Goal: Task Accomplishment & Management: Manage account settings

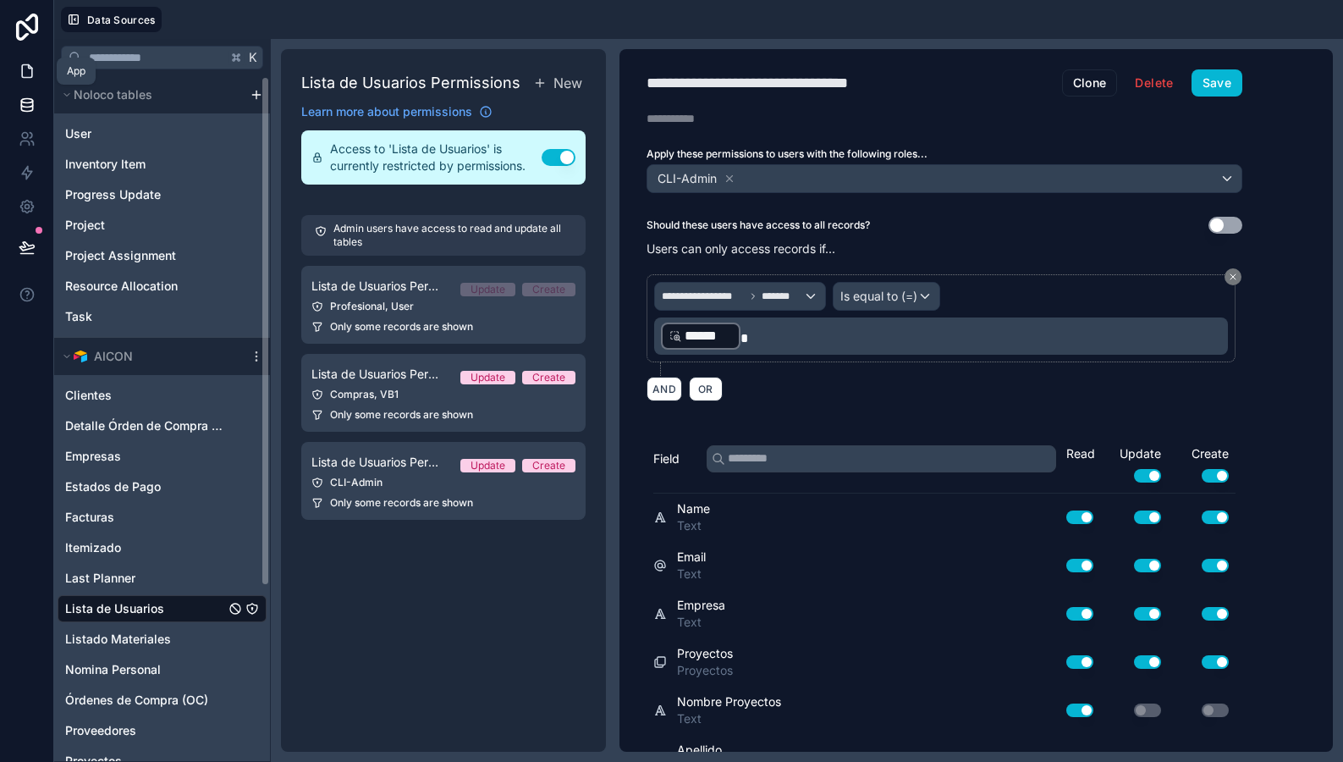
click at [25, 79] on icon at bounding box center [27, 71] width 17 height 17
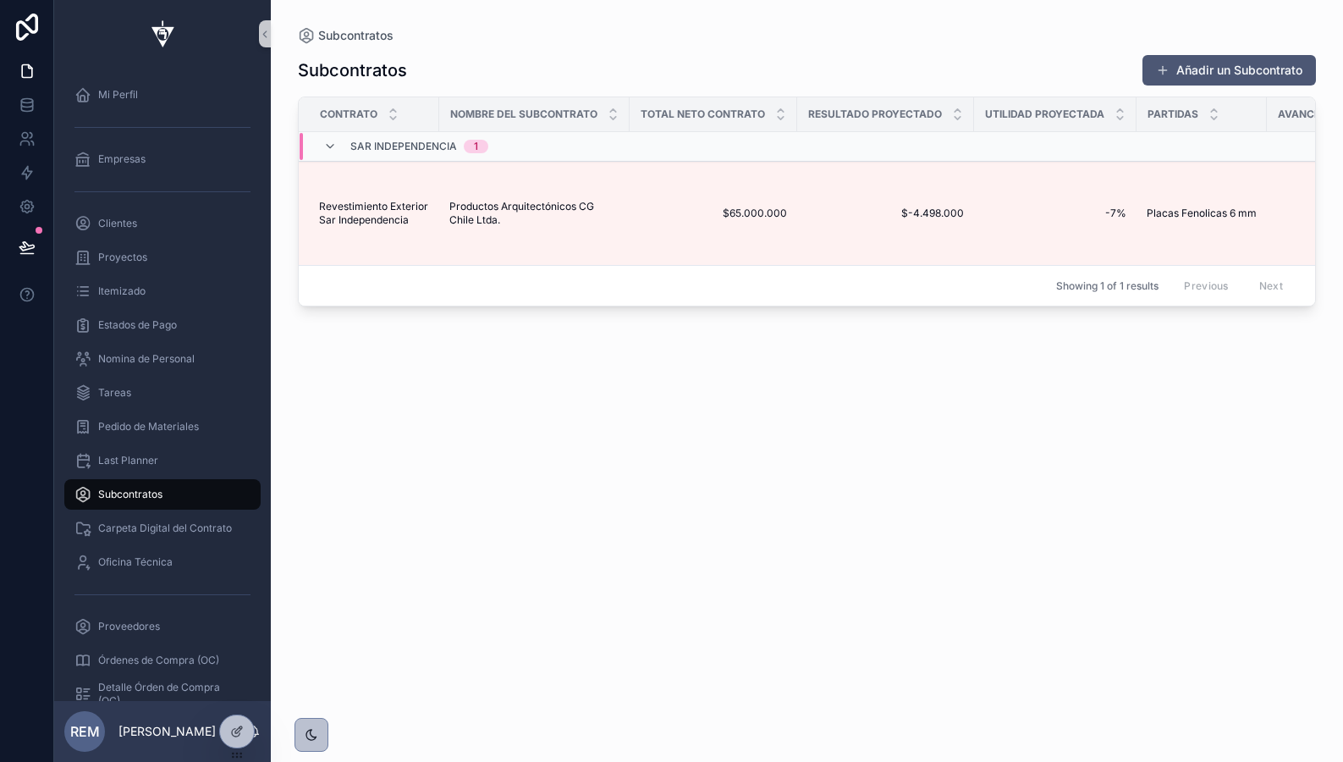
click at [1185, 64] on button "Añadir un Subcontrato" at bounding box center [1230, 70] width 174 height 30
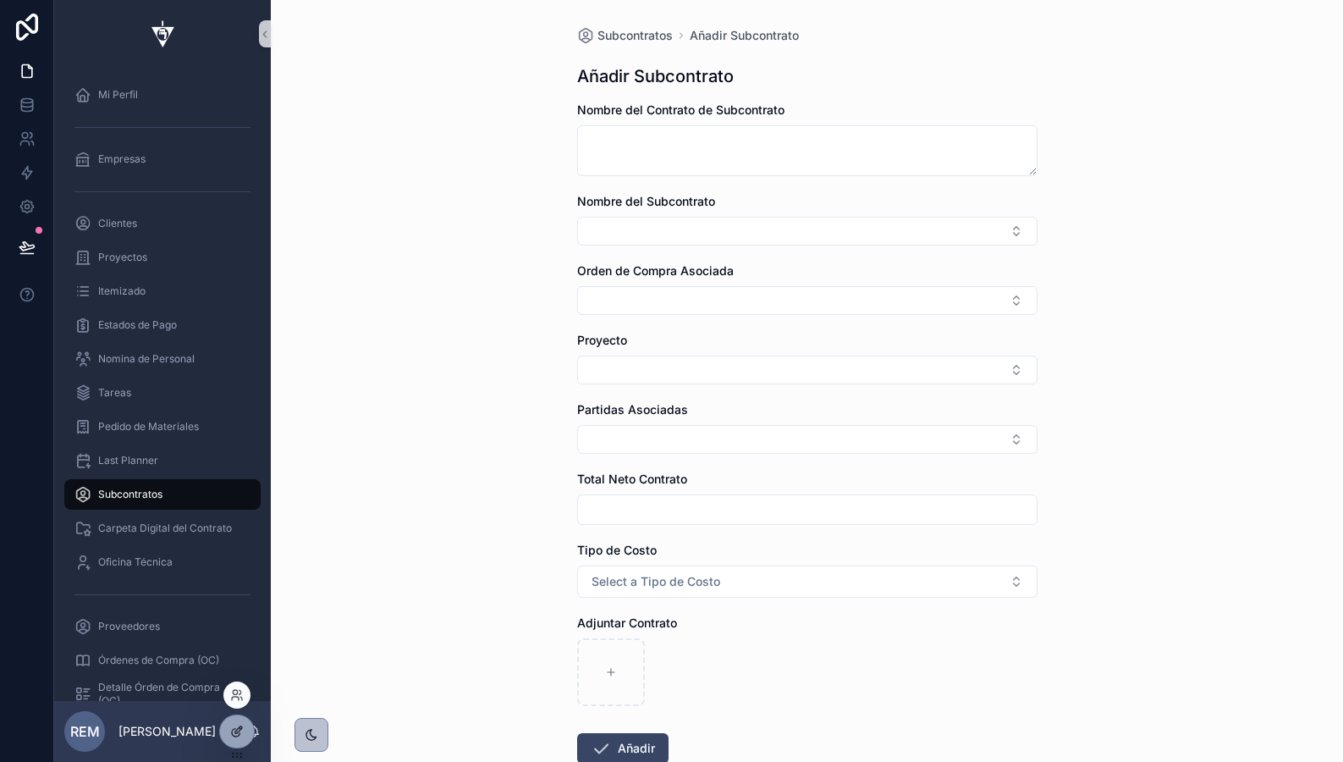
click at [230, 743] on div at bounding box center [237, 731] width 34 height 32
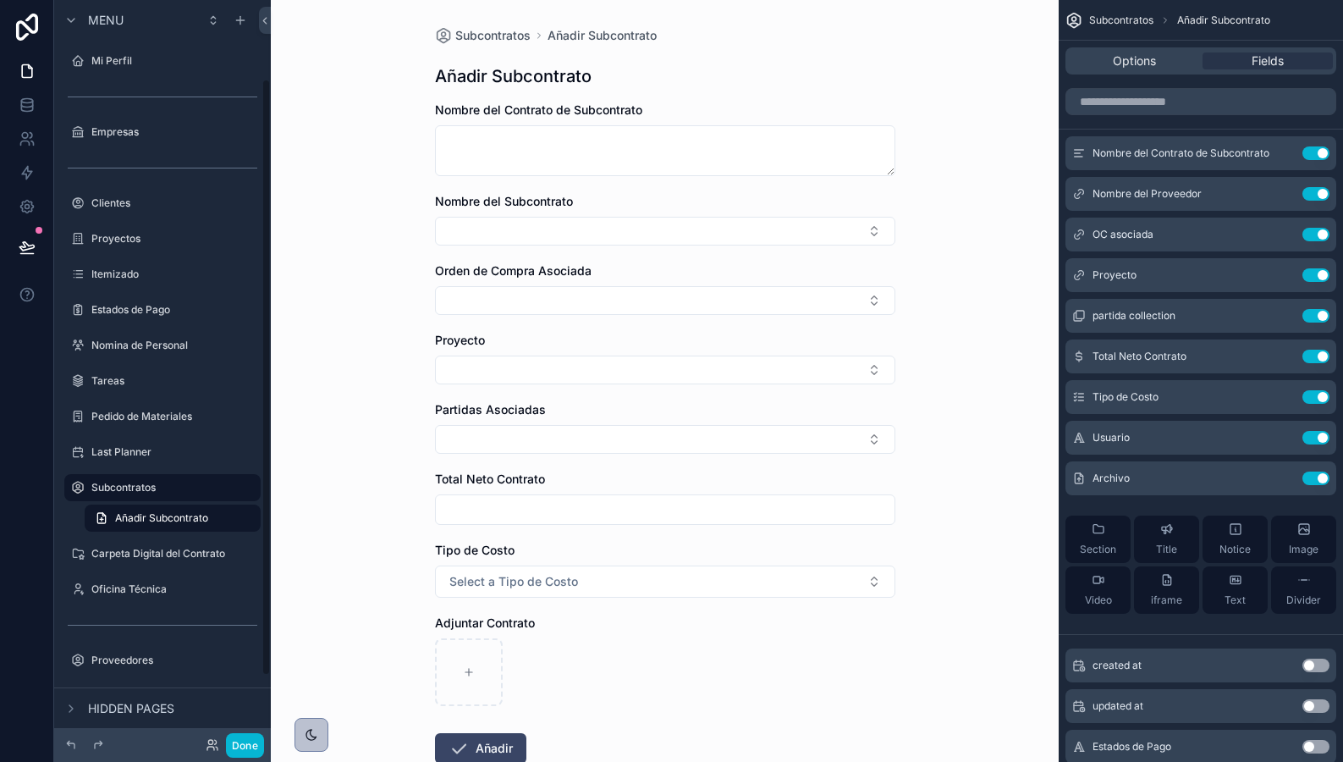
scroll to position [98, 0]
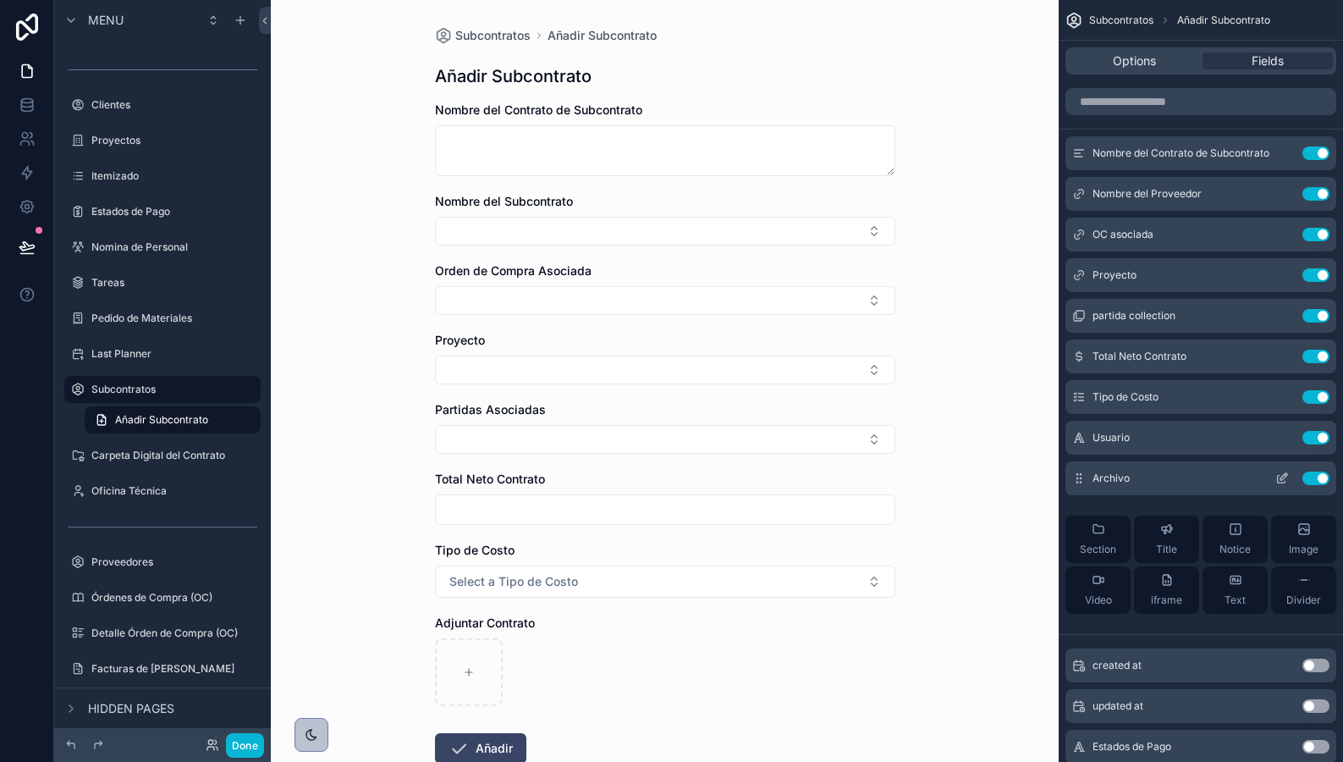
click at [1279, 478] on icon "scrollable content" at bounding box center [1283, 479] width 14 height 14
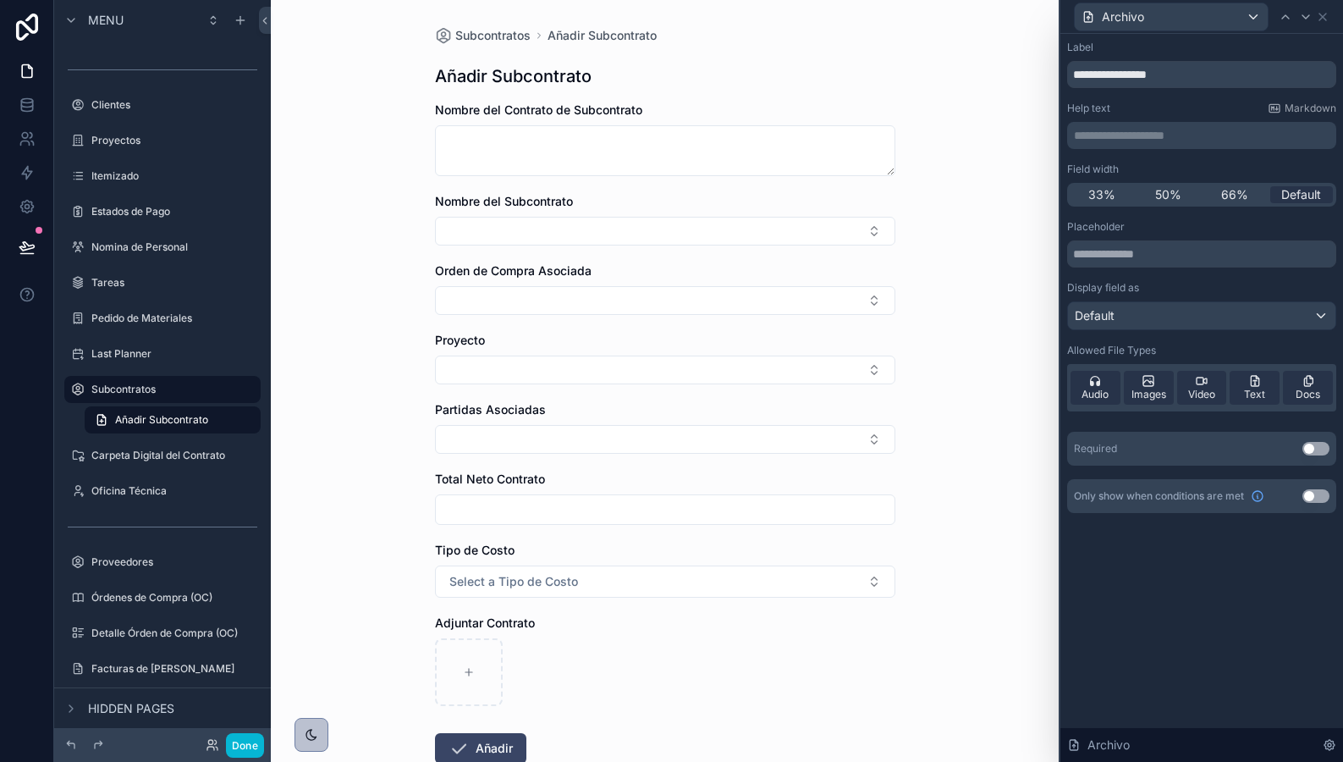
click at [1324, 449] on button "Use setting" at bounding box center [1316, 449] width 27 height 14
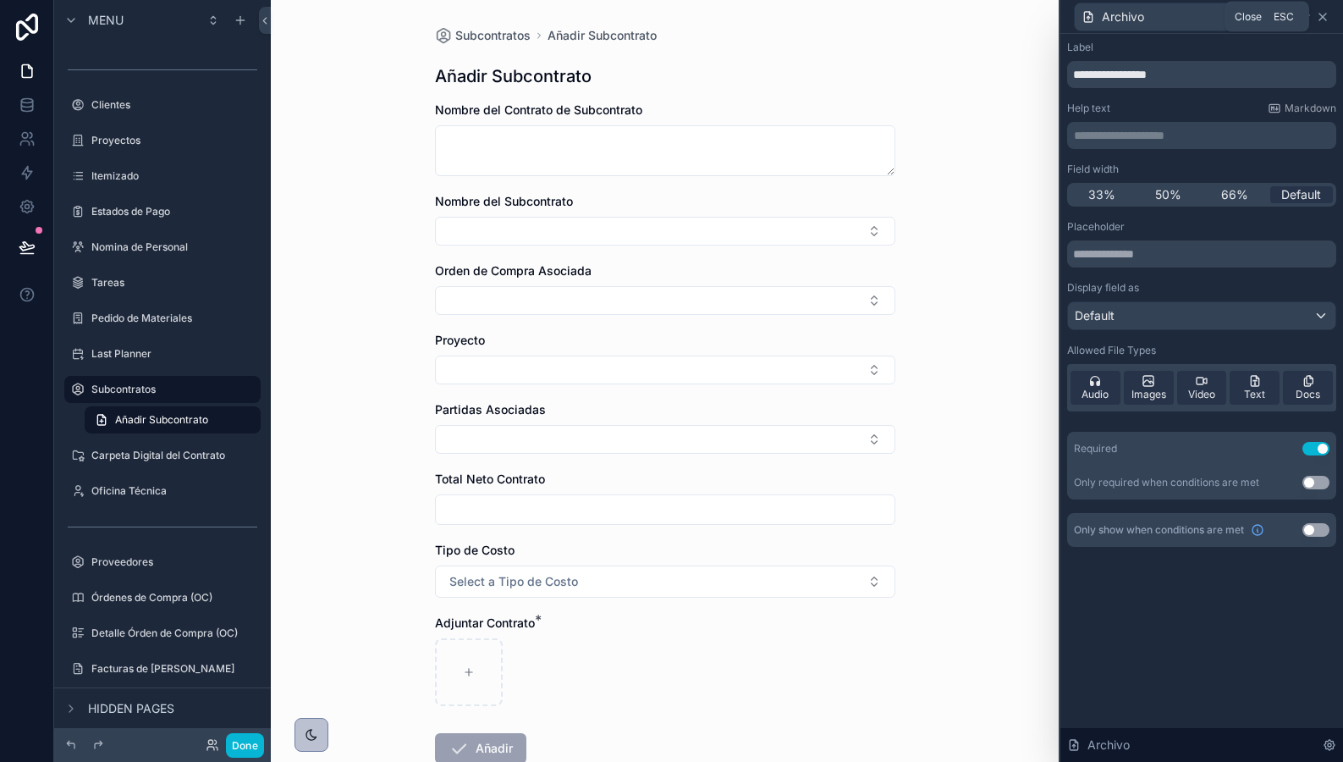
click at [1319, 20] on icon at bounding box center [1323, 17] width 14 height 14
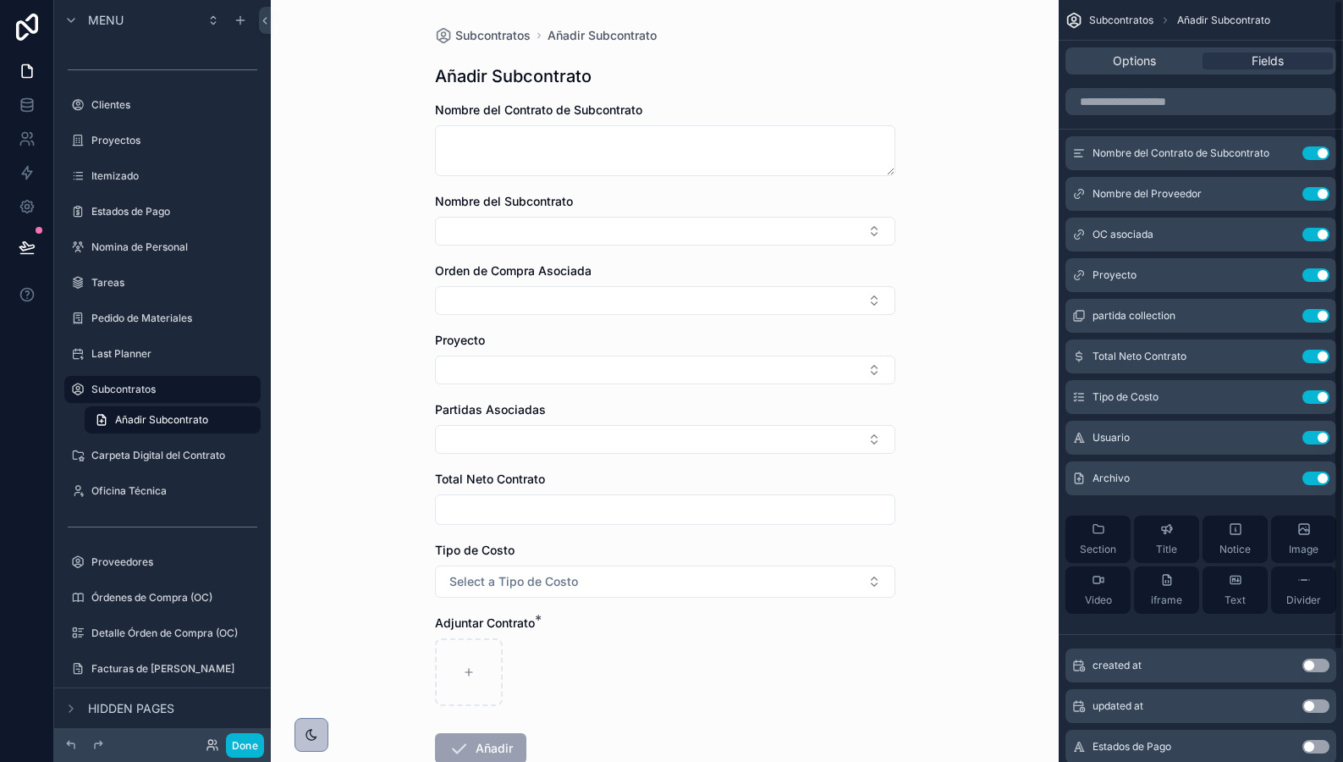
click at [971, 22] on div "Subcontratos Añadir Subcontrato Añadir Subcontrato Nombre del Contrato de Subco…" at bounding box center [665, 381] width 788 height 762
click at [1115, 55] on span "Options" at bounding box center [1134, 60] width 43 height 17
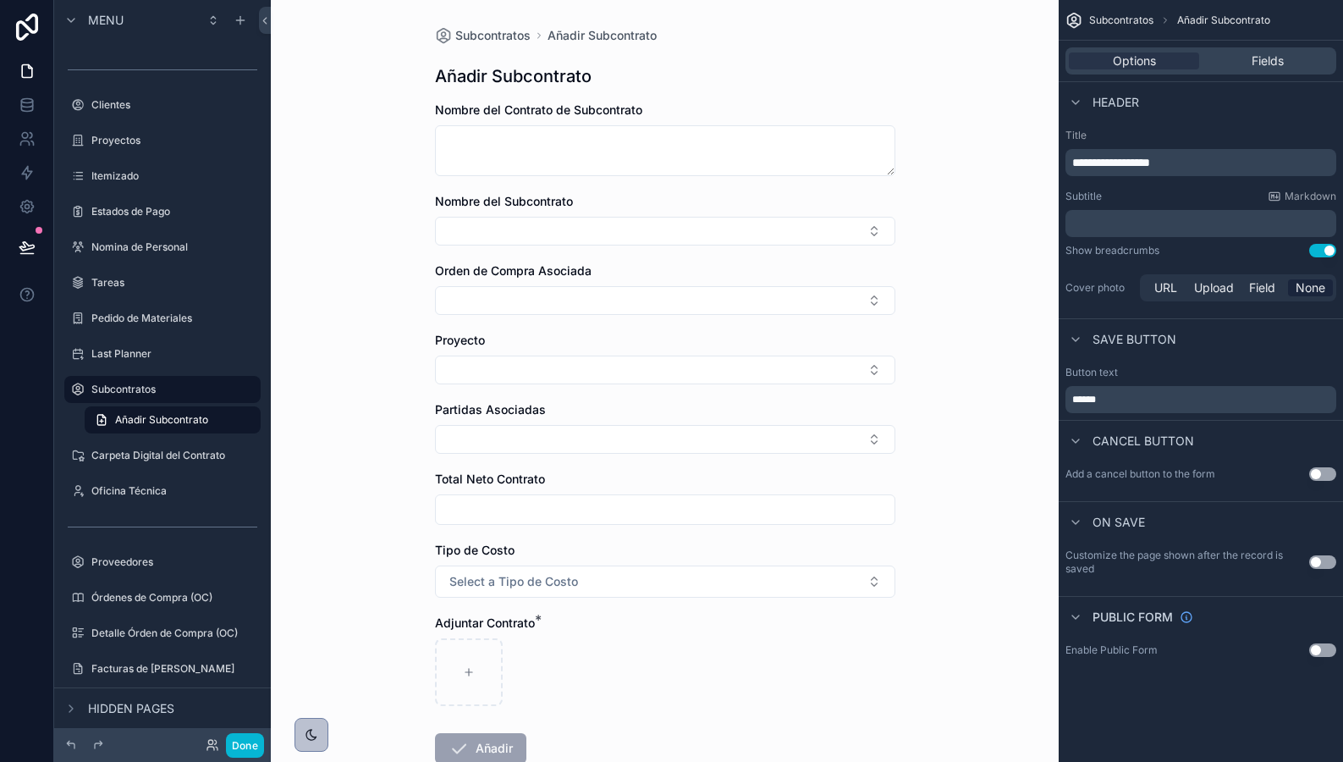
click at [1198, 154] on p "**********" at bounding box center [1203, 162] width 261 height 17
click at [962, 86] on div "Subcontratos Añadir Subcontrato Añadir Subcontrato Nombre del Contrato de Subco…" at bounding box center [665, 381] width 788 height 762
click at [243, 747] on button "Done" at bounding box center [245, 745] width 38 height 25
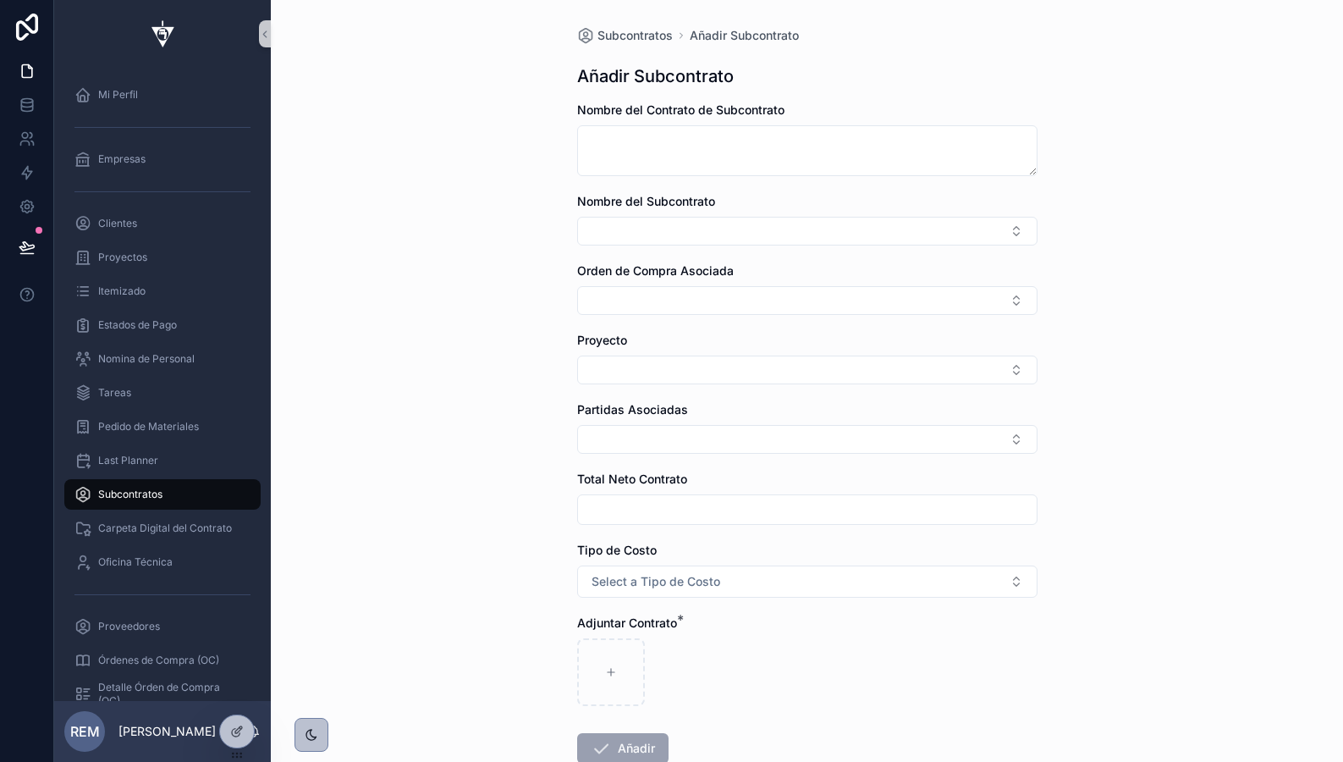
click at [680, 611] on span "*" at bounding box center [680, 619] width 7 height 17
click at [677, 621] on label "Adjuntar Contrato *" at bounding box center [627, 623] width 100 height 17
click at [703, 625] on div "Adjuntar Contrato *" at bounding box center [807, 623] width 461 height 17
click at [609, 573] on span "Select a Tipo de Costo" at bounding box center [656, 581] width 129 height 17
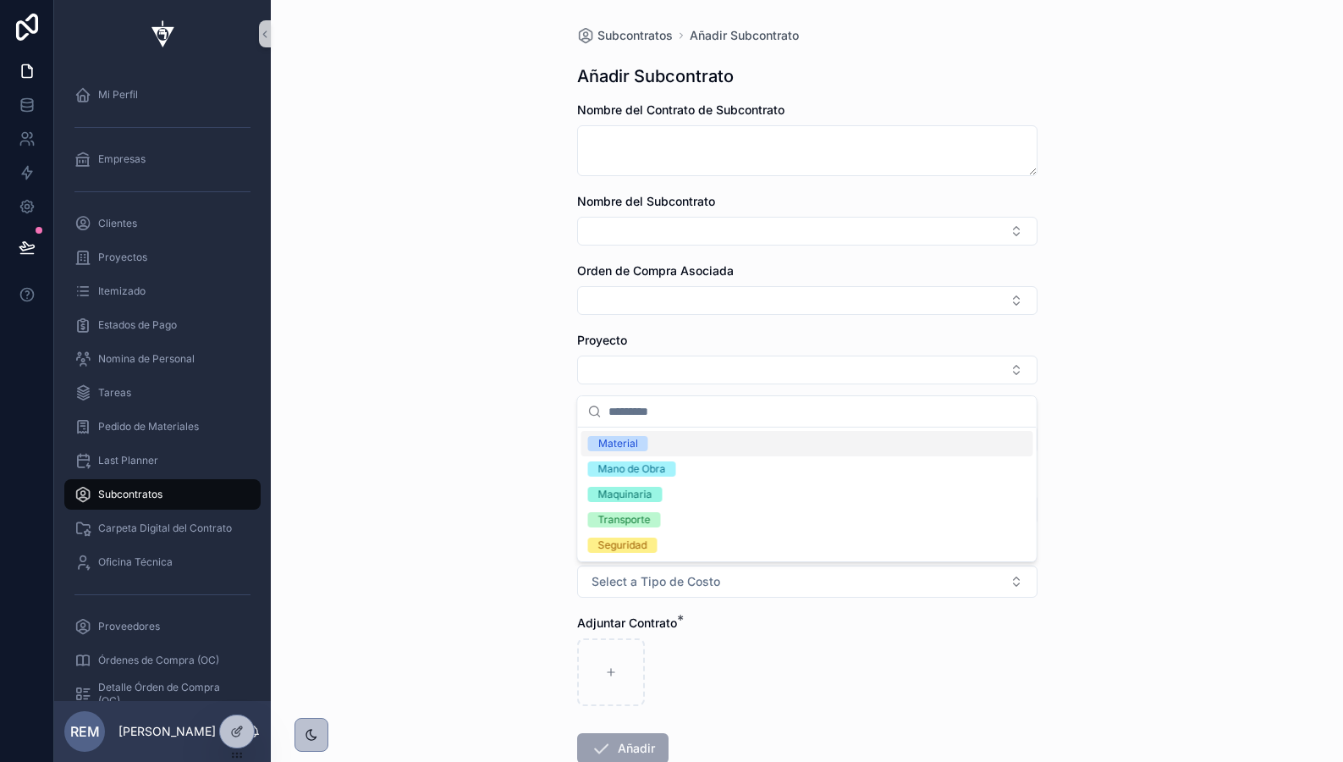
click at [496, 284] on div "Subcontratos Añadir Subcontrato Añadir Subcontrato Nombre del Contrato de Subco…" at bounding box center [807, 381] width 1073 height 762
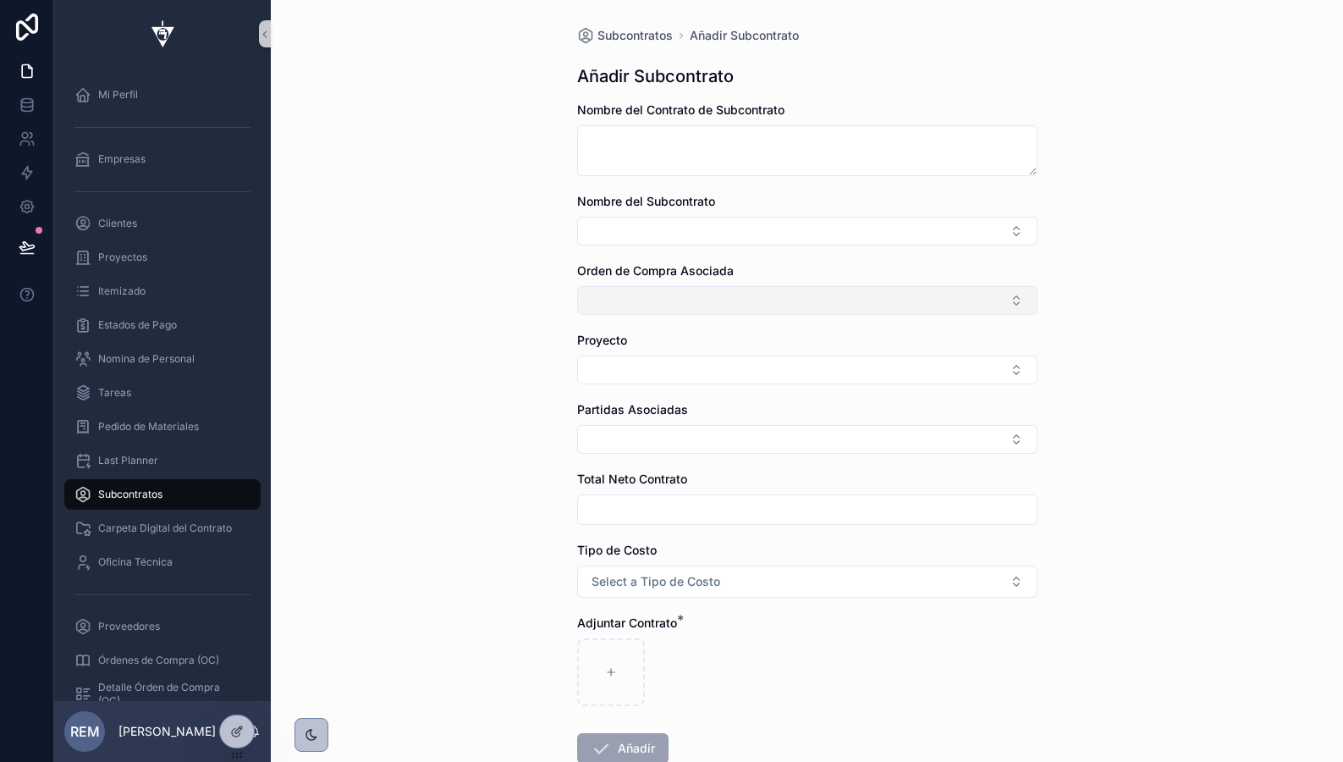
click at [654, 290] on button "Select Button" at bounding box center [807, 300] width 461 height 29
click at [473, 328] on div "Subcontratos Añadir Subcontrato Añadir Subcontrato Nombre del Contrato de Subco…" at bounding box center [807, 381] width 1073 height 762
click at [30, 240] on icon at bounding box center [27, 247] width 17 height 17
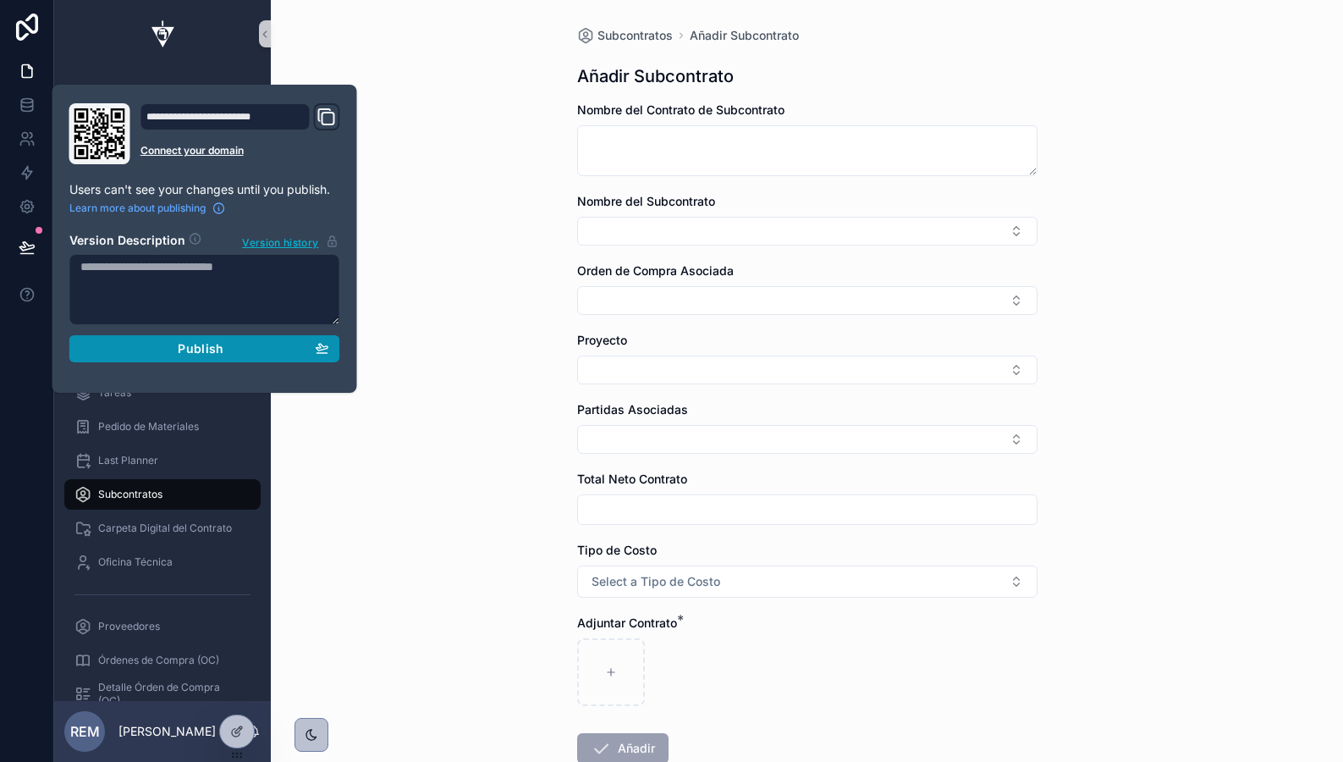
click at [139, 340] on button "Publish" at bounding box center [204, 348] width 271 height 27
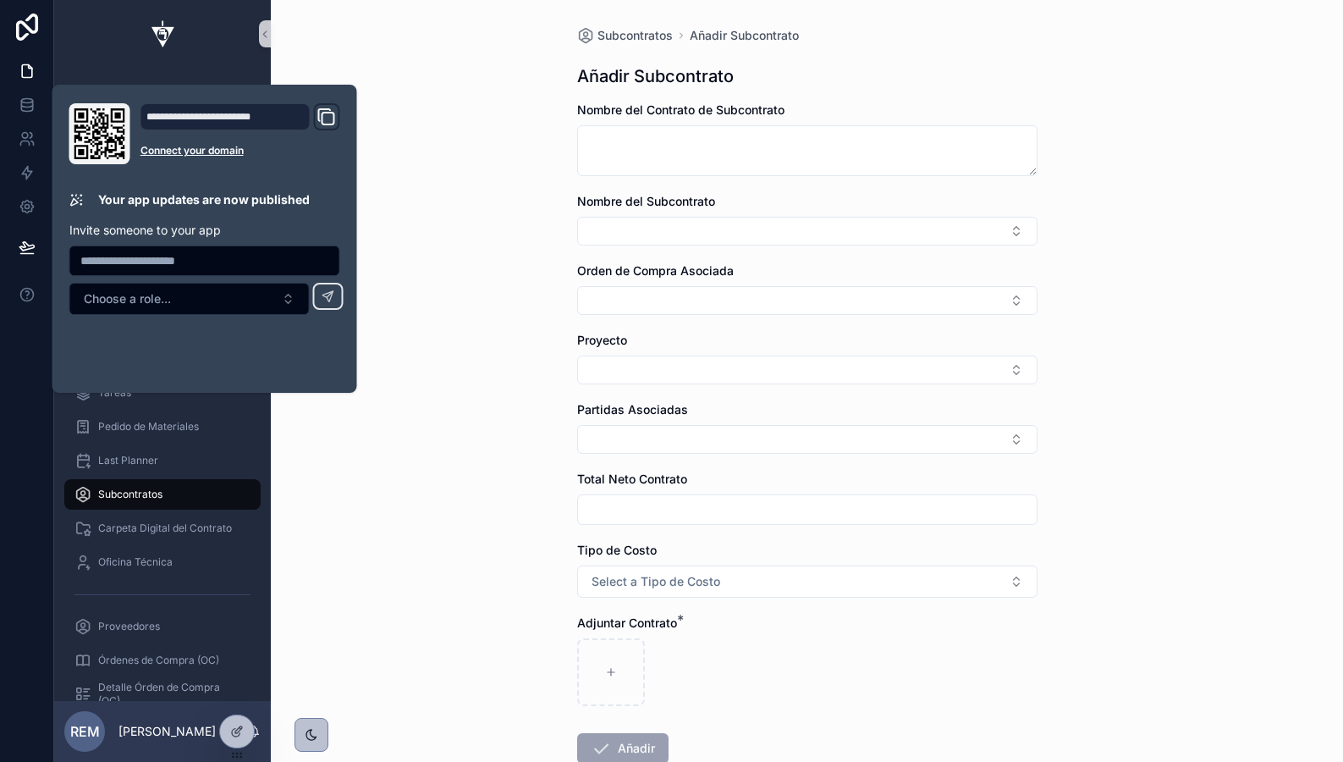
click at [390, 252] on div "Subcontratos Añadir Subcontrato Añadir Subcontrato Nombre del Contrato de Subco…" at bounding box center [807, 381] width 1073 height 762
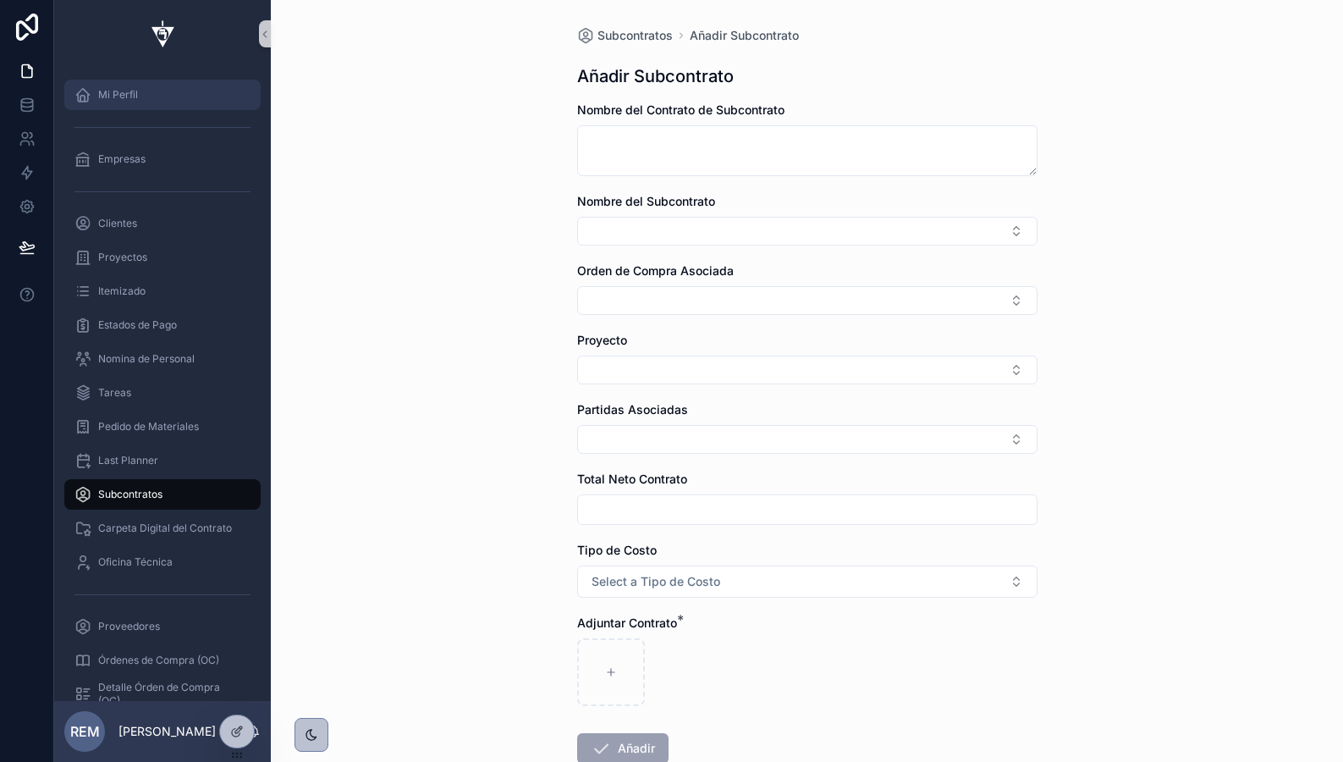
click at [109, 104] on div "Mi Perfil" at bounding box center [162, 94] width 176 height 27
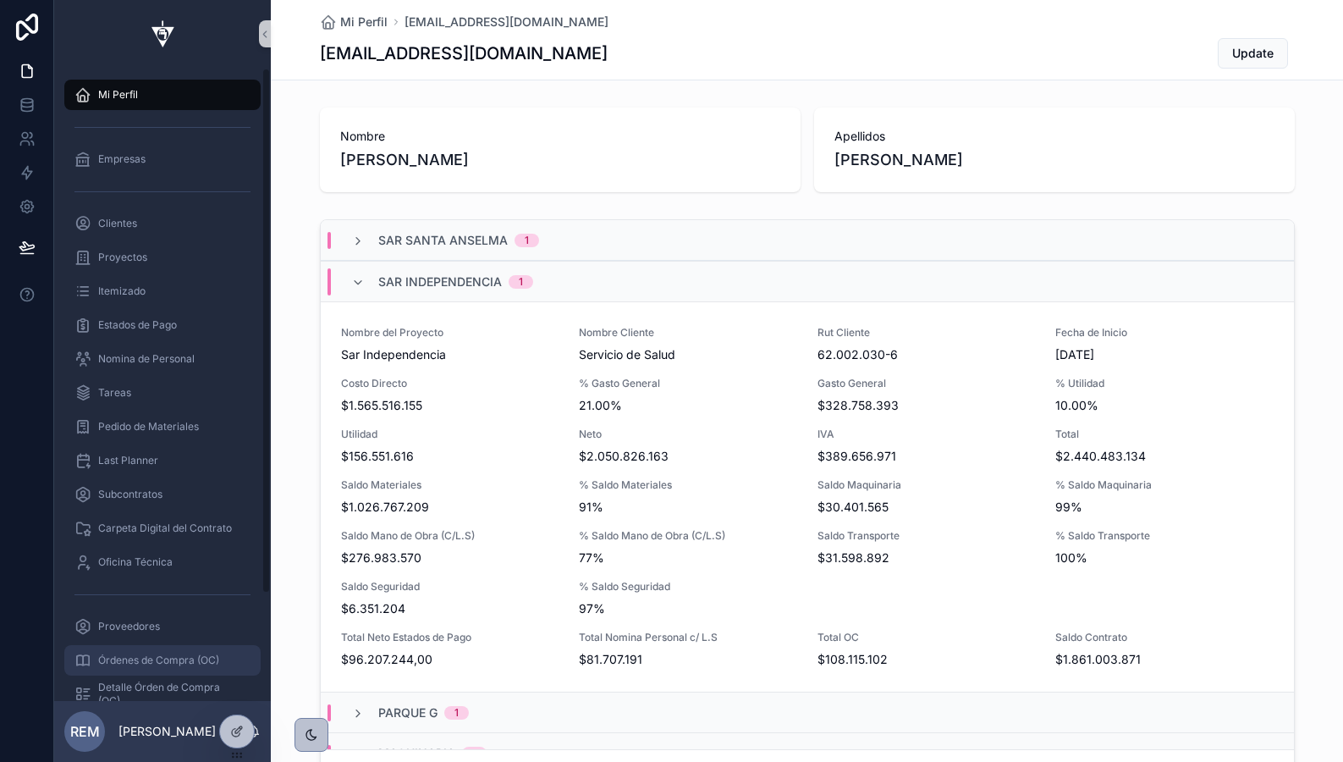
scroll to position [129, 0]
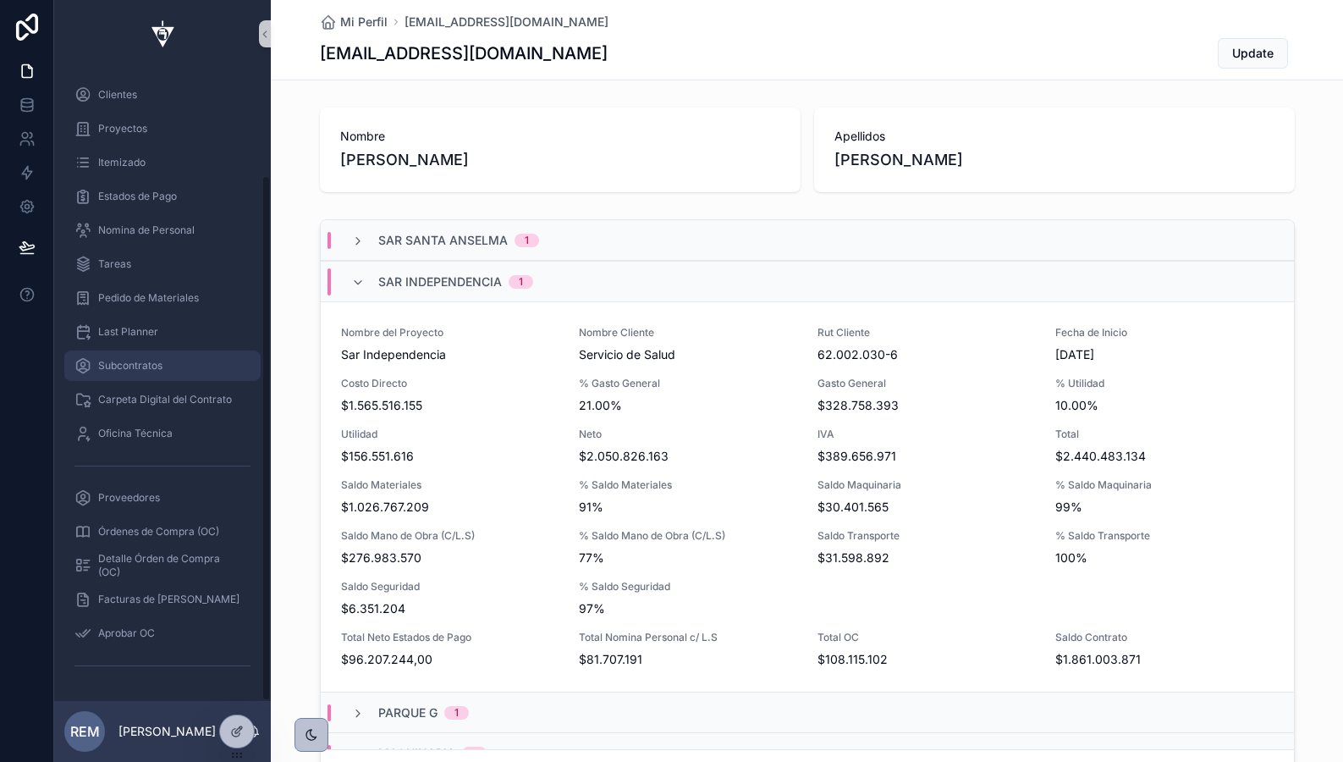
click at [119, 367] on span "Subcontratos" at bounding box center [130, 366] width 64 height 14
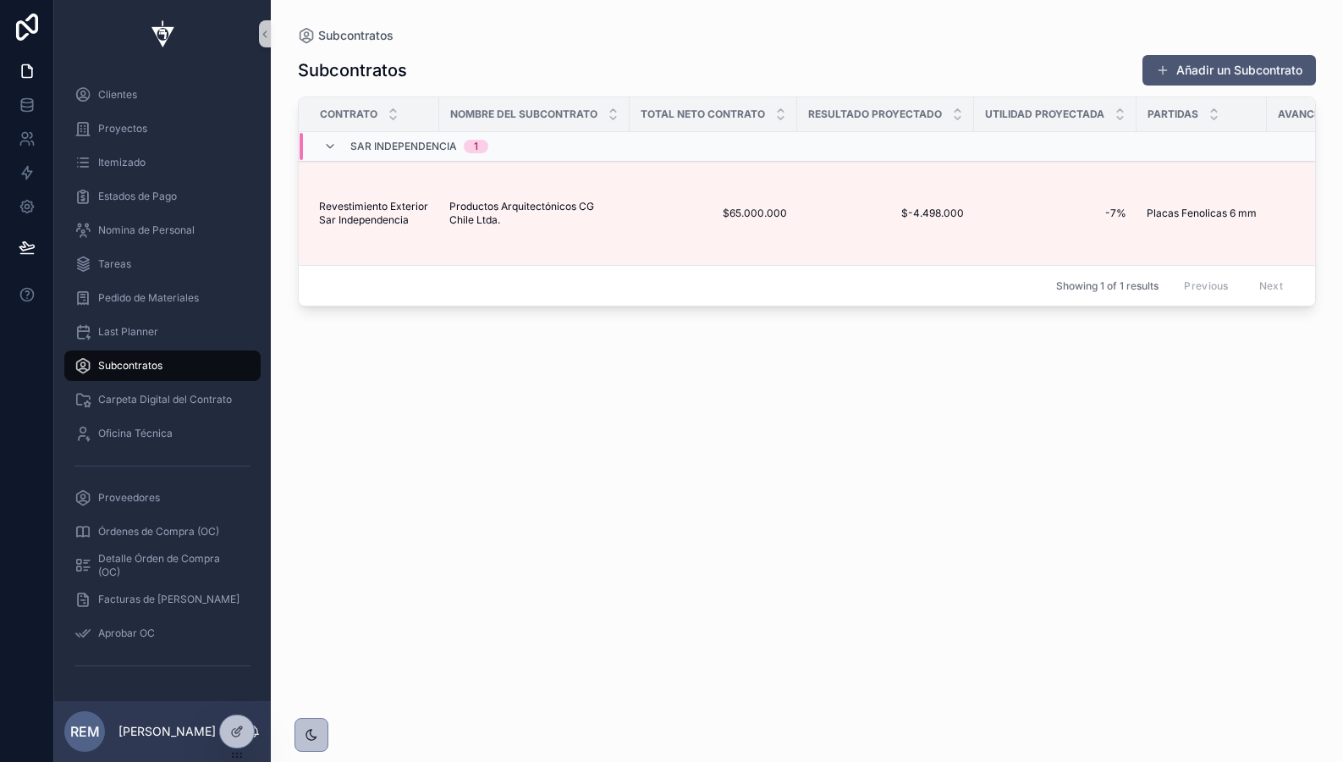
click at [1225, 71] on button "Añadir un Subcontrato" at bounding box center [1230, 70] width 174 height 30
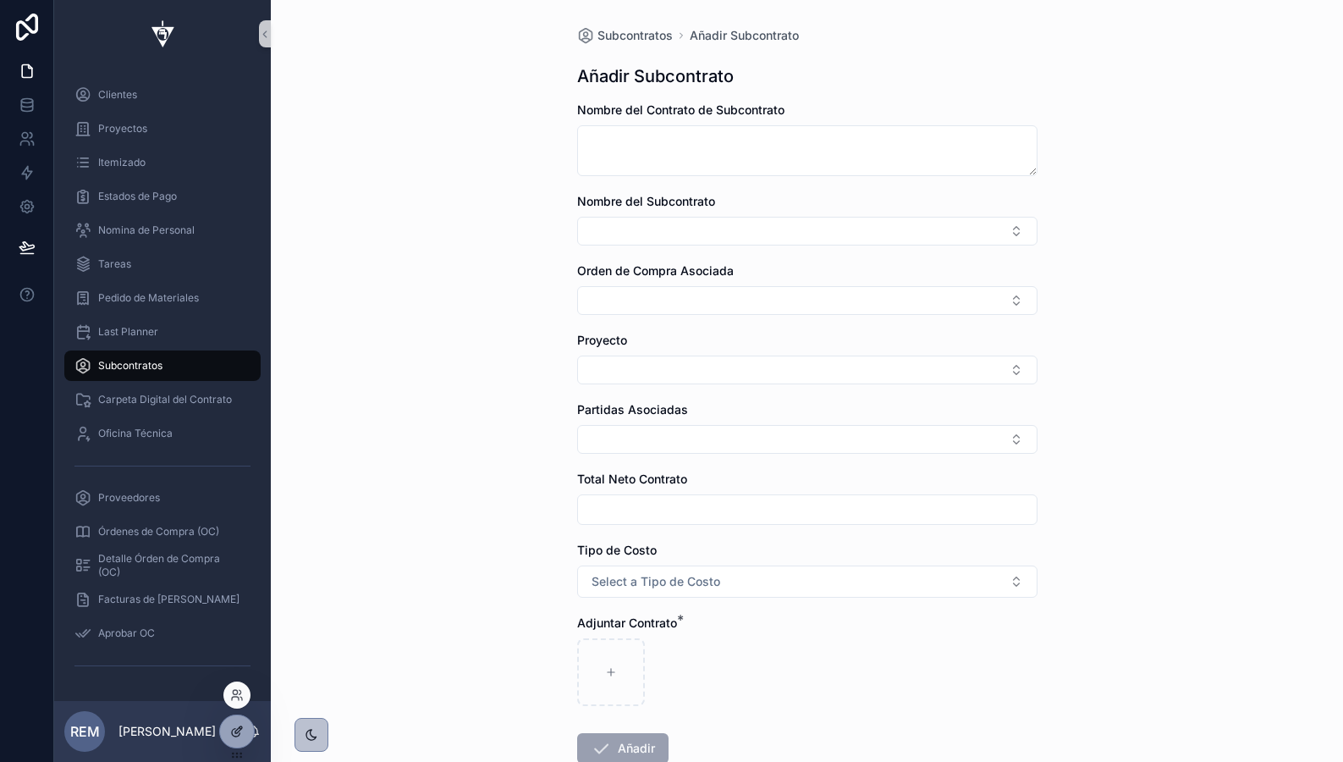
click at [232, 736] on icon at bounding box center [237, 732] width 14 height 14
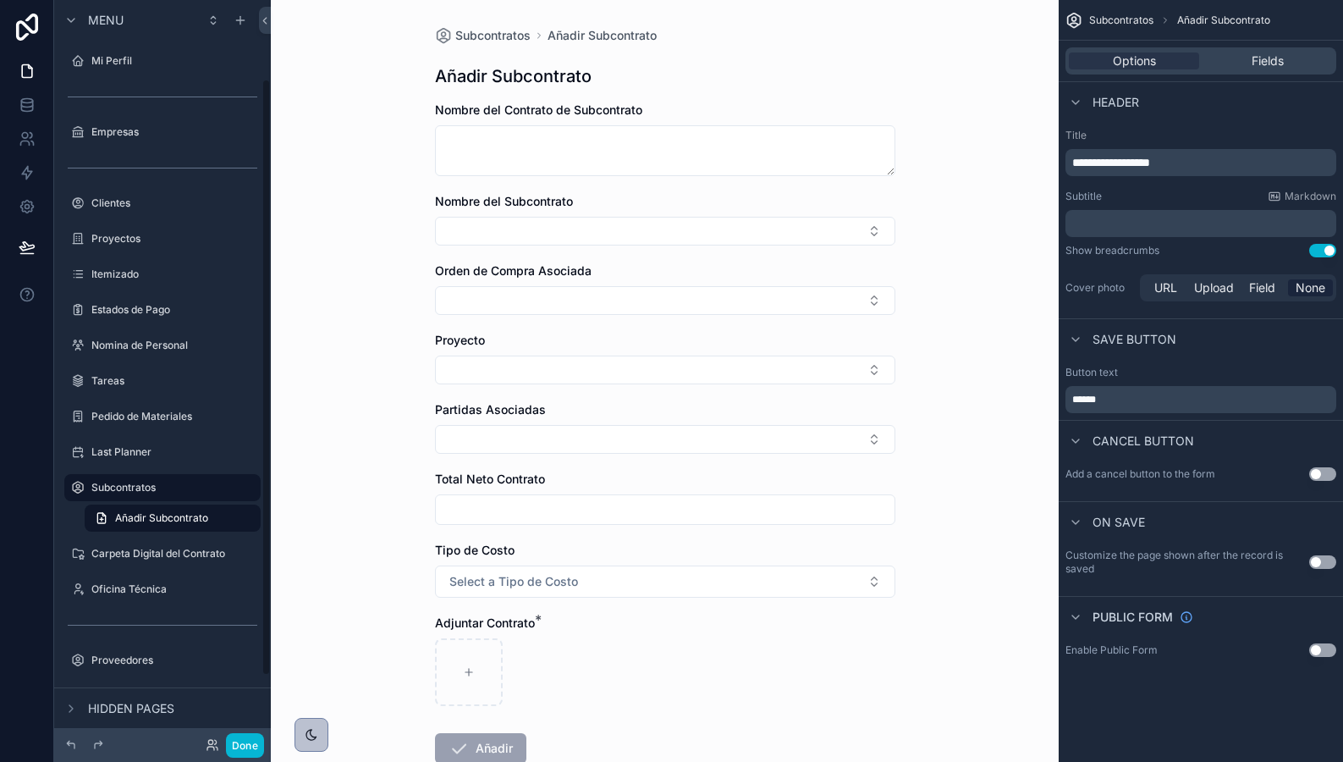
scroll to position [98, 0]
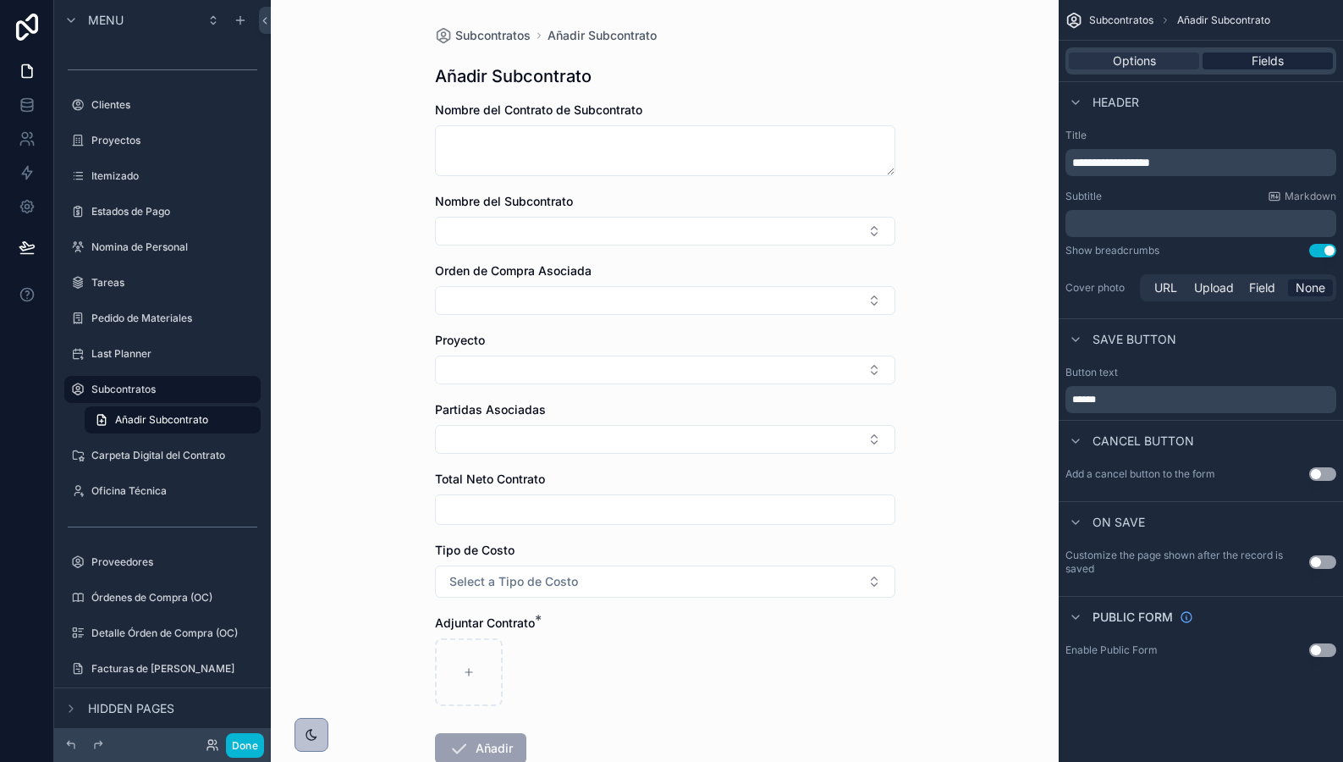
click at [1230, 52] on div "Fields" at bounding box center [1268, 60] width 130 height 17
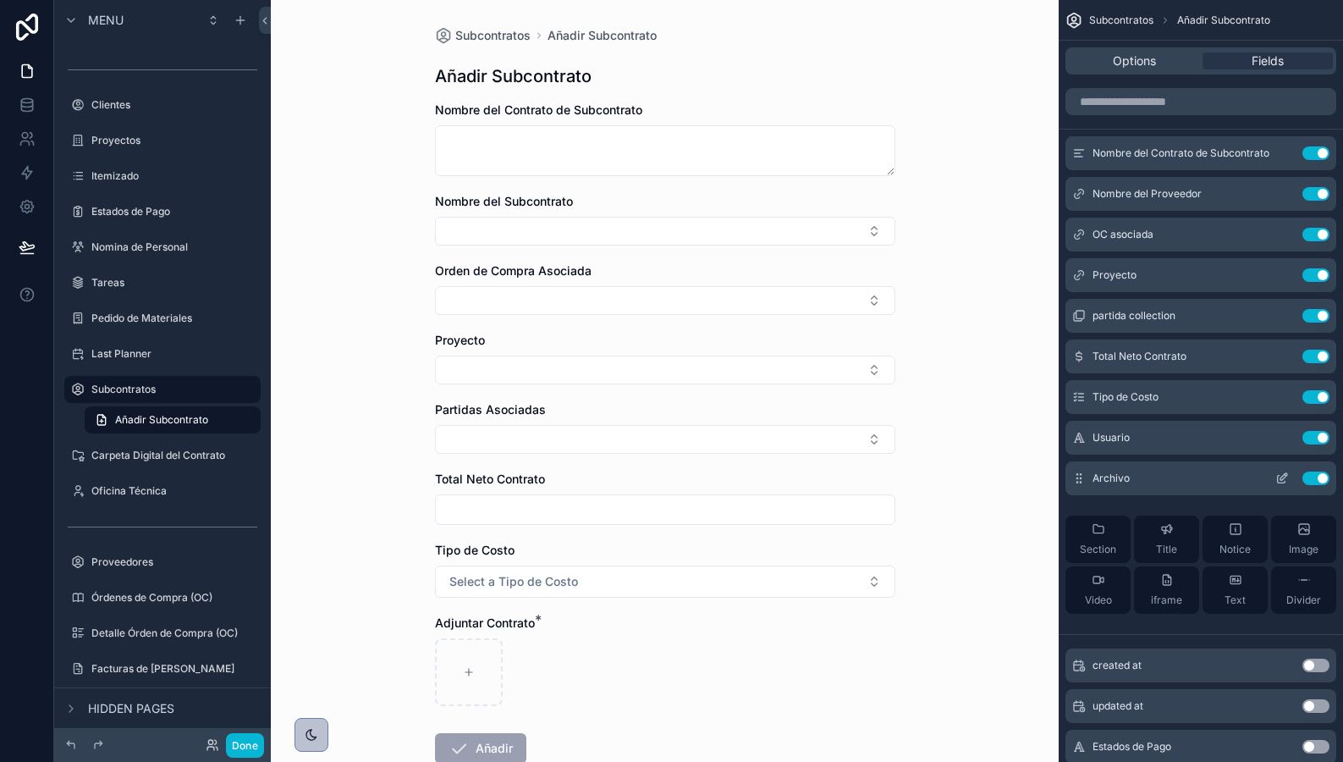
click at [1283, 478] on icon "scrollable content" at bounding box center [1284, 476] width 7 height 7
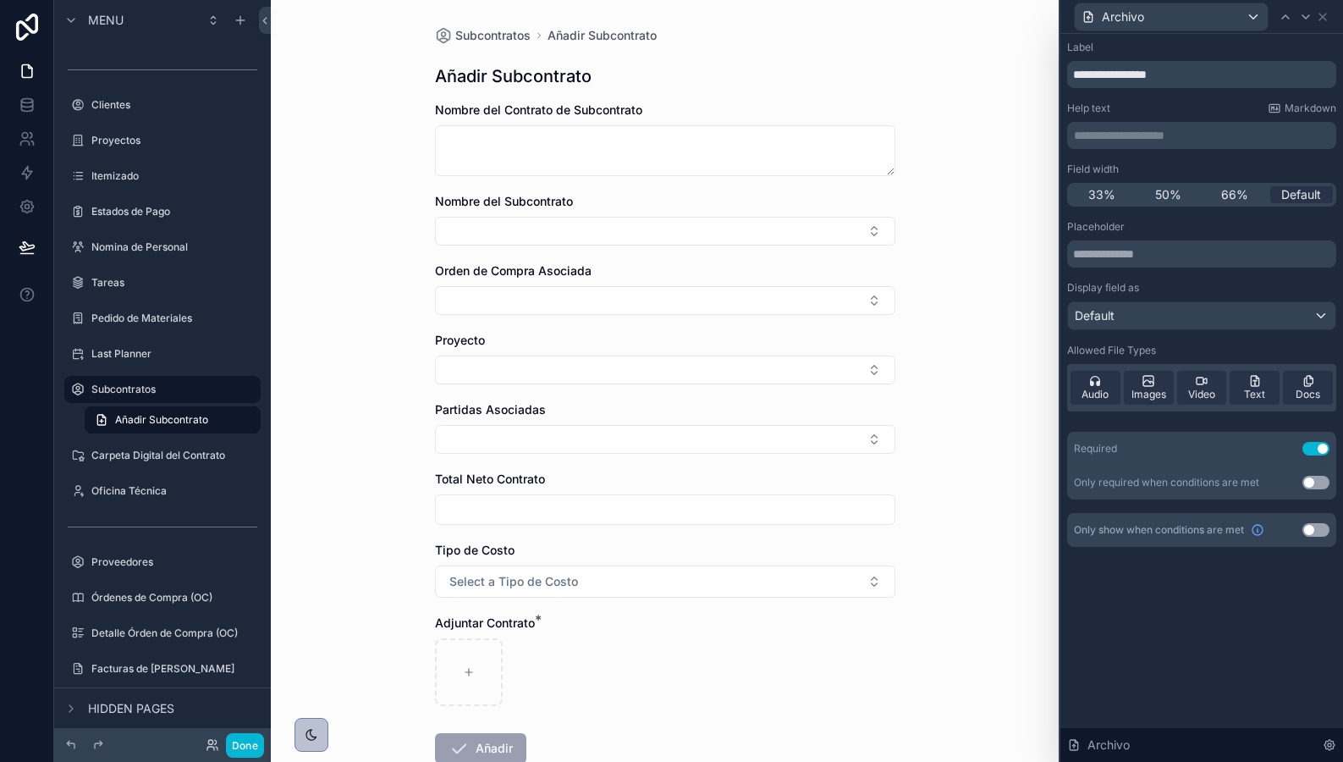
click at [1311, 447] on button "Use setting" at bounding box center [1316, 449] width 27 height 14
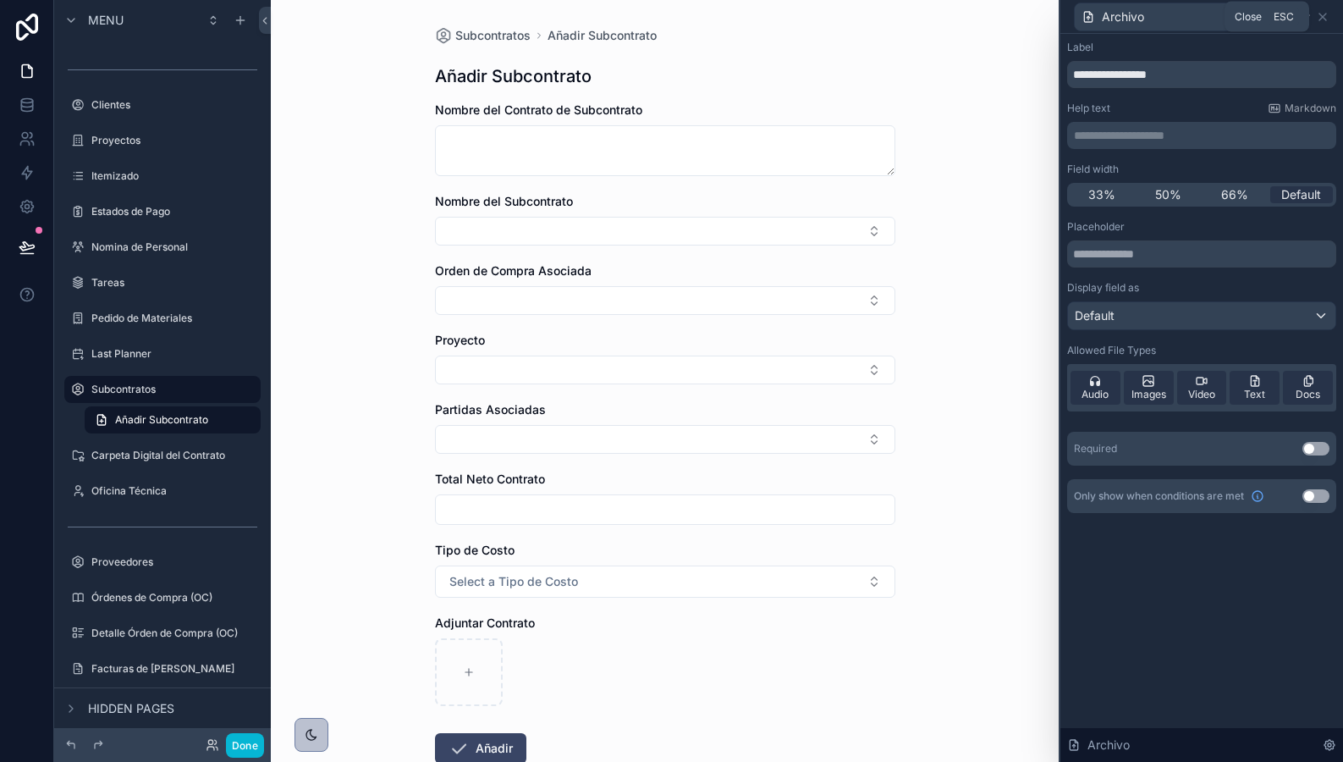
click at [1330, 13] on div "Archivo" at bounding box center [1201, 16] width 269 height 33
click at [1326, 19] on icon at bounding box center [1323, 17] width 14 height 14
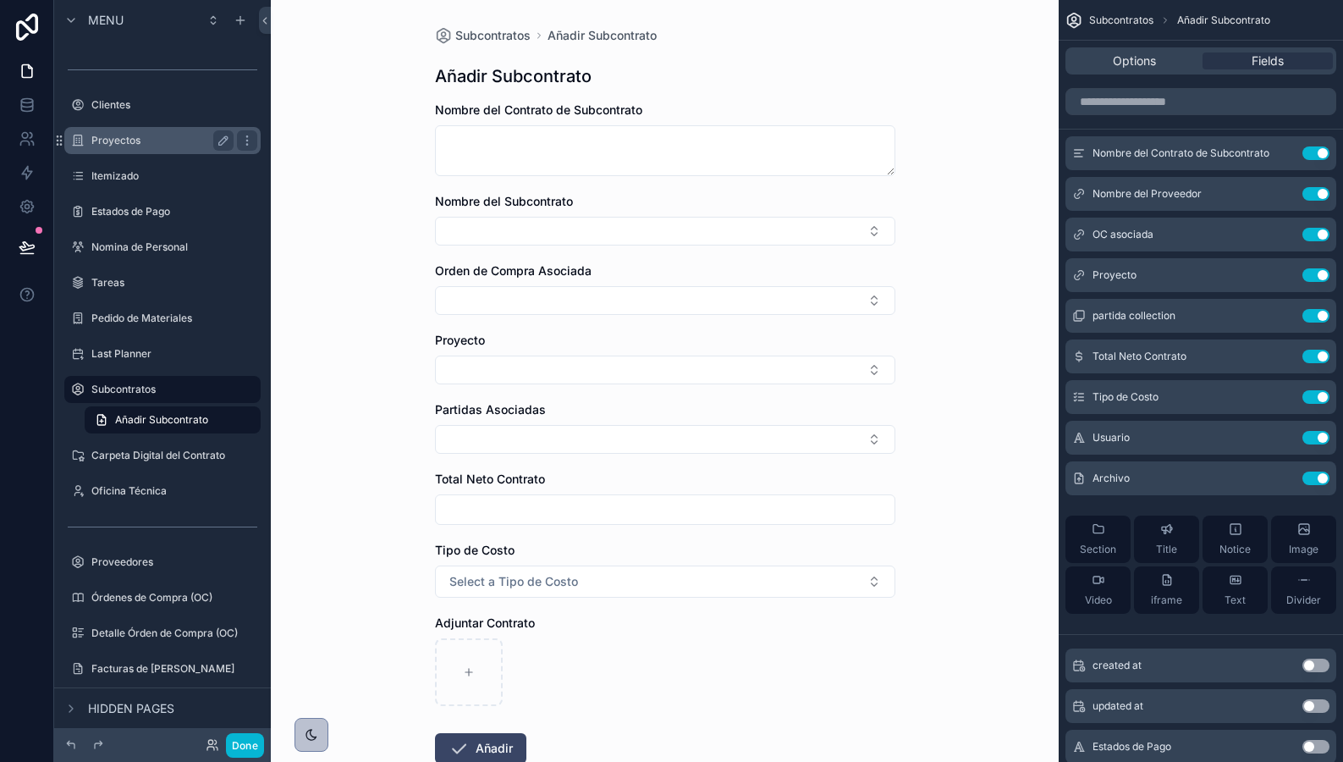
click at [92, 152] on div "Proyectos" at bounding box center [163, 140] width 190 height 27
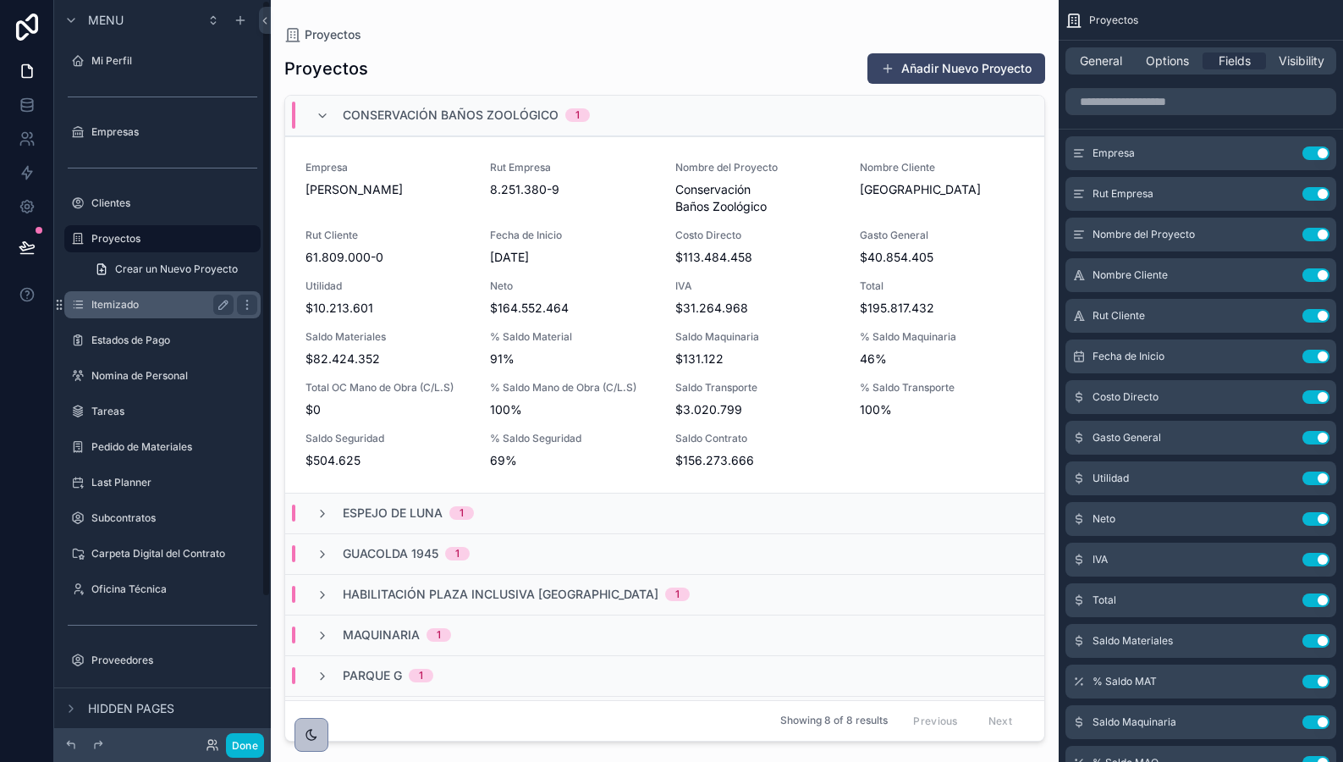
click at [119, 303] on label "Itemizado" at bounding box center [158, 305] width 135 height 14
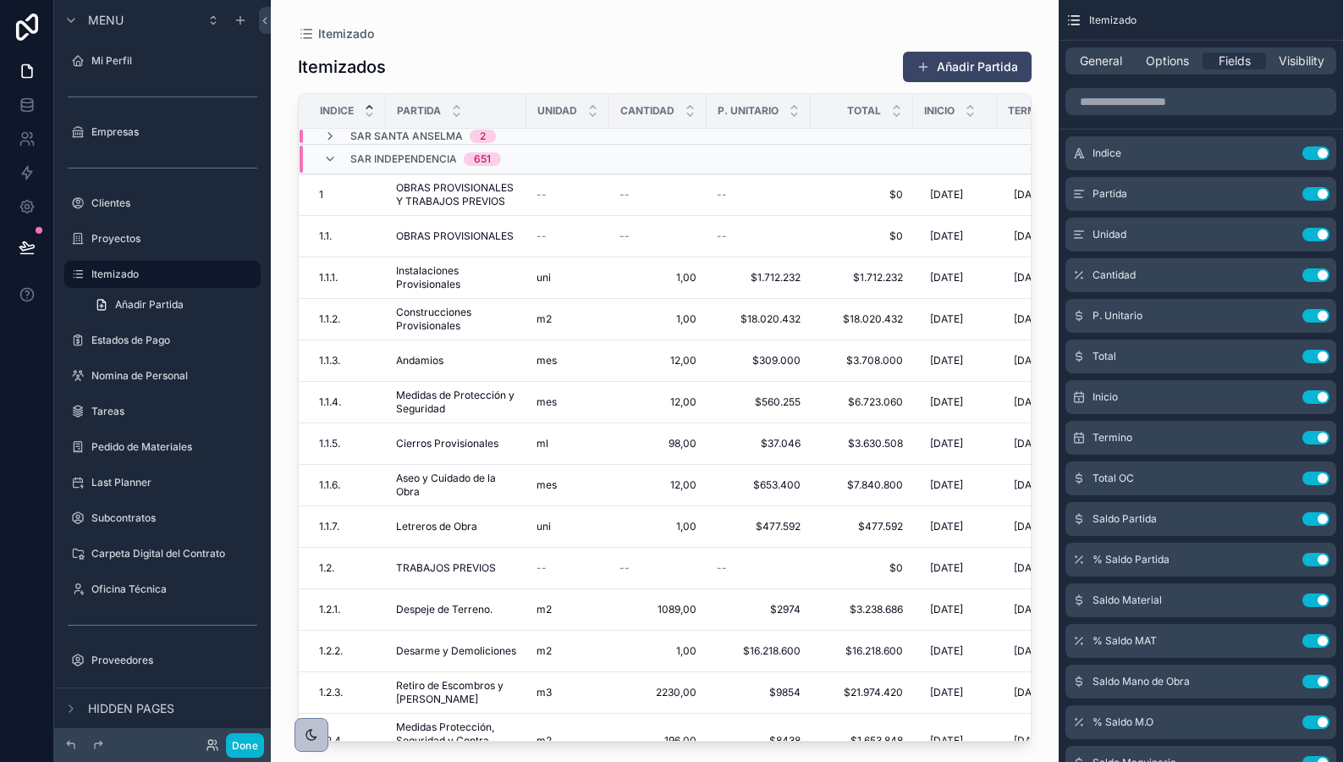
click at [396, 338] on div "scrollable content" at bounding box center [665, 371] width 788 height 742
click at [427, 367] on td "Andamios Andamios" at bounding box center [456, 360] width 141 height 41
click at [426, 359] on span "Andamios" at bounding box center [419, 361] width 47 height 14
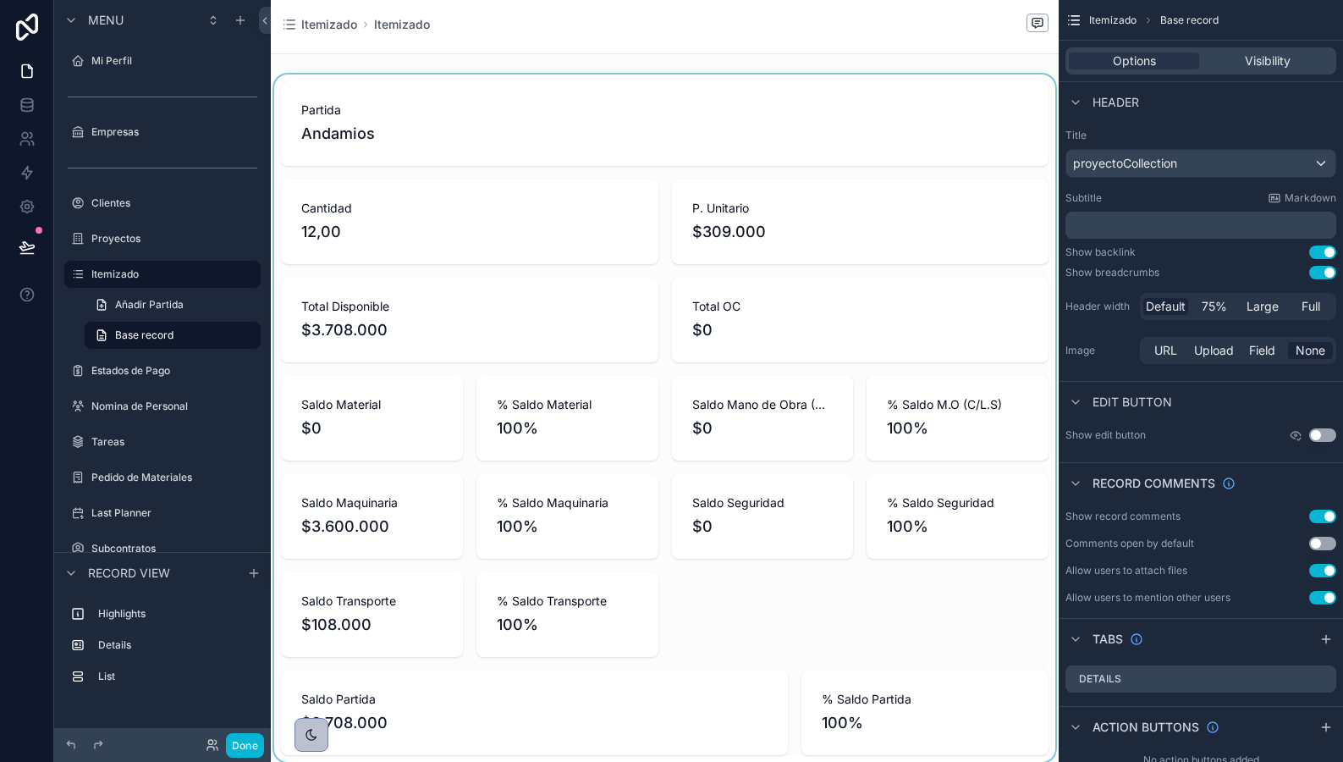
scroll to position [8, 0]
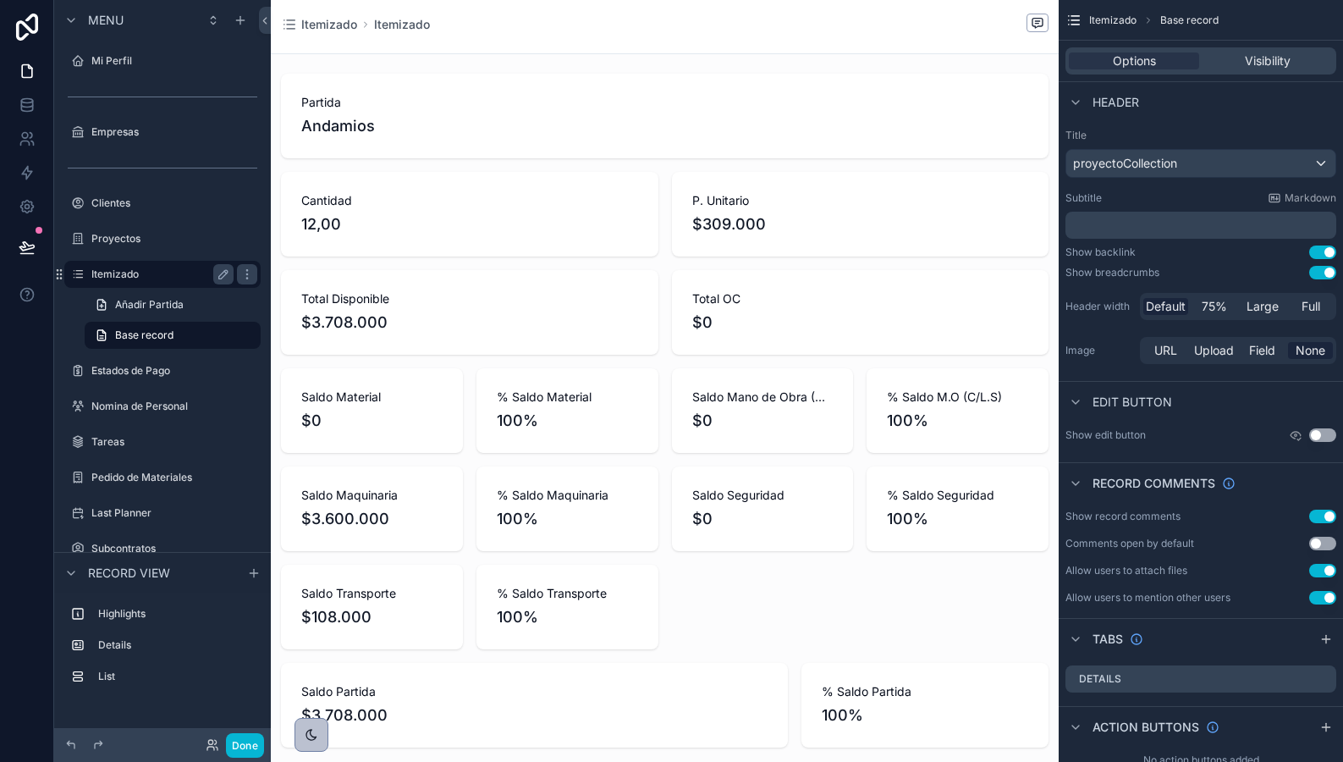
click at [125, 280] on label "Itemizado" at bounding box center [158, 275] width 135 height 14
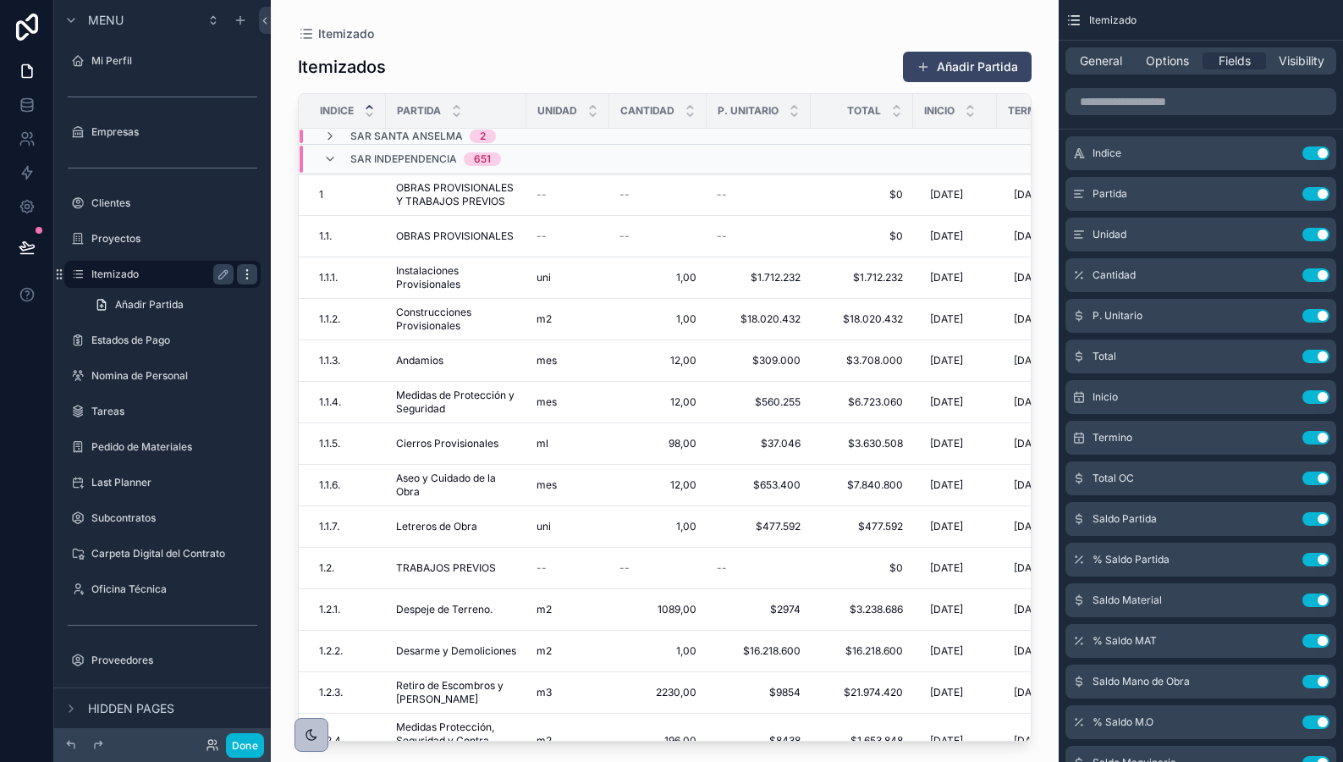
click at [247, 276] on icon "scrollable content" at bounding box center [247, 275] width 14 height 14
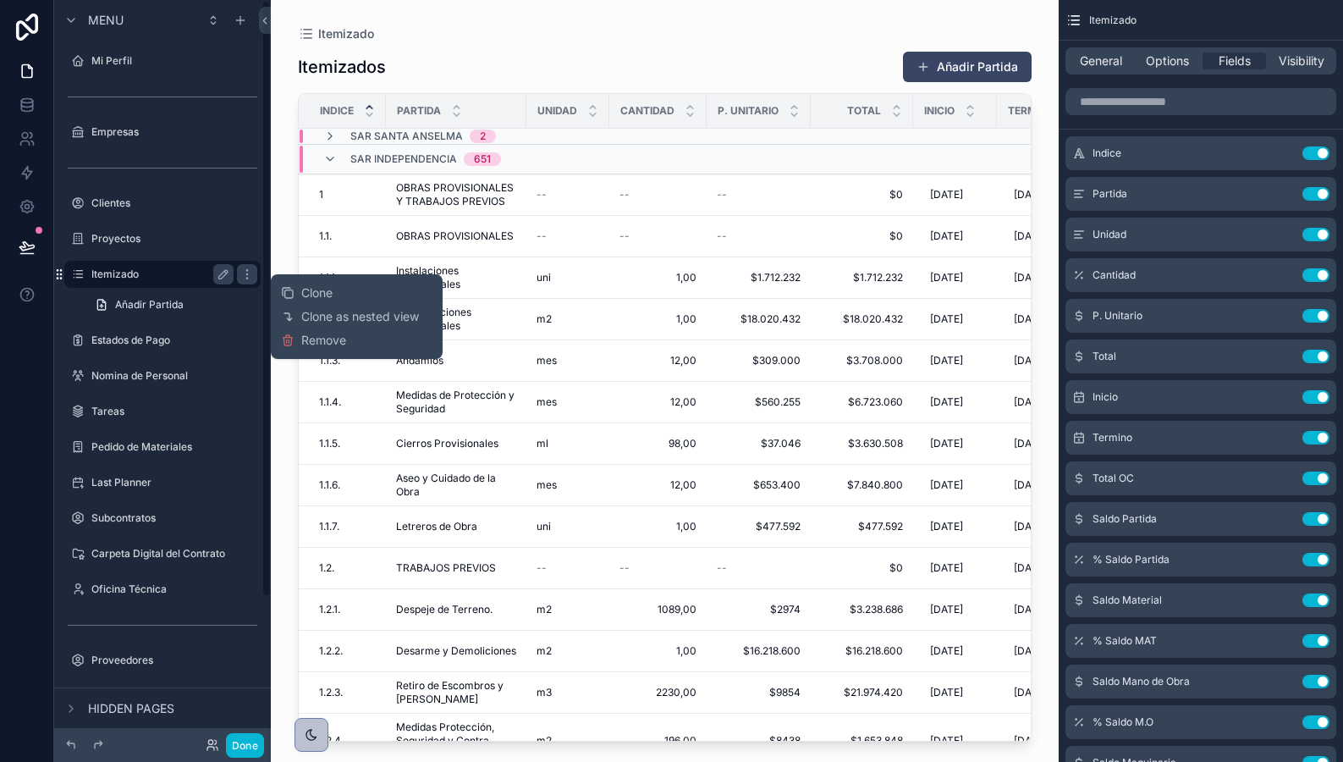
click at [60, 276] on icon "scrollable content" at bounding box center [59, 275] width 14 height 14
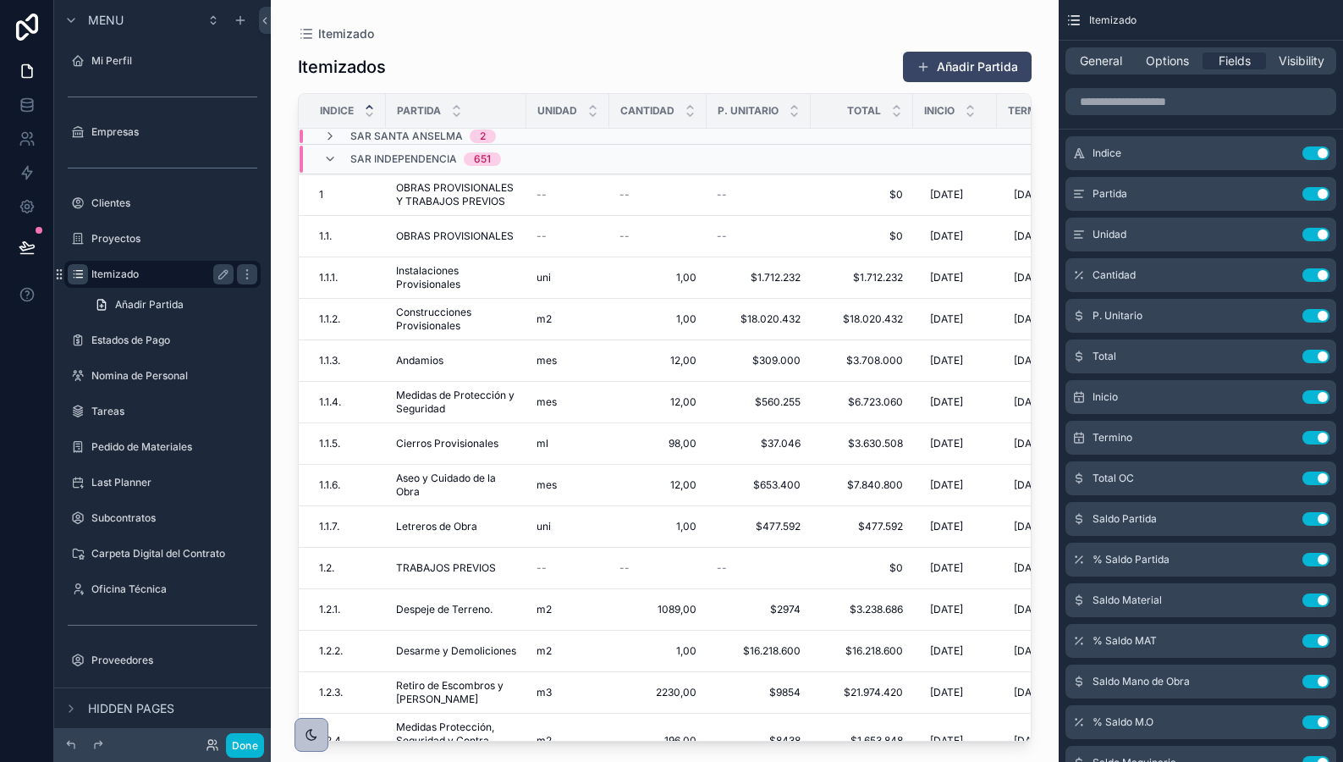
click at [85, 271] on div "scrollable content" at bounding box center [78, 274] width 20 height 20
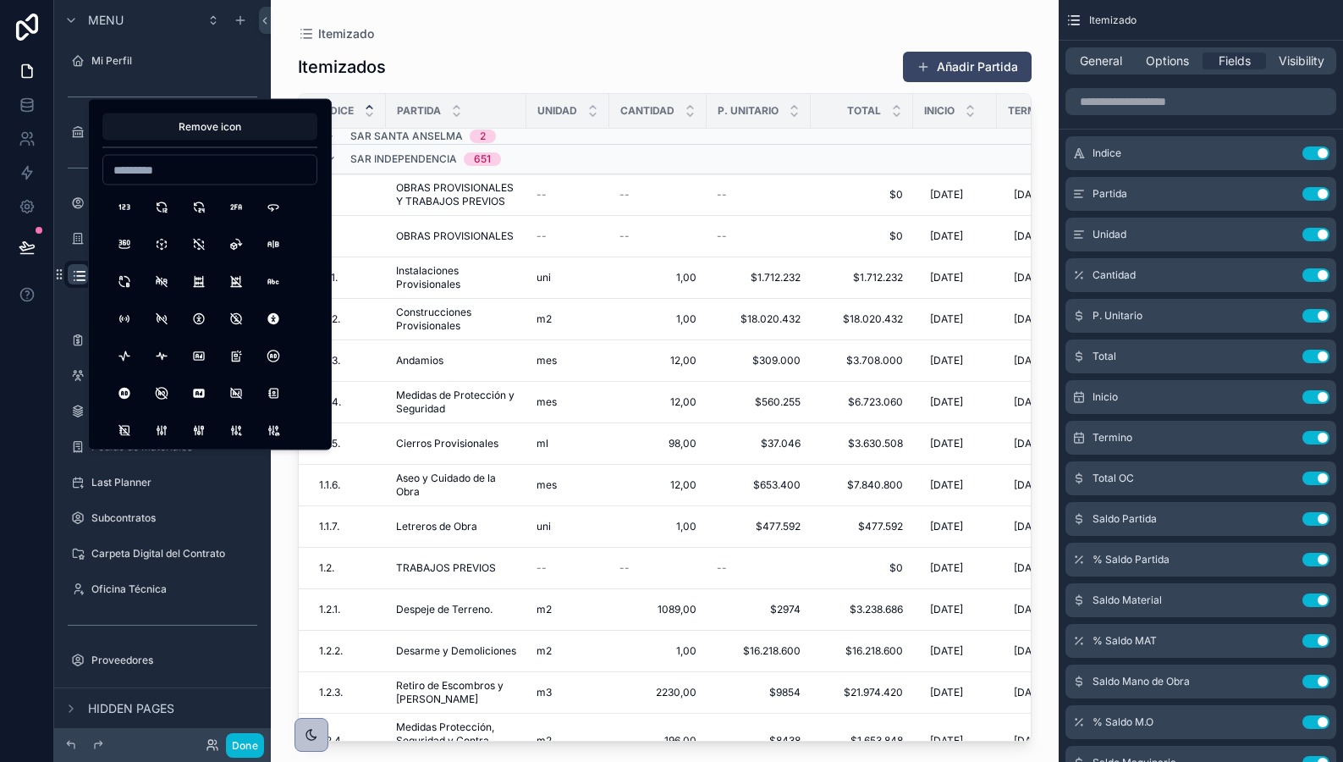
click at [79, 271] on icon "scrollable content" at bounding box center [79, 276] width 17 height 17
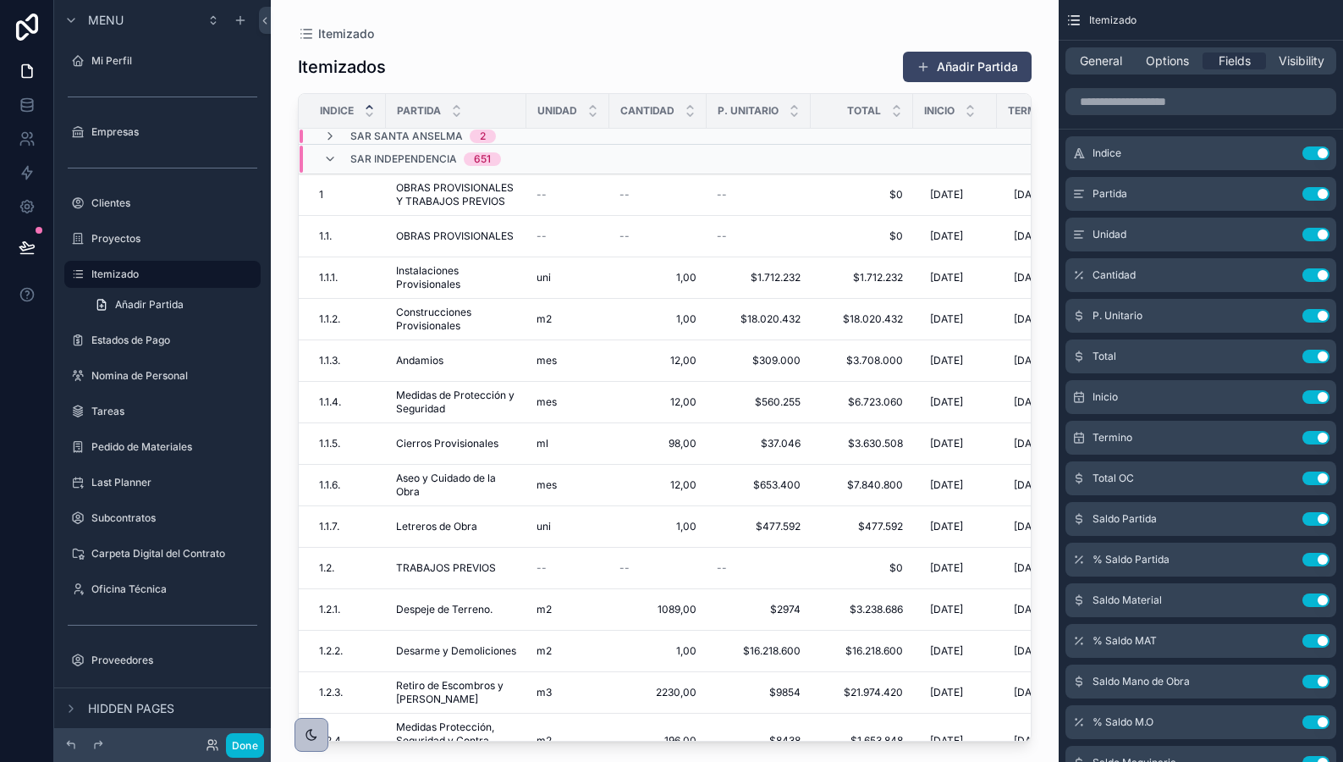
click at [75, 323] on div "scrollable content" at bounding box center [162, 321] width 217 height 3
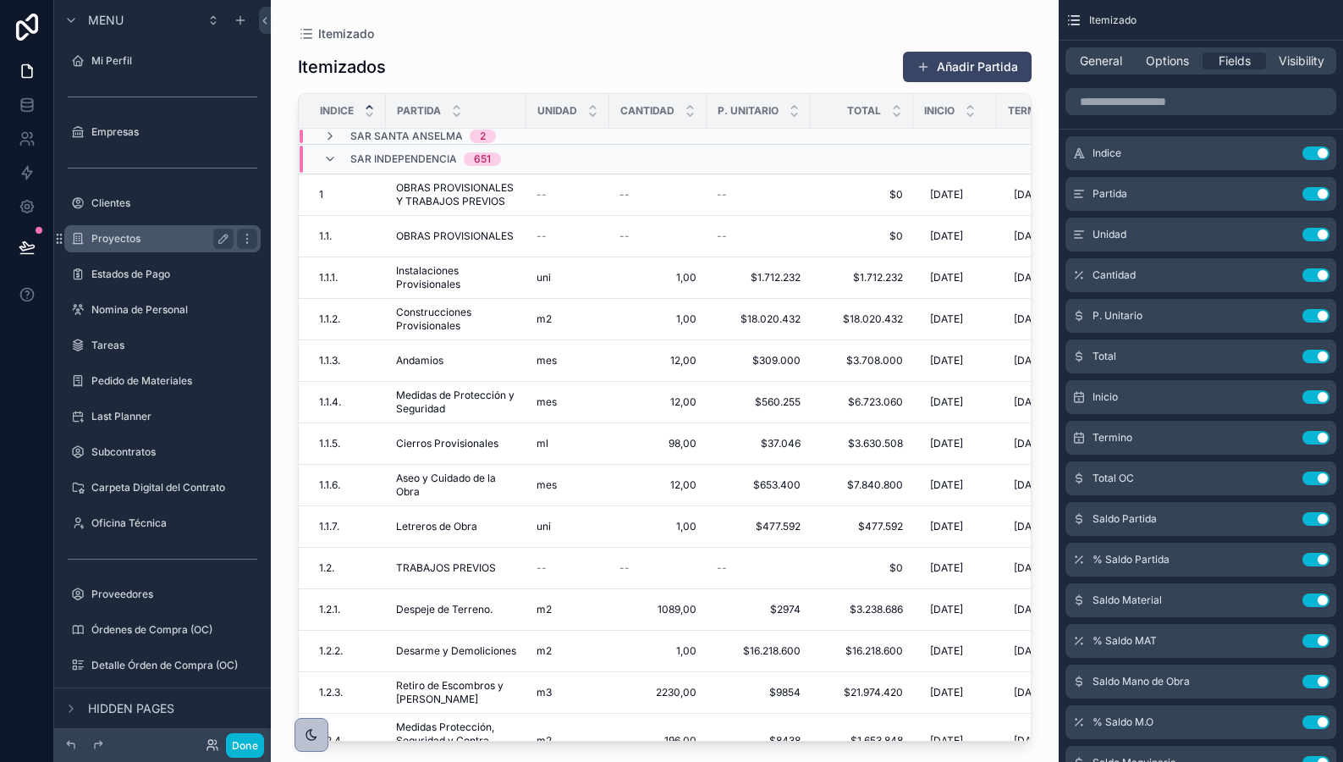
click at [114, 244] on label "Proyectos" at bounding box center [158, 239] width 135 height 14
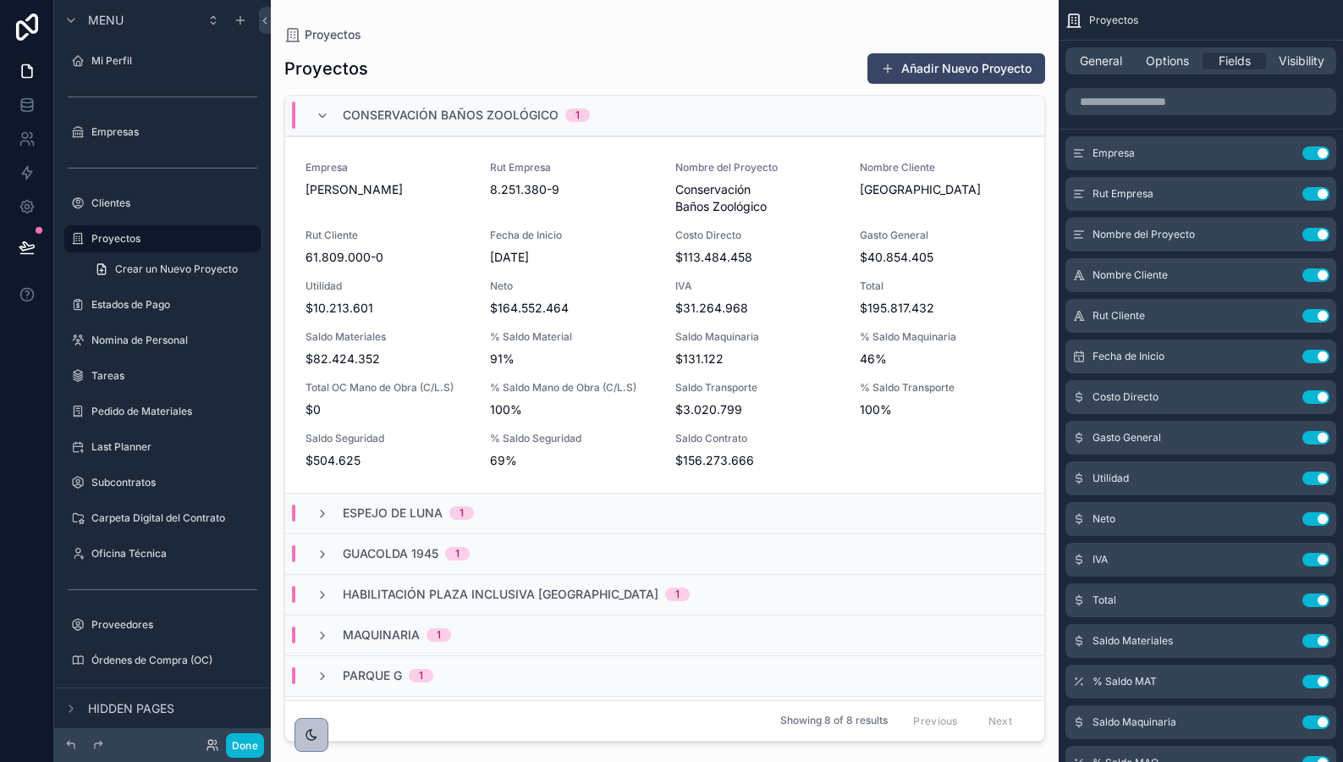
scroll to position [77, 0]
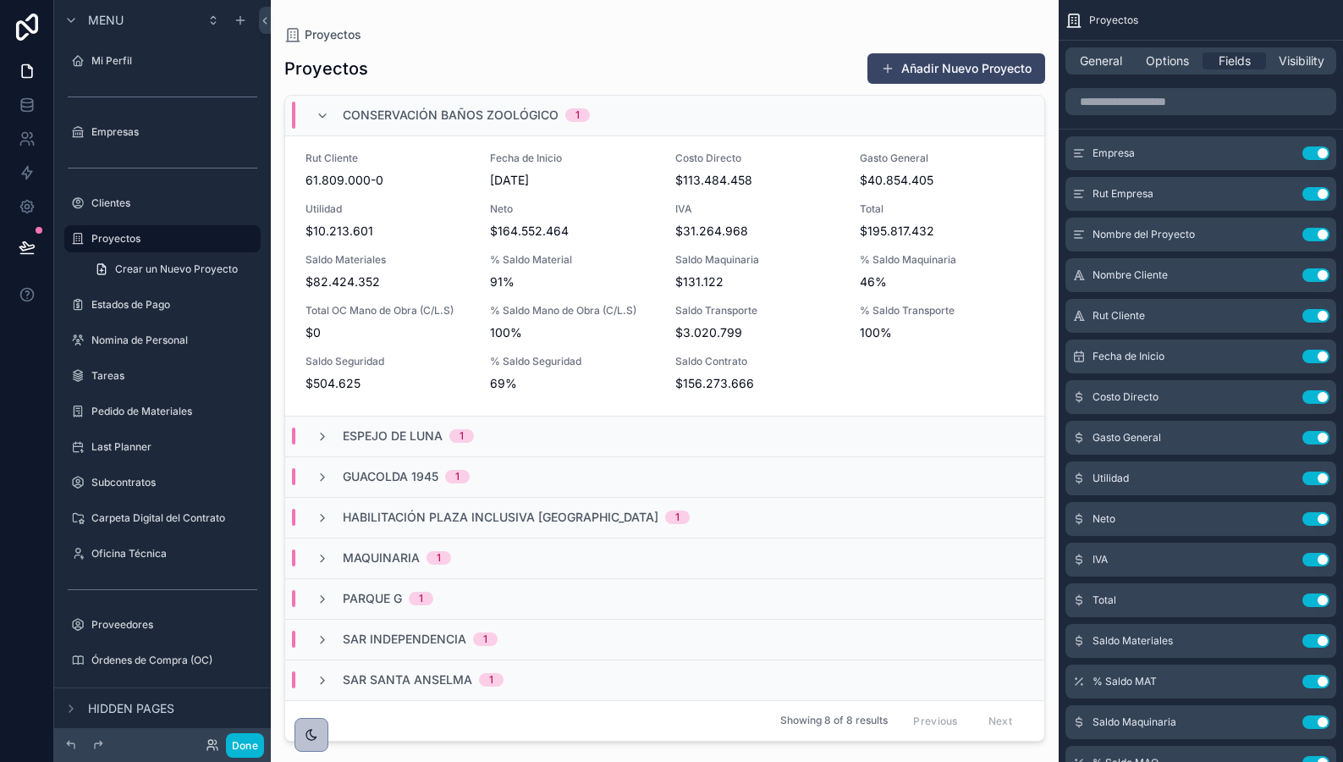
click at [394, 630] on div "Sar Independencia 1" at bounding box center [664, 639] width 759 height 41
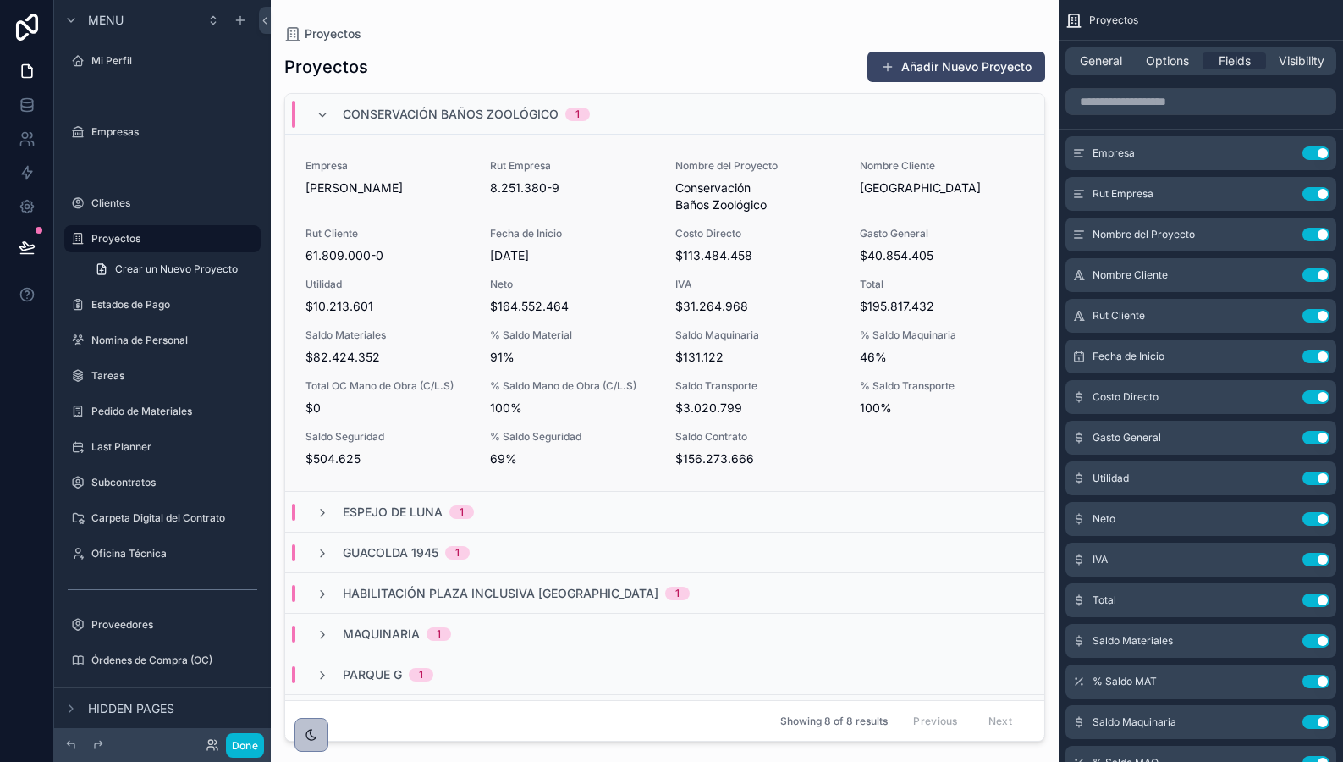
click at [365, 403] on span "$0" at bounding box center [388, 408] width 164 height 17
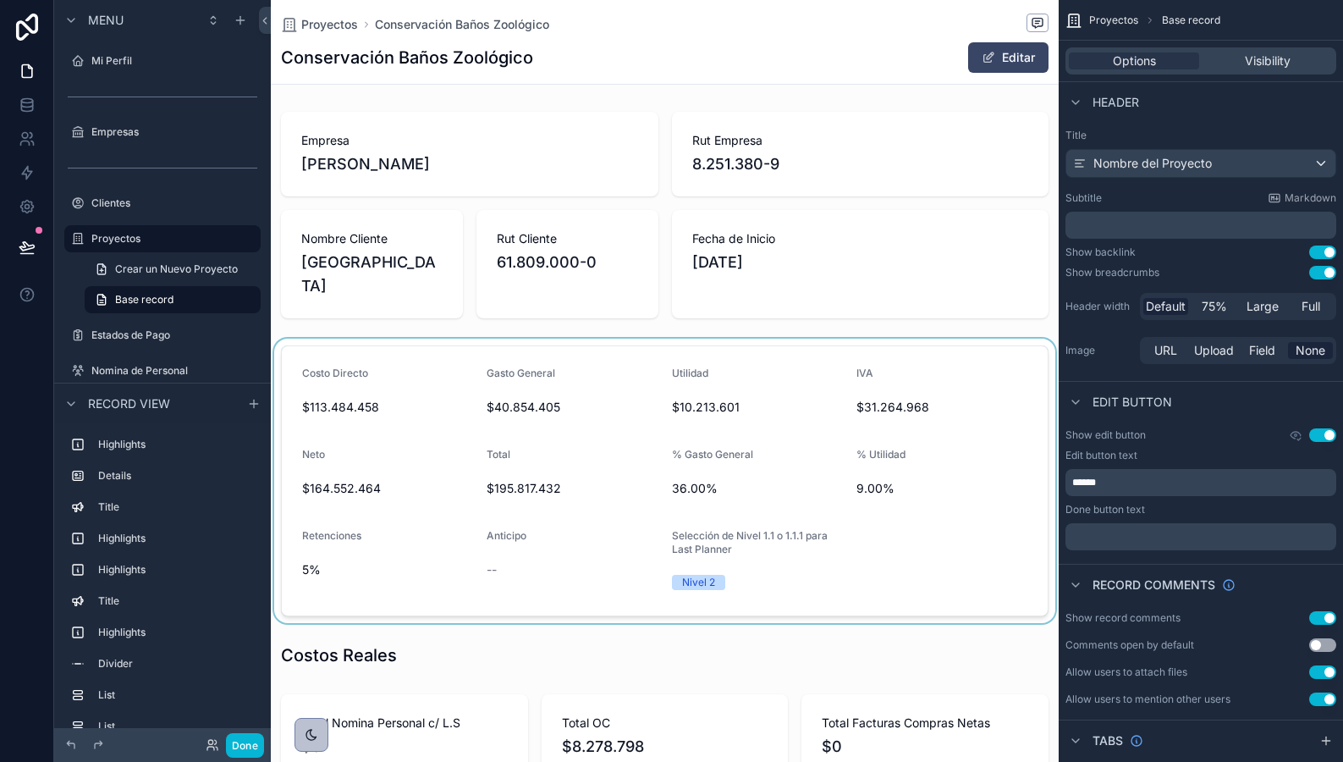
scroll to position [0, 766]
click at [352, 469] on div "scrollable content" at bounding box center [665, 481] width 788 height 284
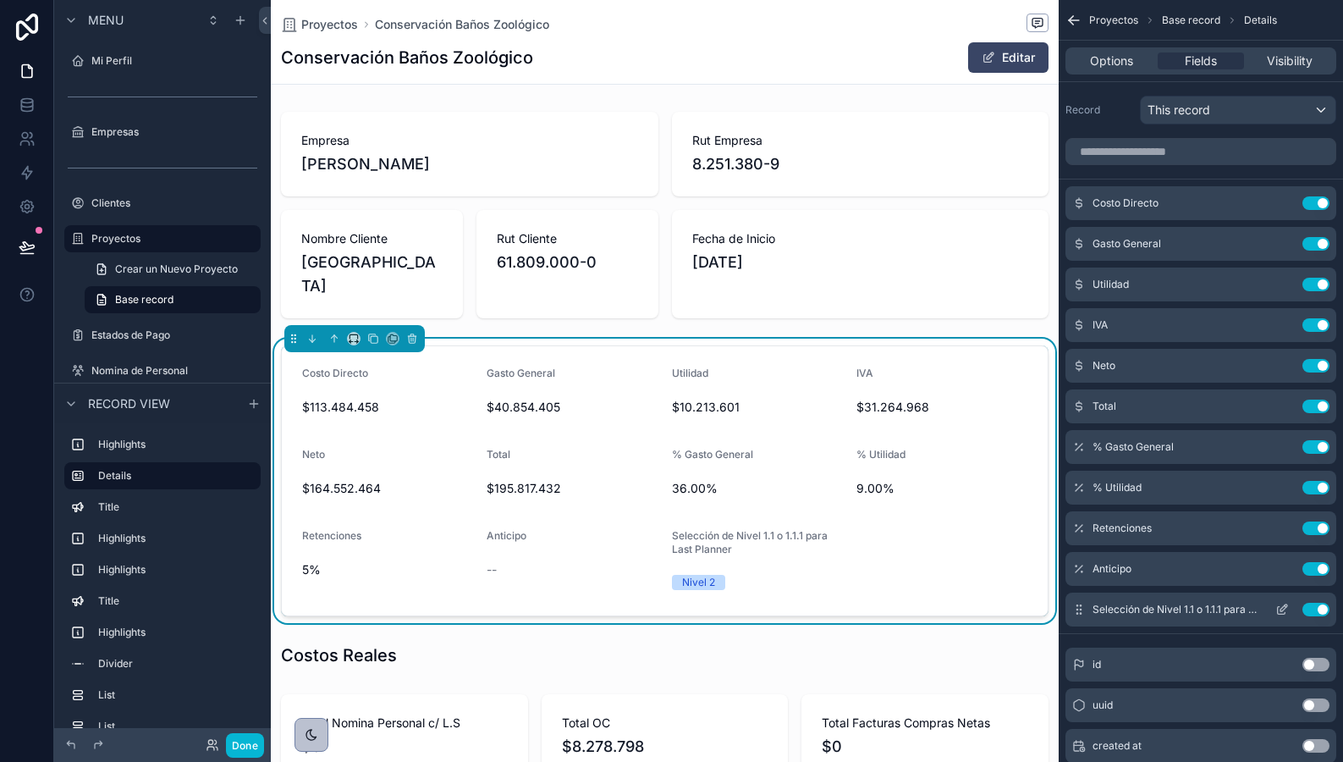
click at [1283, 611] on icon "scrollable content" at bounding box center [1283, 610] width 14 height 14
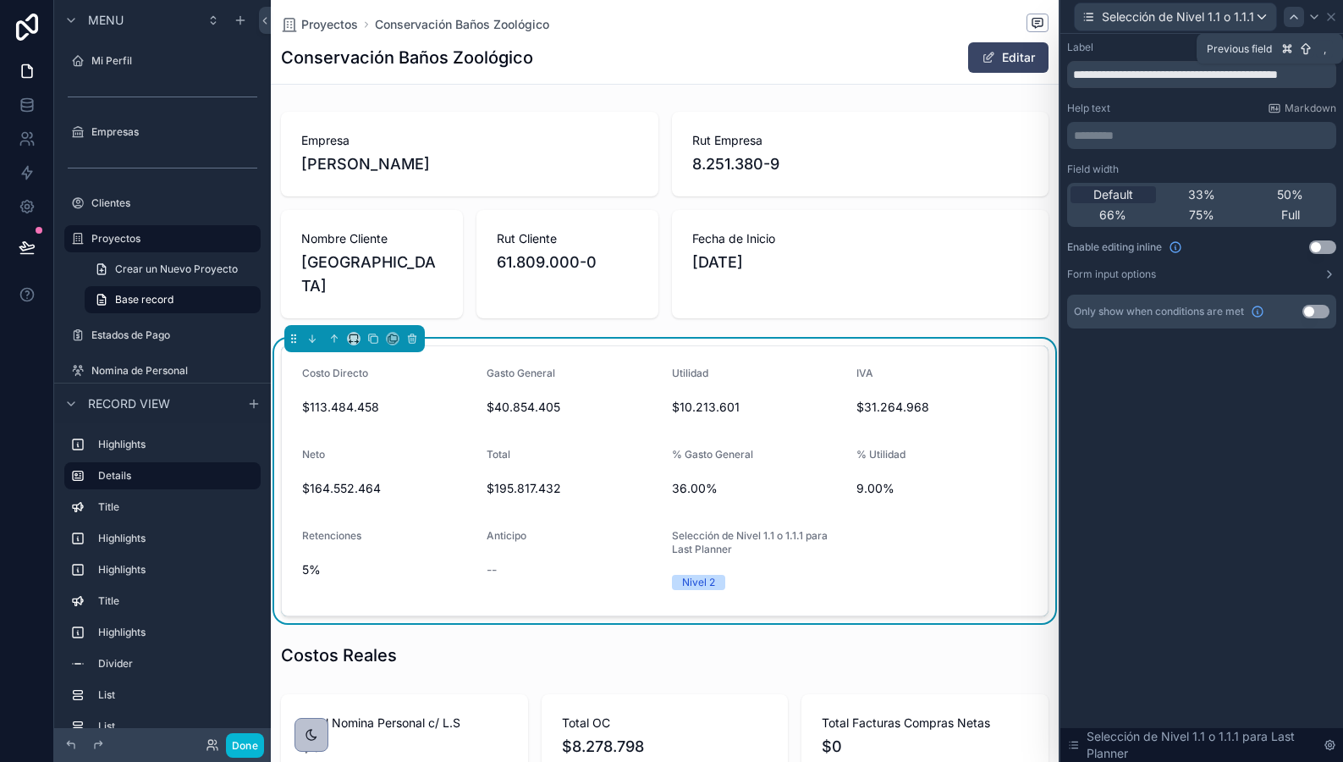
click at [1296, 14] on icon at bounding box center [1295, 17] width 14 height 14
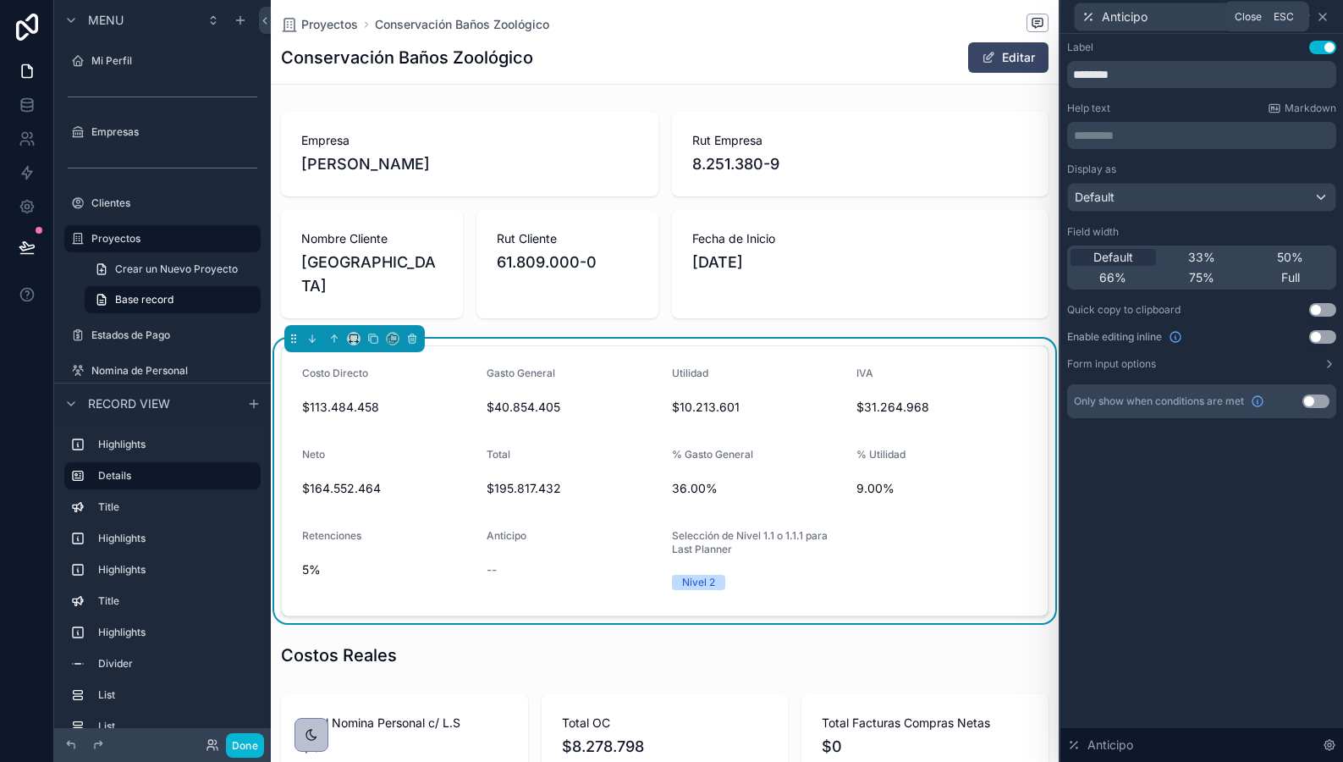
click at [1321, 15] on icon at bounding box center [1323, 17] width 7 height 7
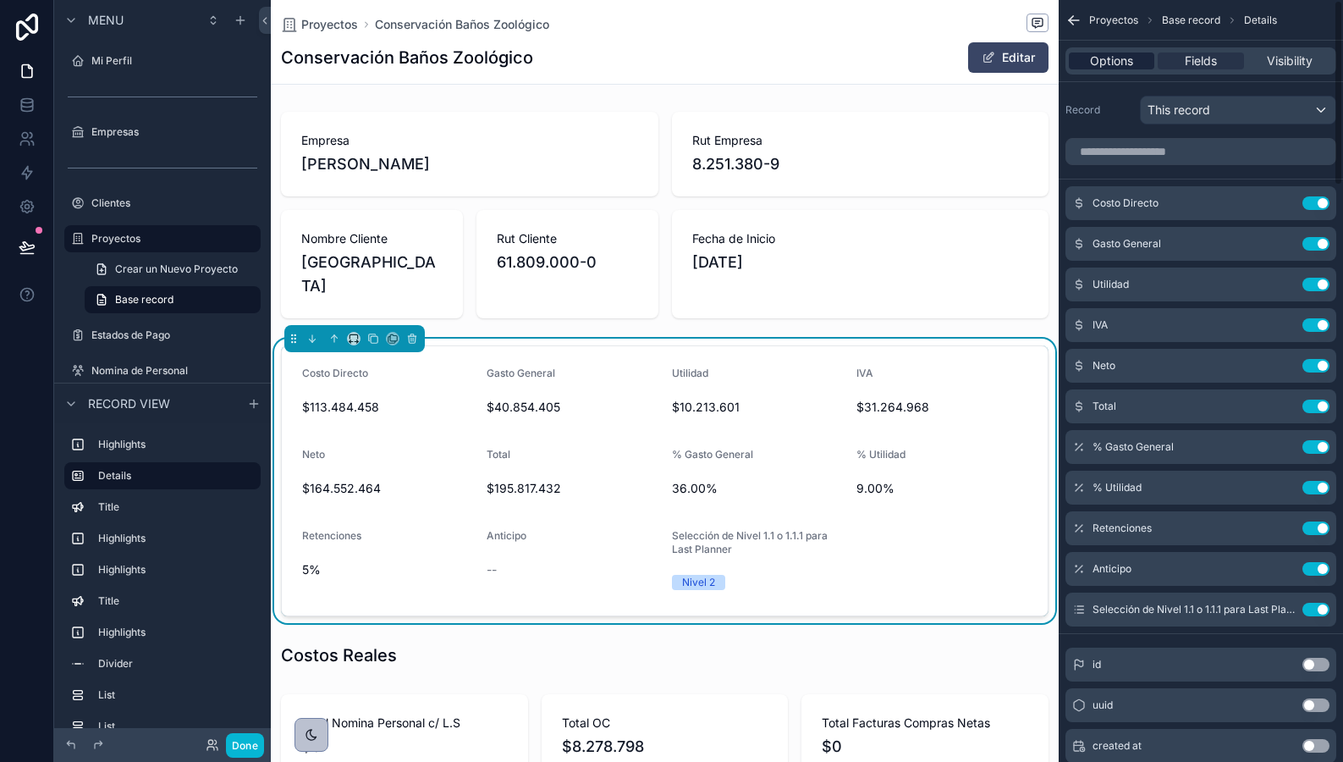
click at [1118, 63] on span "Options" at bounding box center [1111, 60] width 43 height 17
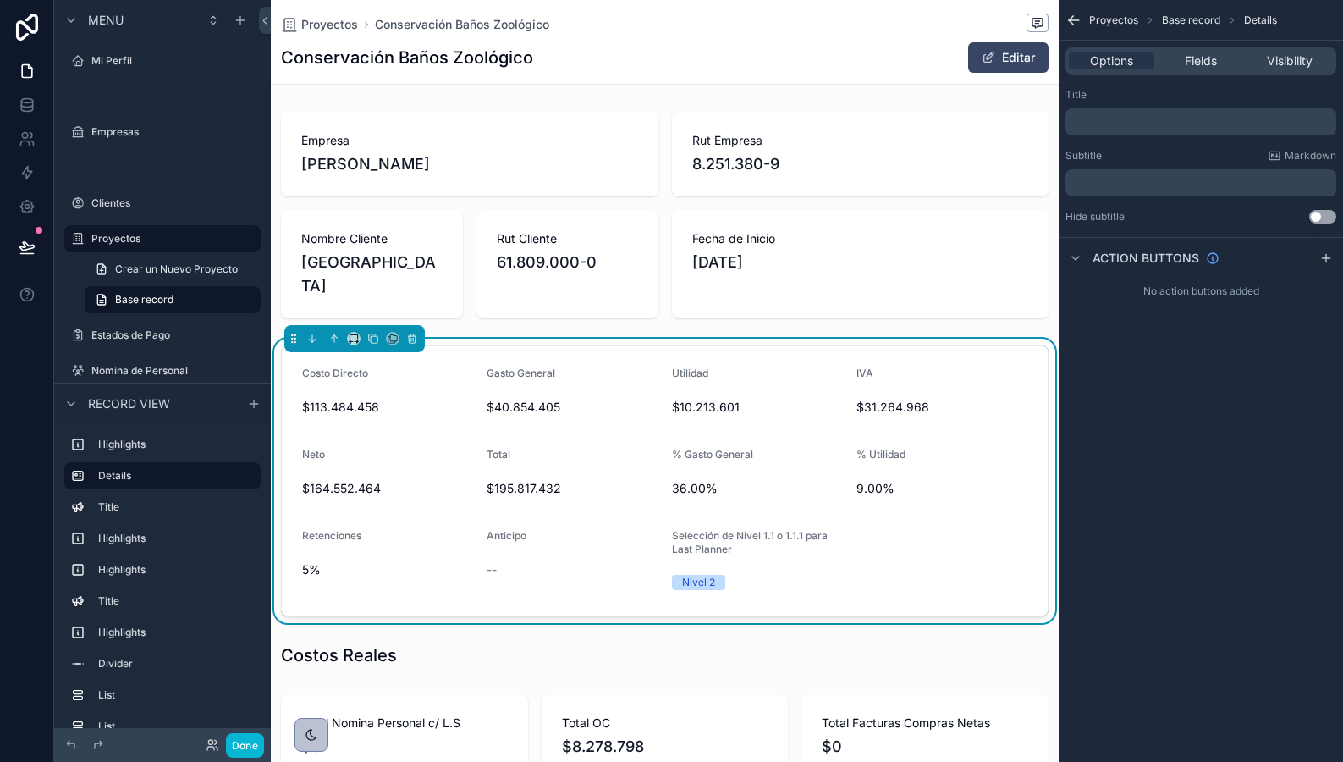
click at [949, 387] on div "IVA" at bounding box center [942, 377] width 171 height 20
click at [858, 413] on div "IVA $31.264.968" at bounding box center [942, 394] width 171 height 54
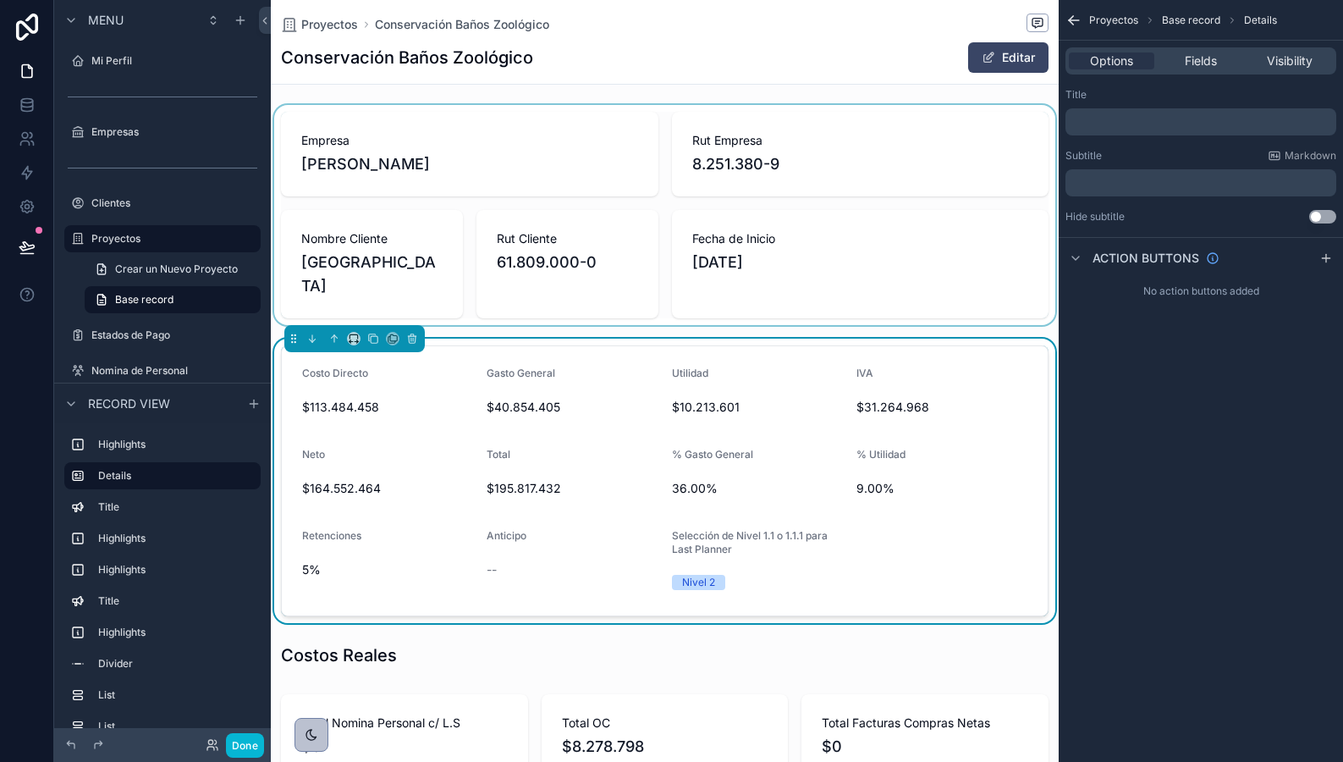
click at [857, 295] on div "scrollable content" at bounding box center [665, 215] width 788 height 220
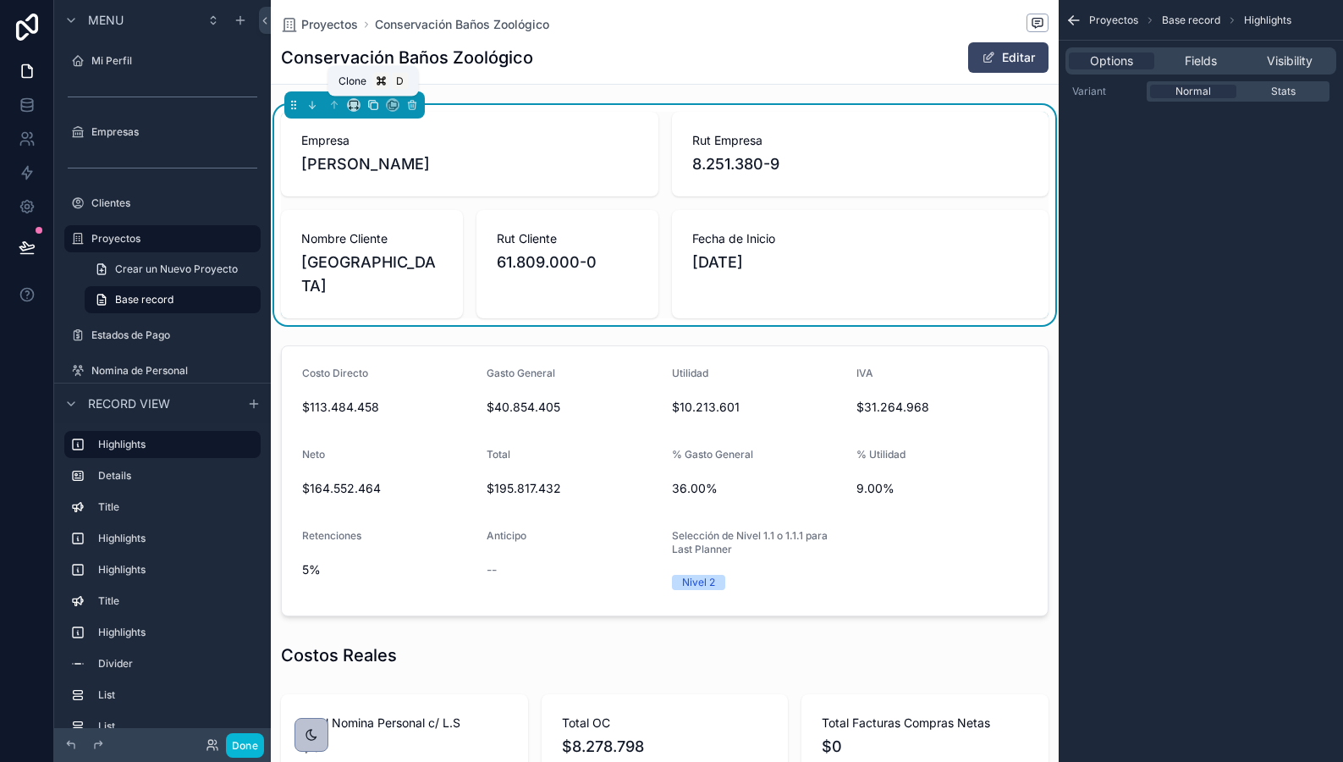
click at [377, 108] on icon "scrollable content" at bounding box center [373, 105] width 12 height 12
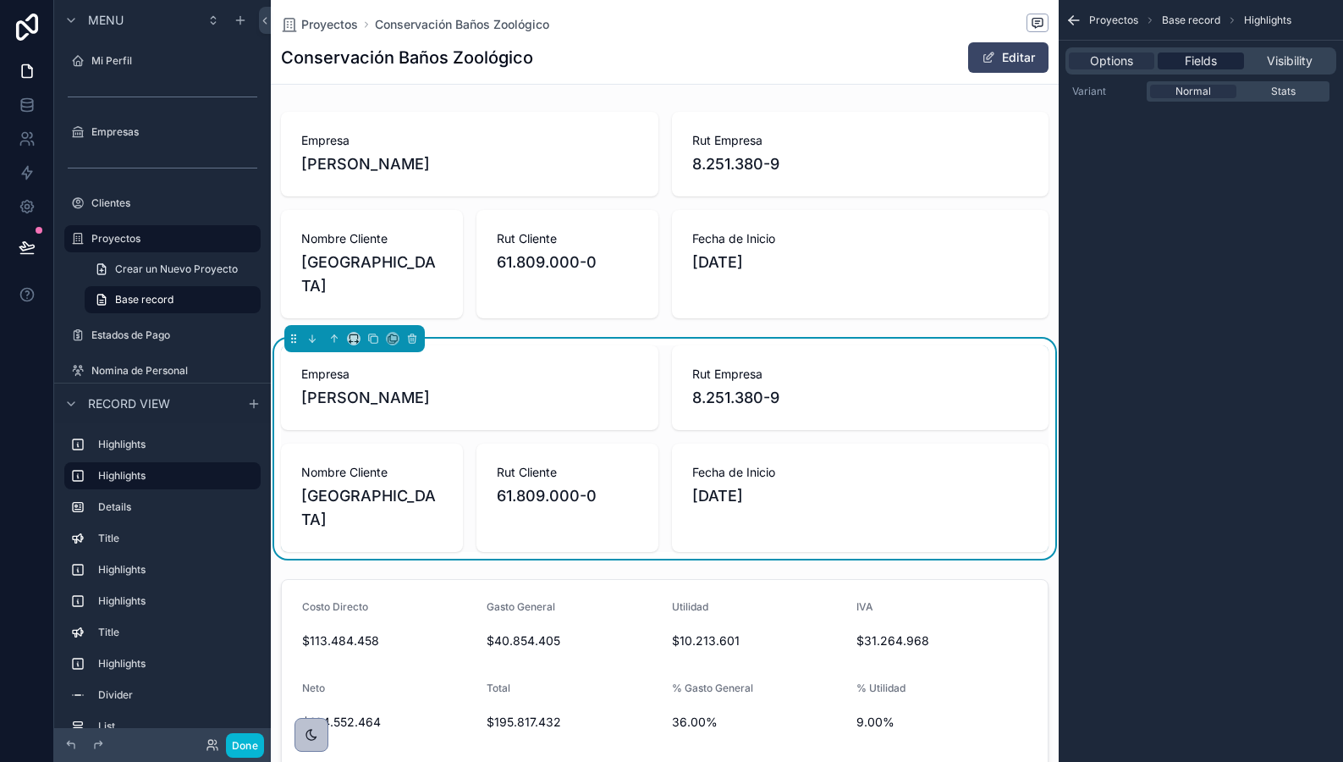
click at [1194, 54] on span "Fields" at bounding box center [1201, 60] width 32 height 17
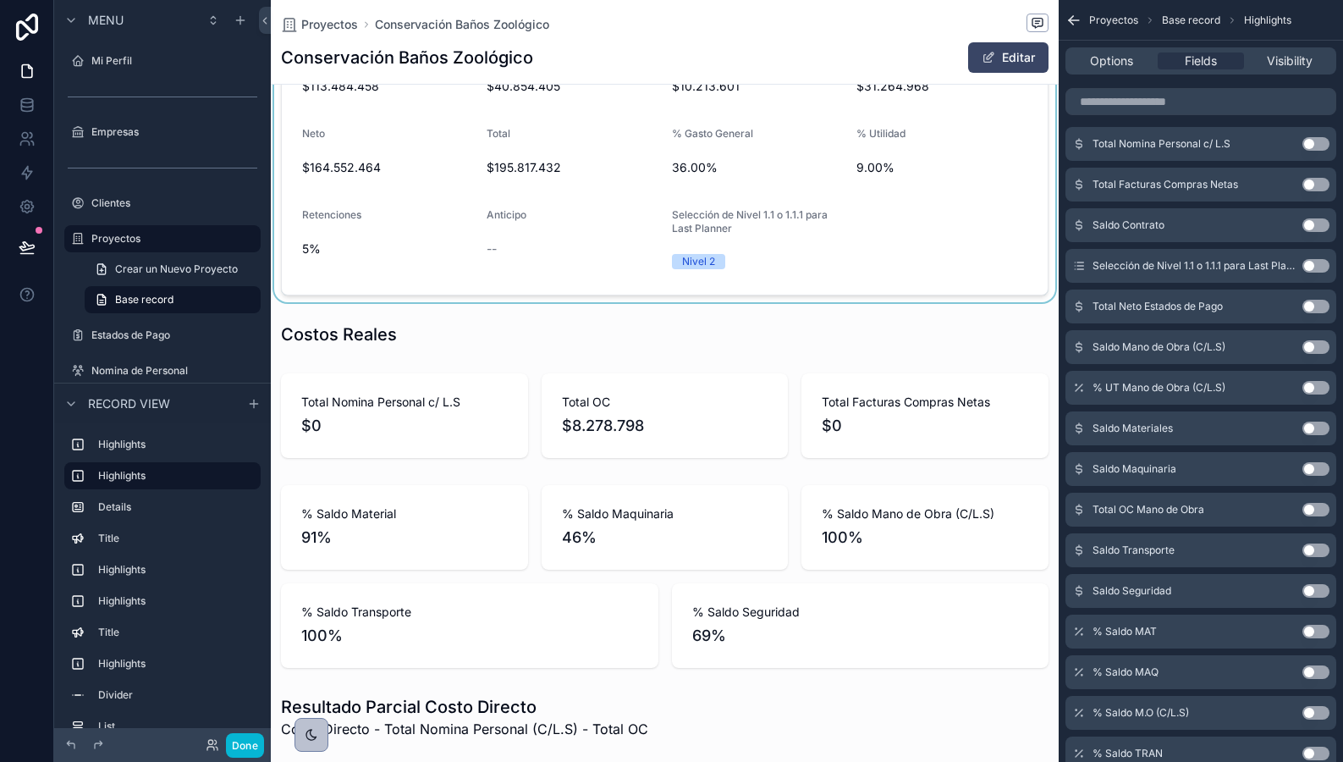
scroll to position [556, 0]
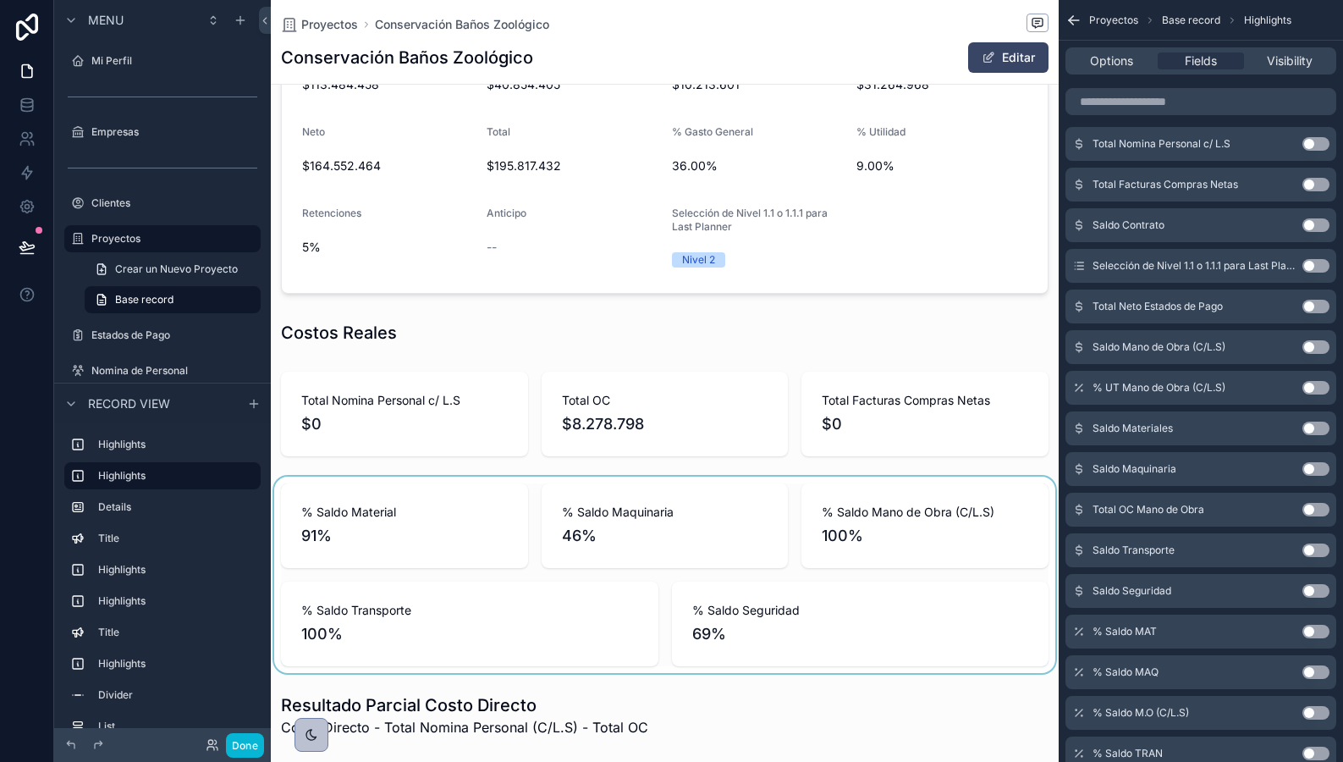
click at [778, 551] on div "scrollable content" at bounding box center [665, 575] width 788 height 196
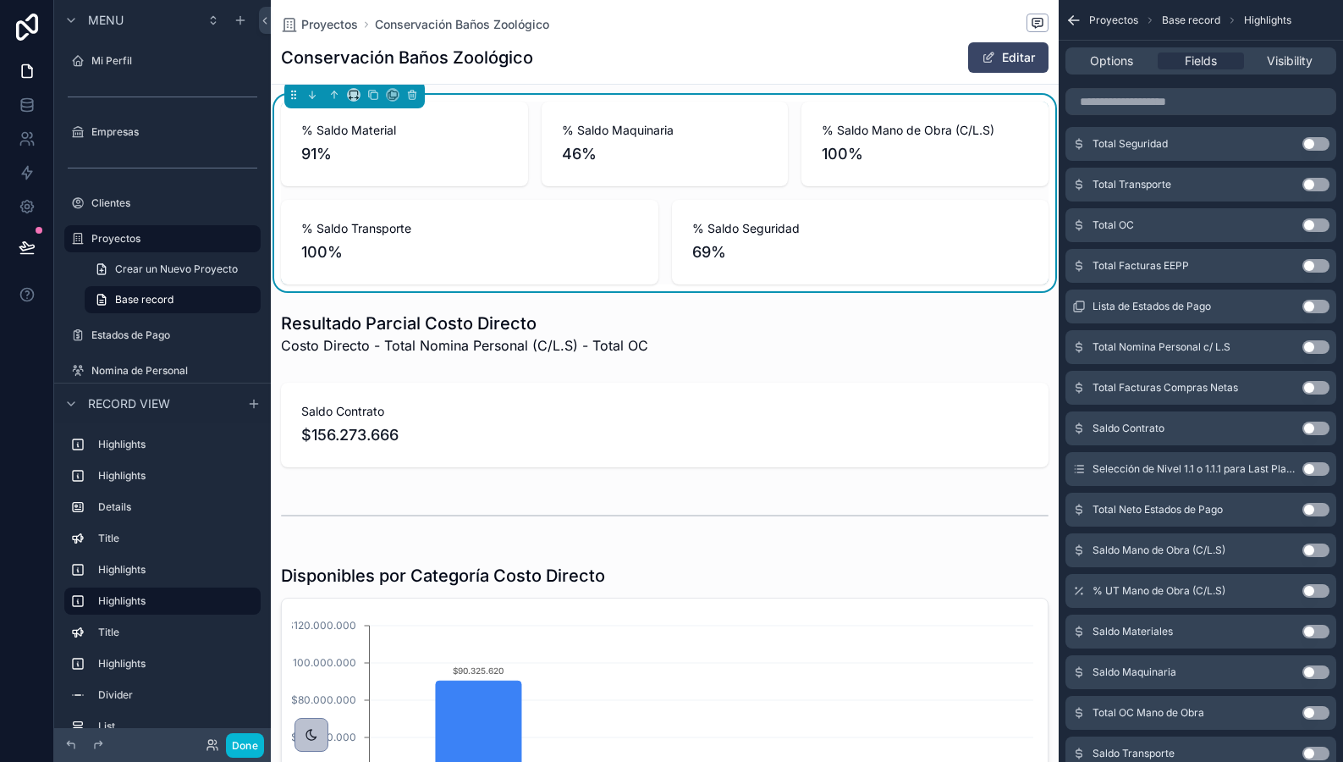
scroll to position [938, 0]
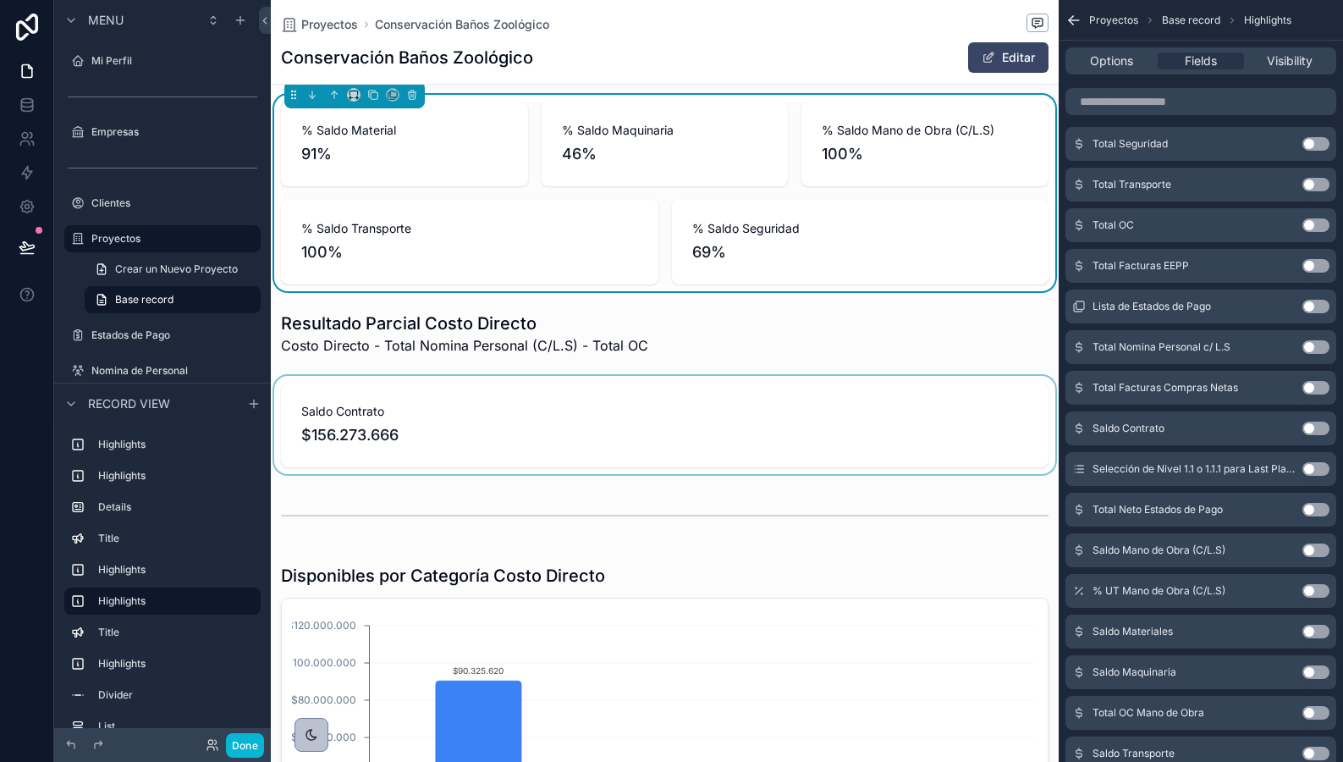
click at [794, 448] on div "scrollable content" at bounding box center [665, 425] width 788 height 98
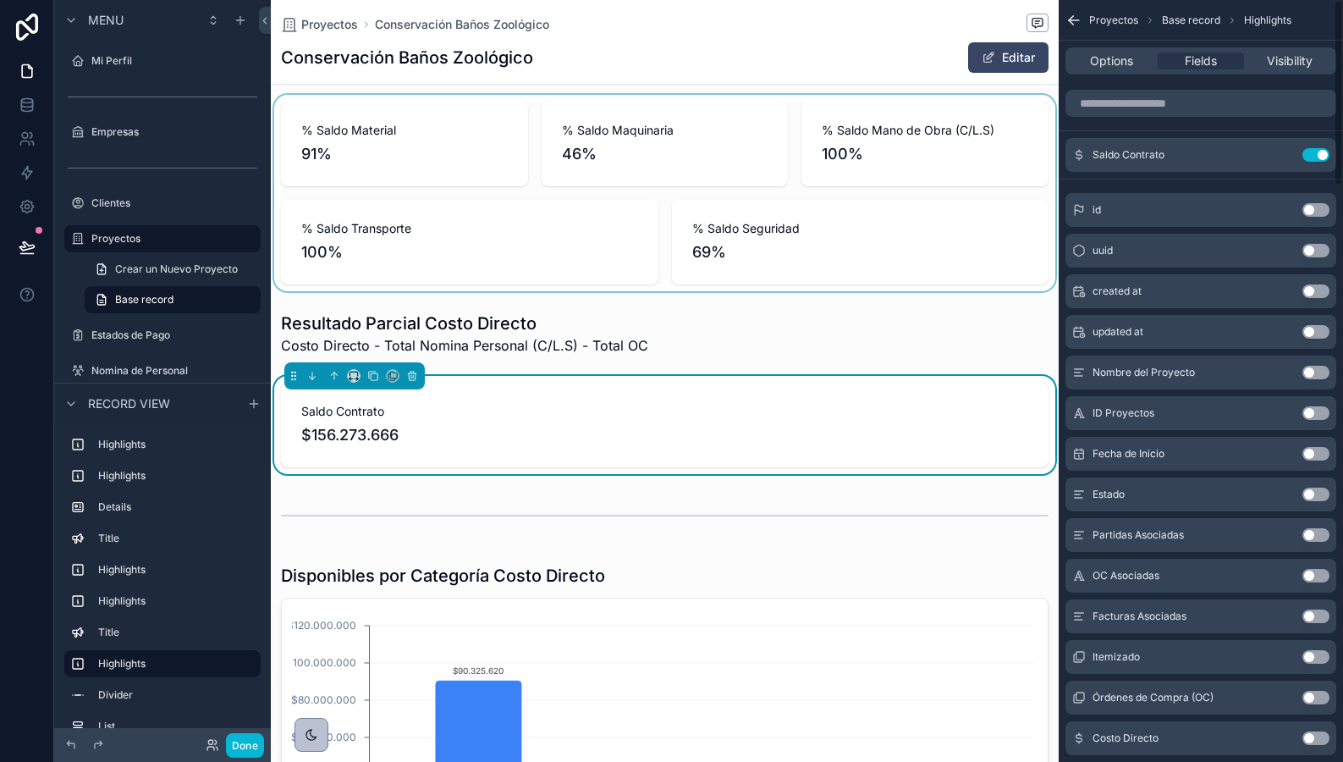
scroll to position [0, 0]
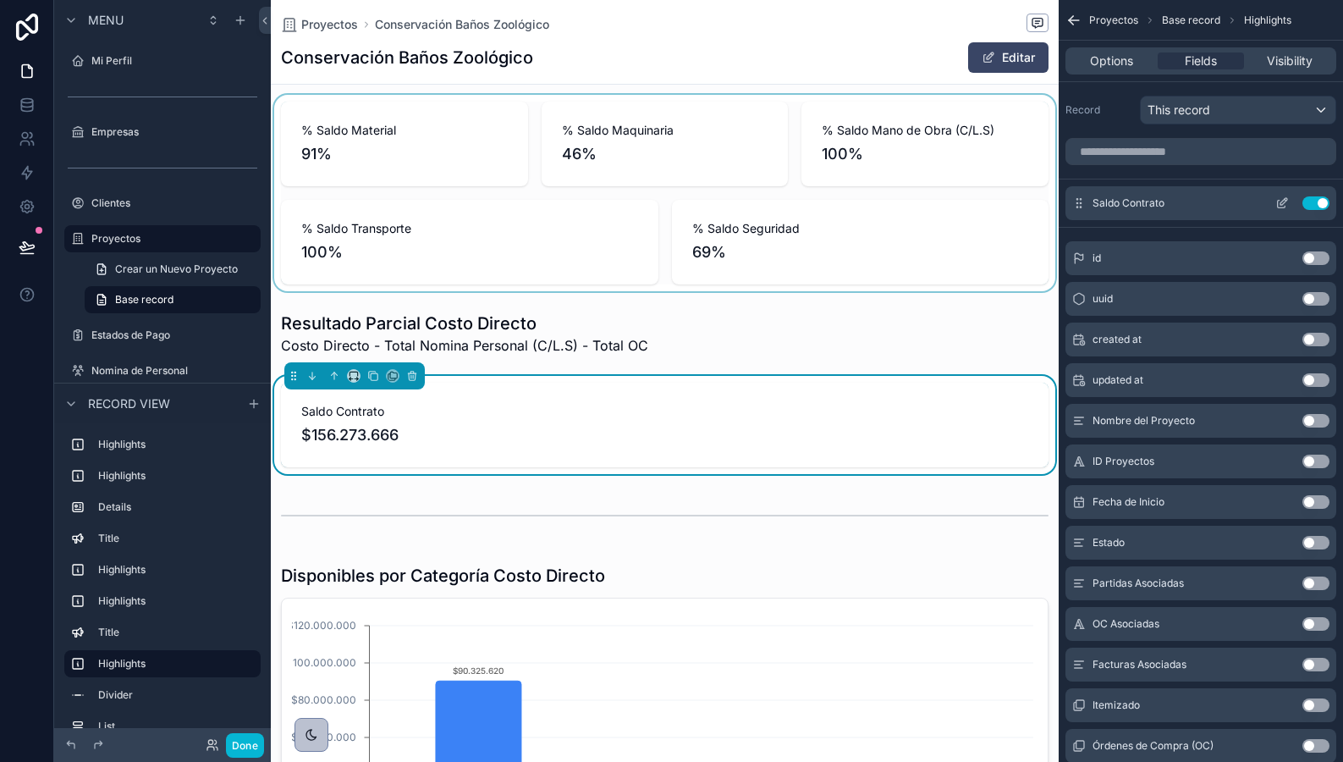
click at [1282, 204] on icon "scrollable content" at bounding box center [1284, 201] width 7 height 7
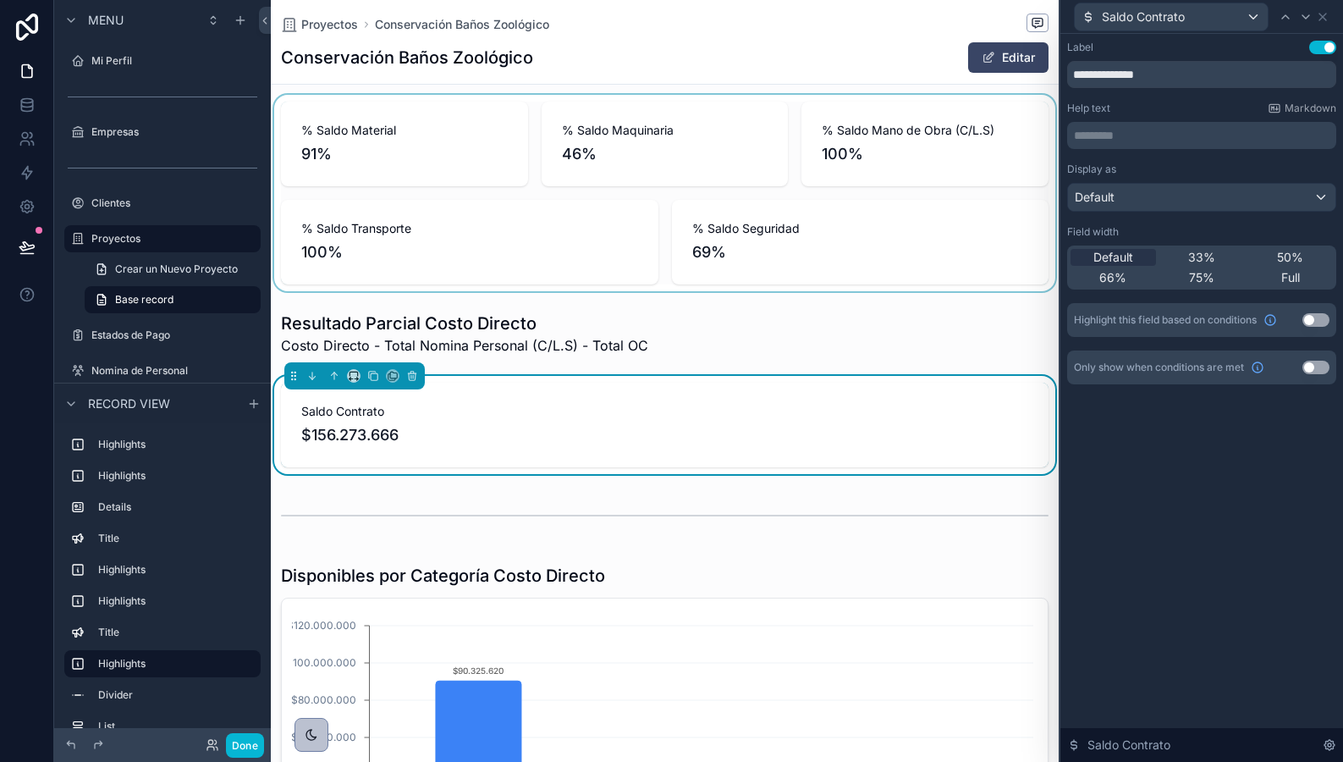
click at [1312, 320] on button "Use setting" at bounding box center [1316, 320] width 27 height 14
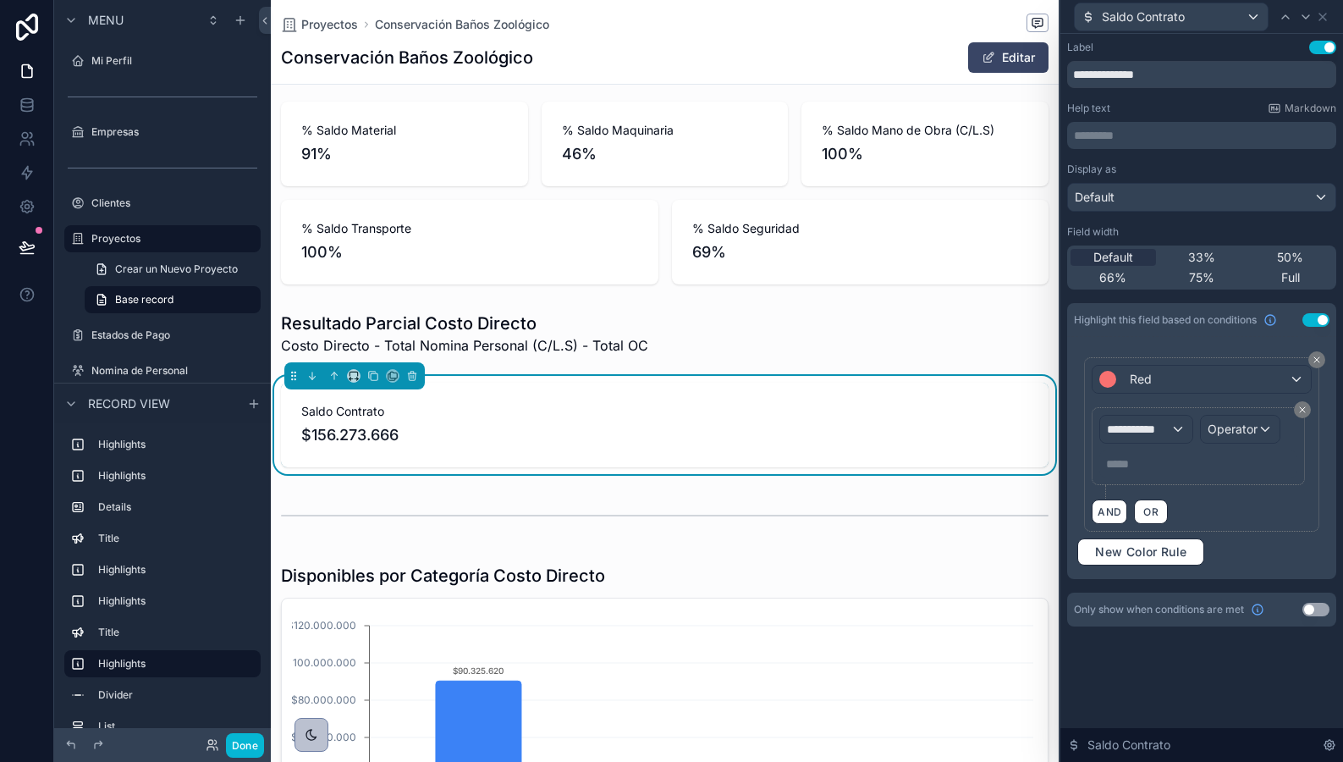
click at [1313, 360] on icon at bounding box center [1317, 360] width 10 height 10
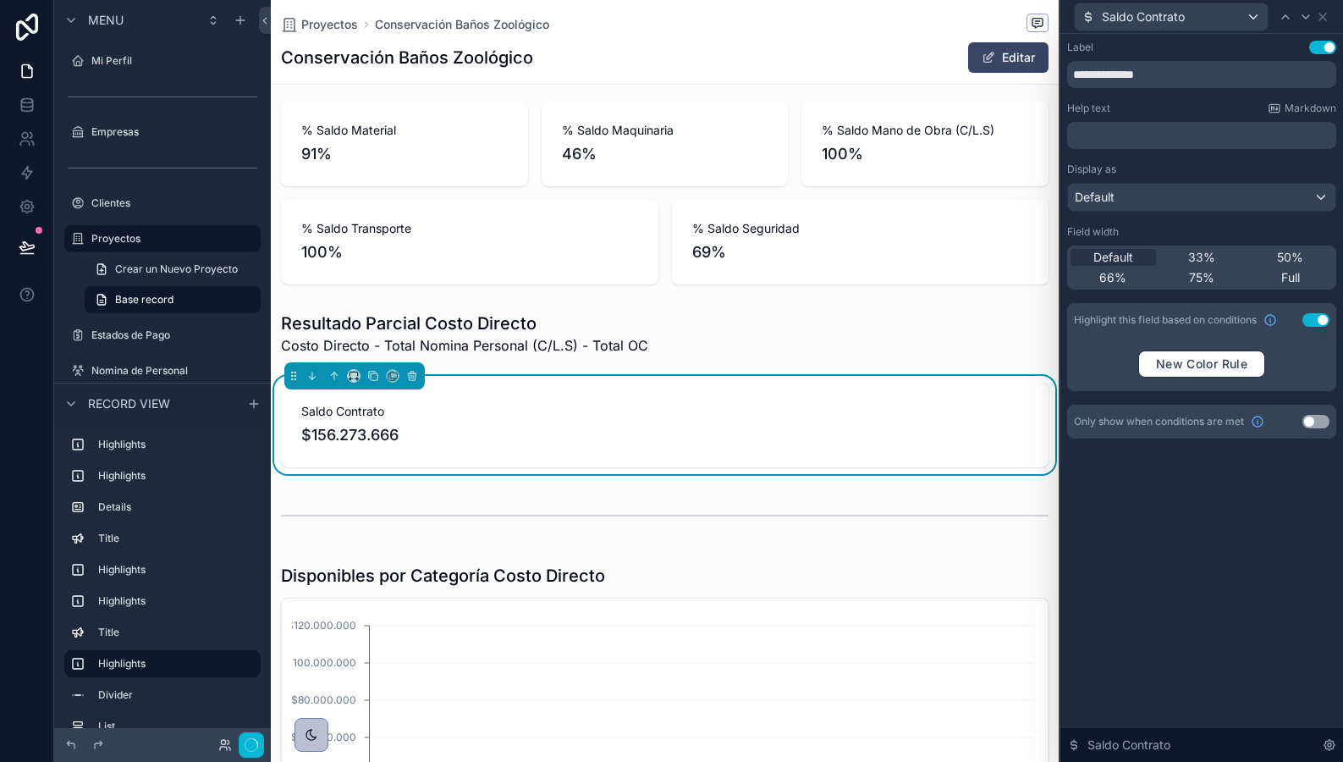
click at [1316, 314] on button "Use setting" at bounding box center [1316, 320] width 27 height 14
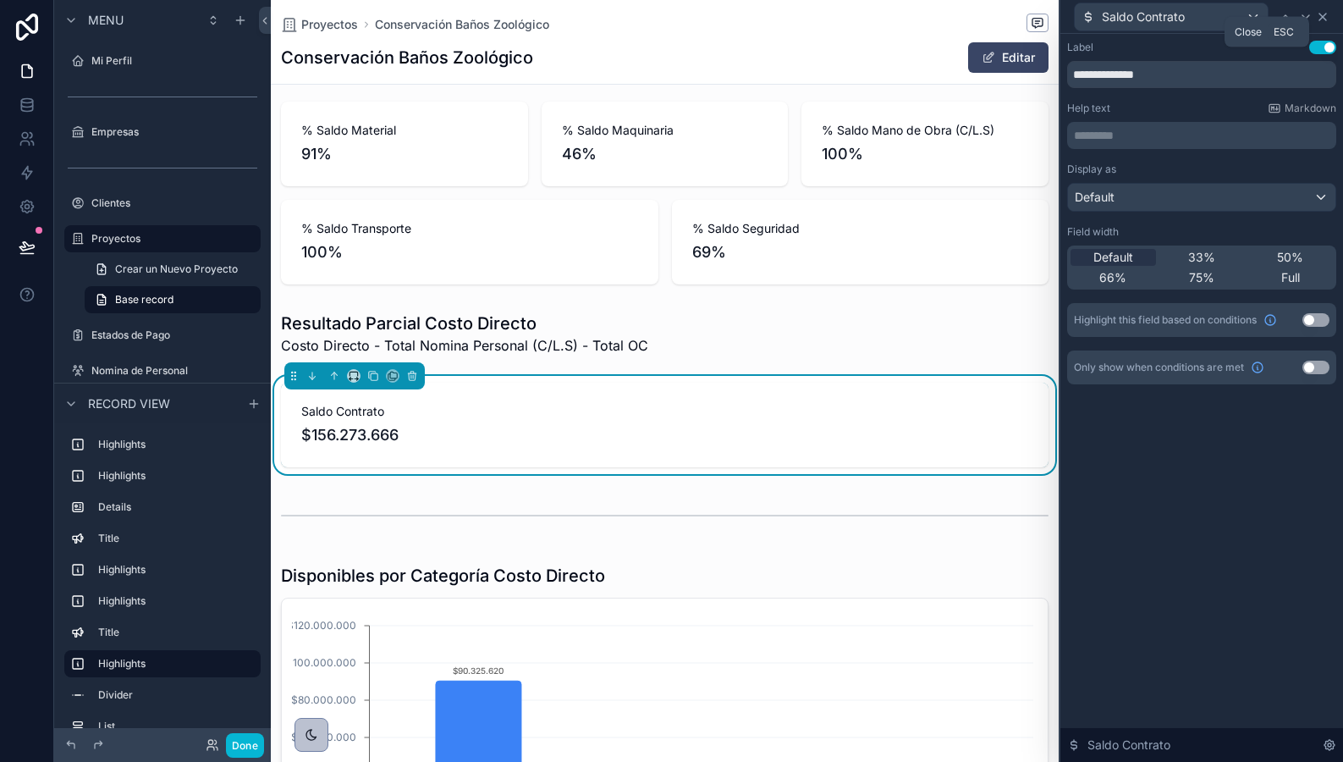
scroll to position [0, 766]
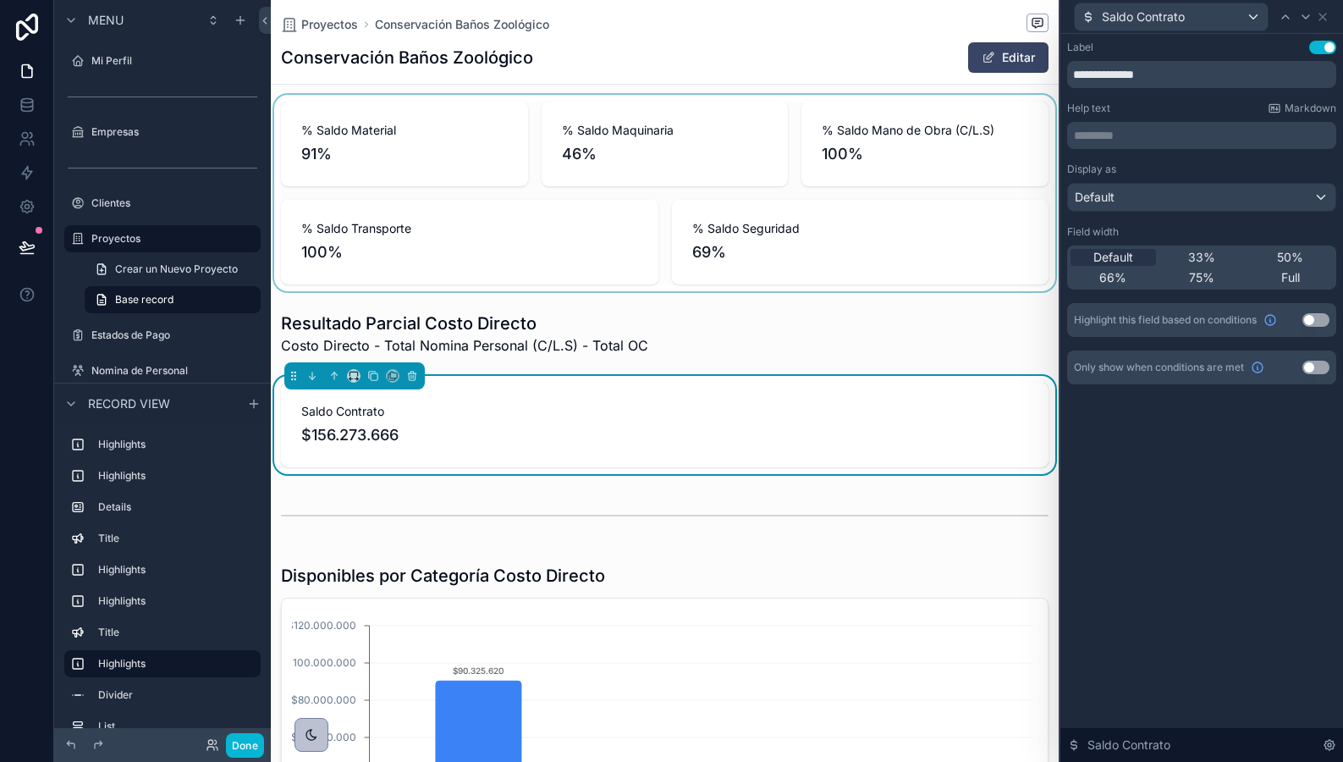
click at [673, 178] on div "scrollable content" at bounding box center [665, 193] width 788 height 196
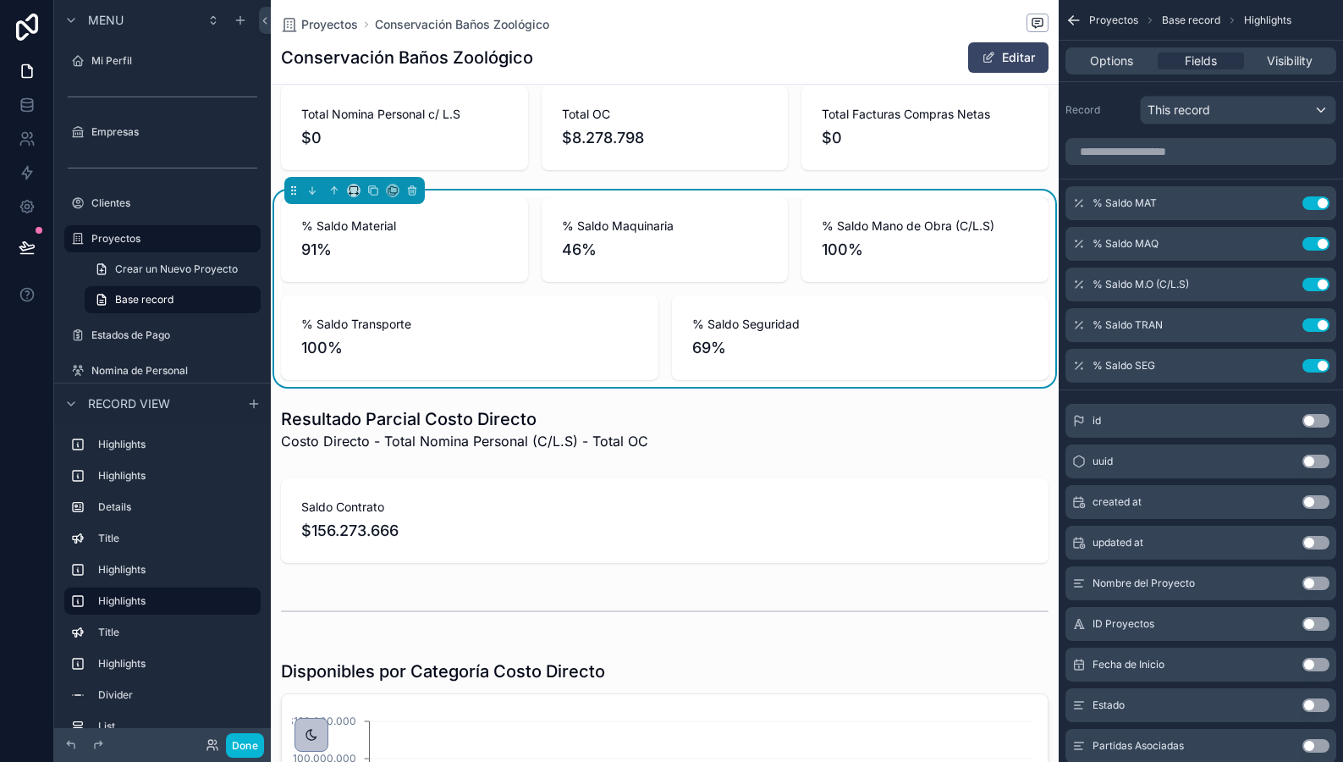
scroll to position [841, 0]
click at [1282, 203] on icon "scrollable content" at bounding box center [1283, 203] width 14 height 14
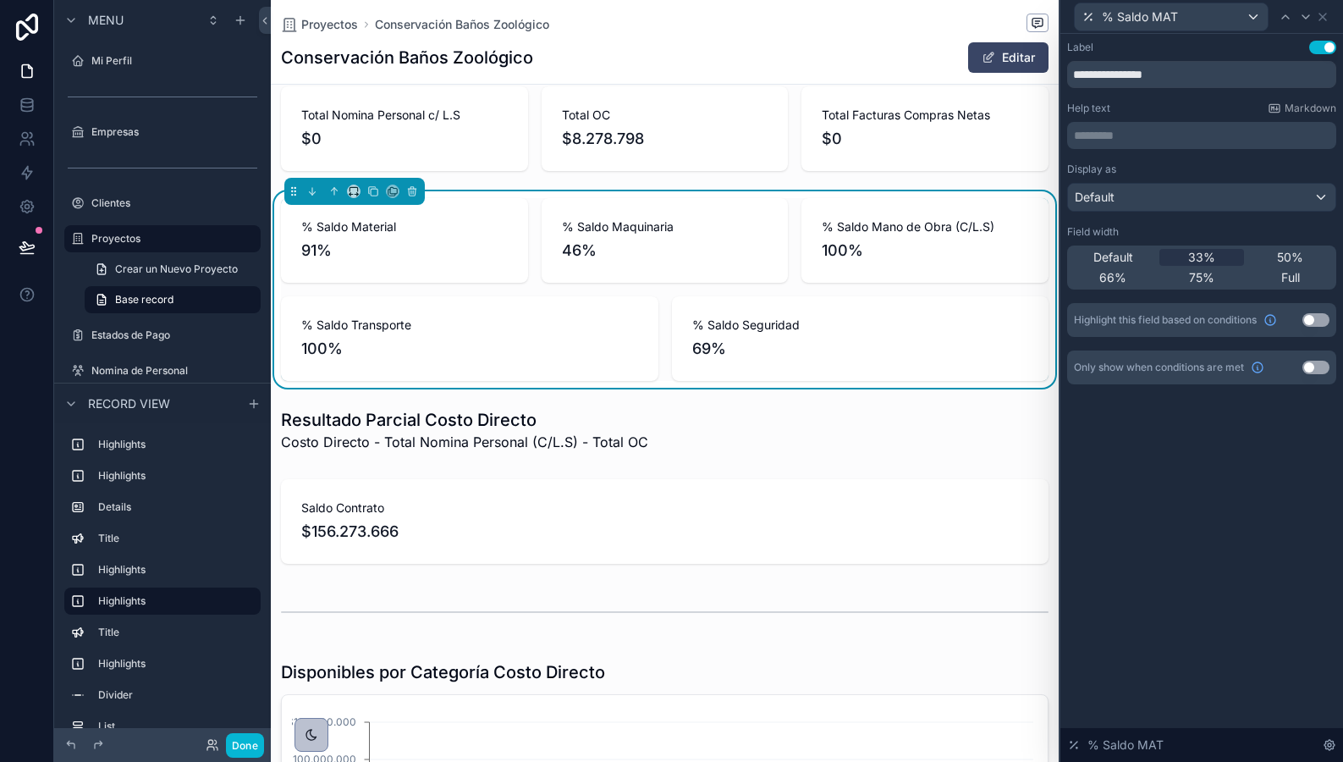
click at [1315, 314] on button "Use setting" at bounding box center [1316, 320] width 27 height 14
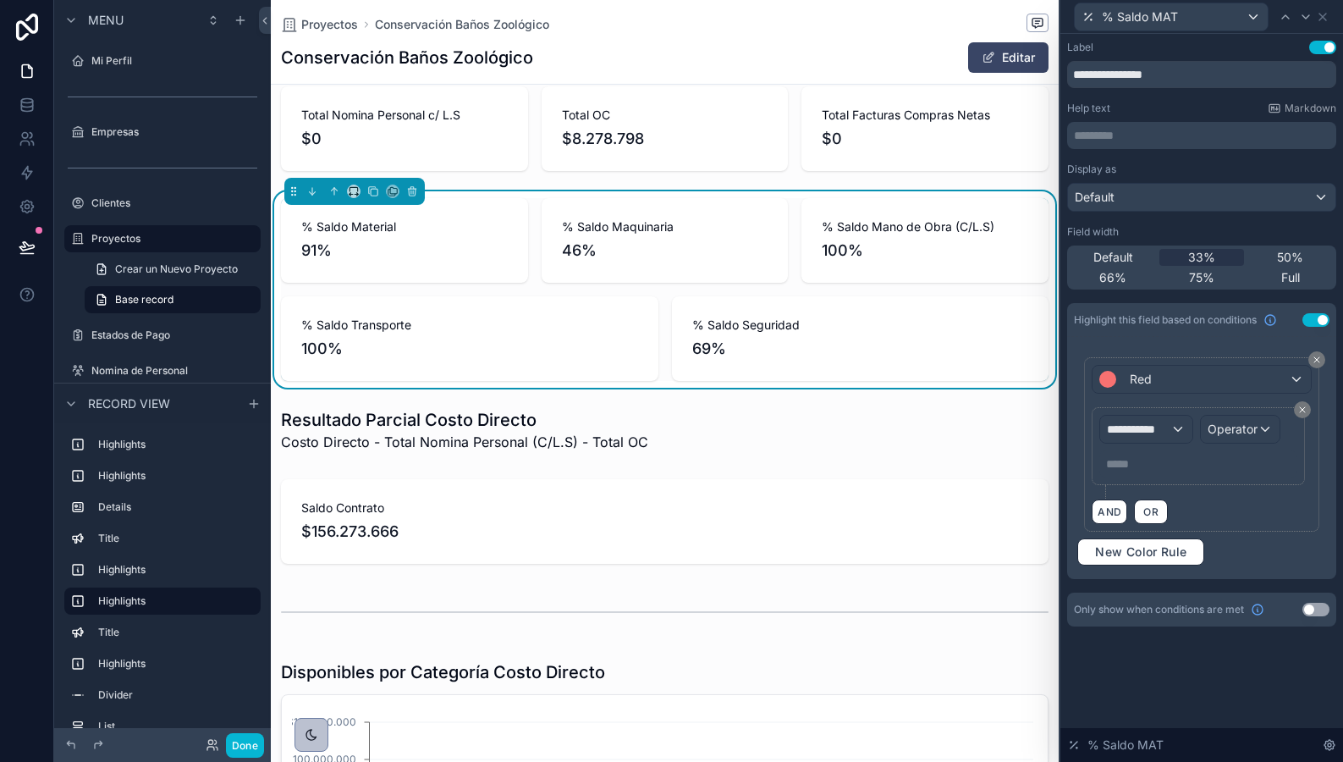
scroll to position [0, 766]
click at [1155, 427] on span "**********" at bounding box center [1138, 429] width 63 height 17
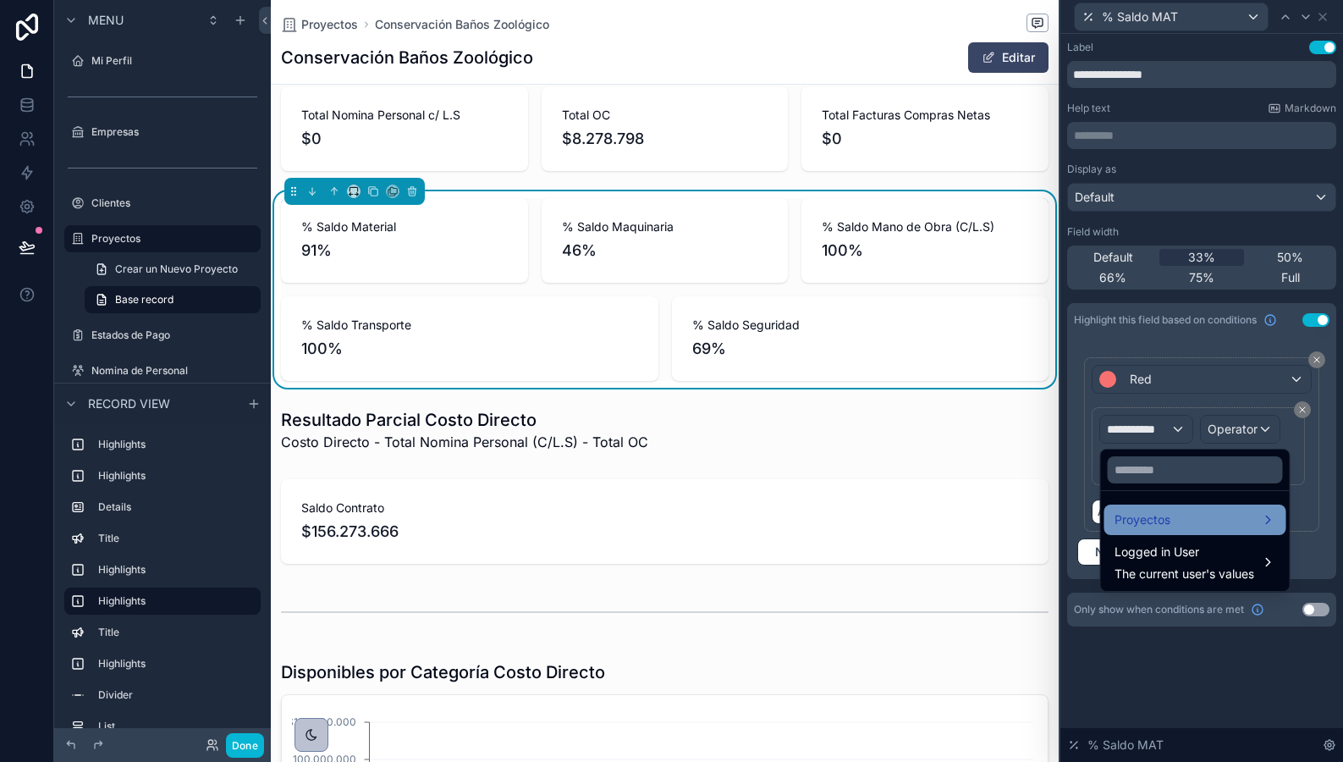
click at [1140, 516] on span "Proyectos" at bounding box center [1143, 520] width 56 height 20
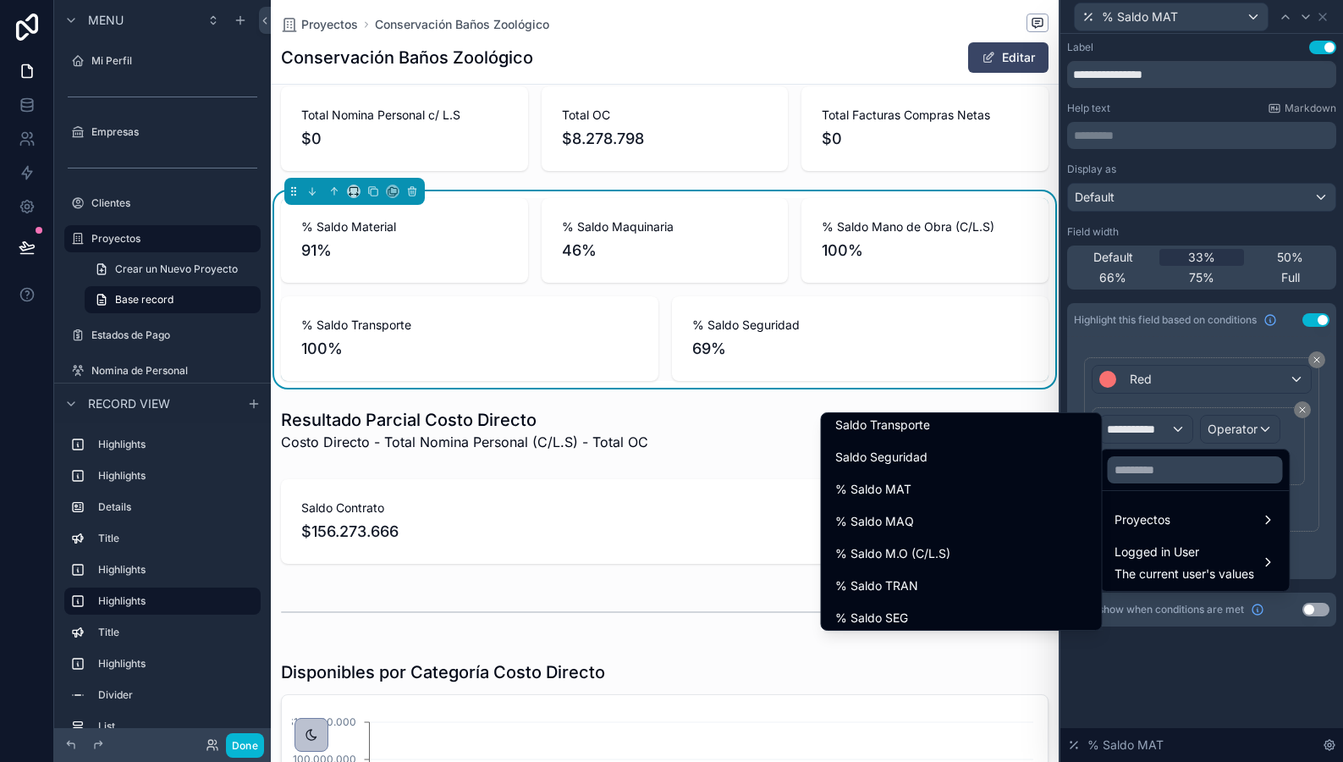
scroll to position [1671, 0]
click at [962, 502] on div "% Saldo MAT" at bounding box center [962, 498] width 253 height 20
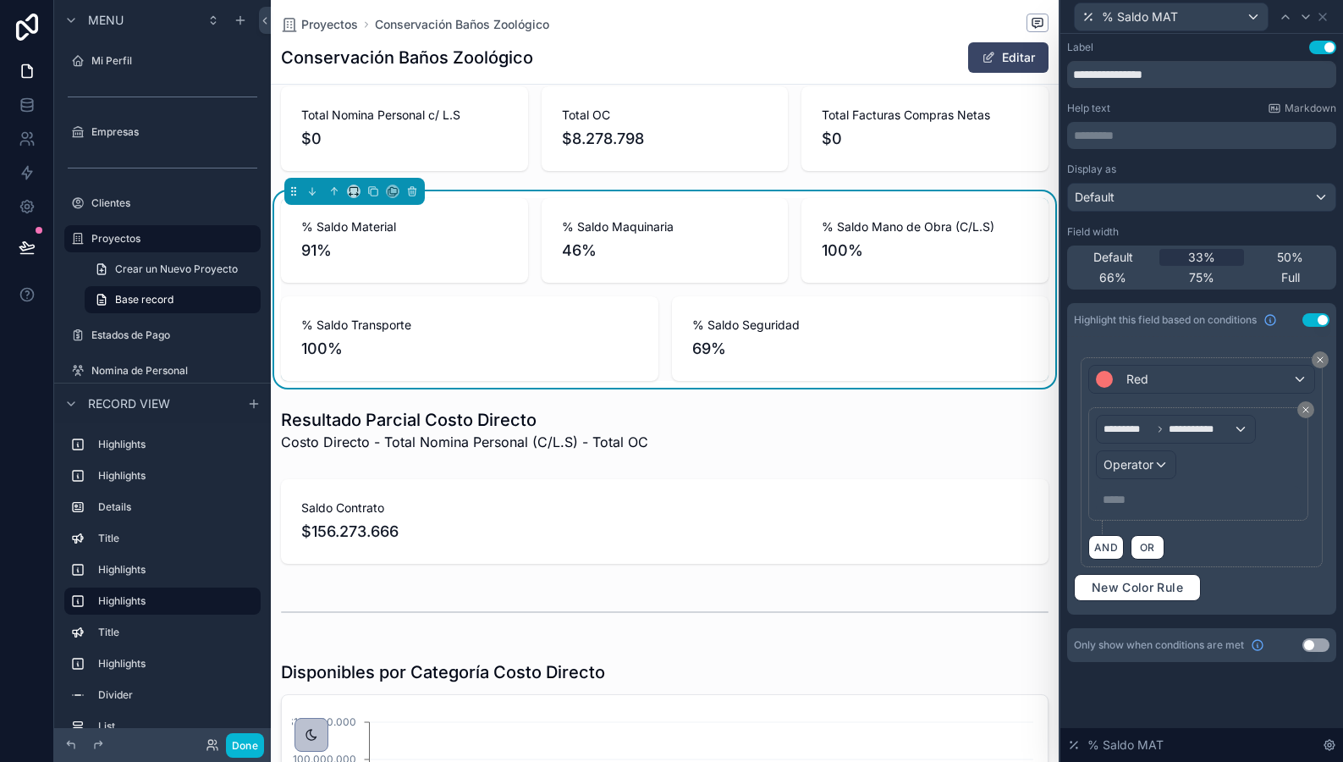
scroll to position [0, 766]
click at [1134, 469] on span "Operator" at bounding box center [1129, 464] width 50 height 14
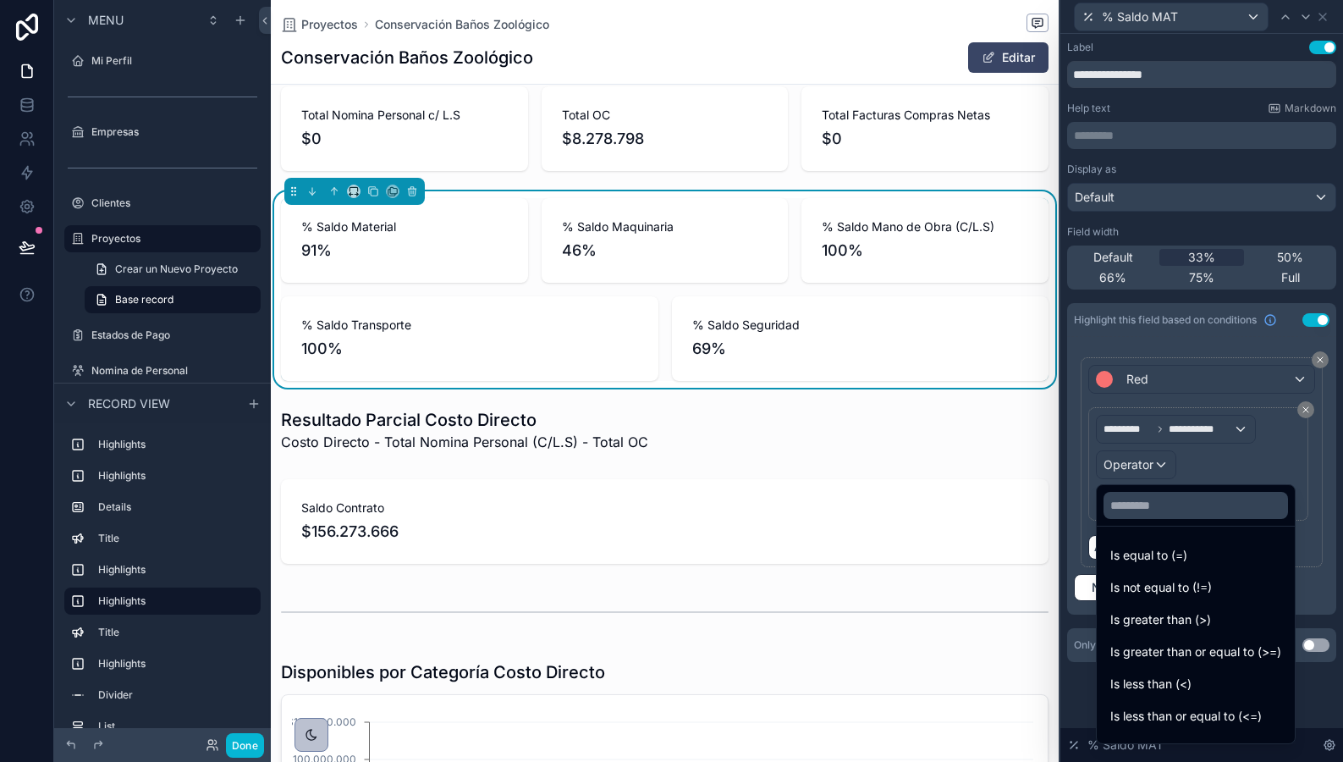
click at [1208, 460] on div at bounding box center [1202, 381] width 283 height 762
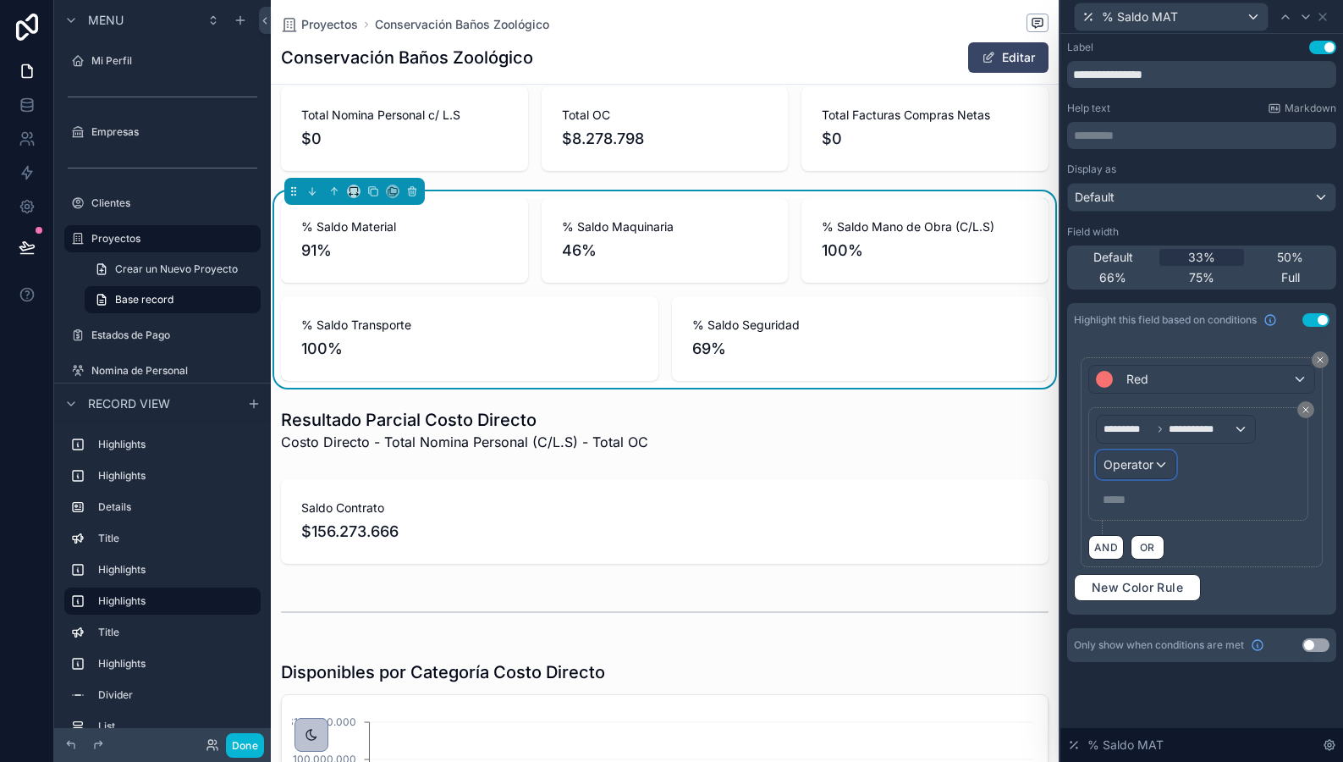
click at [1144, 464] on span "Operator" at bounding box center [1129, 464] width 50 height 14
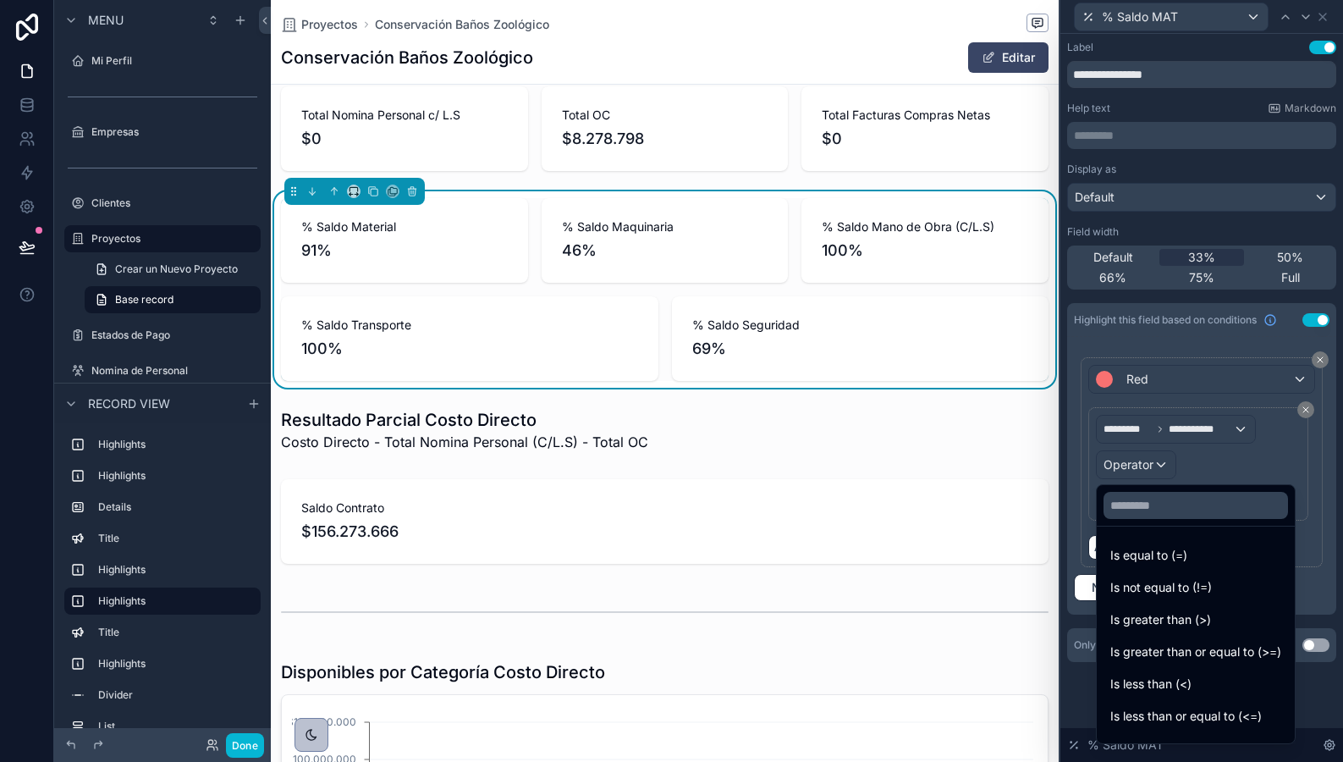
click at [1144, 464] on div at bounding box center [1202, 381] width 283 height 762
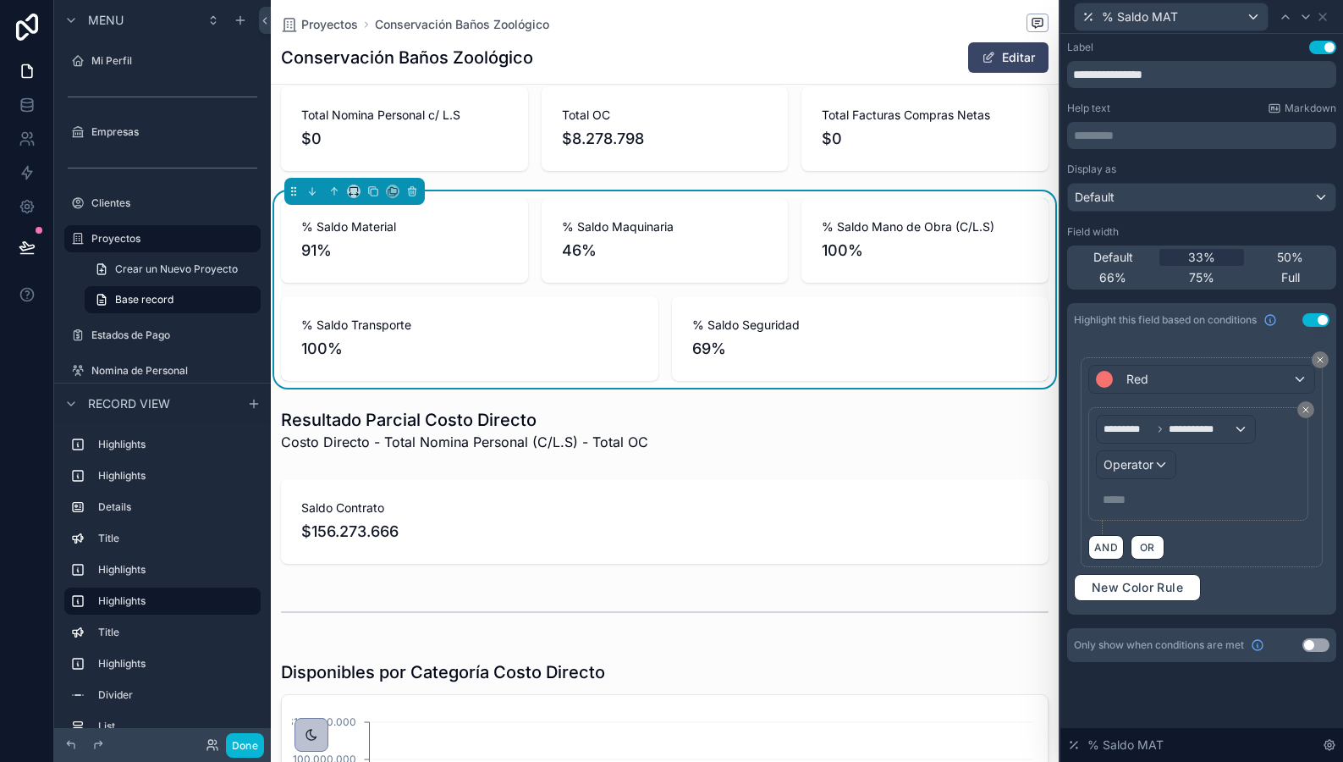
click at [1318, 316] on button "Use setting" at bounding box center [1316, 320] width 27 height 14
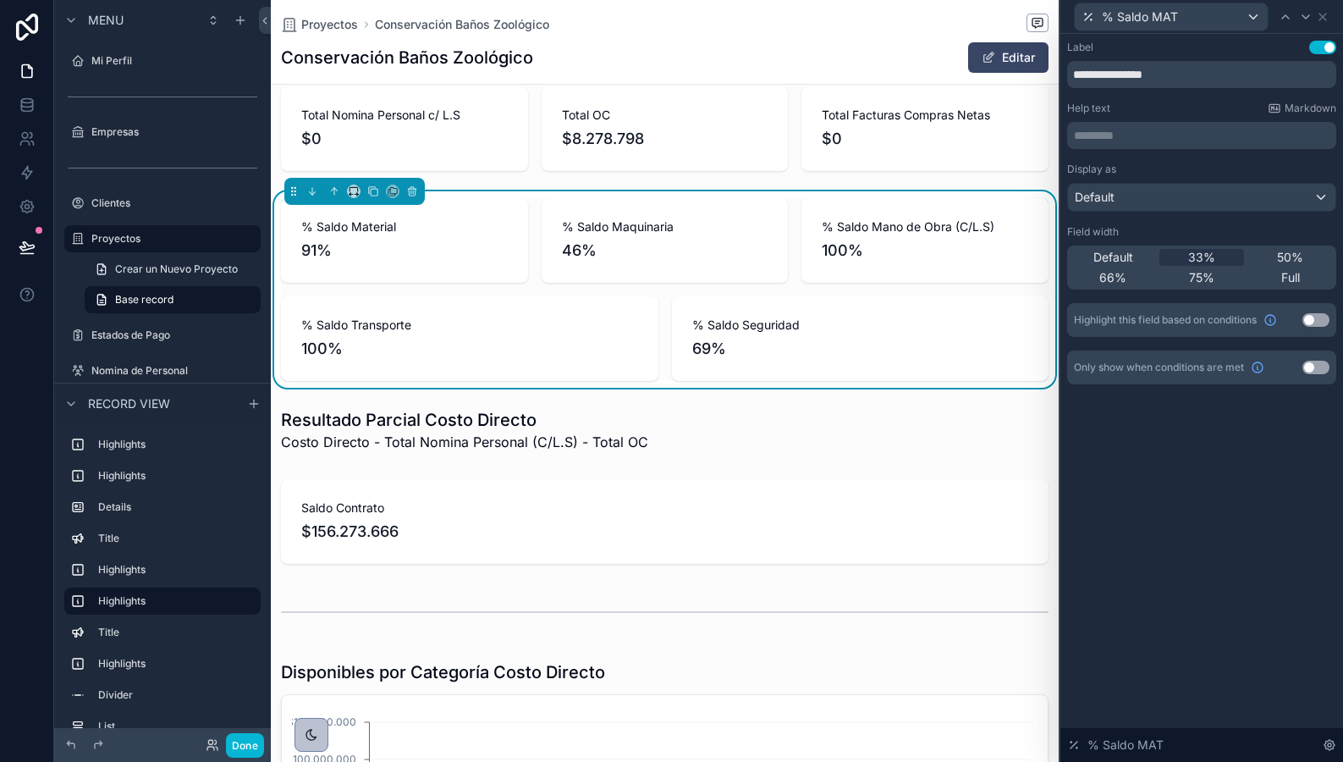
click at [1309, 320] on button "Use setting" at bounding box center [1316, 320] width 27 height 14
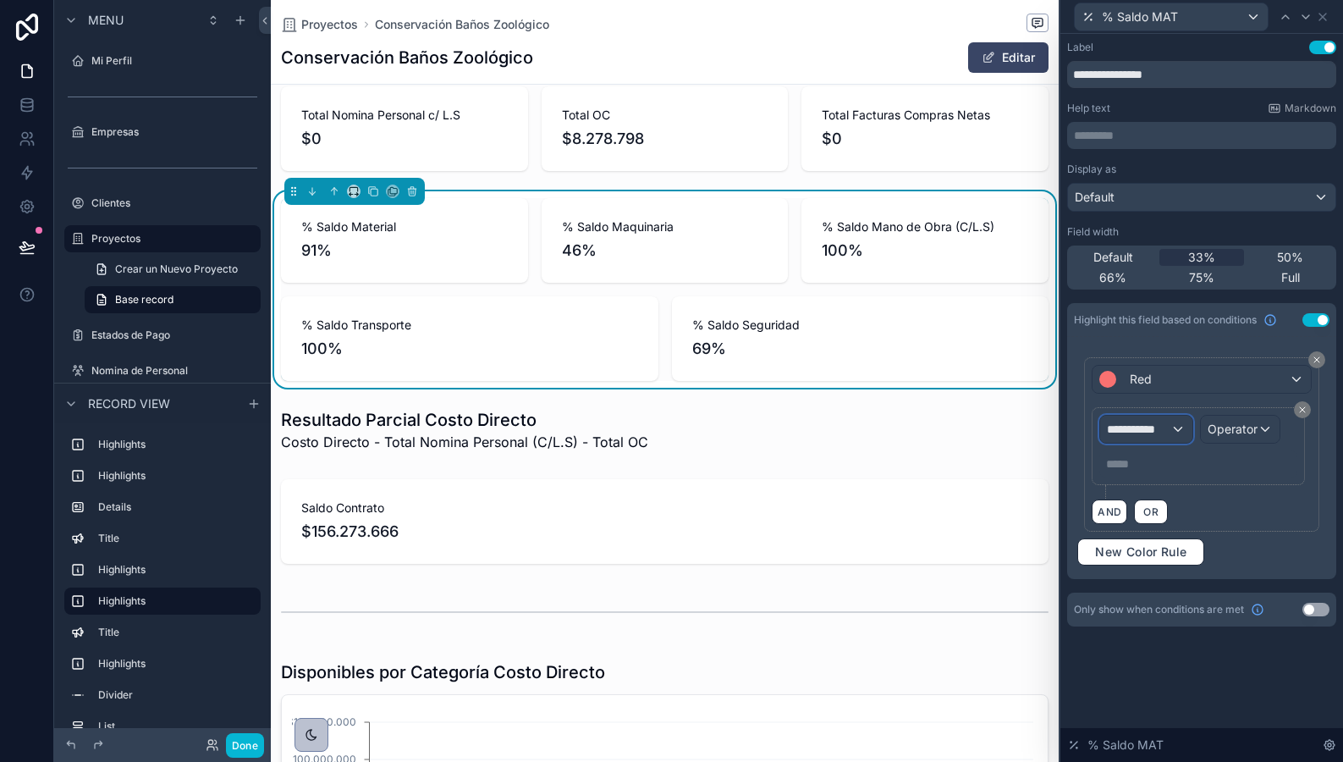
click at [1150, 430] on span "**********" at bounding box center [1138, 429] width 63 height 17
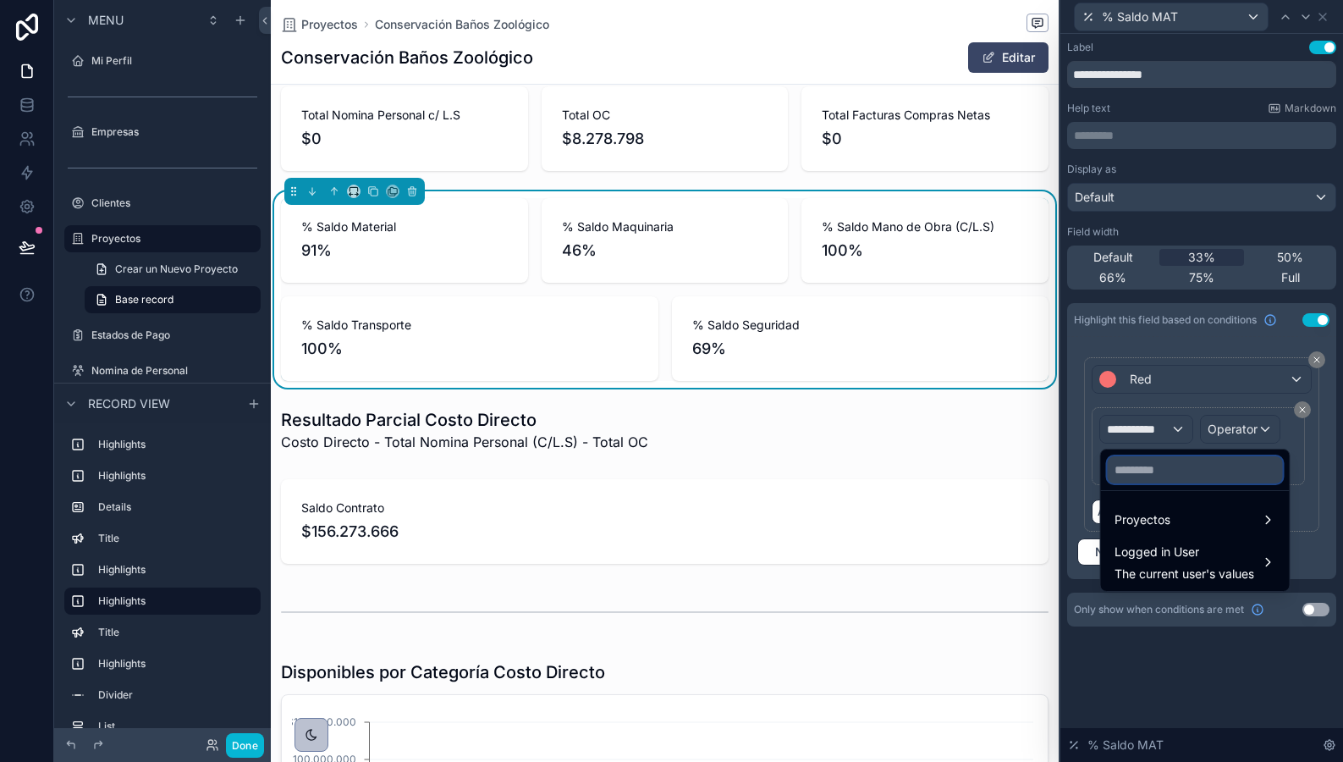
click at [1141, 470] on input "text" at bounding box center [1195, 469] width 175 height 27
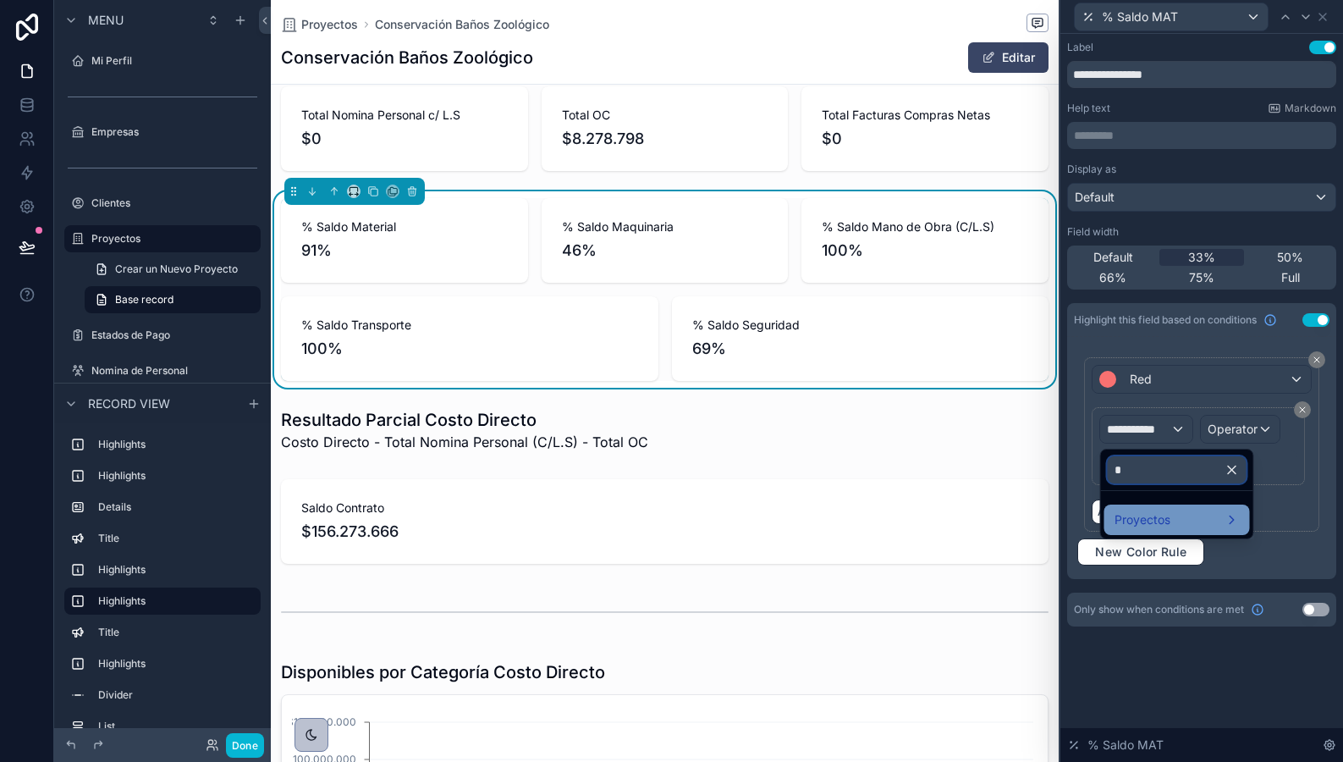
type input "*"
click at [1139, 528] on span "Proyectos" at bounding box center [1143, 520] width 56 height 20
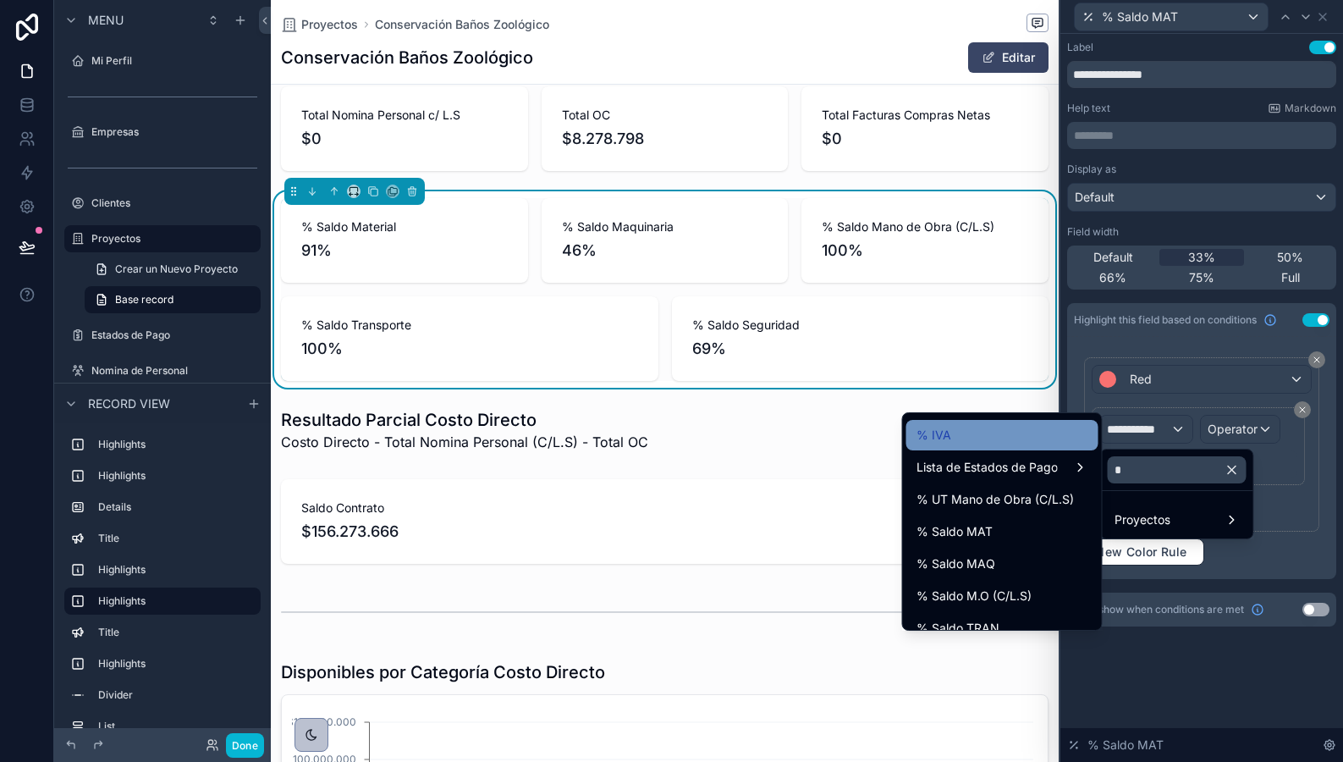
scroll to position [101, 0]
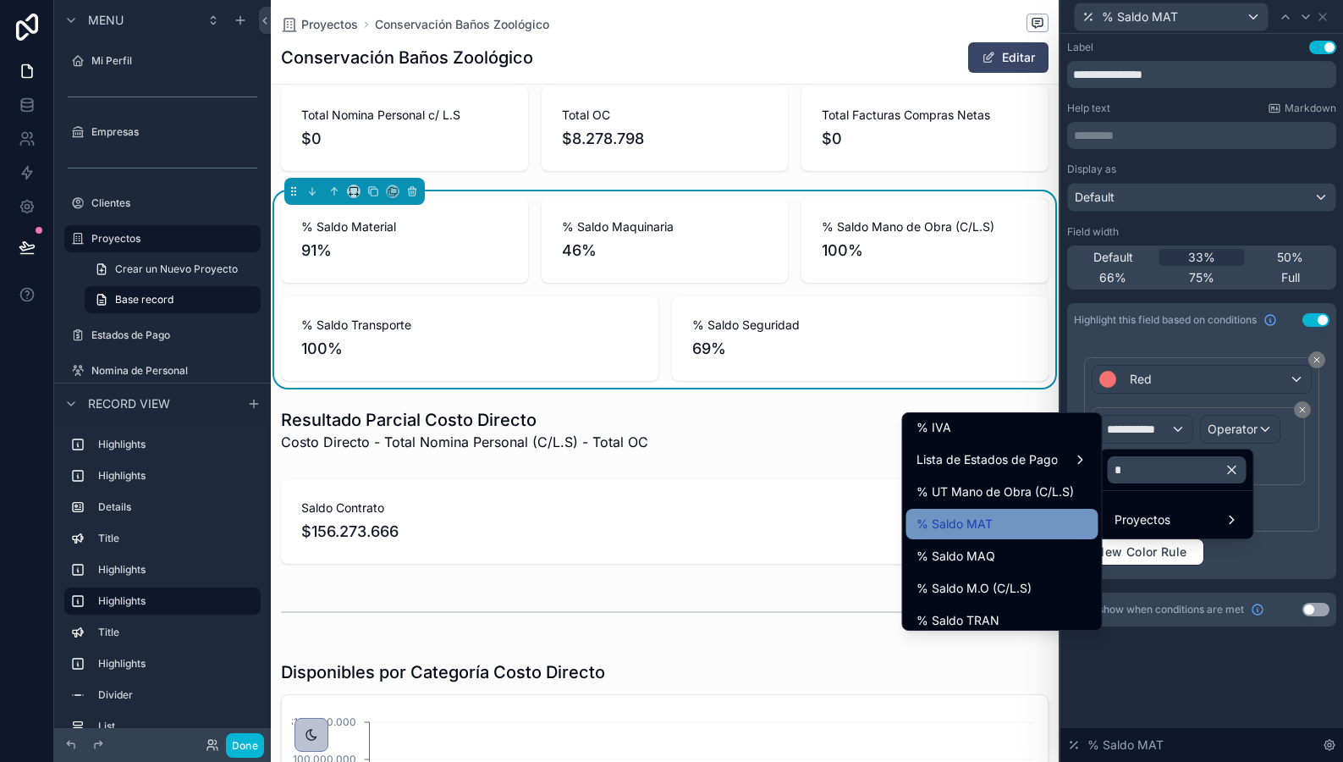
click at [1017, 521] on div "% Saldo MAT" at bounding box center [1003, 524] width 172 height 20
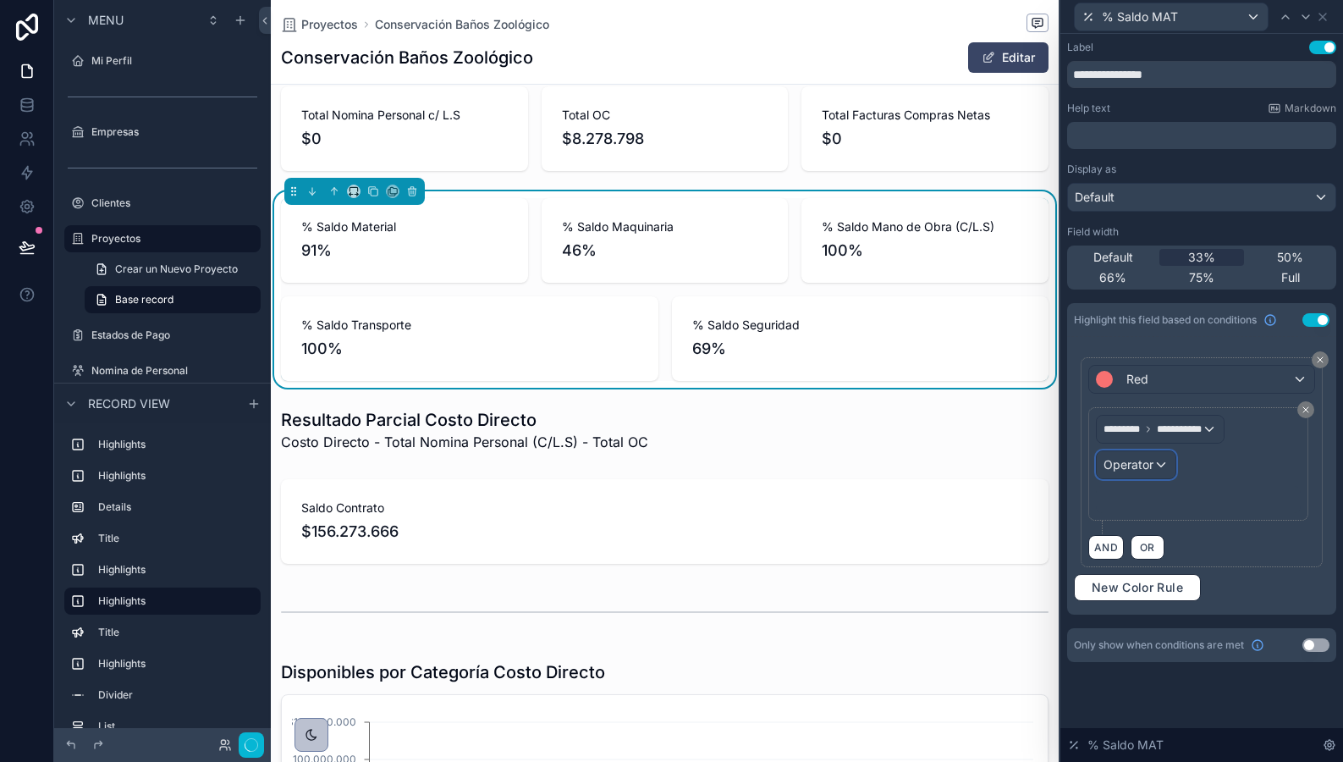
click at [1133, 466] on span "Operator" at bounding box center [1129, 464] width 50 height 14
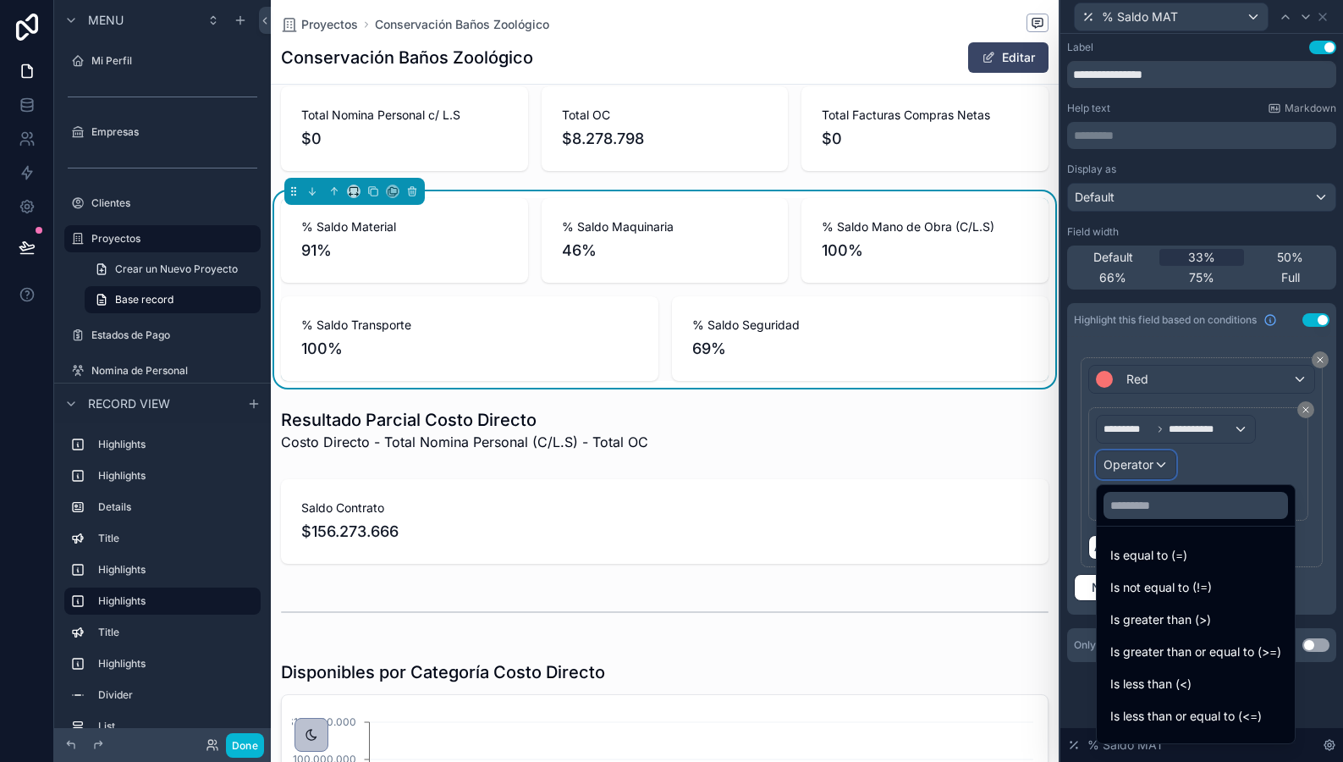
scroll to position [0, 766]
click at [1141, 684] on span "Is less than (<)" at bounding box center [1151, 684] width 81 height 20
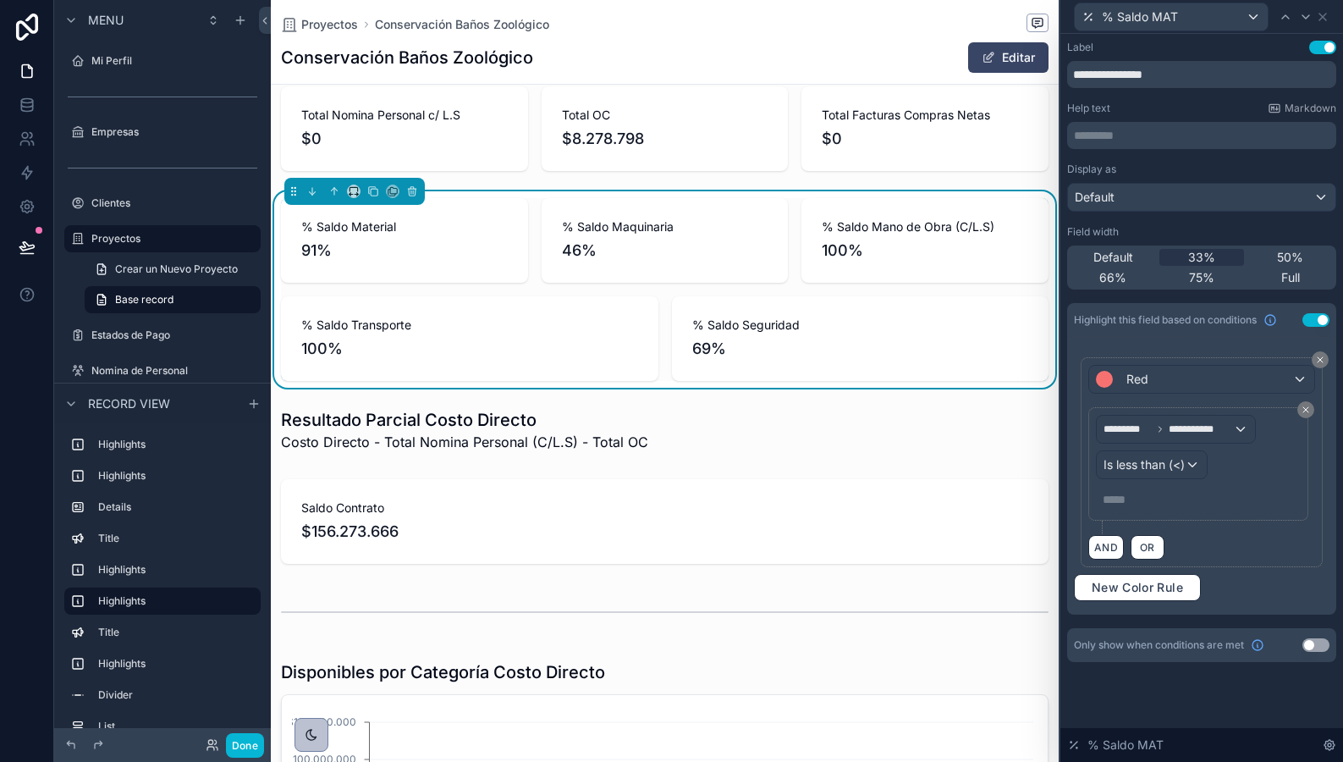
click at [1134, 499] on p "***** ﻿" at bounding box center [1200, 499] width 195 height 17
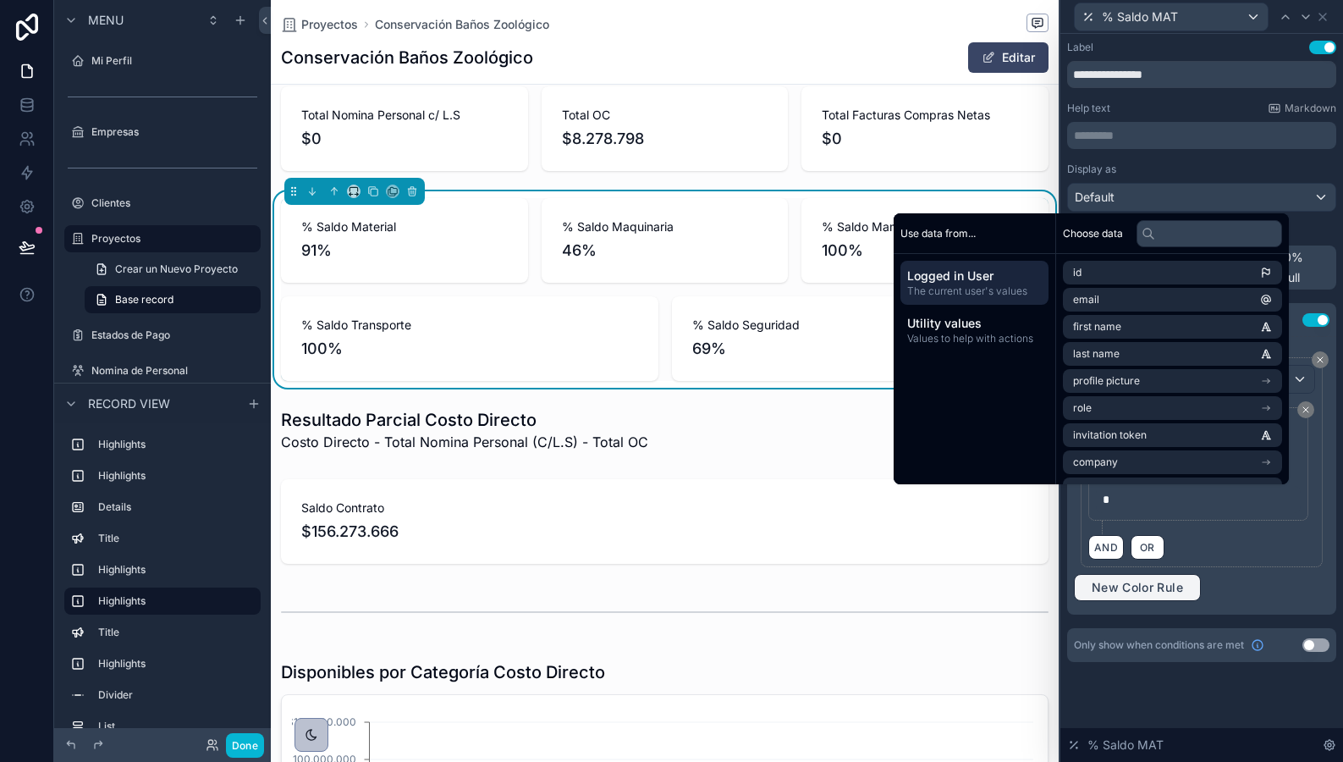
drag, startPoint x: 1205, startPoint y: 539, endPoint x: 1150, endPoint y: 575, distance: 66.2
click at [1205, 539] on div "AND OR" at bounding box center [1202, 546] width 227 height 25
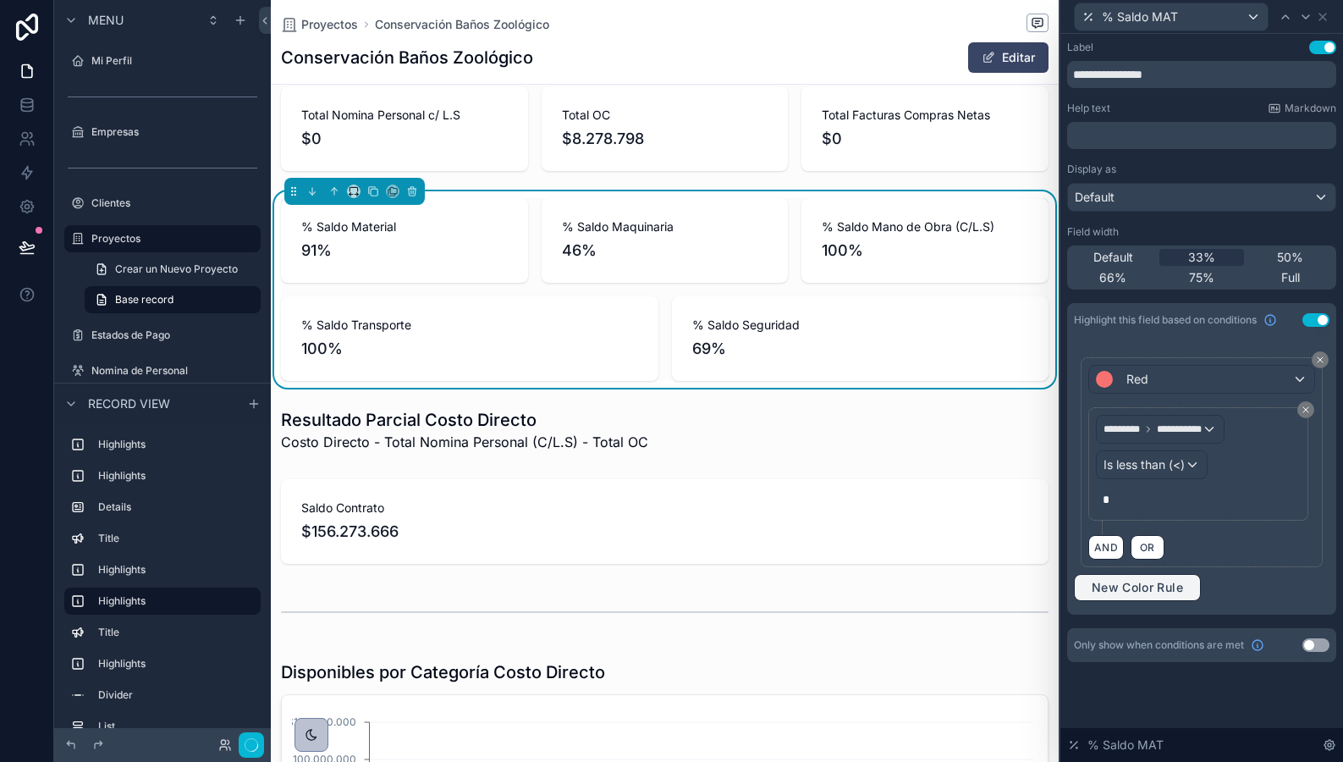
click at [1133, 590] on span "New Color Rule" at bounding box center [1137, 587] width 105 height 15
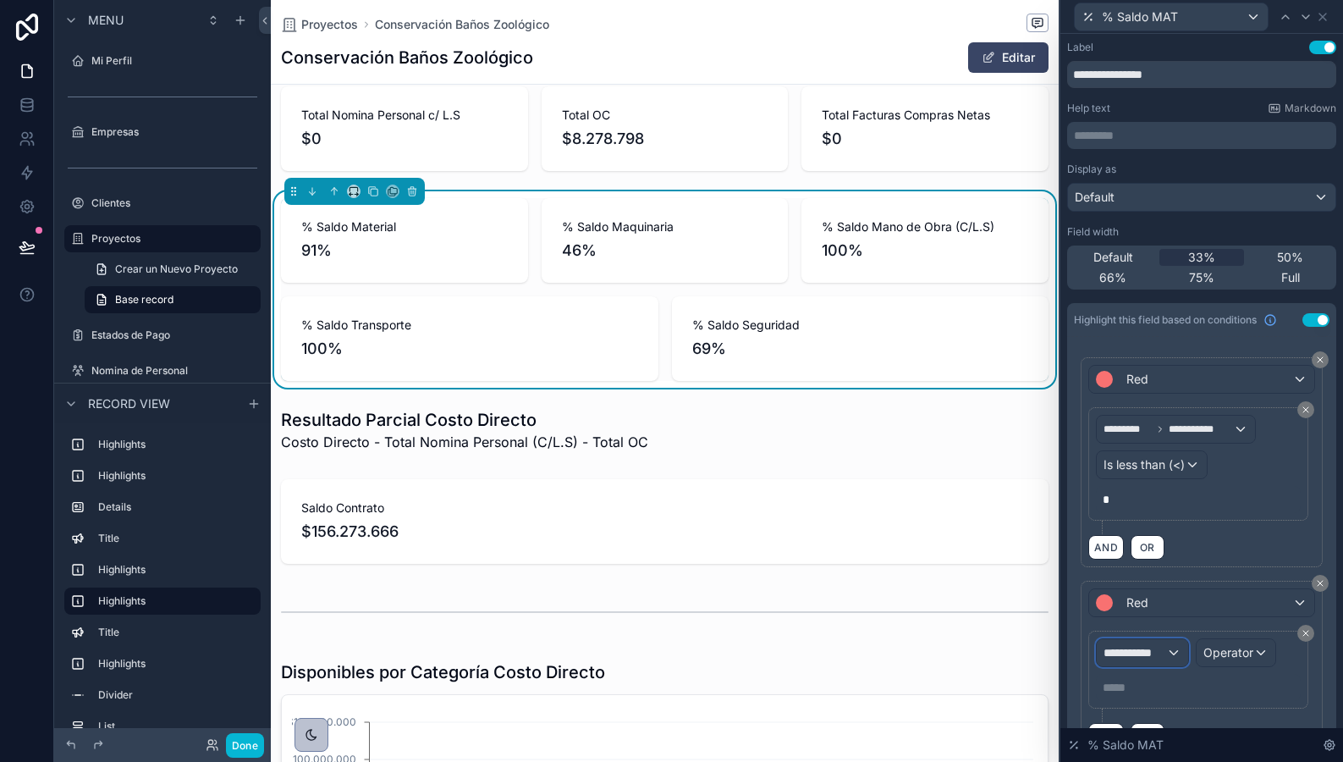
click at [1167, 652] on div "**********" at bounding box center [1142, 652] width 91 height 27
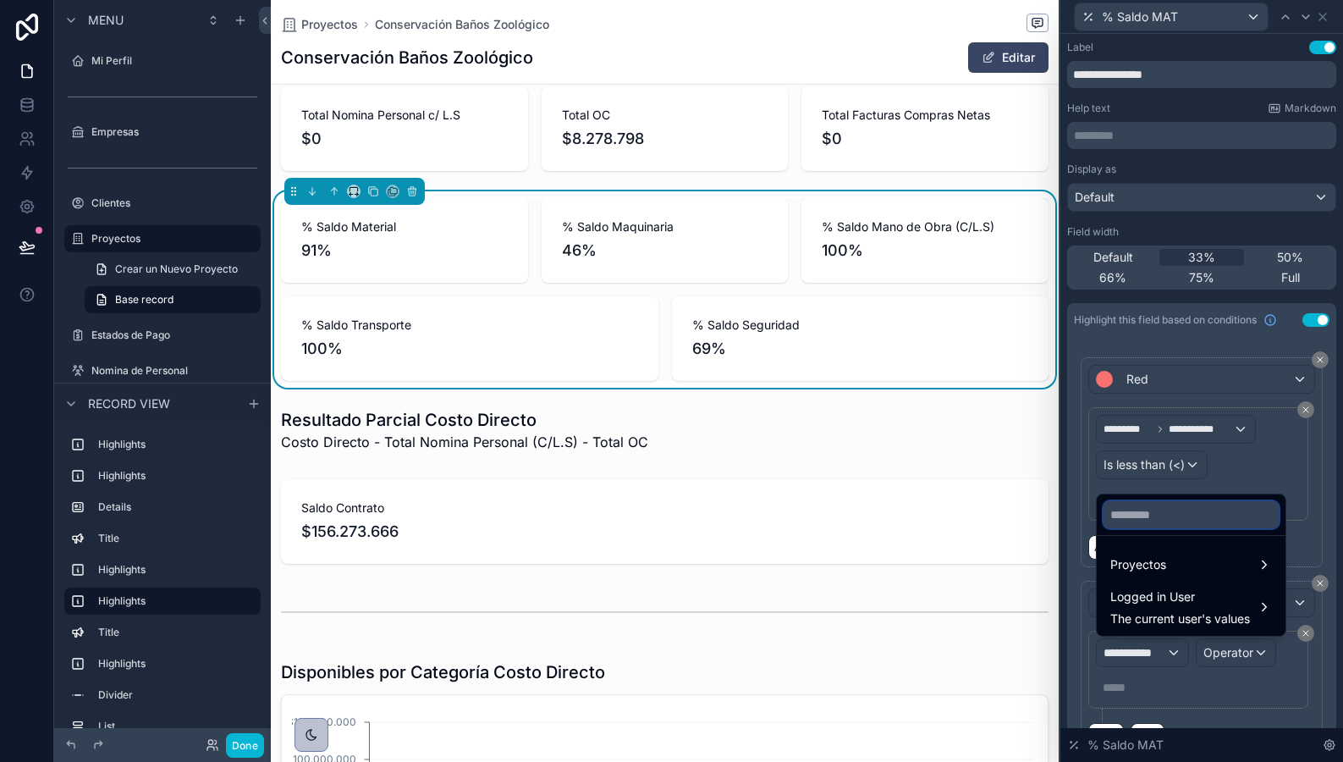
click at [1150, 518] on input "text" at bounding box center [1191, 514] width 175 height 27
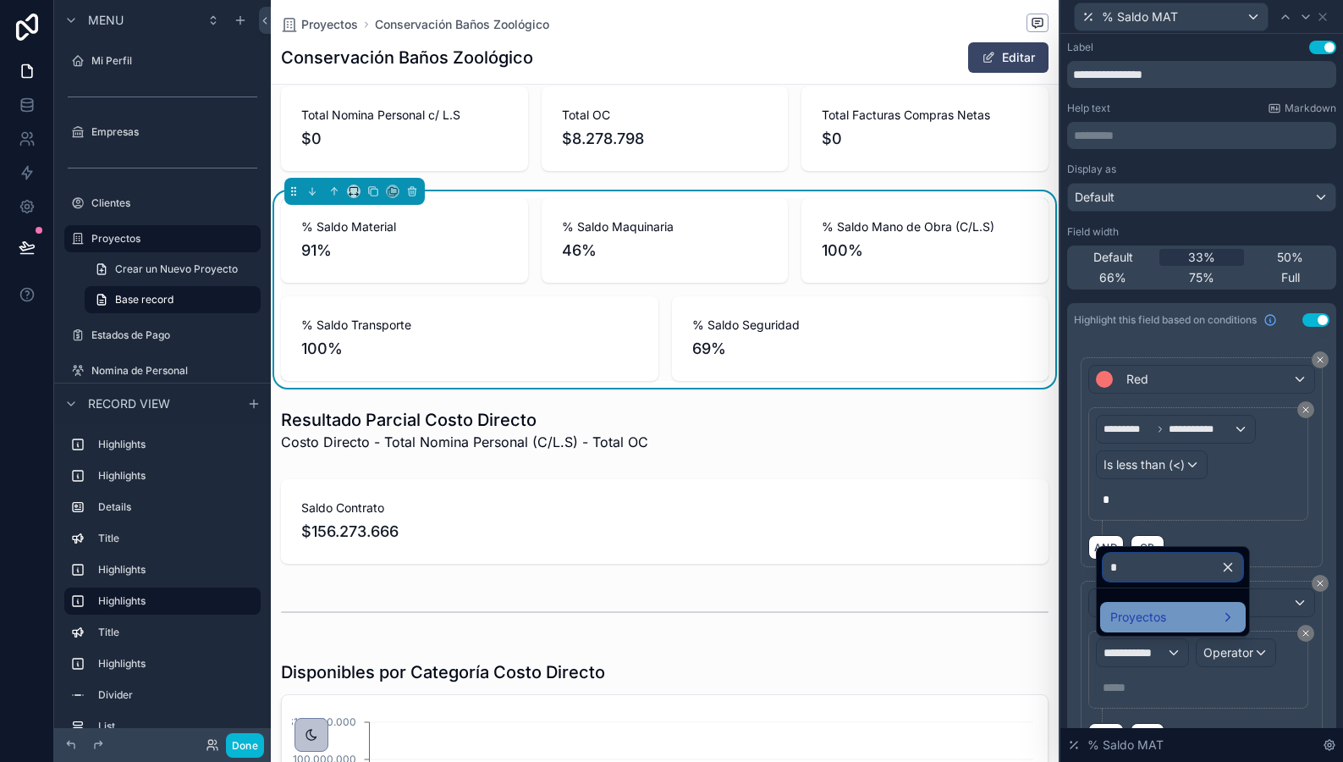
type input "*"
click at [1143, 614] on span "Proyectos" at bounding box center [1139, 617] width 56 height 20
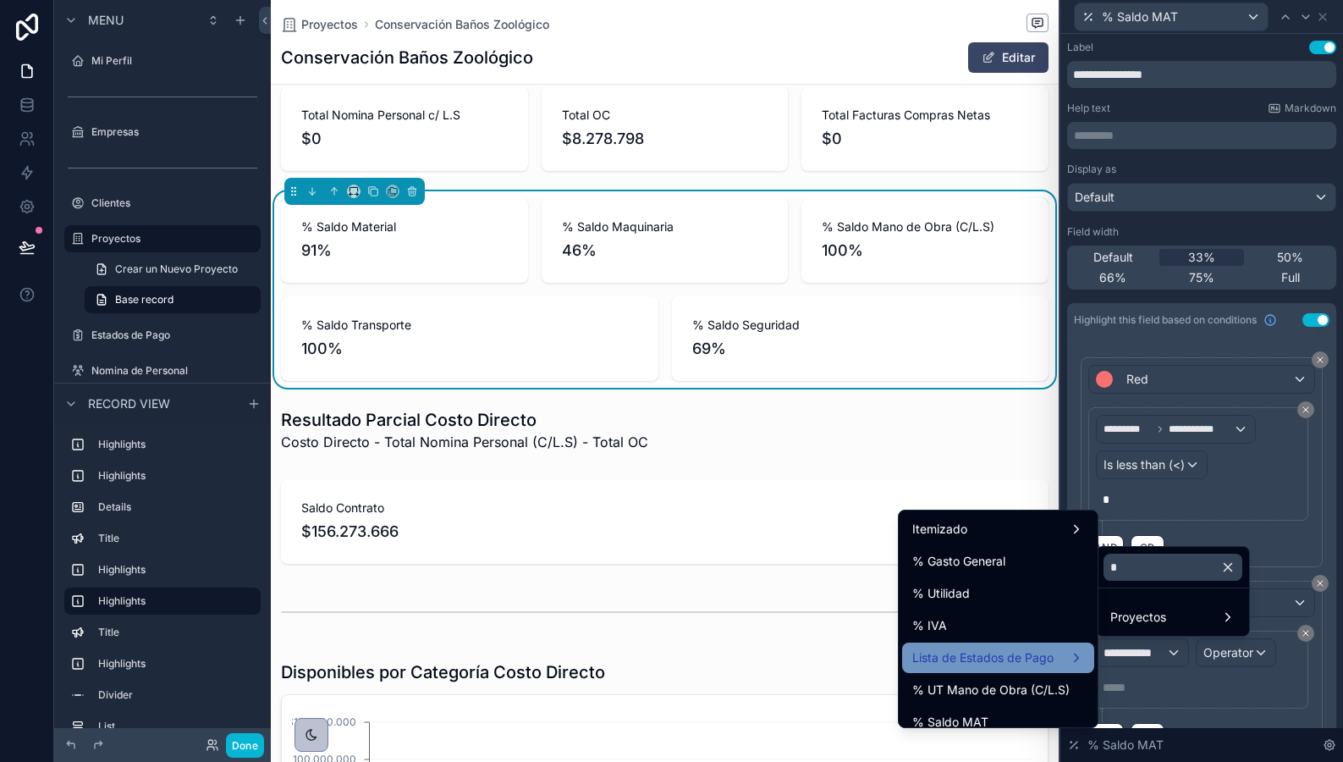
scroll to position [68, 0]
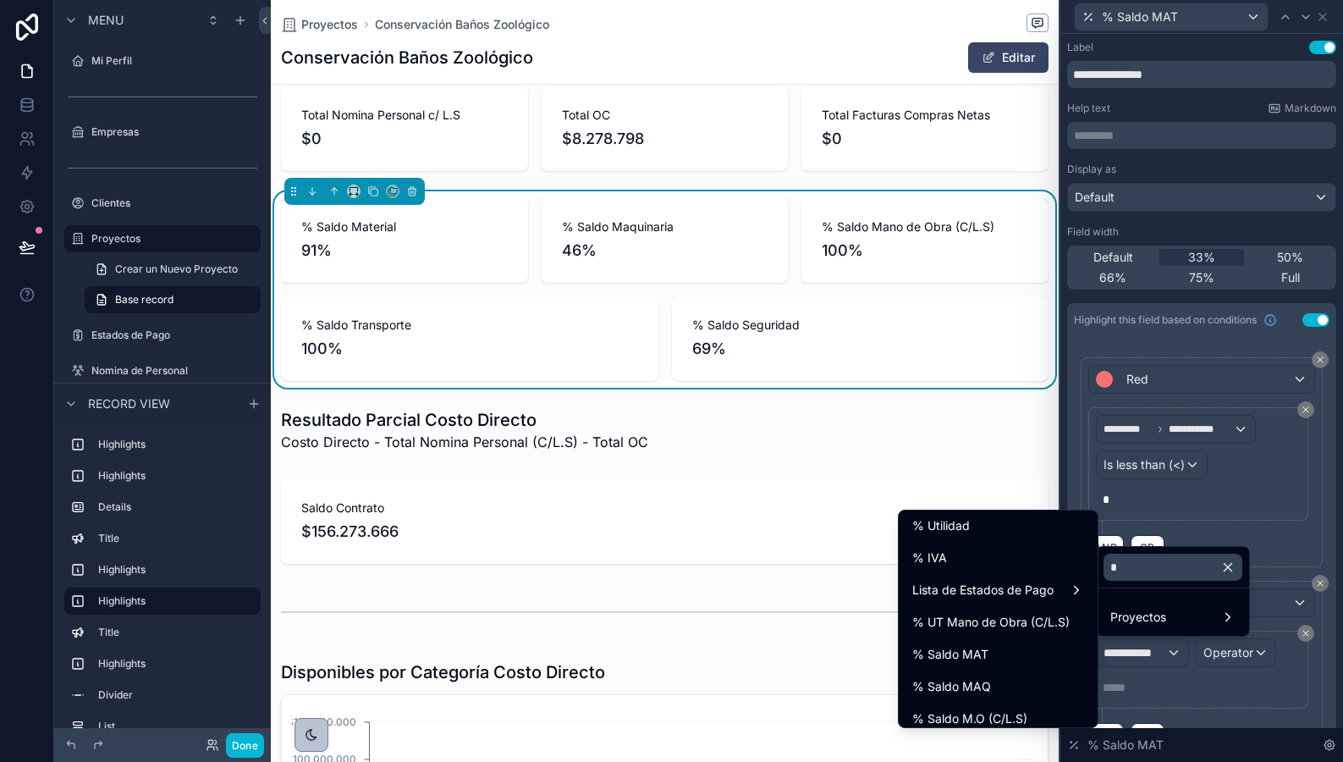
click at [996, 650] on div "% Saldo MAT" at bounding box center [999, 654] width 172 height 20
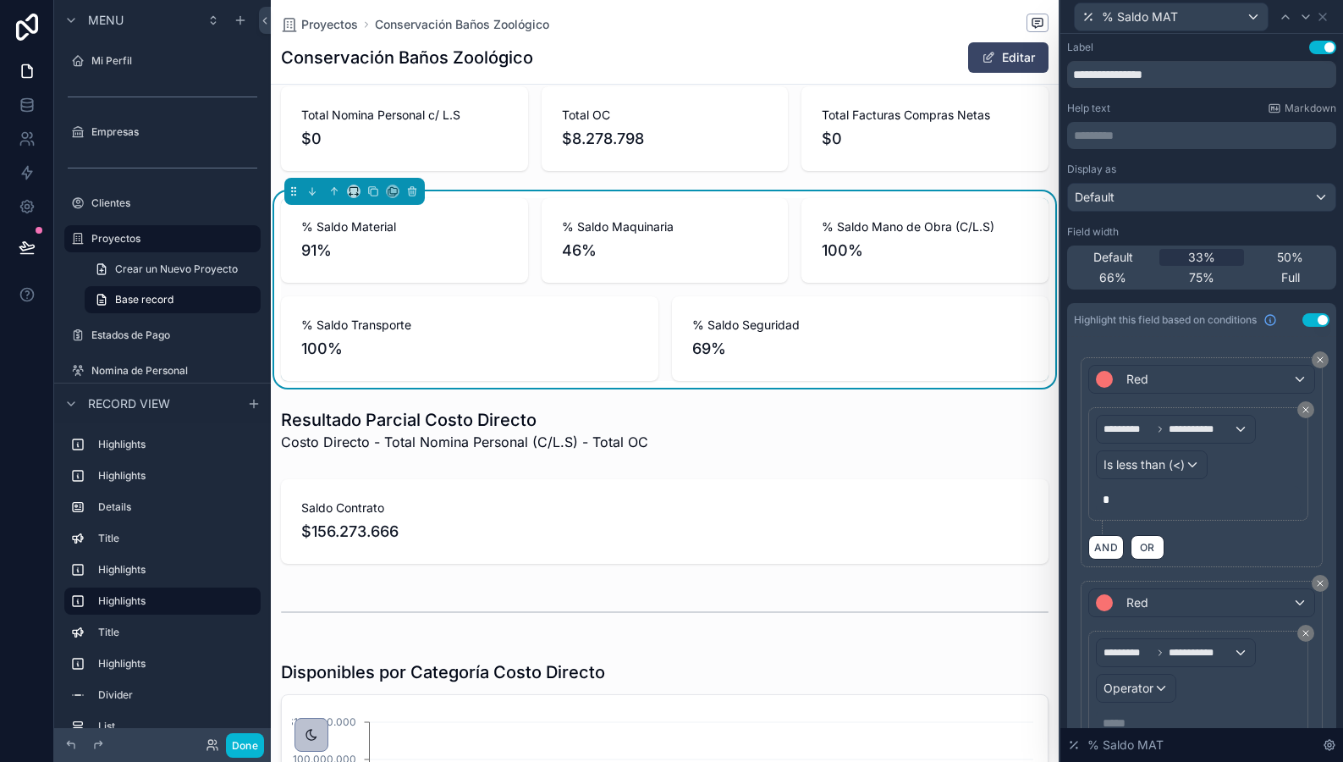
scroll to position [0, 766]
click at [1131, 697] on div "Operator" at bounding box center [1136, 688] width 79 height 27
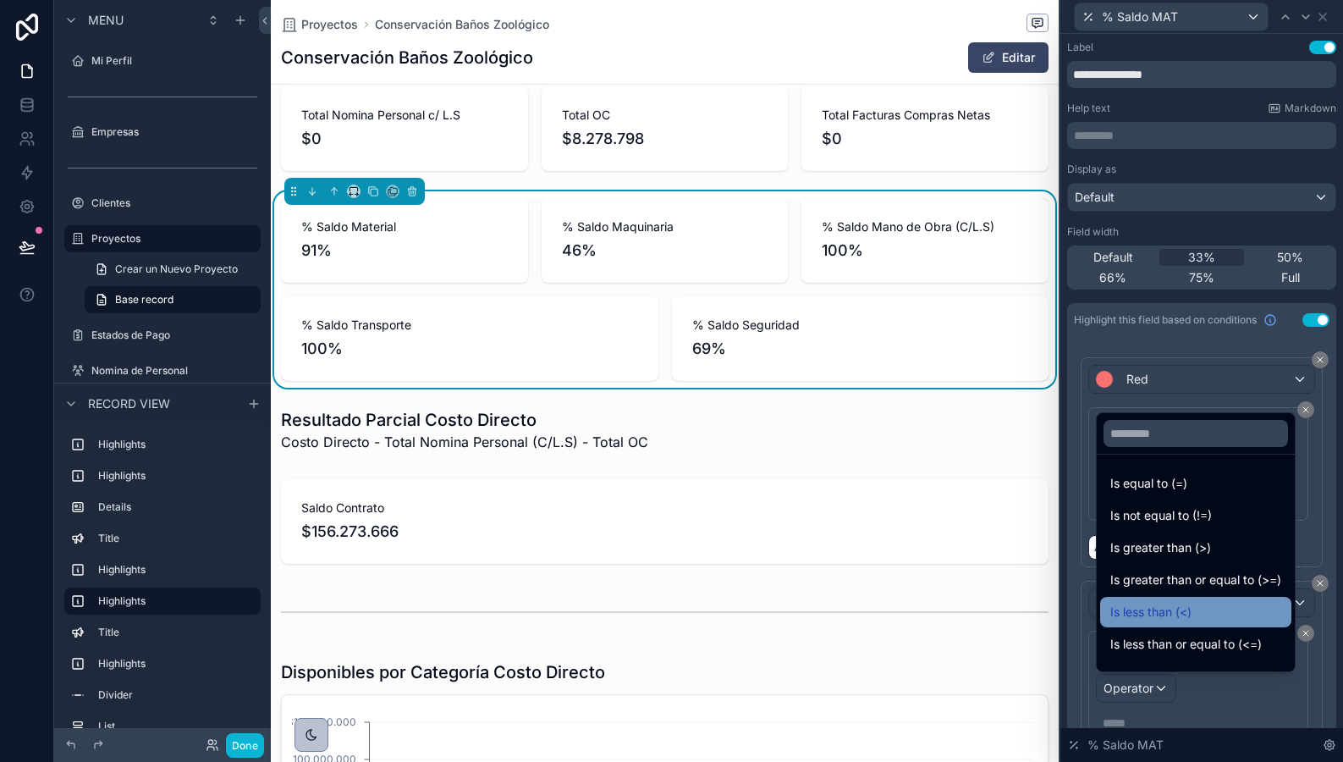
click at [1136, 616] on span "Is less than (<)" at bounding box center [1151, 612] width 81 height 20
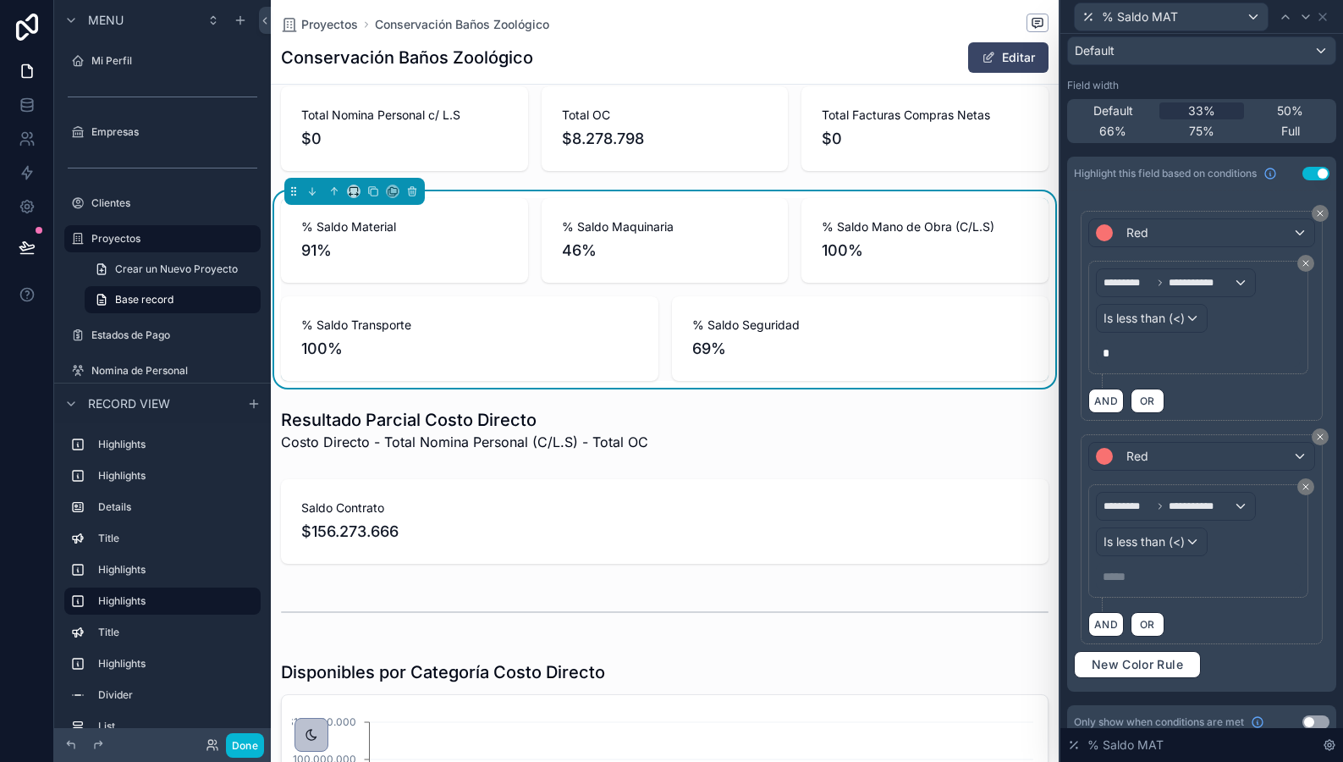
click at [1128, 577] on p "***** ﻿" at bounding box center [1200, 576] width 195 height 17
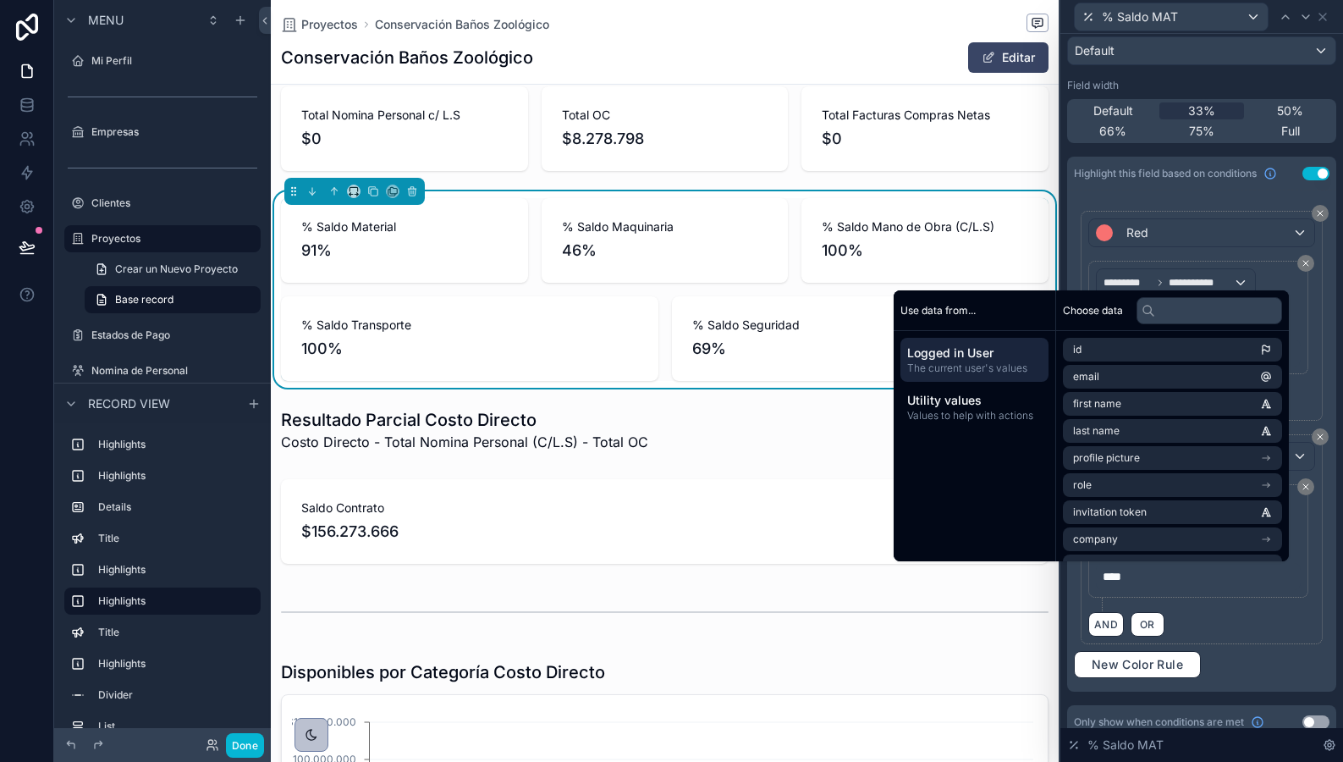
click at [1233, 599] on div "**********" at bounding box center [1202, 547] width 227 height 127
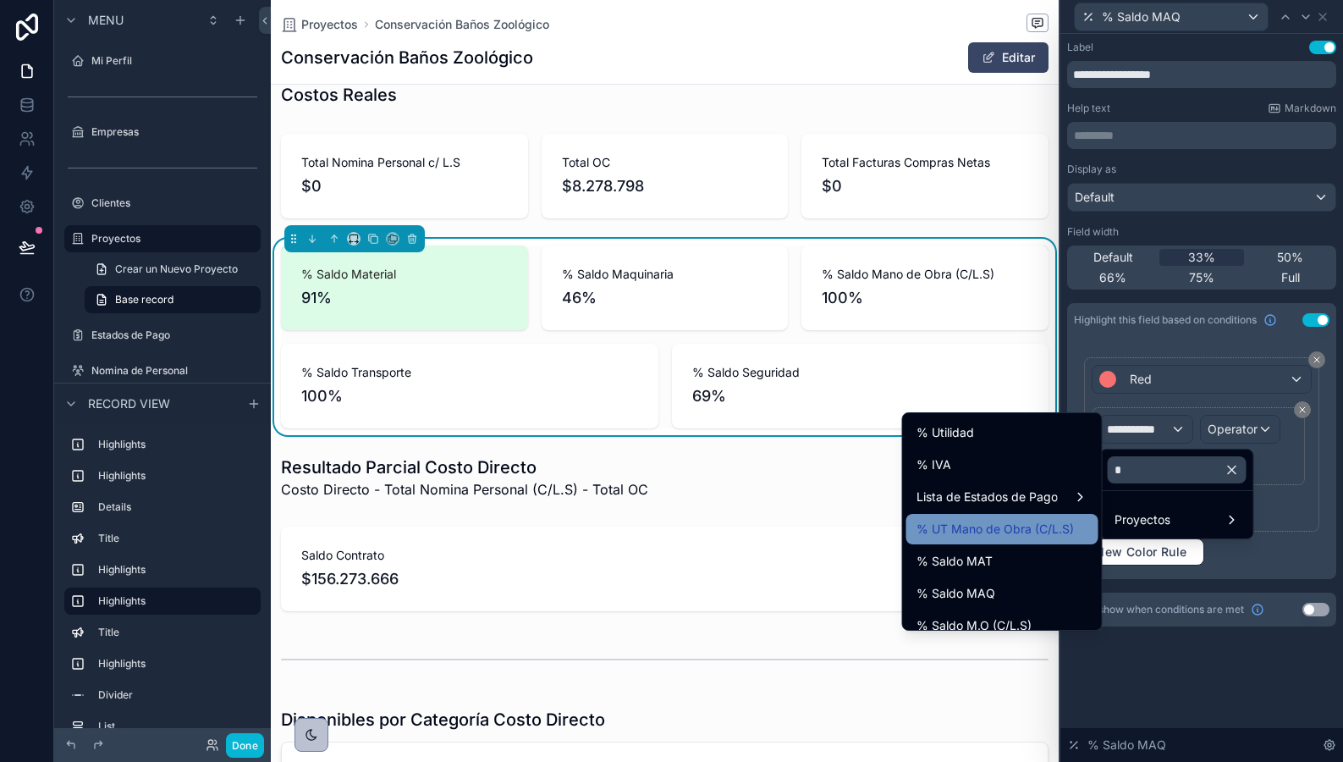
scroll to position [66, 0]
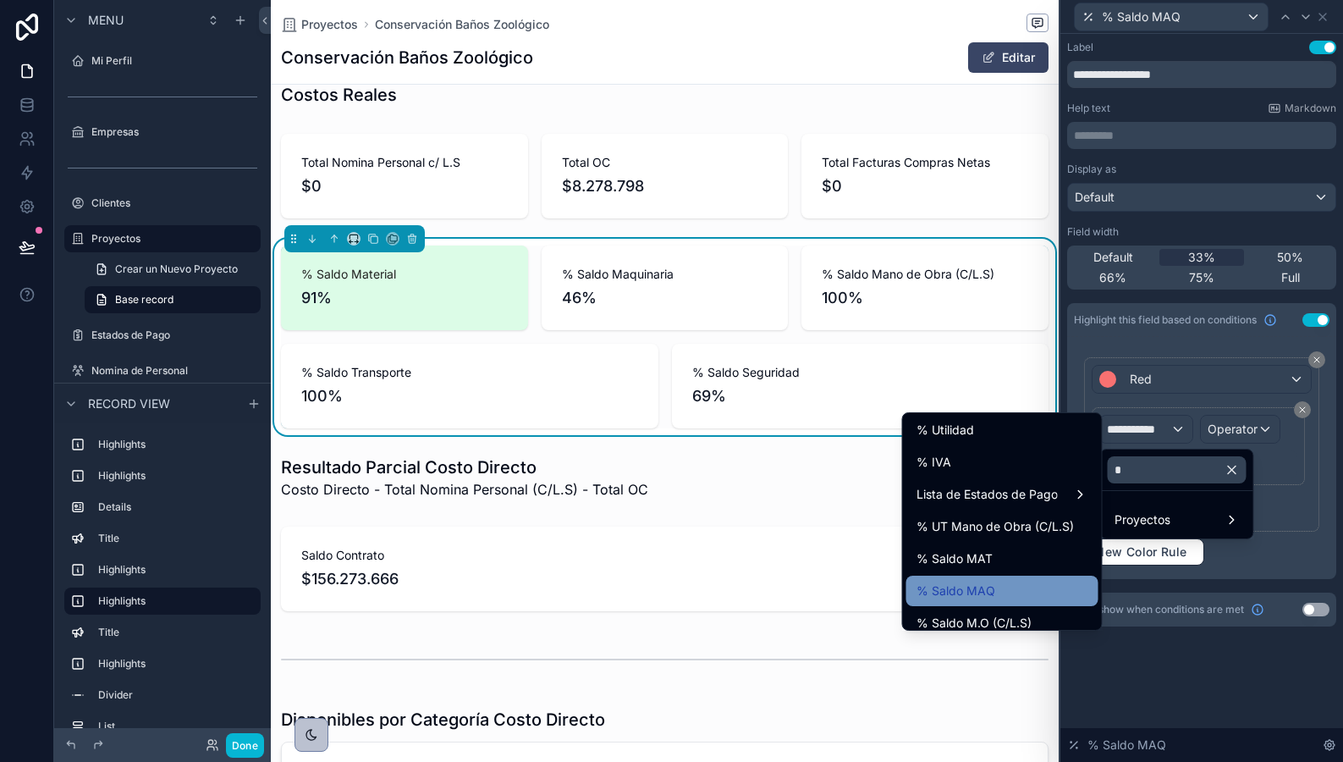
click at [1010, 593] on div "% Saldo MAQ" at bounding box center [1003, 591] width 172 height 20
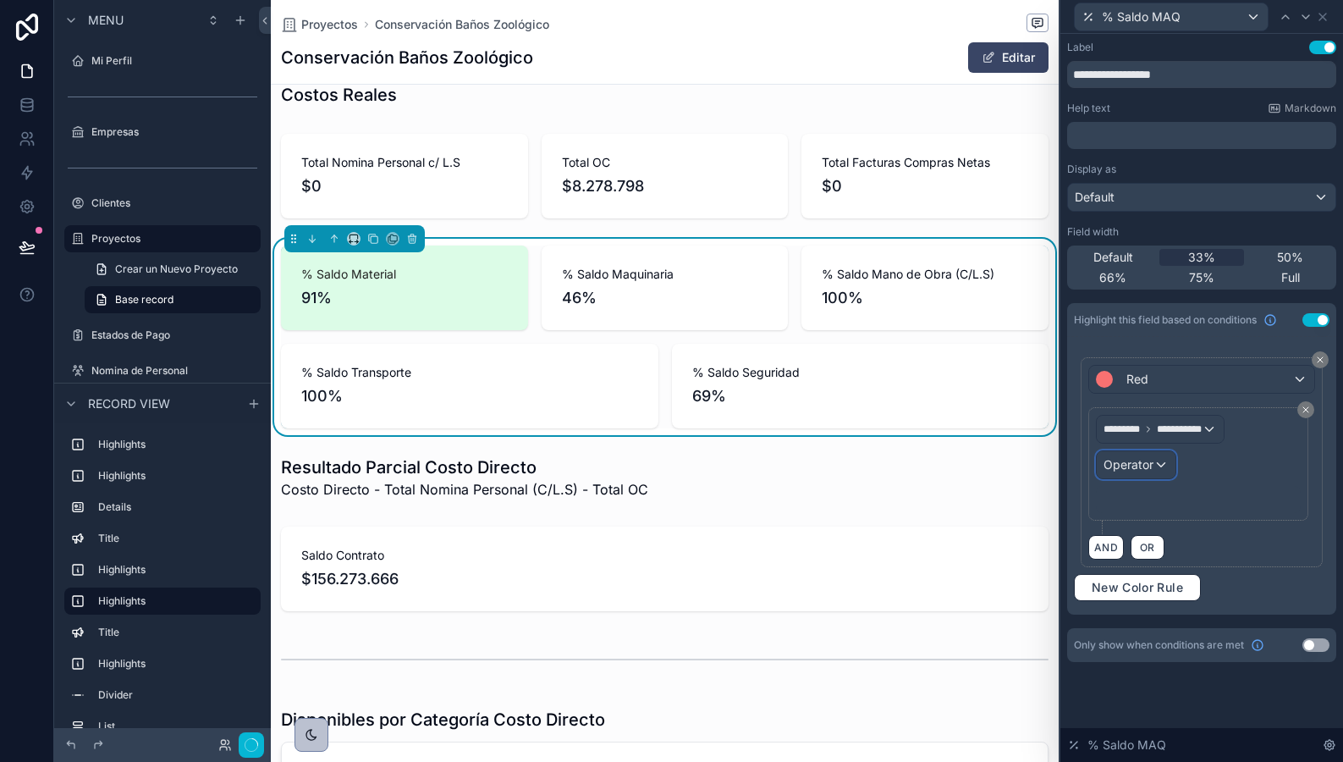
click at [1144, 465] on span "Operator" at bounding box center [1129, 464] width 50 height 14
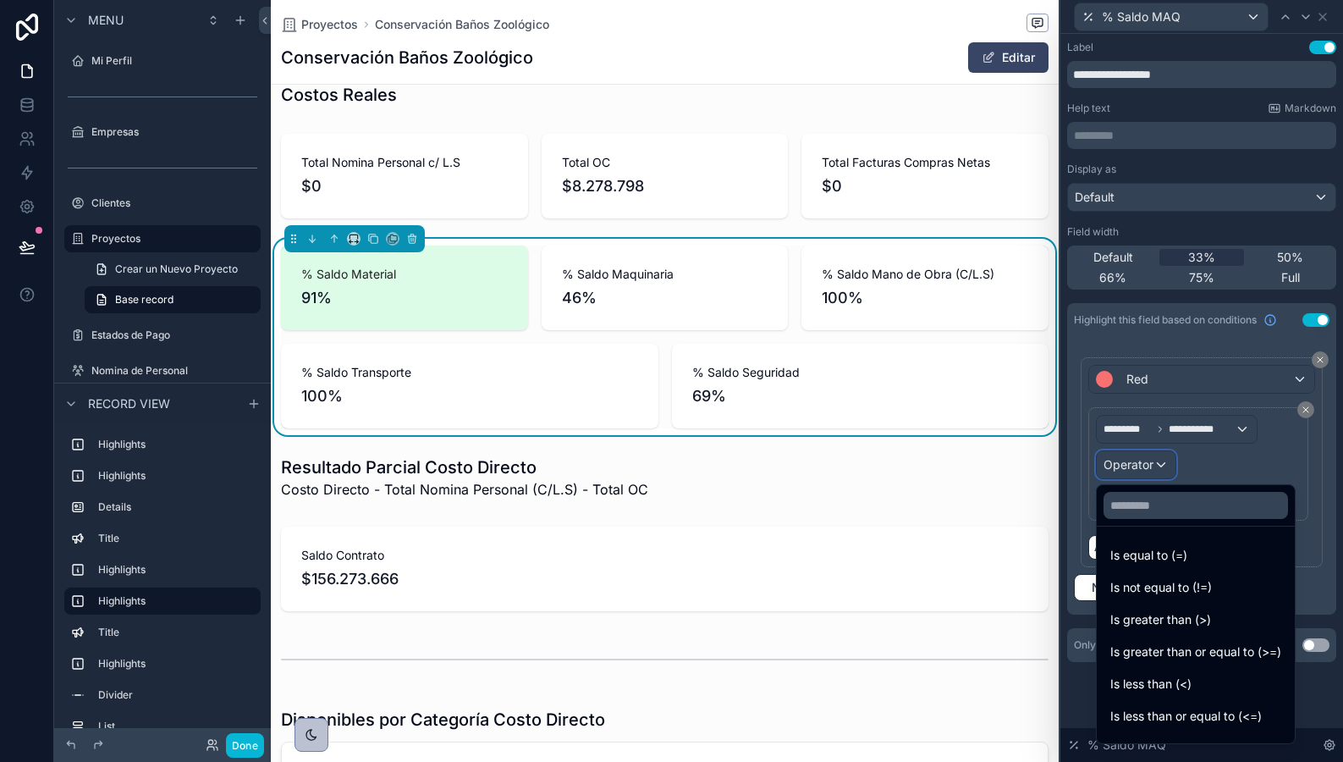
scroll to position [0, 766]
click at [1156, 687] on span "Is less than (<)" at bounding box center [1151, 684] width 81 height 20
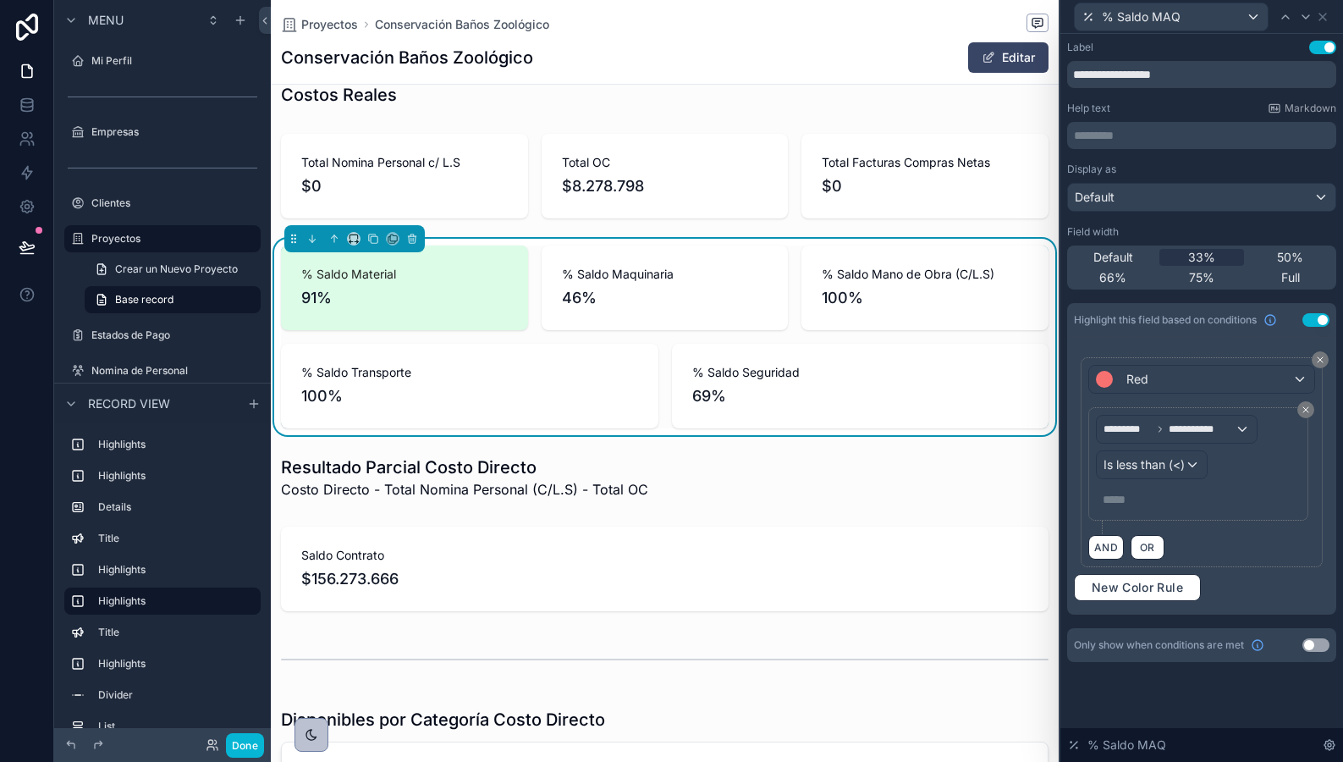
click at [1143, 503] on p "***** ﻿" at bounding box center [1200, 499] width 195 height 17
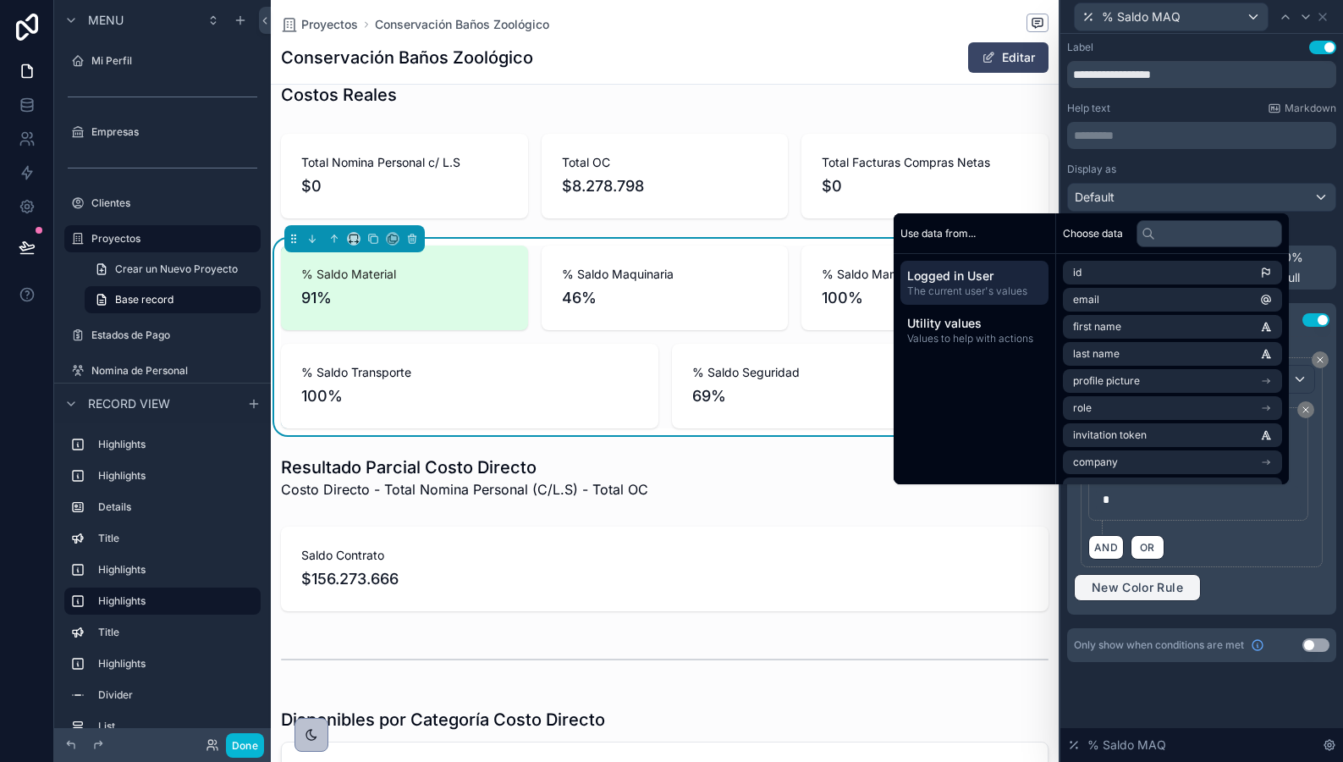
click at [1139, 598] on button "New Color Rule" at bounding box center [1137, 587] width 127 height 27
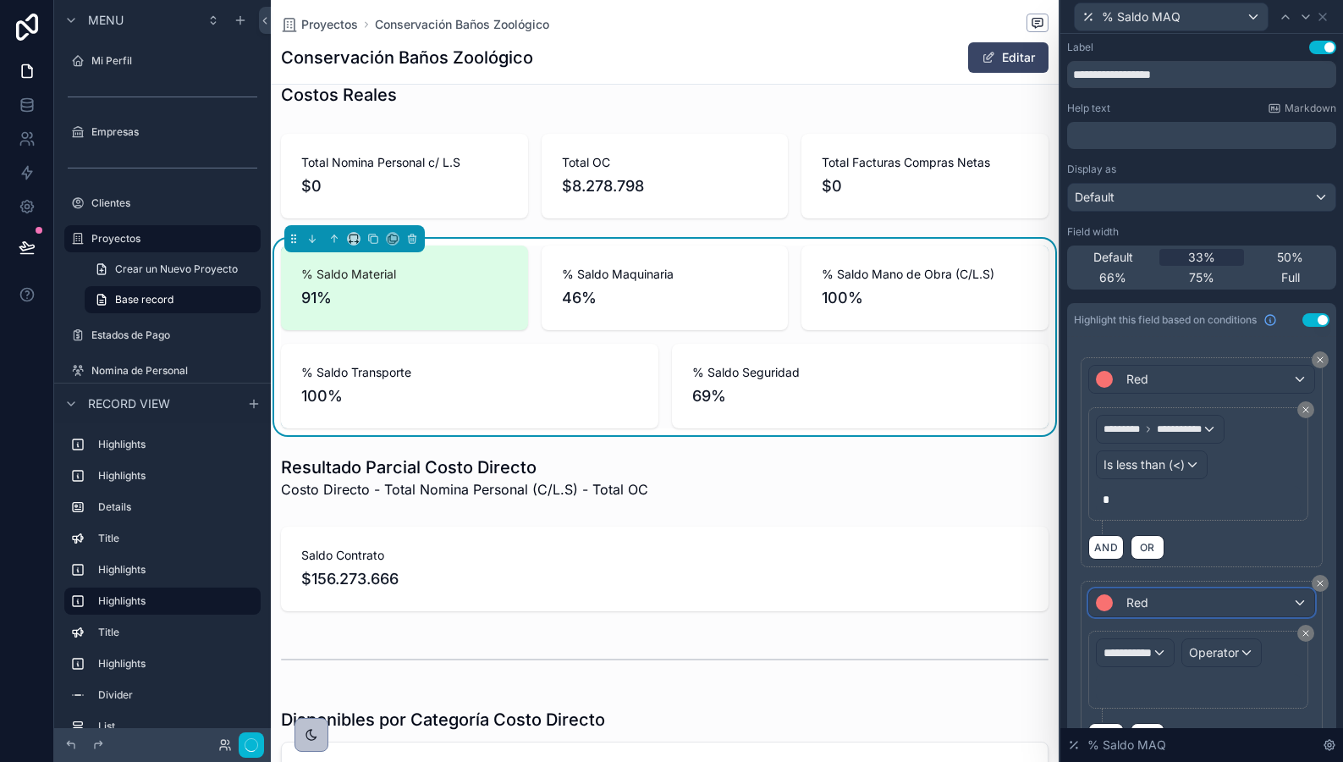
click at [1162, 597] on div "Red" at bounding box center [1201, 602] width 225 height 27
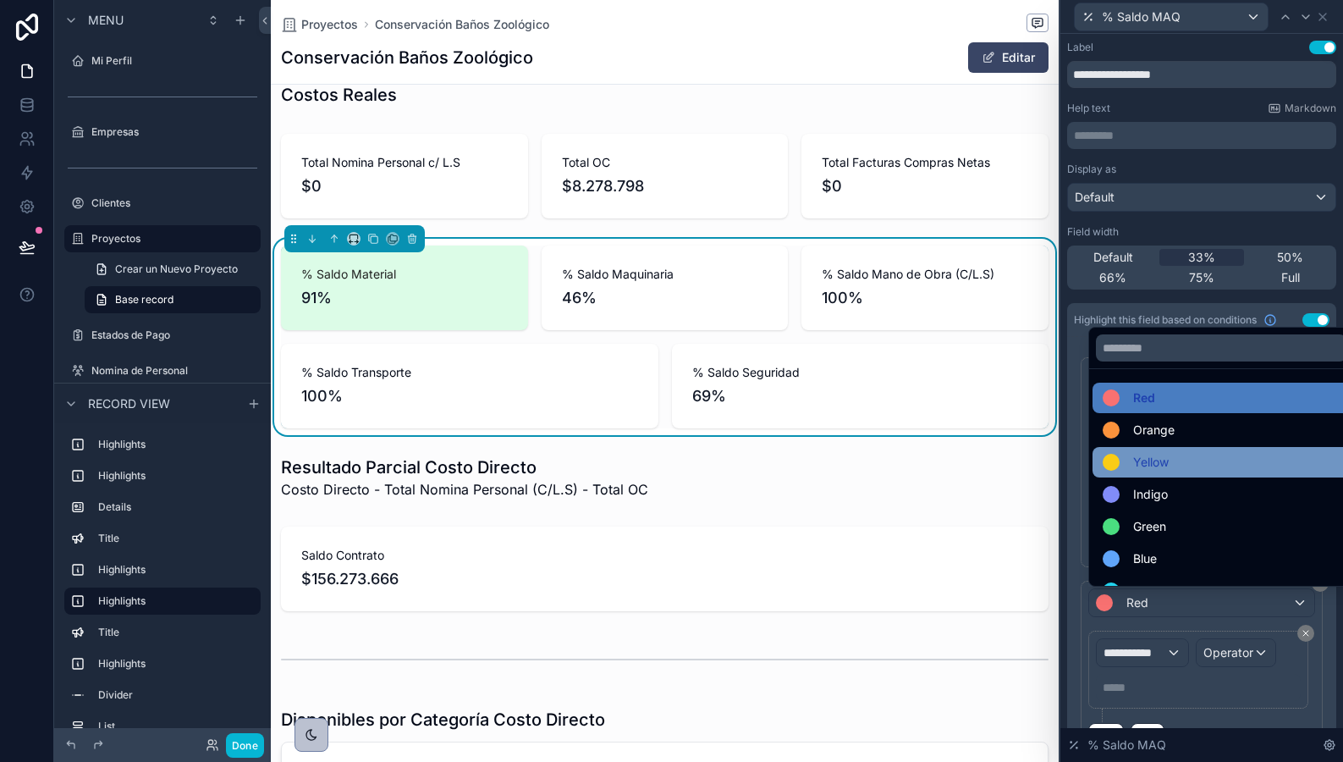
click at [1139, 457] on span "Yellow" at bounding box center [1151, 462] width 36 height 20
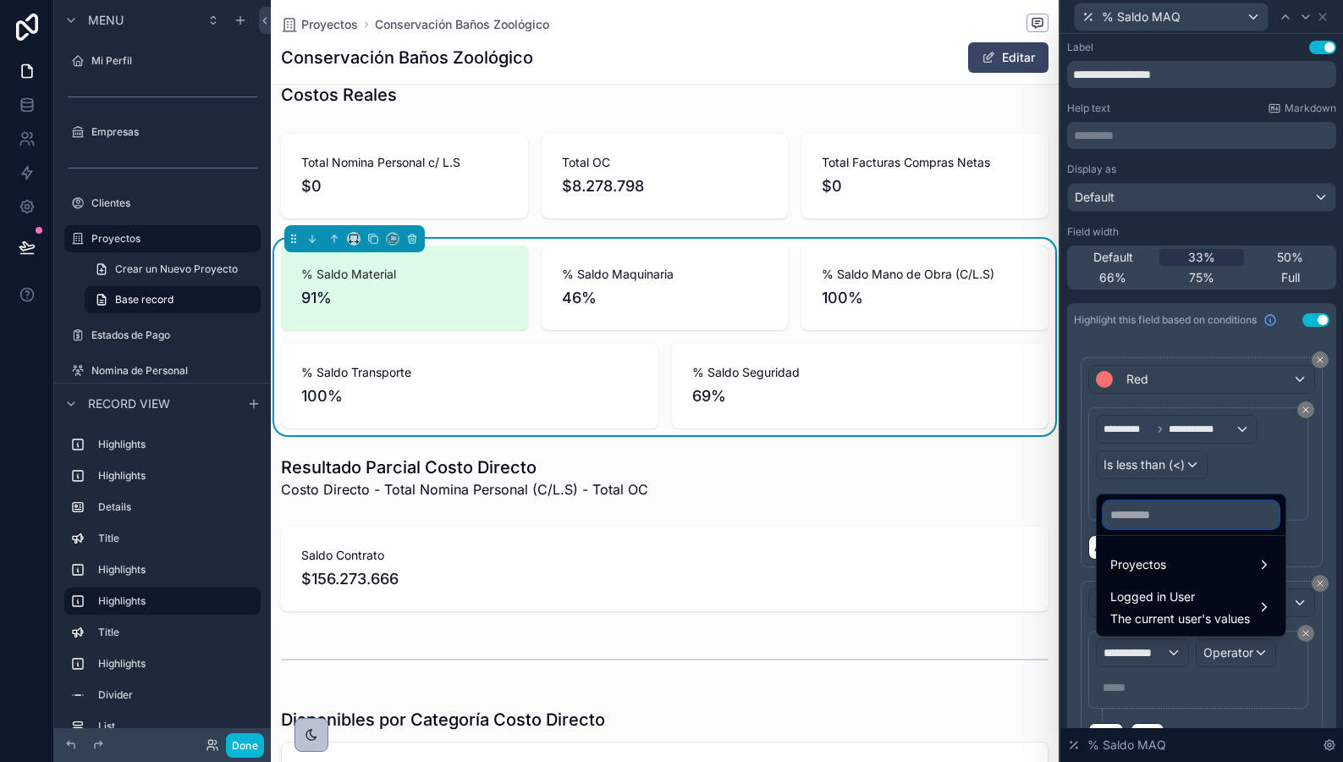
click at [1162, 501] on input "text" at bounding box center [1191, 514] width 175 height 27
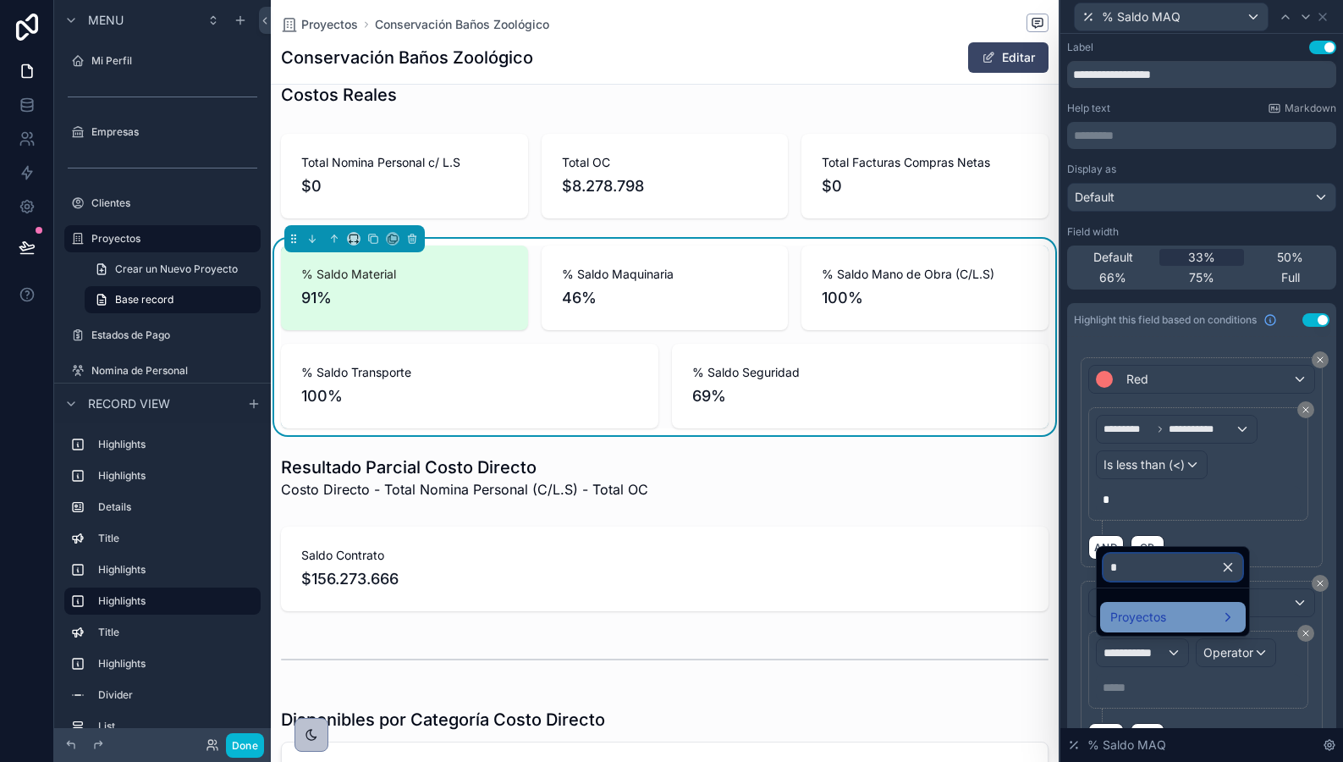
type input "*"
click at [1180, 611] on div "Proyectos" at bounding box center [1173, 617] width 125 height 20
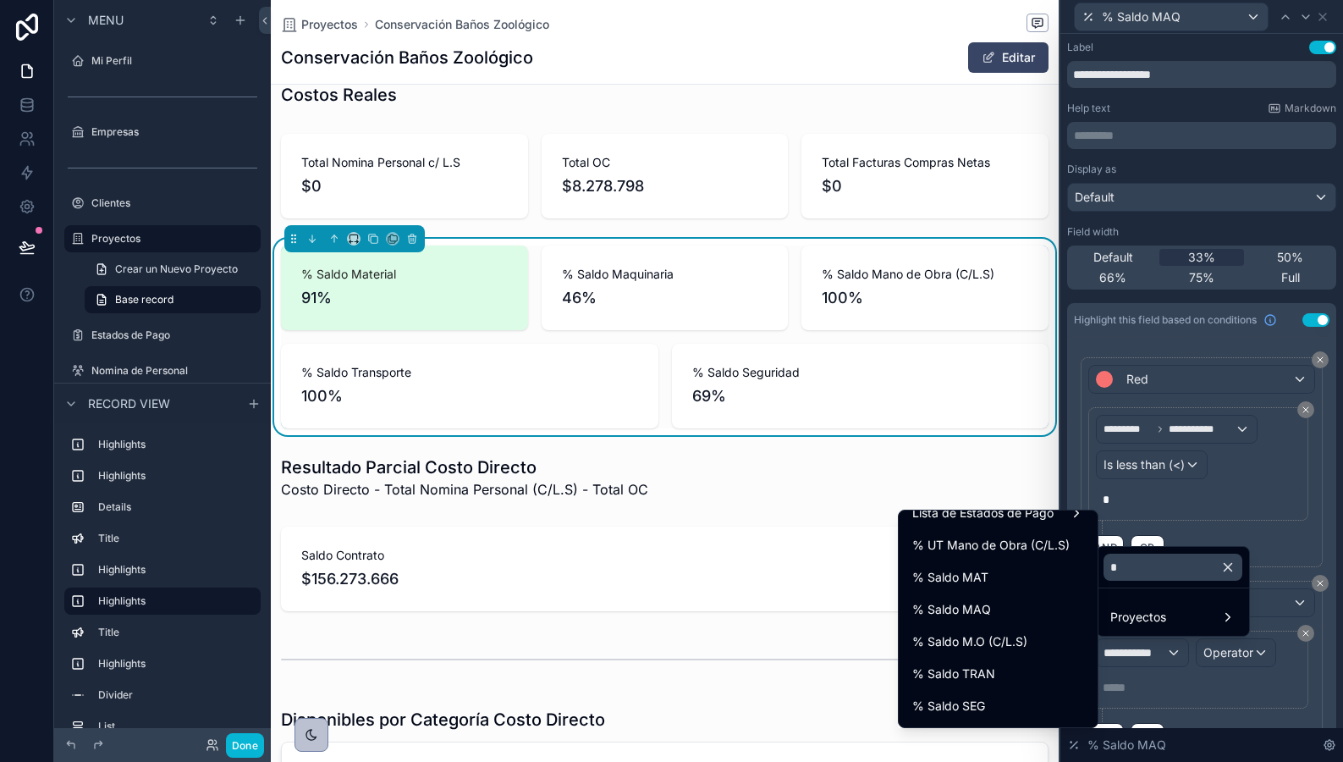
scroll to position [152, 0]
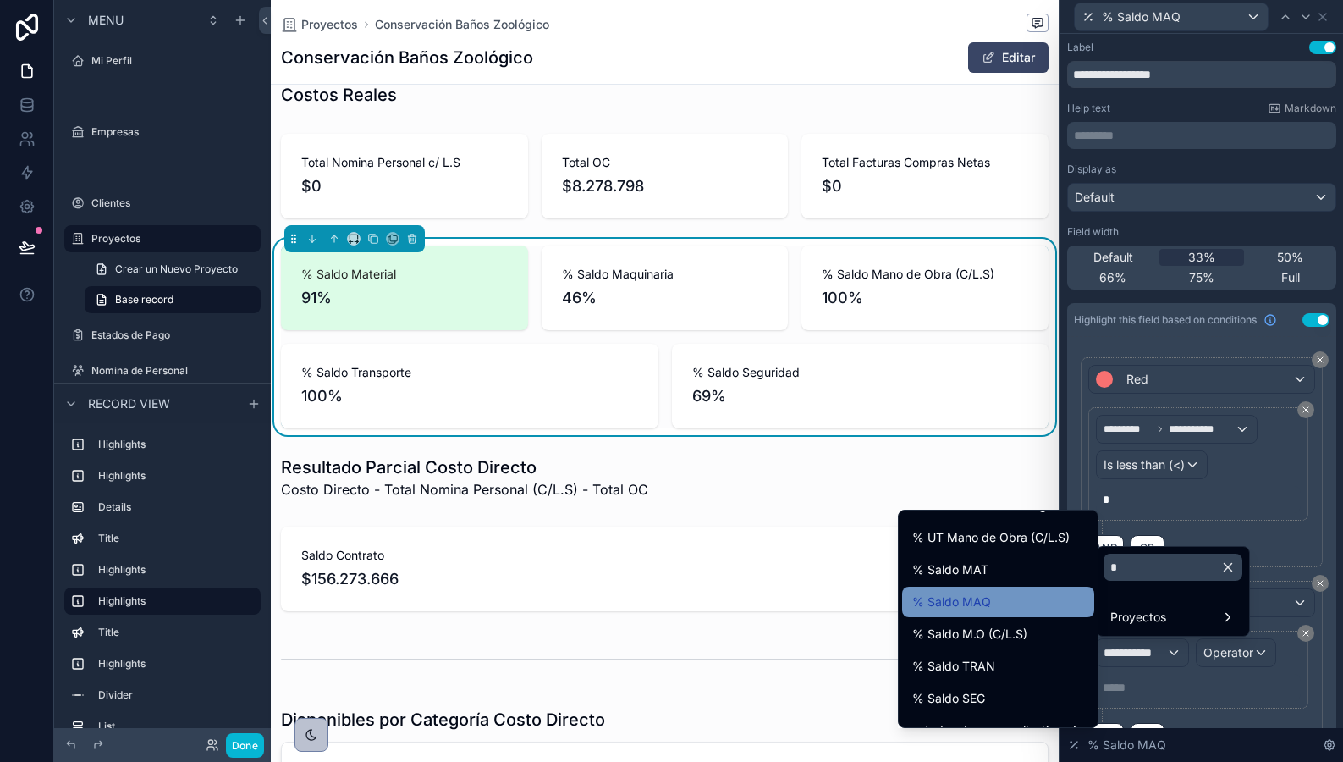
click at [996, 606] on div "% Saldo MAQ" at bounding box center [999, 602] width 172 height 20
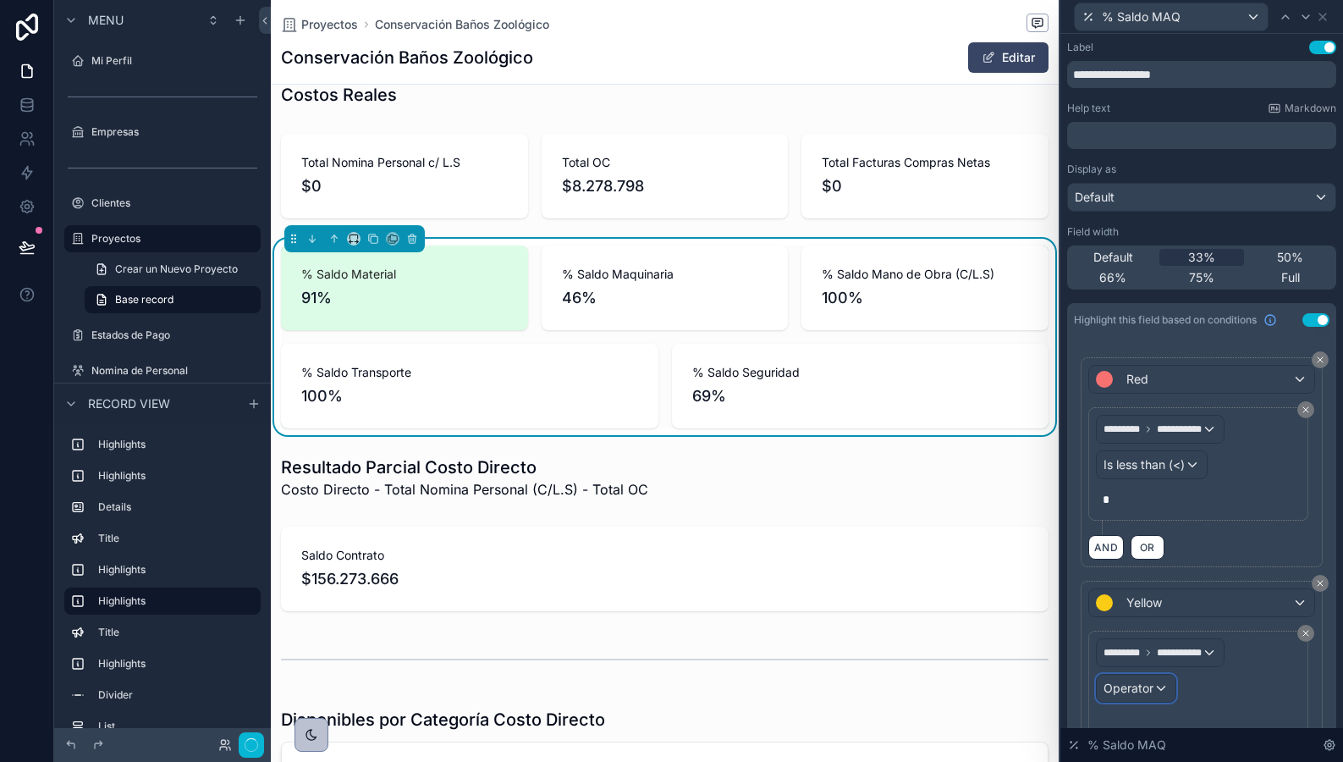
click at [1141, 694] on span "Operator" at bounding box center [1129, 688] width 50 height 14
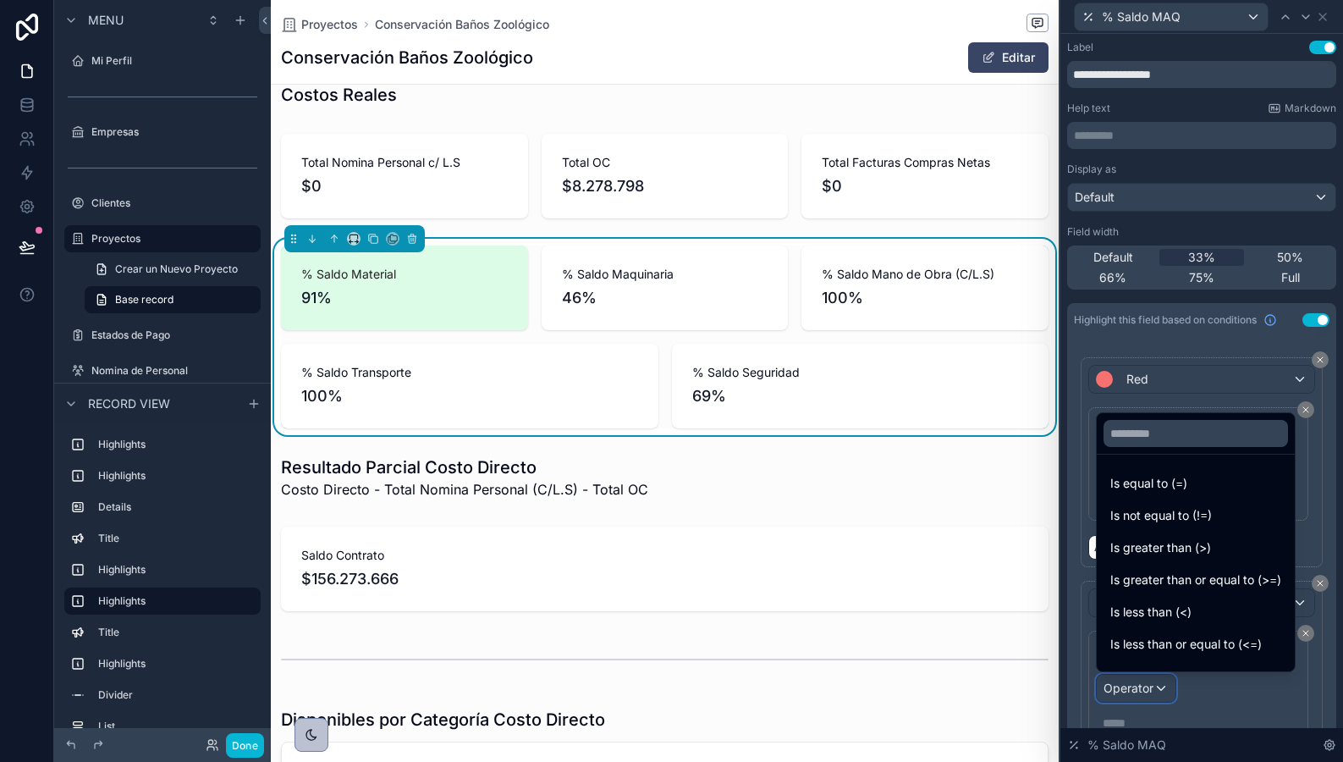
scroll to position [0, 766]
click at [1148, 607] on span "Is less than (<)" at bounding box center [1151, 612] width 81 height 20
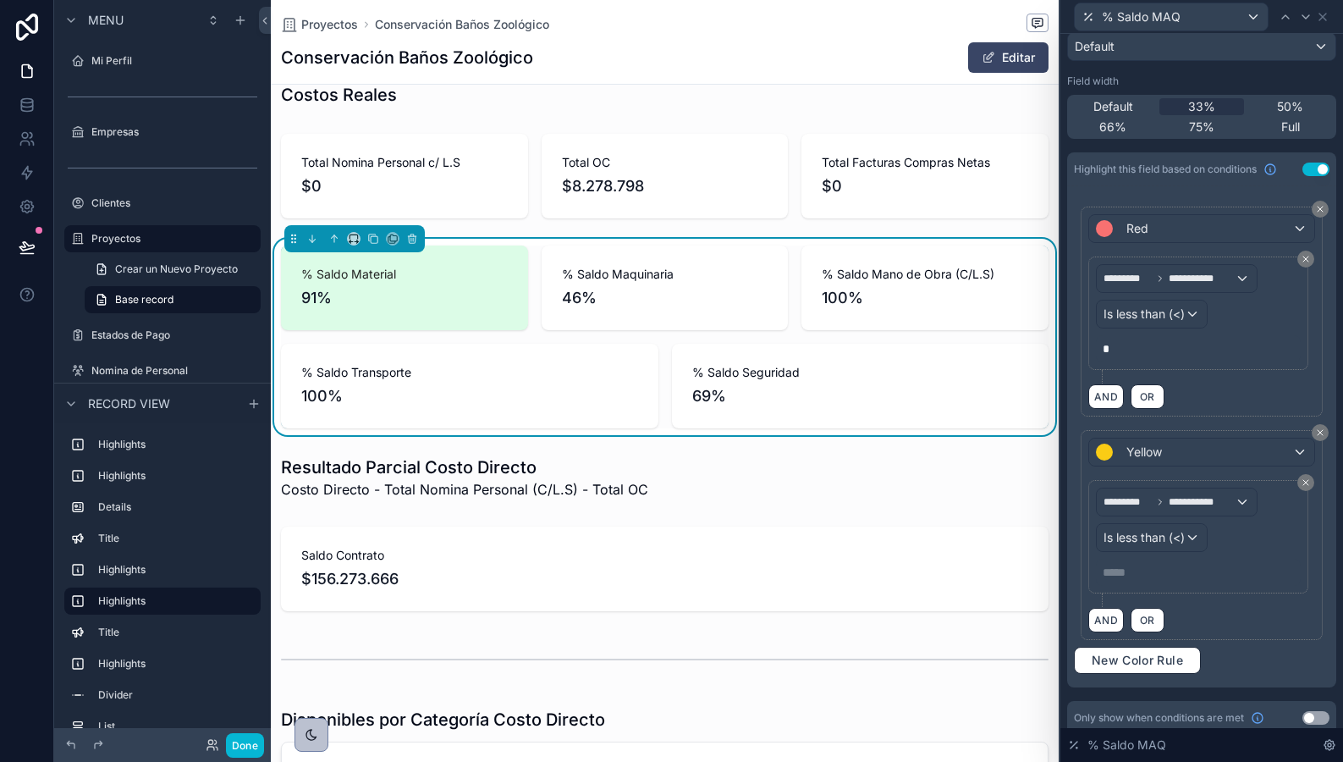
scroll to position [163, 0]
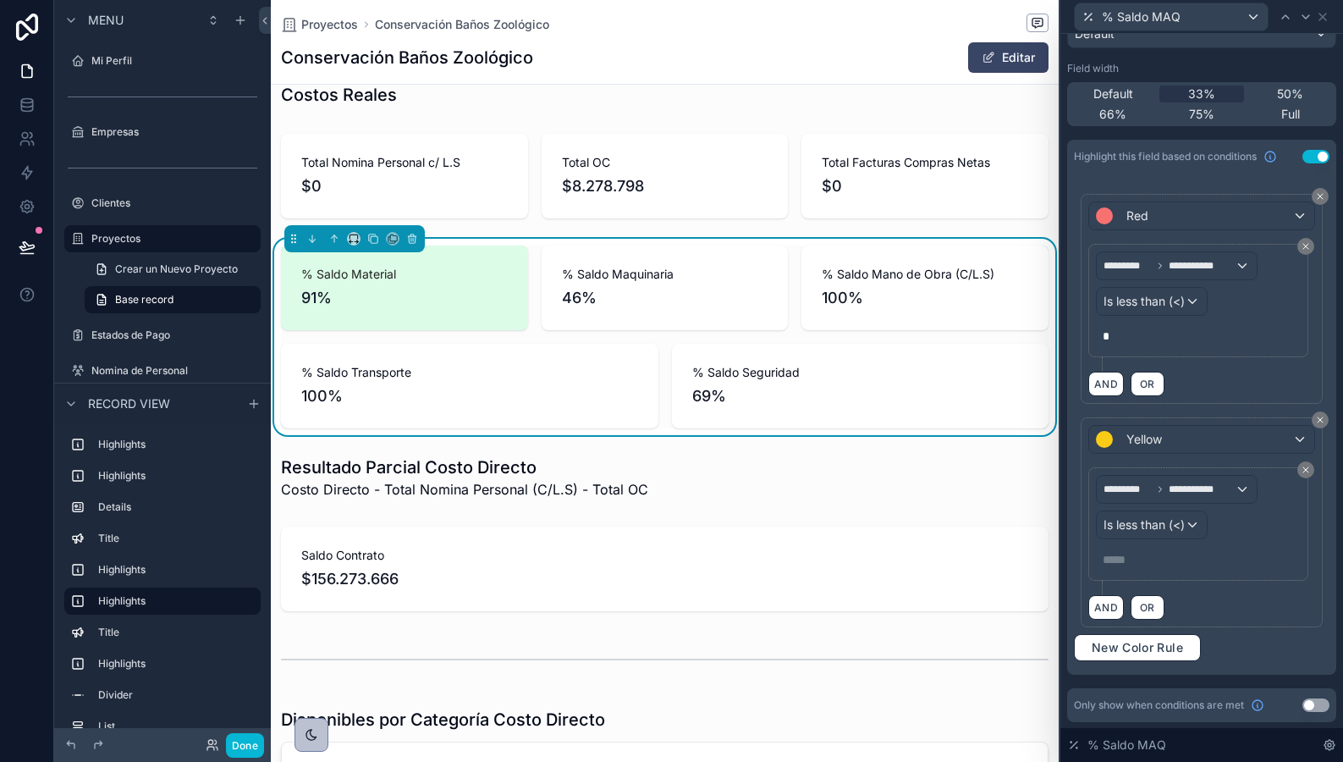
click at [1136, 557] on p "***** ﻿" at bounding box center [1200, 559] width 195 height 17
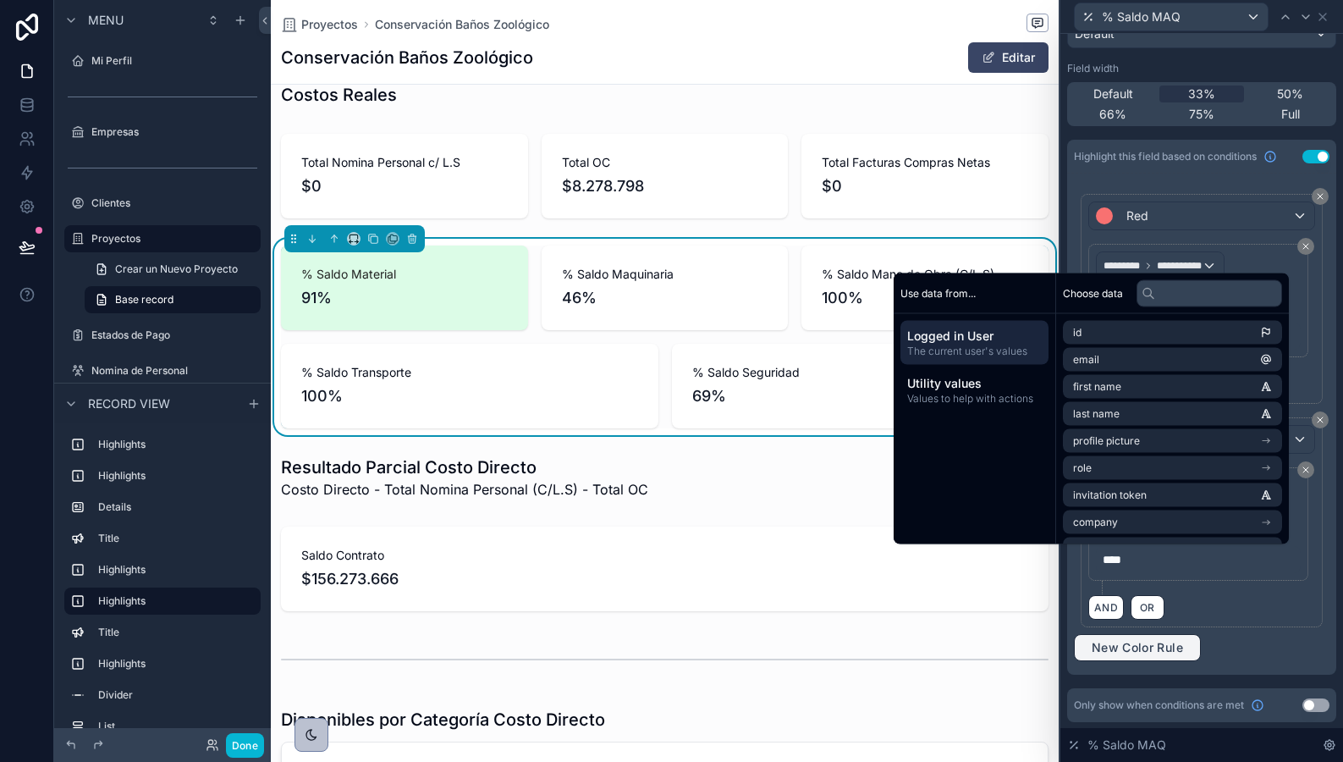
click at [1133, 657] on button "New Color Rule" at bounding box center [1137, 647] width 127 height 27
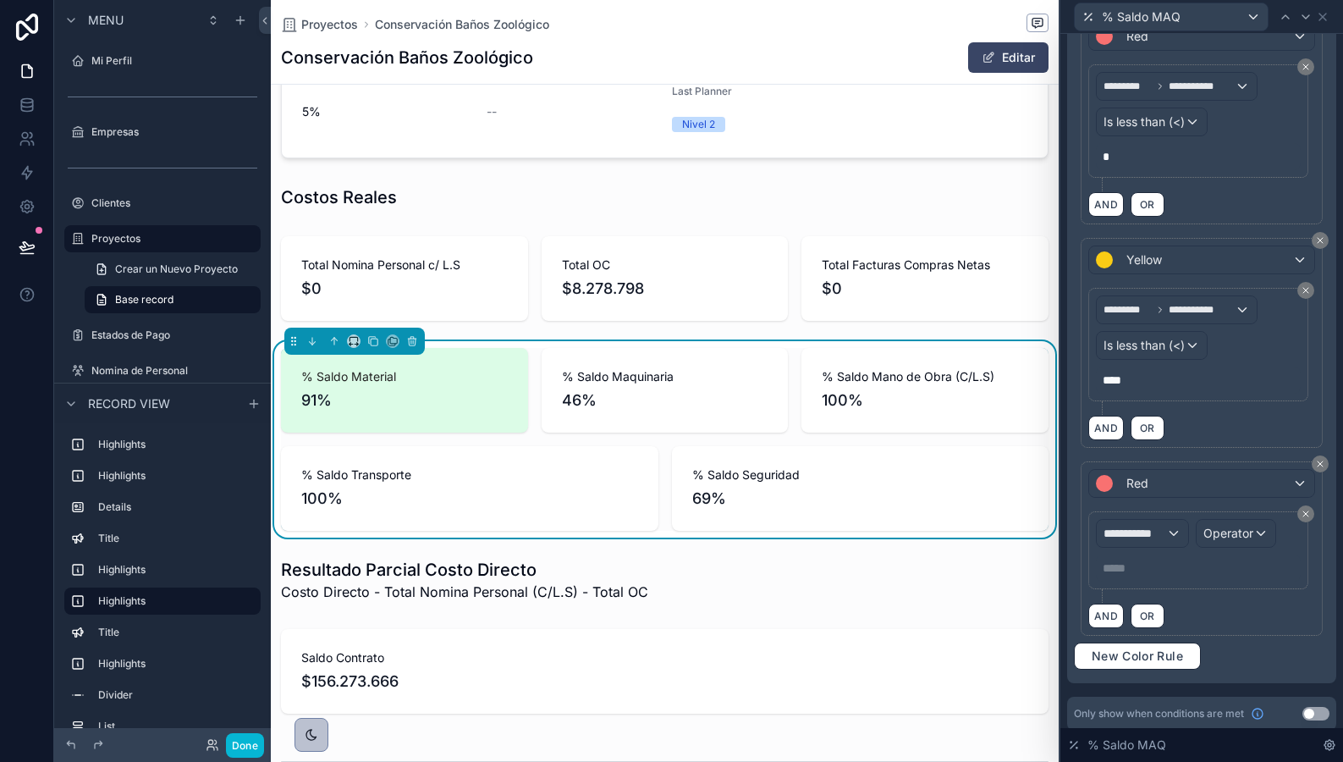
scroll to position [351, 0]
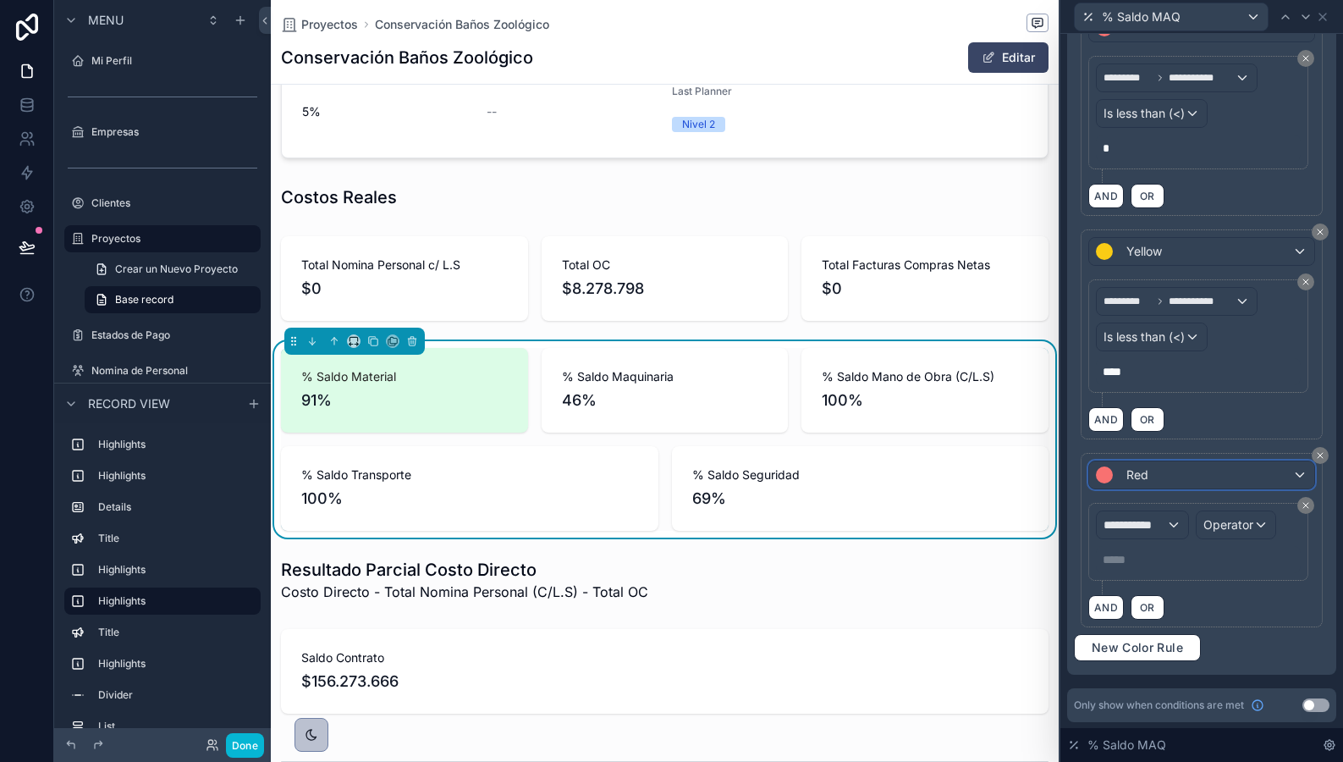
click at [1170, 477] on div "Red" at bounding box center [1201, 474] width 225 height 27
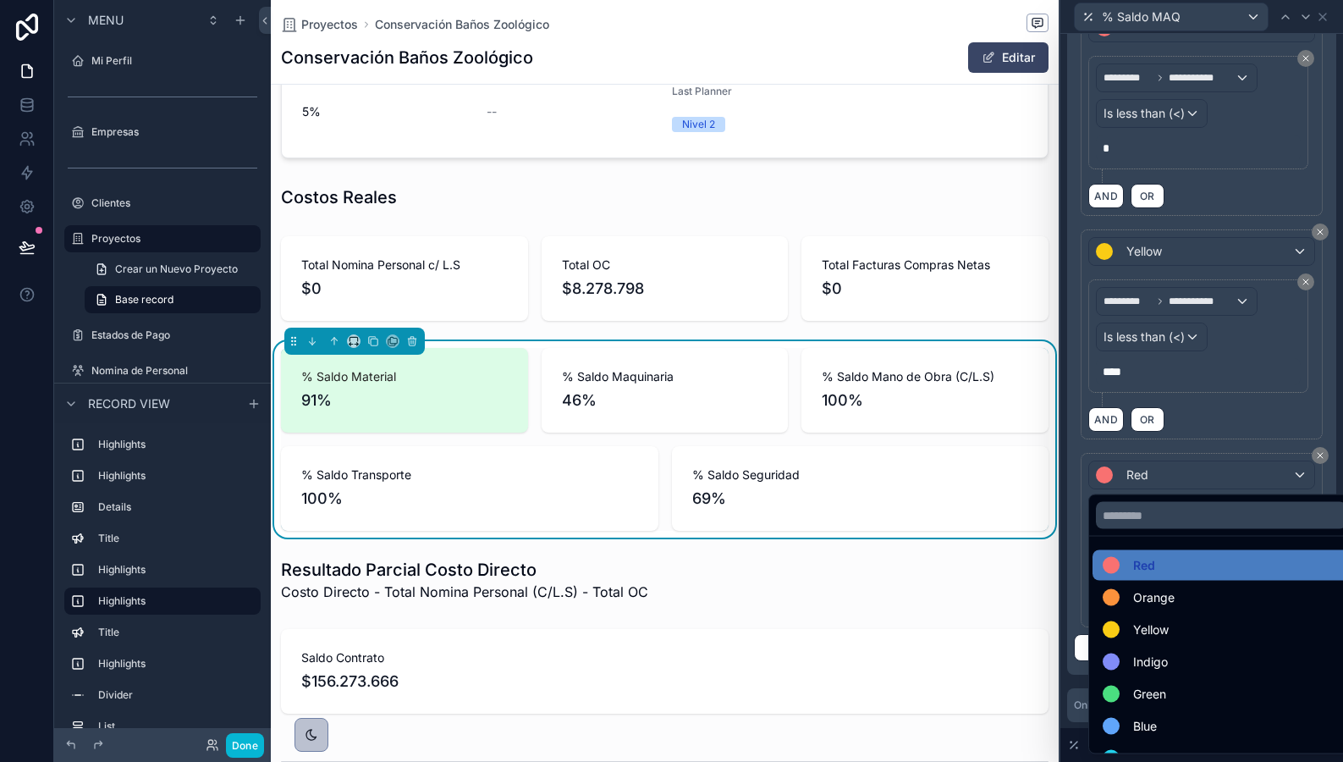
click at [1167, 684] on div "Green" at bounding box center [1221, 694] width 237 height 20
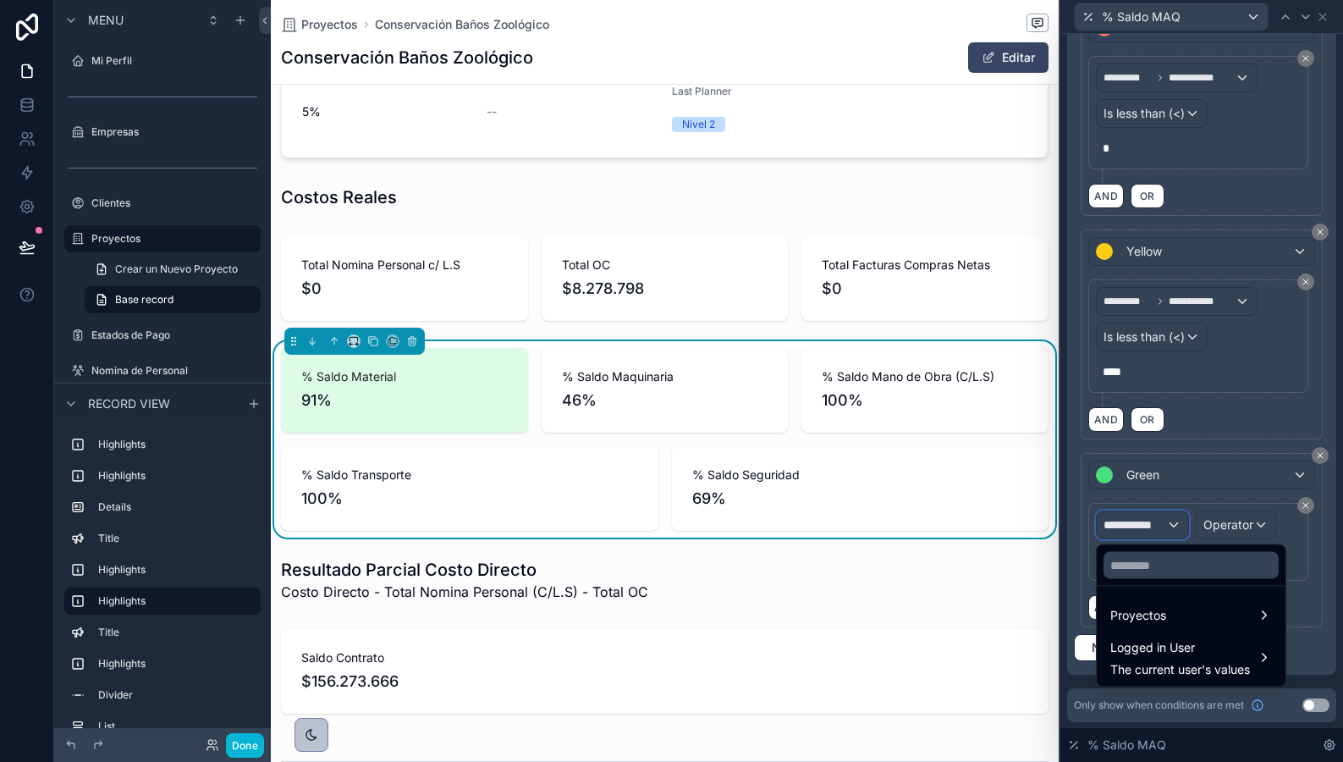
scroll to position [0, 766]
click at [1135, 569] on input "text" at bounding box center [1191, 565] width 175 height 27
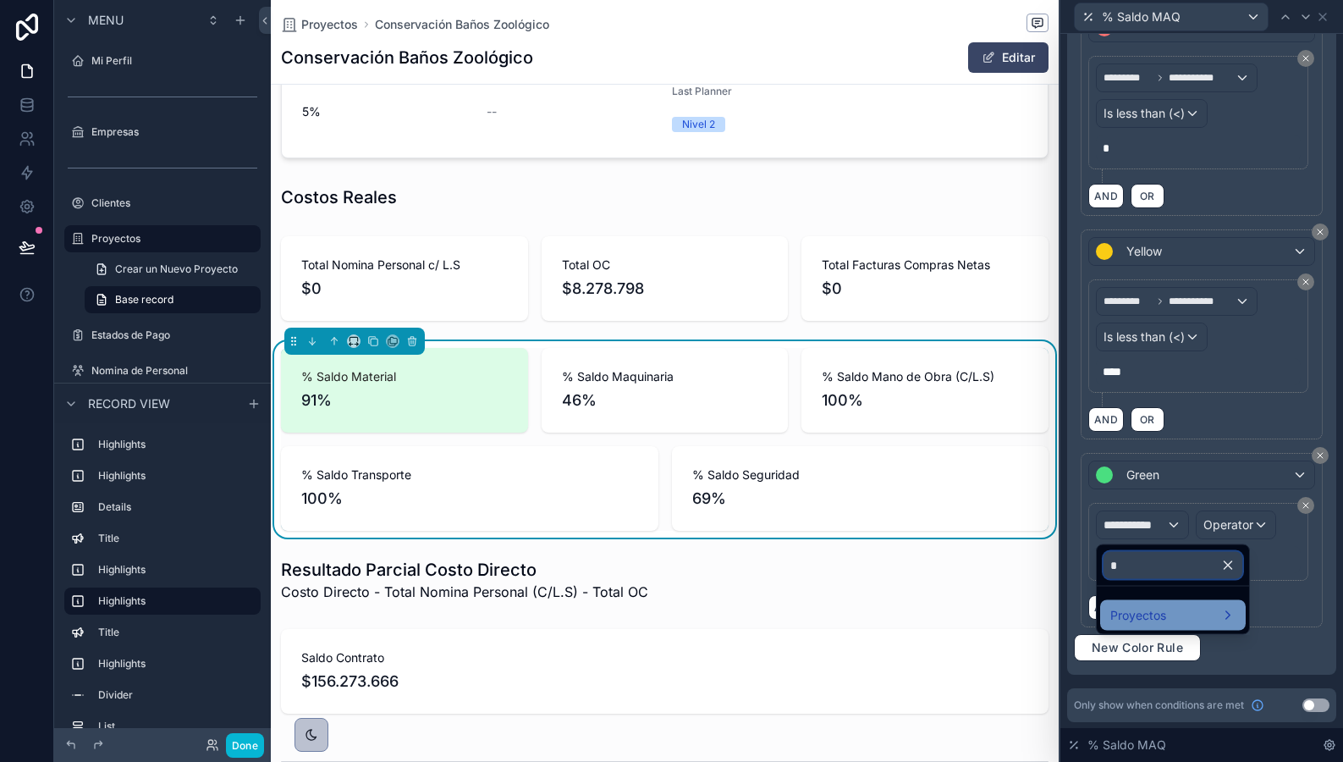
type input "*"
click at [1151, 614] on span "Proyectos" at bounding box center [1139, 615] width 56 height 20
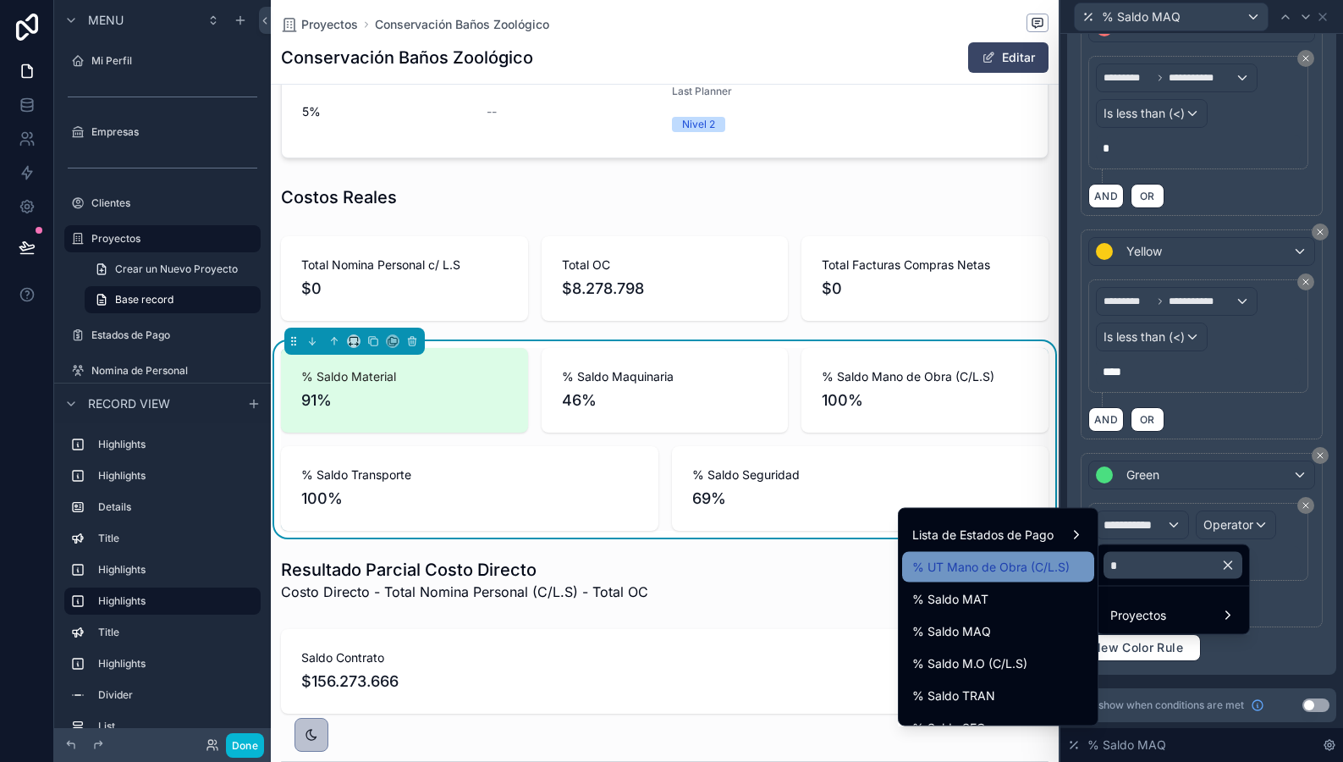
scroll to position [125, 0]
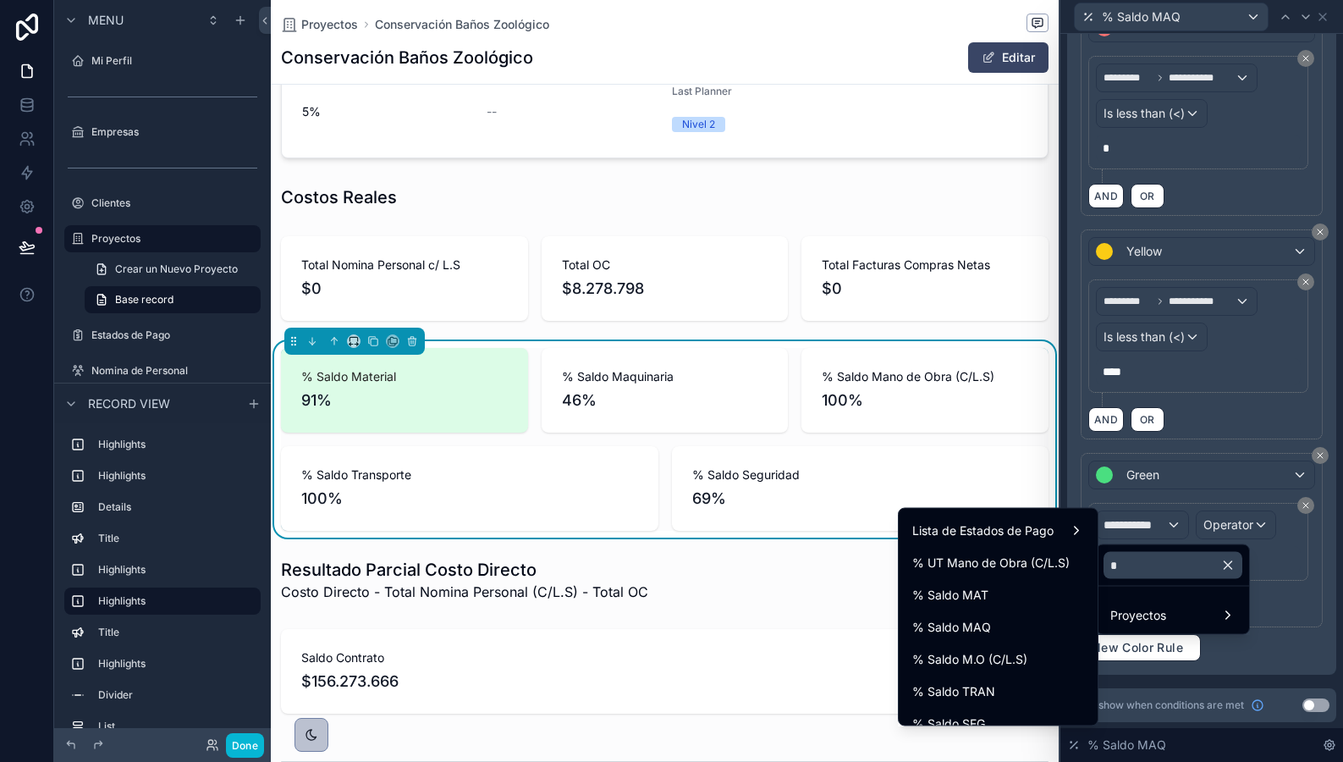
click at [1009, 627] on div "% Saldo MAQ" at bounding box center [999, 627] width 172 height 20
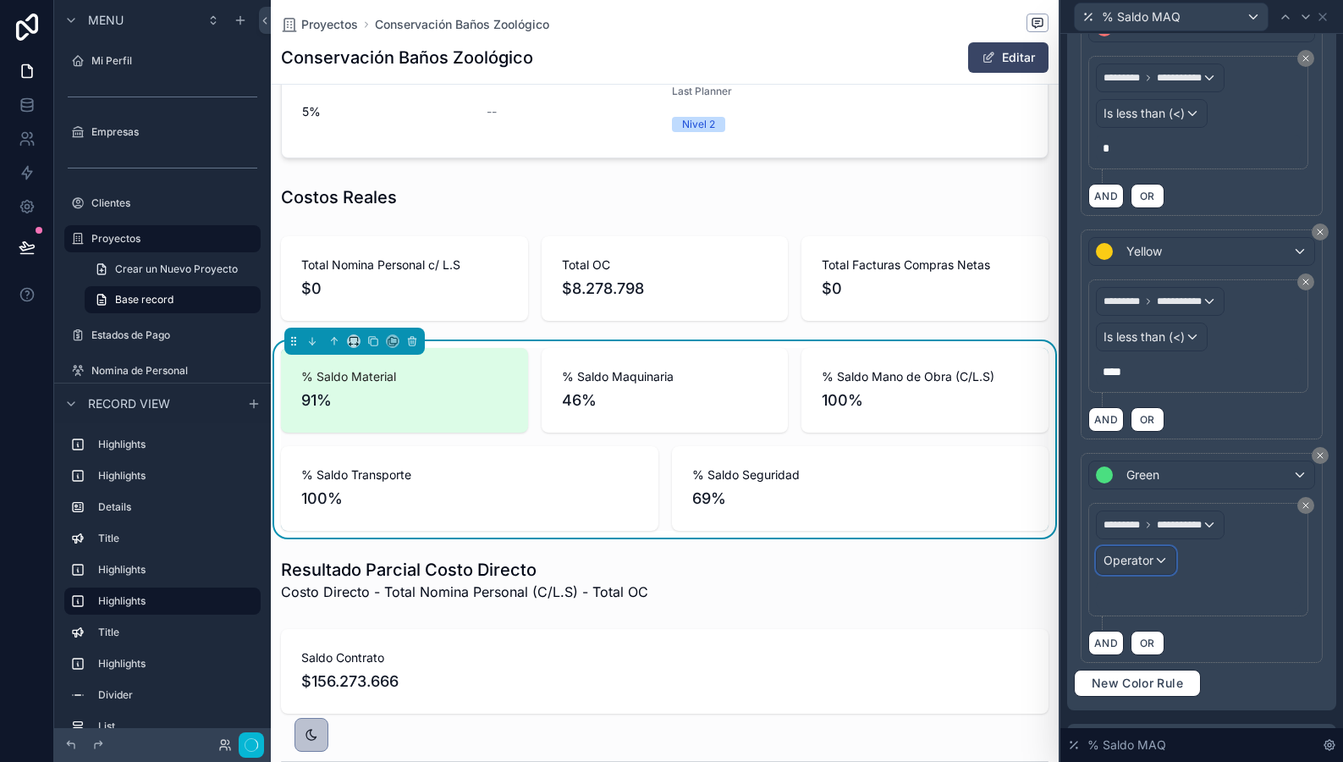
click at [1127, 570] on div "Operator" at bounding box center [1136, 560] width 79 height 27
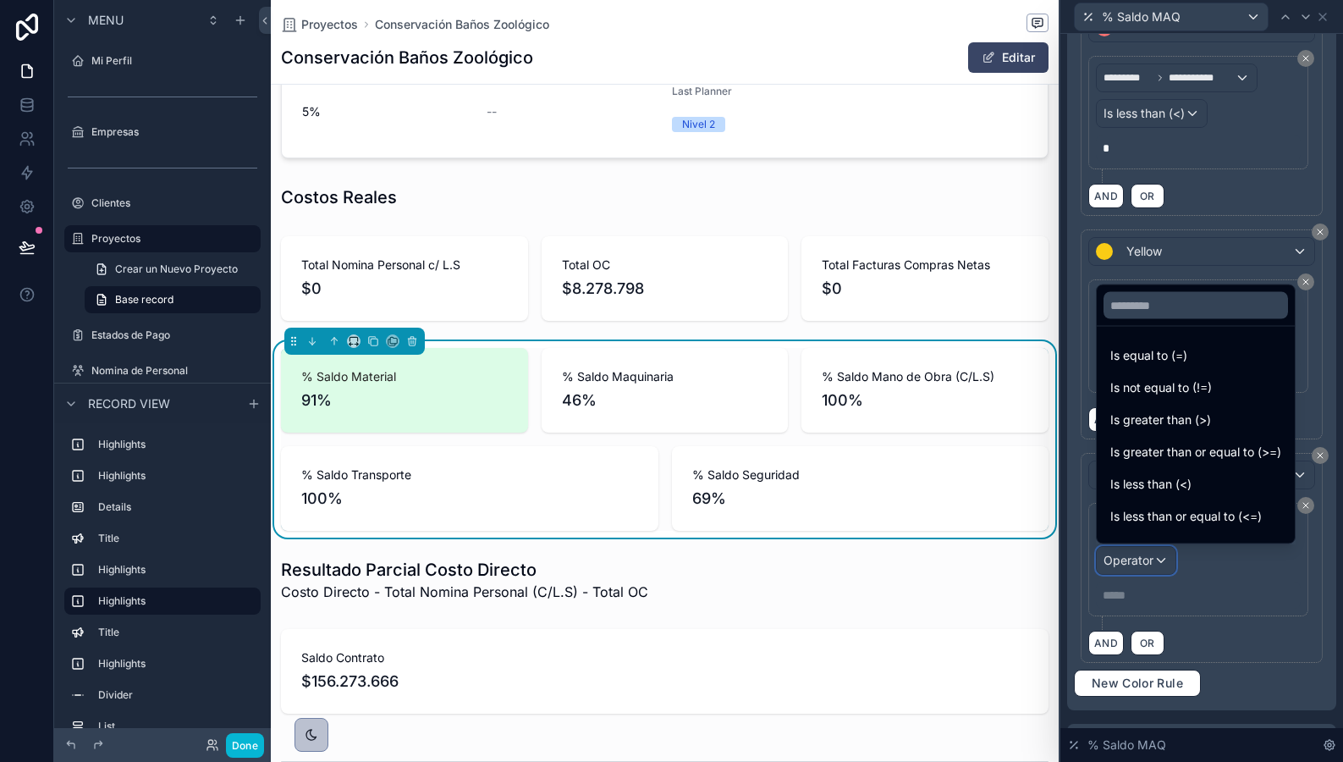
scroll to position [0, 766]
click at [1130, 412] on span "Is greater than (>)" at bounding box center [1161, 420] width 101 height 20
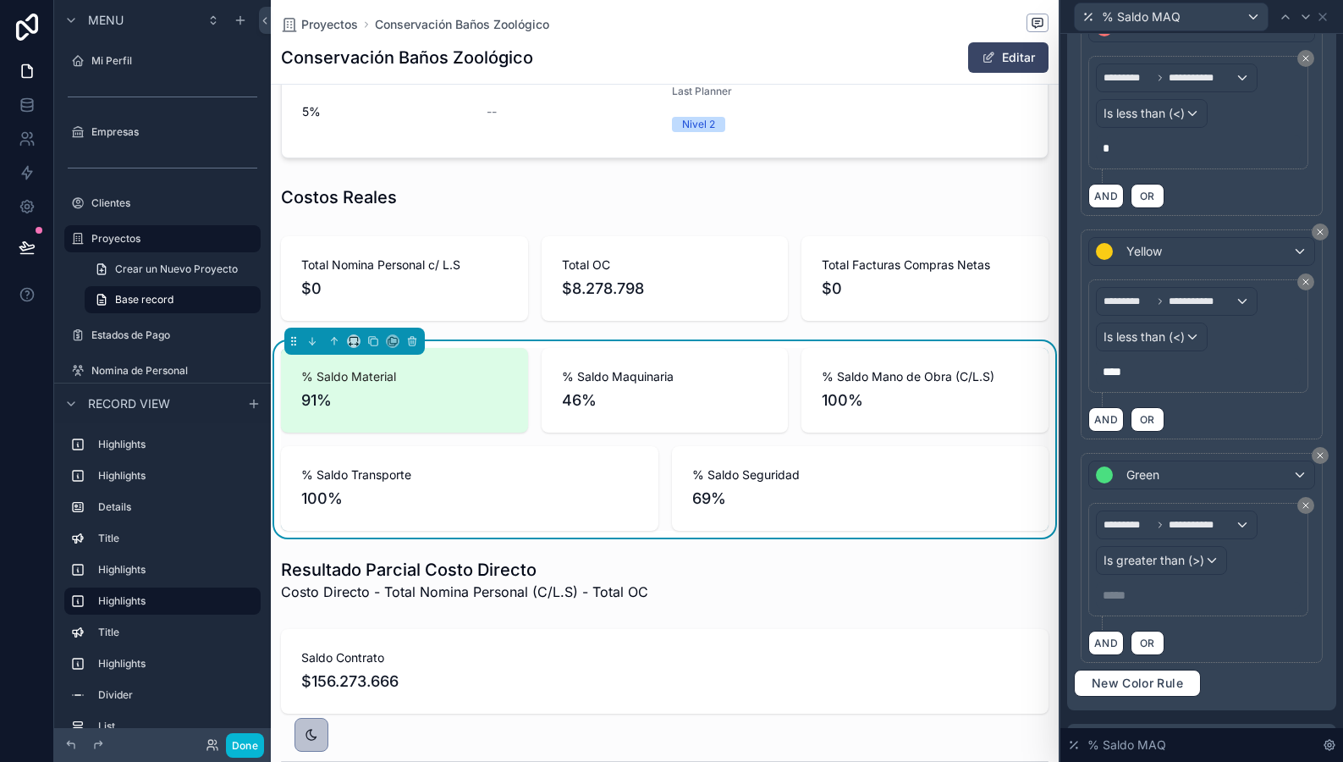
click at [1179, 595] on p "***** ﻿" at bounding box center [1200, 595] width 195 height 17
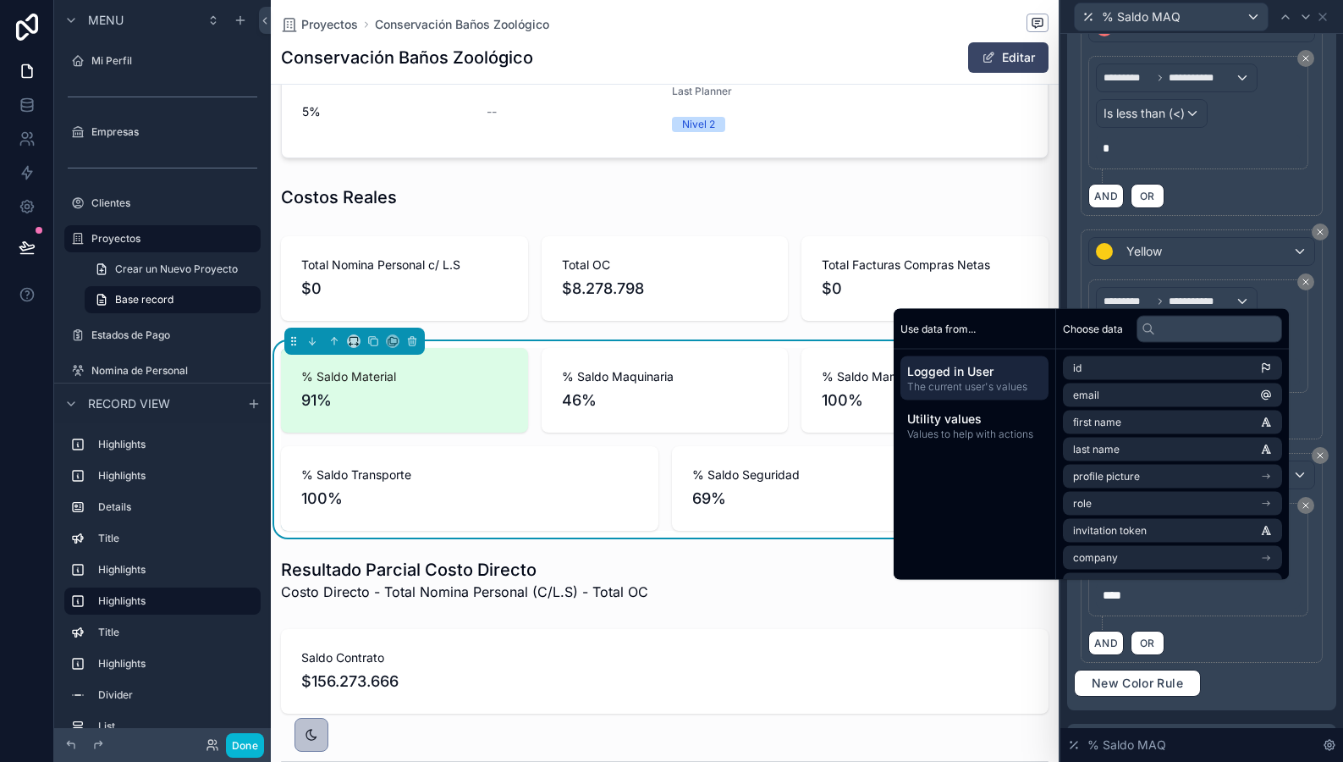
click at [1287, 681] on div "**********" at bounding box center [1202, 348] width 256 height 698
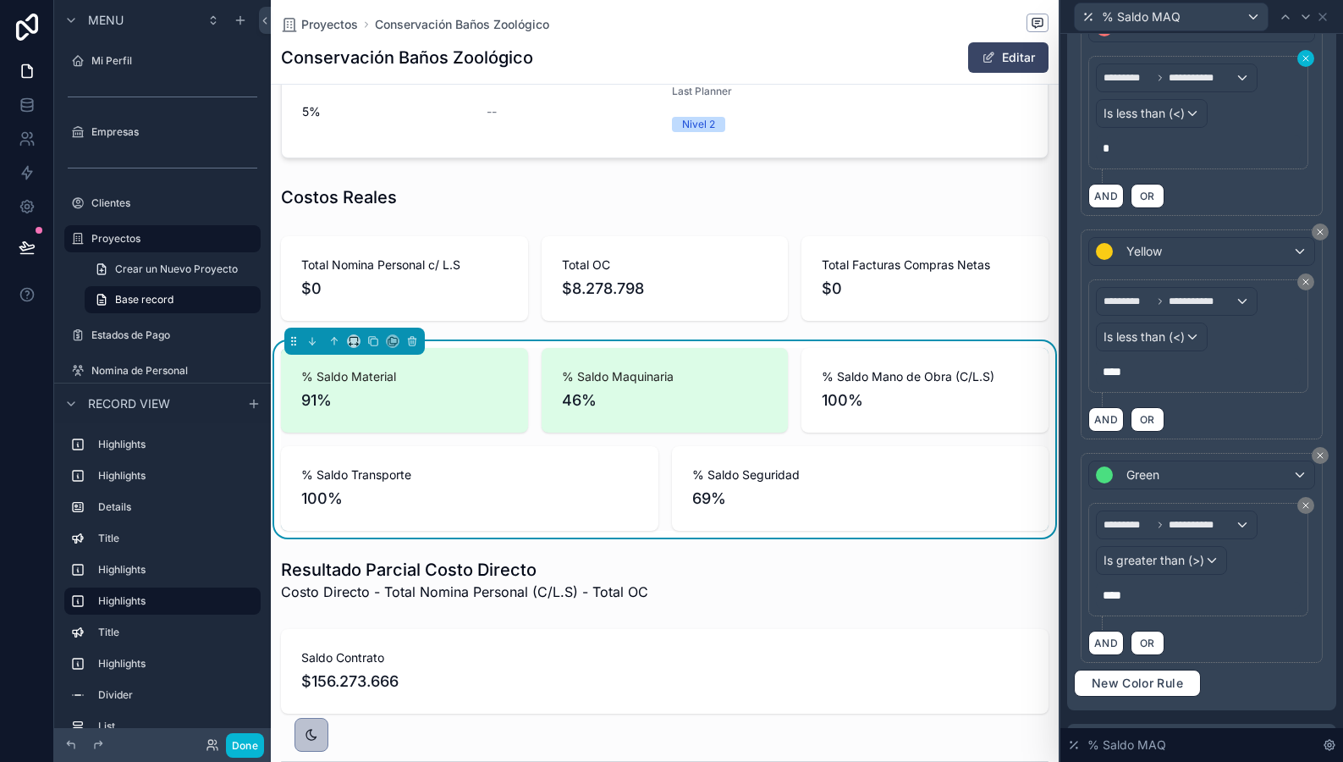
scroll to position [0, 0]
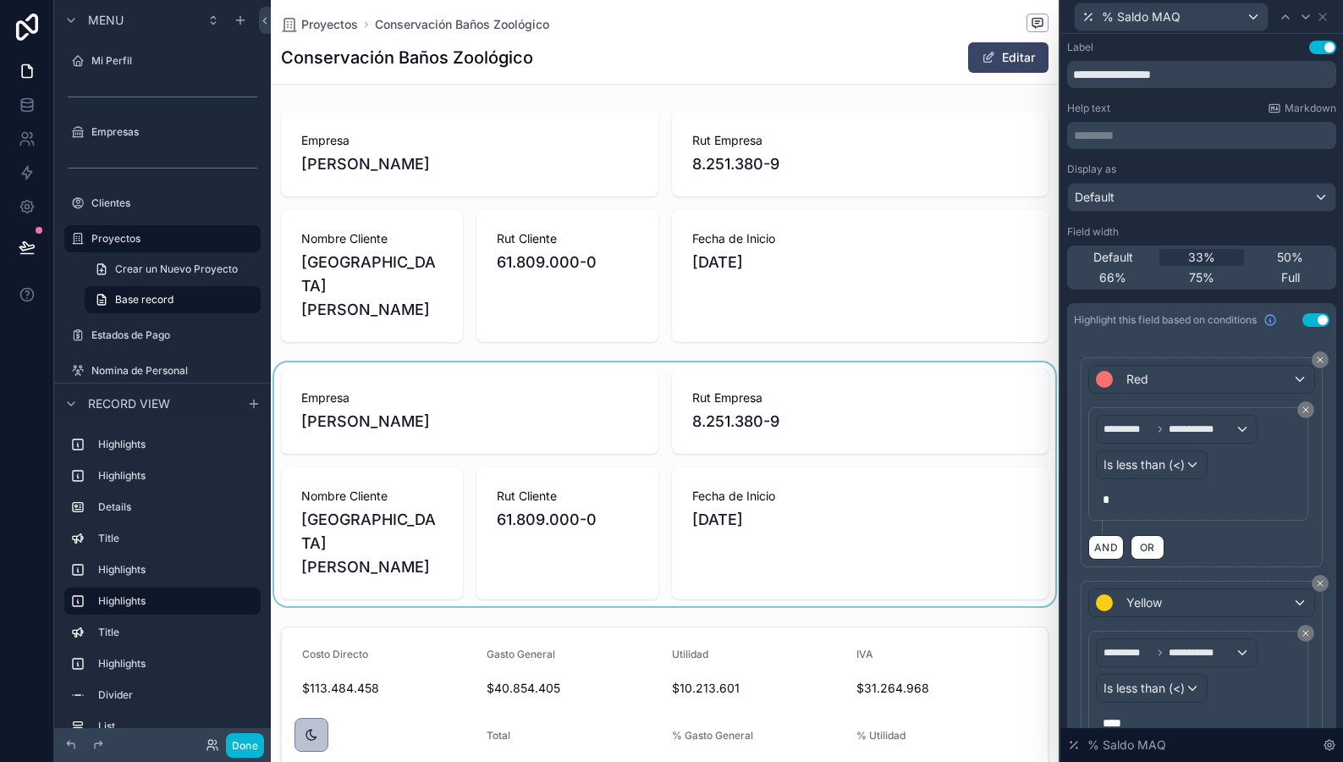
click at [723, 488] on div "scrollable content" at bounding box center [665, 484] width 788 height 244
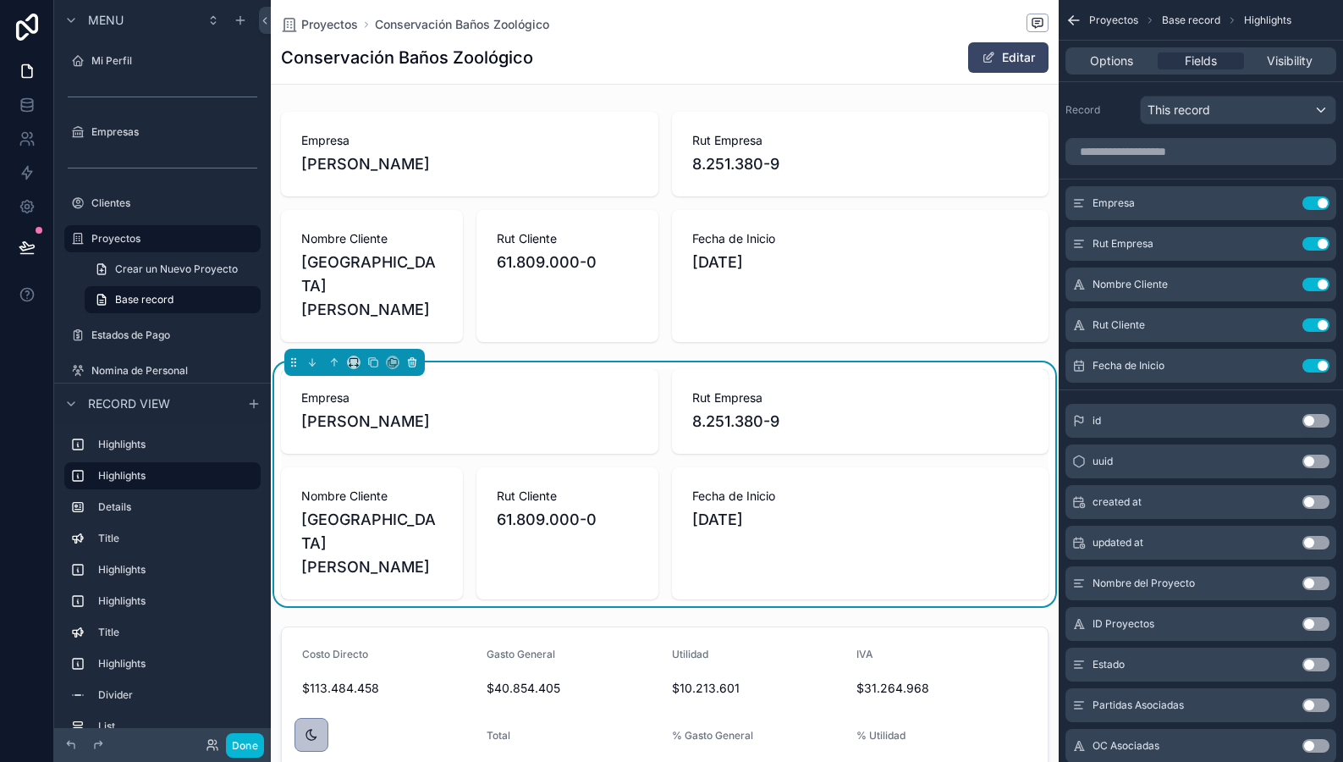
click at [414, 366] on icon "scrollable content" at bounding box center [412, 362] width 12 height 12
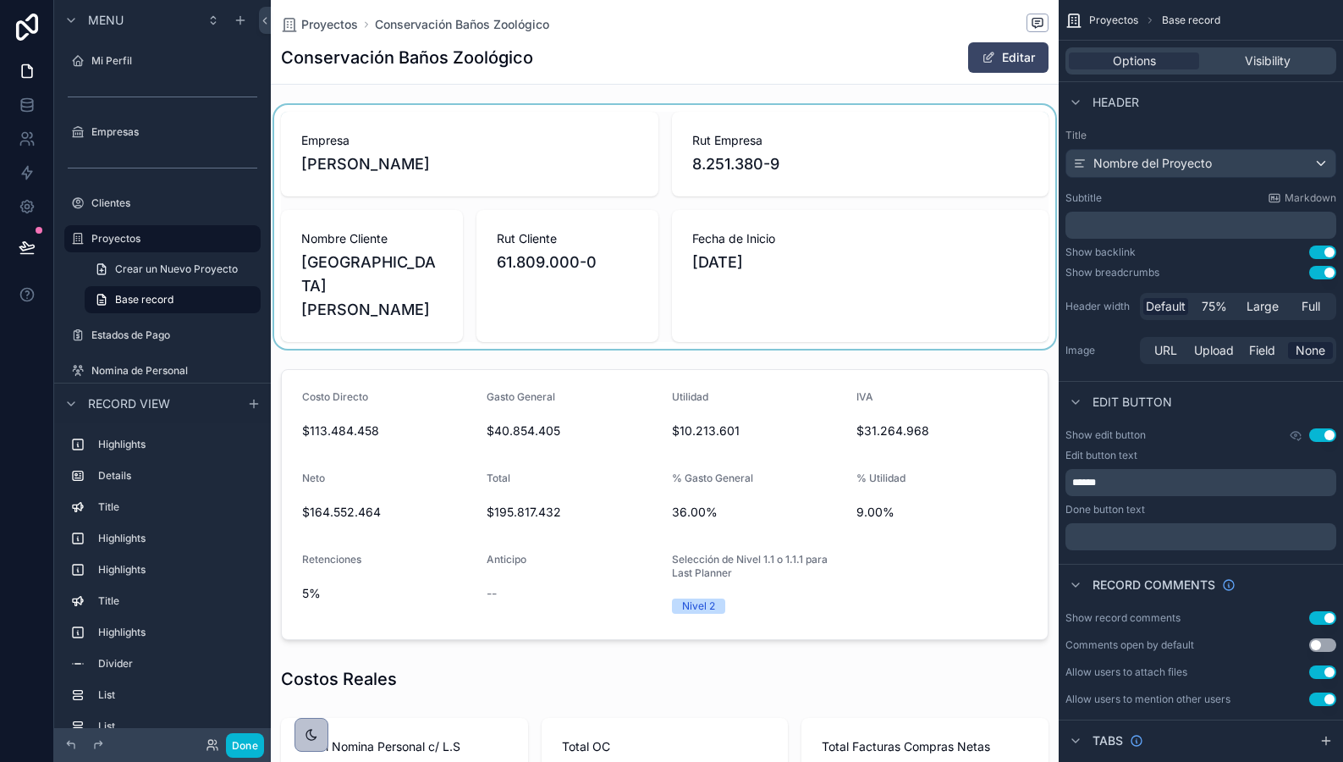
scroll to position [0, 766]
click at [481, 258] on div "scrollable content" at bounding box center [665, 227] width 788 height 244
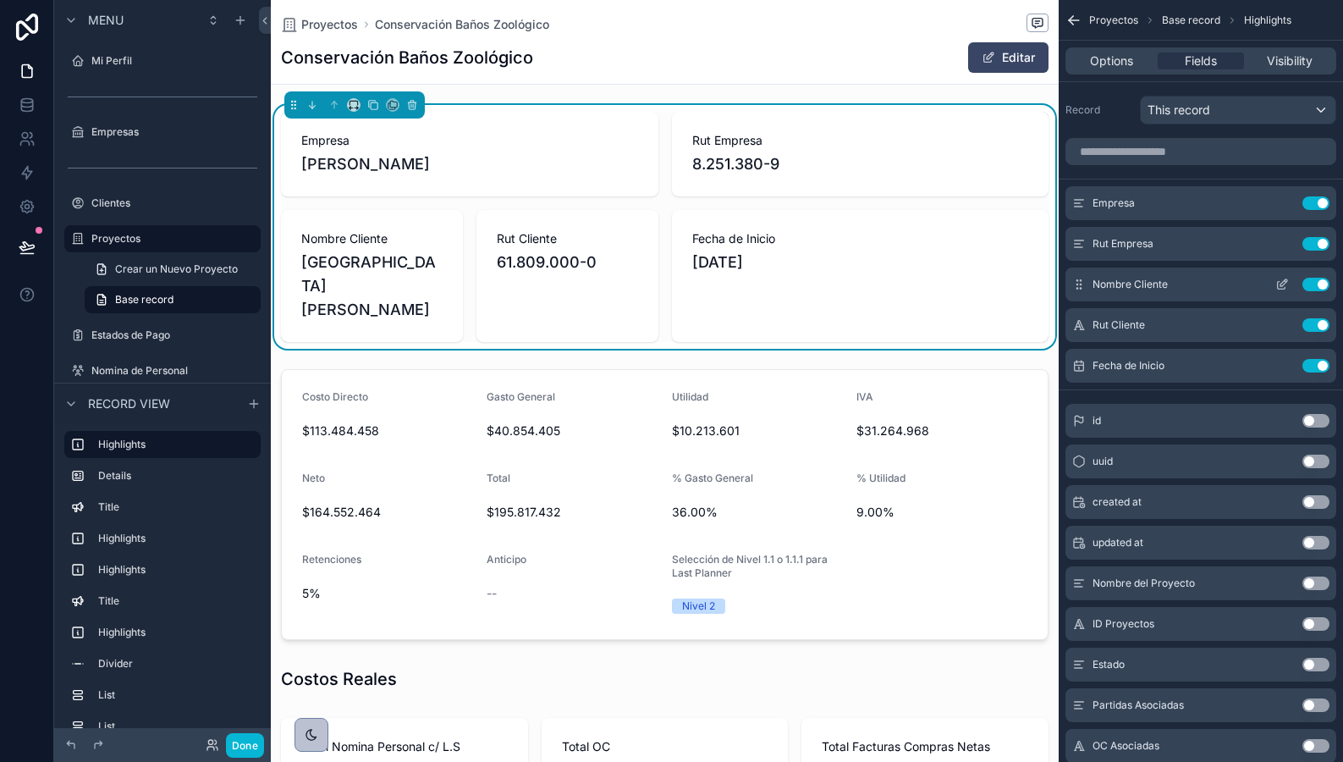
click at [1282, 284] on icon "scrollable content" at bounding box center [1283, 285] width 14 height 14
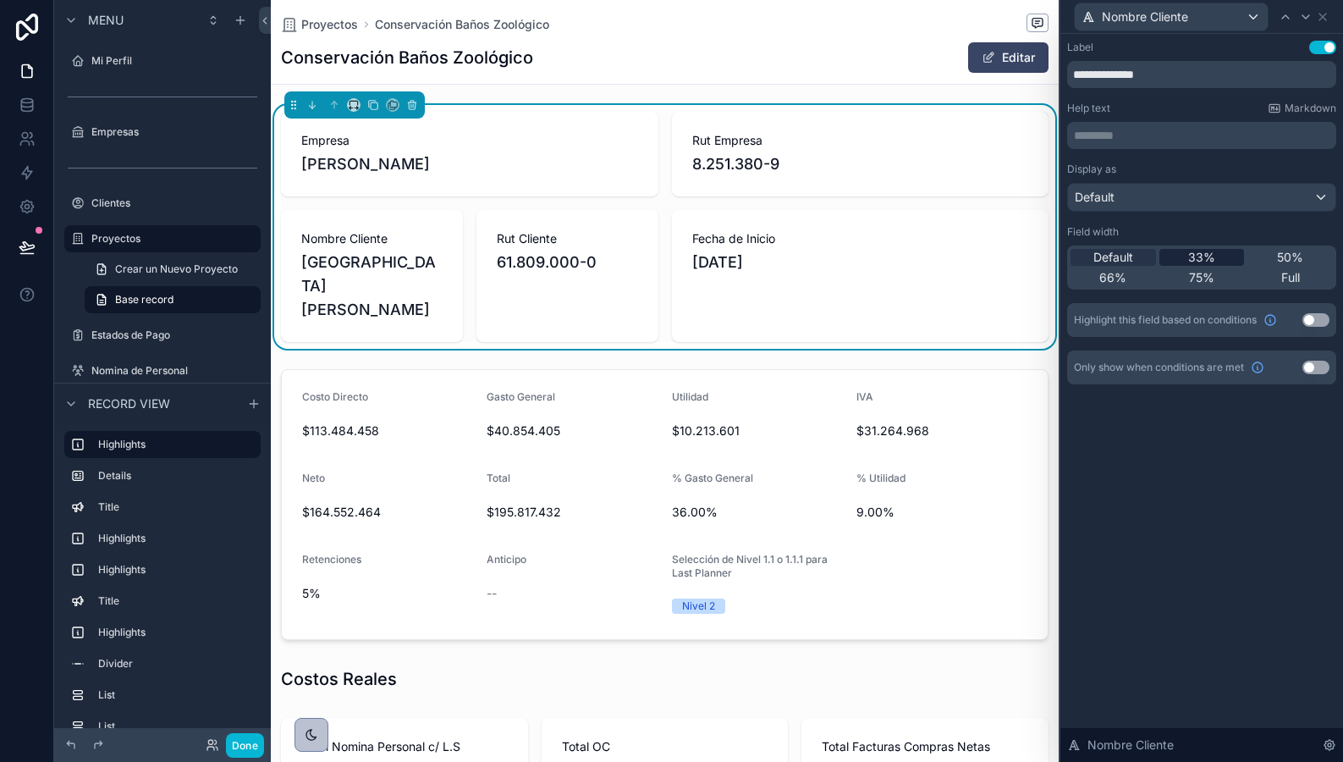
click at [1210, 256] on span "33%" at bounding box center [1202, 257] width 27 height 17
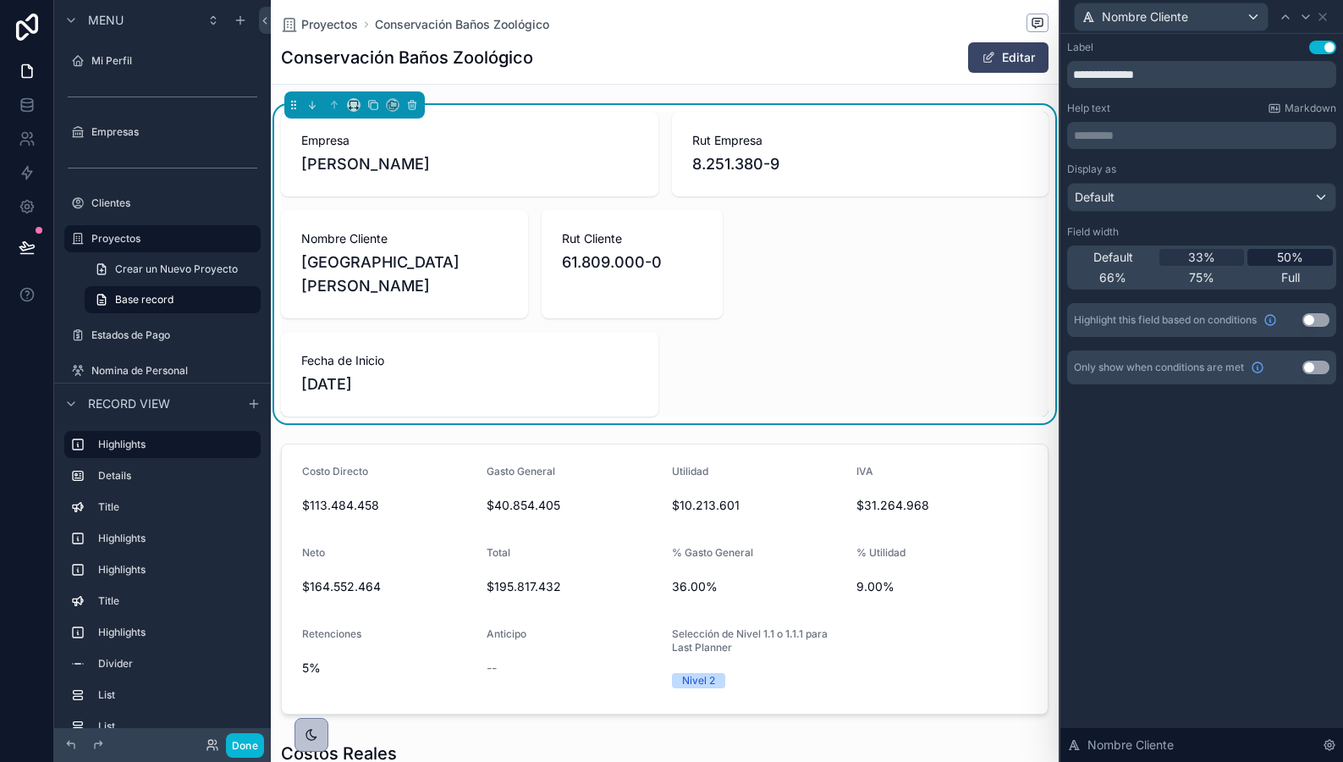
click at [1286, 256] on span "50%" at bounding box center [1290, 257] width 26 height 17
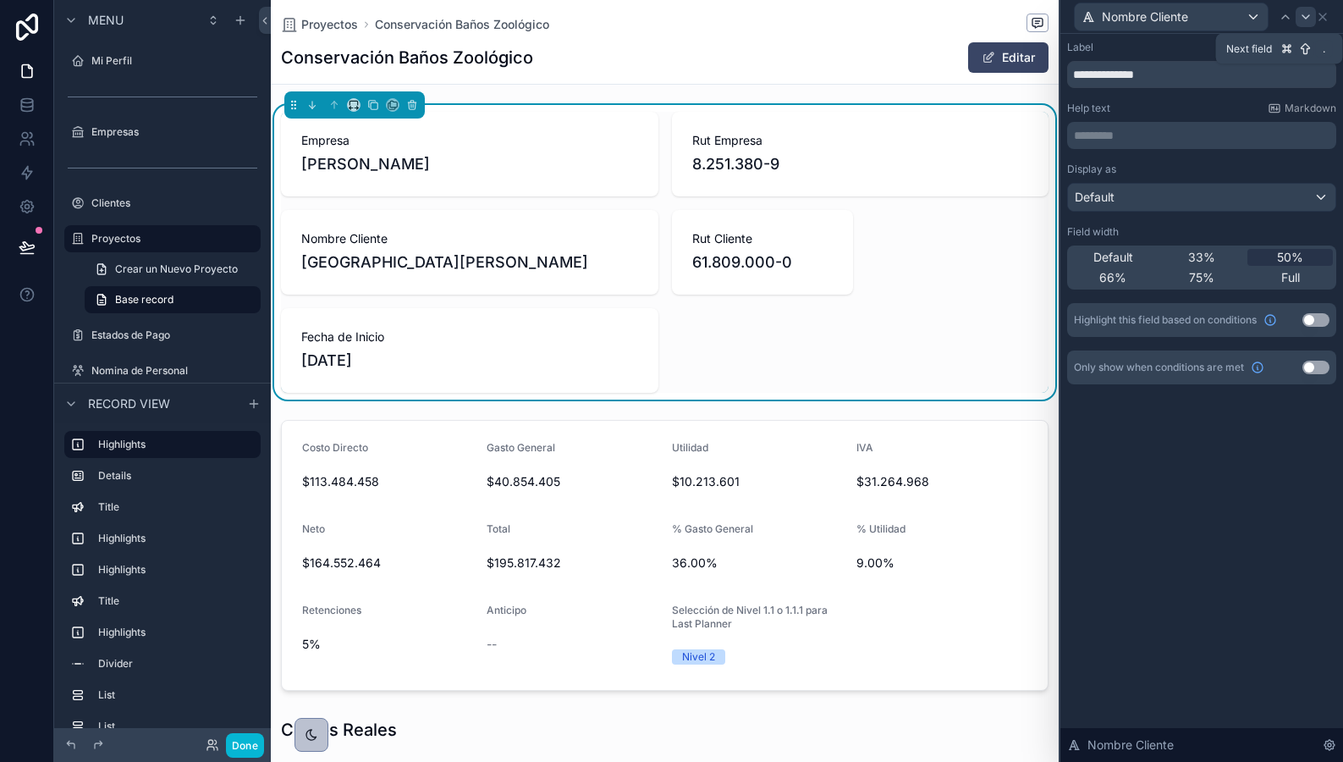
click at [1301, 18] on icon at bounding box center [1306, 17] width 14 height 14
click at [1307, 14] on icon at bounding box center [1306, 17] width 14 height 14
click at [1134, 259] on div "Default" at bounding box center [1113, 257] width 85 height 17
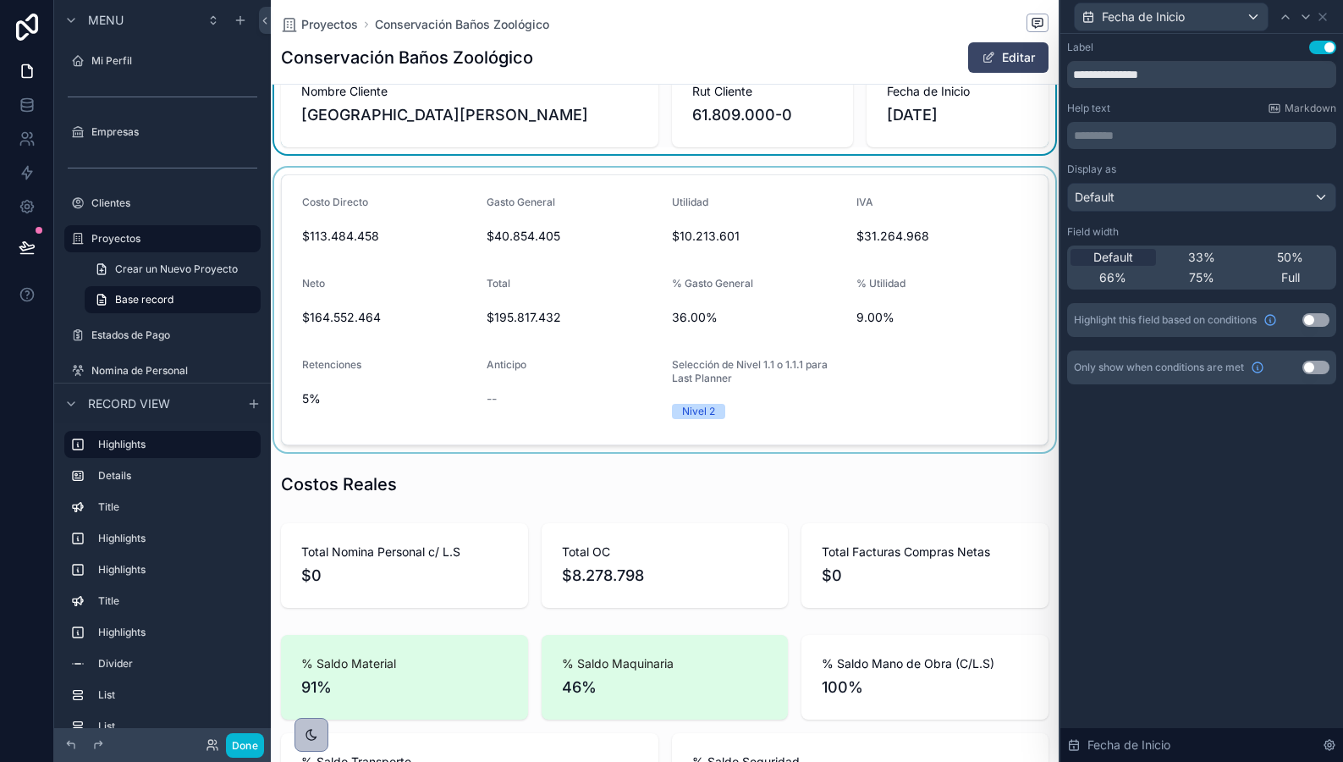
click at [738, 262] on div "scrollable content" at bounding box center [665, 310] width 788 height 284
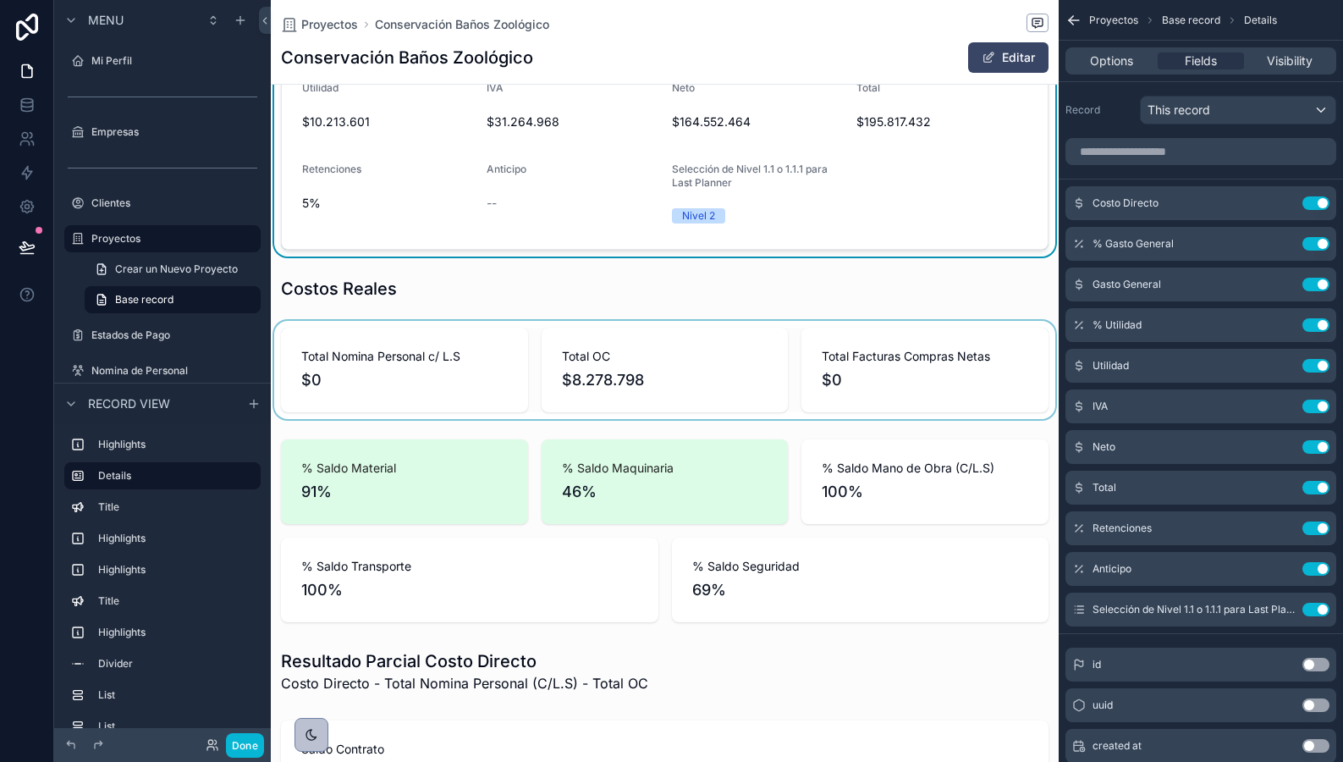
scroll to position [346, 0]
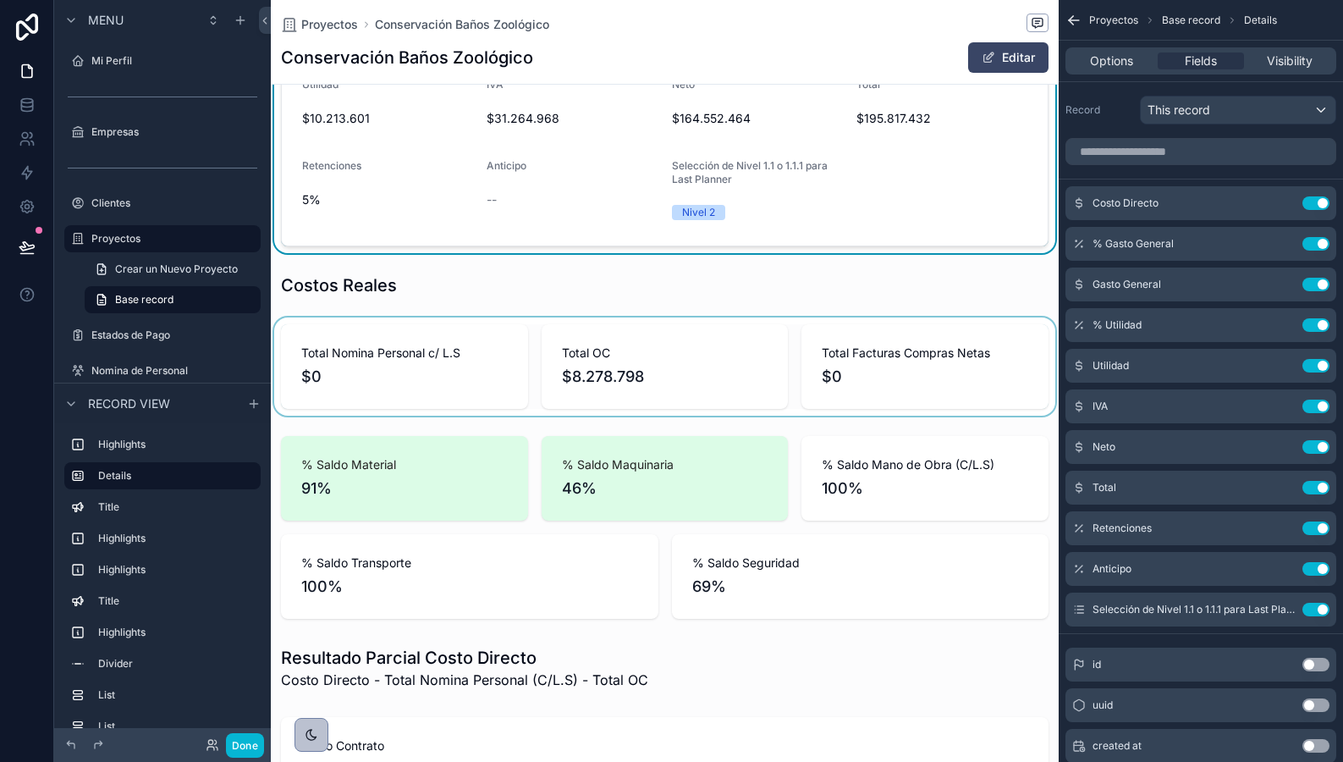
click at [728, 379] on div "scrollable content" at bounding box center [665, 366] width 788 height 98
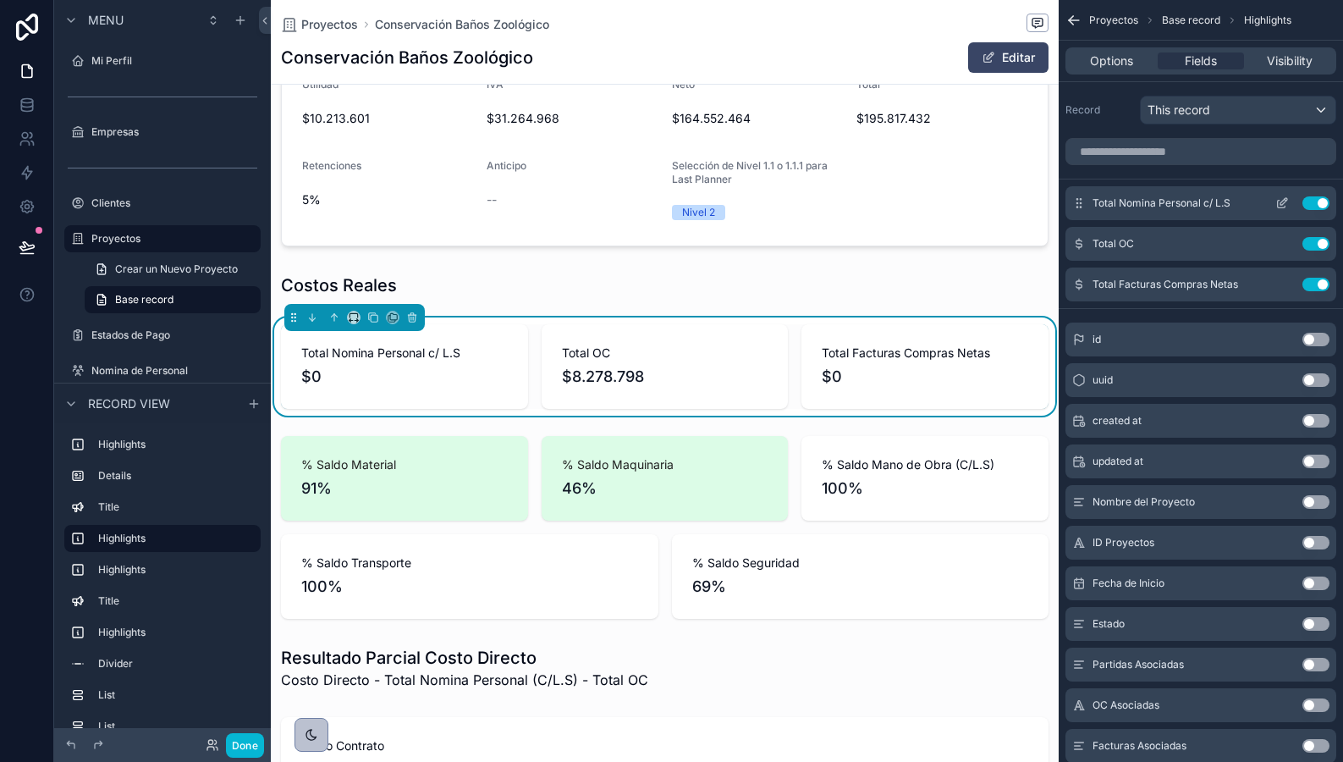
click at [1282, 202] on icon "scrollable content" at bounding box center [1284, 201] width 7 height 7
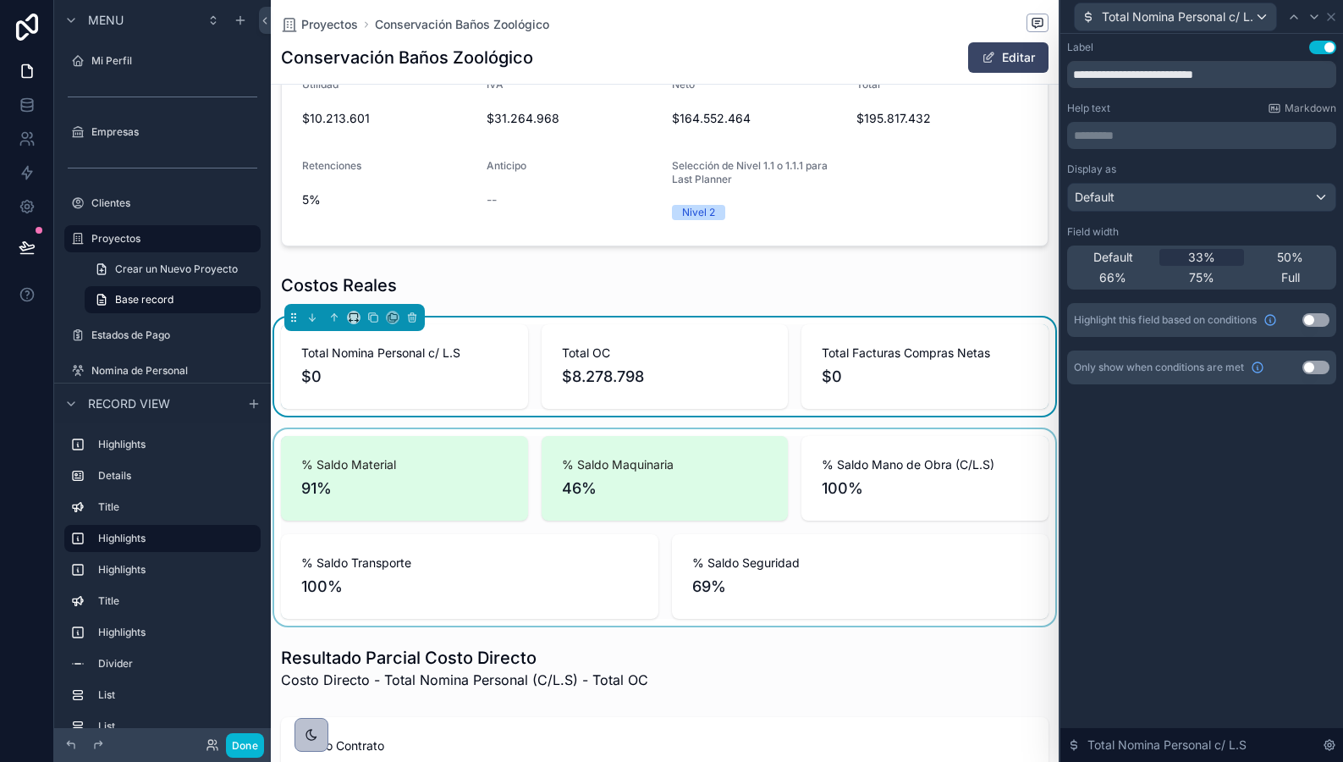
click at [738, 441] on div "scrollable content" at bounding box center [665, 527] width 788 height 196
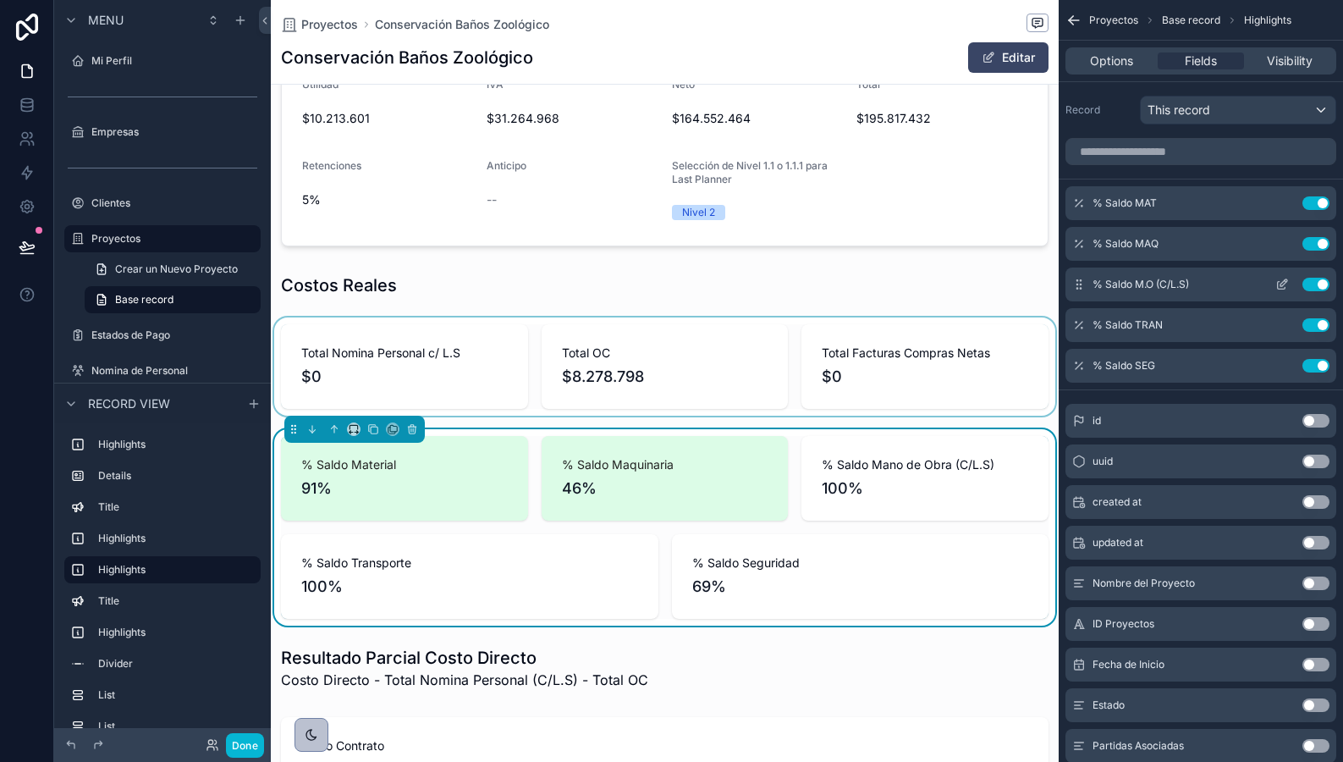
click at [1284, 281] on icon "scrollable content" at bounding box center [1284, 282] width 7 height 7
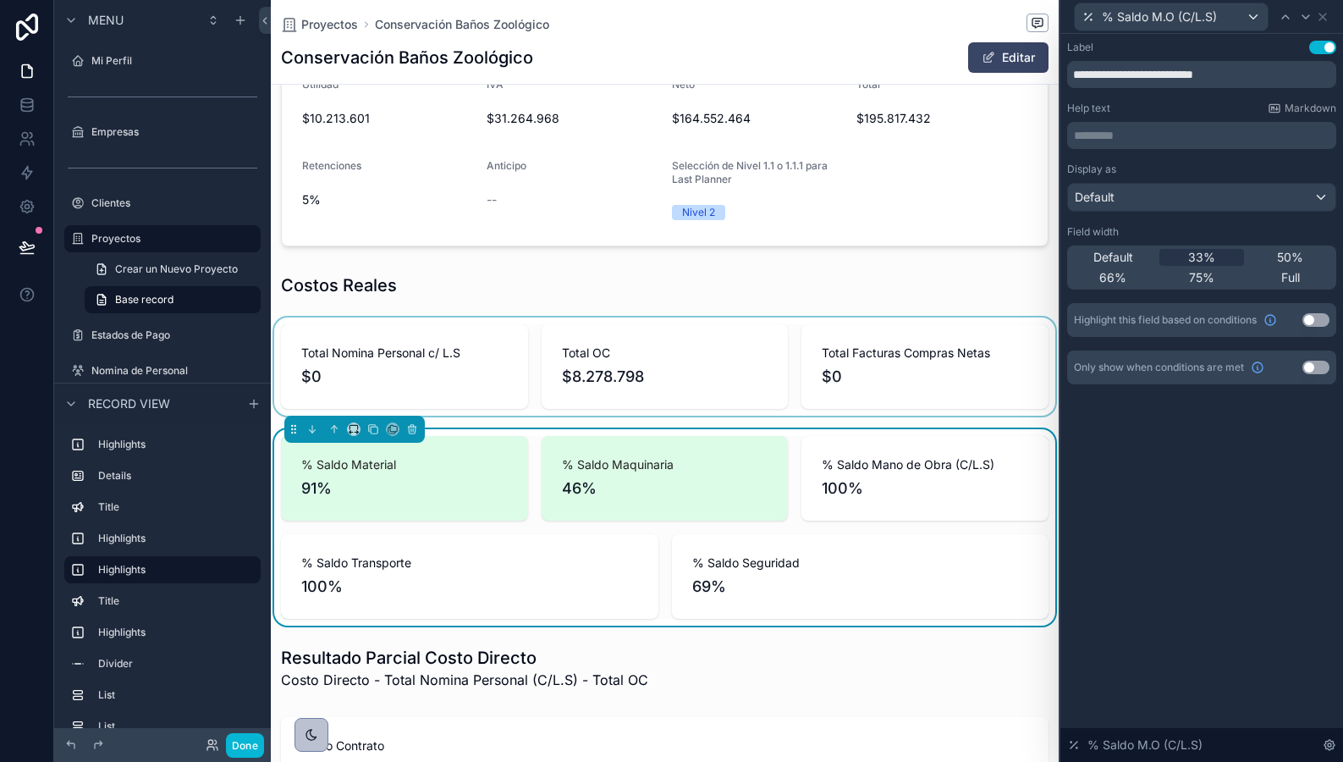
click at [1314, 319] on button "Use setting" at bounding box center [1316, 320] width 27 height 14
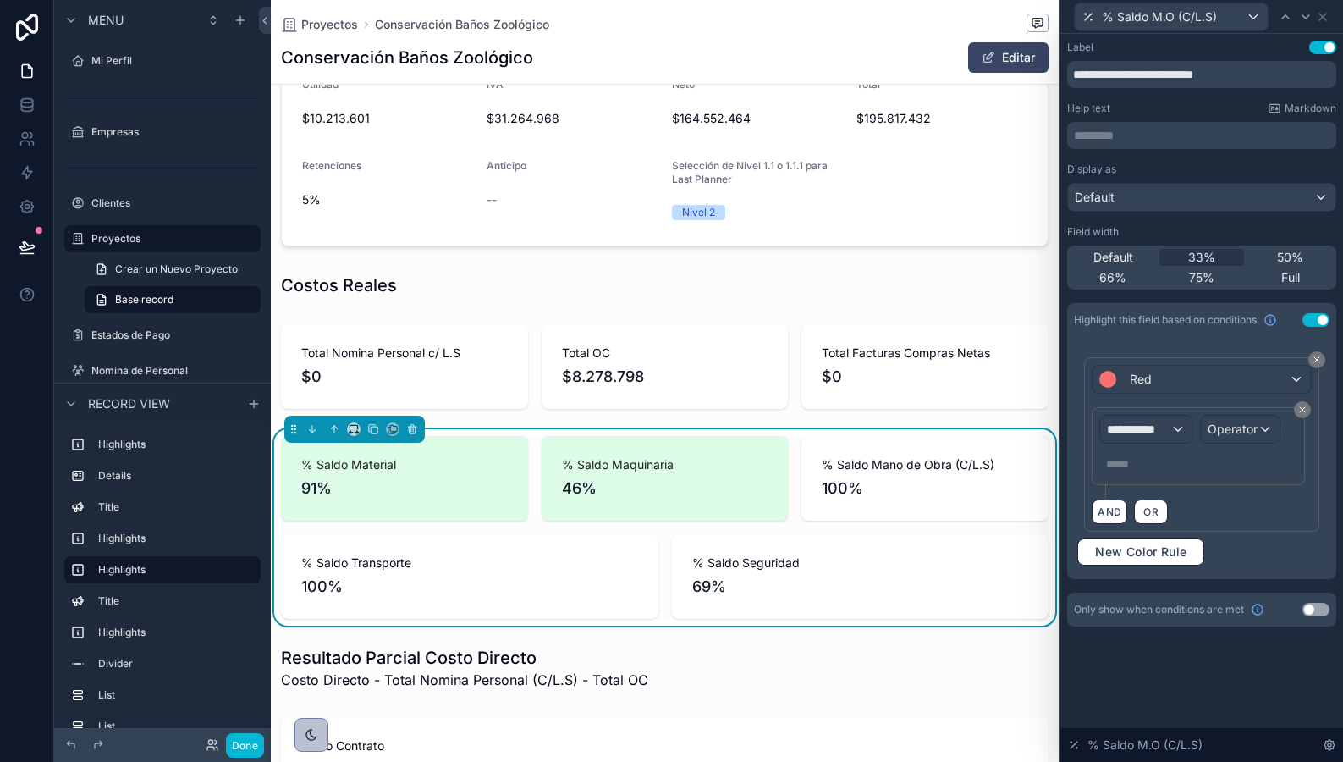
scroll to position [0, 766]
click at [1185, 390] on div "Red" at bounding box center [1202, 379] width 218 height 27
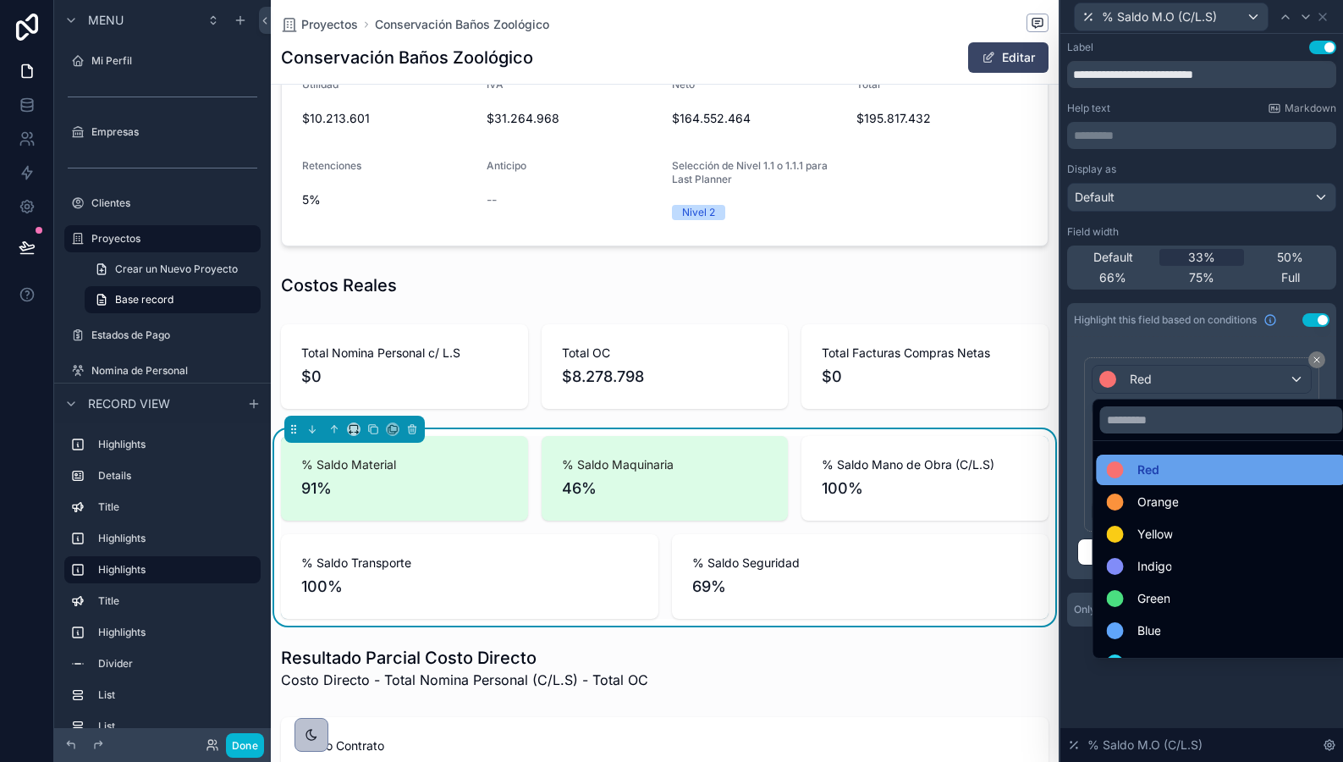
click at [1124, 457] on div "Red" at bounding box center [1222, 470] width 250 height 30
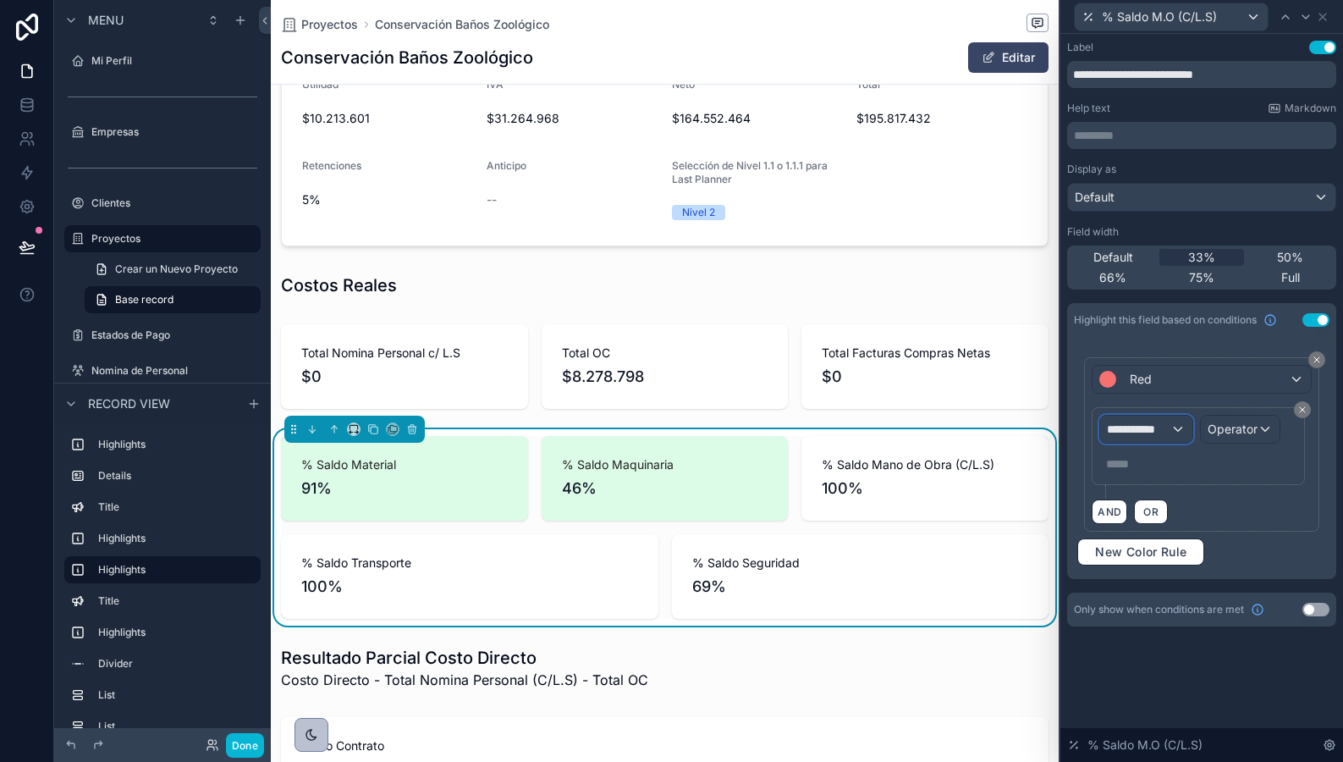
click at [1122, 432] on span "**********" at bounding box center [1138, 429] width 63 height 17
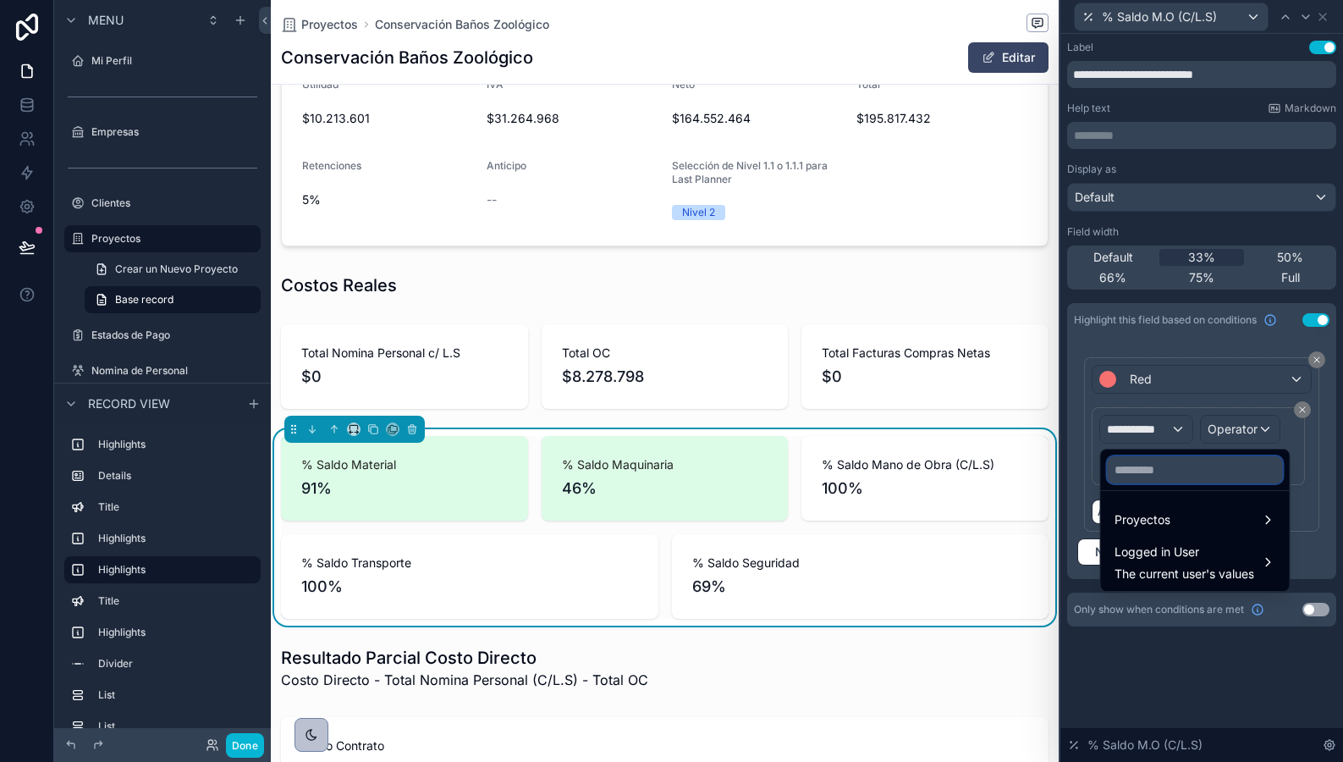
click at [1128, 479] on input "text" at bounding box center [1195, 469] width 175 height 27
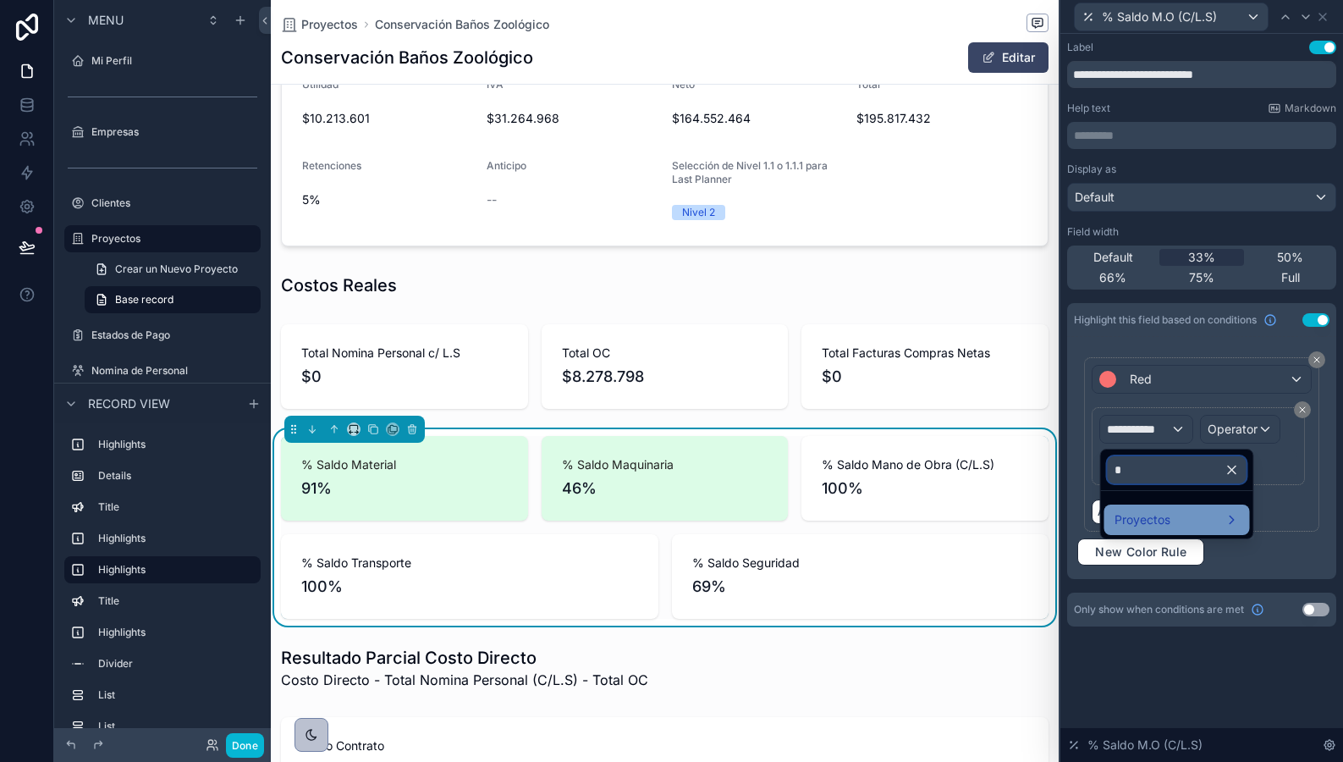
type input "*"
click at [1117, 526] on span "Proyectos" at bounding box center [1143, 520] width 56 height 20
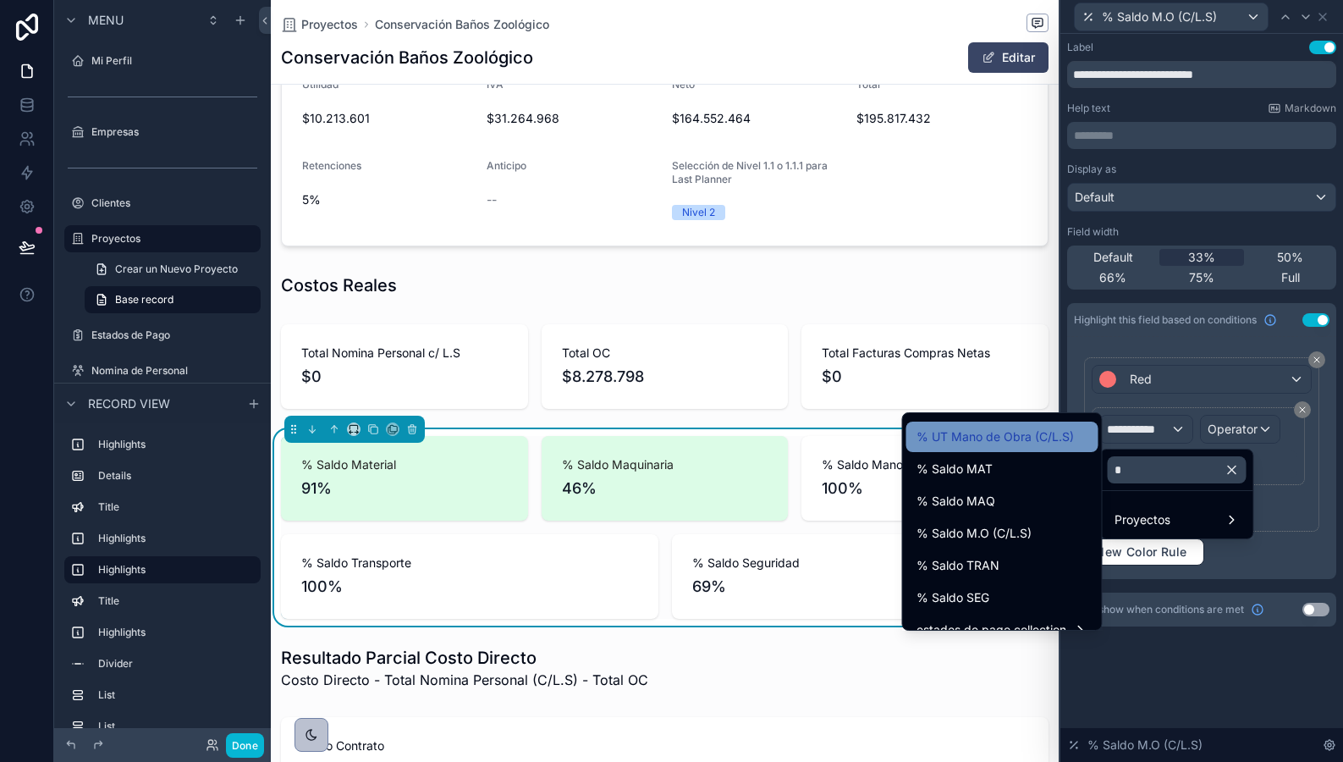
scroll to position [158, 0]
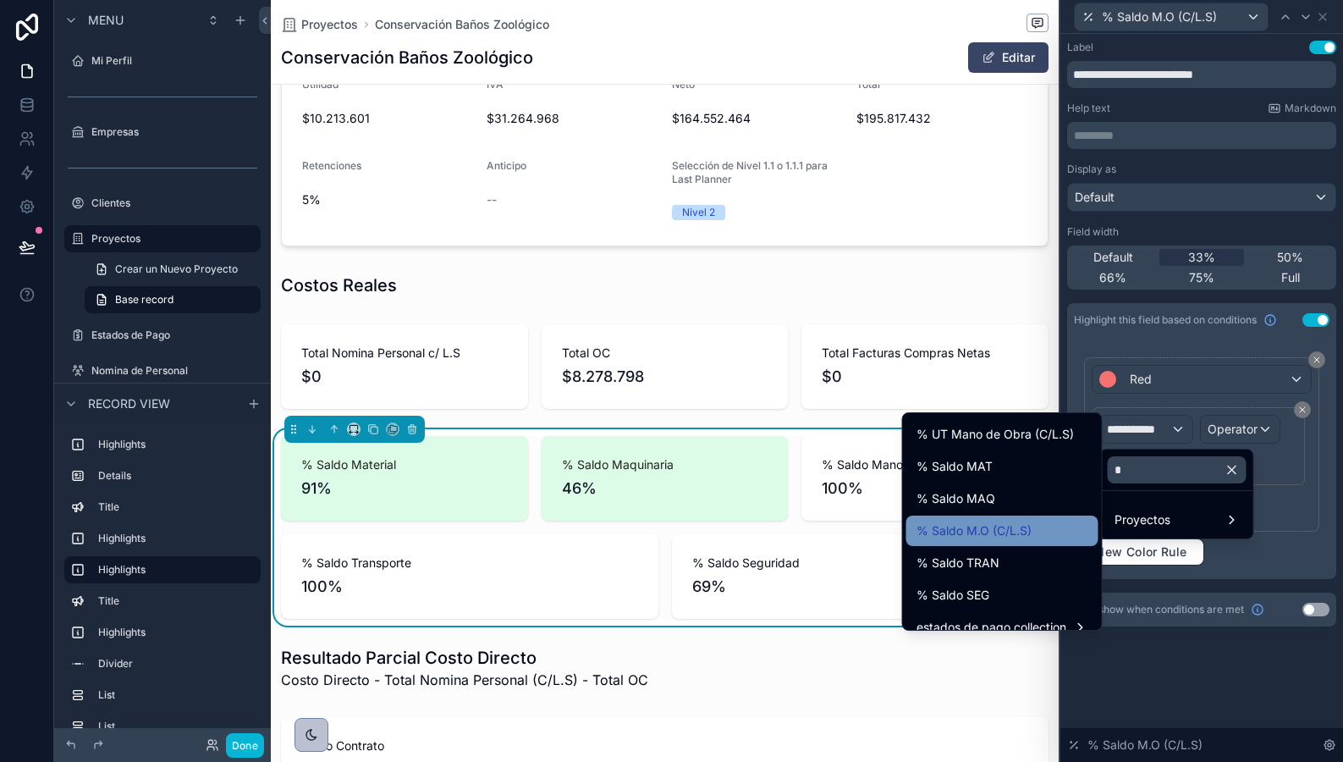
click at [998, 535] on span "% Saldo M.O (C/L.S)" at bounding box center [974, 531] width 115 height 20
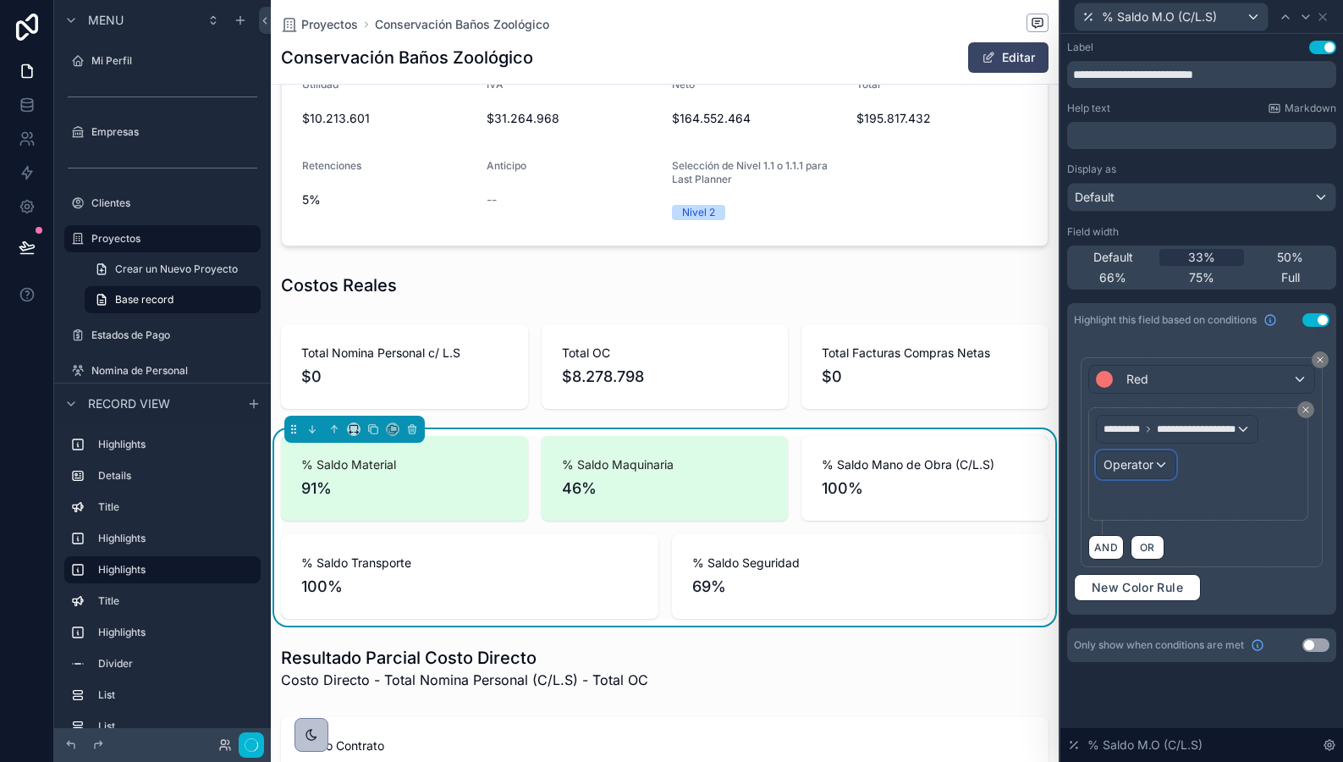
click at [1157, 473] on div "Operator" at bounding box center [1136, 464] width 79 height 27
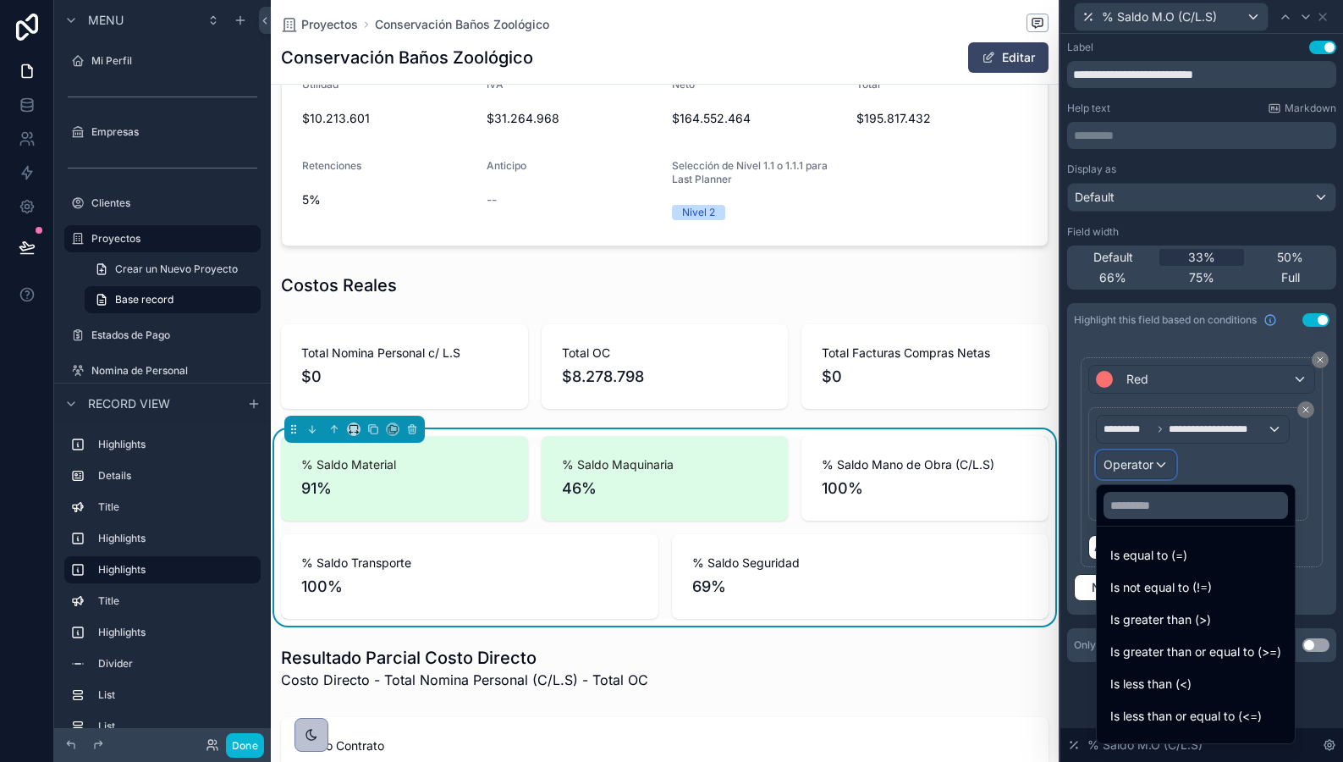
scroll to position [0, 766]
click at [1156, 673] on div "Is less than (<)" at bounding box center [1195, 684] width 191 height 30
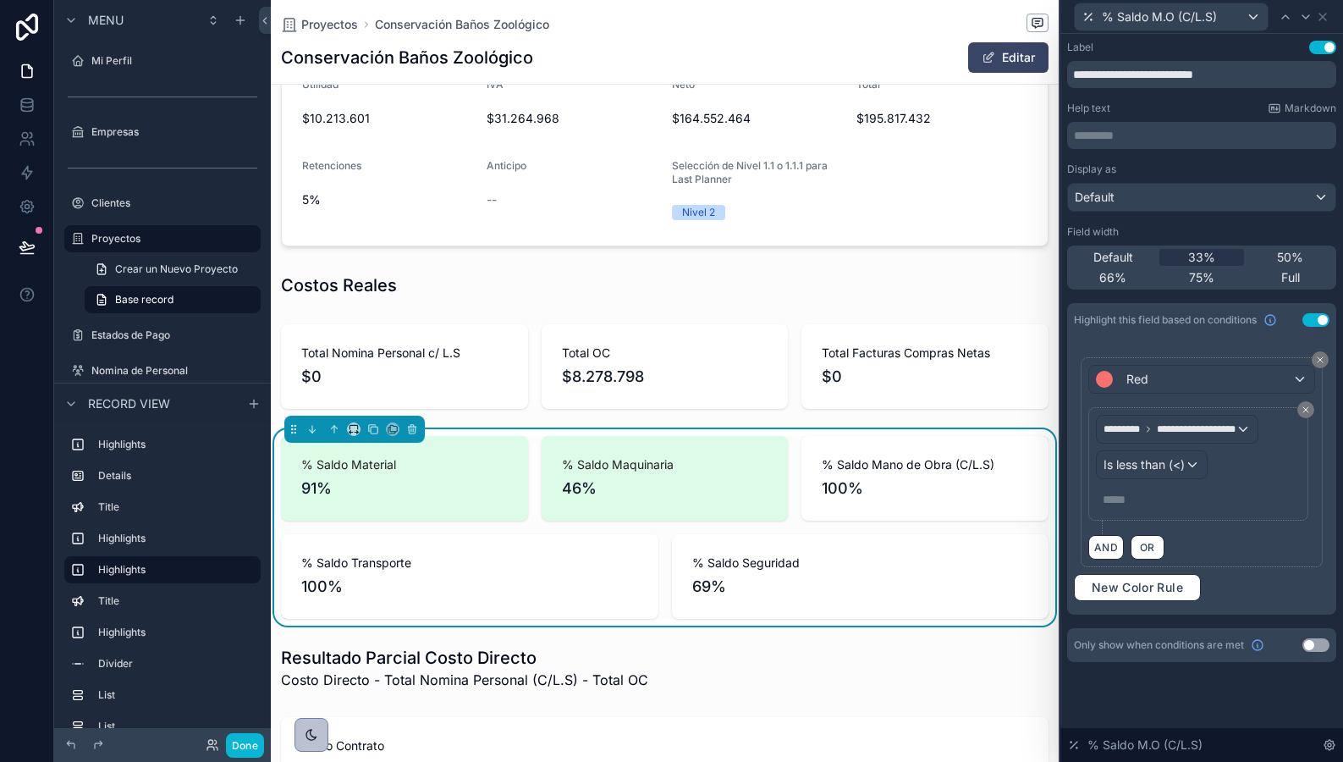
click at [1143, 495] on p "***** ﻿" at bounding box center [1200, 499] width 195 height 17
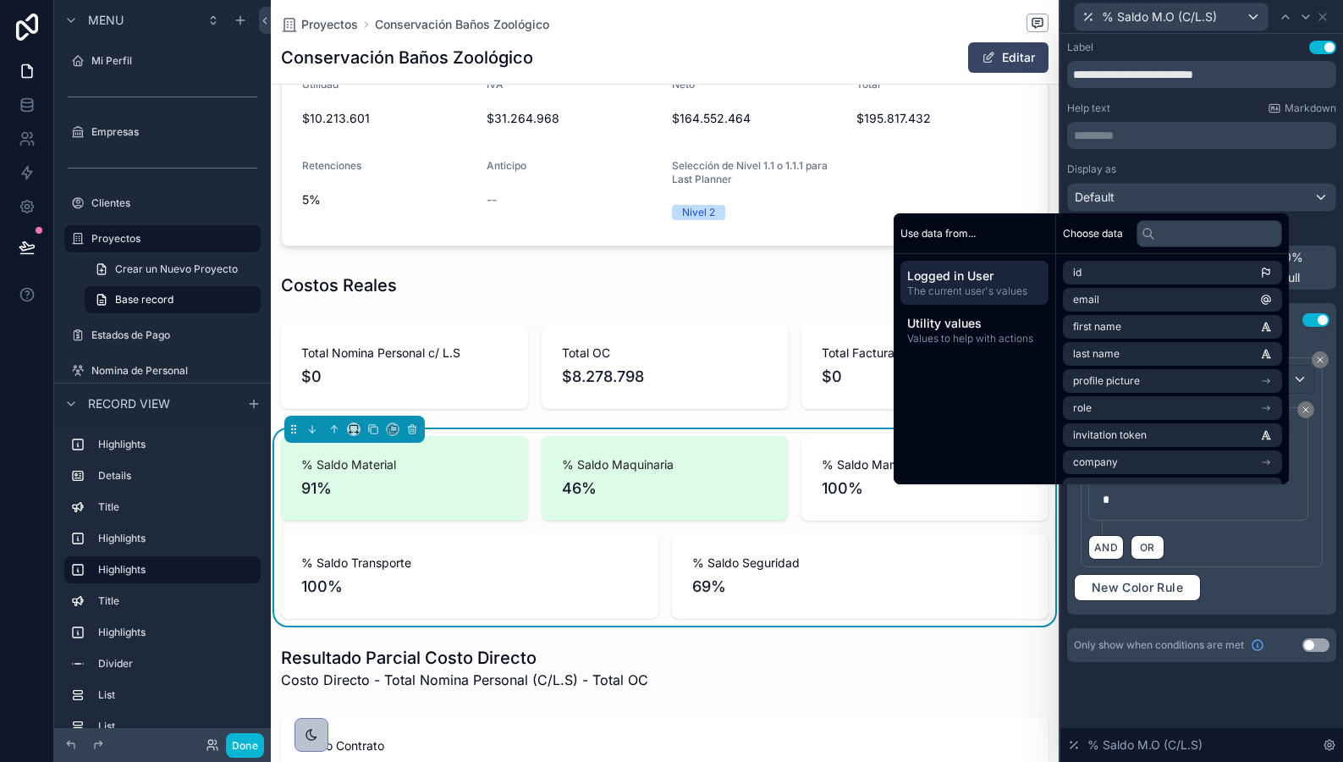
click at [1197, 550] on div "AND OR" at bounding box center [1202, 546] width 227 height 25
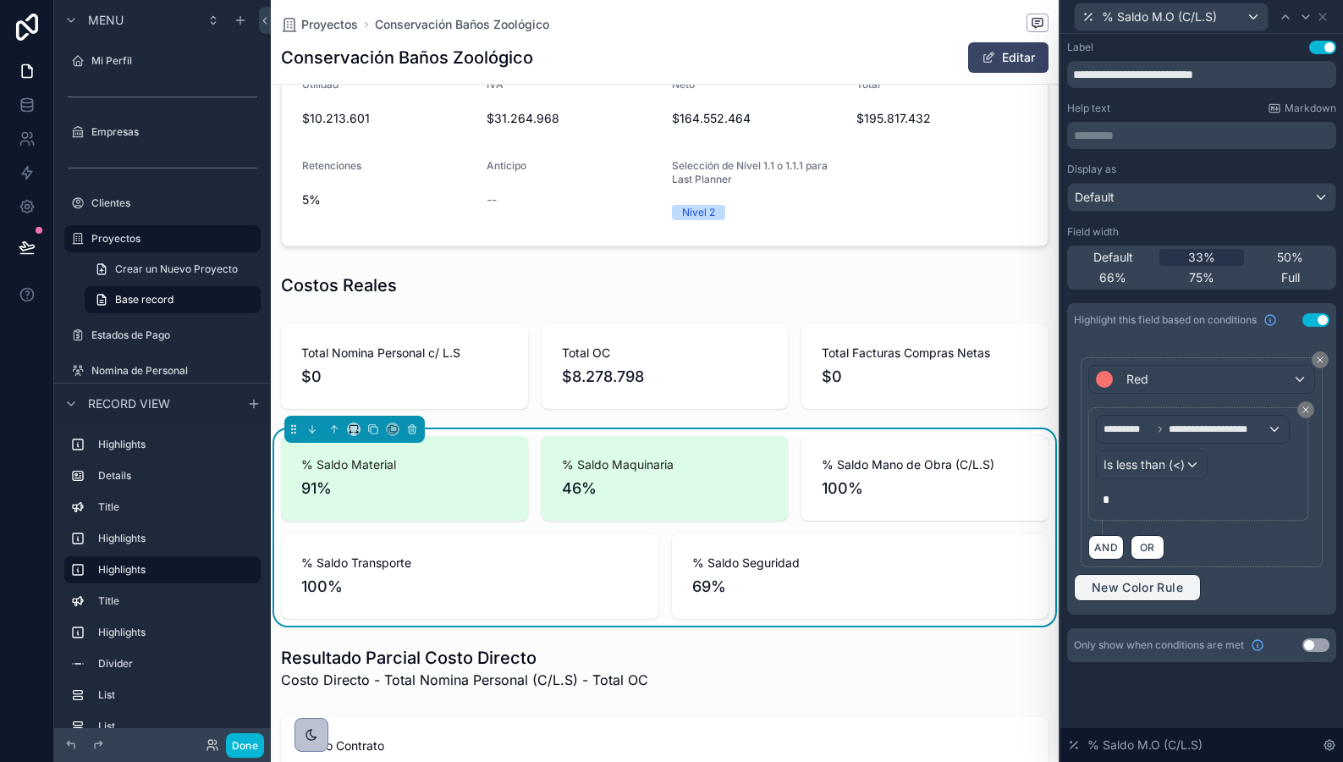
click at [1128, 577] on button "New Color Rule" at bounding box center [1137, 587] width 127 height 27
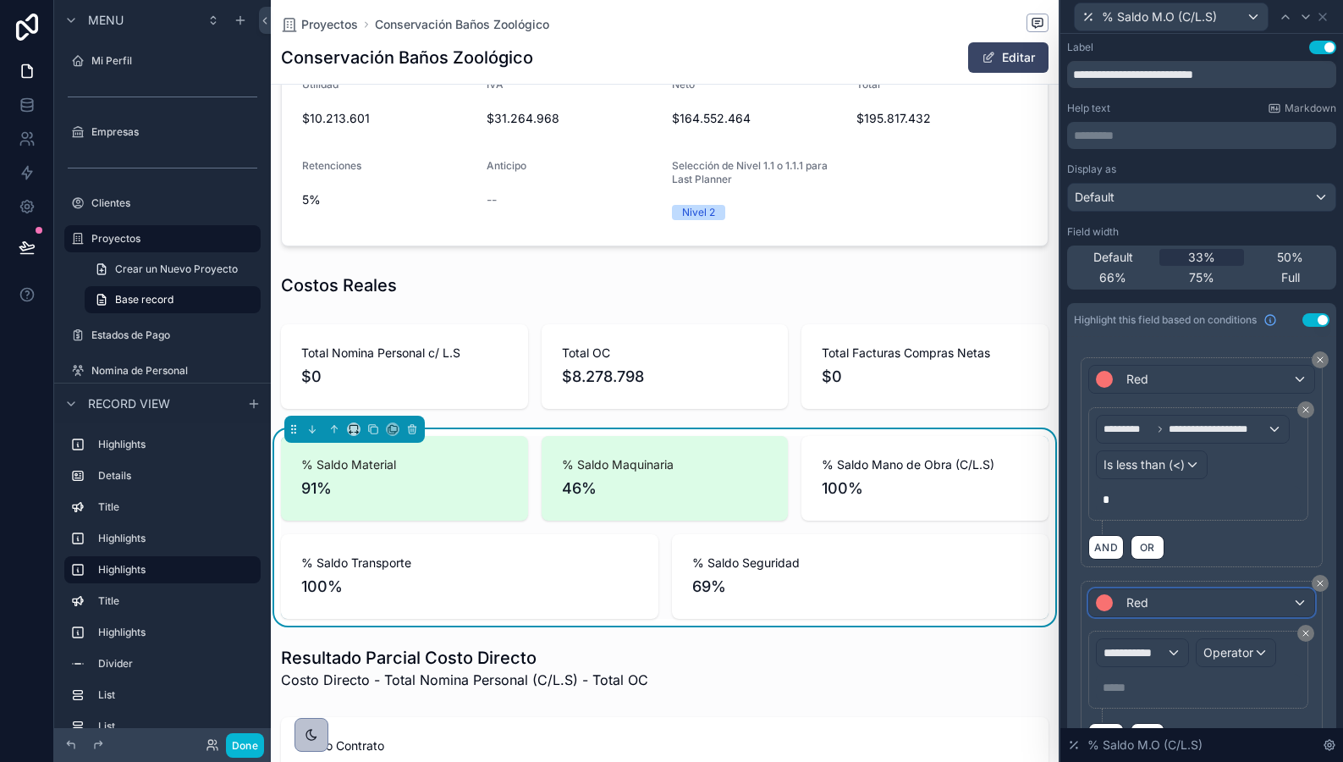
click at [1141, 602] on span "Red" at bounding box center [1138, 602] width 22 height 17
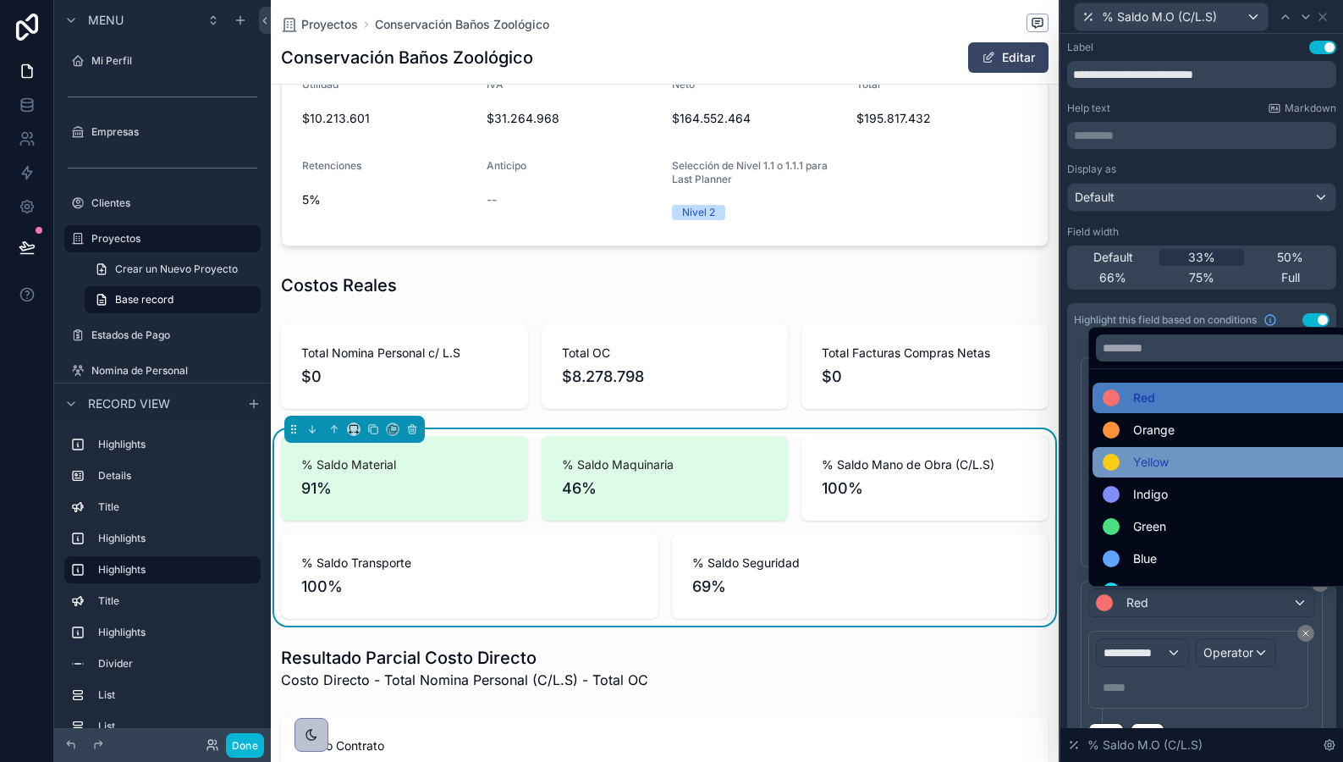
click at [1139, 472] on span "Yellow" at bounding box center [1151, 462] width 36 height 20
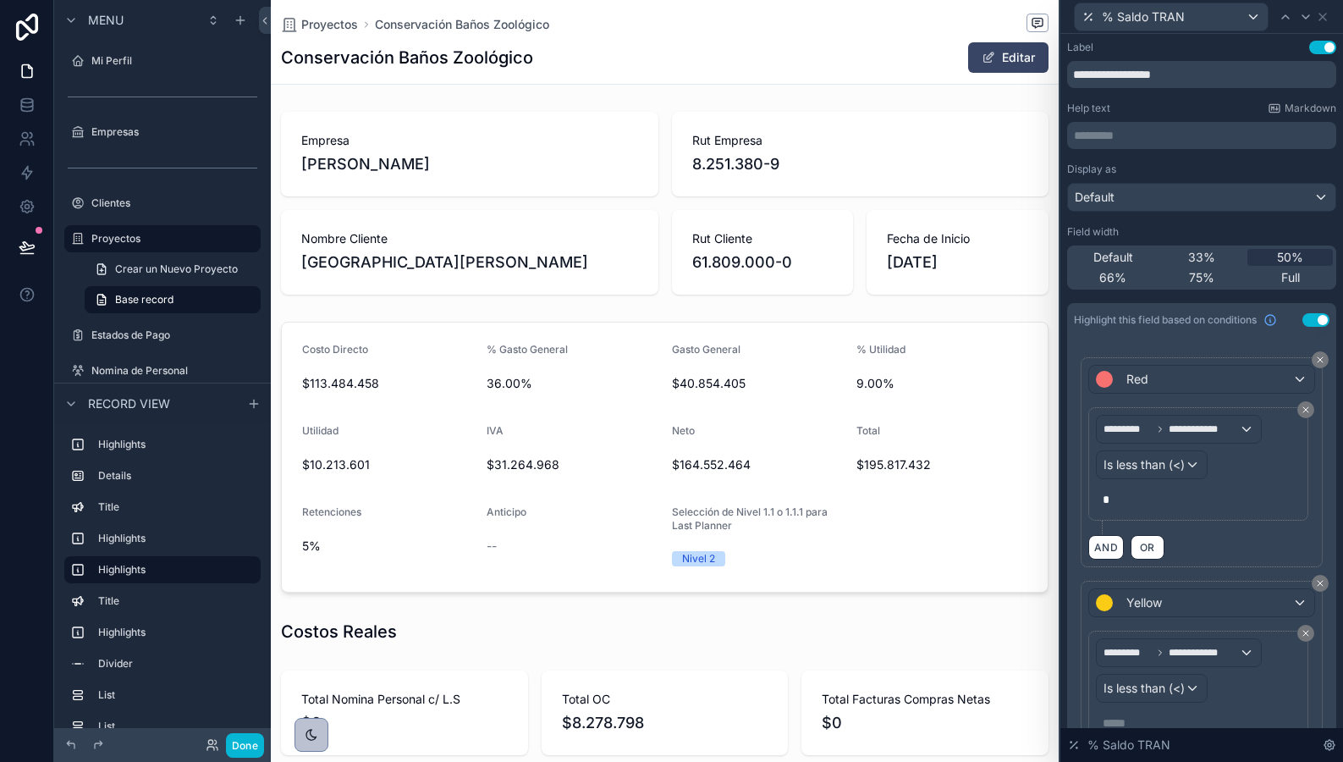
scroll to position [0, 766]
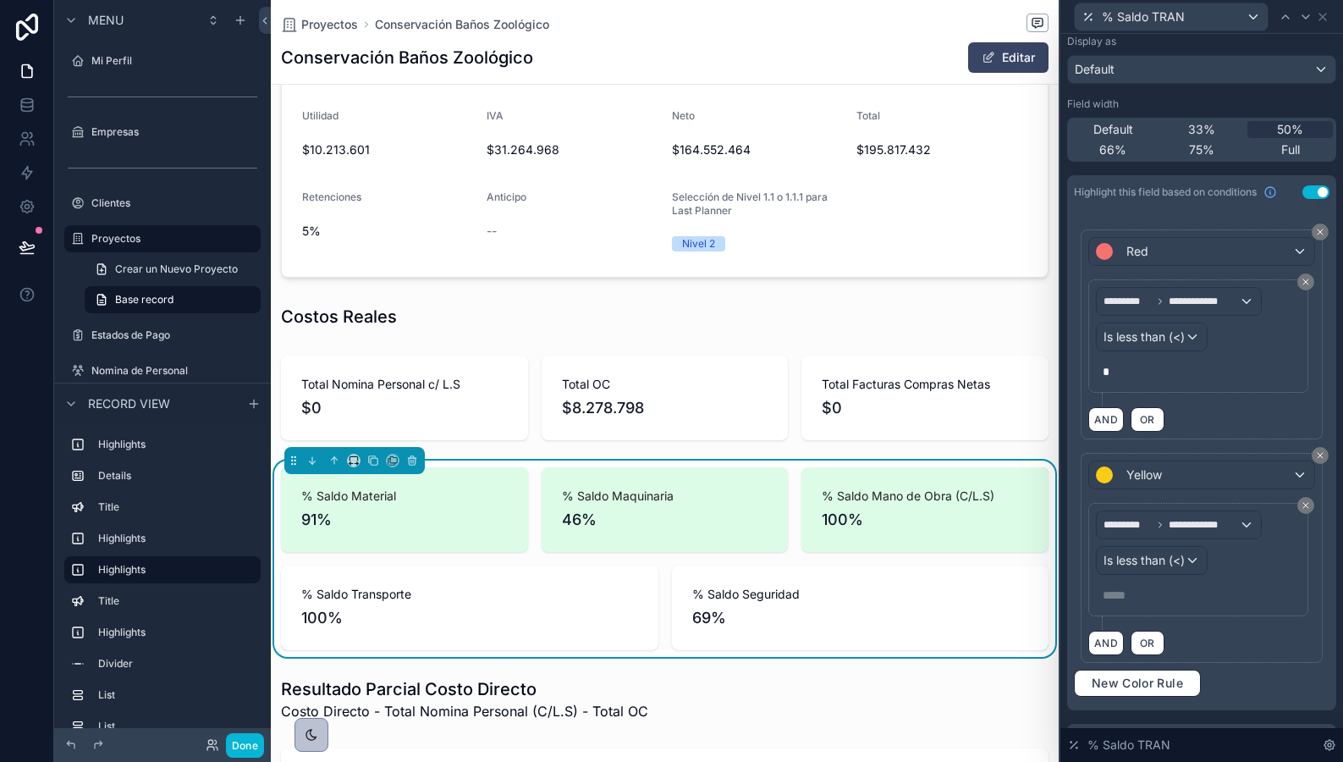
click at [1172, 596] on p "***** ﻿" at bounding box center [1200, 595] width 195 height 17
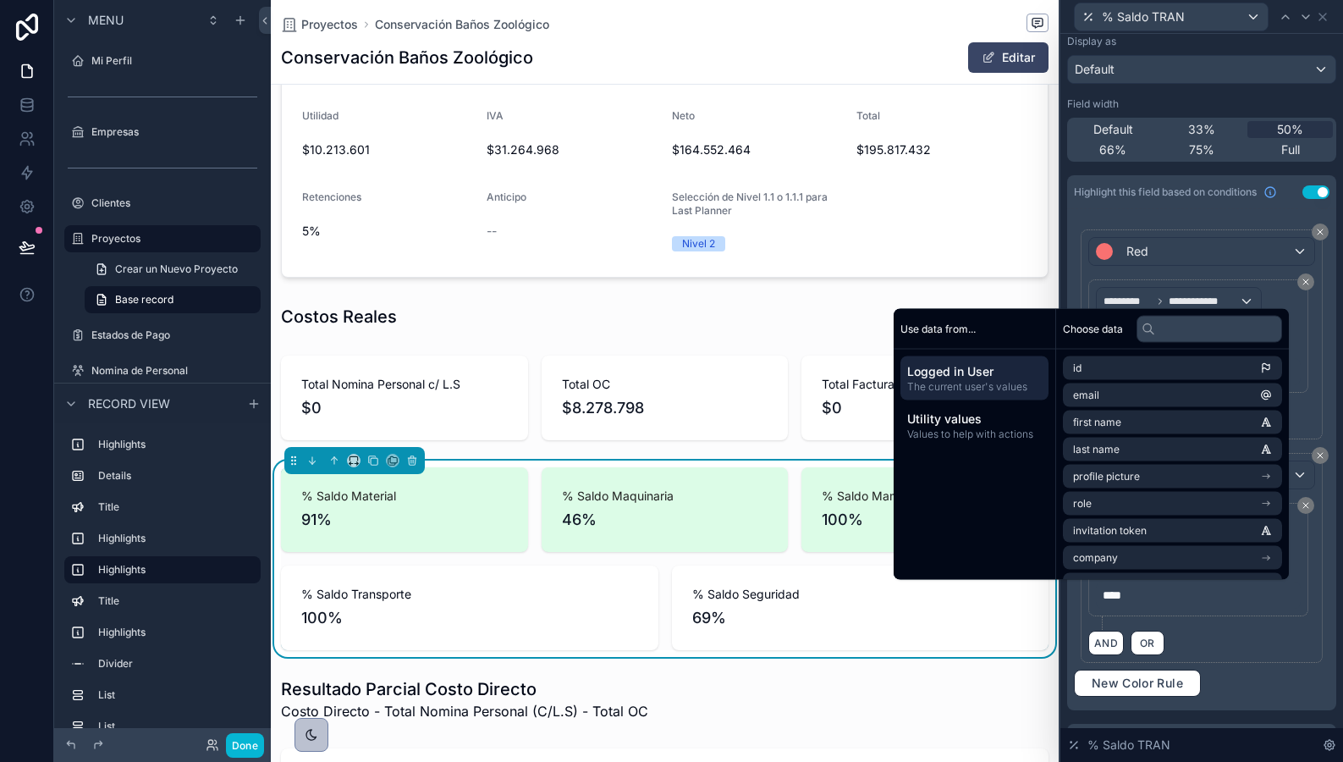
click at [1082, 280] on div "**********" at bounding box center [1202, 334] width 242 height 210
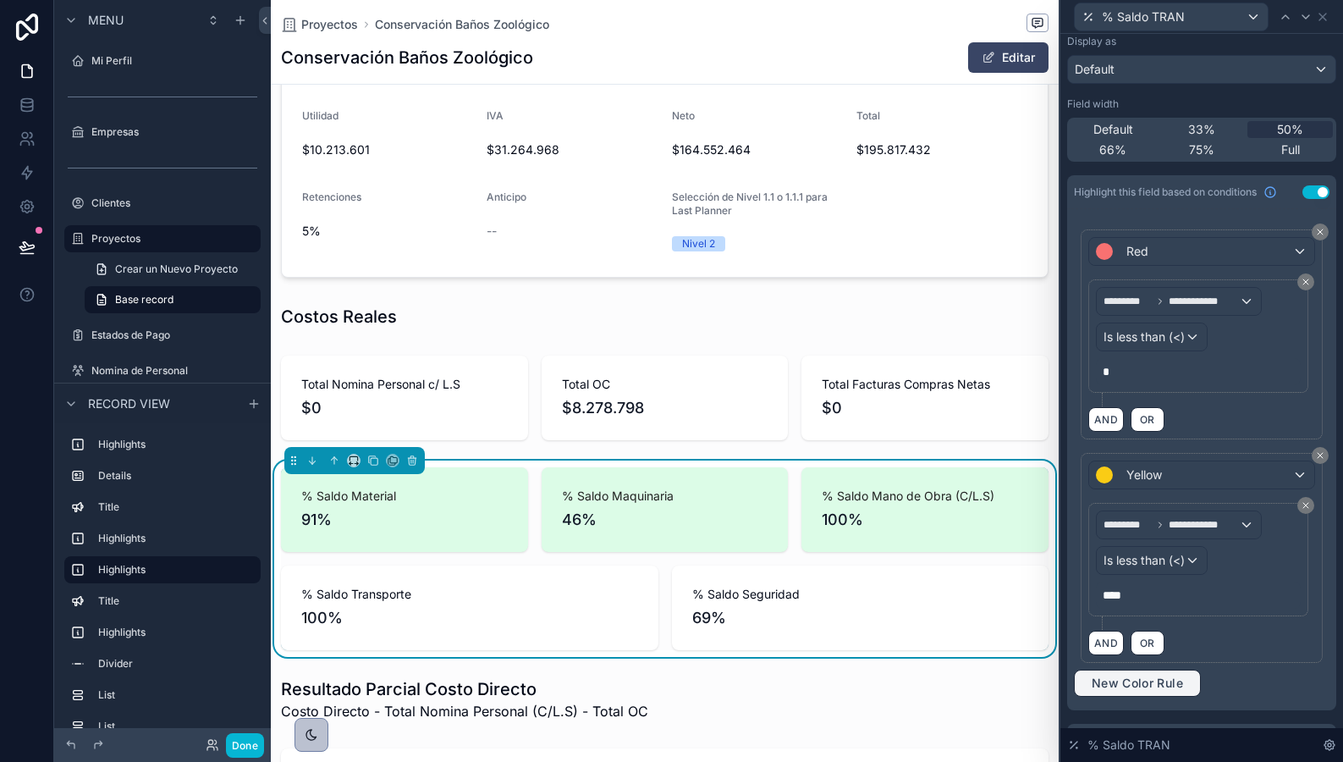
click at [1096, 692] on button "New Color Rule" at bounding box center [1137, 683] width 127 height 27
click at [1131, 702] on span "Red" at bounding box center [1138, 698] width 22 height 17
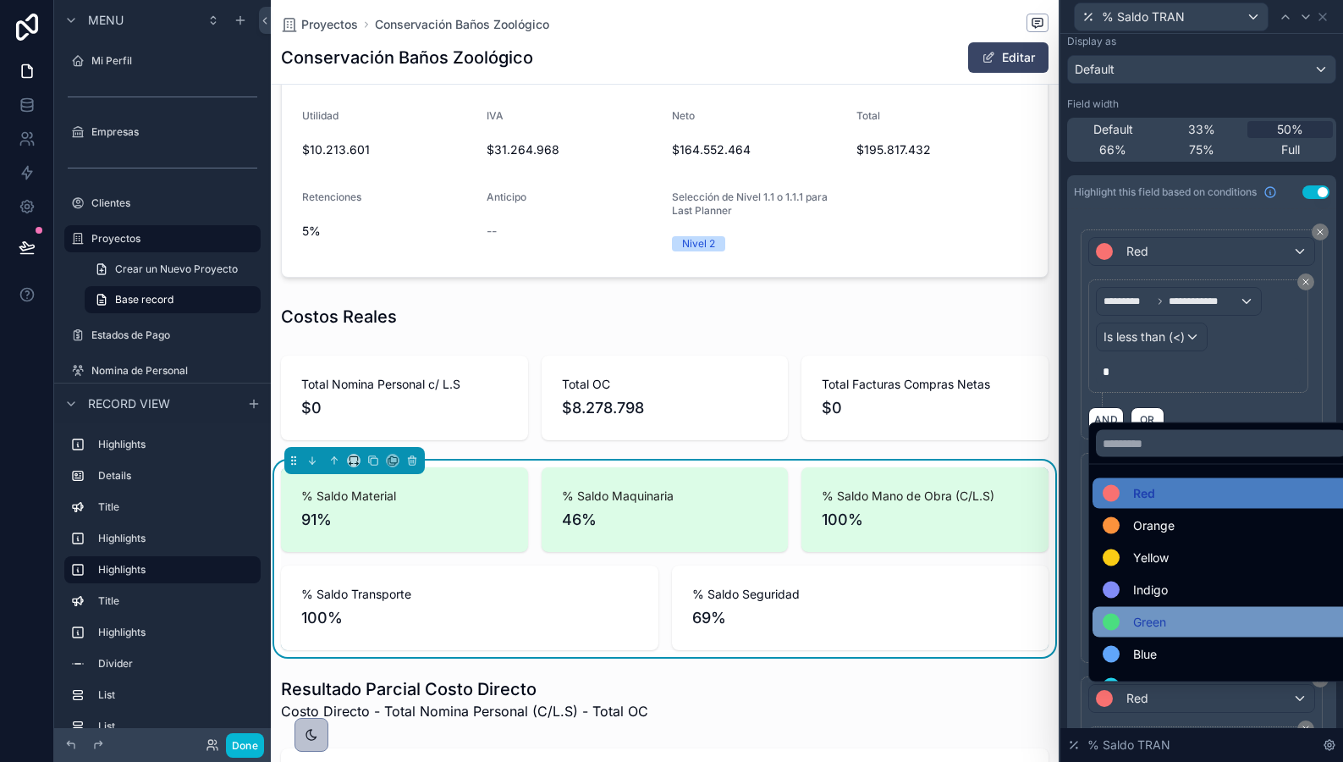
click at [1156, 632] on div "Green" at bounding box center [1221, 622] width 257 height 30
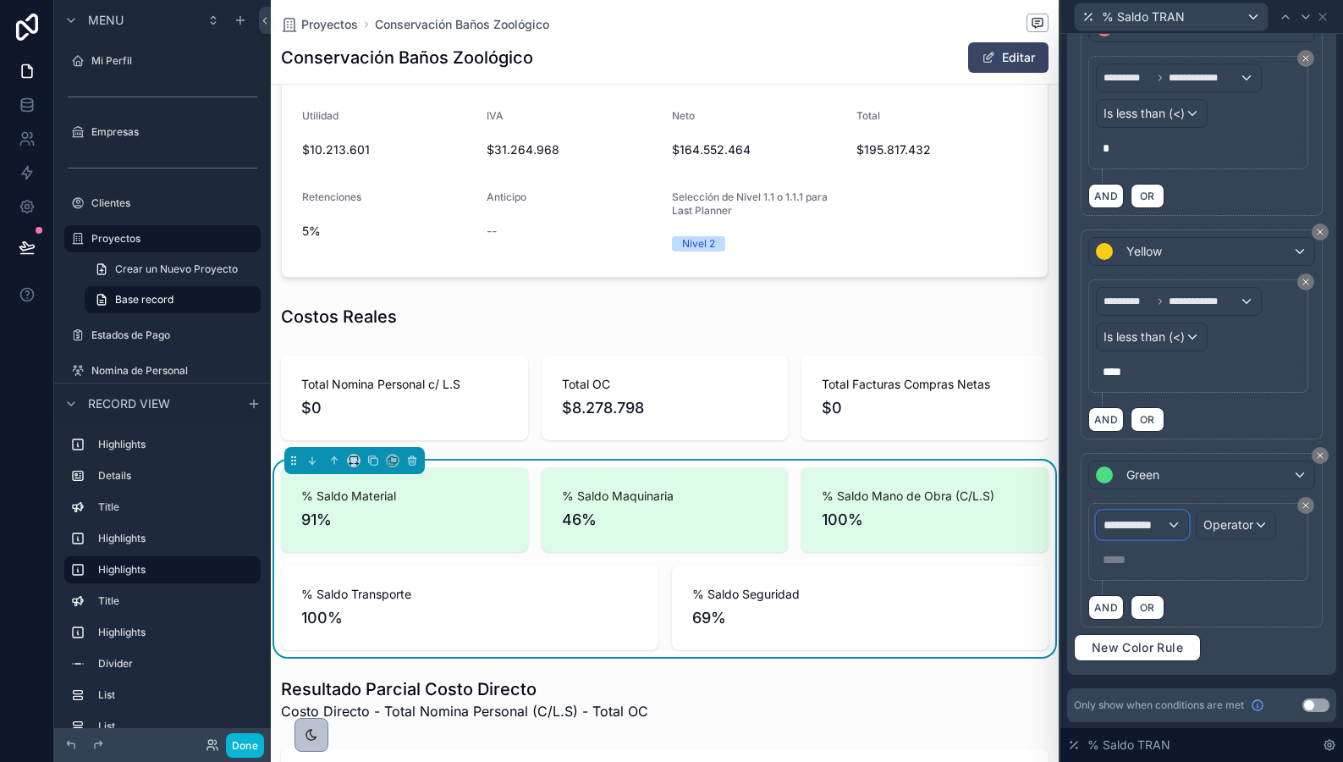
click at [1140, 528] on span "**********" at bounding box center [1135, 524] width 63 height 17
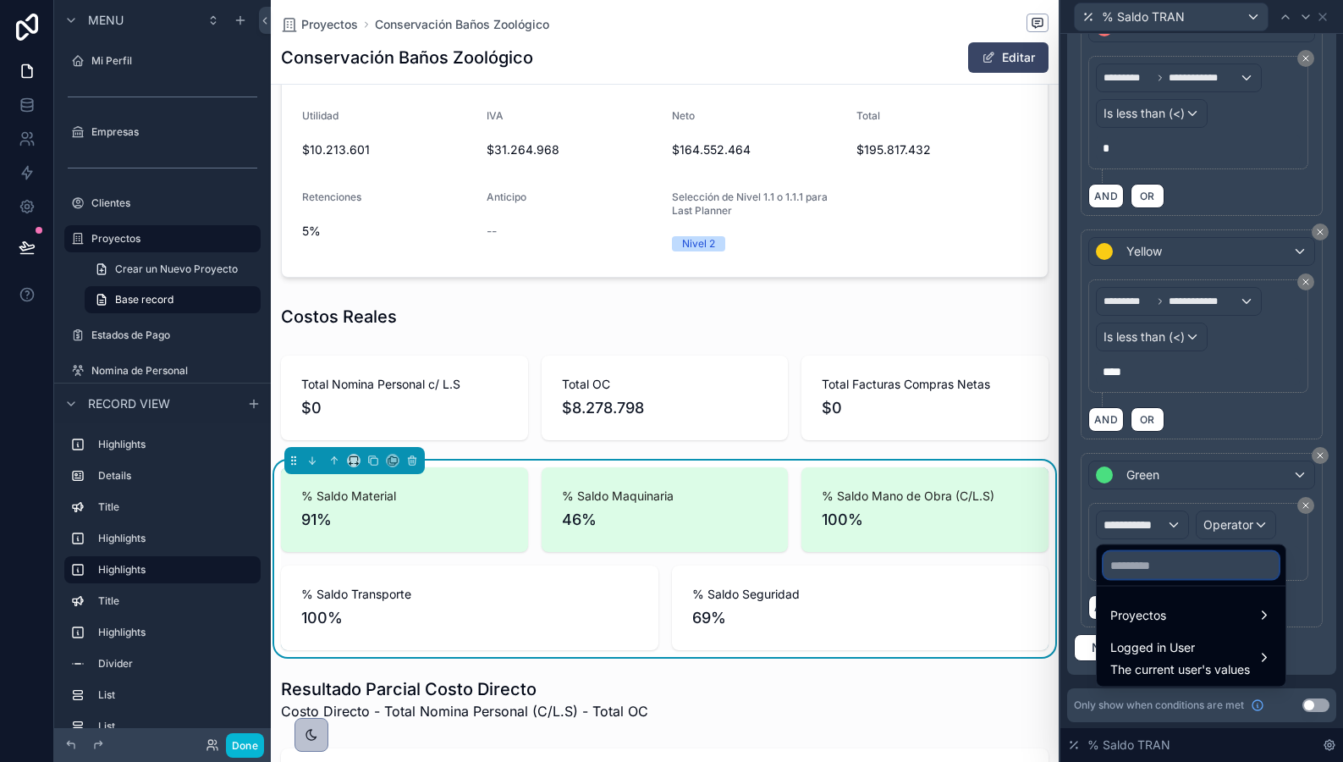
click at [1135, 560] on input "text" at bounding box center [1191, 565] width 175 height 27
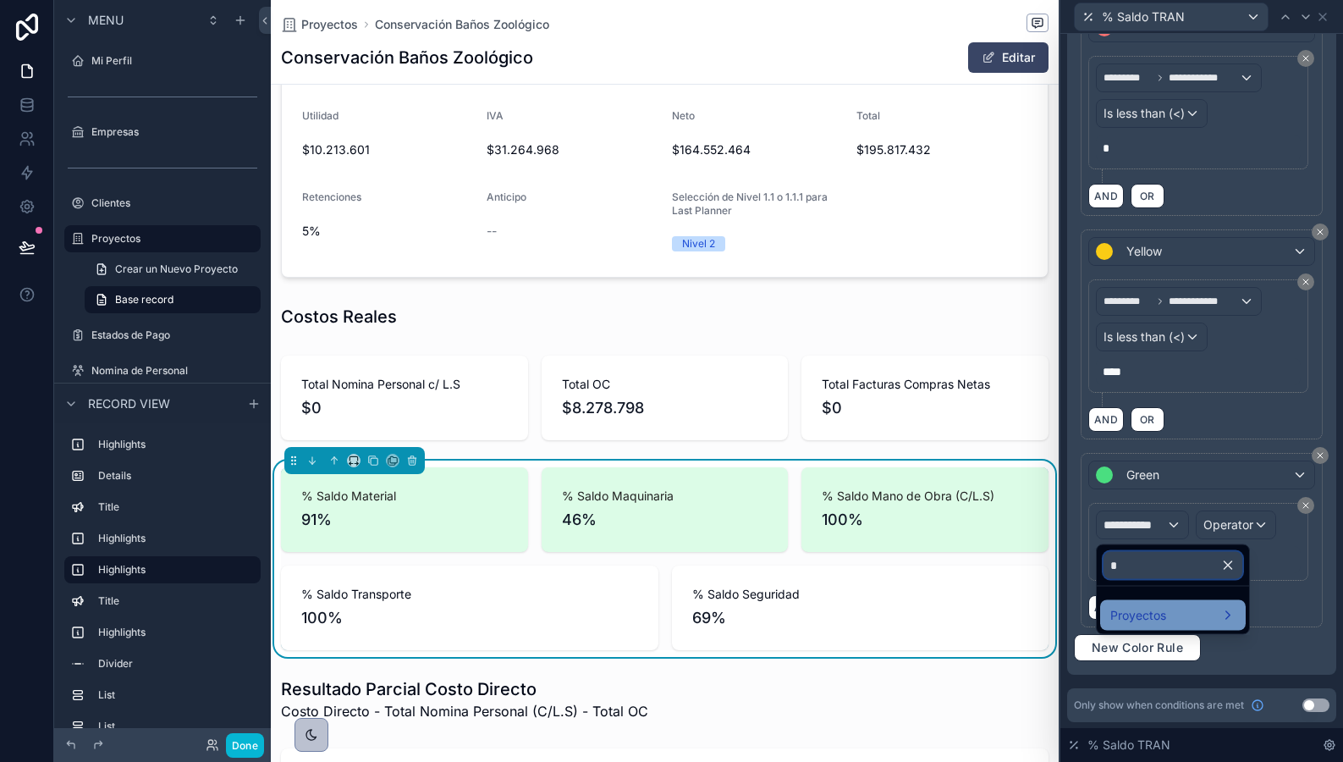
type input "*"
click at [1137, 609] on span "Proyectos" at bounding box center [1139, 615] width 56 height 20
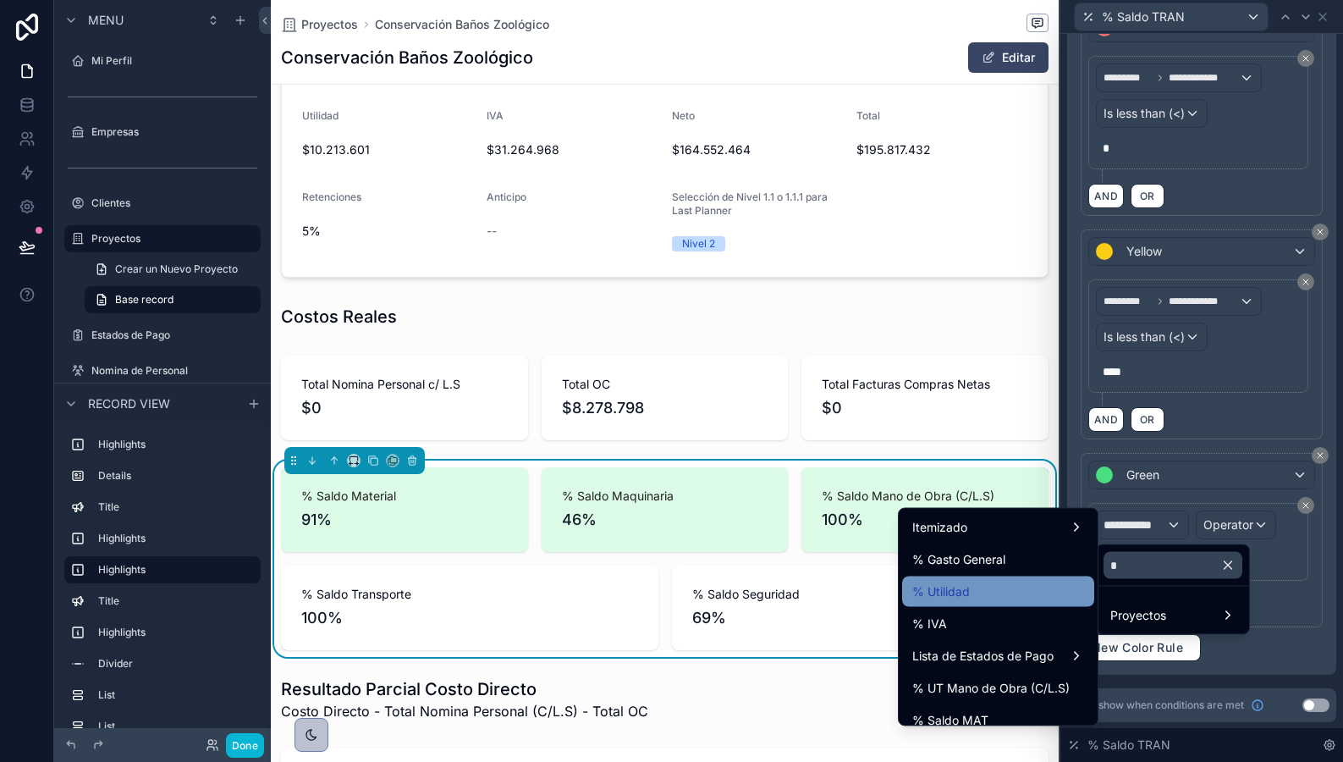
scroll to position [174, 0]
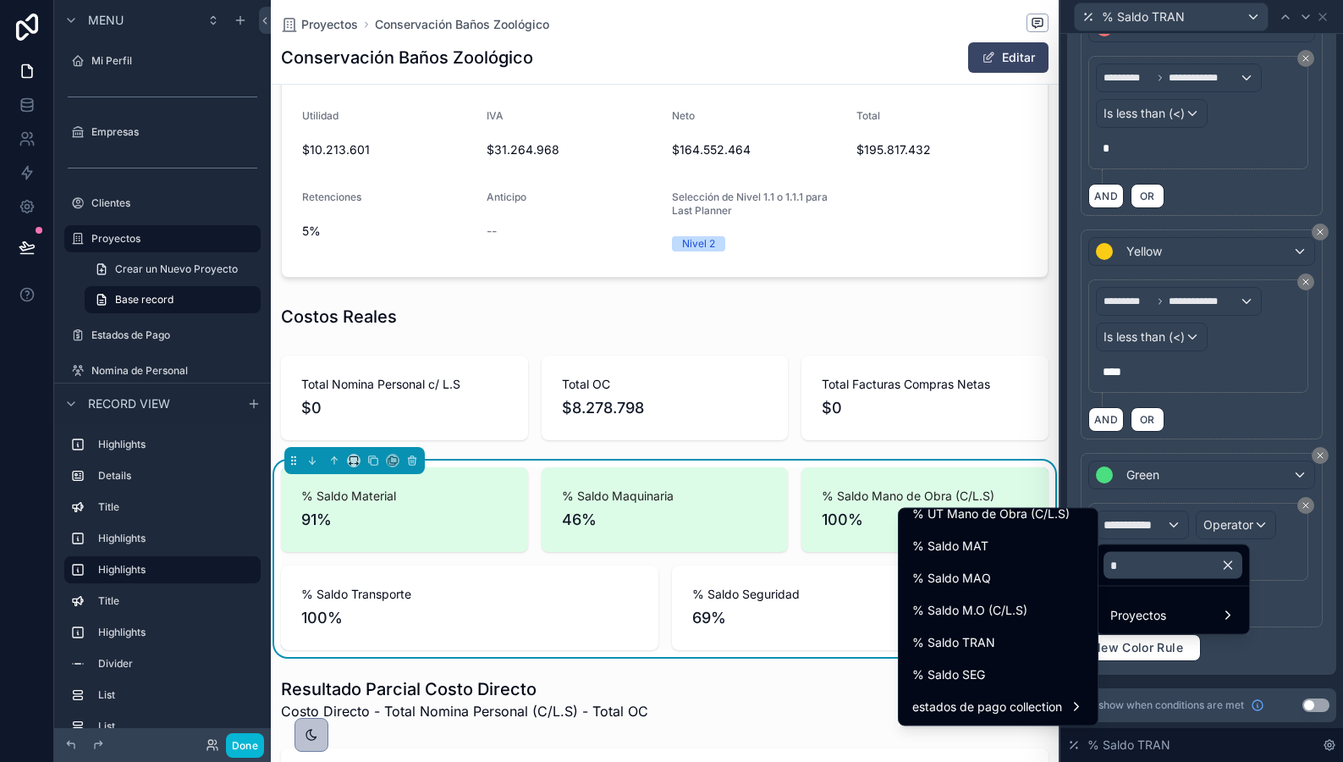
click at [935, 644] on span "% Saldo TRAN" at bounding box center [954, 642] width 83 height 20
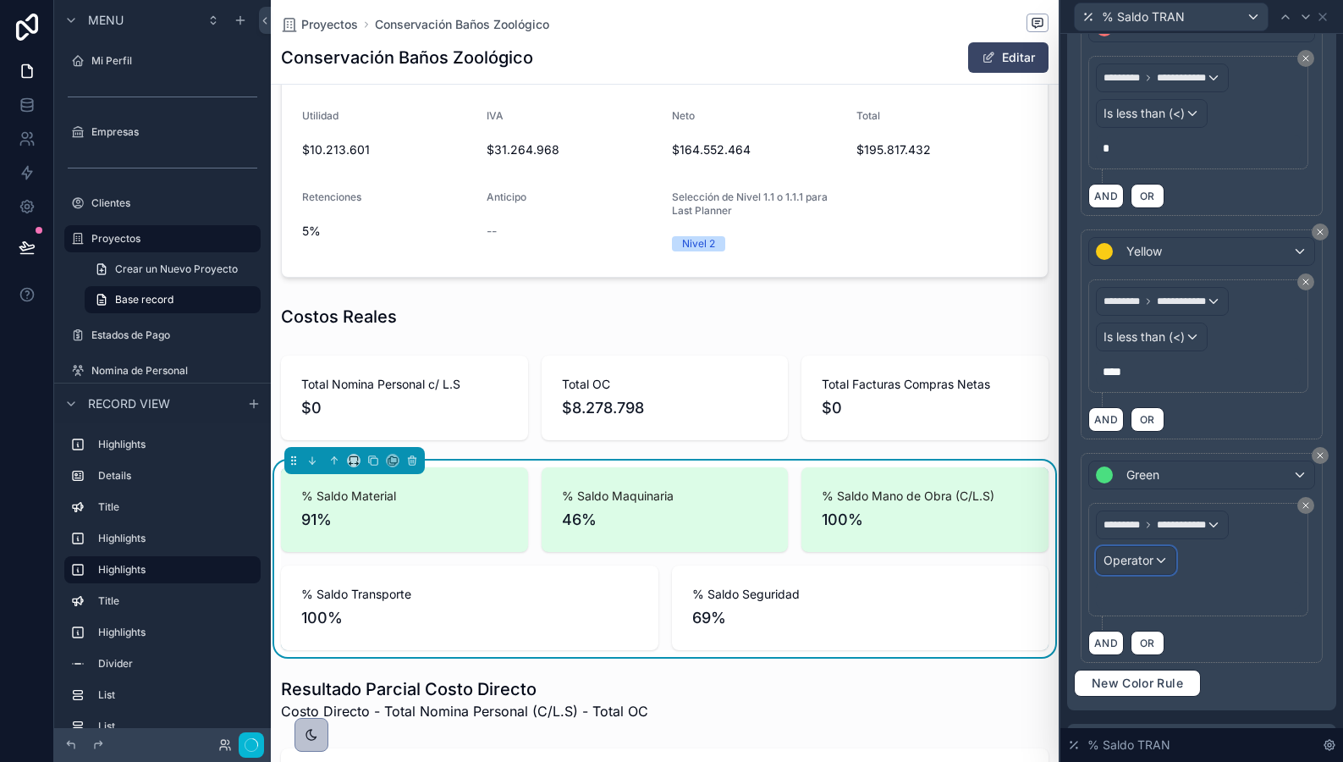
click at [1153, 562] on div "Operator" at bounding box center [1136, 560] width 79 height 27
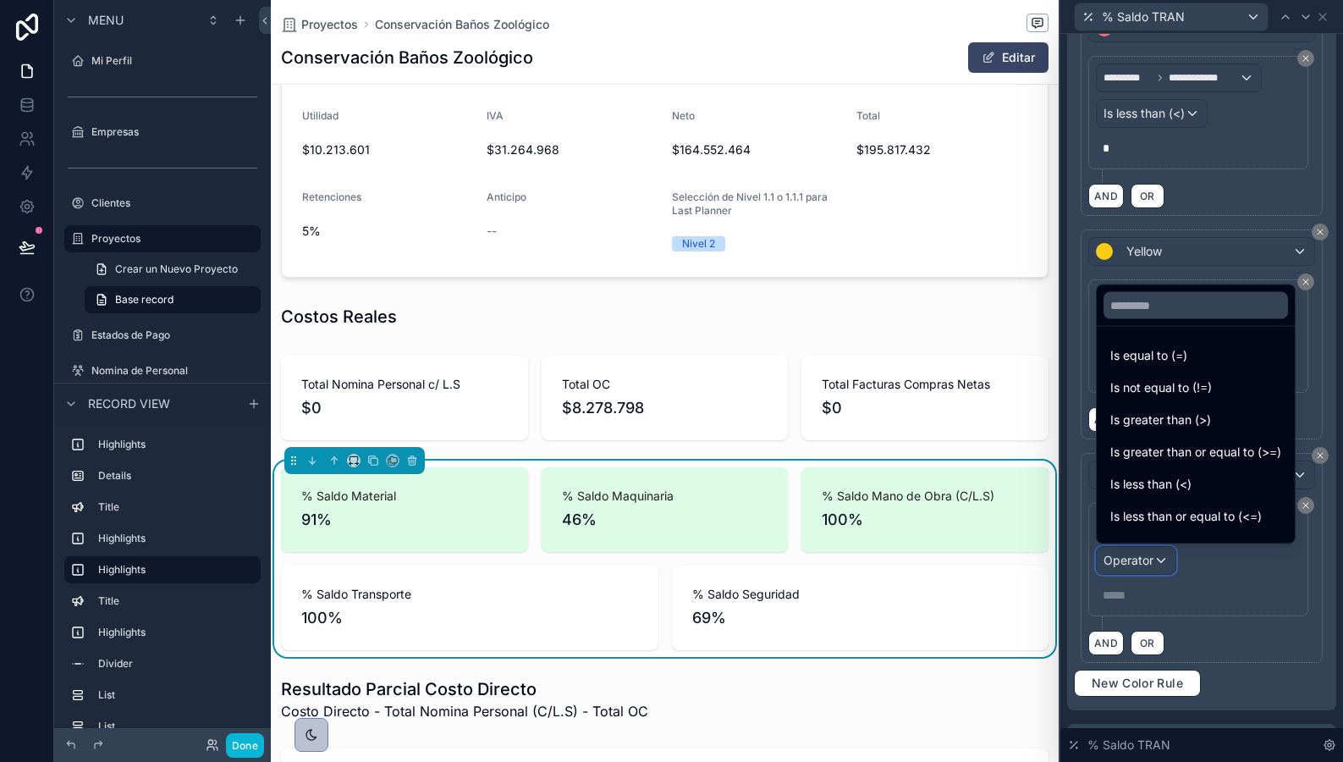
scroll to position [0, 766]
click at [1139, 416] on span "Is greater than (>)" at bounding box center [1161, 420] width 101 height 20
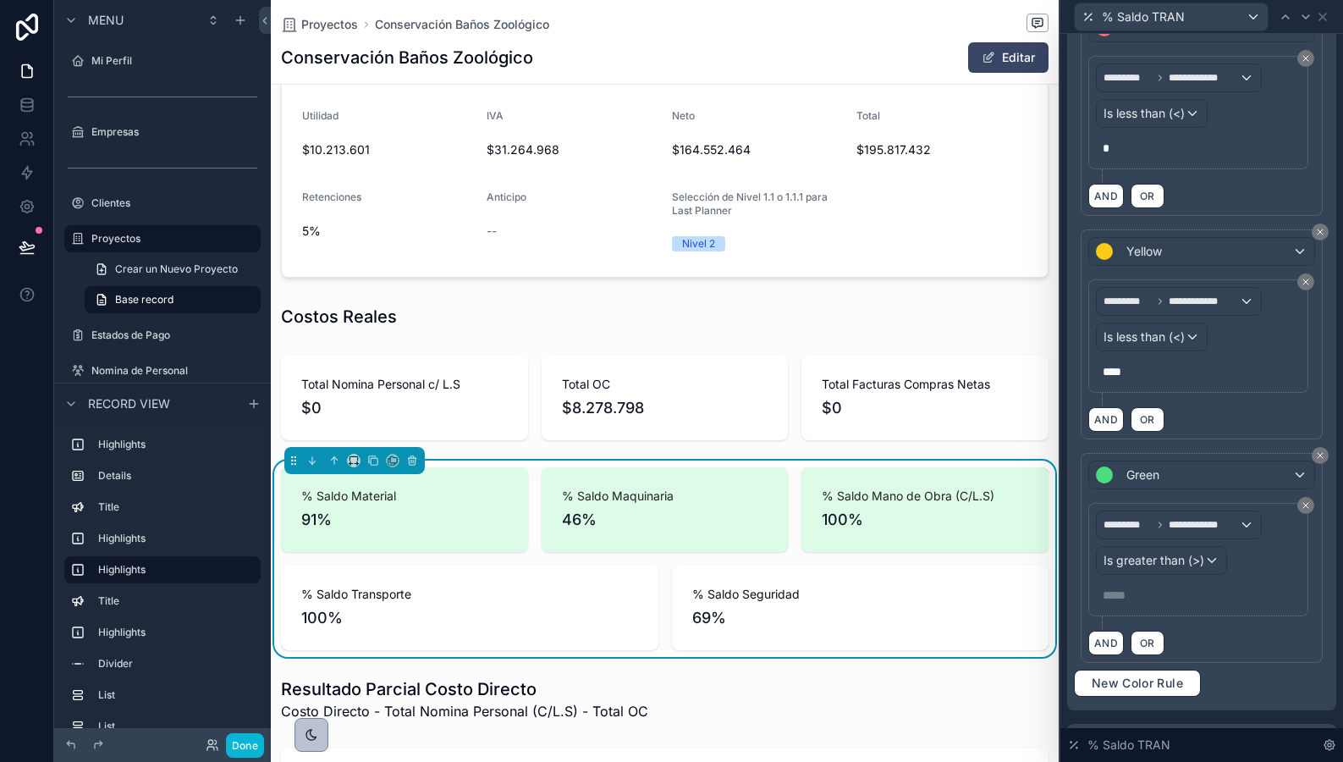
click at [1134, 612] on div "**********" at bounding box center [1199, 559] width 220 height 113
click at [1138, 609] on div "**********" at bounding box center [1199, 559] width 220 height 113
click at [1159, 594] on p "***** ﻿" at bounding box center [1200, 595] width 195 height 17
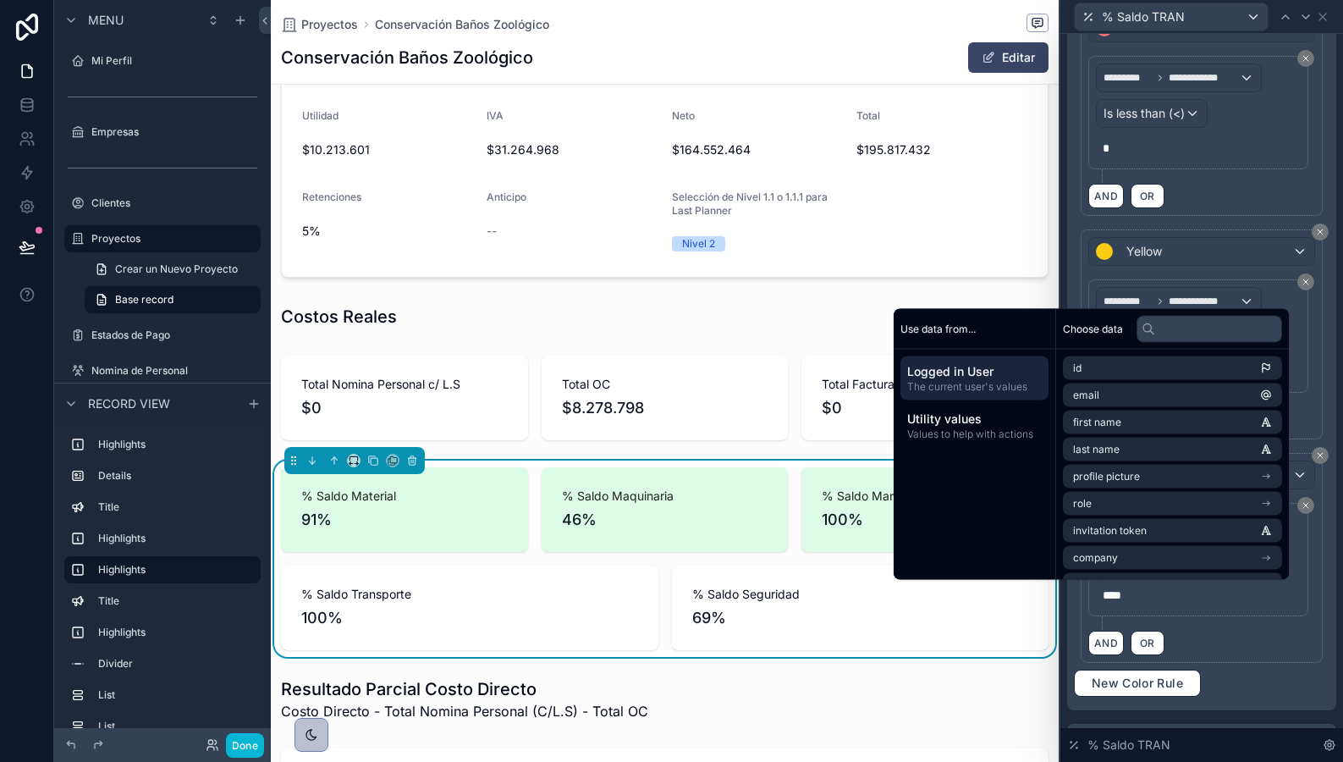
click at [1236, 656] on div "**********" at bounding box center [1202, 558] width 242 height 210
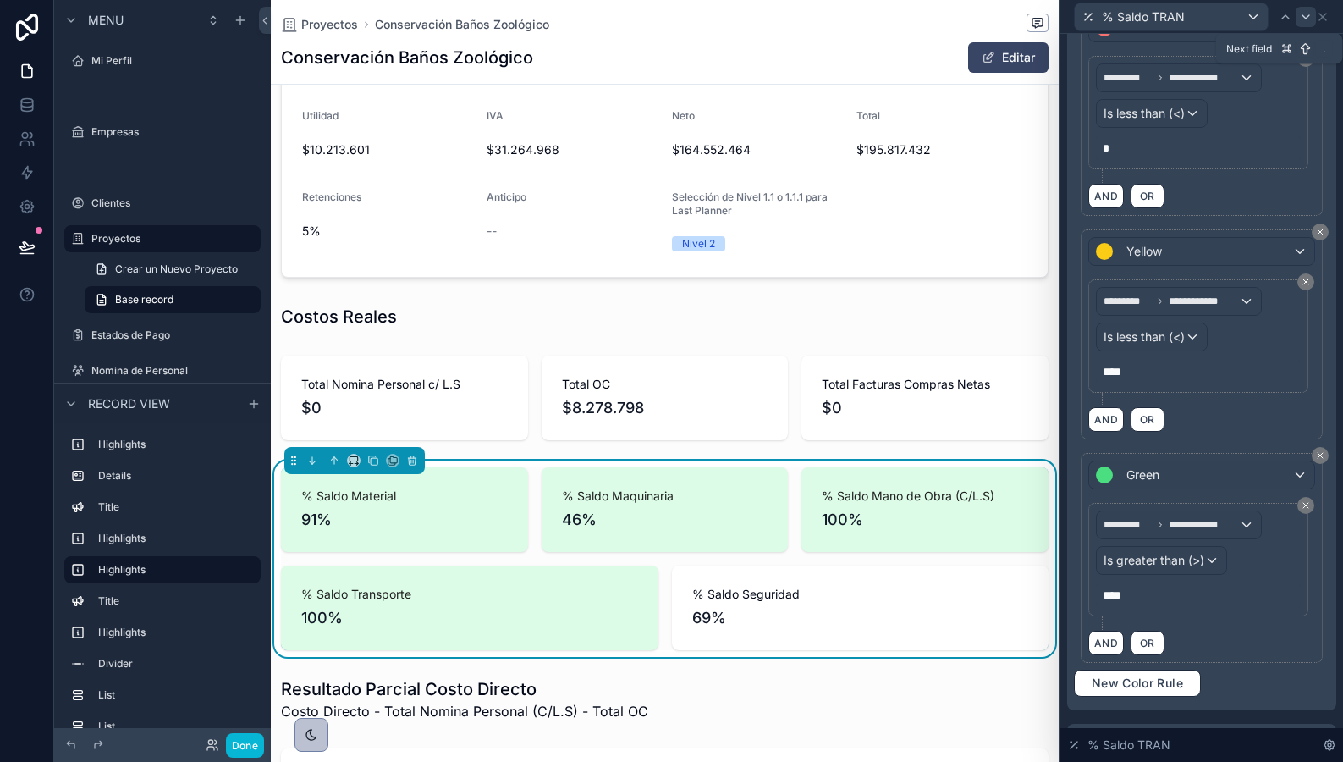
click at [1304, 17] on icon at bounding box center [1306, 17] width 14 height 14
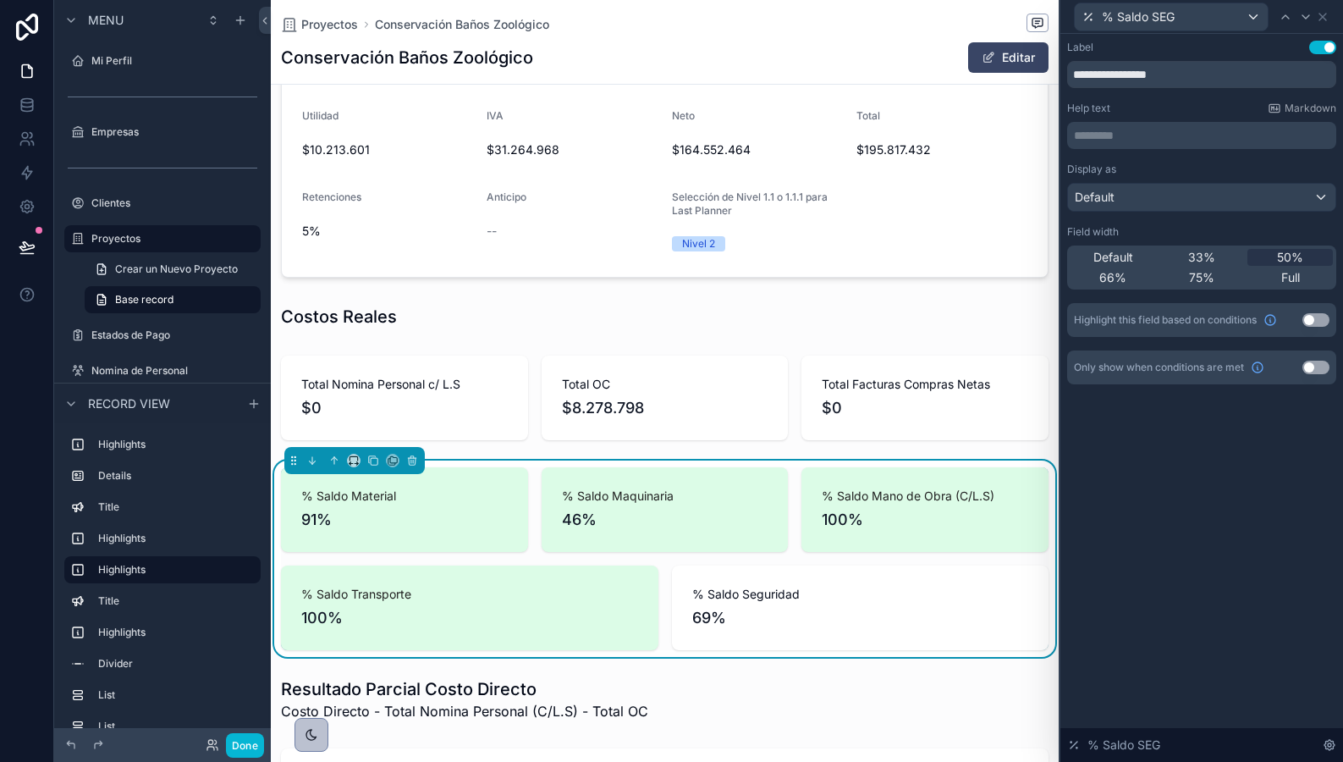
click at [1308, 314] on button "Use setting" at bounding box center [1316, 320] width 27 height 14
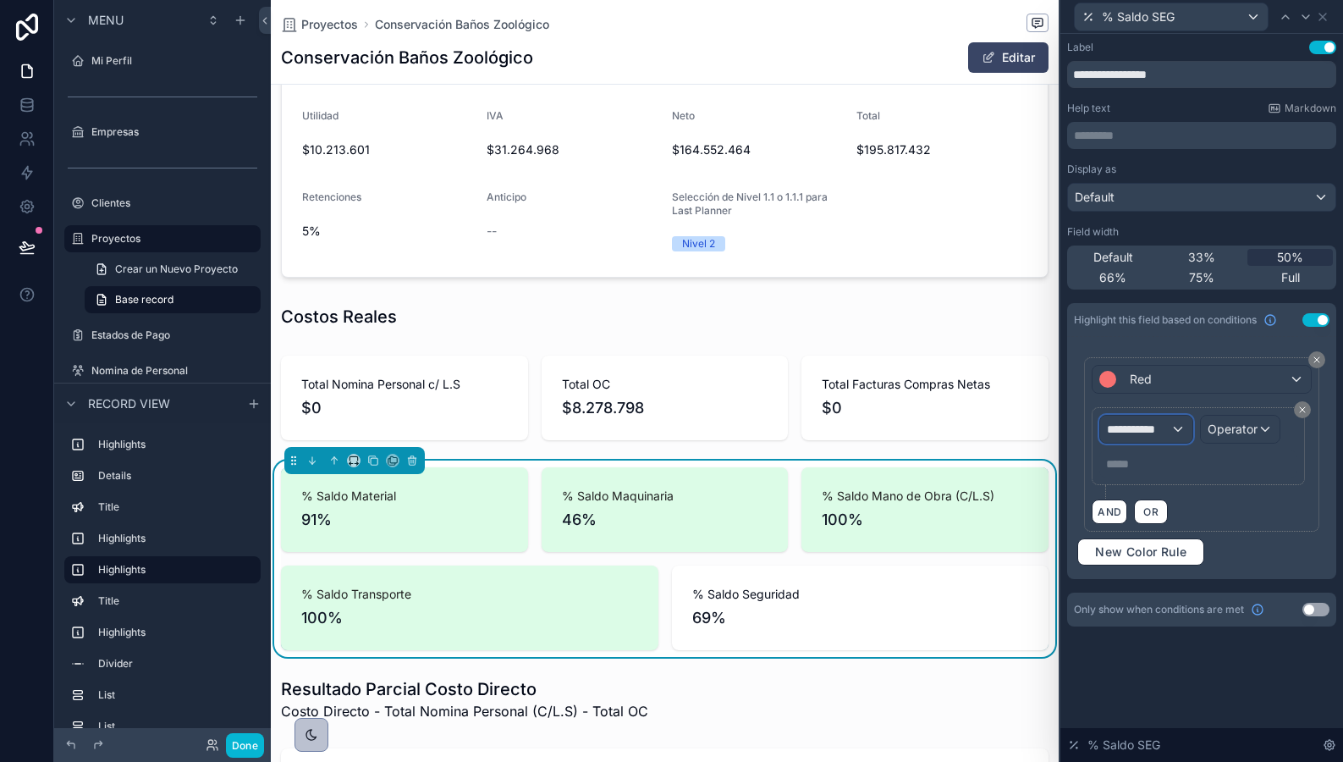
click at [1142, 435] on span "**********" at bounding box center [1138, 429] width 63 height 17
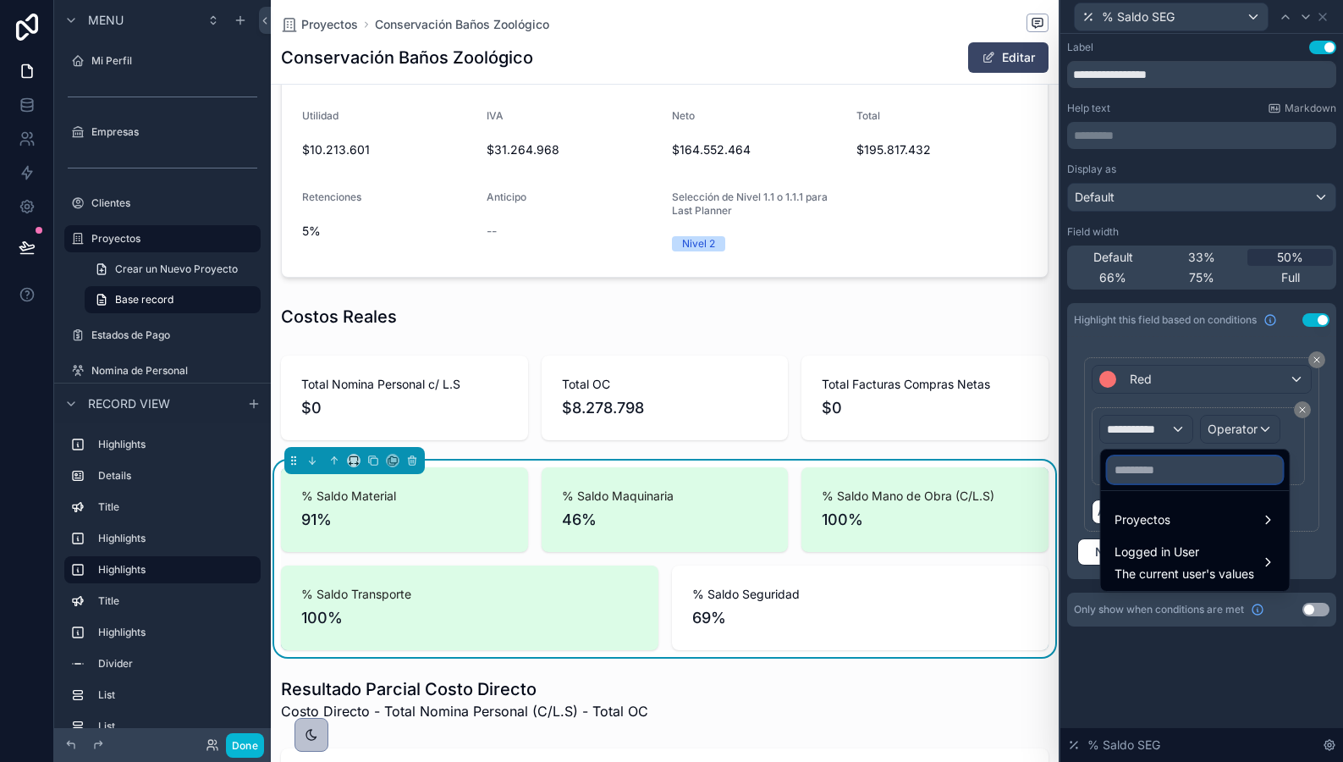
click at [1145, 473] on input "text" at bounding box center [1195, 469] width 175 height 27
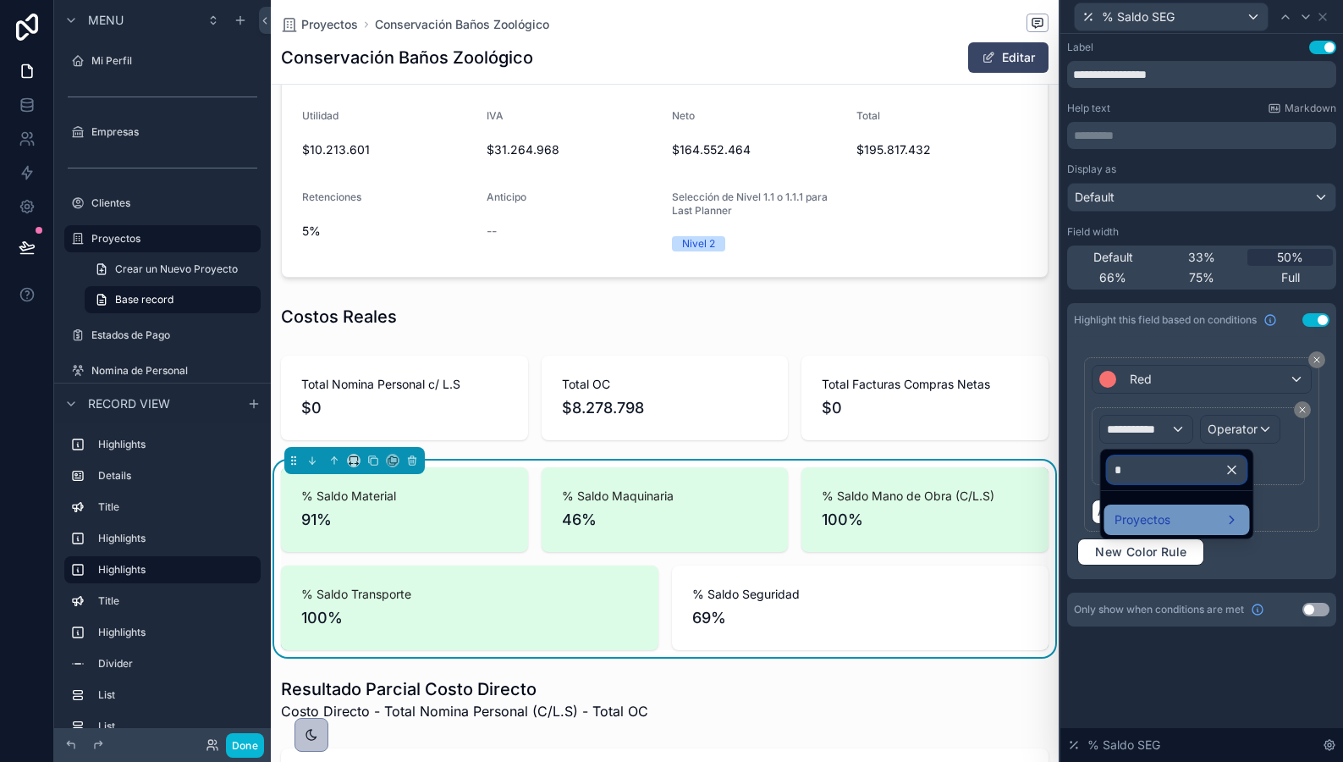
type input "*"
click at [1164, 505] on div "Proyectos" at bounding box center [1178, 520] width 146 height 30
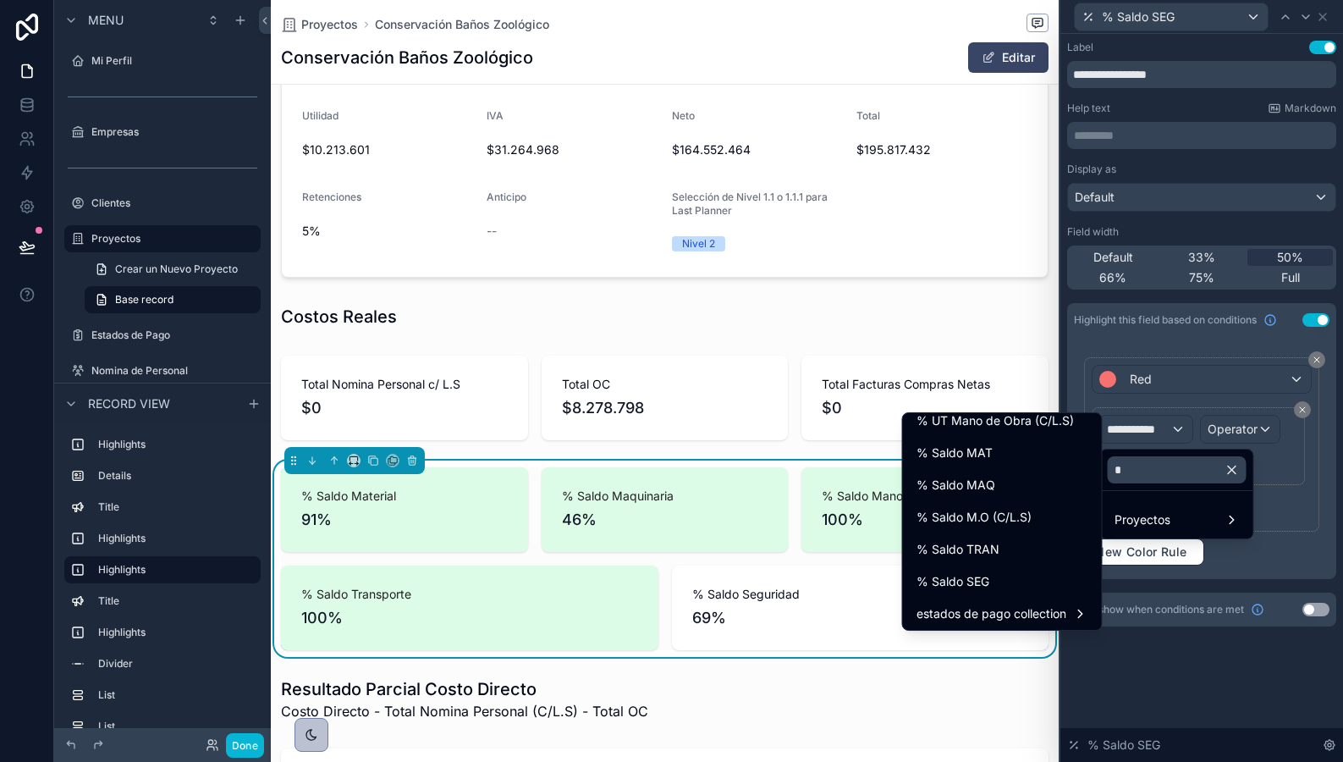
scroll to position [174, 0]
click at [1010, 576] on div "% Saldo SEG" at bounding box center [1003, 579] width 172 height 20
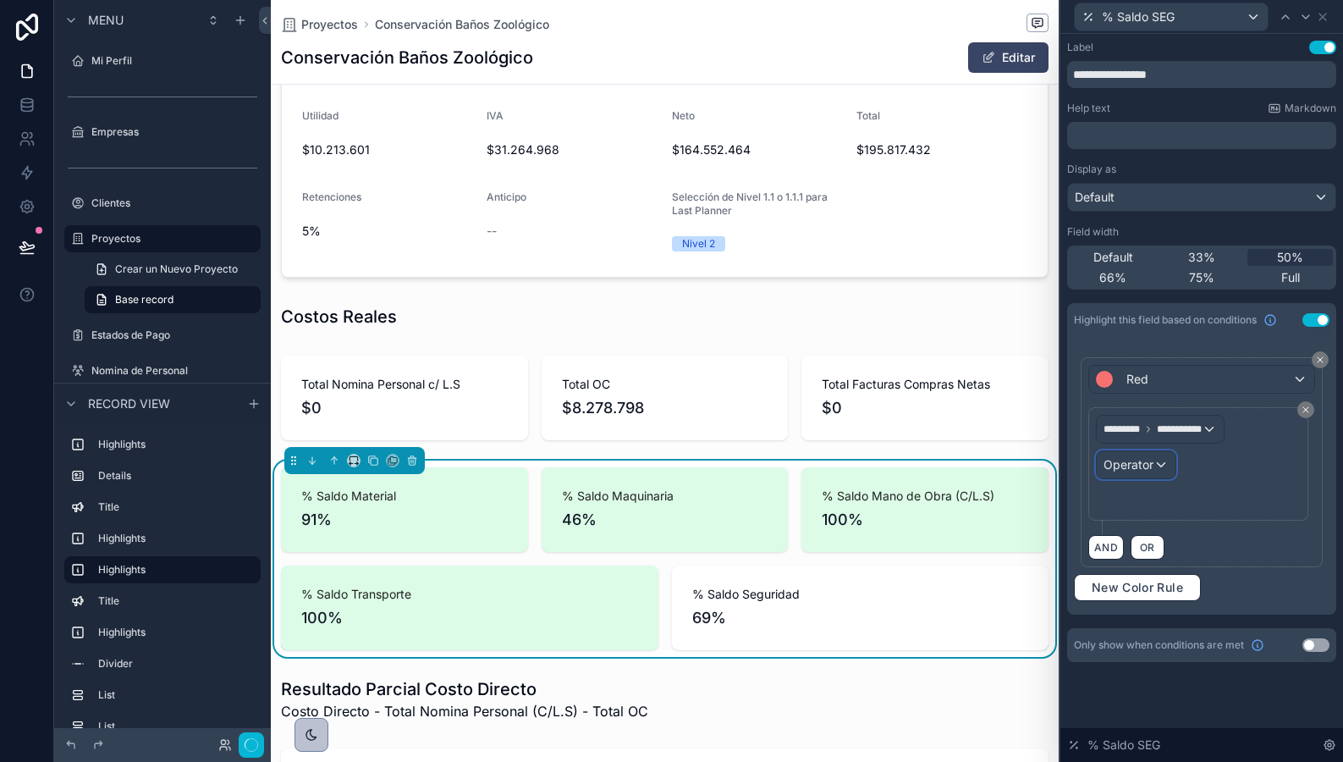
click at [1144, 469] on span "Operator" at bounding box center [1129, 464] width 50 height 14
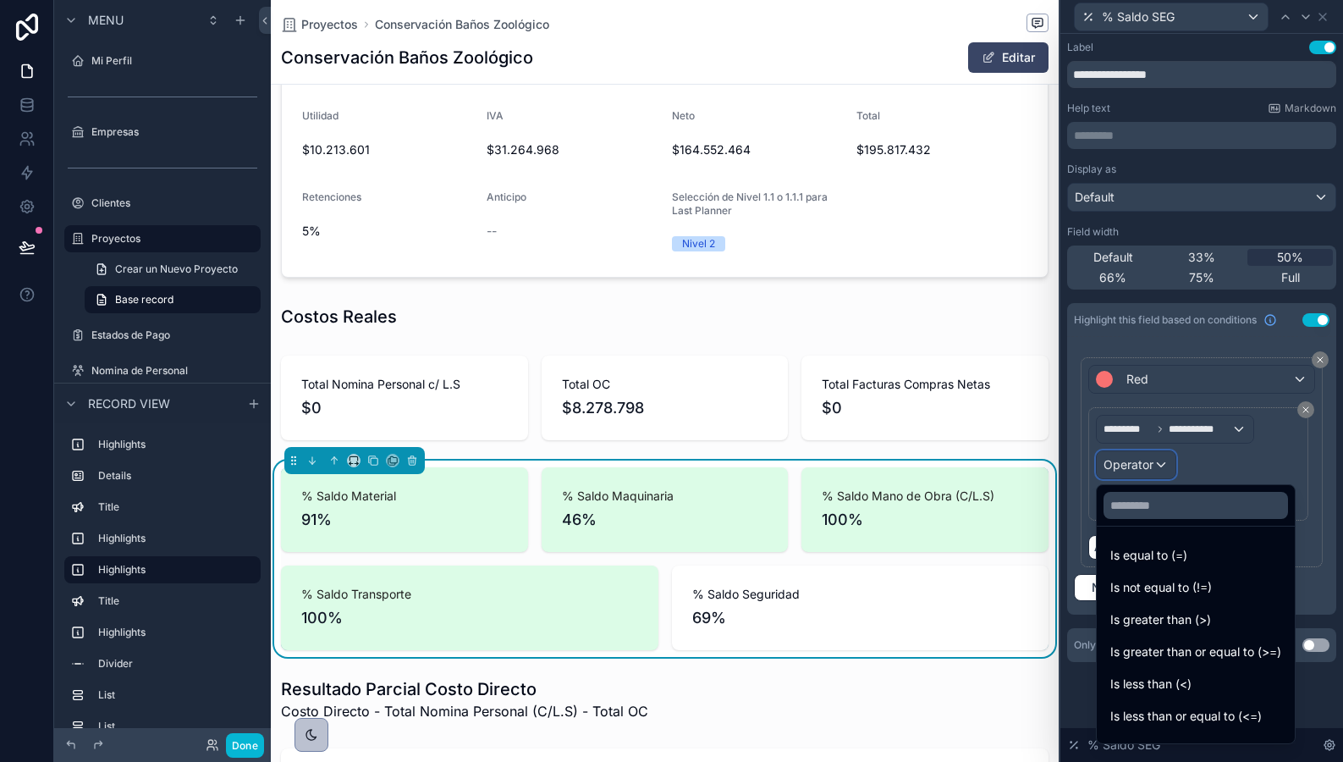
scroll to position [0, 766]
click at [1144, 684] on span "Is less than (<)" at bounding box center [1151, 684] width 81 height 20
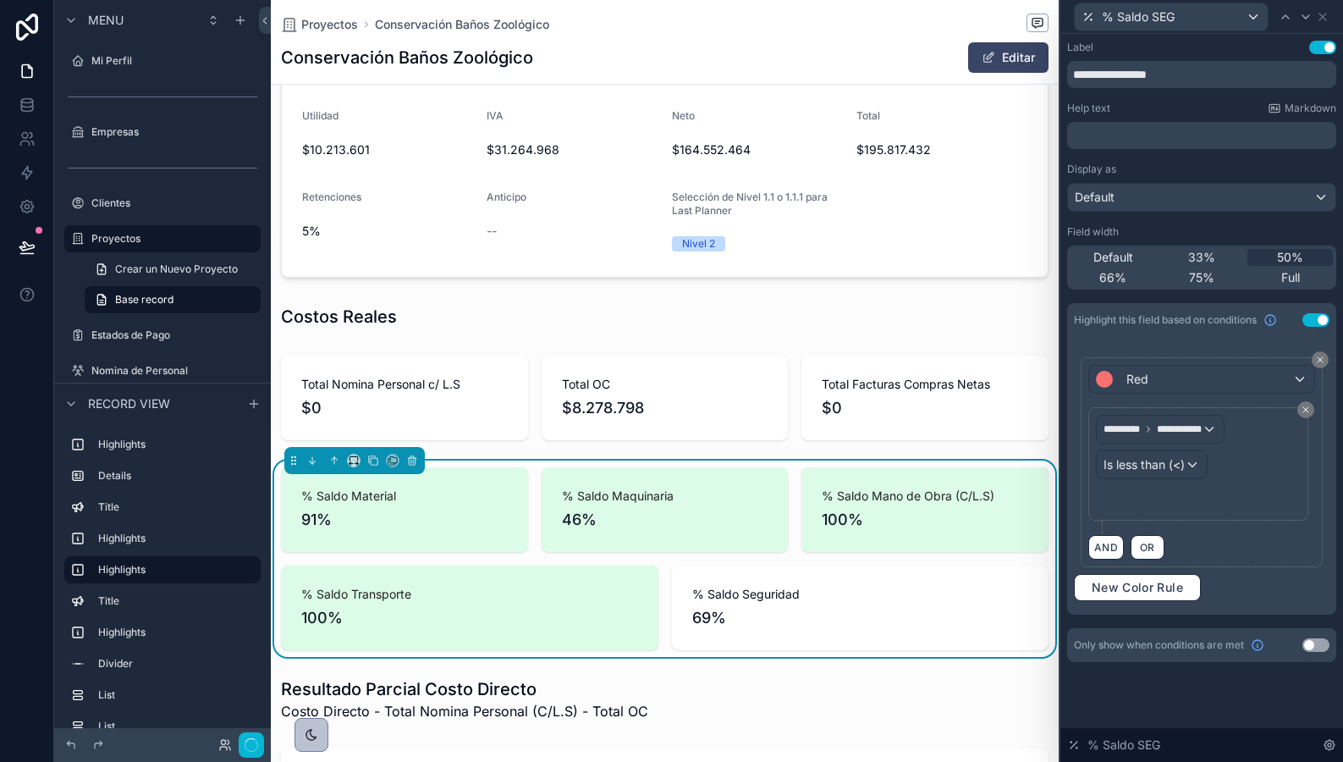
click at [1161, 512] on div "﻿" at bounding box center [1198, 499] width 205 height 27
click at [1175, 510] on div "***** ﻿" at bounding box center [1198, 499] width 205 height 27
click at [1166, 505] on p "***** ﻿" at bounding box center [1200, 499] width 195 height 17
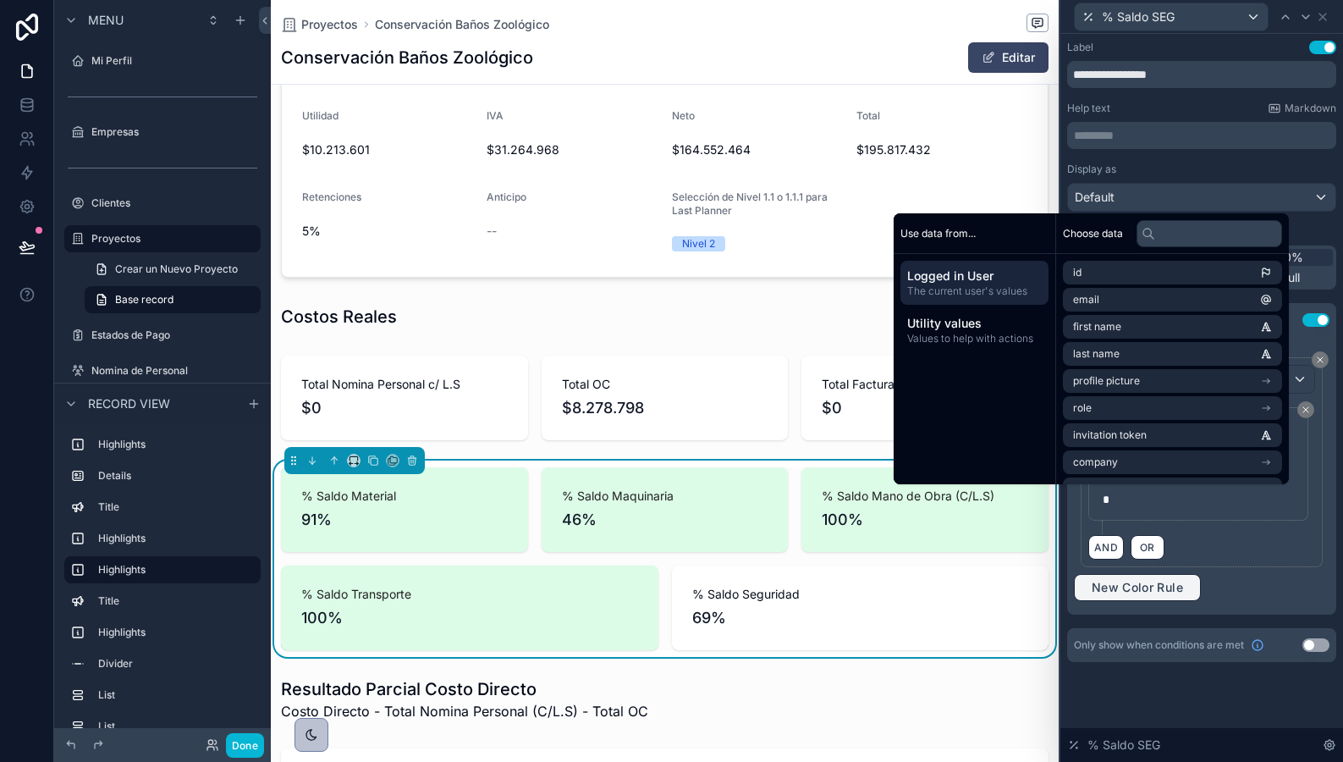
click at [1206, 565] on div "**********" at bounding box center [1202, 462] width 242 height 210
click at [1183, 585] on span "New Color Rule" at bounding box center [1137, 587] width 105 height 15
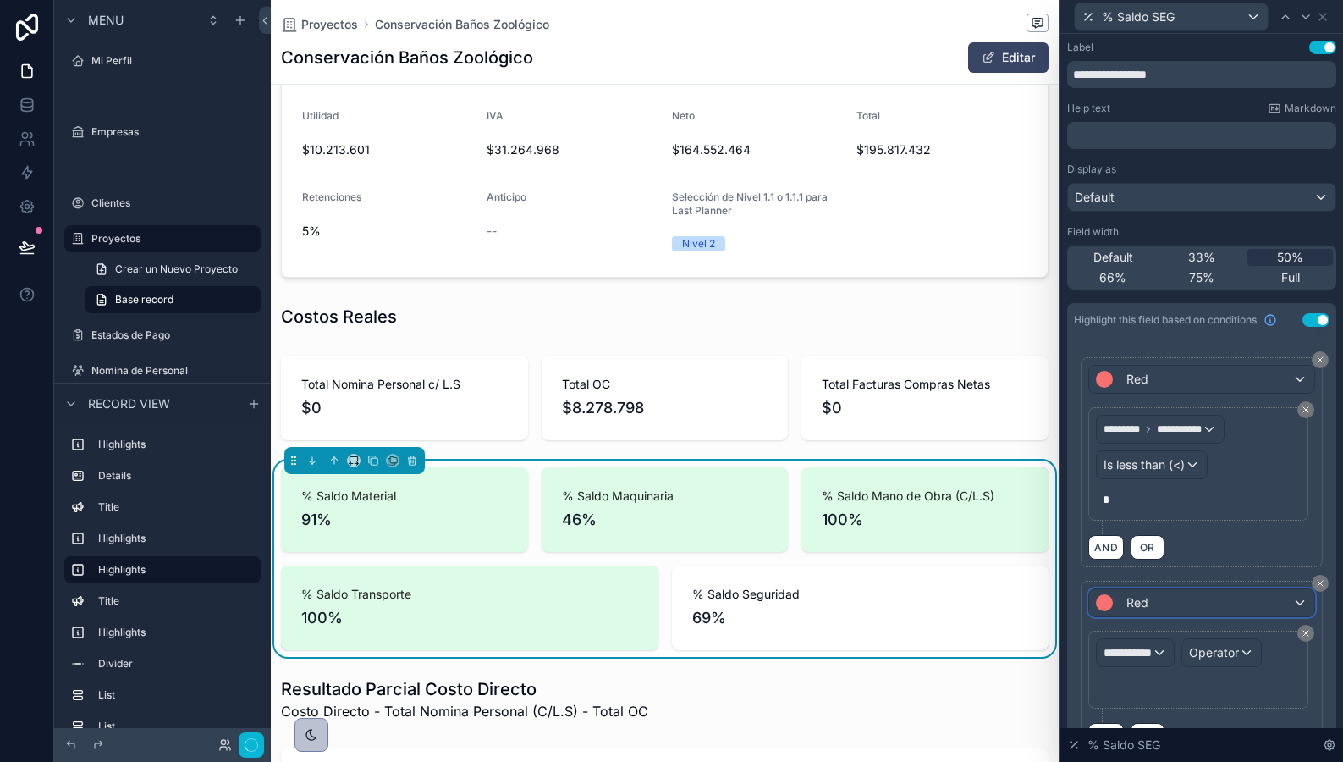
click at [1195, 602] on div "Red" at bounding box center [1201, 602] width 225 height 27
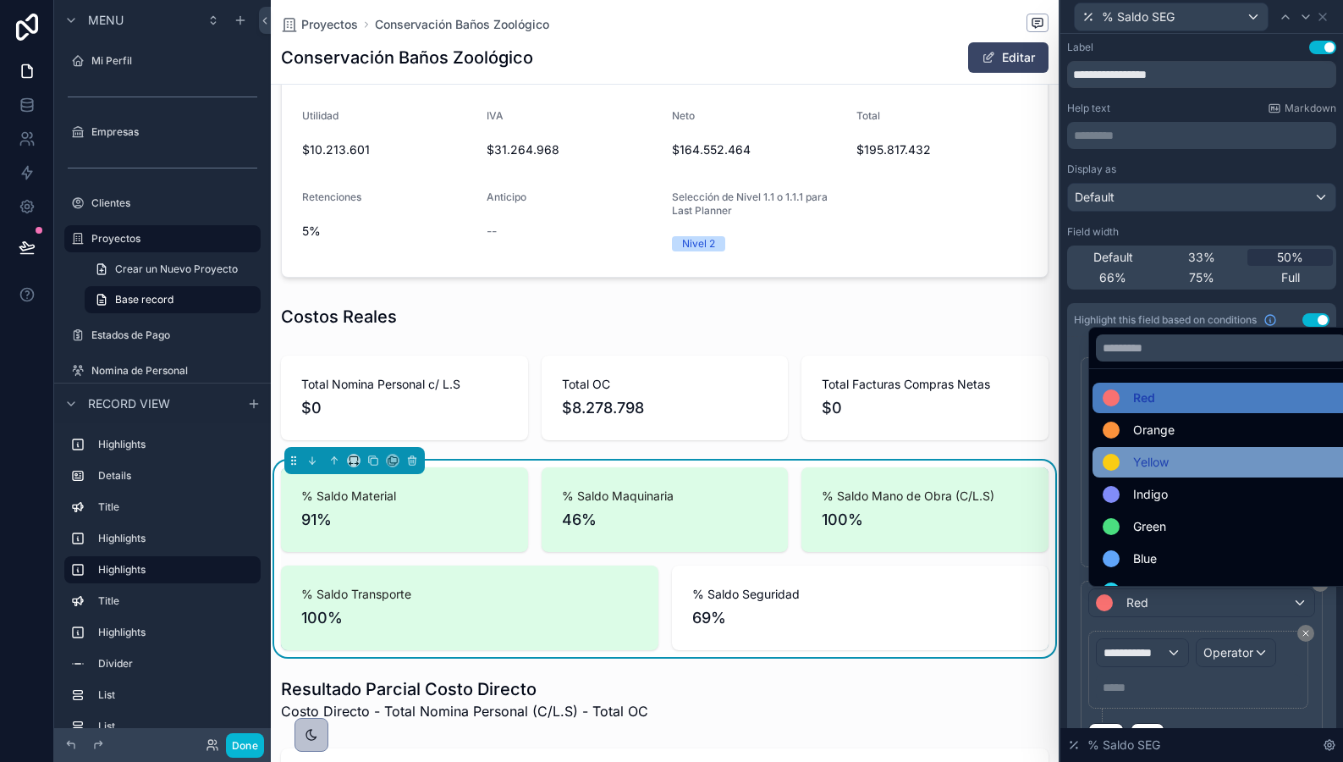
click at [1149, 456] on span "Yellow" at bounding box center [1151, 462] width 36 height 20
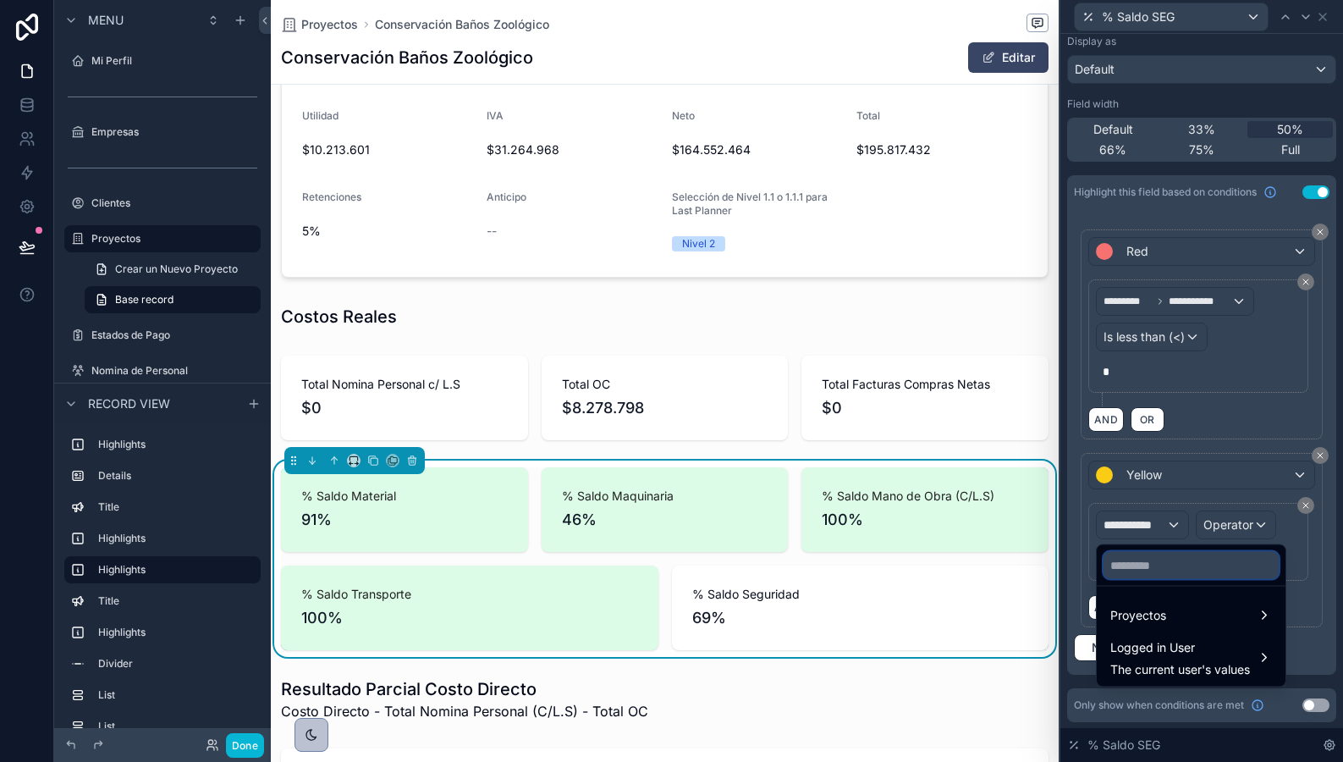
click at [1149, 564] on input "text" at bounding box center [1191, 565] width 175 height 27
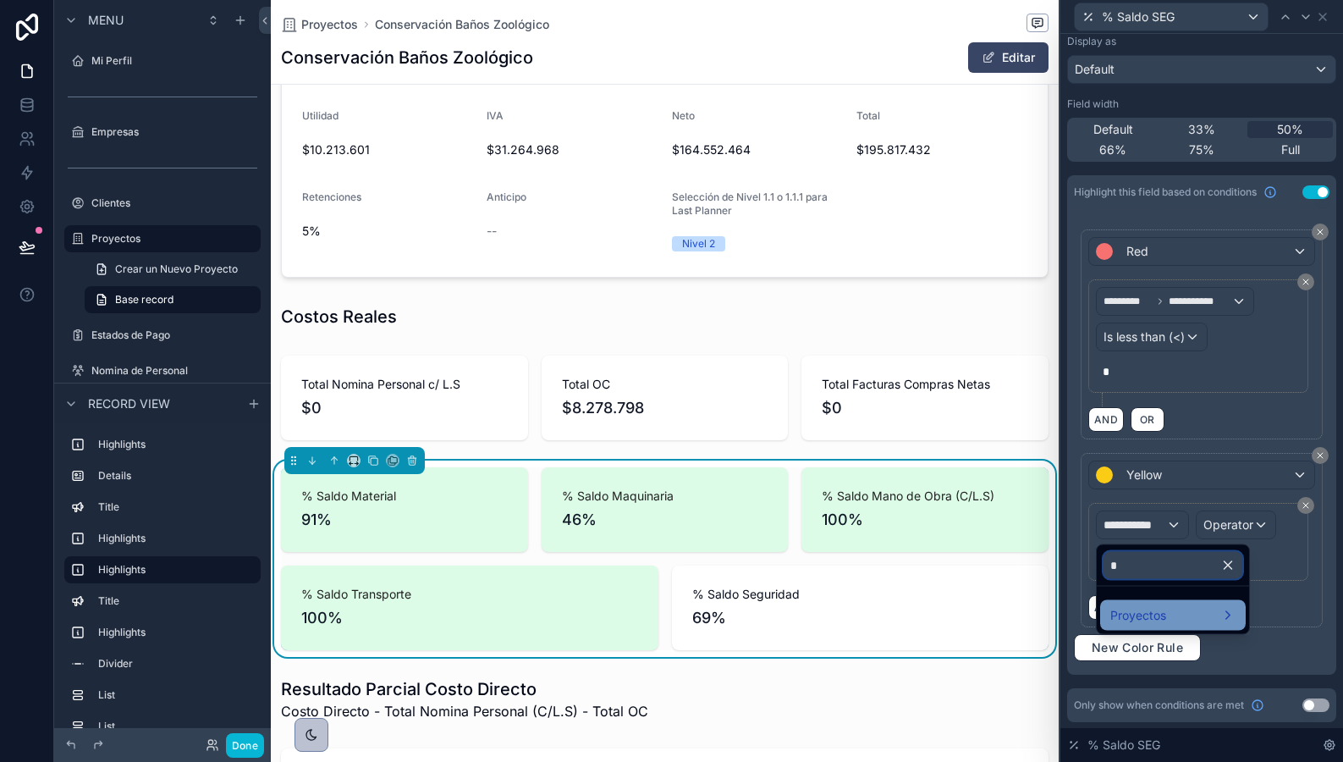
type input "*"
click at [1196, 615] on div "Proyectos" at bounding box center [1173, 615] width 125 height 20
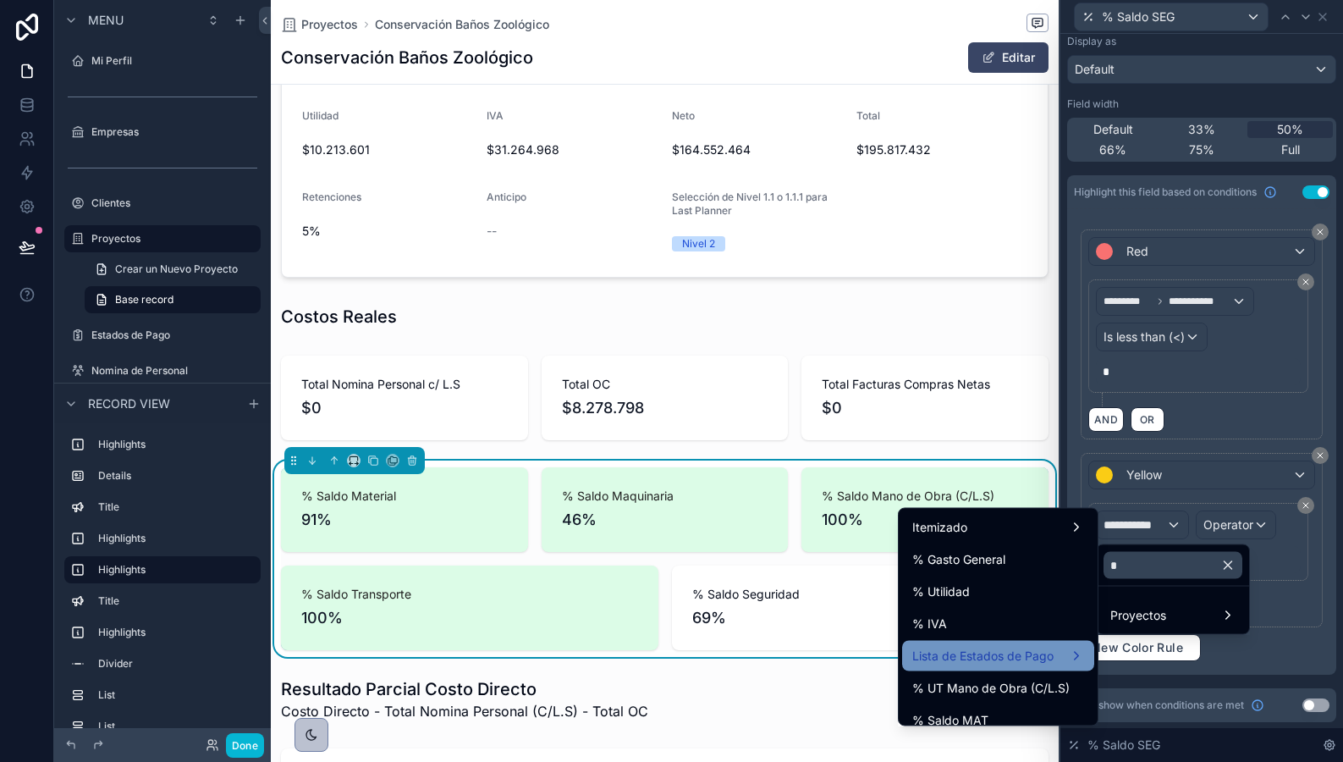
scroll to position [174, 0]
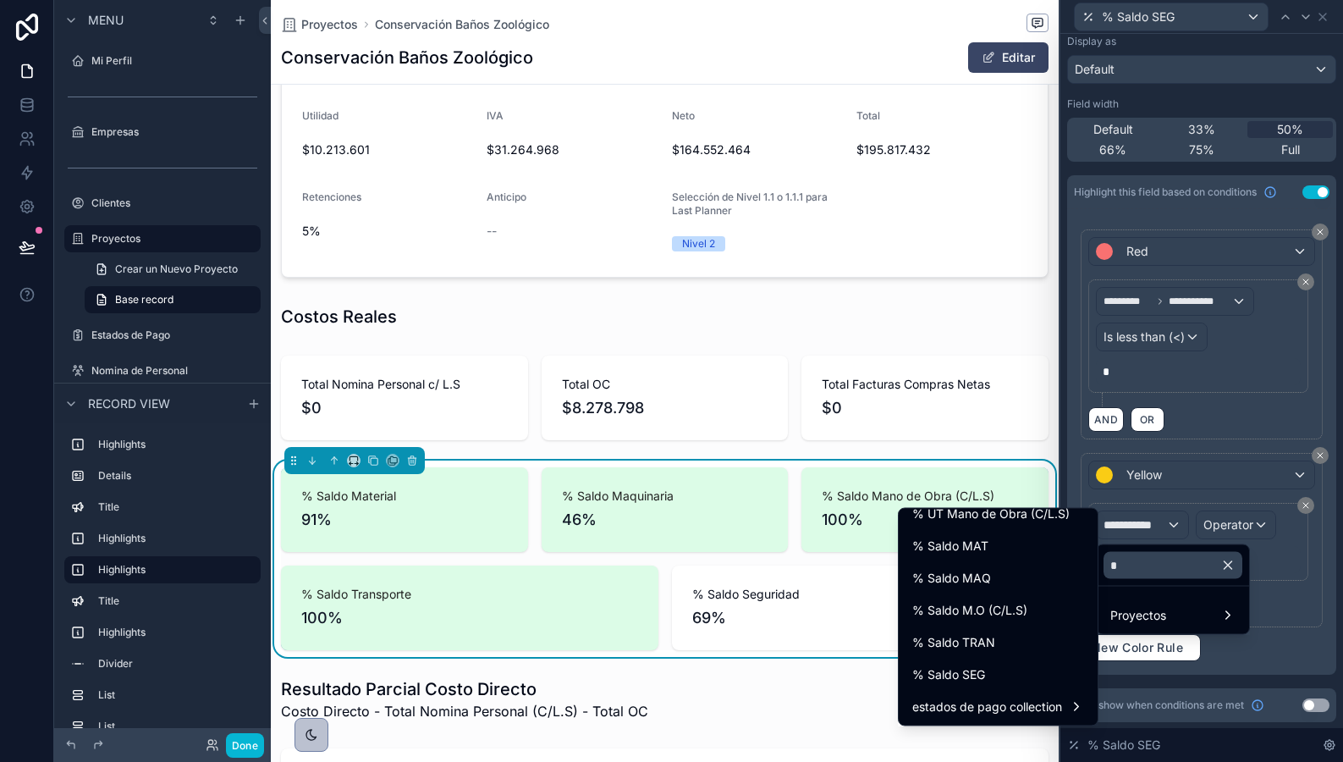
click at [983, 670] on span "% Saldo SEG" at bounding box center [949, 675] width 73 height 20
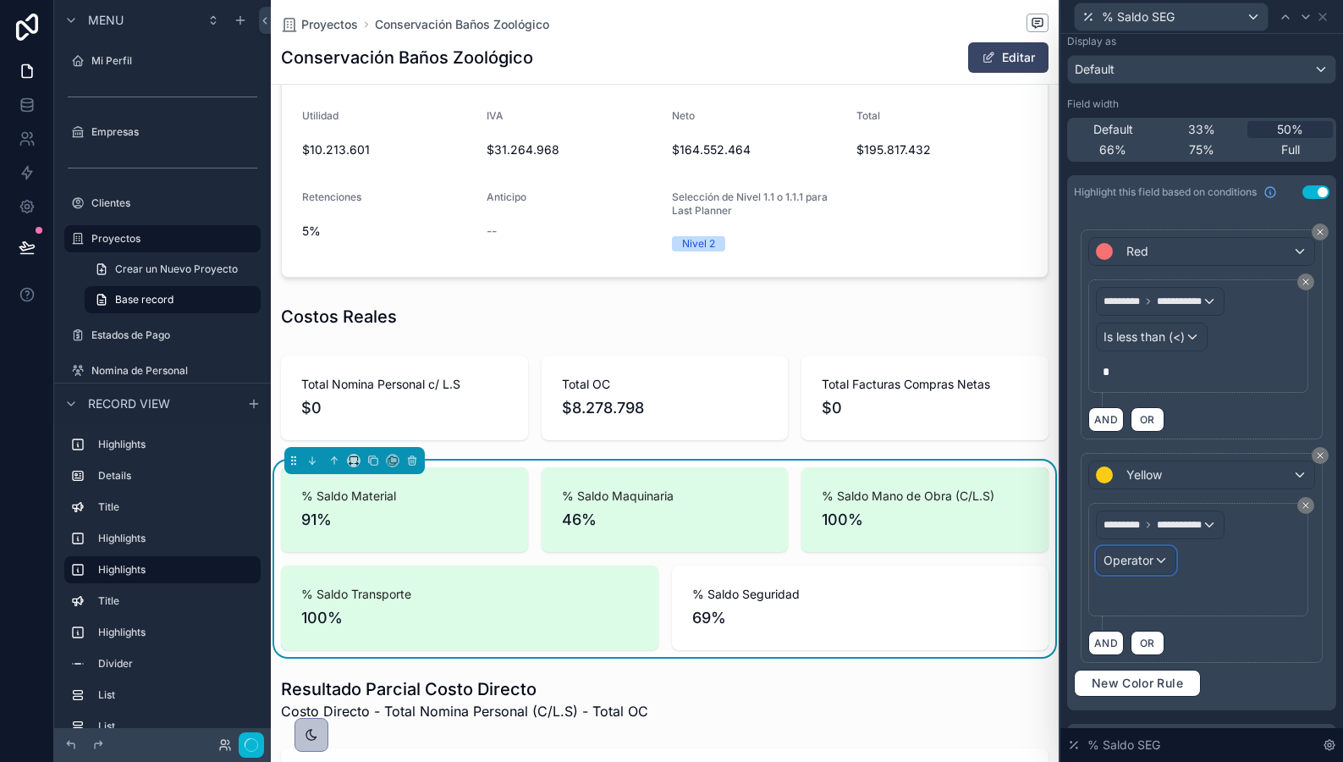
click at [1144, 560] on span "Operator" at bounding box center [1129, 560] width 50 height 14
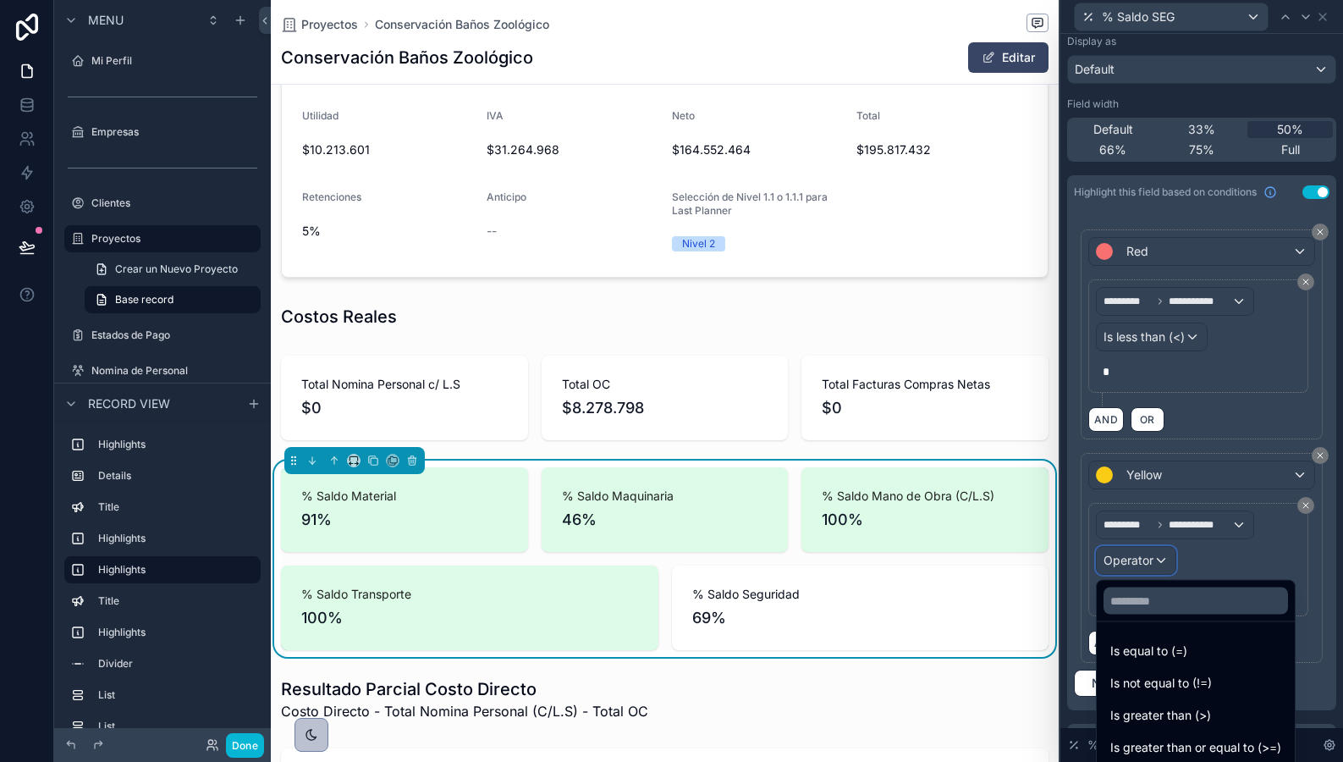
scroll to position [0, 766]
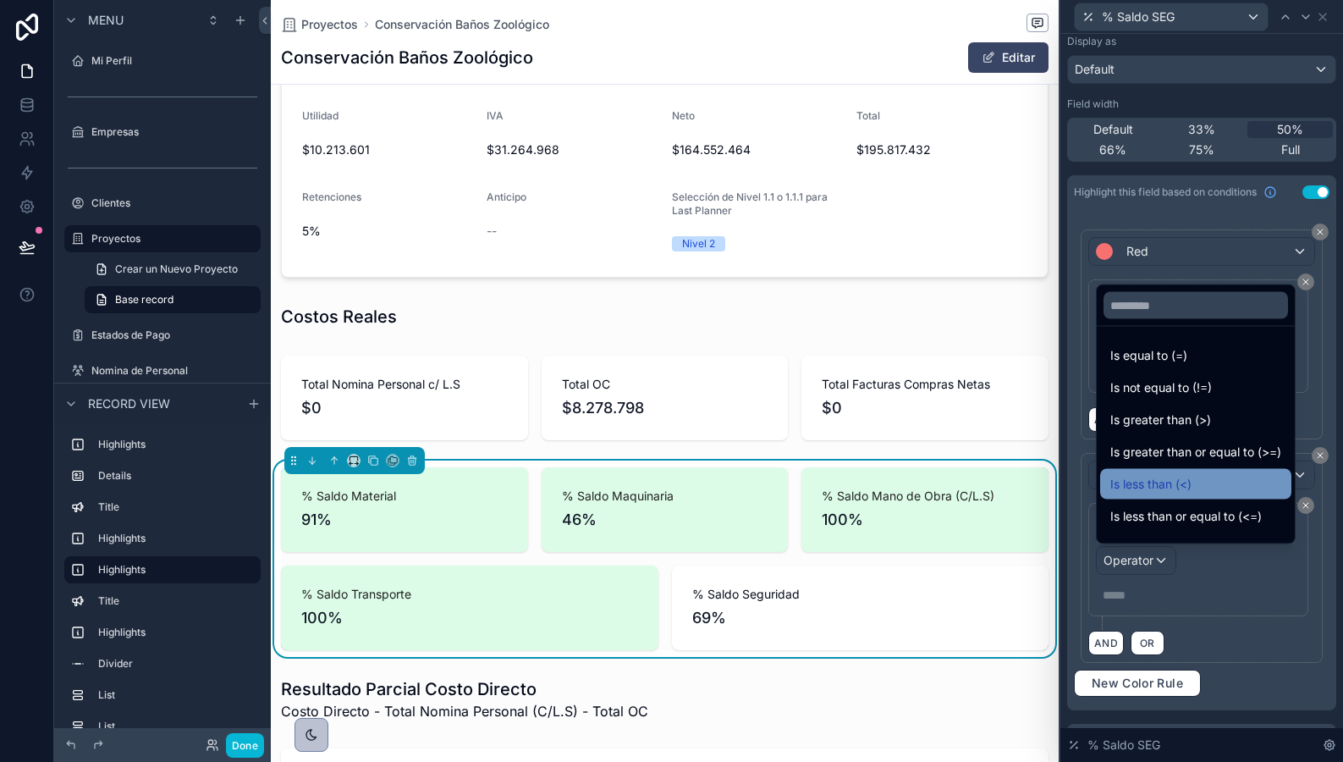
click at [1134, 478] on span "Is less than (<)" at bounding box center [1151, 484] width 81 height 20
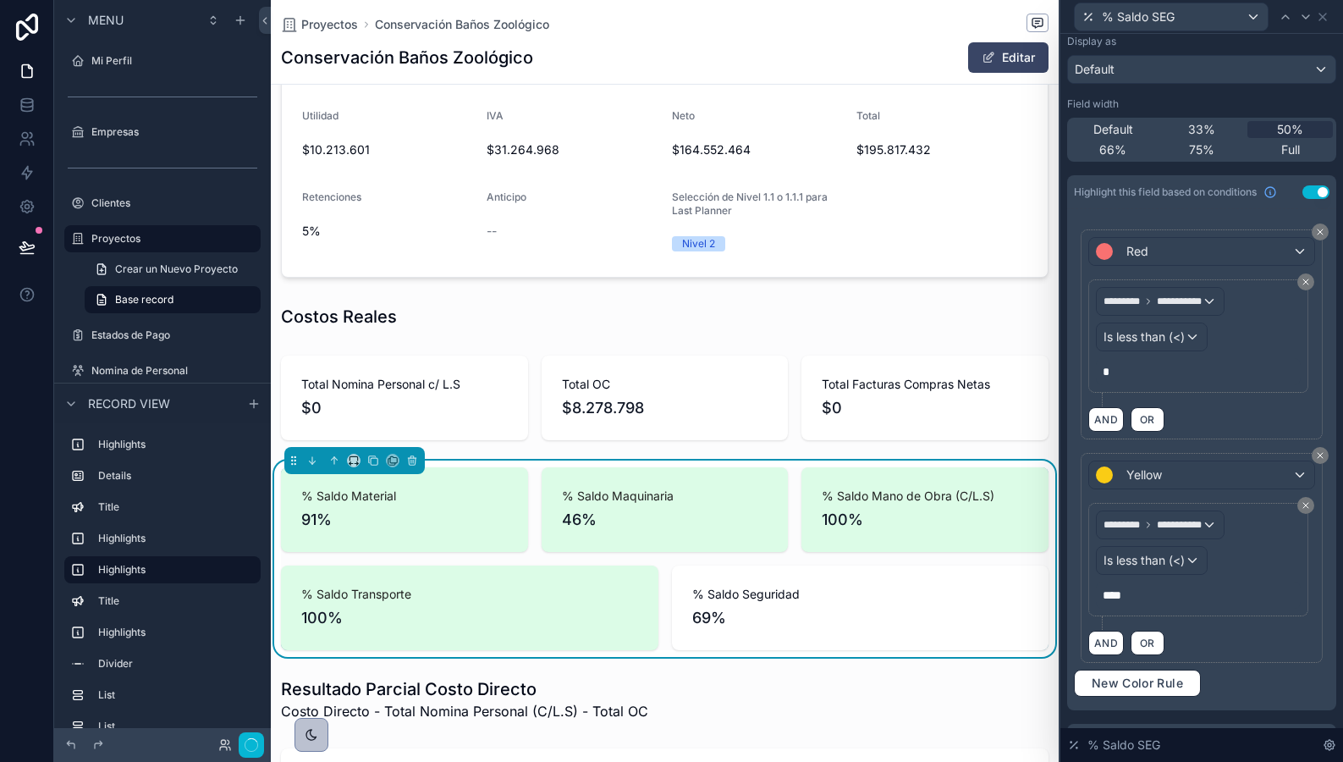
click at [1167, 668] on div "**********" at bounding box center [1202, 460] width 256 height 474
click at [1167, 677] on span "New Color Rule" at bounding box center [1137, 683] width 105 height 15
click at [1185, 685] on div "Red" at bounding box center [1201, 698] width 225 height 27
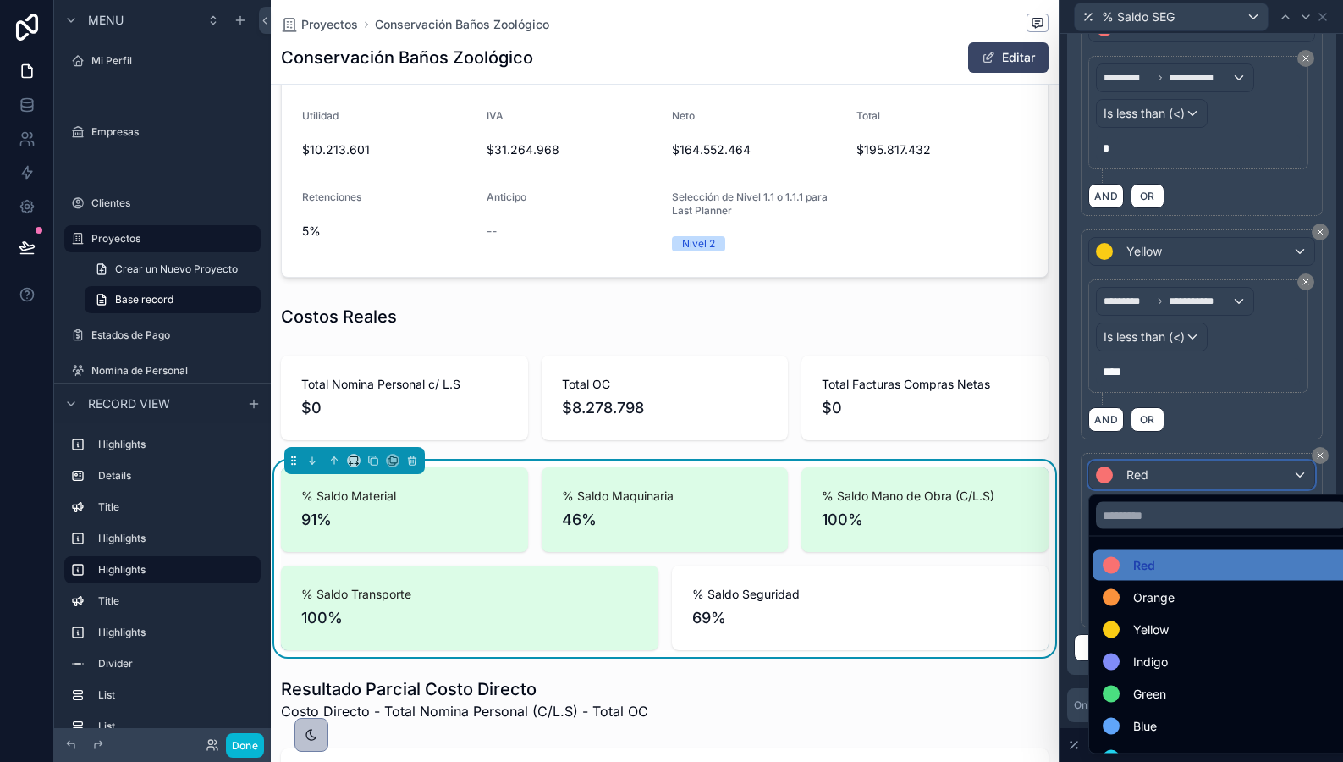
scroll to position [0, 0]
click at [1156, 679] on div "Green" at bounding box center [1221, 694] width 257 height 30
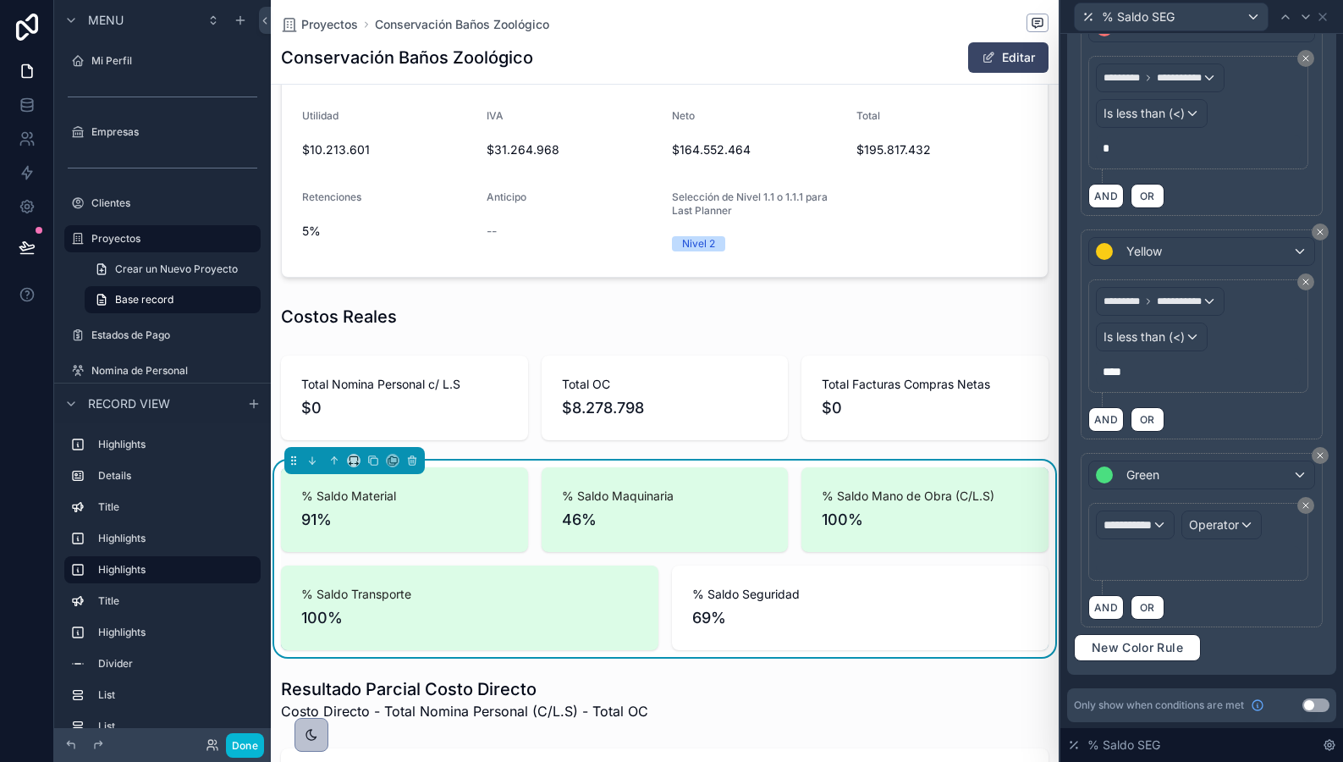
click at [1142, 538] on div "**********" at bounding box center [1198, 541] width 205 height 63
click at [1140, 527] on span "**********" at bounding box center [1135, 524] width 63 height 17
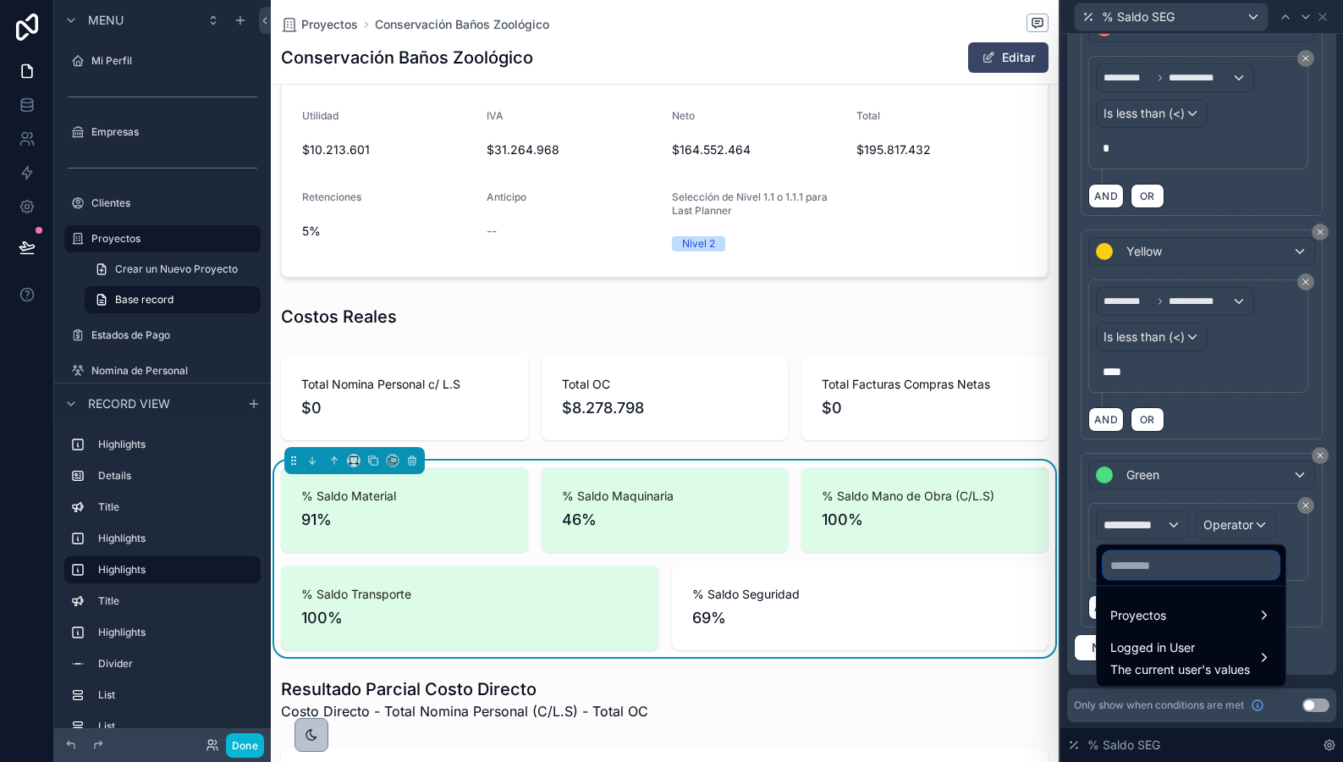
click at [1156, 559] on input "text" at bounding box center [1191, 565] width 175 height 27
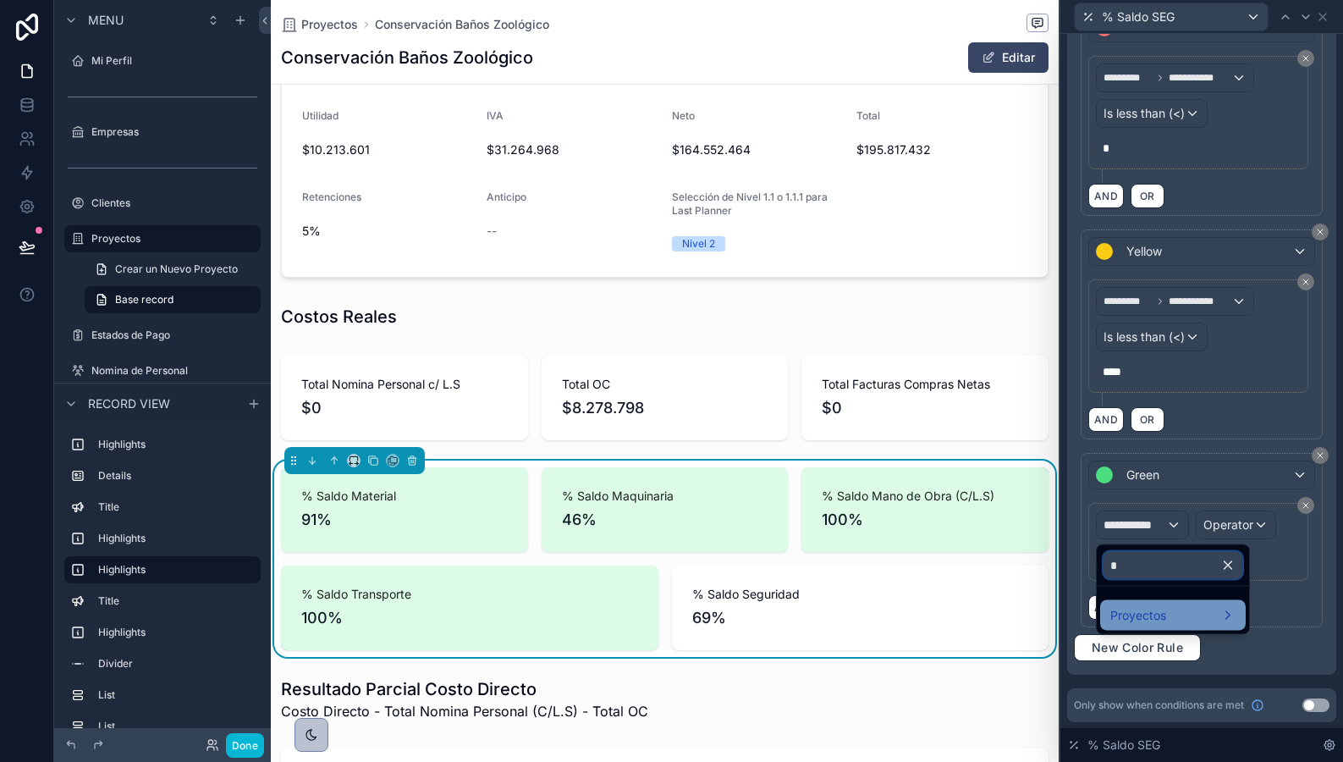
type input "*"
click at [1163, 613] on span "Proyectos" at bounding box center [1139, 615] width 56 height 20
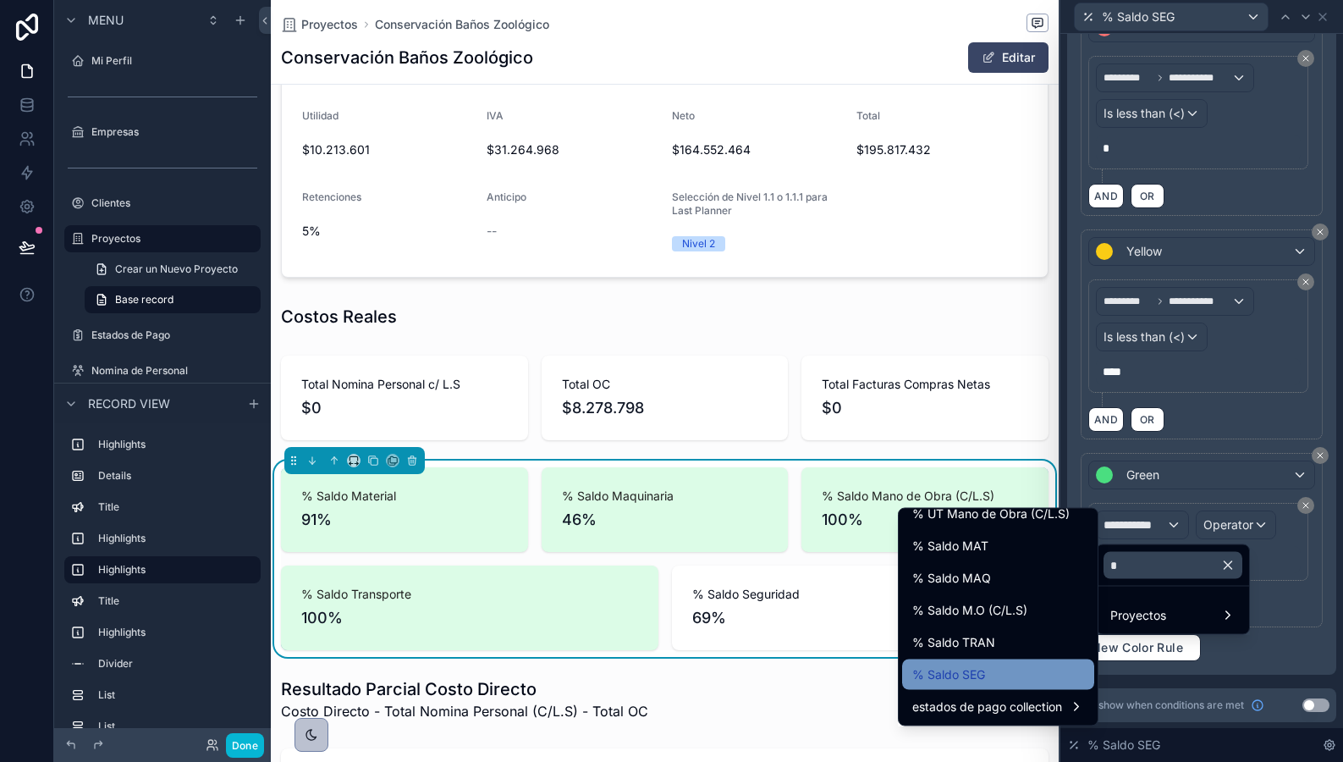
click at [1026, 661] on div "% Saldo SEG" at bounding box center [998, 674] width 192 height 30
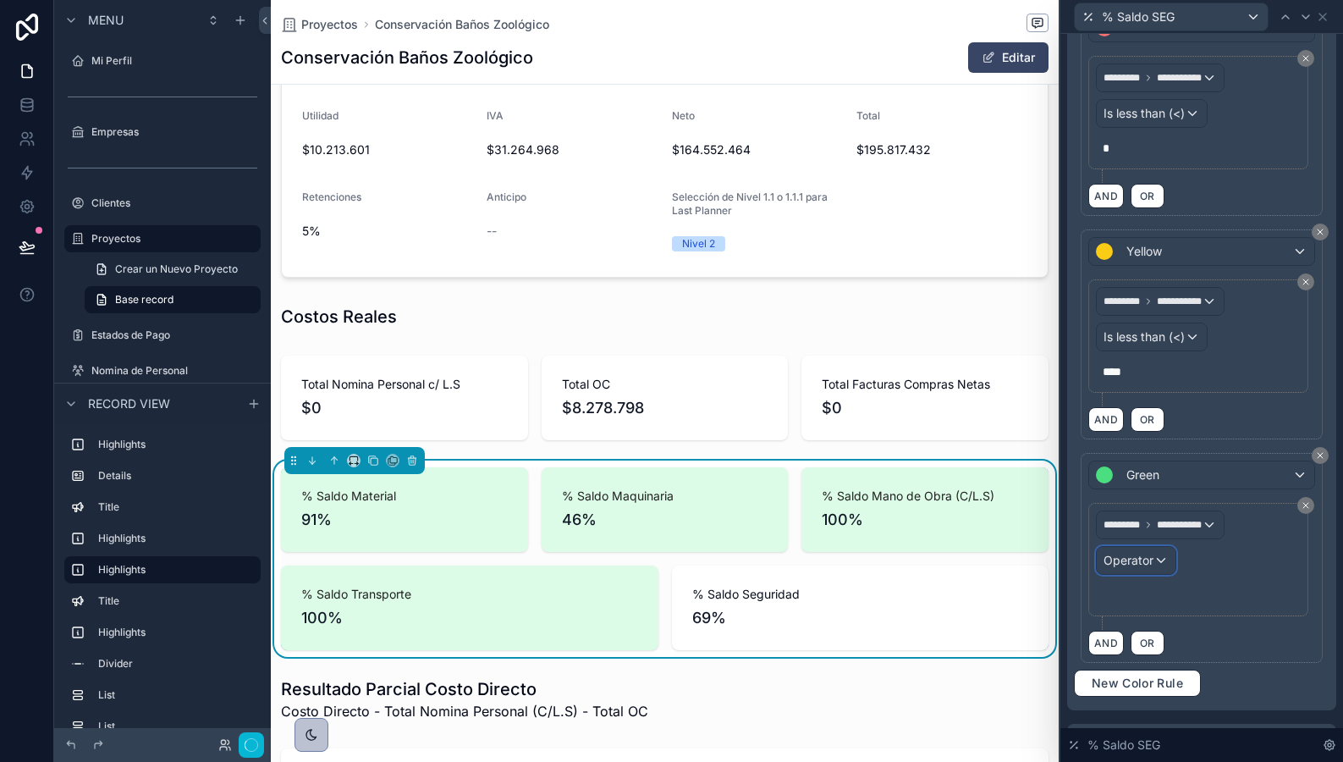
click at [1146, 560] on span "Operator" at bounding box center [1129, 560] width 50 height 14
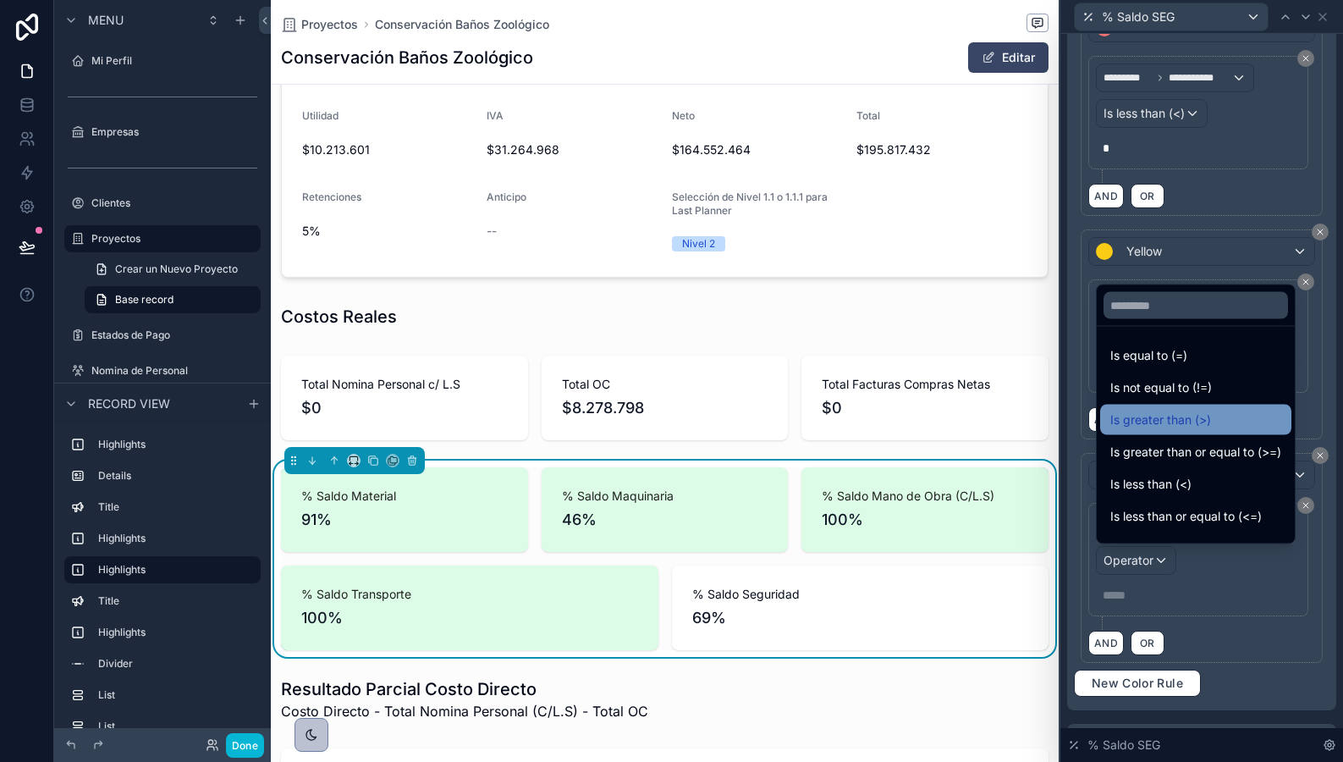
click at [1139, 417] on span "Is greater than (>)" at bounding box center [1161, 420] width 101 height 20
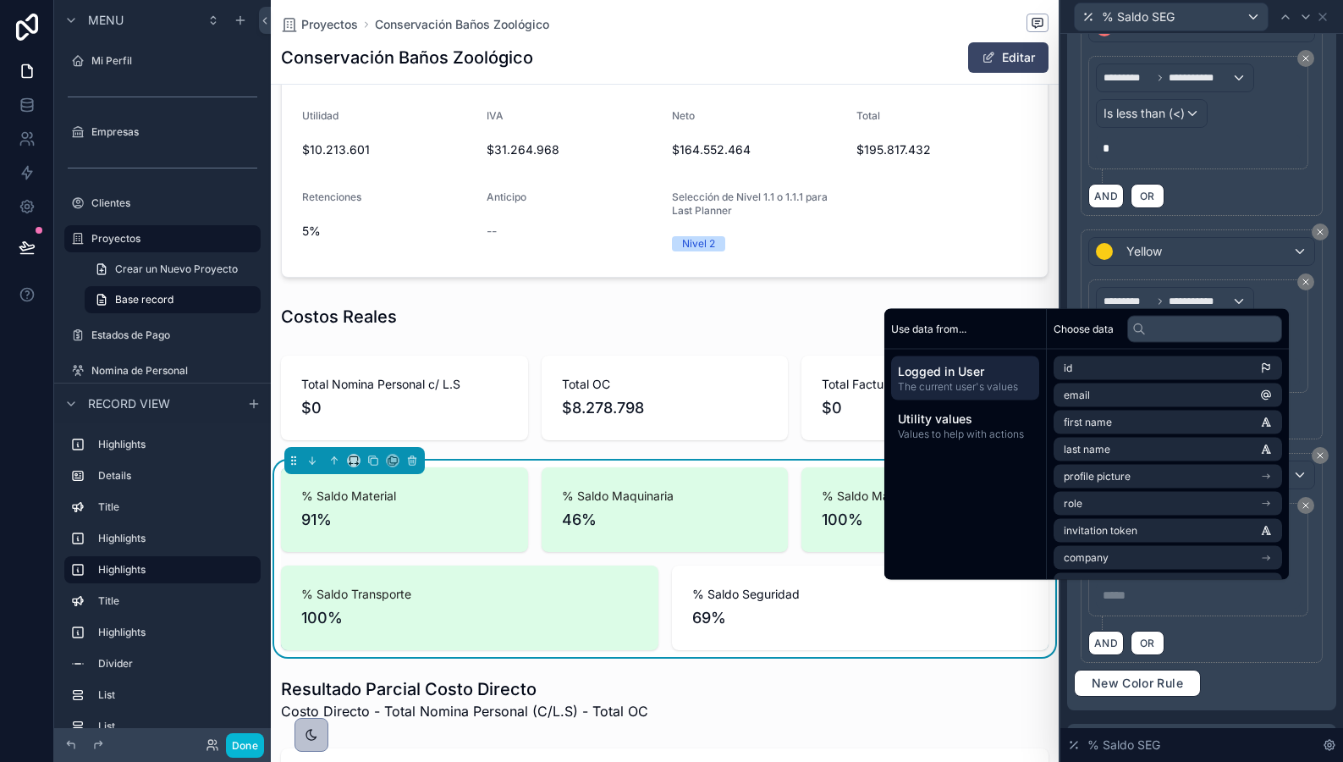
click at [1131, 591] on p "***** ﻿" at bounding box center [1200, 595] width 195 height 17
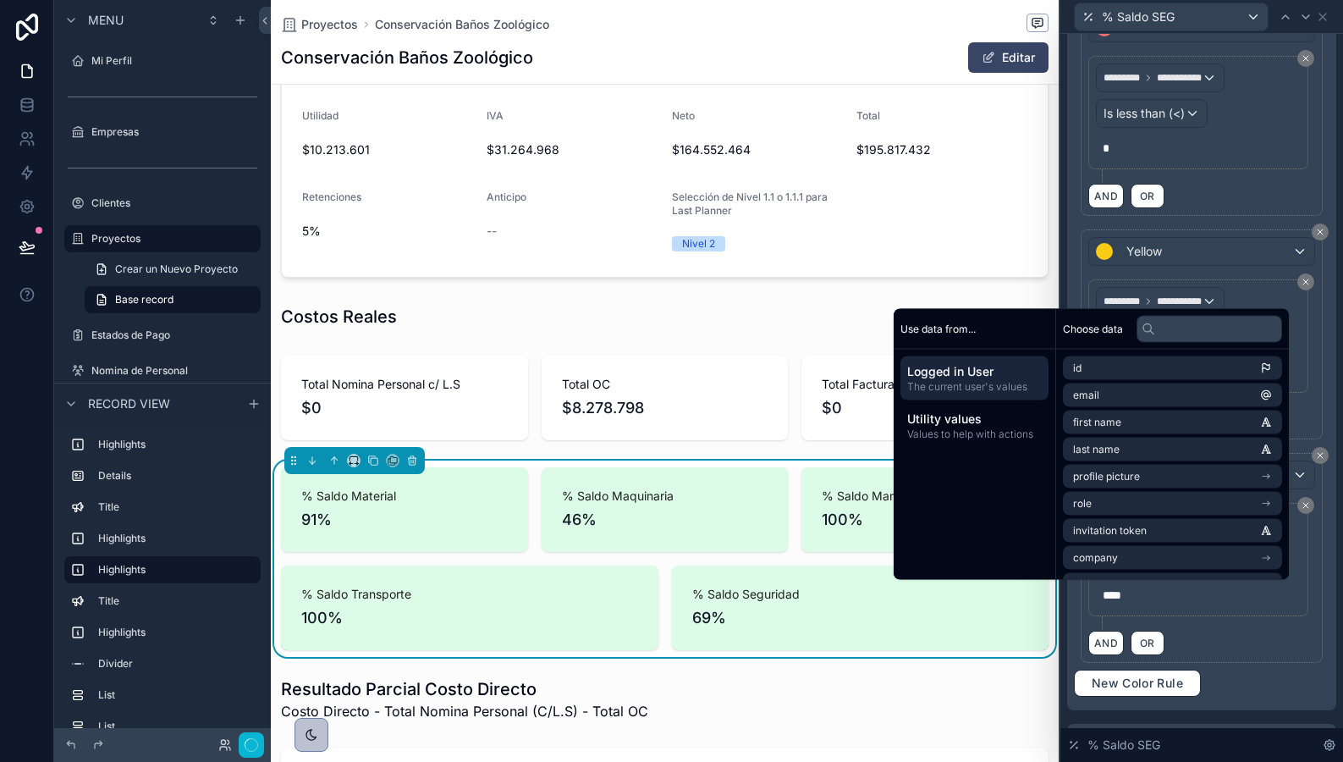
click at [687, 615] on div "% Saldo Seguridad 69%" at bounding box center [861, 607] width 378 height 85
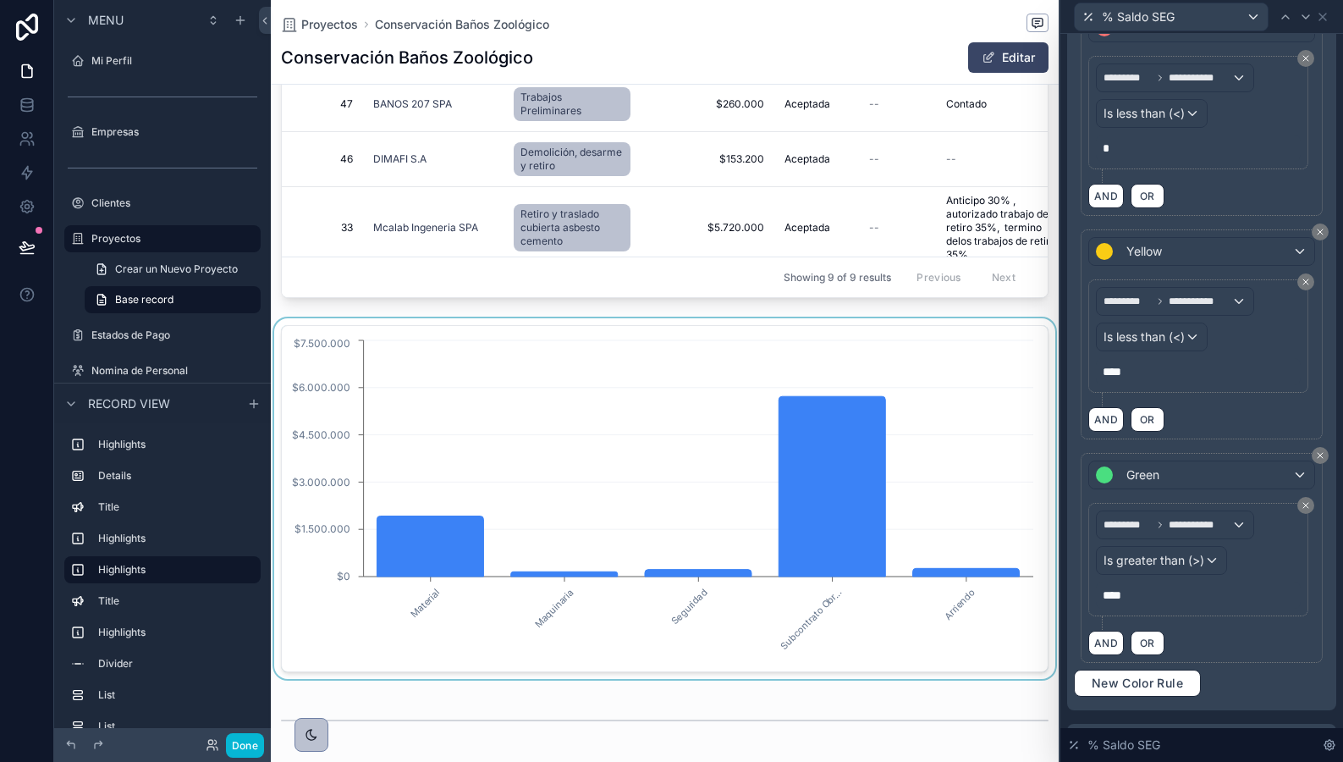
click at [667, 393] on div "scrollable content" at bounding box center [665, 498] width 788 height 361
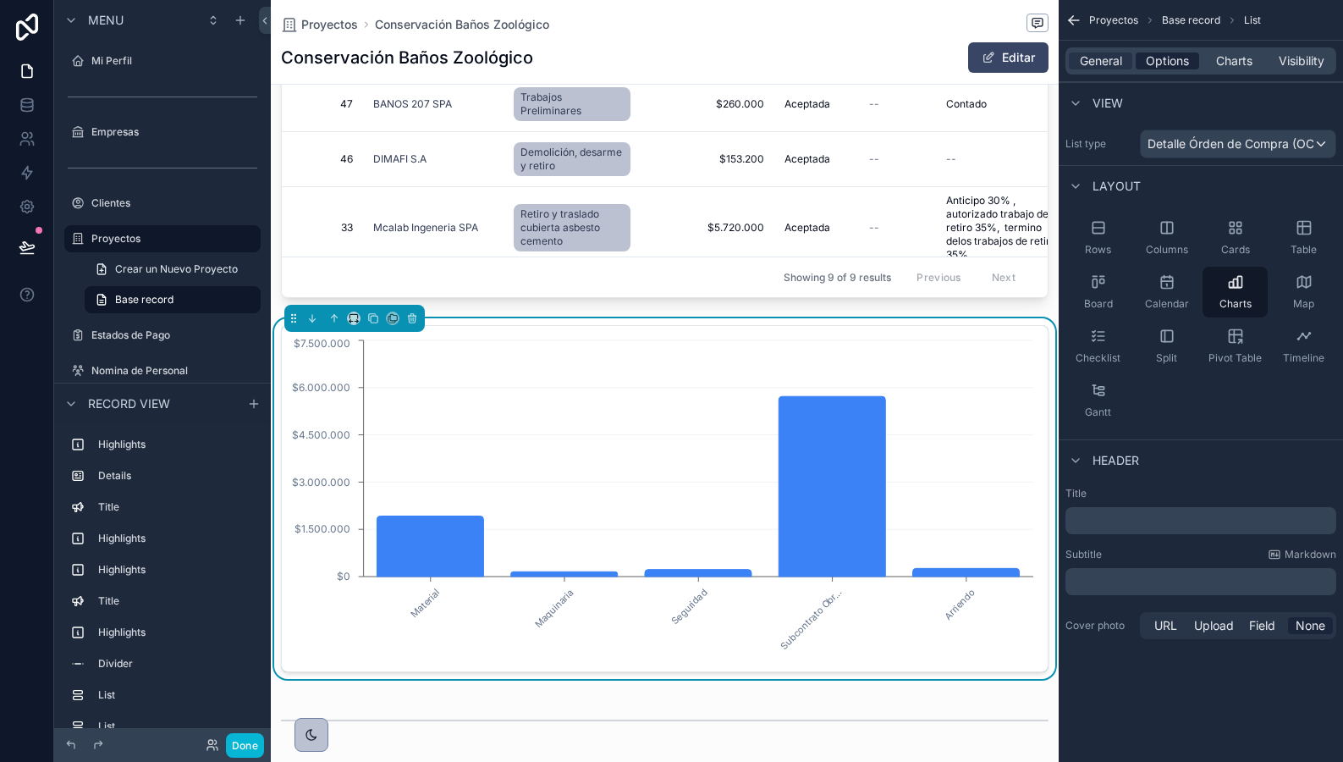
click at [1173, 60] on span "Options" at bounding box center [1167, 60] width 43 height 17
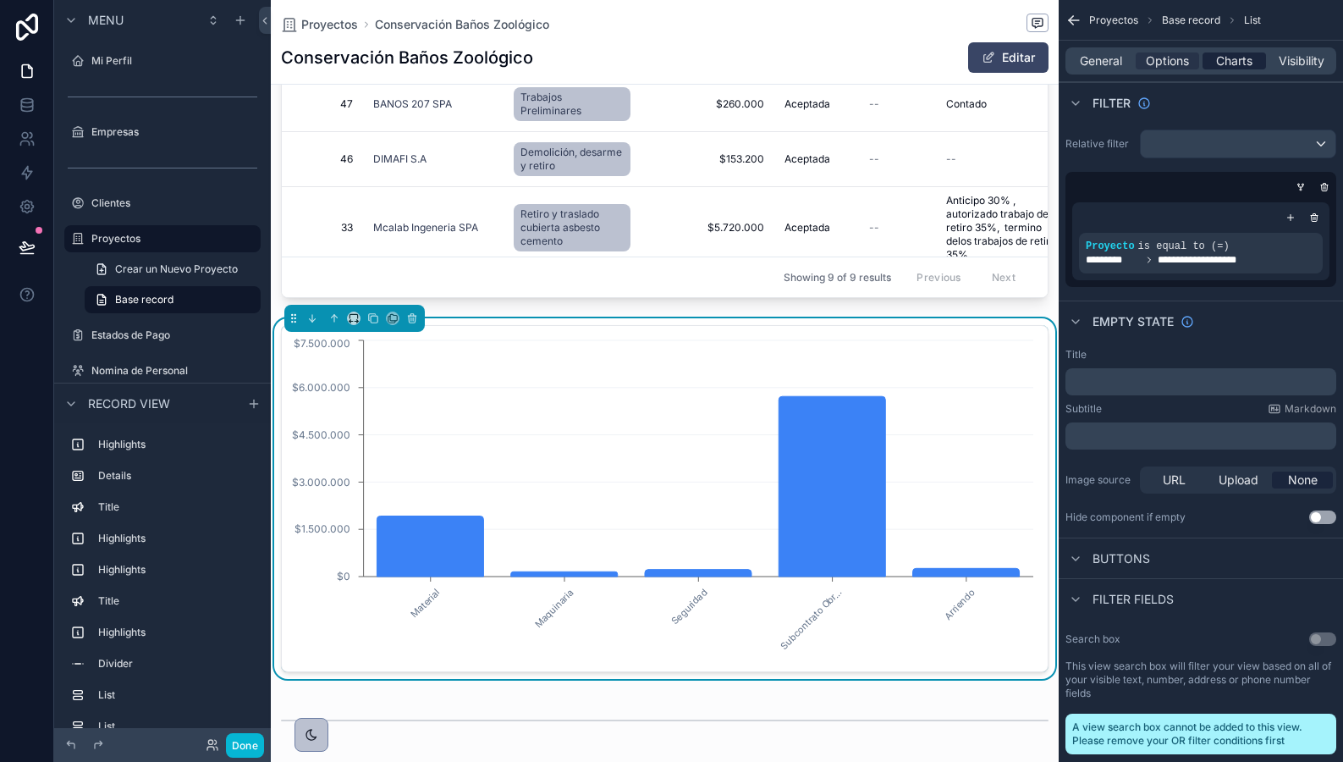
click at [1238, 59] on span "Charts" at bounding box center [1234, 60] width 36 height 17
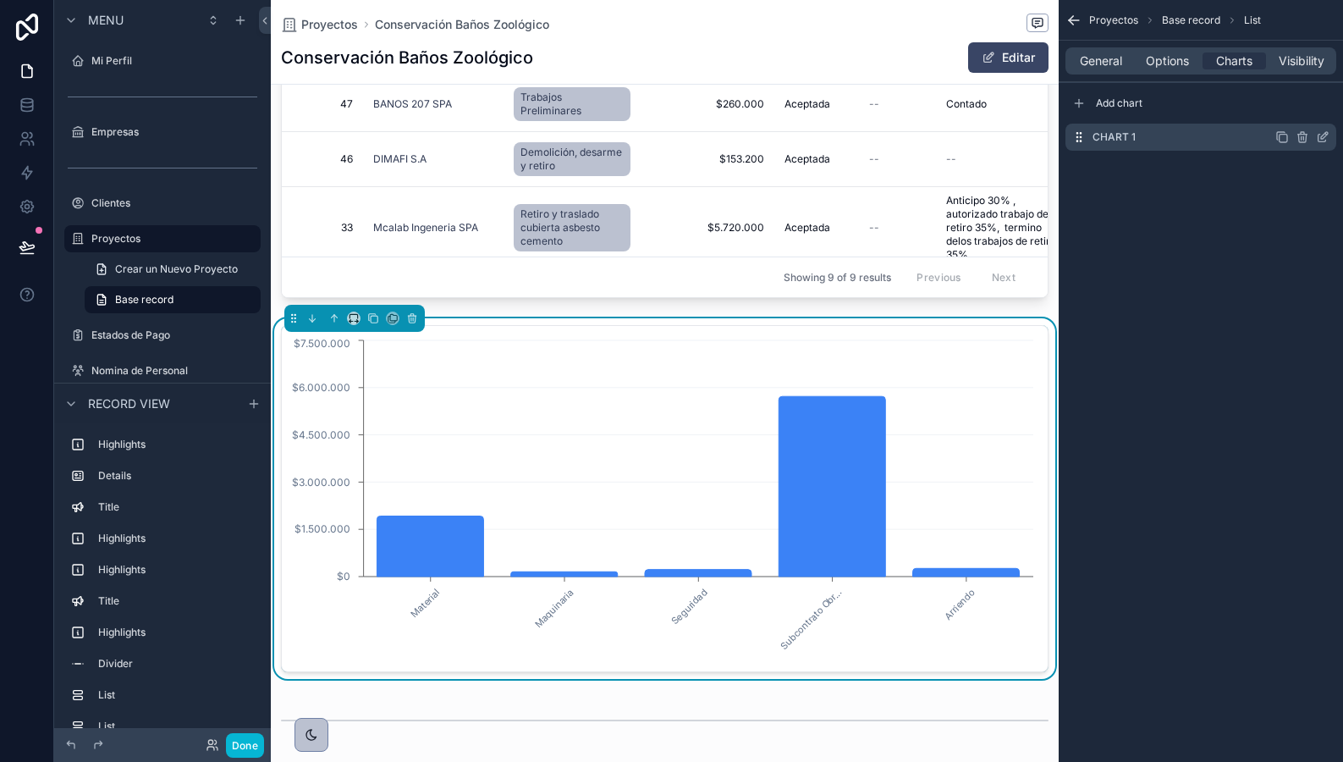
click at [1319, 137] on icon "scrollable content" at bounding box center [1323, 137] width 14 height 14
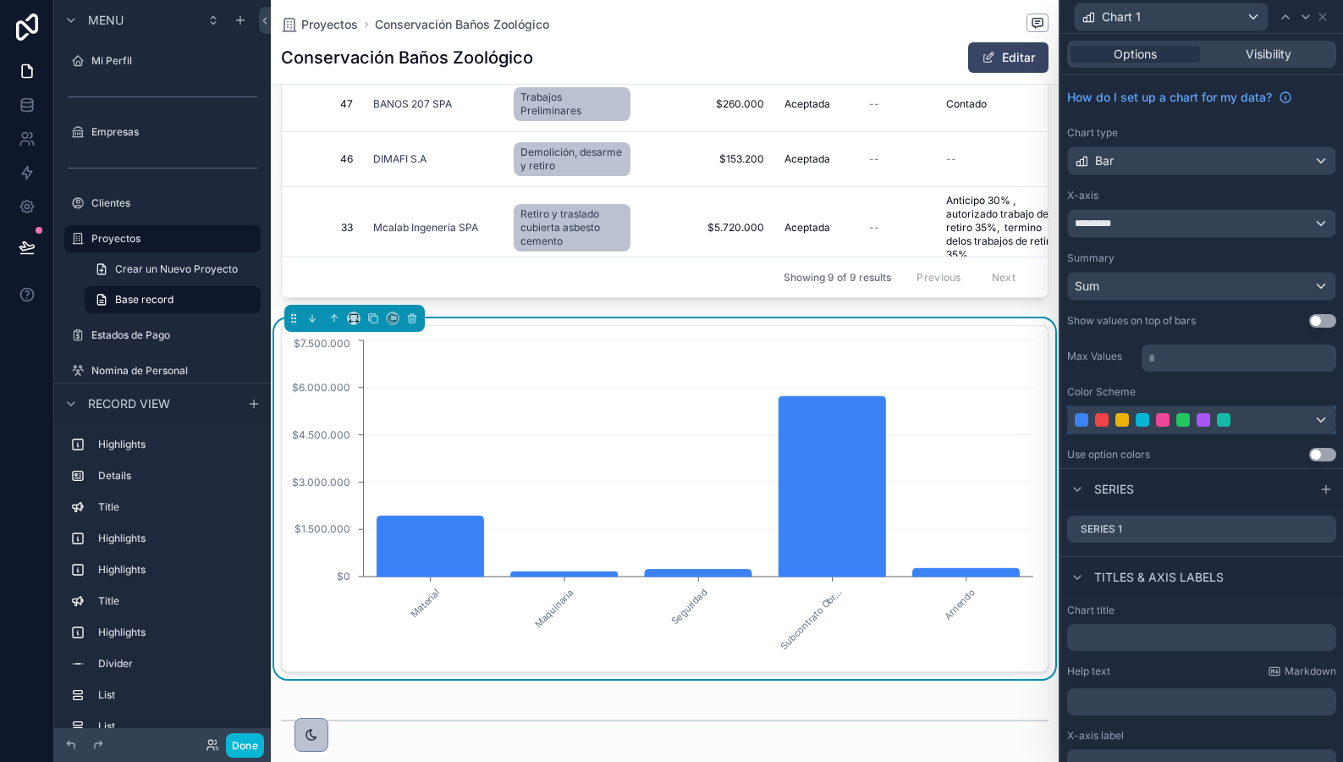
click at [1269, 420] on div at bounding box center [1183, 420] width 217 height 14
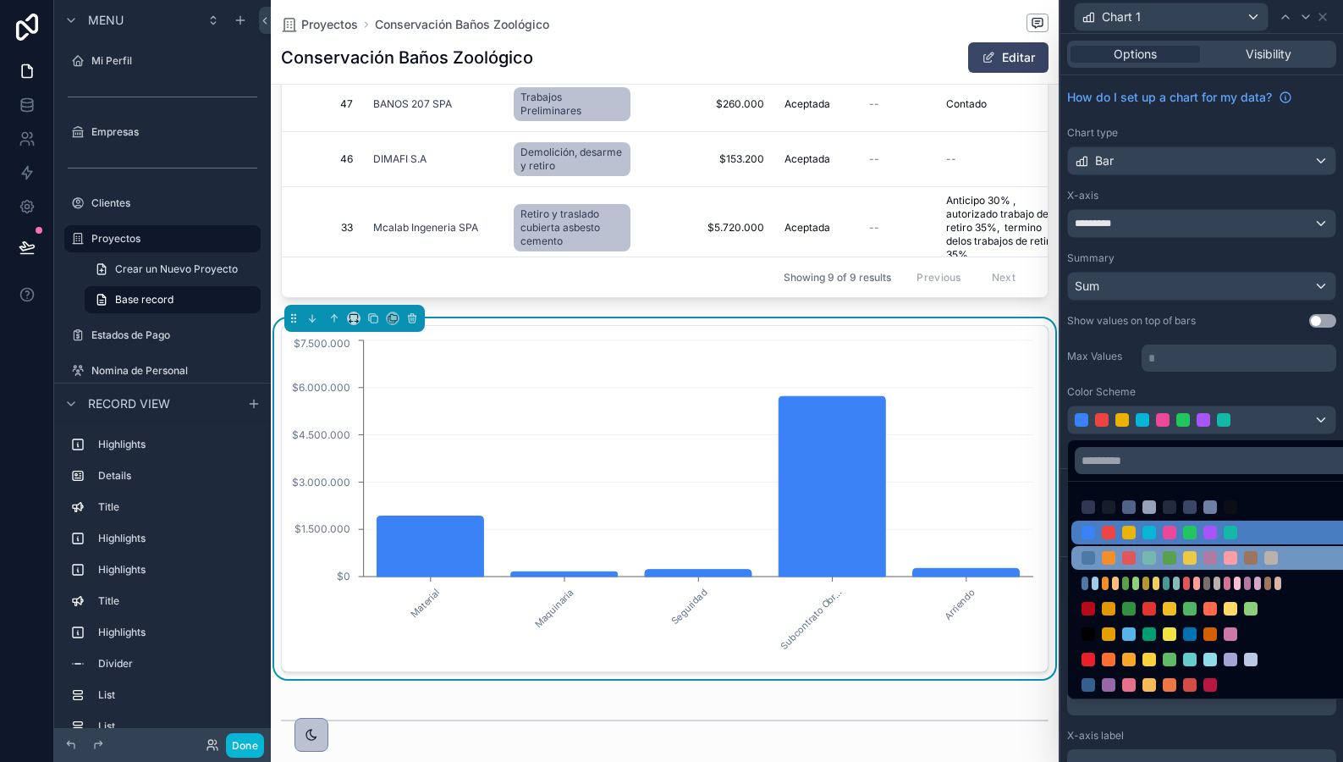
click at [1216, 556] on div at bounding box center [1211, 558] width 14 height 14
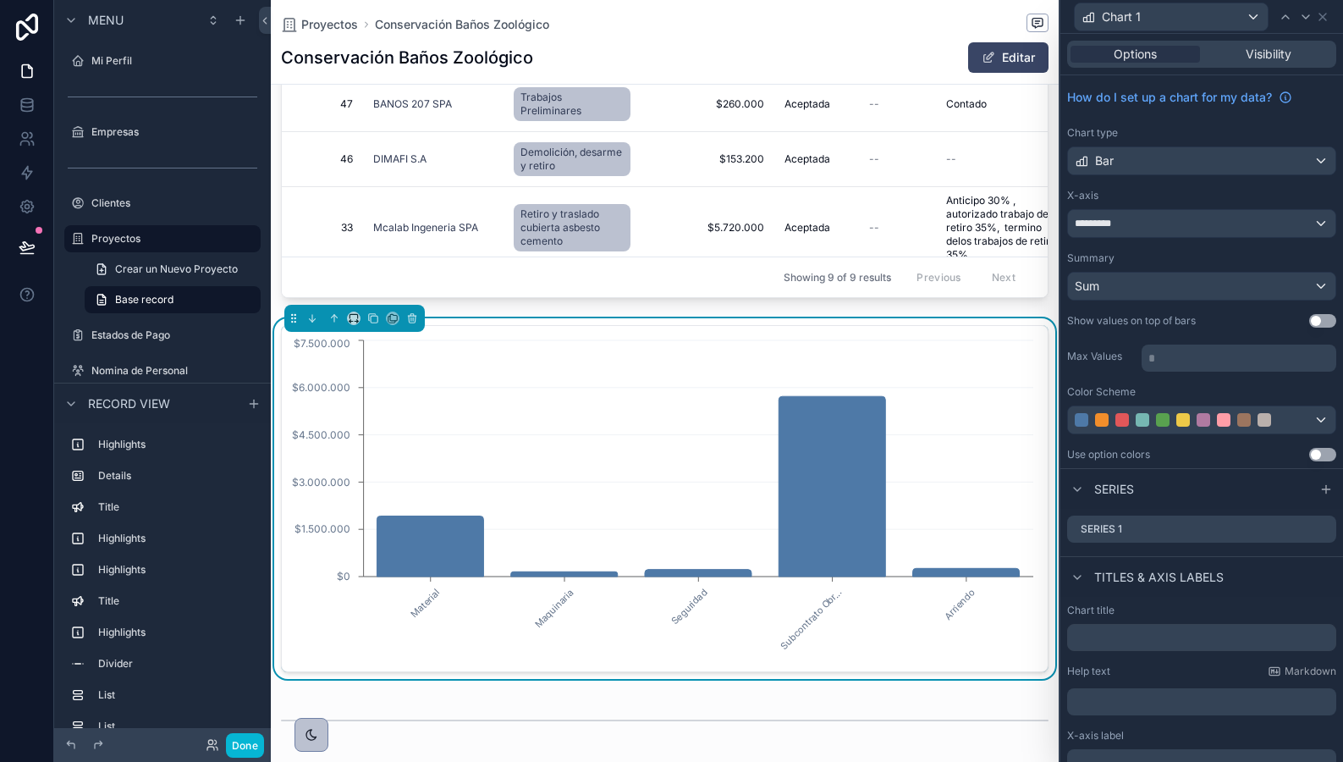
scroll to position [0, 766]
click at [1276, 422] on div at bounding box center [1183, 420] width 217 height 14
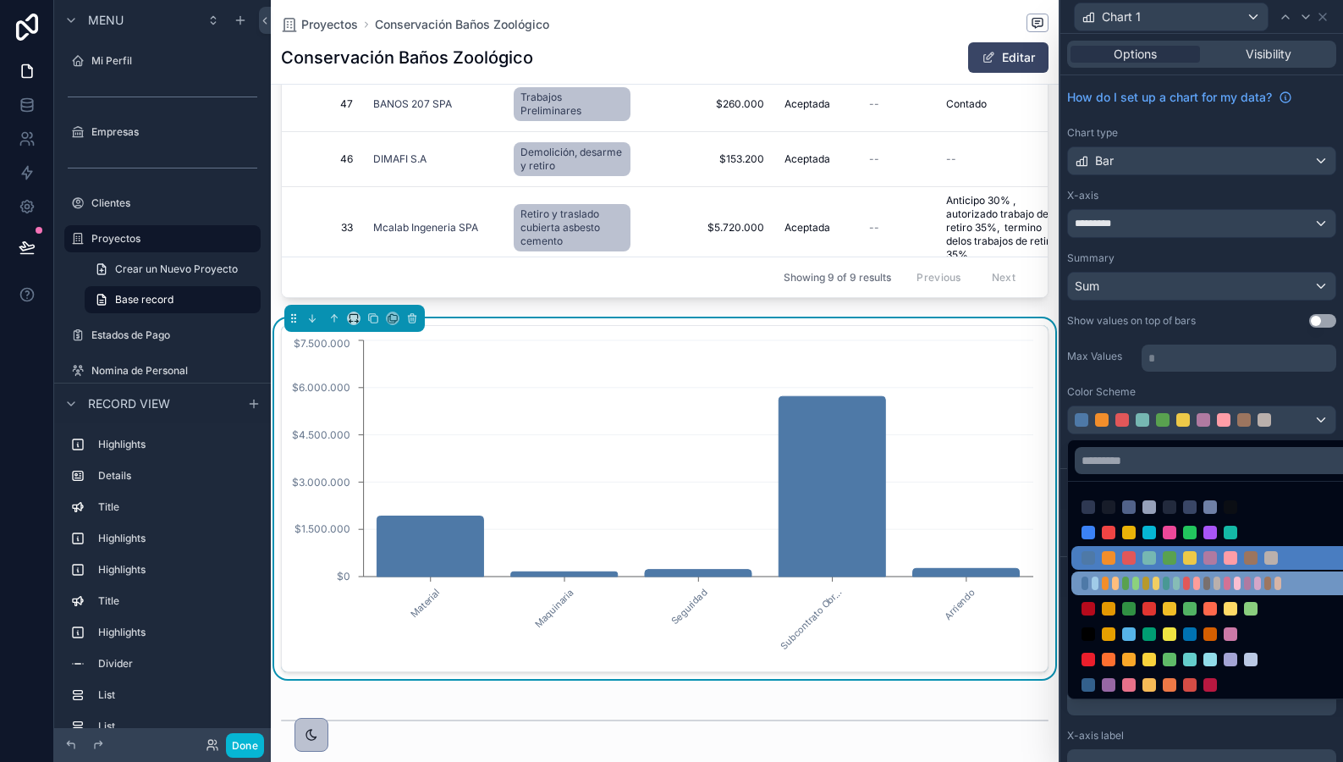
click at [1214, 580] on div at bounding box center [1217, 583] width 7 height 14
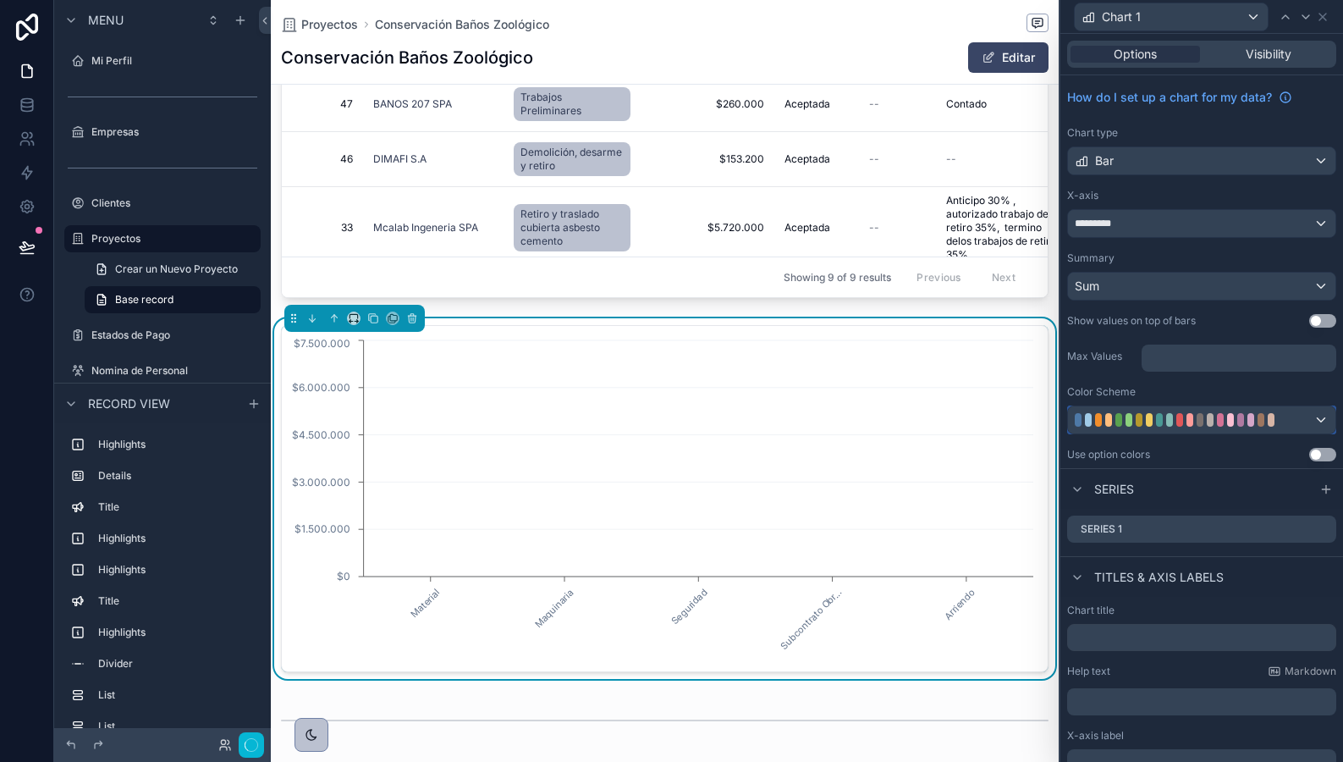
click at [1276, 422] on div at bounding box center [1183, 420] width 217 height 14
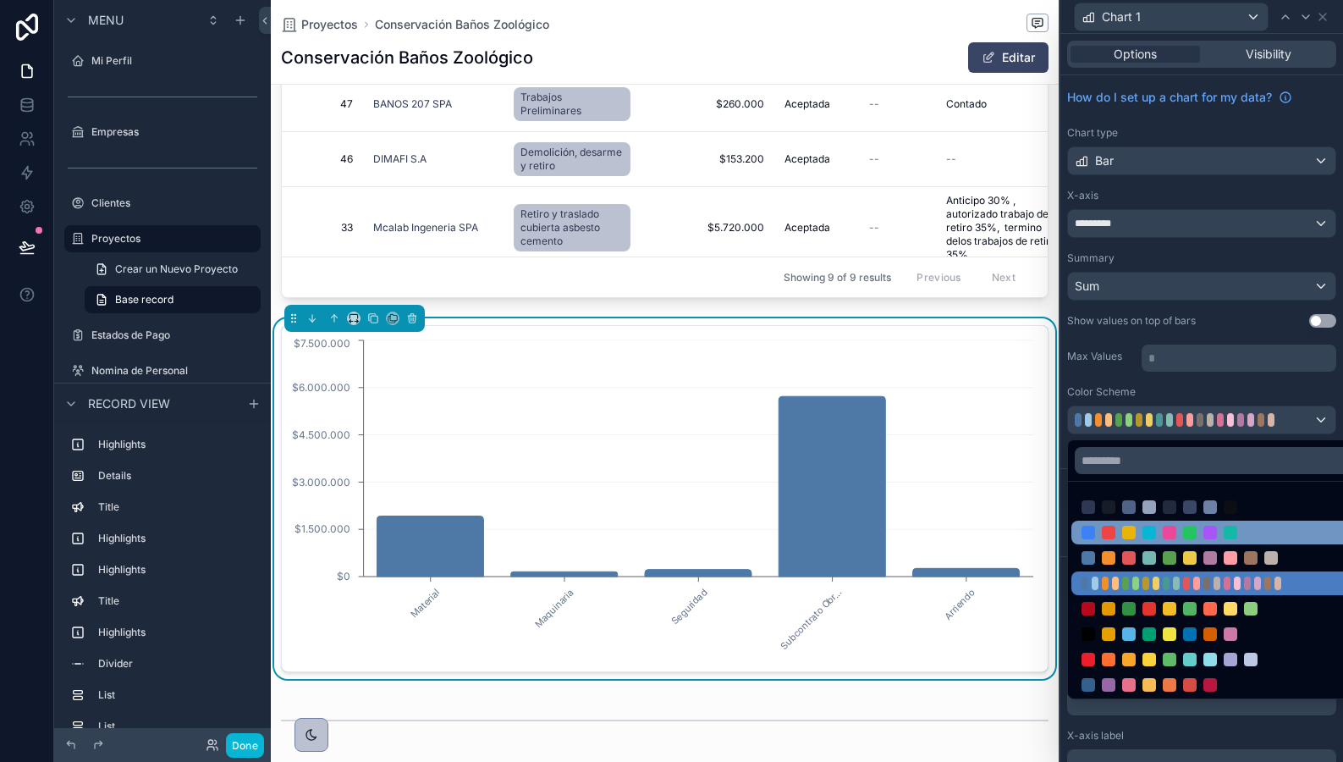
click at [1215, 531] on div at bounding box center [1211, 533] width 14 height 14
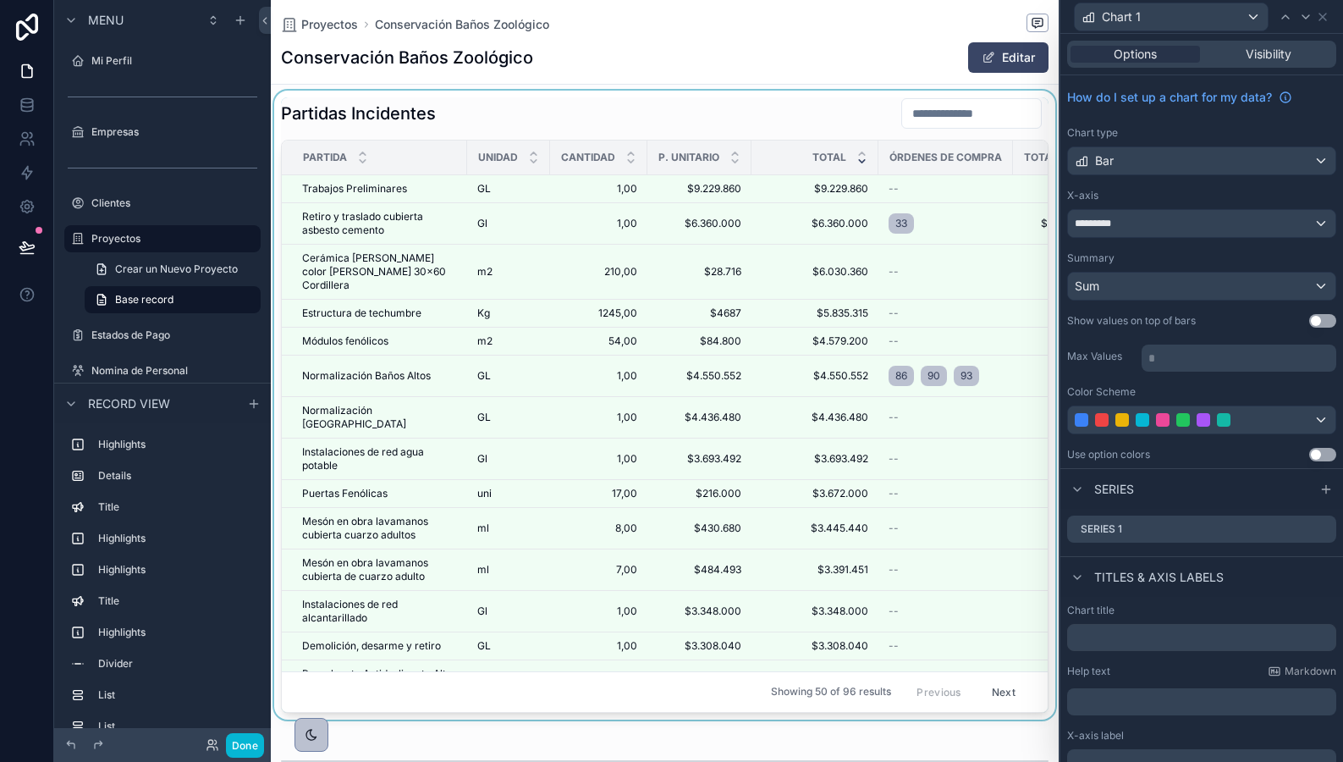
scroll to position [3400, 0]
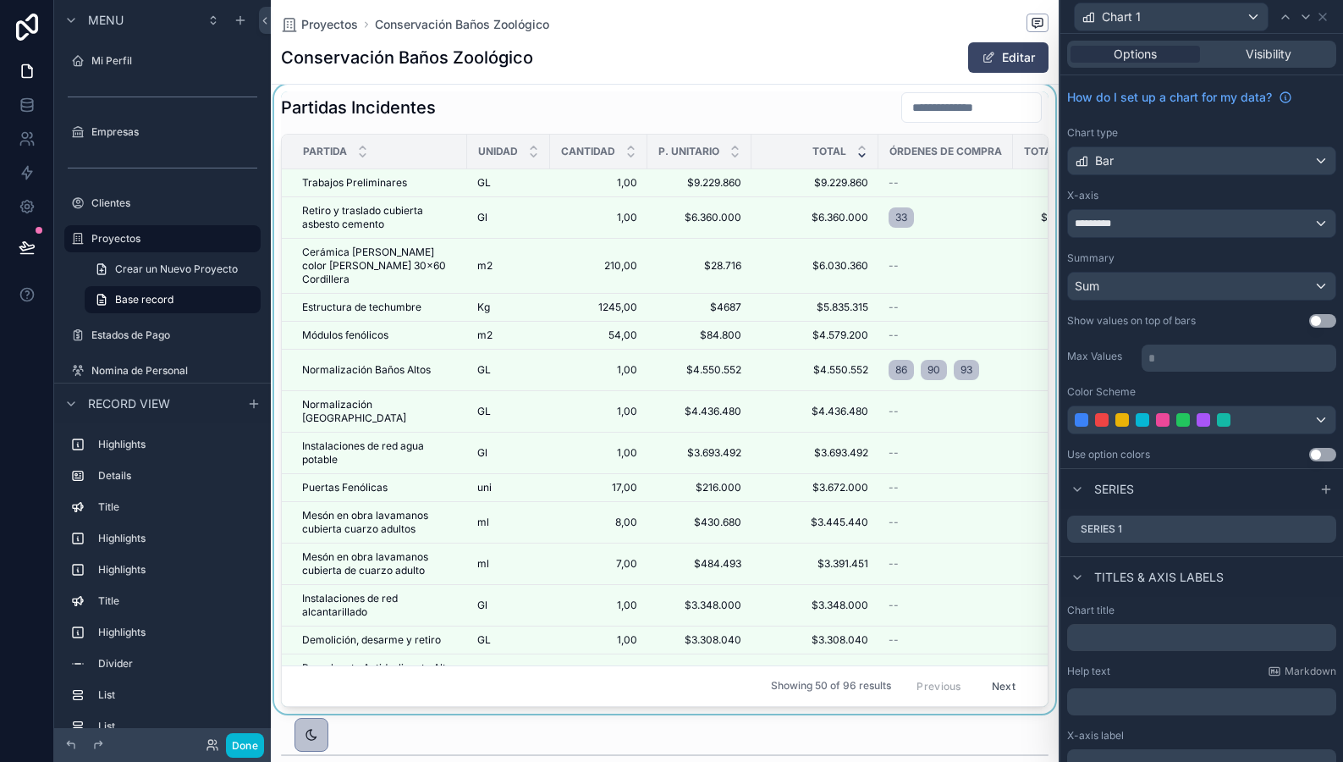
click at [791, 383] on div "scrollable content" at bounding box center [665, 399] width 788 height 629
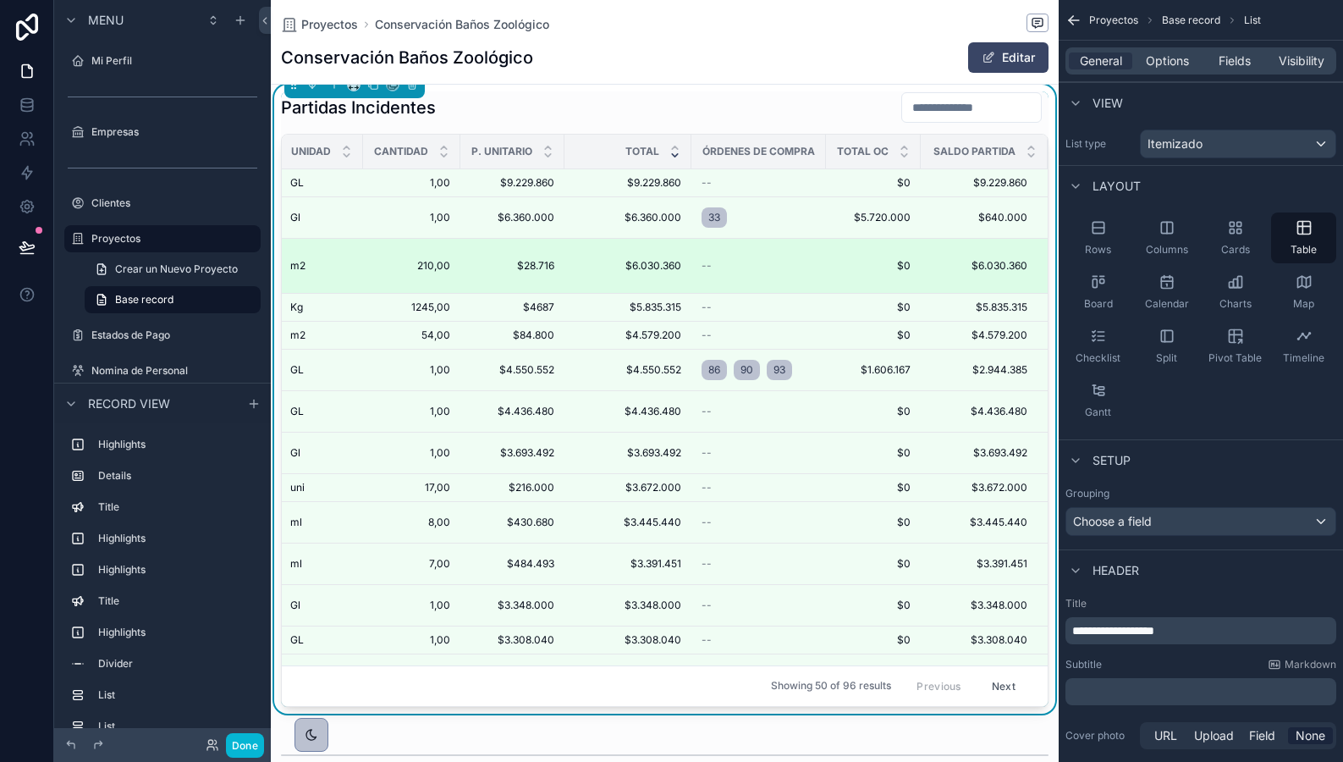
scroll to position [0, 0]
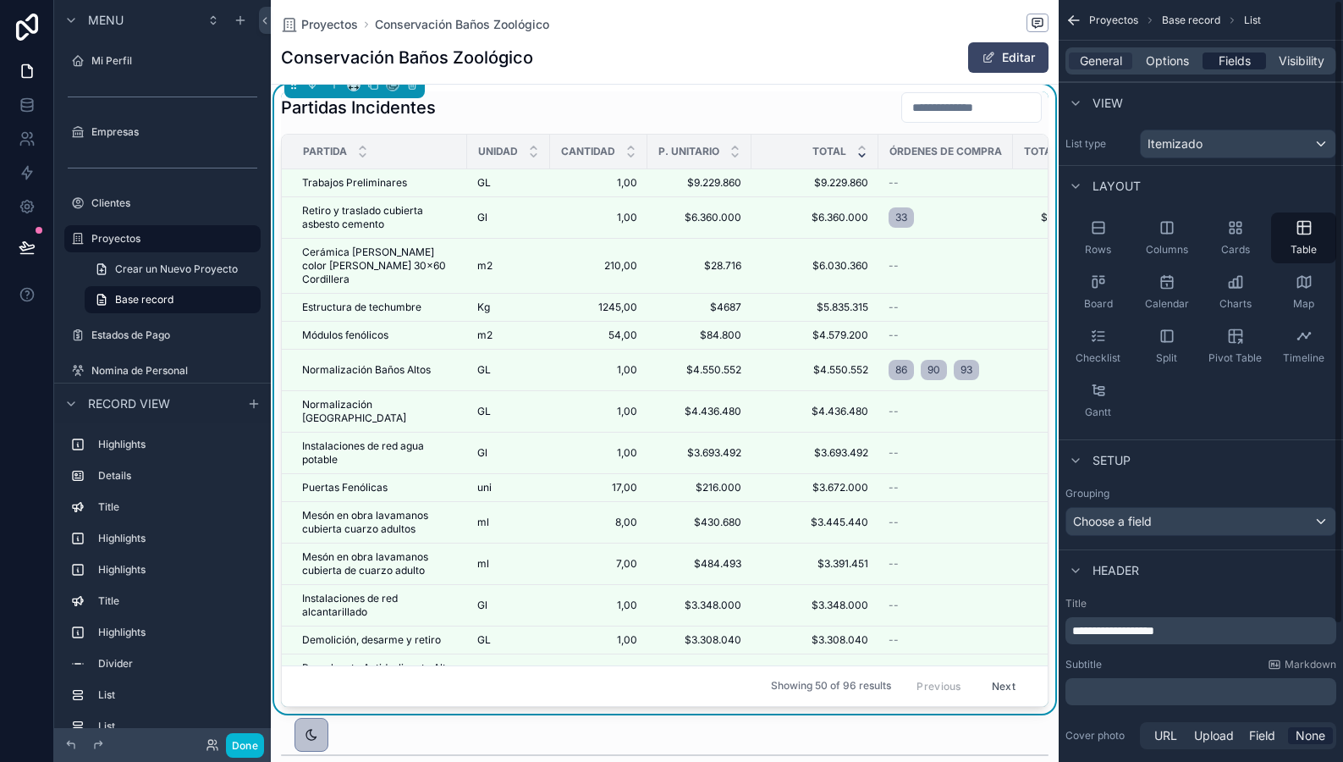
click at [1226, 54] on span "Fields" at bounding box center [1235, 60] width 32 height 17
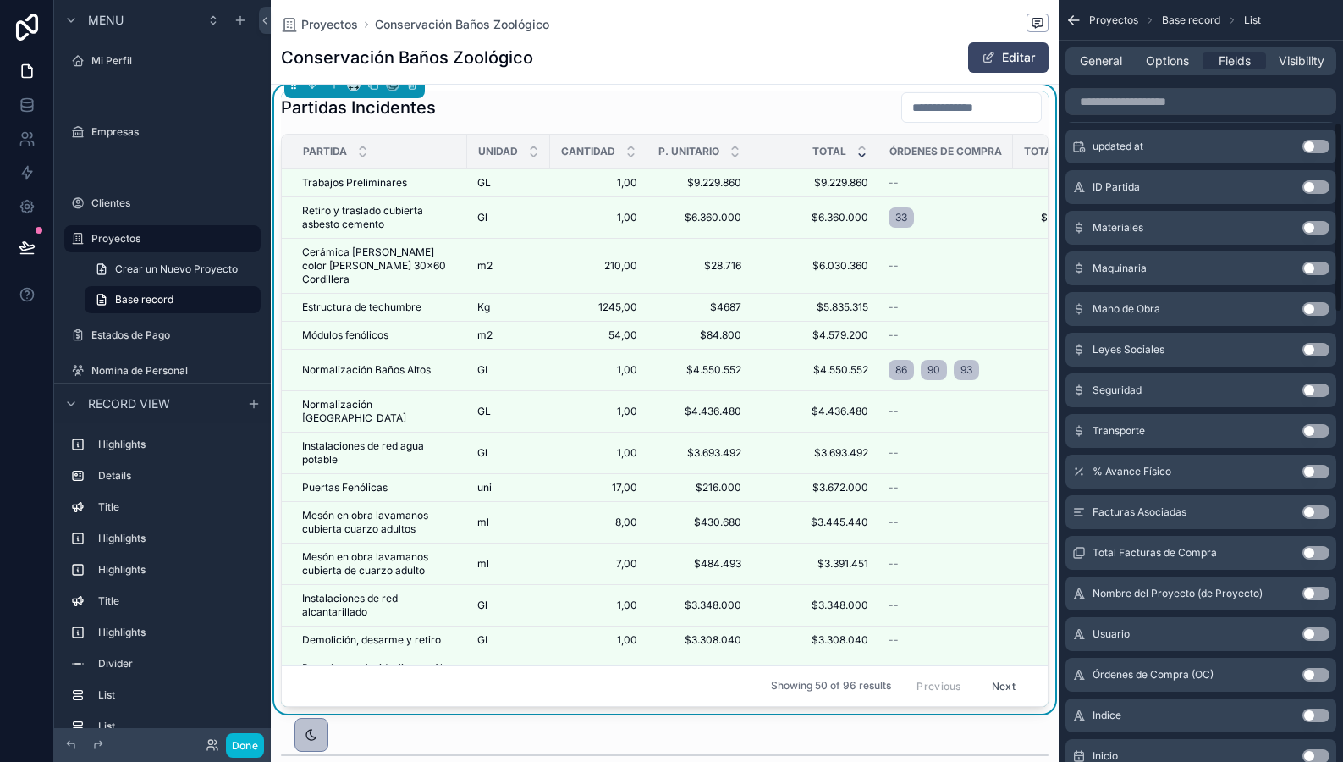
scroll to position [496, 0]
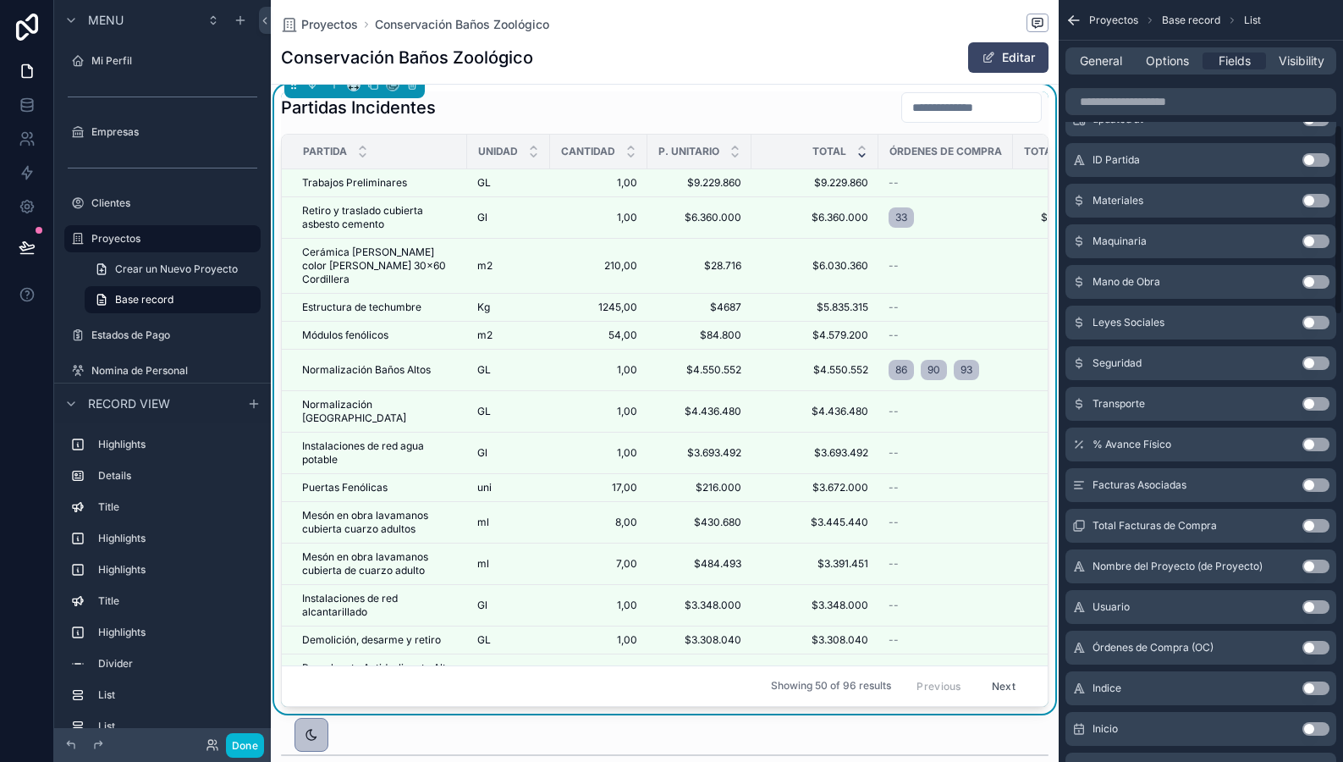
click at [1310, 685] on button "Use setting" at bounding box center [1316, 688] width 27 height 14
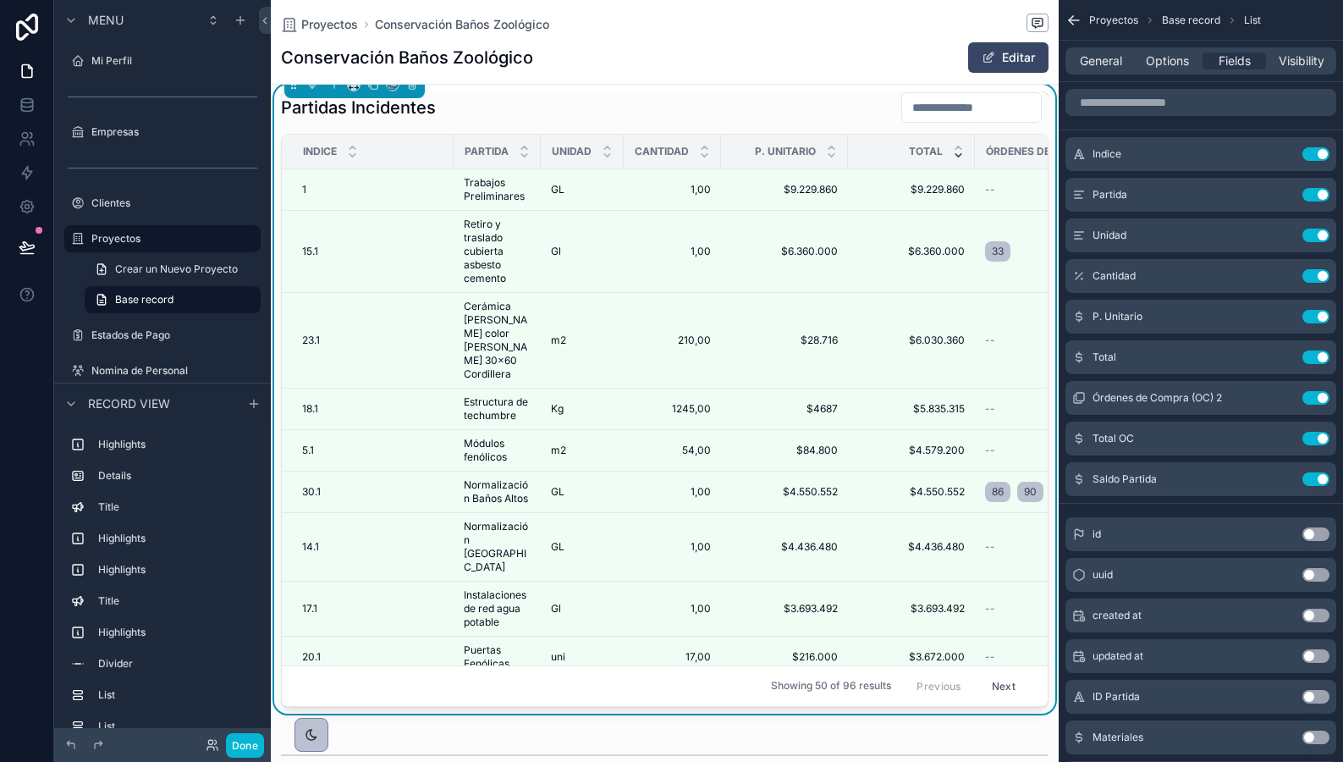
scroll to position [0, 766]
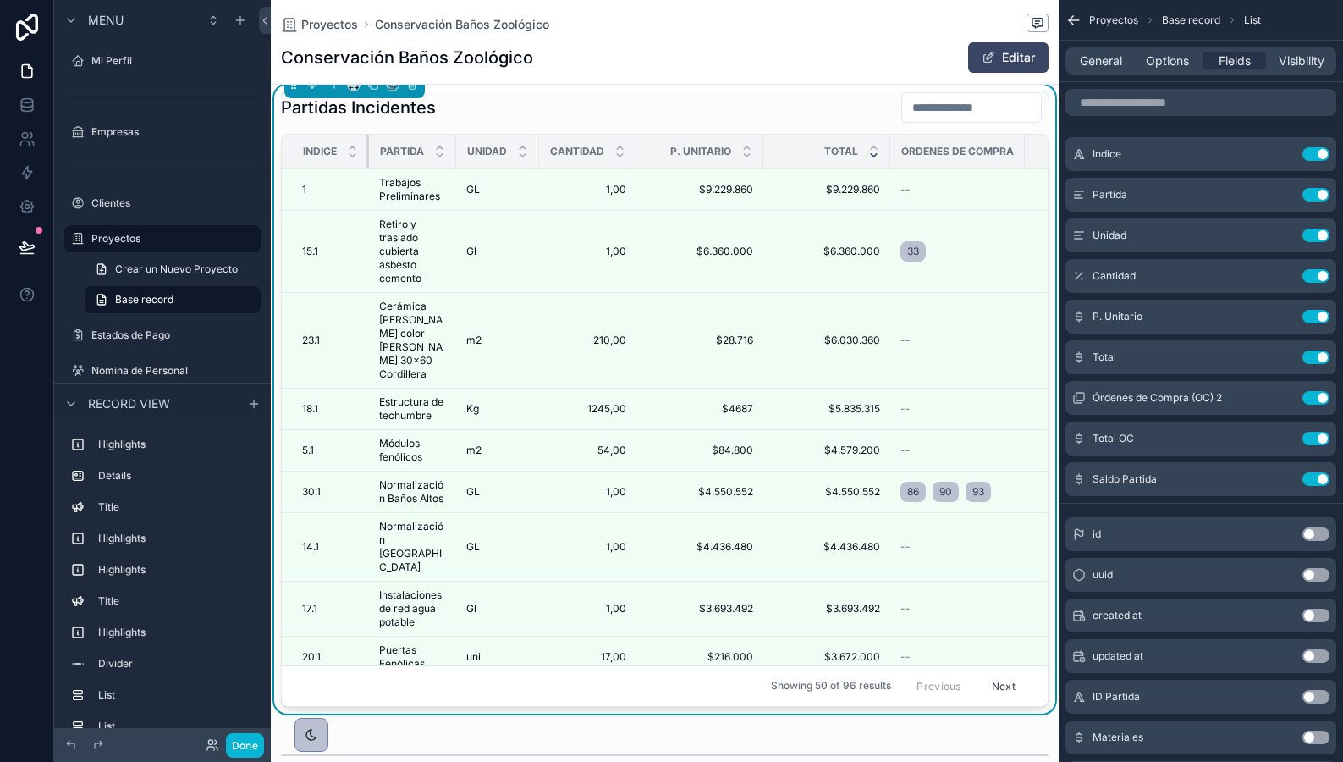
drag, startPoint x: 451, startPoint y: 146, endPoint x: 263, endPoint y: 162, distance: 188.5
click at [263, 162] on div "Menu Mi Perfil Empresas Clientes Proyectos Crear un Nuevo Proyecto Base record …" at bounding box center [698, 381] width 1289 height 762
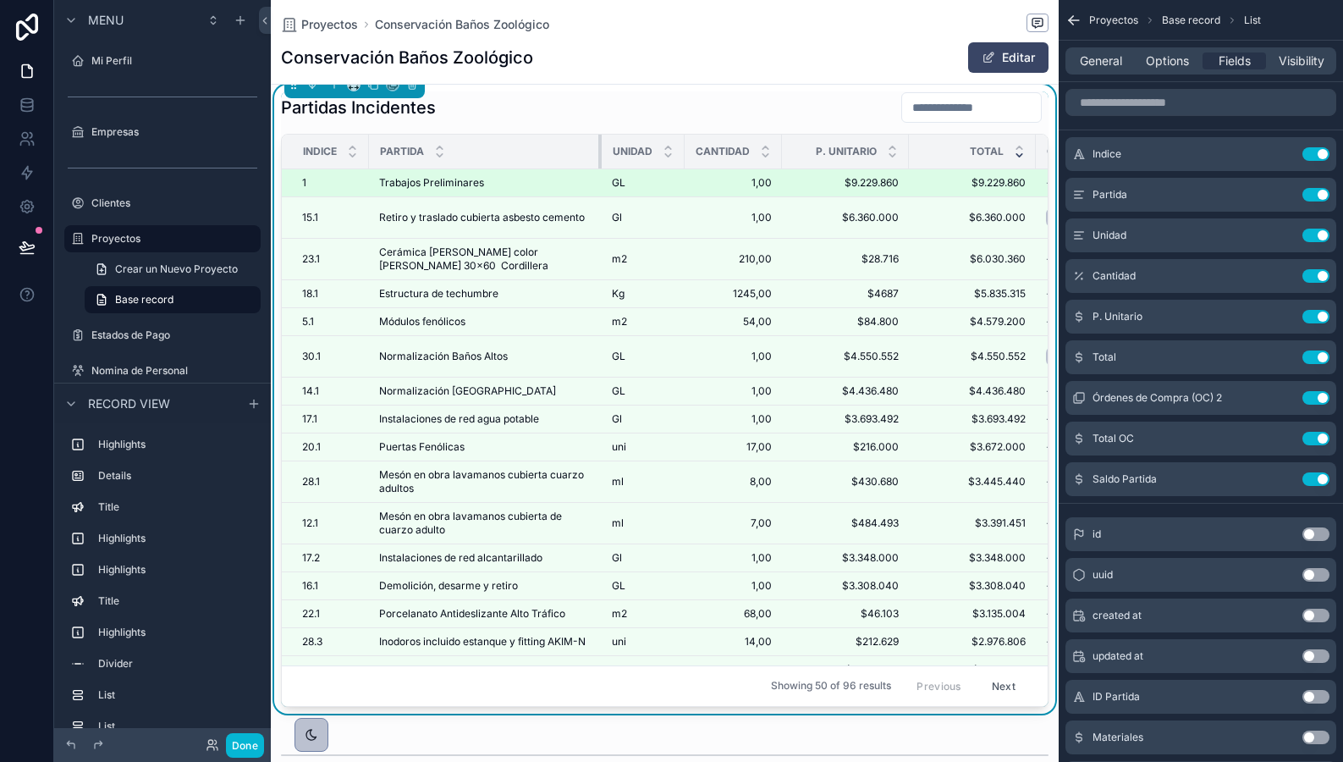
drag, startPoint x: 455, startPoint y: 156, endPoint x: 624, endPoint y: 171, distance: 170.0
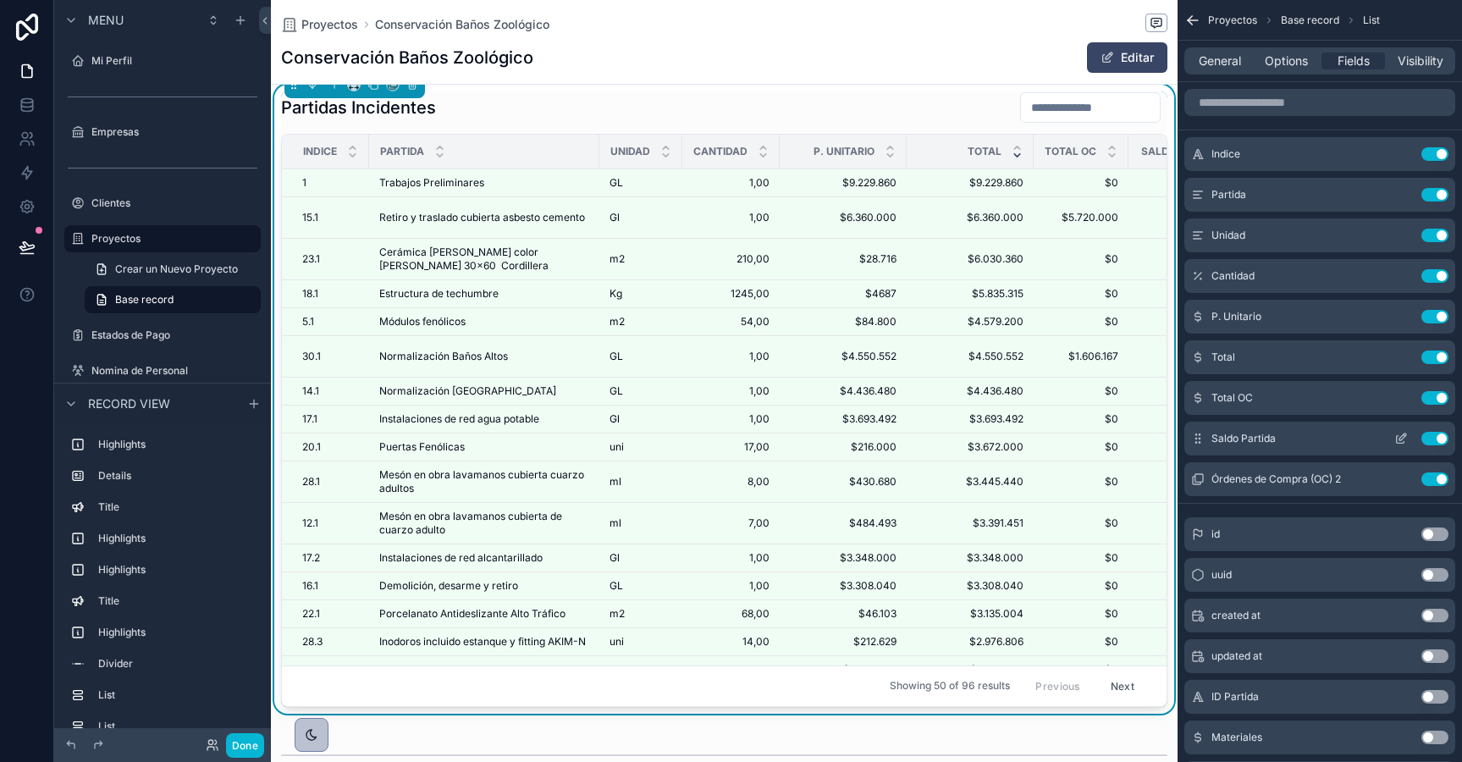
scroll to position [0, 885]
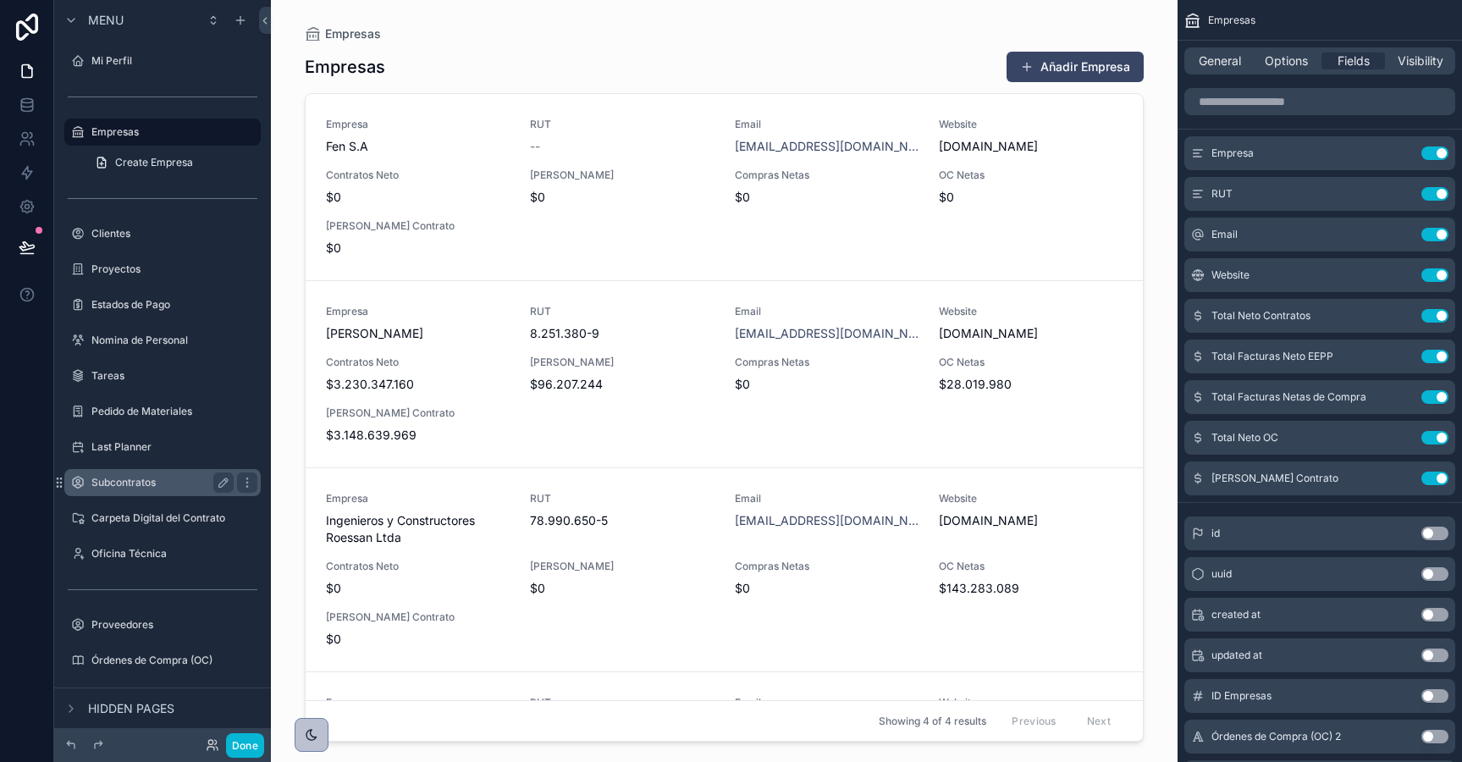
click at [113, 478] on label "Subcontratos" at bounding box center [158, 483] width 135 height 14
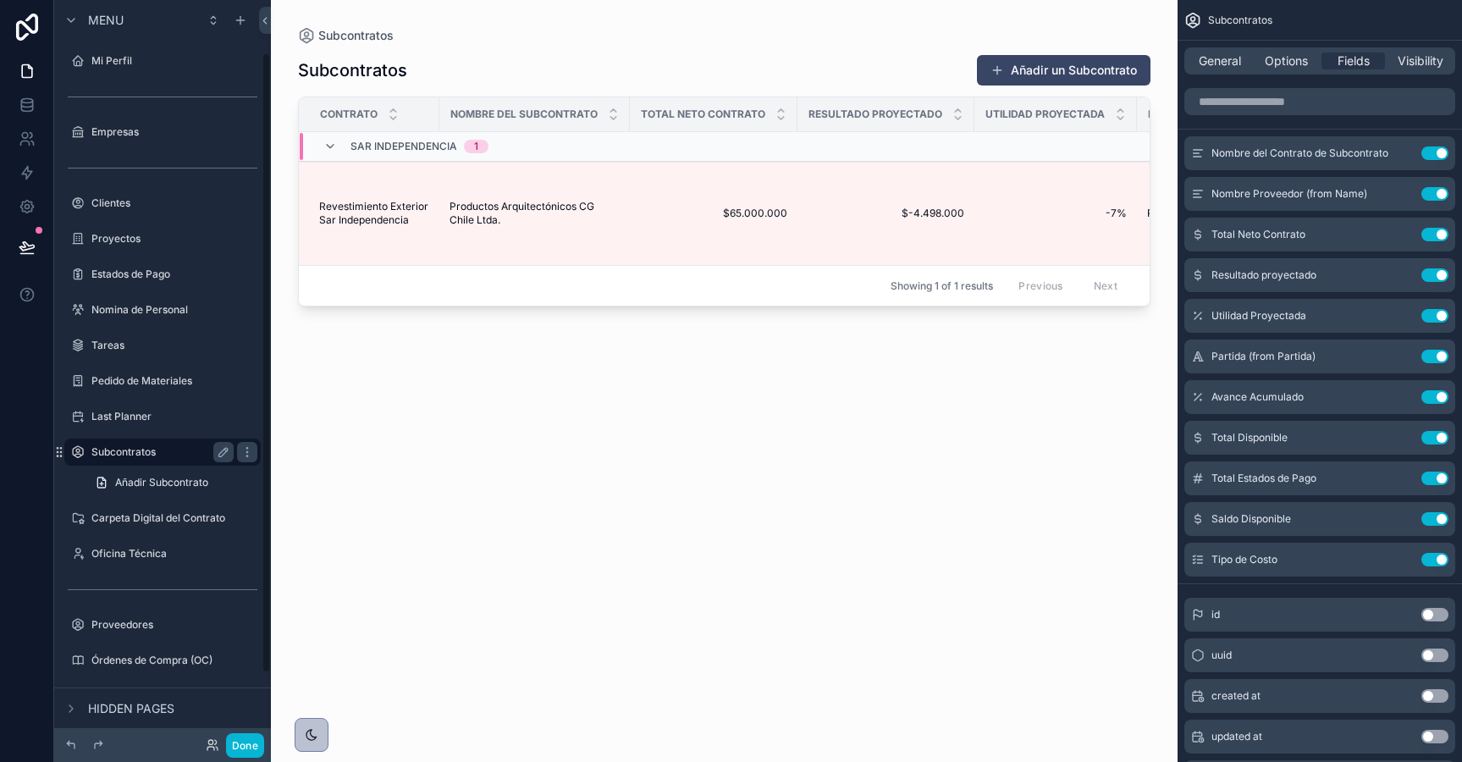
scroll to position [63, 0]
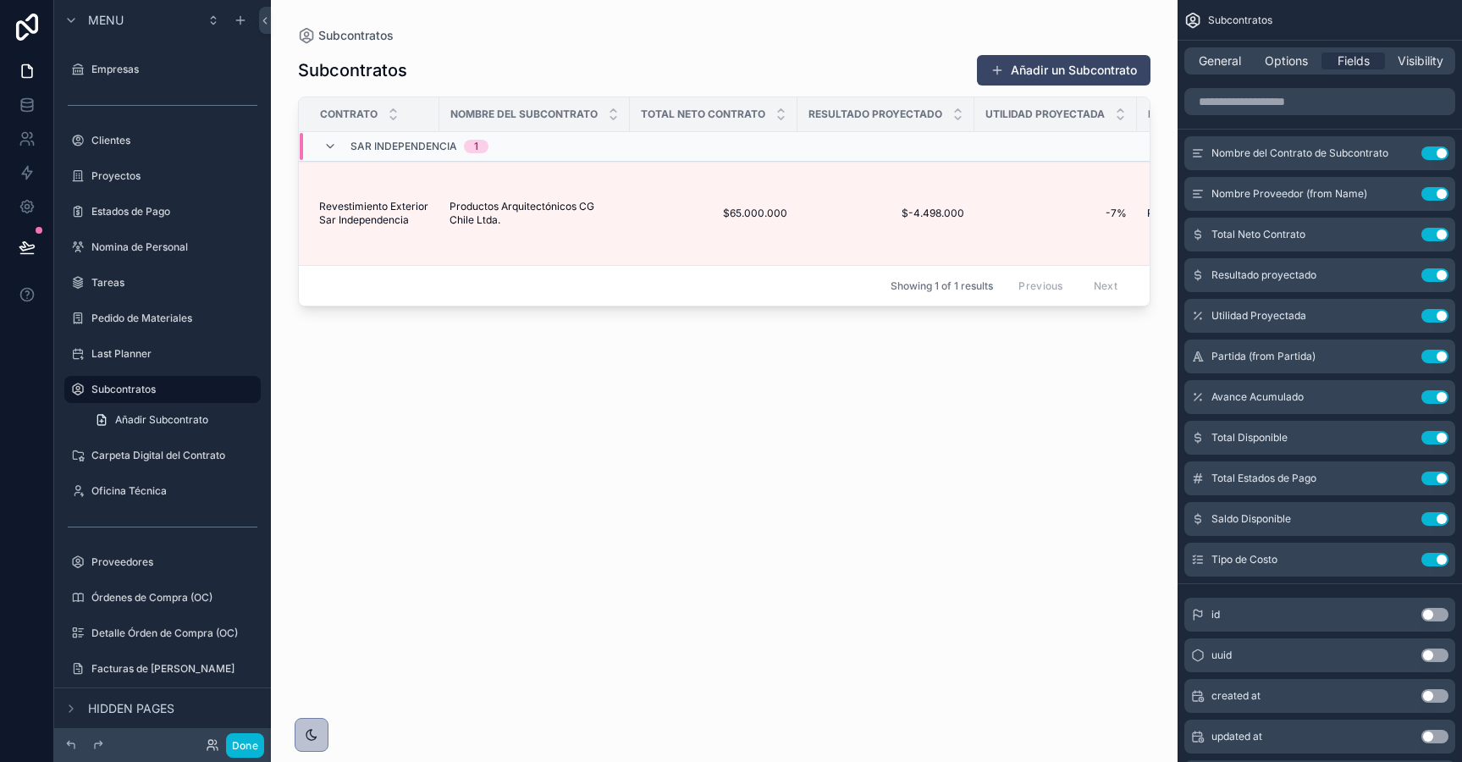
click at [816, 231] on div "scrollable content" at bounding box center [724, 371] width 907 height 742
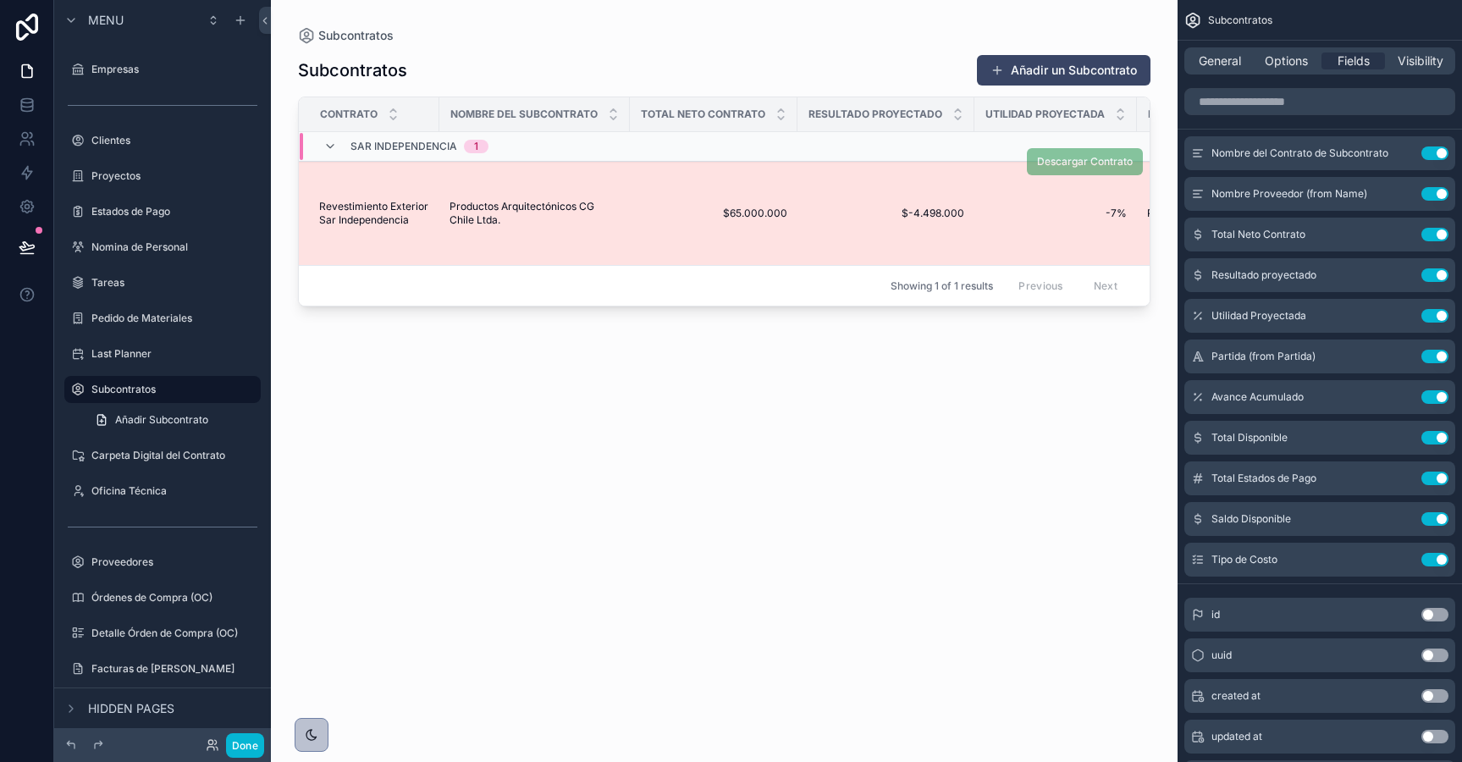
click at [474, 206] on span "Productos Arquitectónicos CG Chile Ltda." at bounding box center [535, 213] width 170 height 27
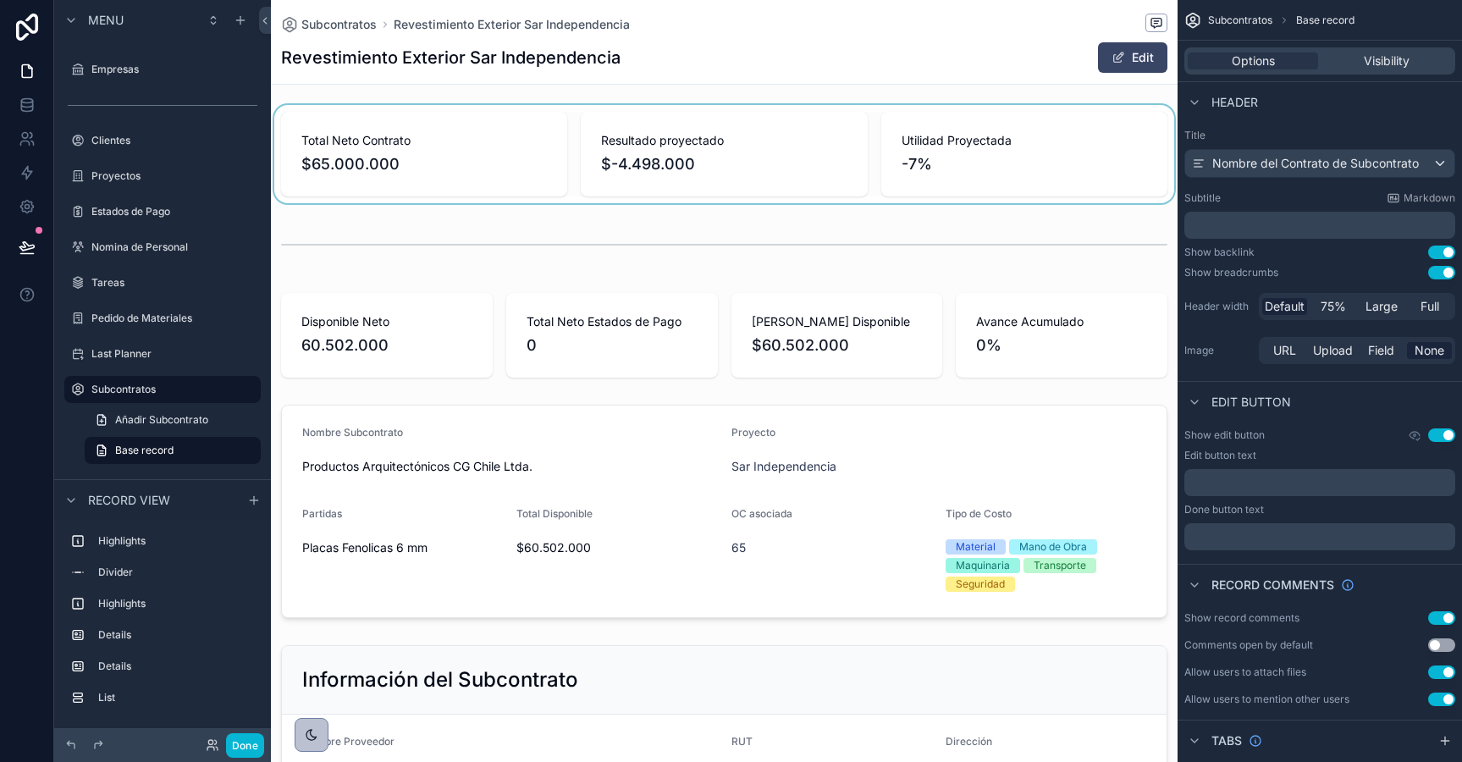
click at [586, 114] on div "scrollable content" at bounding box center [724, 154] width 907 height 98
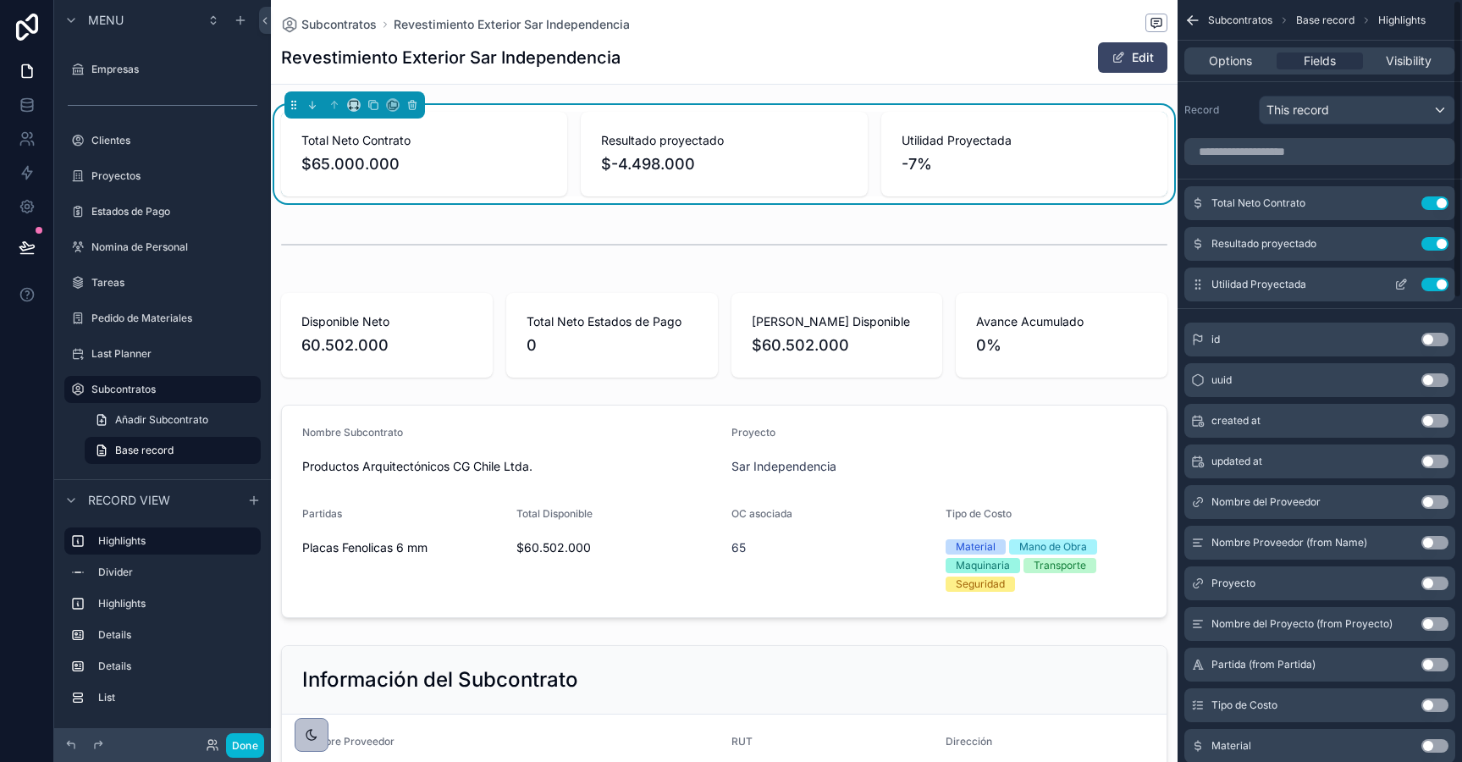
click at [1402, 281] on icon "scrollable content" at bounding box center [1402, 282] width 7 height 7
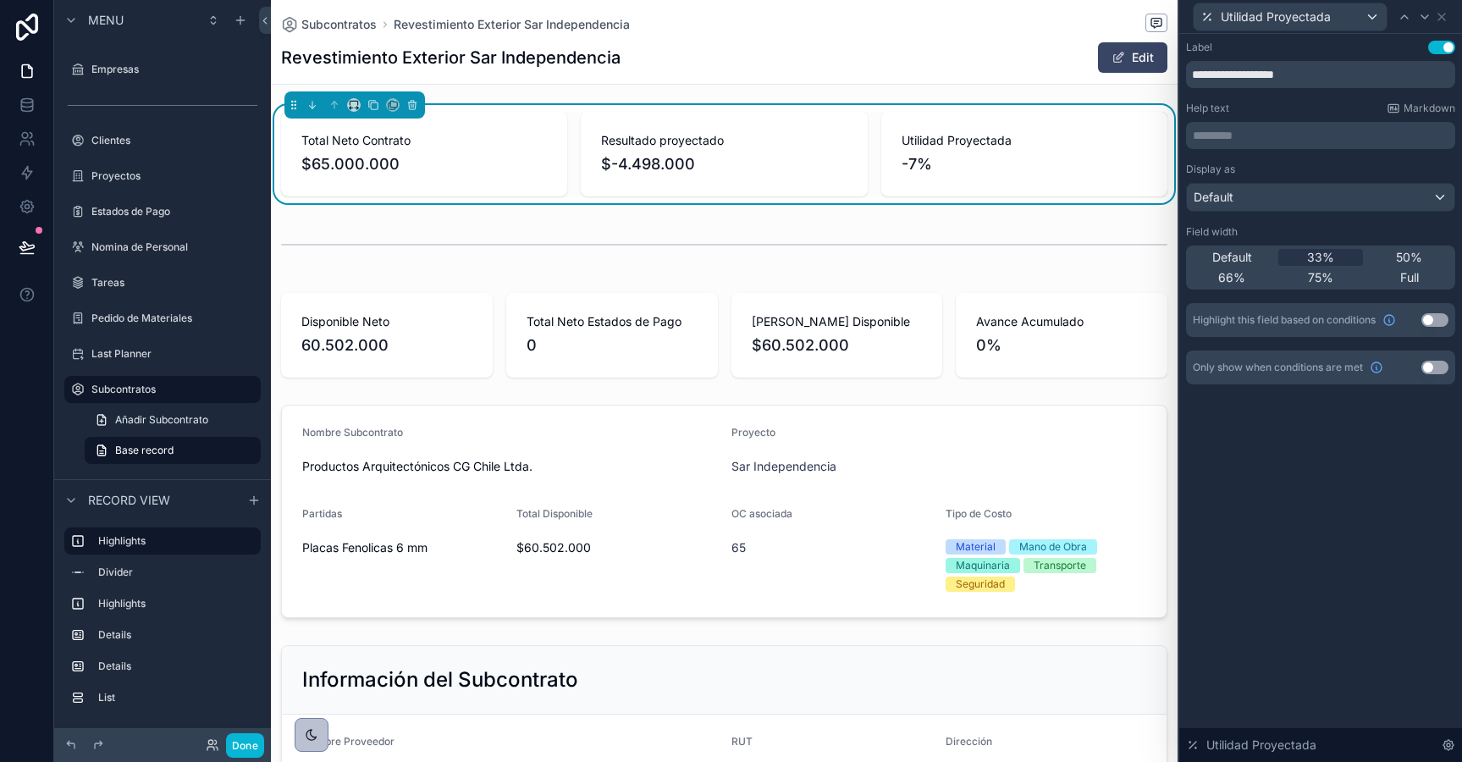
click at [1432, 320] on button "Use setting" at bounding box center [1434, 320] width 27 height 14
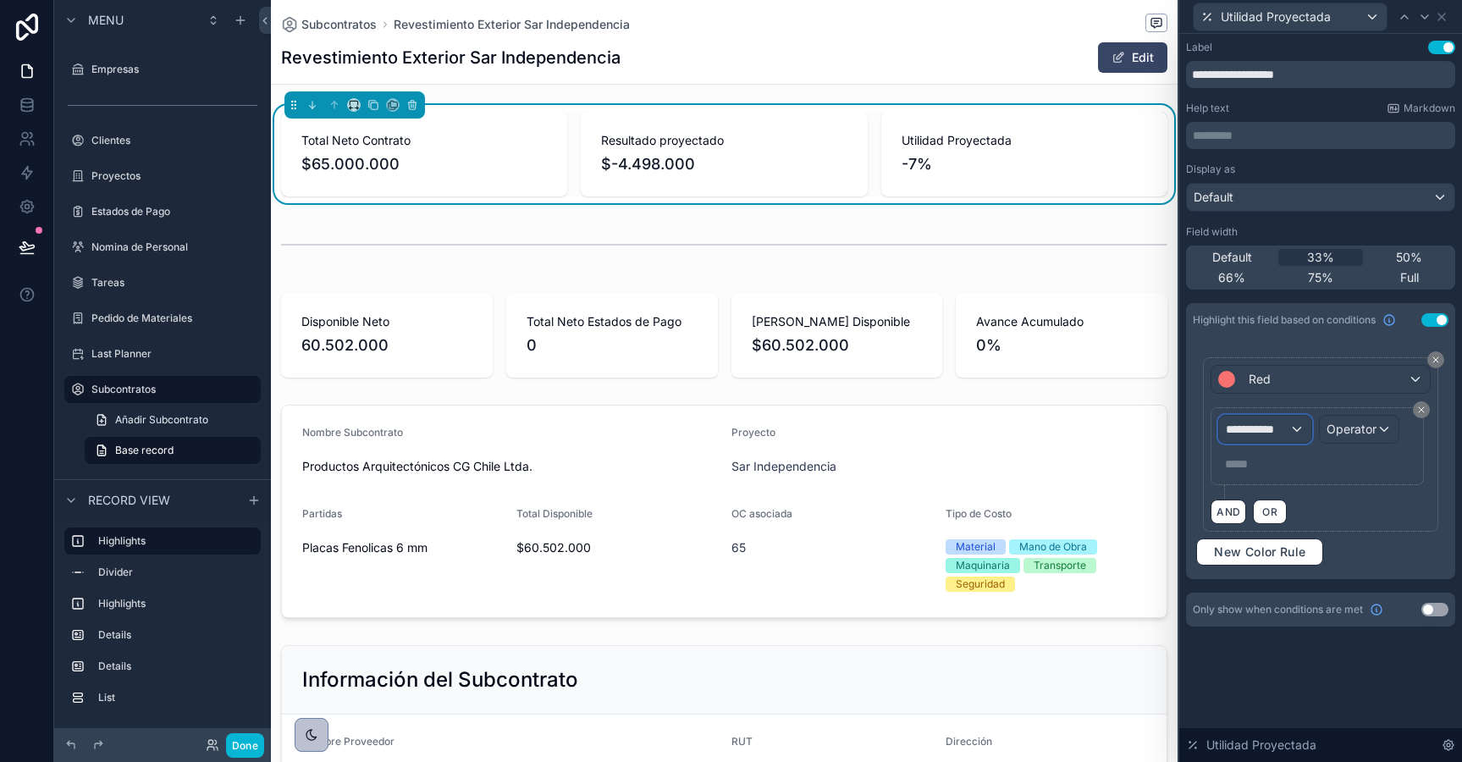
click at [1253, 430] on span "**********" at bounding box center [1257, 429] width 63 height 17
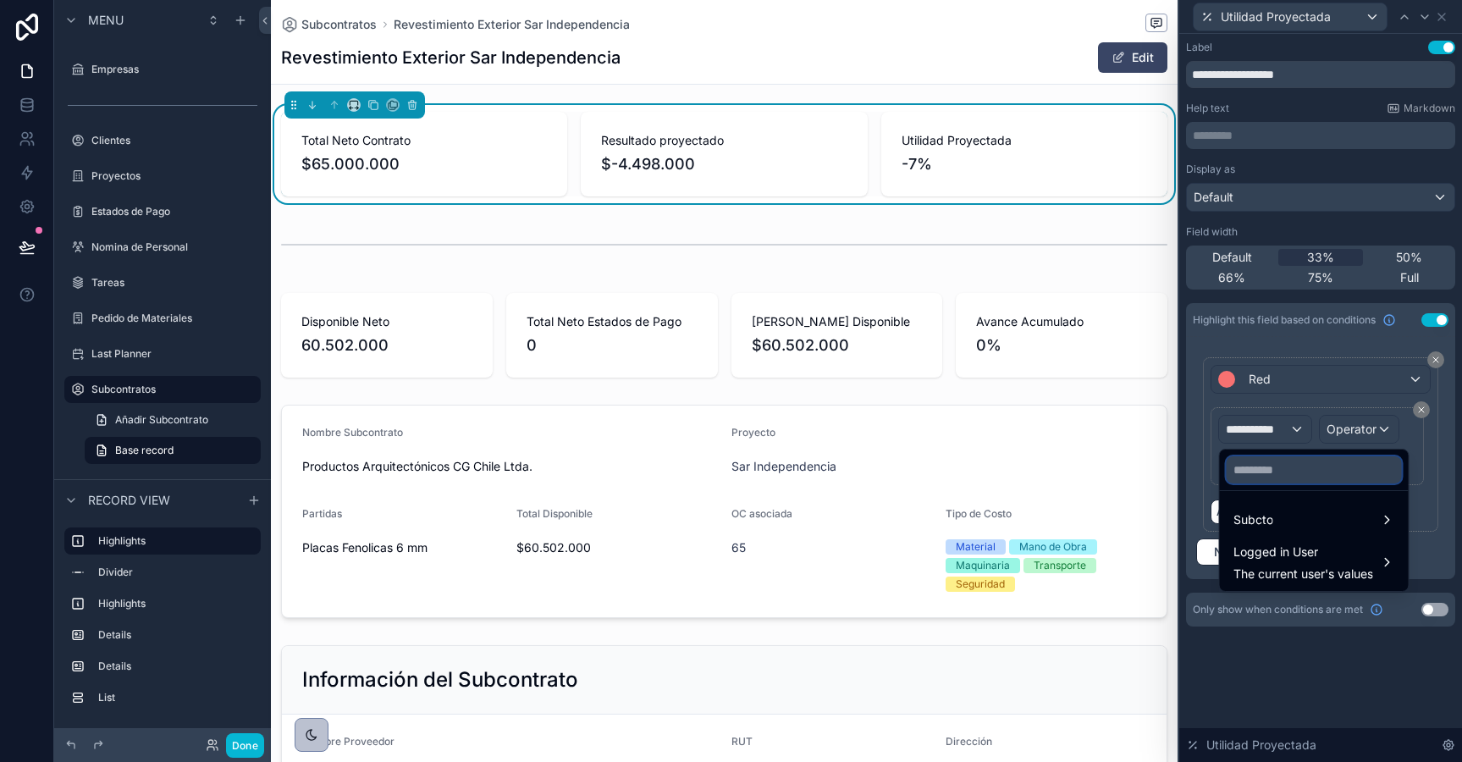
click at [1256, 467] on input "text" at bounding box center [1314, 469] width 175 height 27
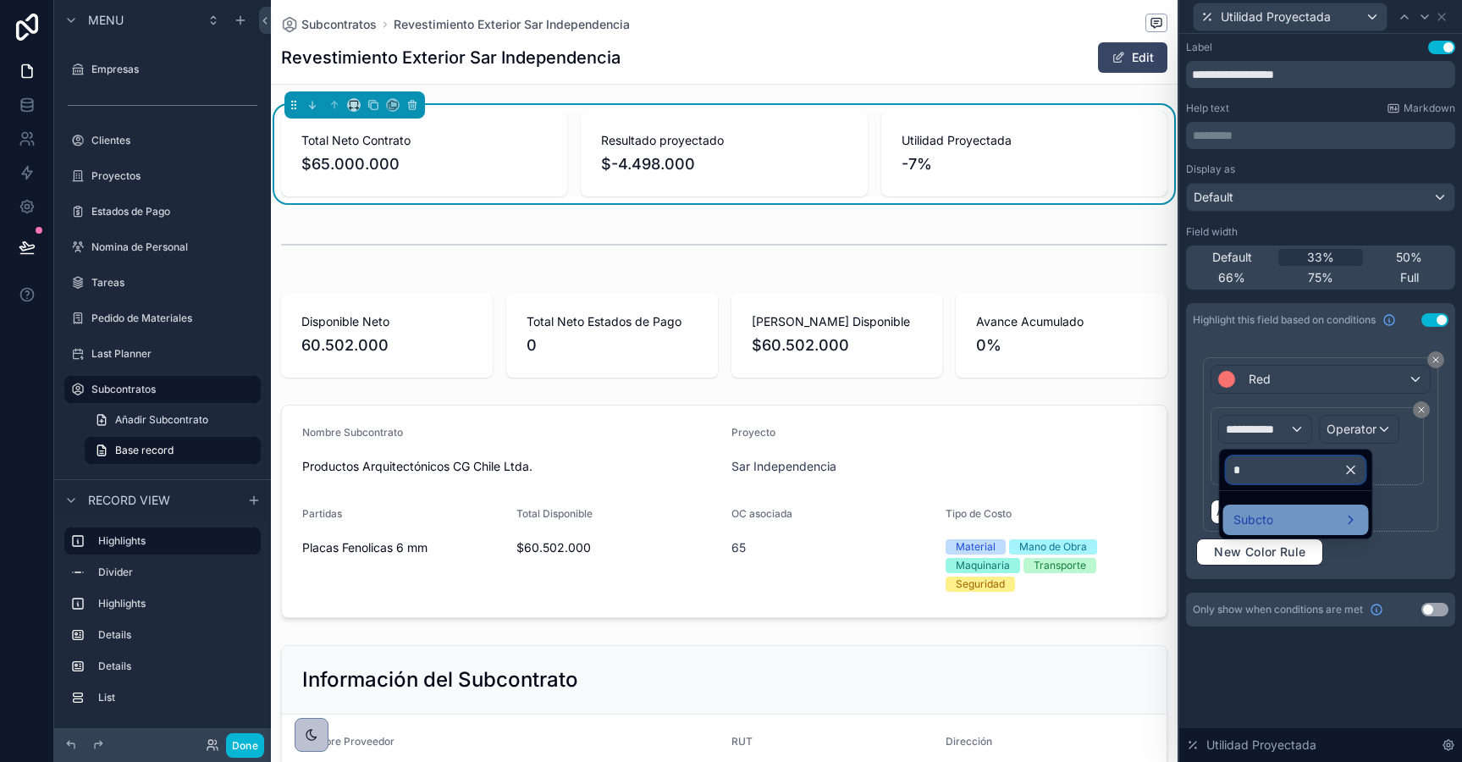
type input "*"
click at [1295, 521] on div "Subcto" at bounding box center [1295, 520] width 125 height 20
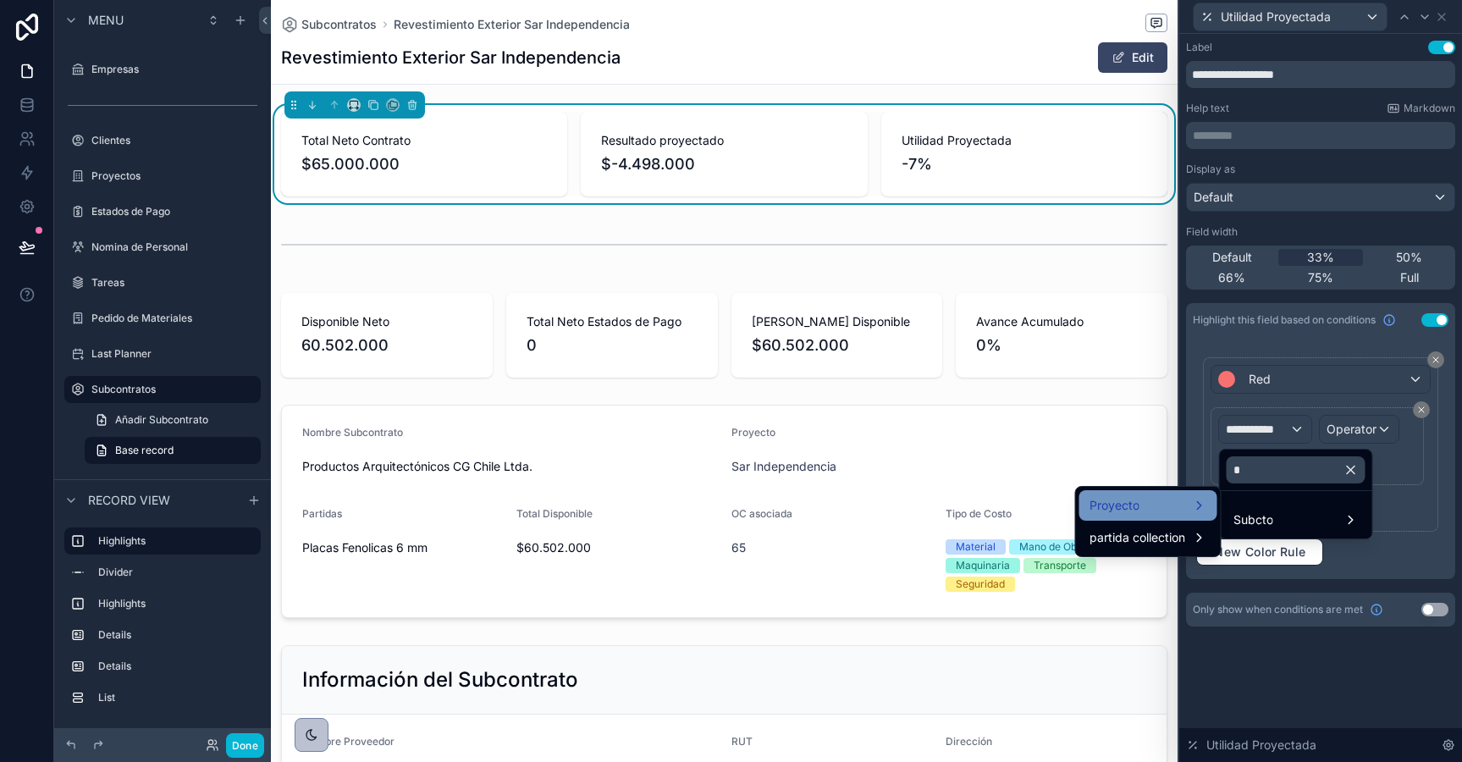
click at [1134, 499] on span "Proyecto" at bounding box center [1114, 505] width 50 height 20
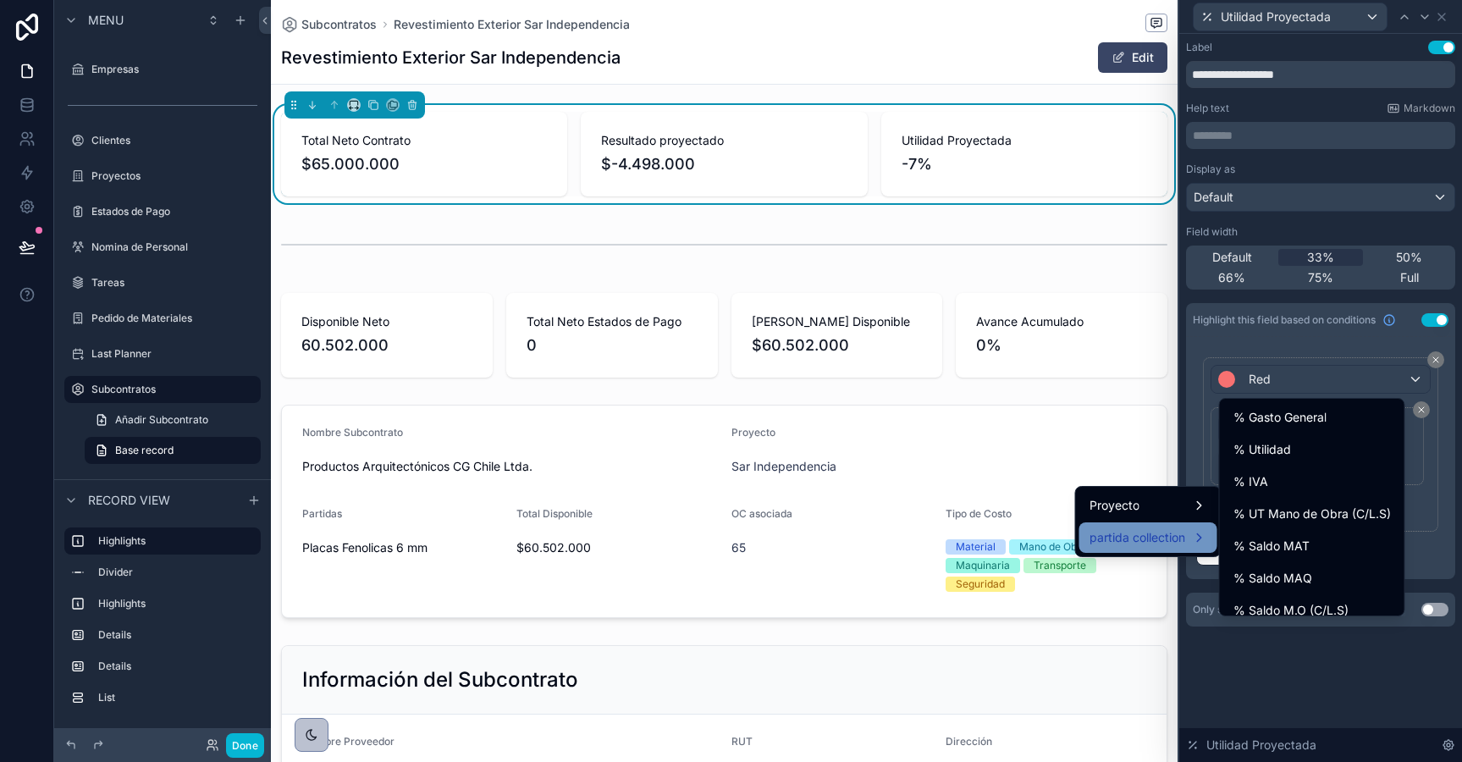
click at [1156, 532] on span "partida collection" at bounding box center [1137, 537] width 96 height 20
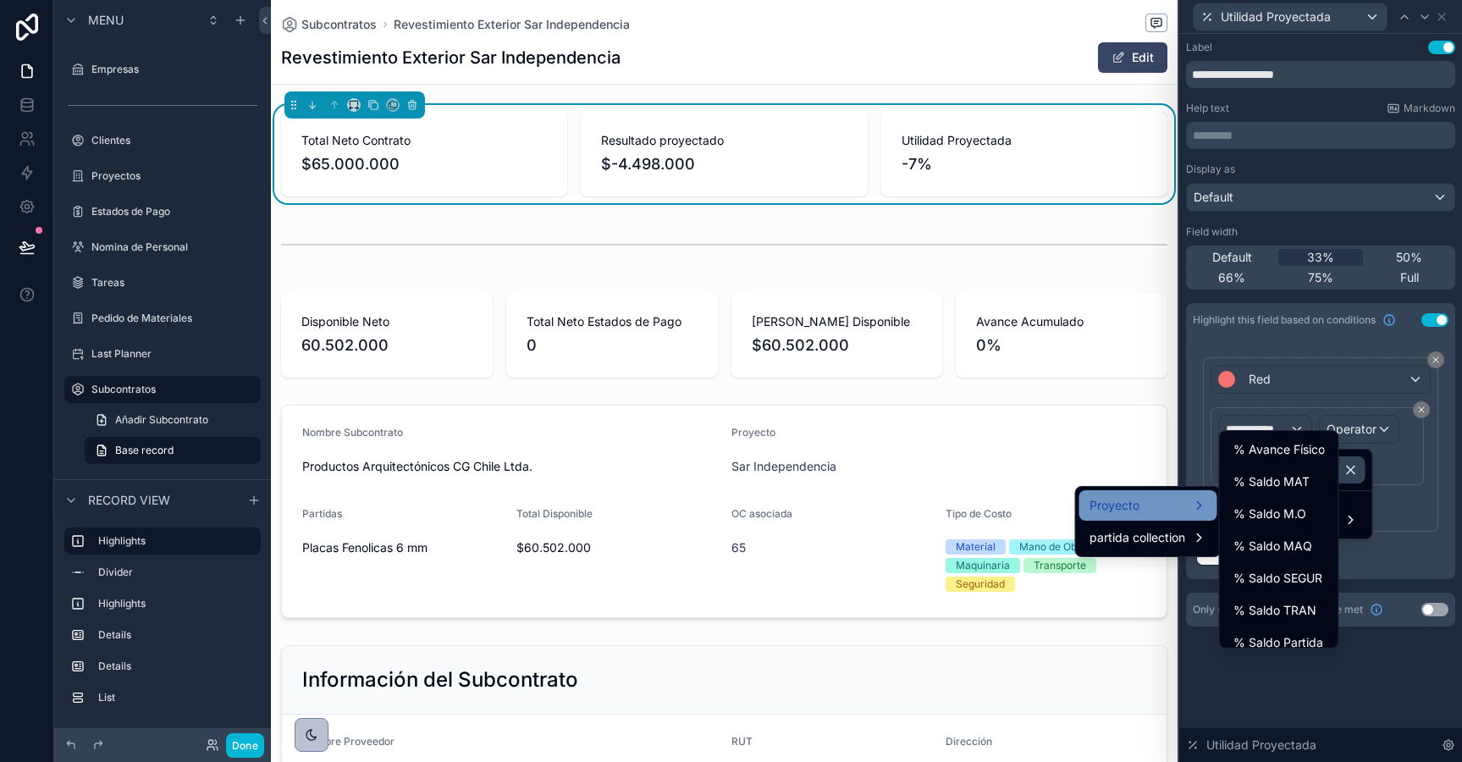
click at [1189, 500] on div "Proyecto" at bounding box center [1148, 505] width 118 height 20
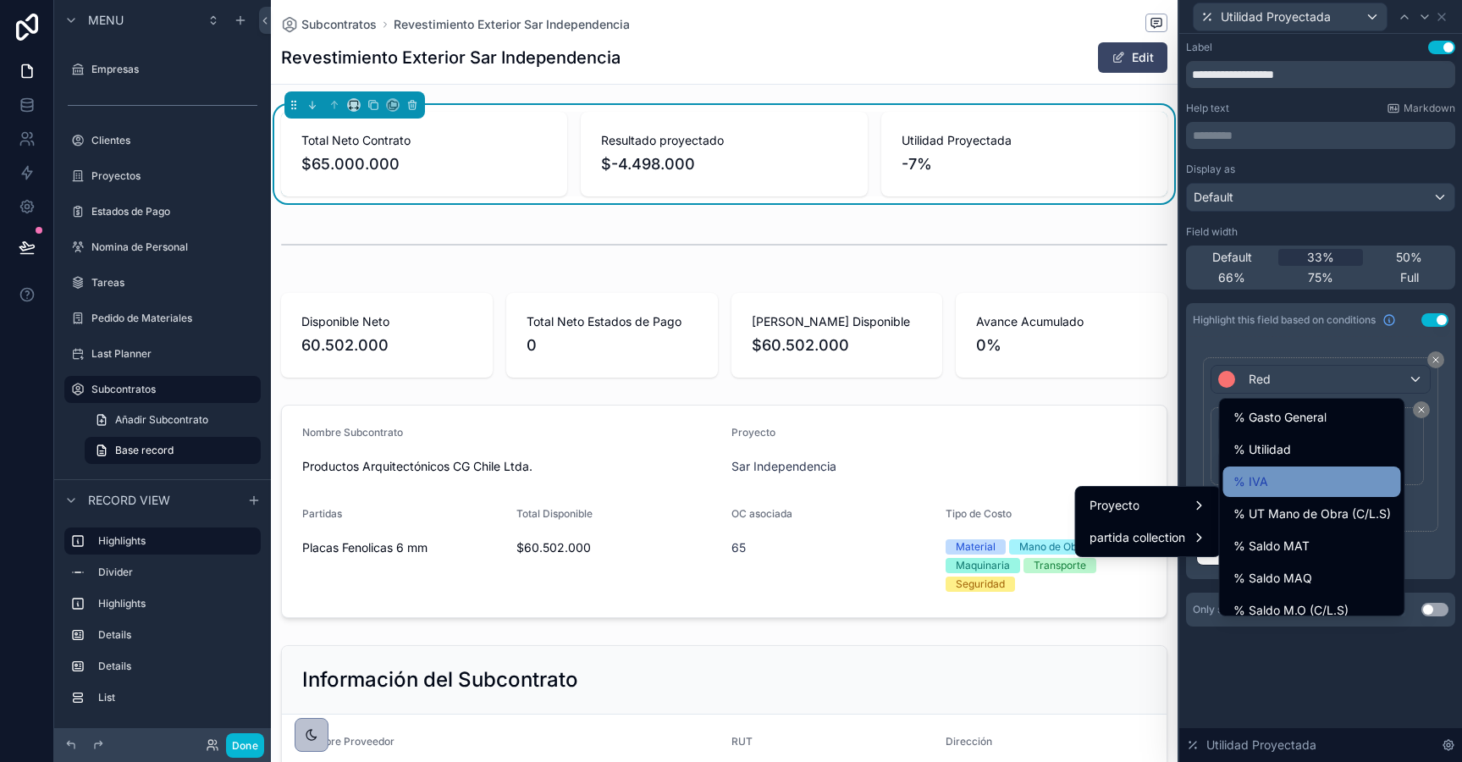
scroll to position [78, 0]
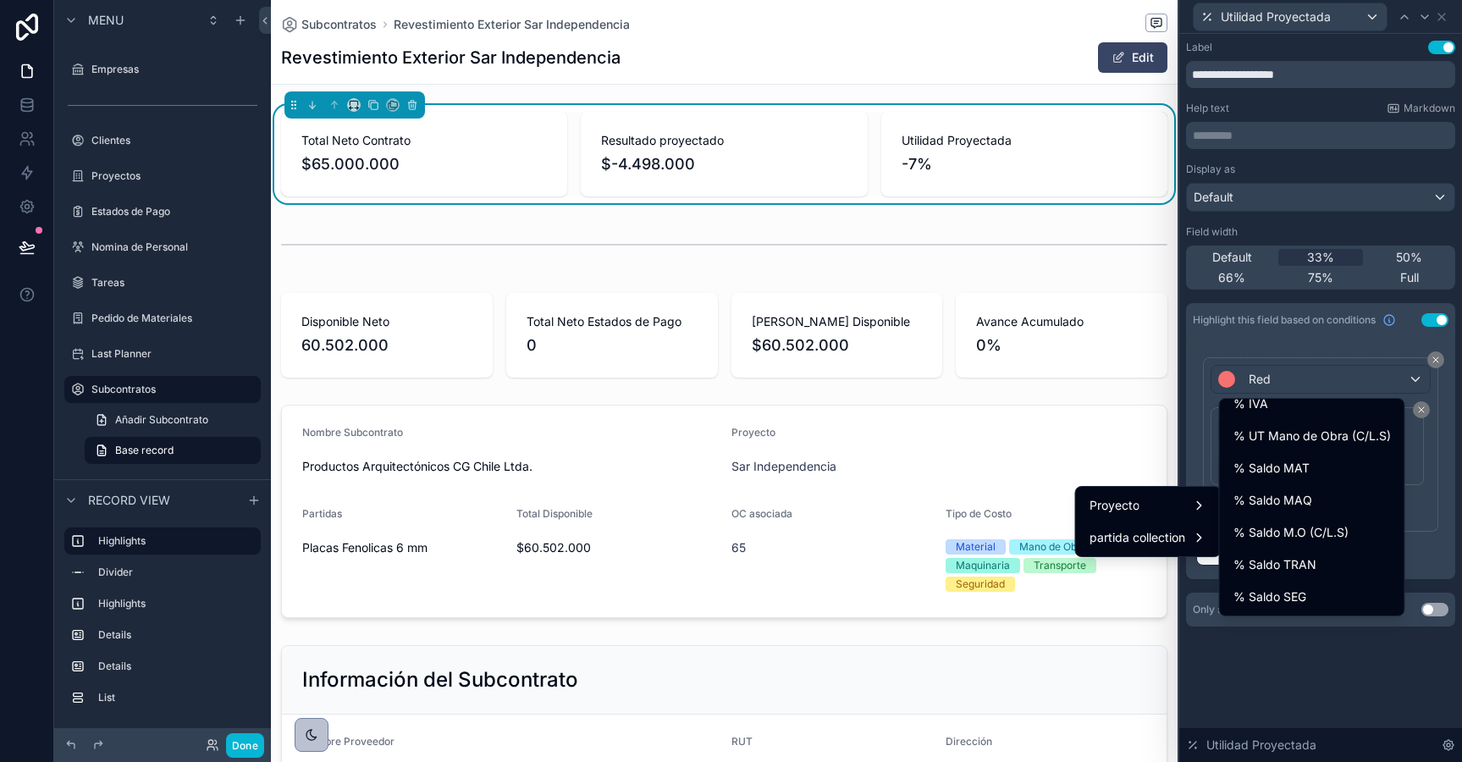
click at [1437, 487] on div at bounding box center [1320, 381] width 283 height 762
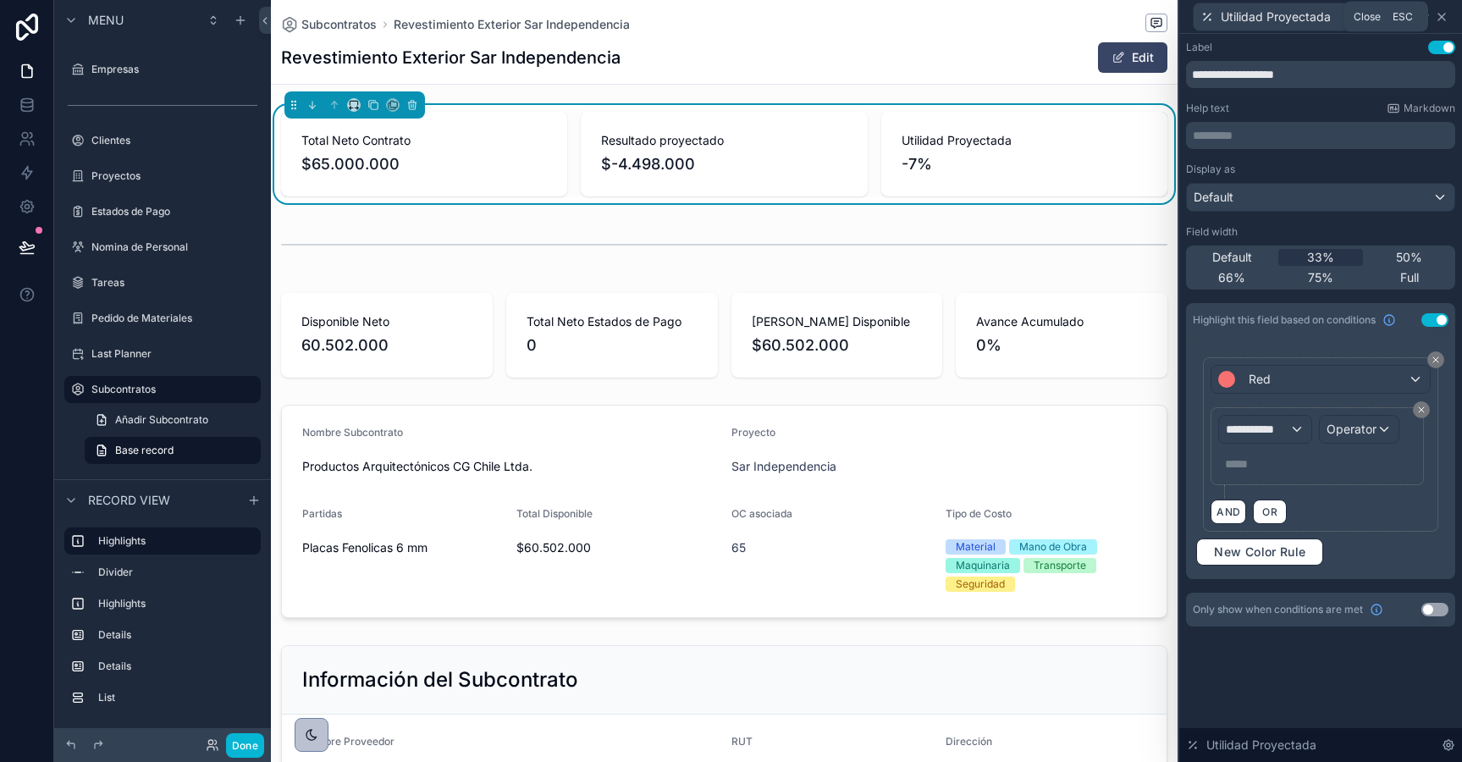
click at [1441, 17] on icon at bounding box center [1441, 17] width 7 height 7
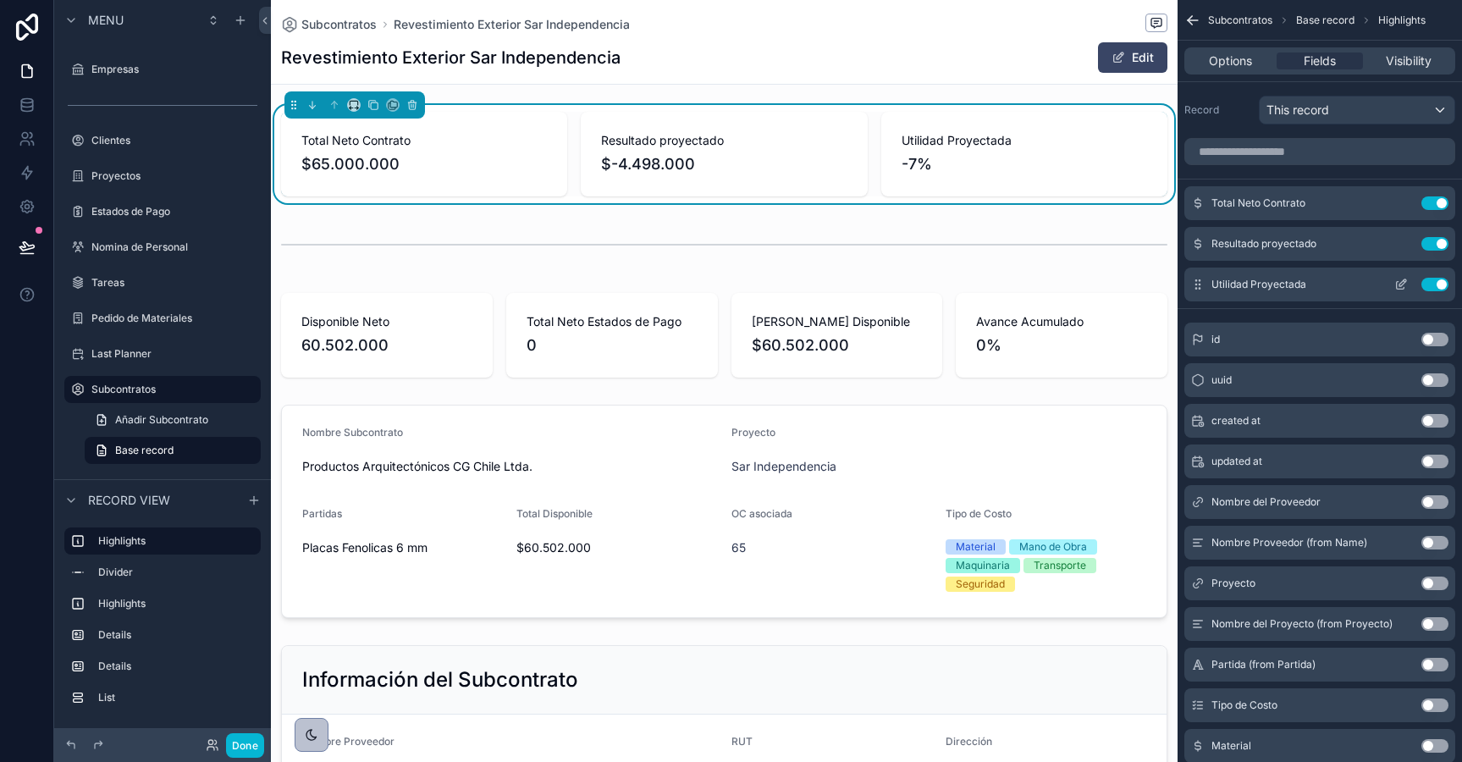
click at [1403, 284] on icon "scrollable content" at bounding box center [1402, 282] width 7 height 7
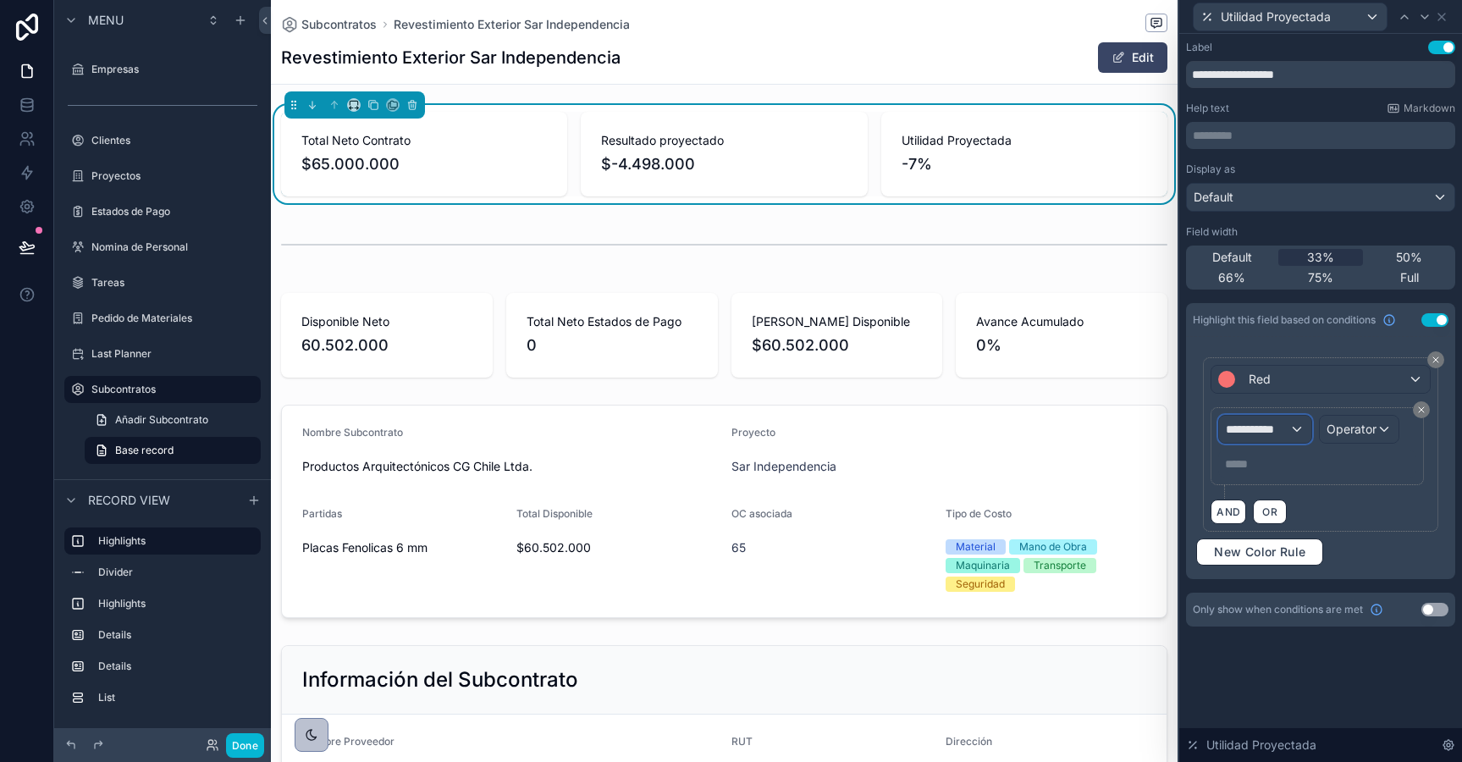
click at [1291, 434] on div "**********" at bounding box center [1264, 429] width 91 height 27
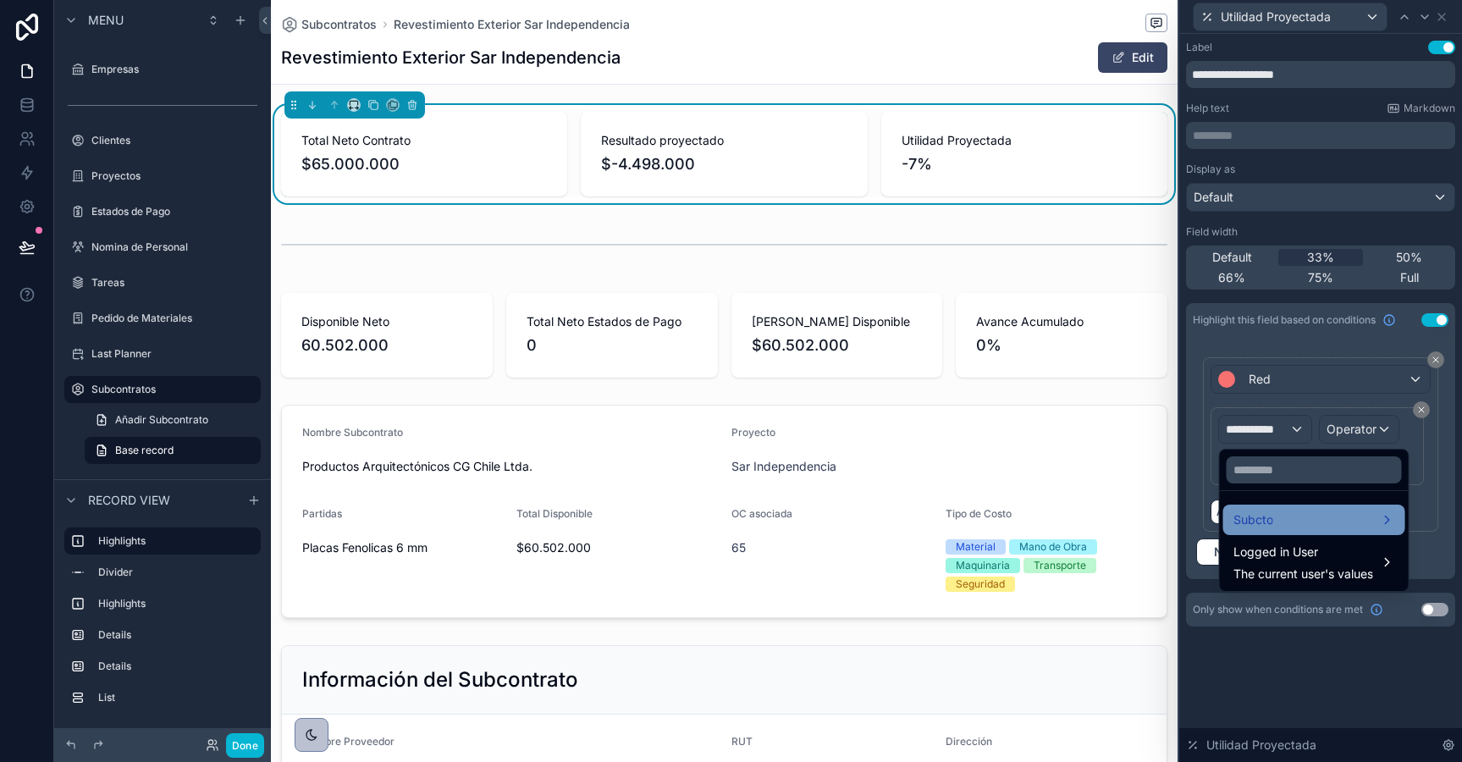
click at [1269, 528] on span "Subcto" at bounding box center [1253, 520] width 40 height 20
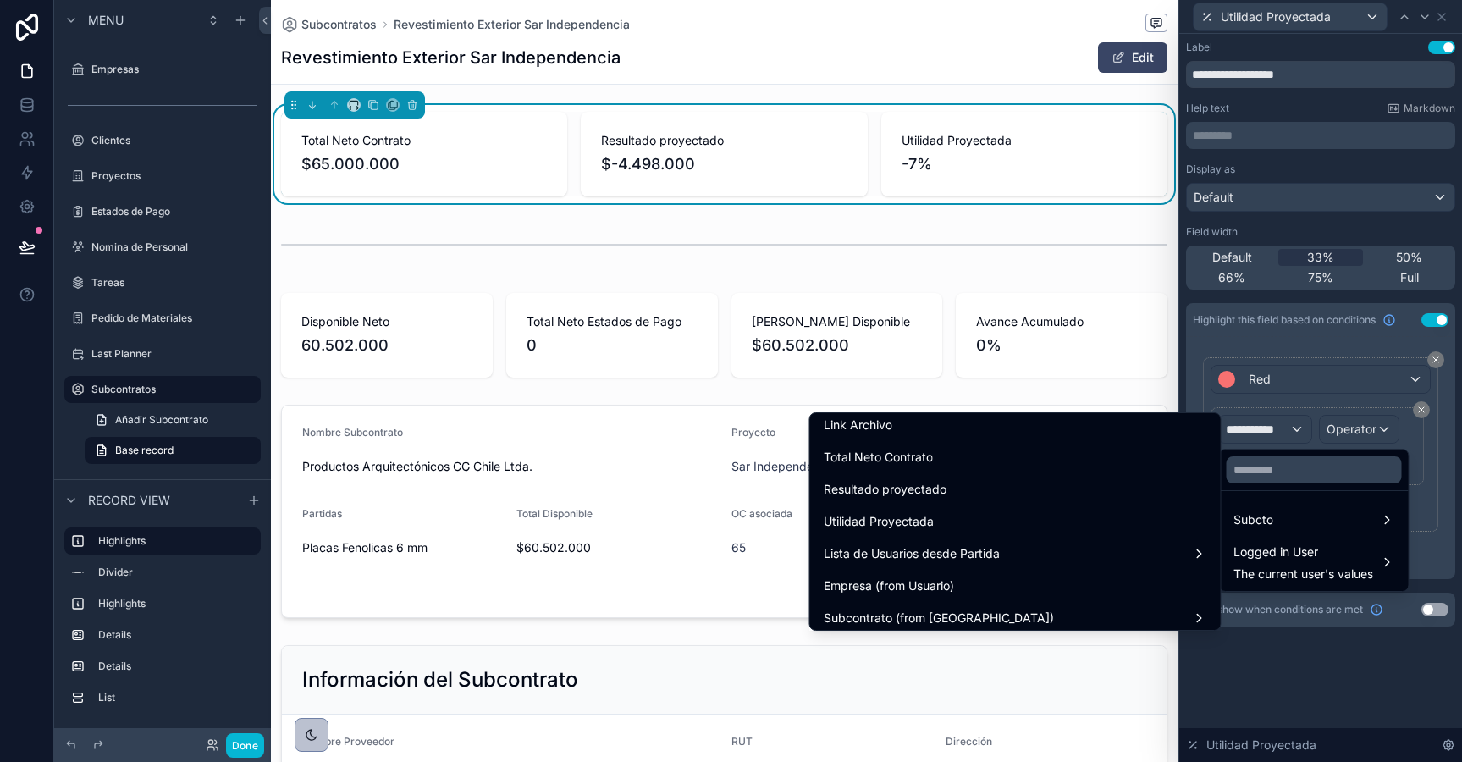
scroll to position [1021, 0]
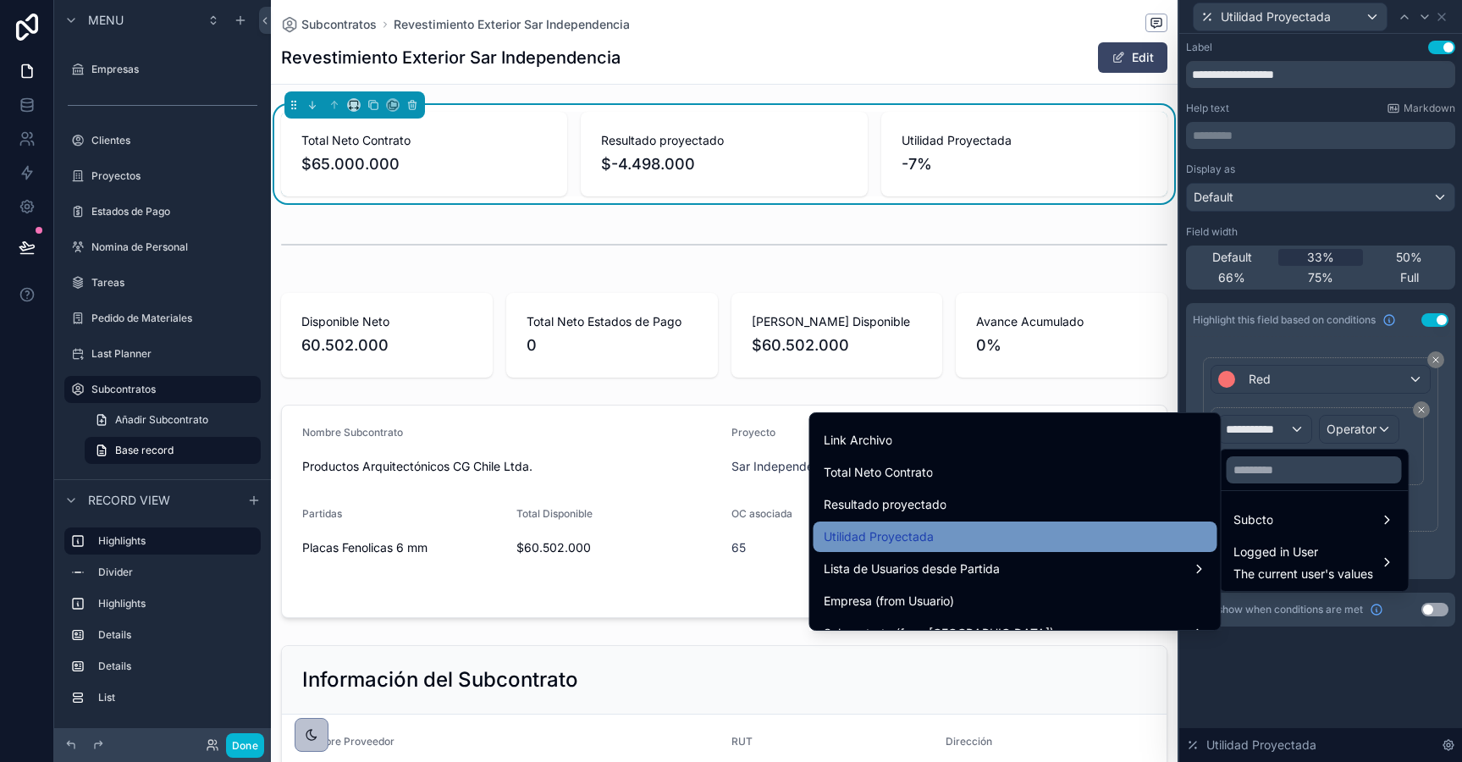
click at [1089, 532] on div "Utilidad Proyectada" at bounding box center [1015, 537] width 383 height 20
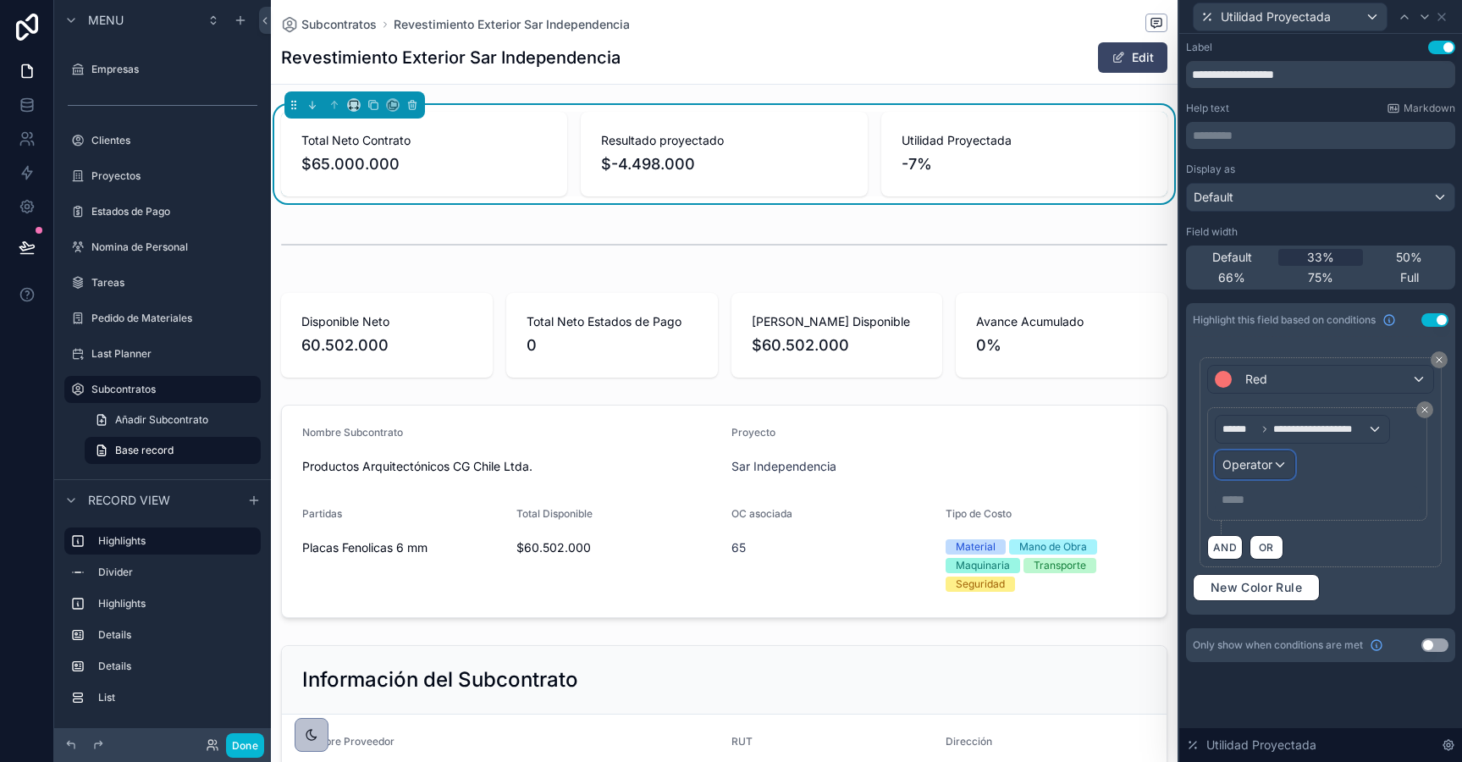
click at [1244, 464] on span "Operator" at bounding box center [1247, 464] width 50 height 14
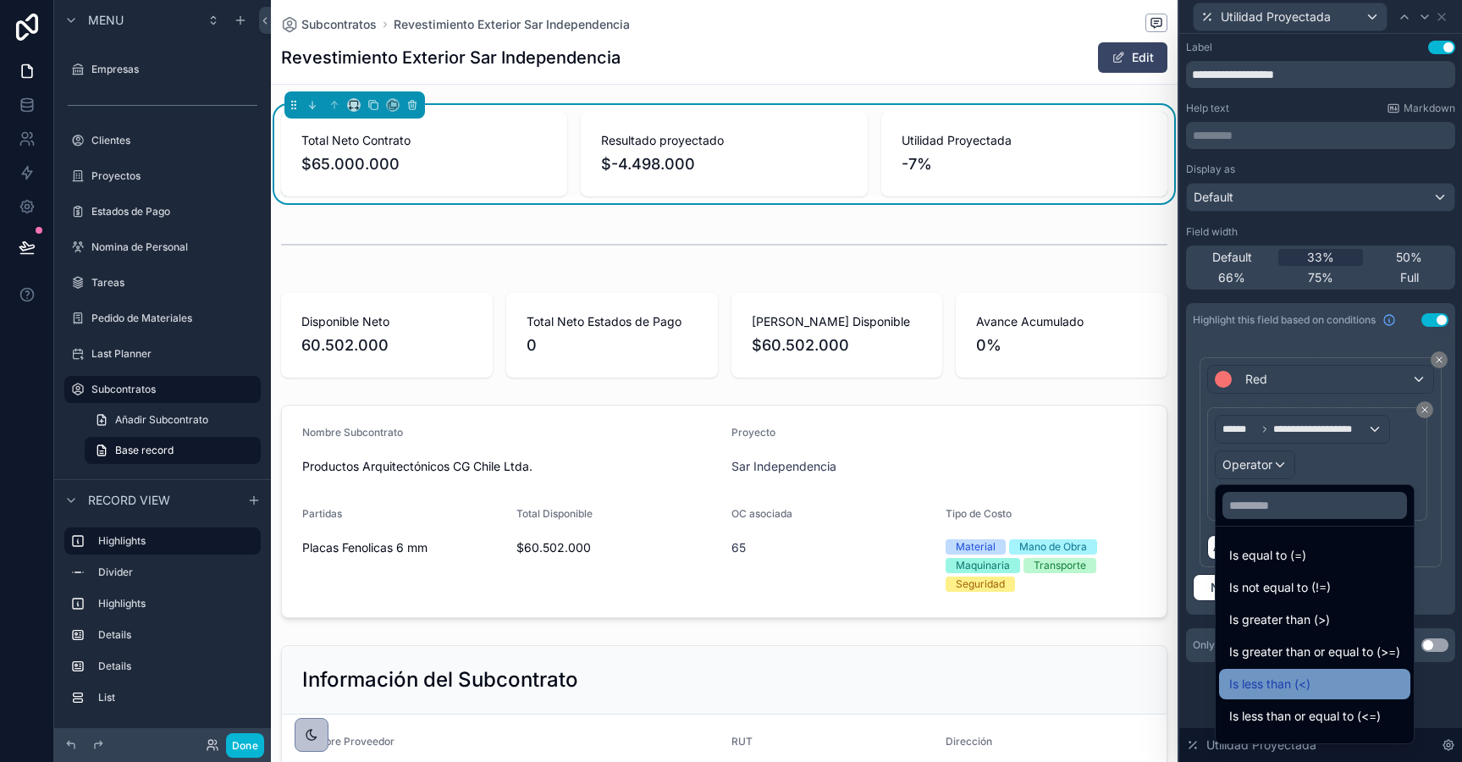
click at [1282, 678] on span "Is less than (<)" at bounding box center [1269, 684] width 81 height 20
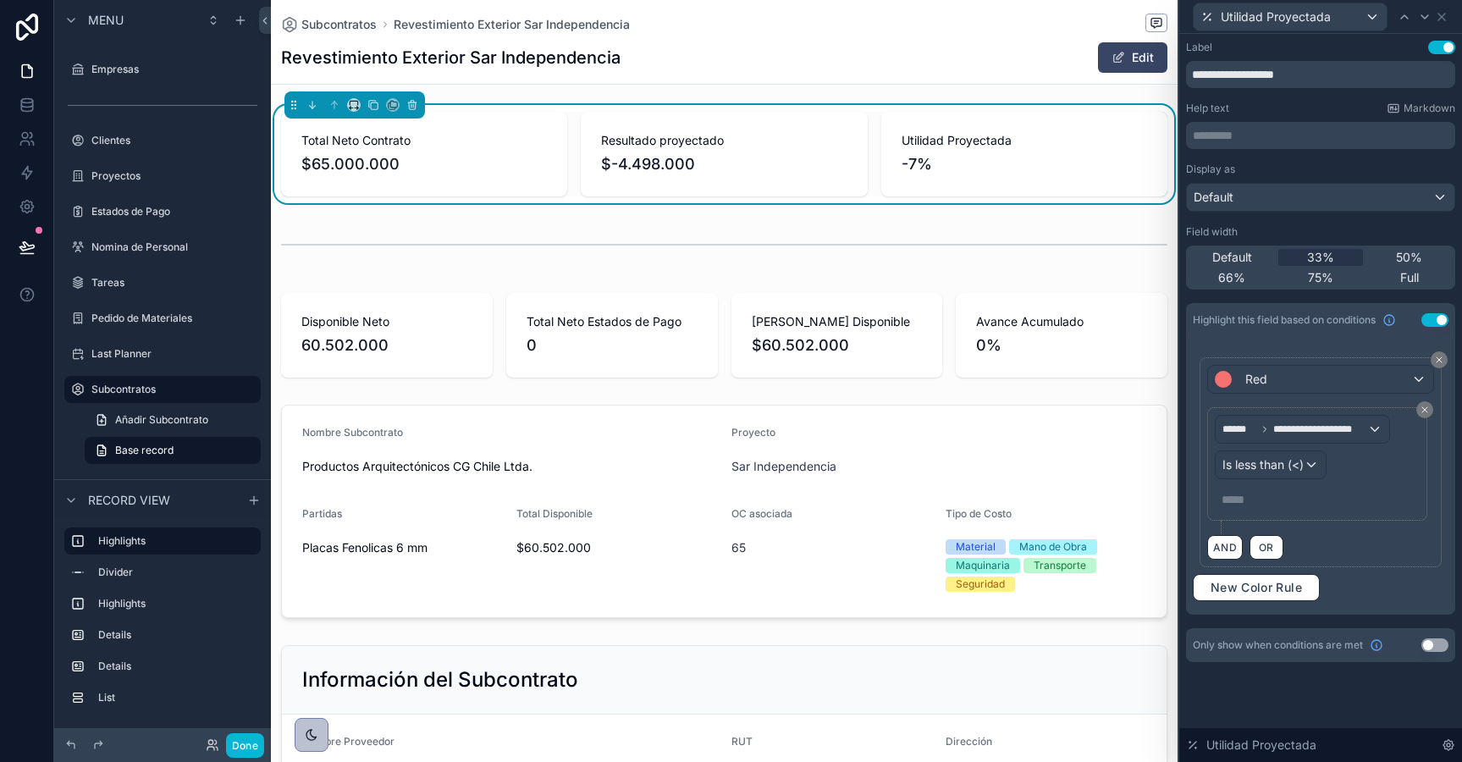
click at [1257, 499] on p "***** ﻿" at bounding box center [1319, 499] width 195 height 17
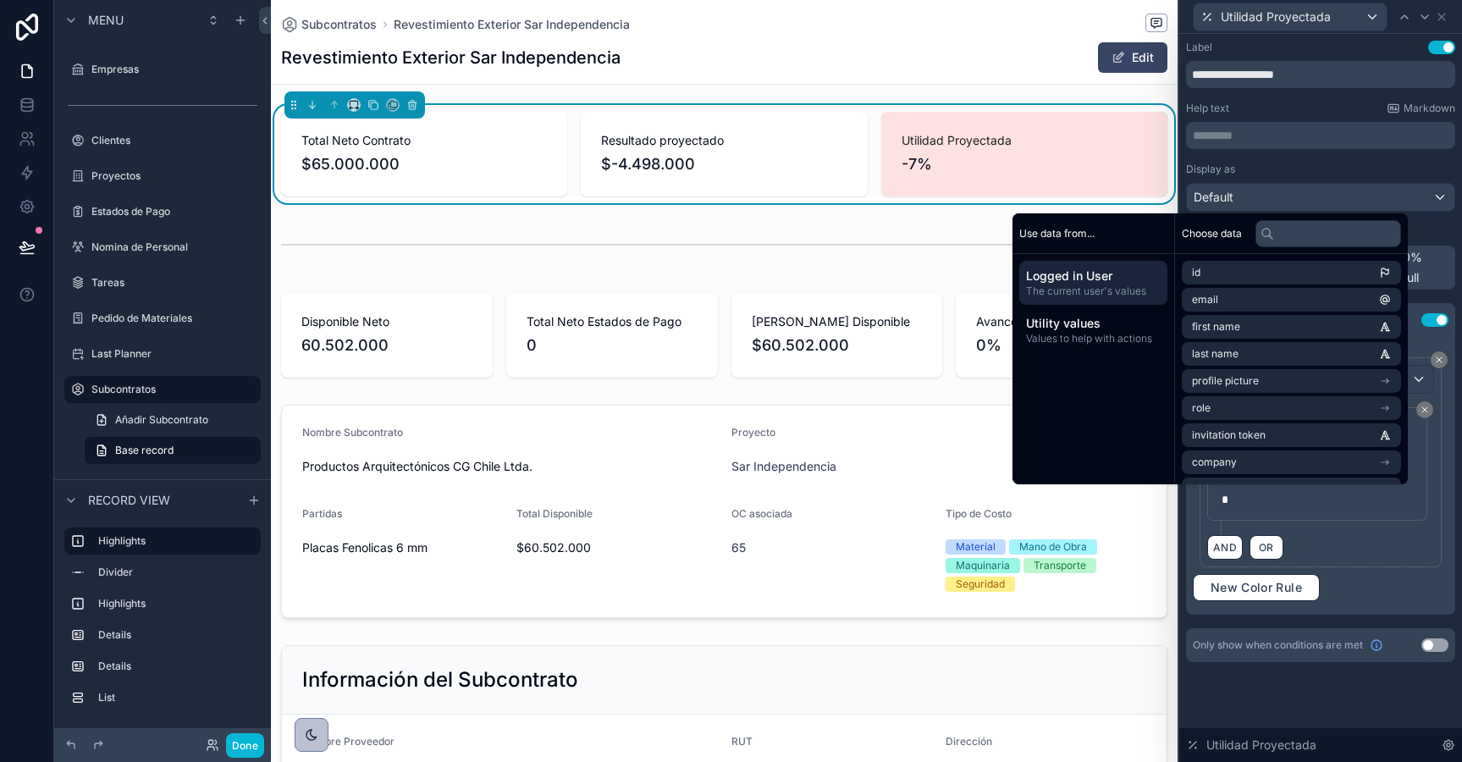
click at [1363, 592] on div "**********" at bounding box center [1321, 475] width 256 height 251
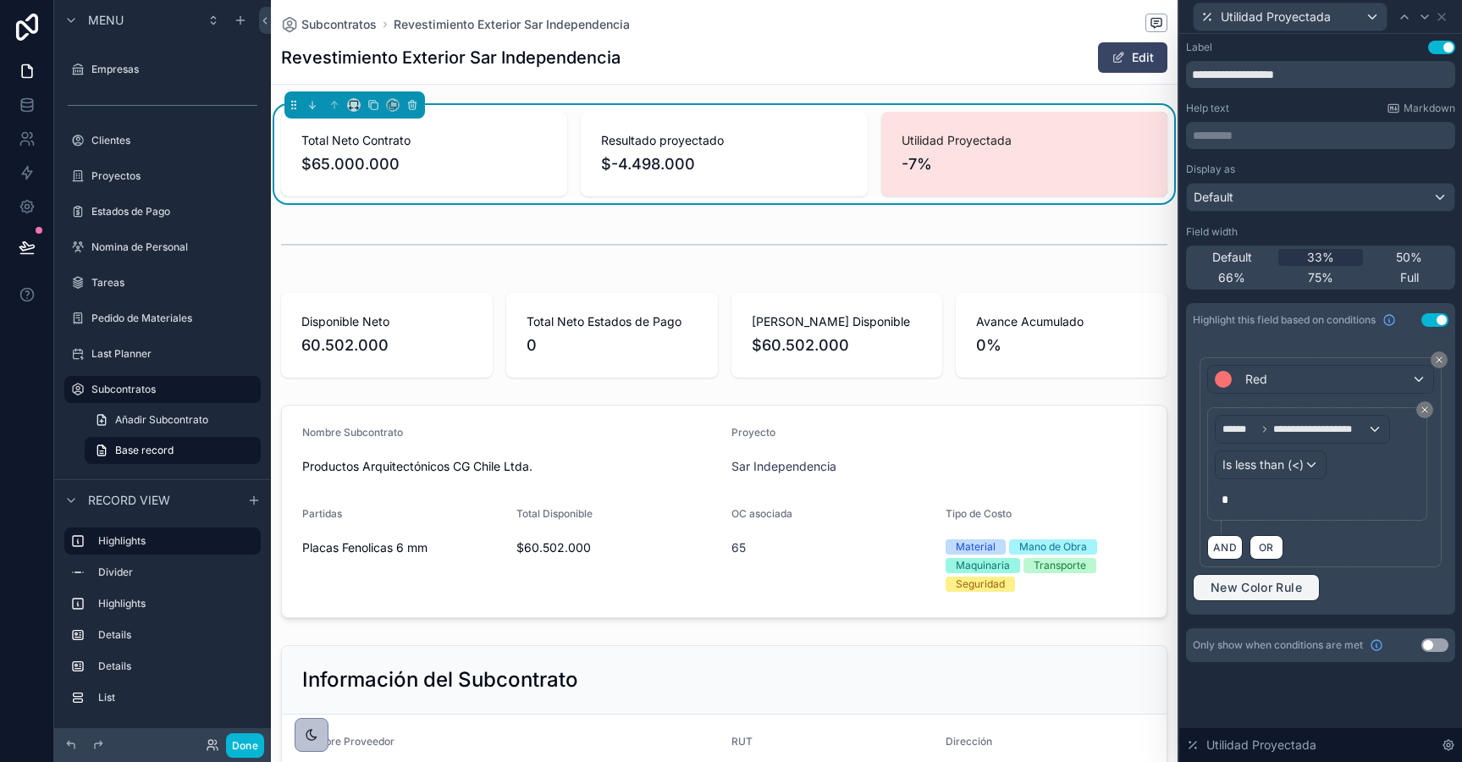
click at [1282, 587] on span "New Color Rule" at bounding box center [1256, 587] width 105 height 15
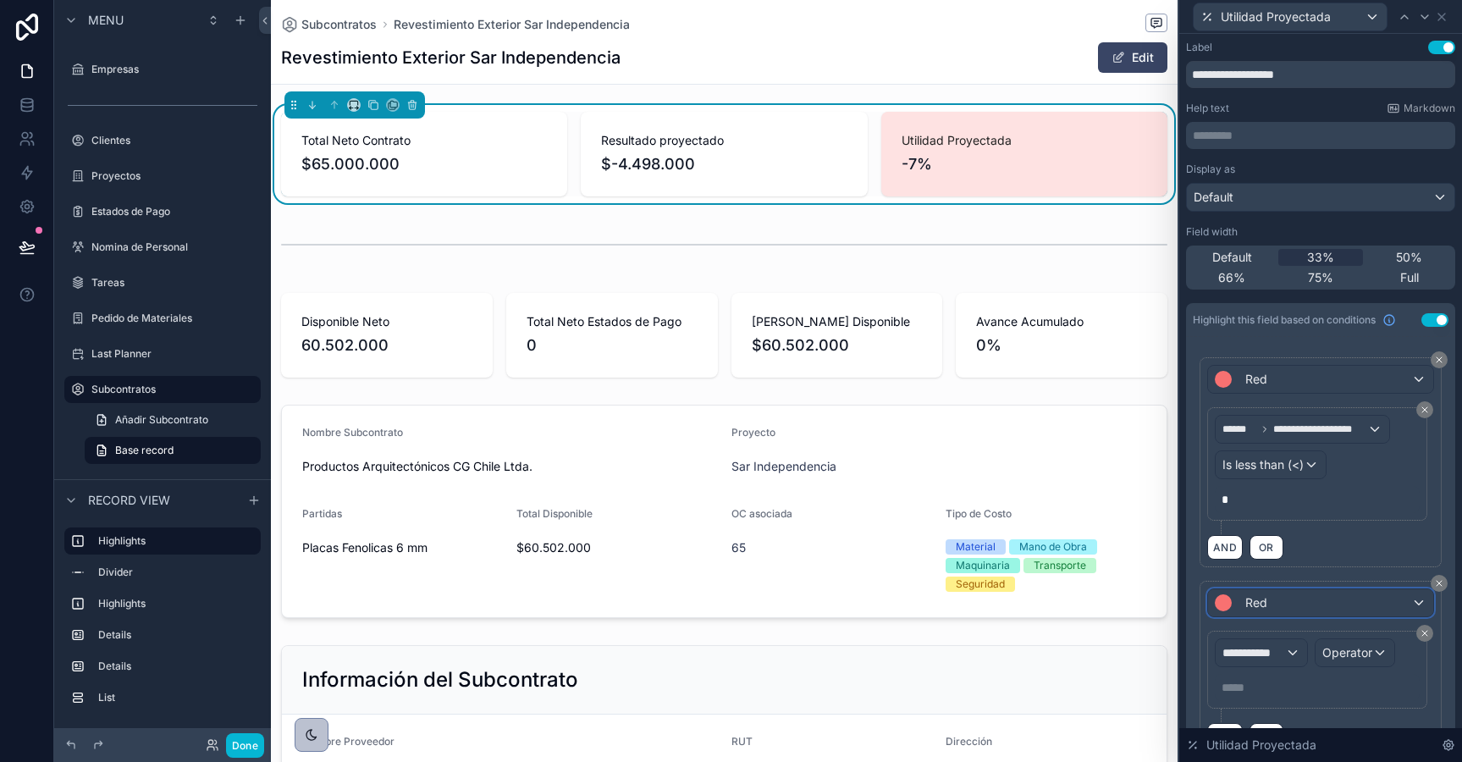
click at [1263, 603] on span "Red" at bounding box center [1256, 602] width 22 height 17
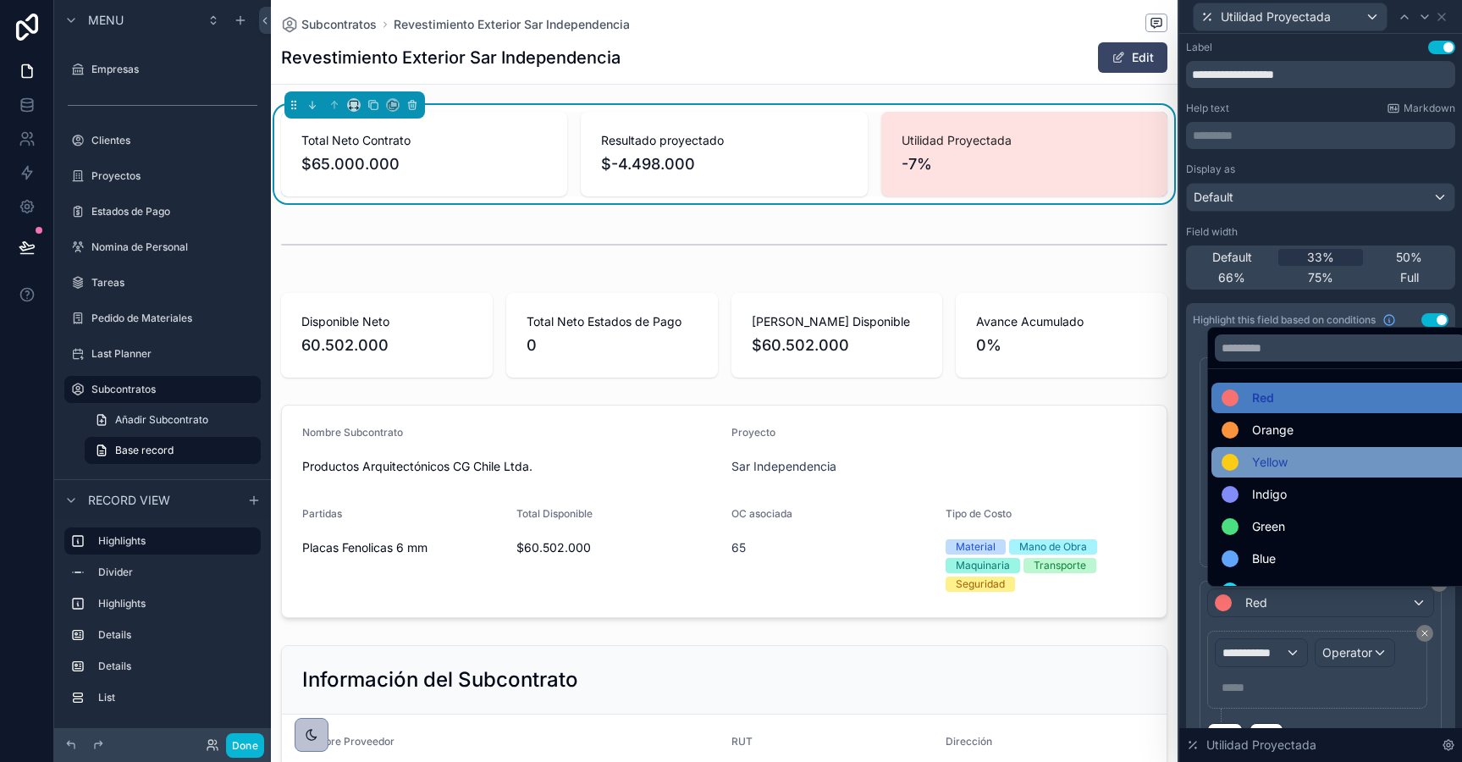
click at [1246, 464] on div "Yellow" at bounding box center [1255, 462] width 66 height 20
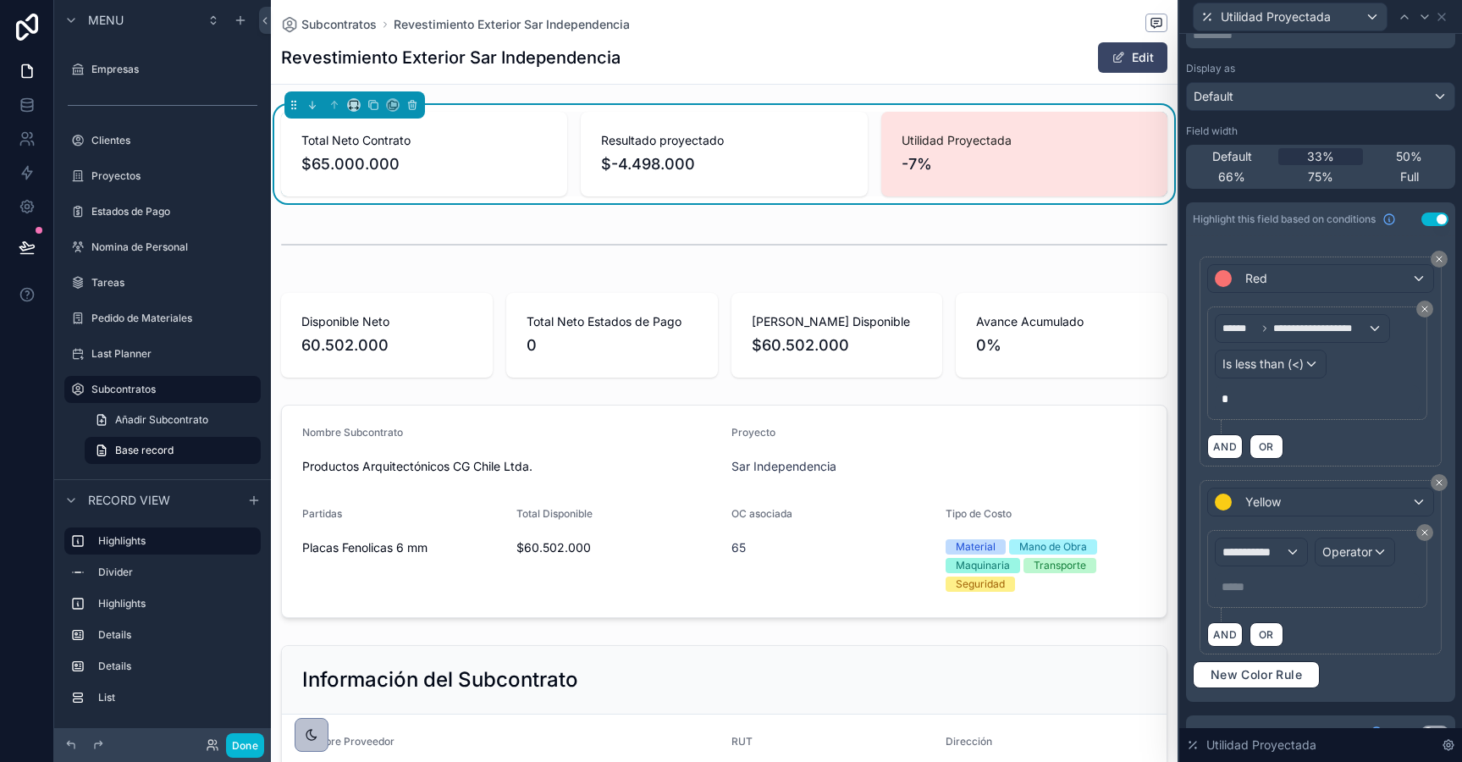
scroll to position [128, 0]
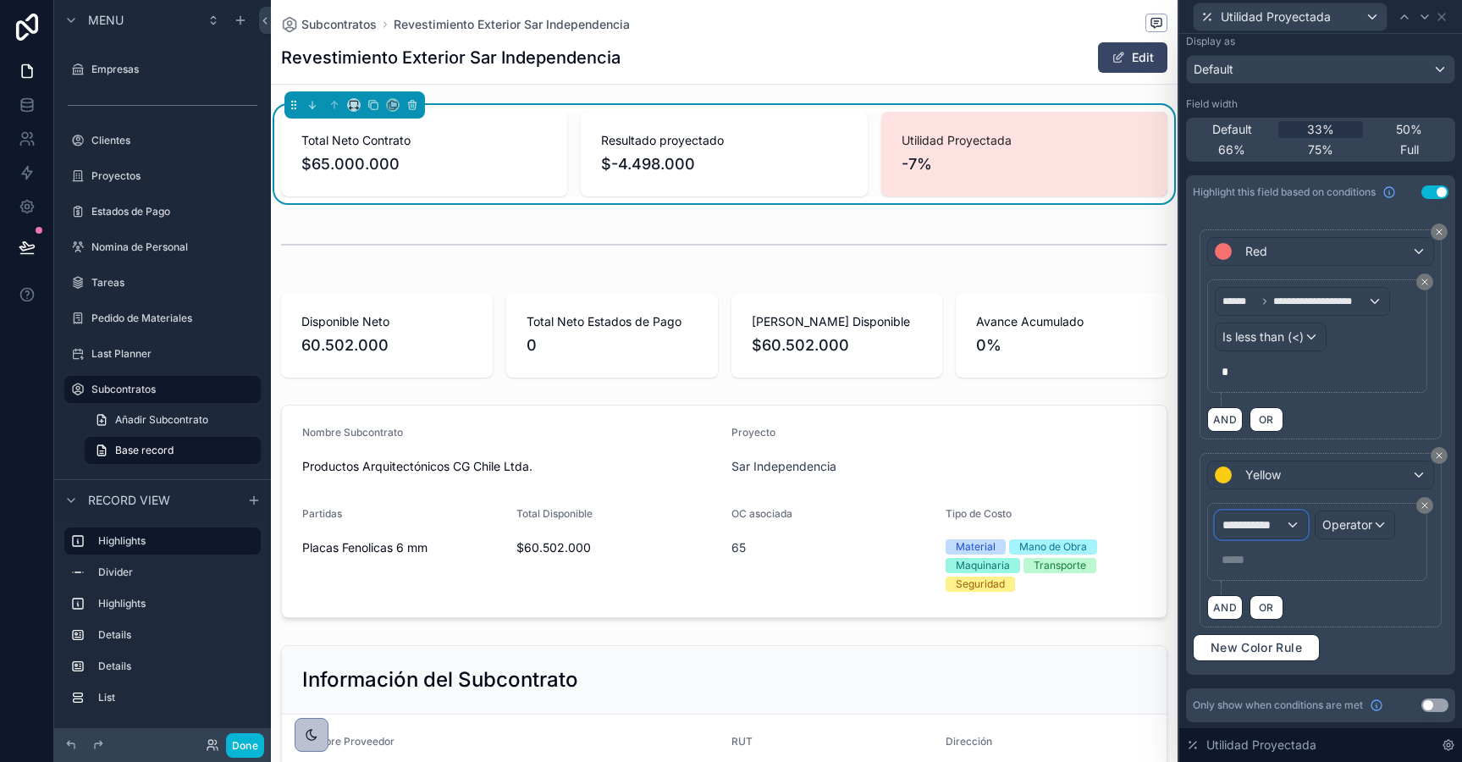
click at [1280, 531] on span "**********" at bounding box center [1253, 524] width 63 height 17
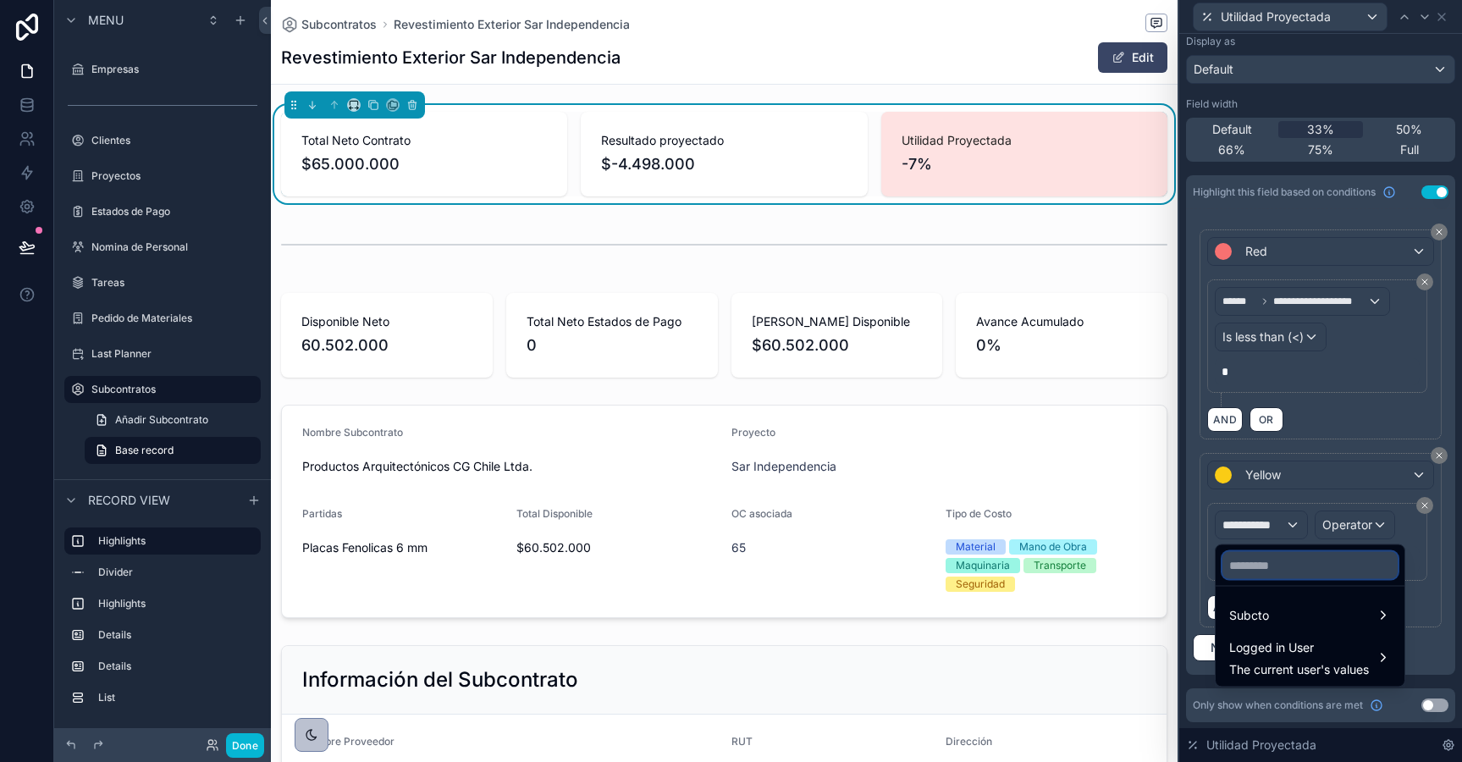
click at [1267, 565] on input "text" at bounding box center [1309, 565] width 175 height 27
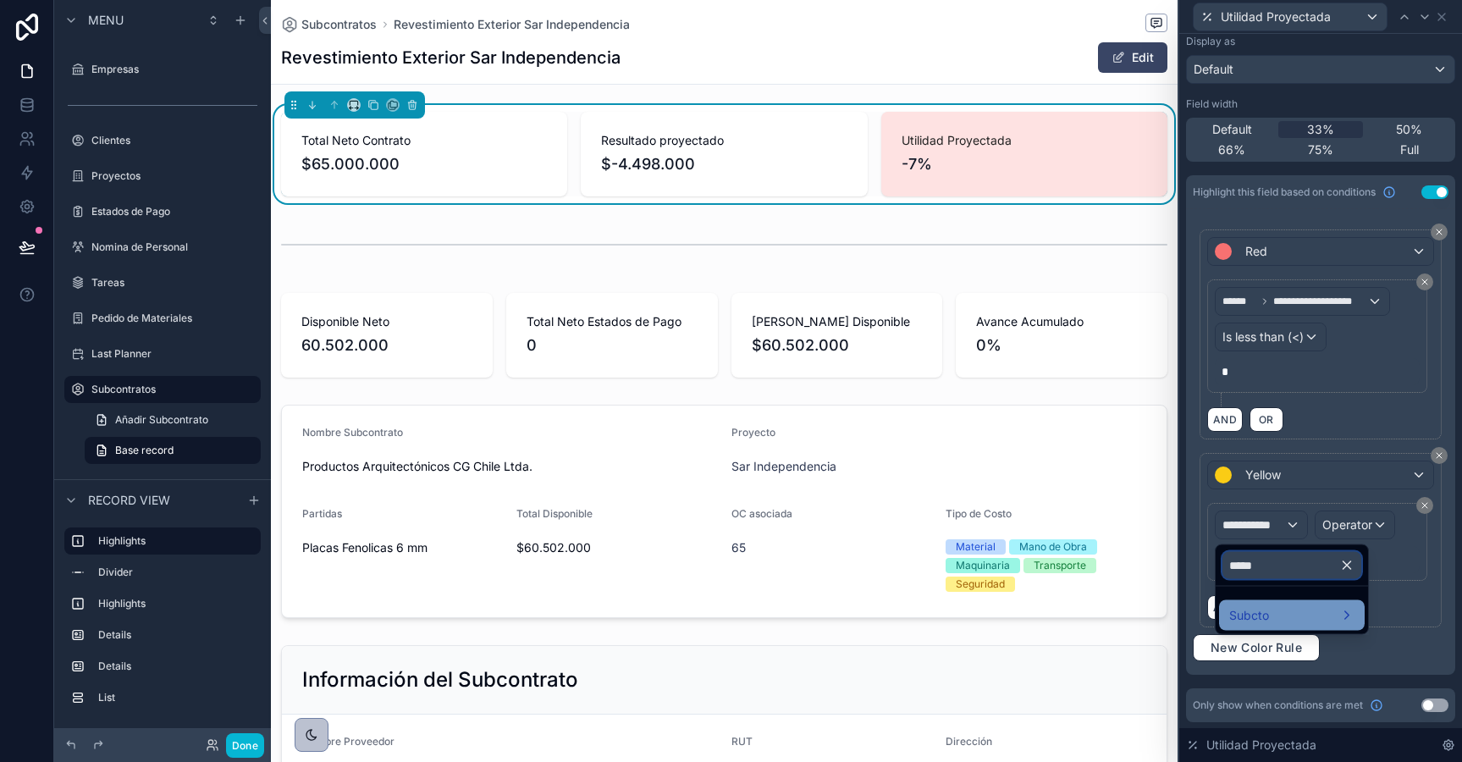
type input "*****"
click at [1268, 606] on div "Subcto" at bounding box center [1291, 615] width 125 height 20
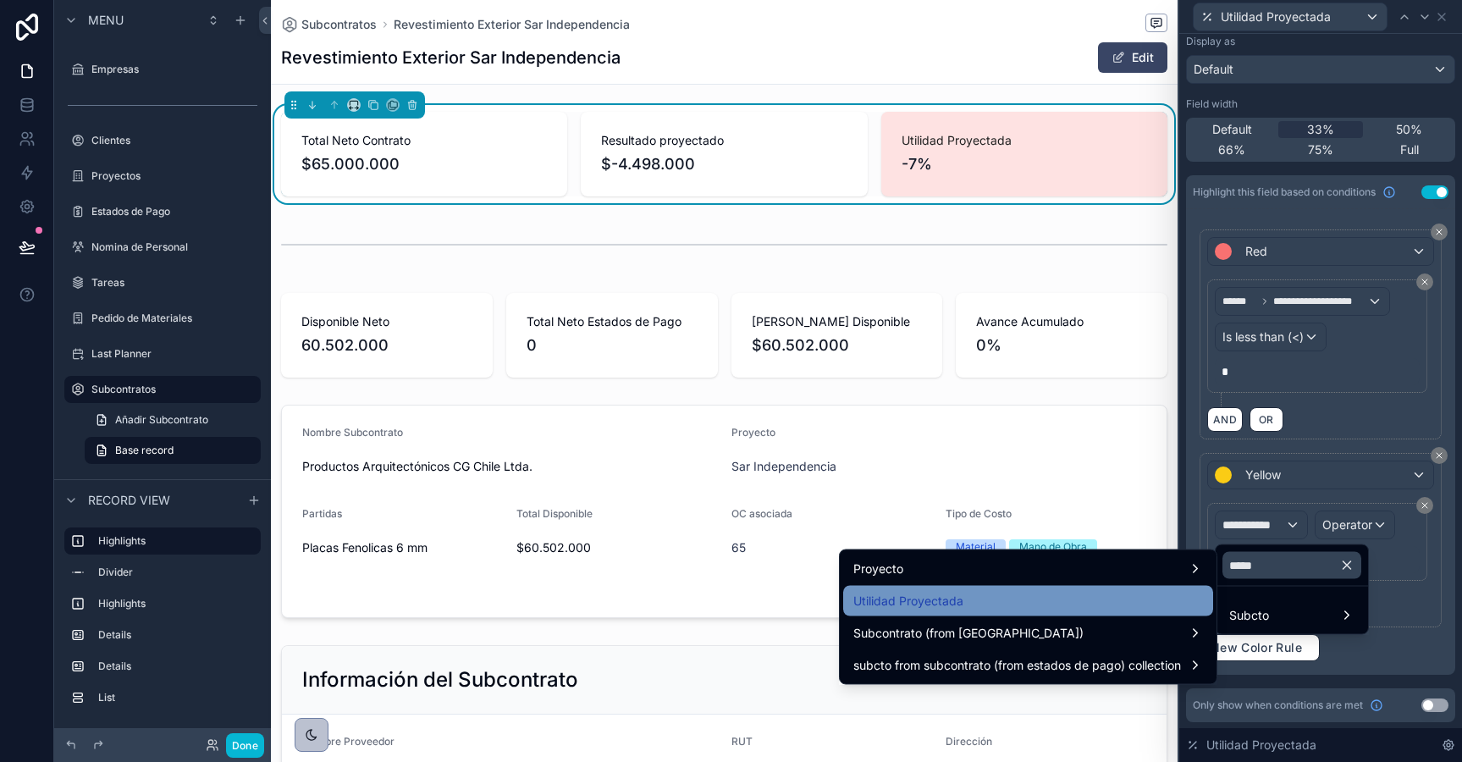
click at [1167, 588] on div "Utilidad Proyectada" at bounding box center [1028, 601] width 370 height 30
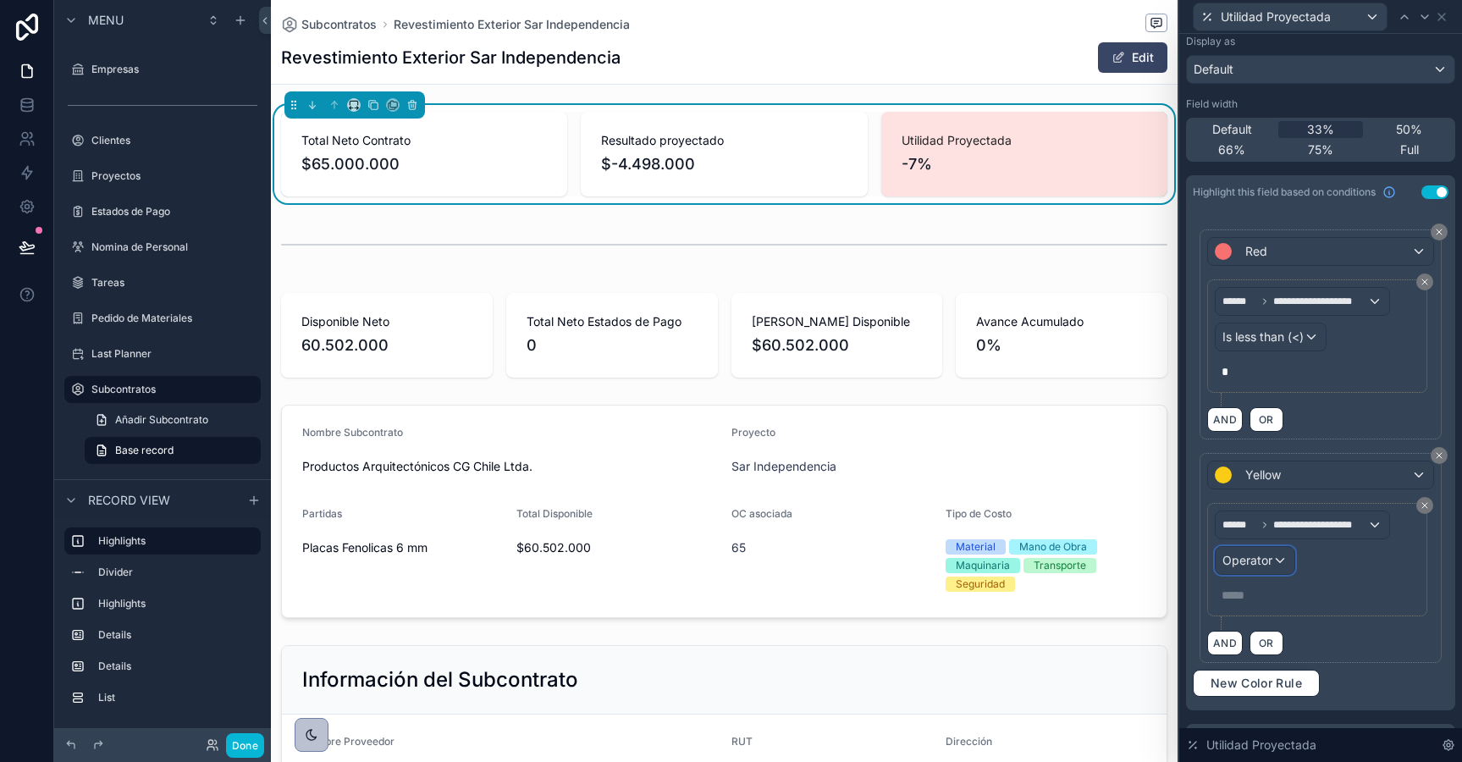
click at [1255, 556] on span "Operator" at bounding box center [1247, 560] width 50 height 14
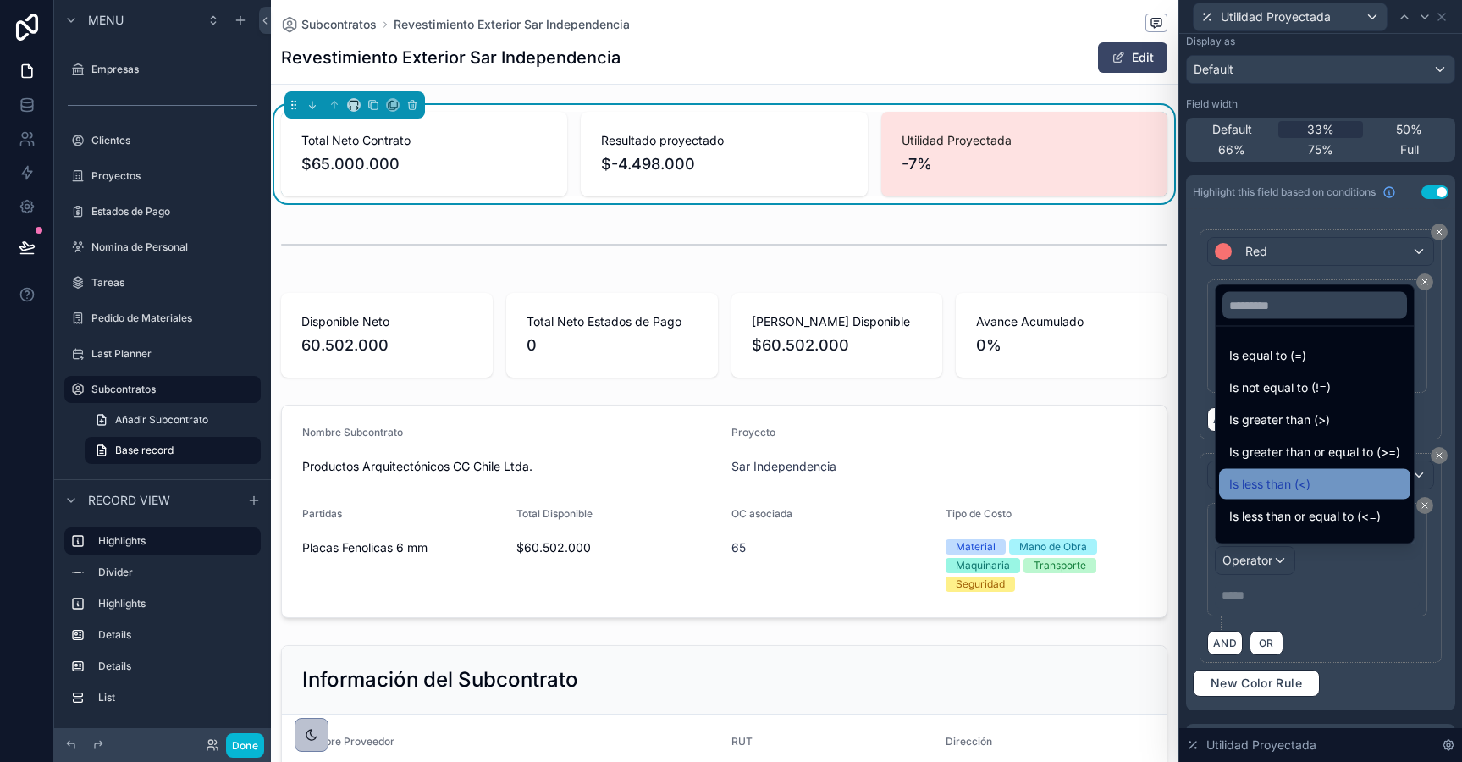
click at [1291, 483] on span "Is less than (<)" at bounding box center [1269, 484] width 81 height 20
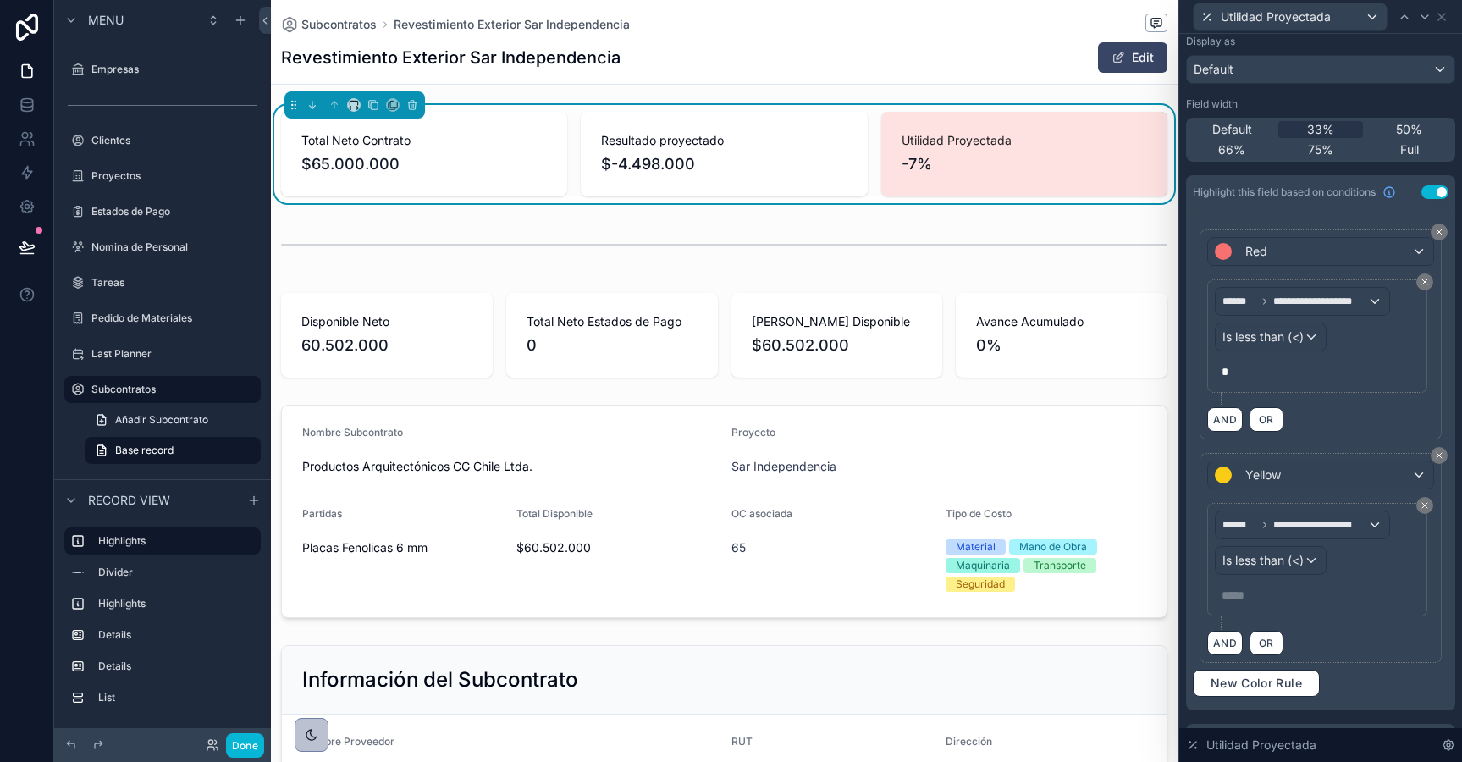
click at [1282, 592] on p "***** ﻿" at bounding box center [1319, 595] width 195 height 17
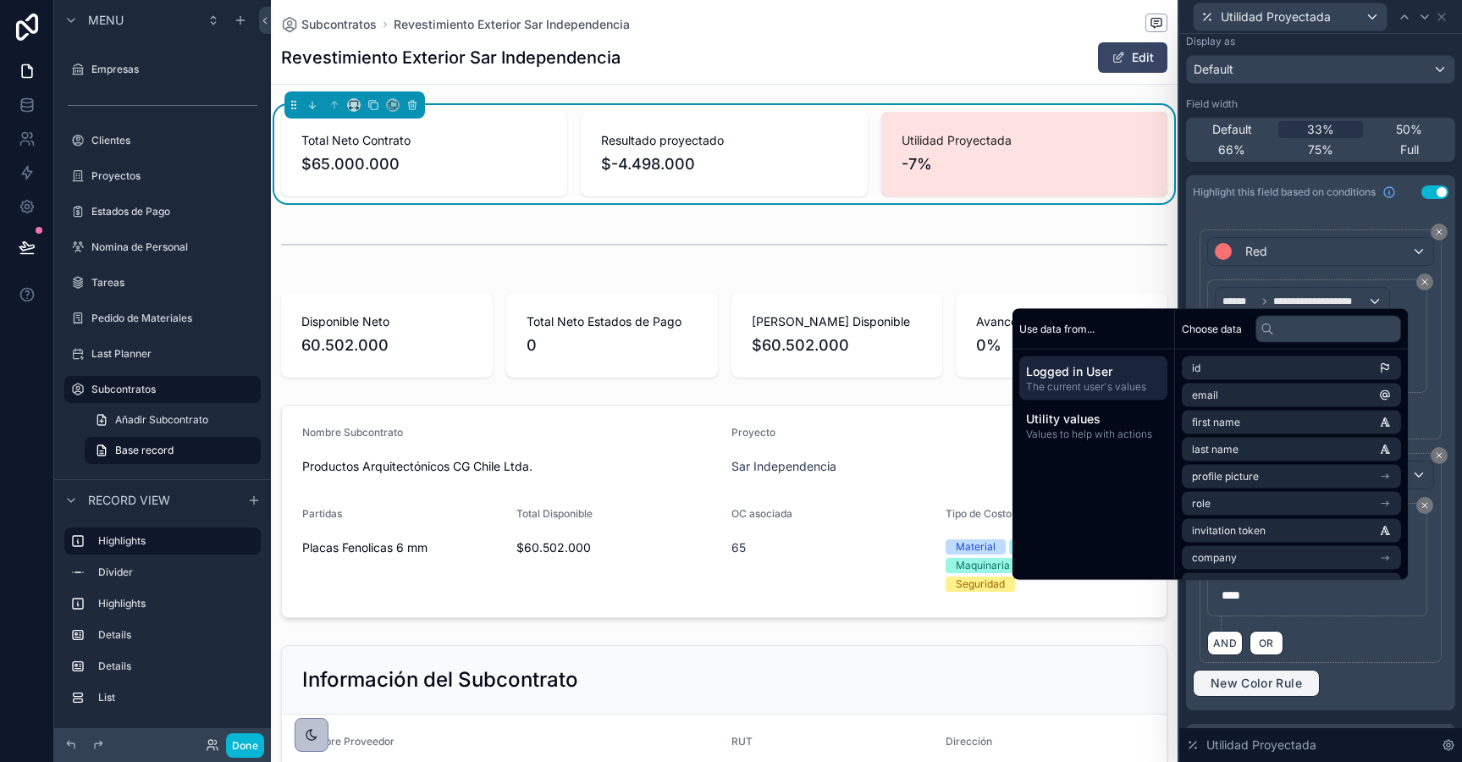
click at [1286, 673] on button "New Color Rule" at bounding box center [1256, 683] width 127 height 27
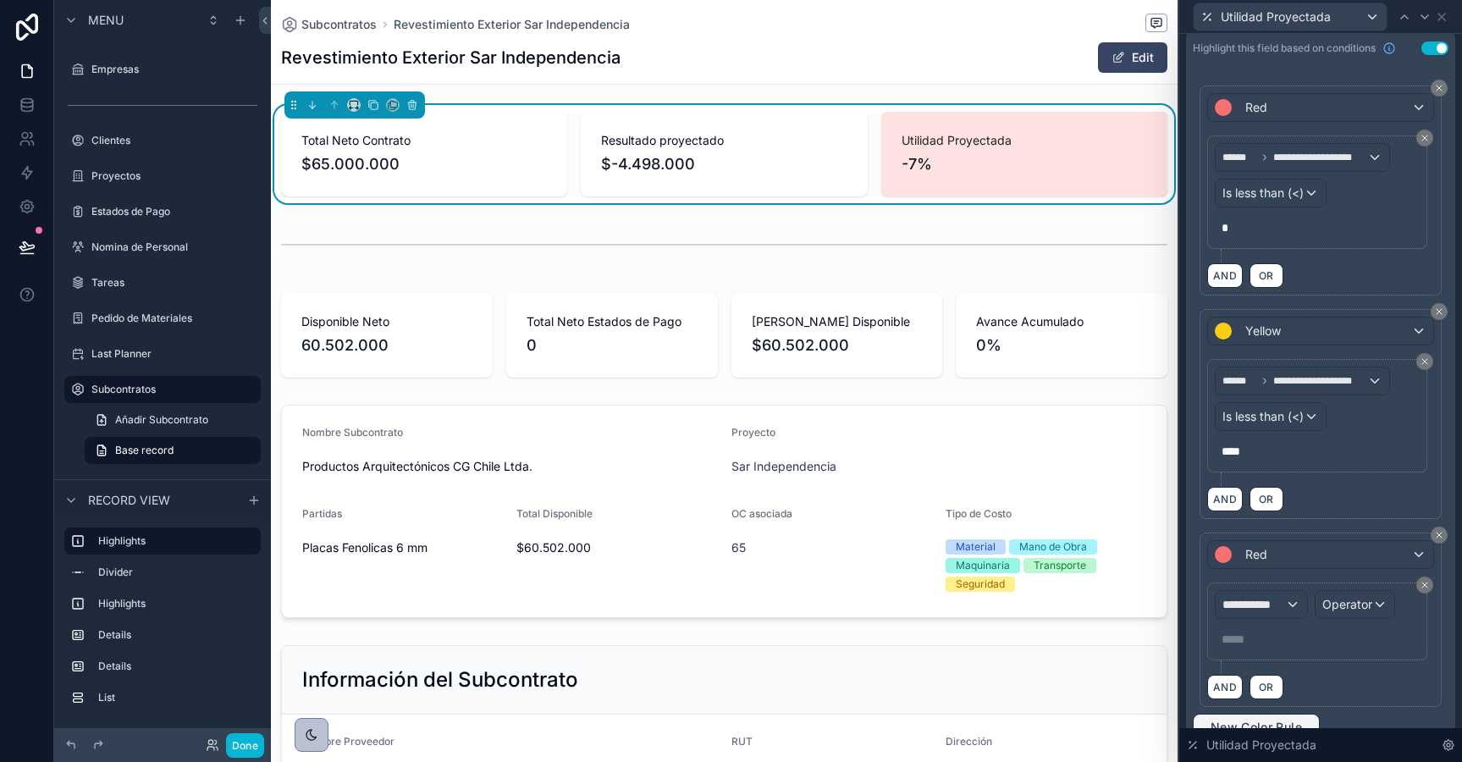
scroll to position [351, 0]
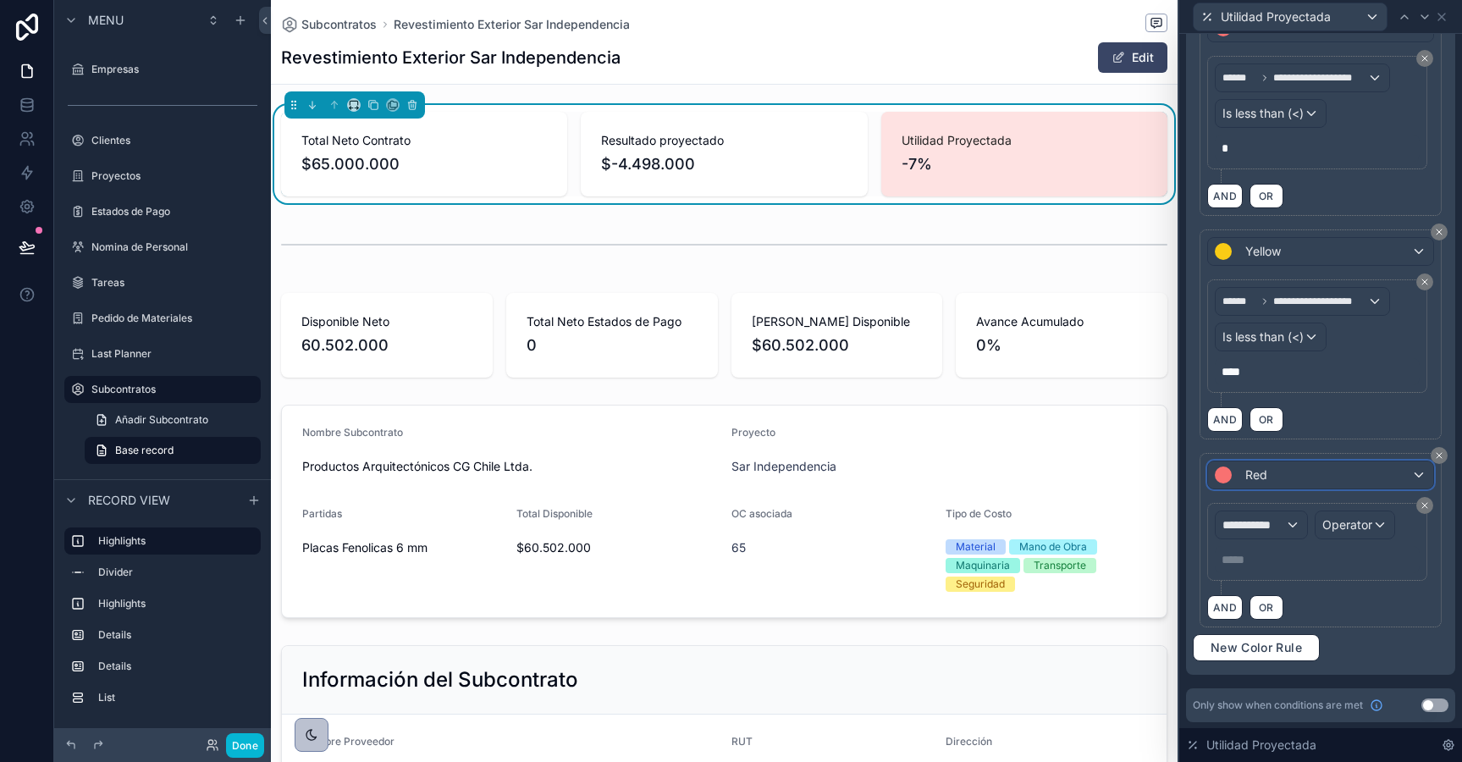
click at [1255, 469] on span "Red" at bounding box center [1256, 474] width 22 height 17
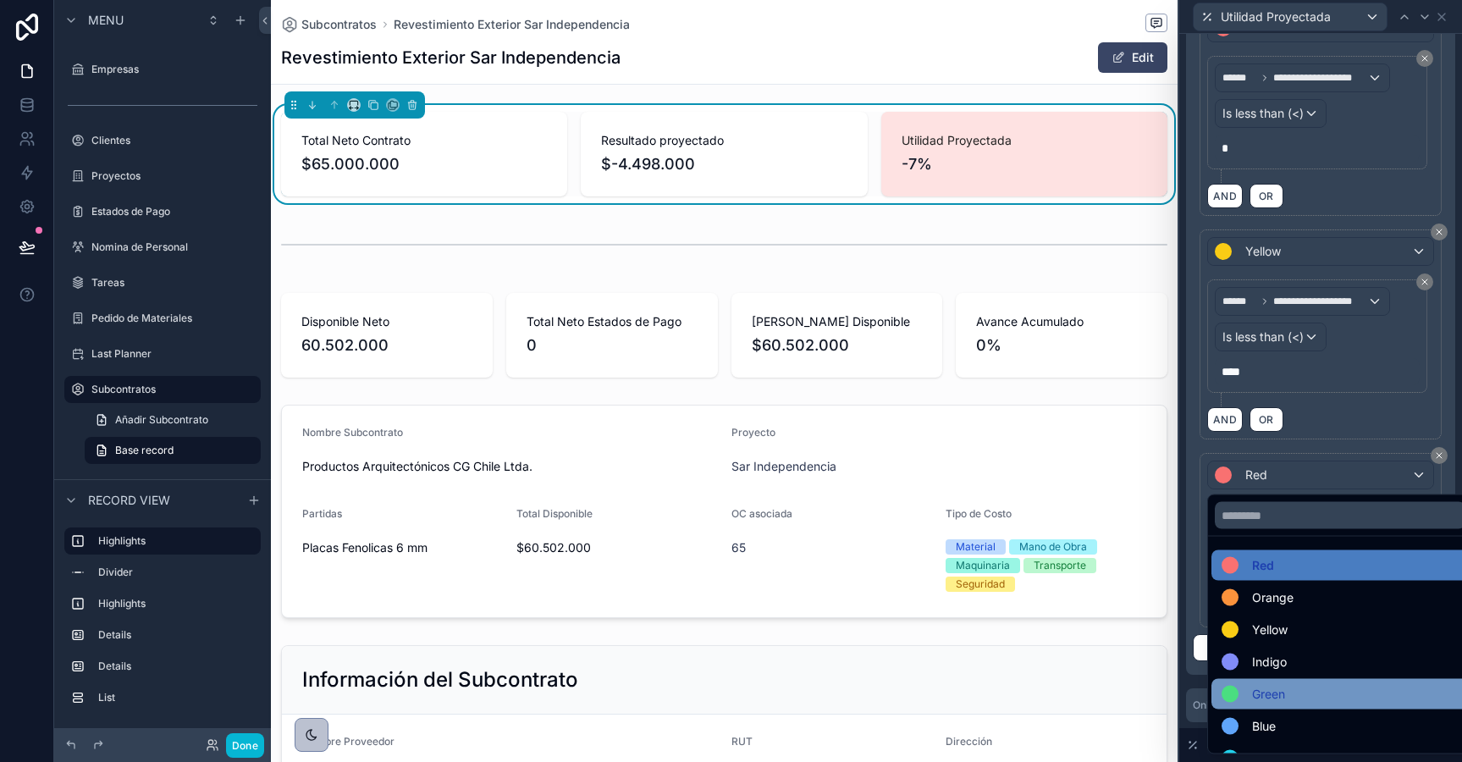
click at [1278, 703] on span "Green" at bounding box center [1268, 694] width 33 height 20
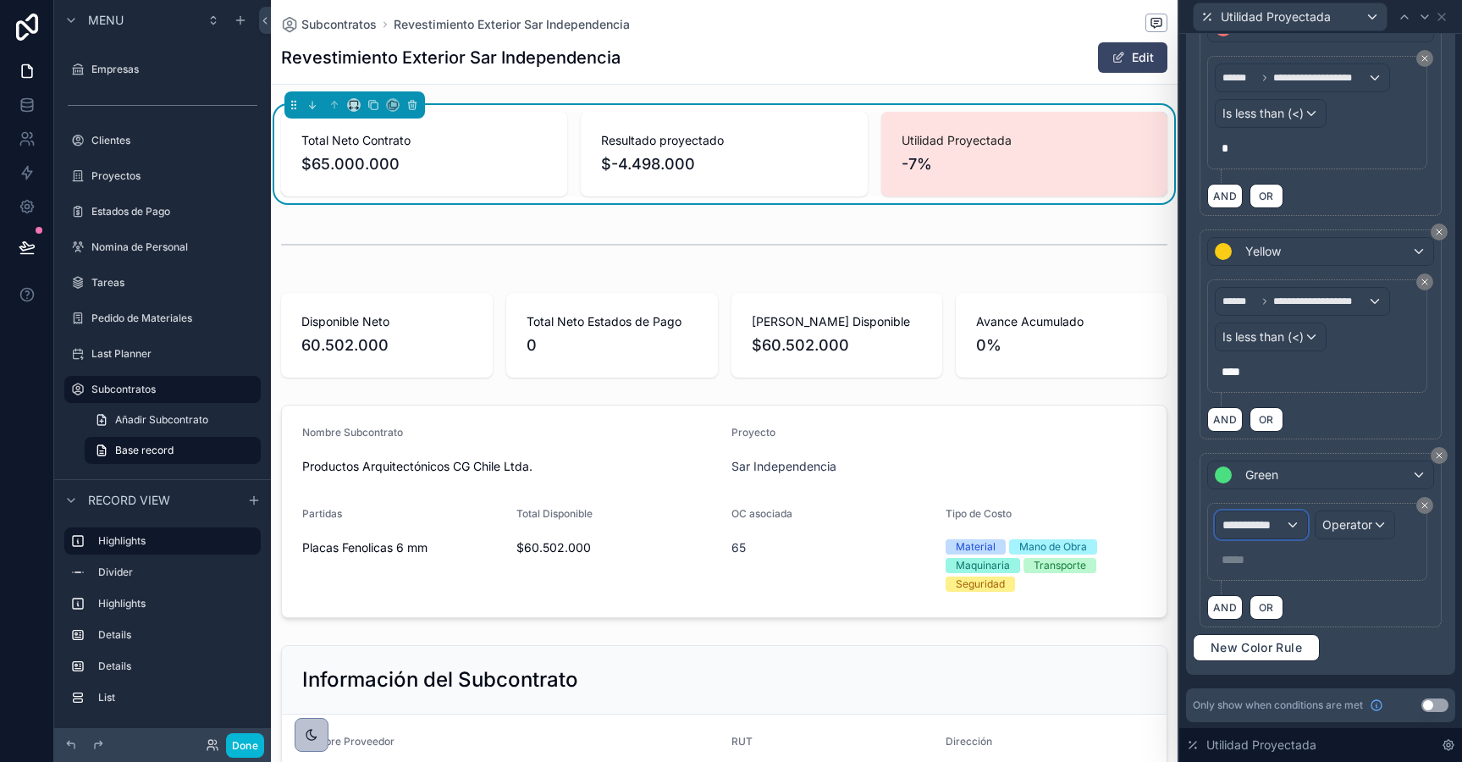
click at [1260, 531] on span "**********" at bounding box center [1253, 524] width 63 height 17
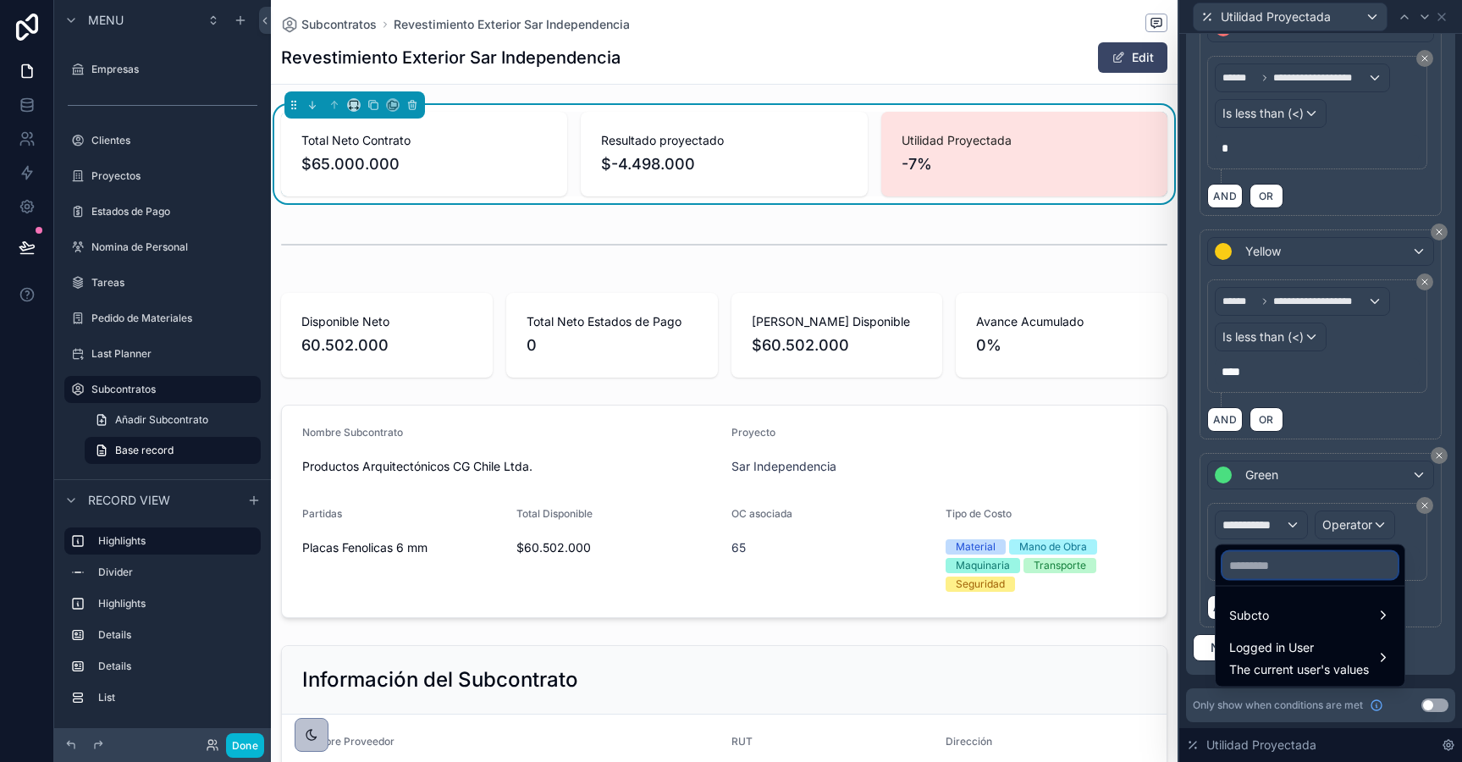
click at [1261, 571] on input "text" at bounding box center [1309, 565] width 175 height 27
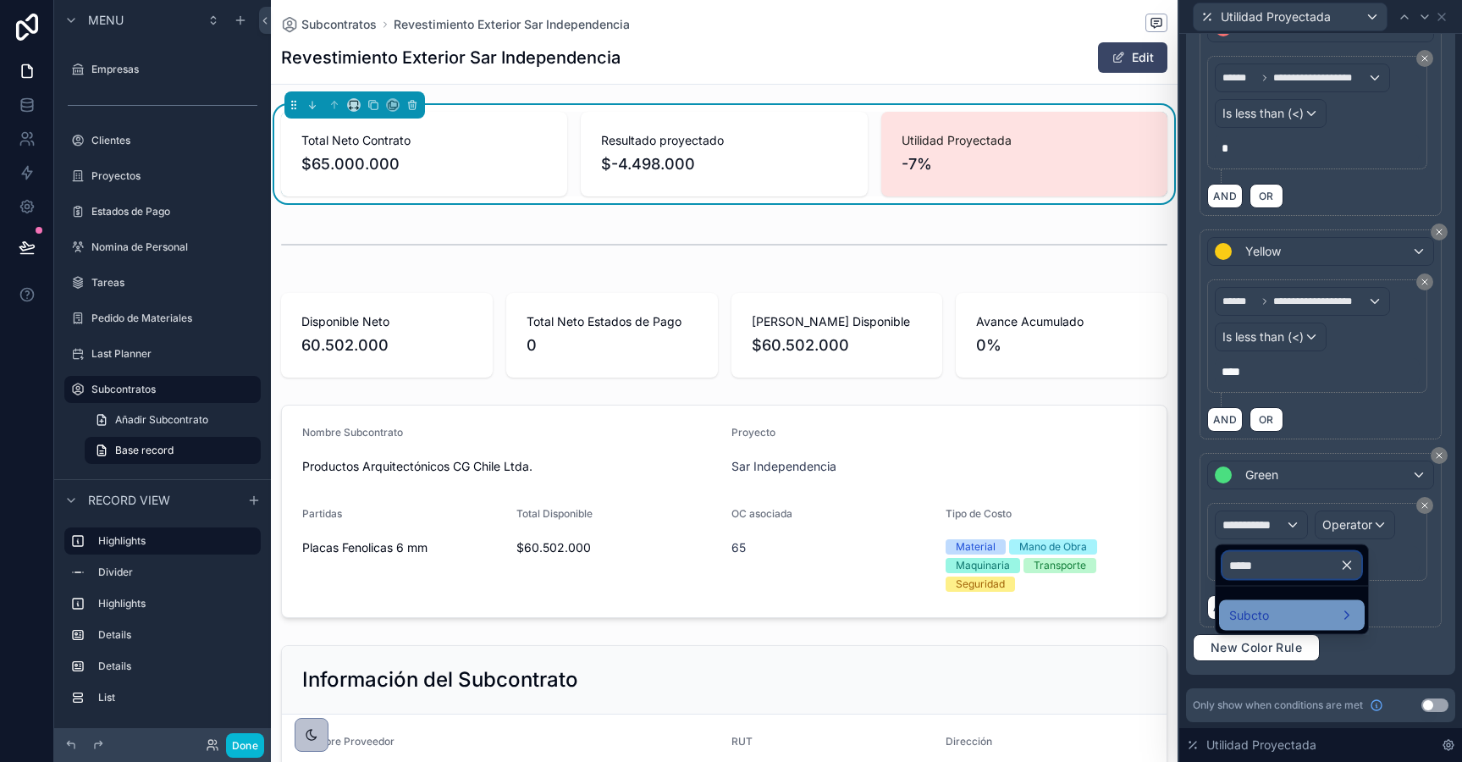
type input "*****"
click at [1280, 616] on div "Subcto" at bounding box center [1291, 615] width 125 height 20
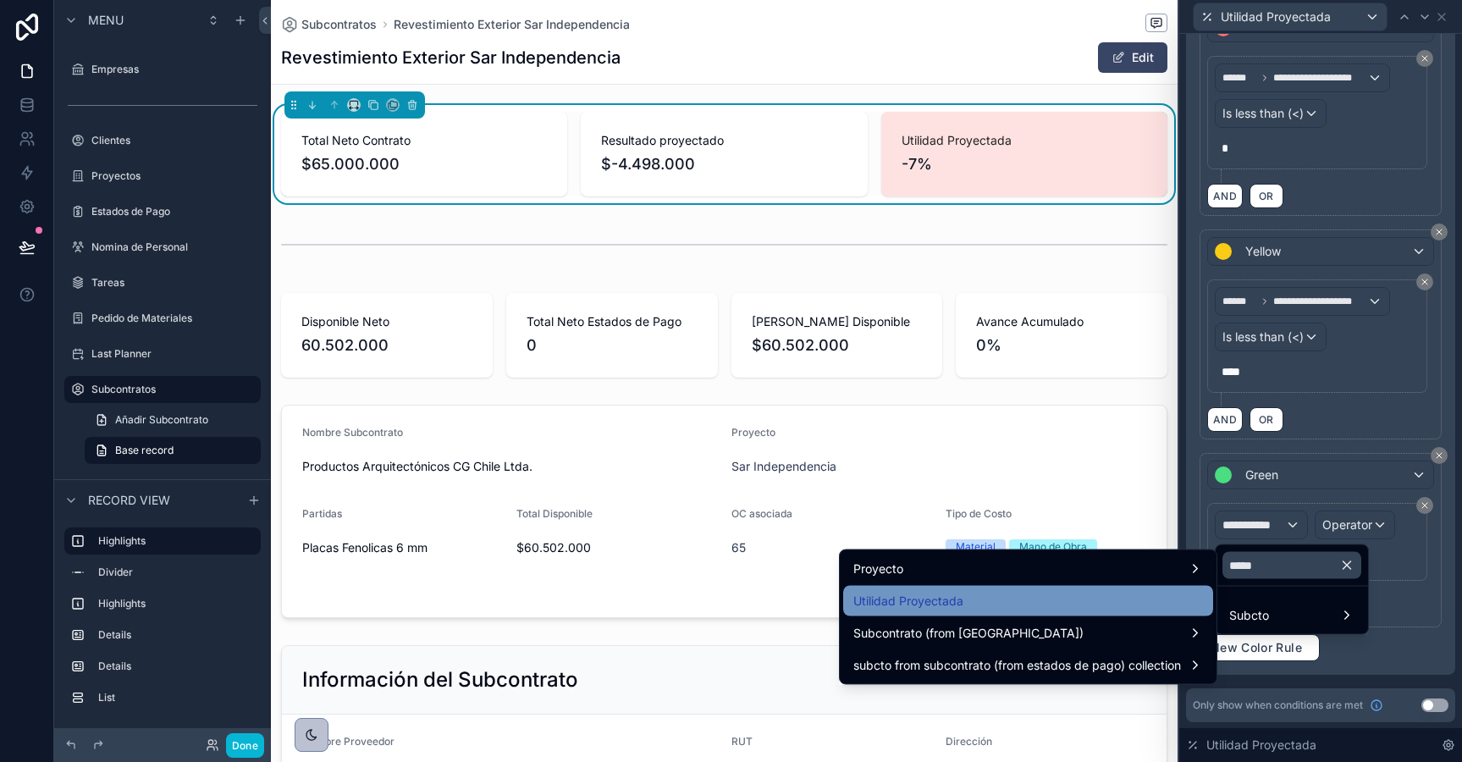
click at [1173, 604] on div "Utilidad Proyectada" at bounding box center [1028, 601] width 350 height 20
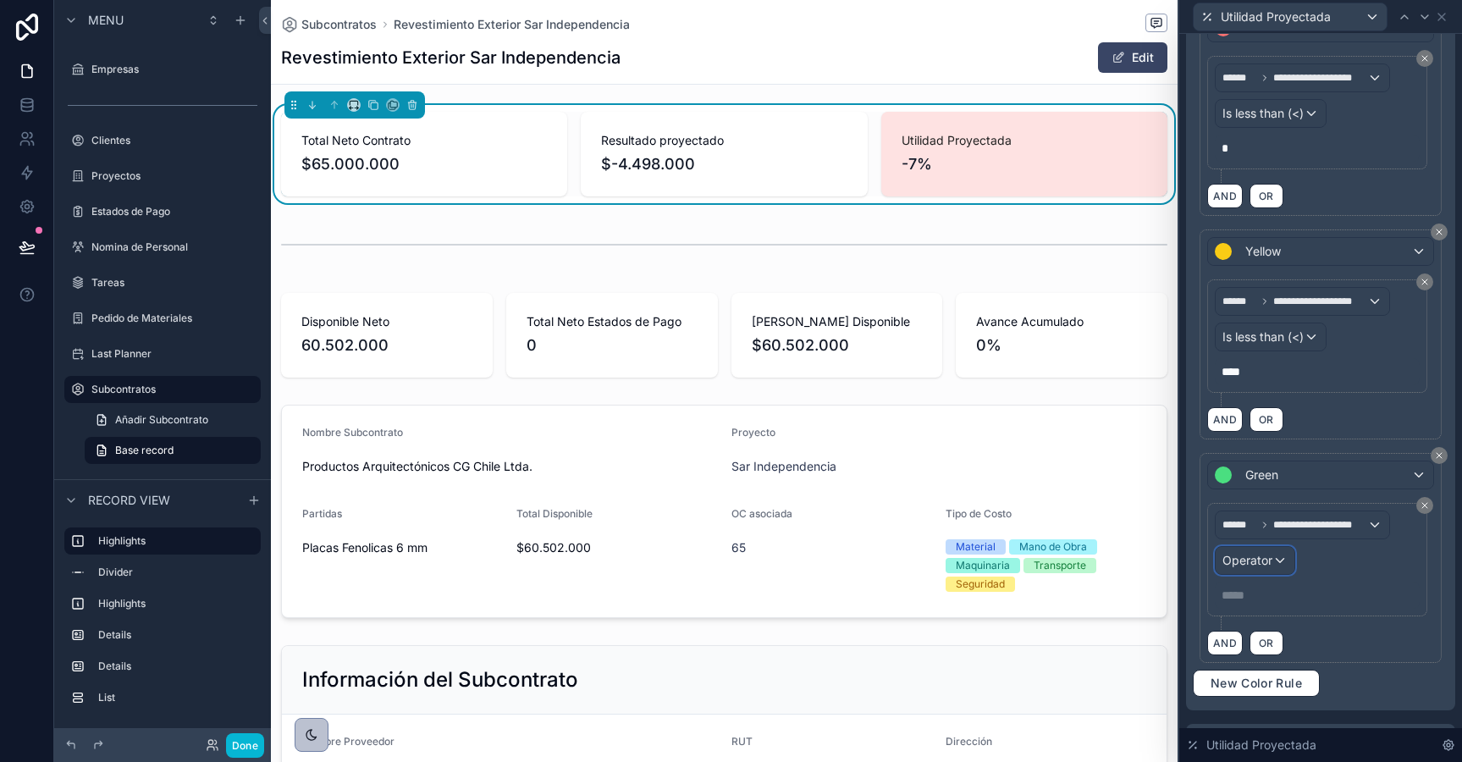
click at [1243, 554] on span "Operator" at bounding box center [1247, 560] width 50 height 14
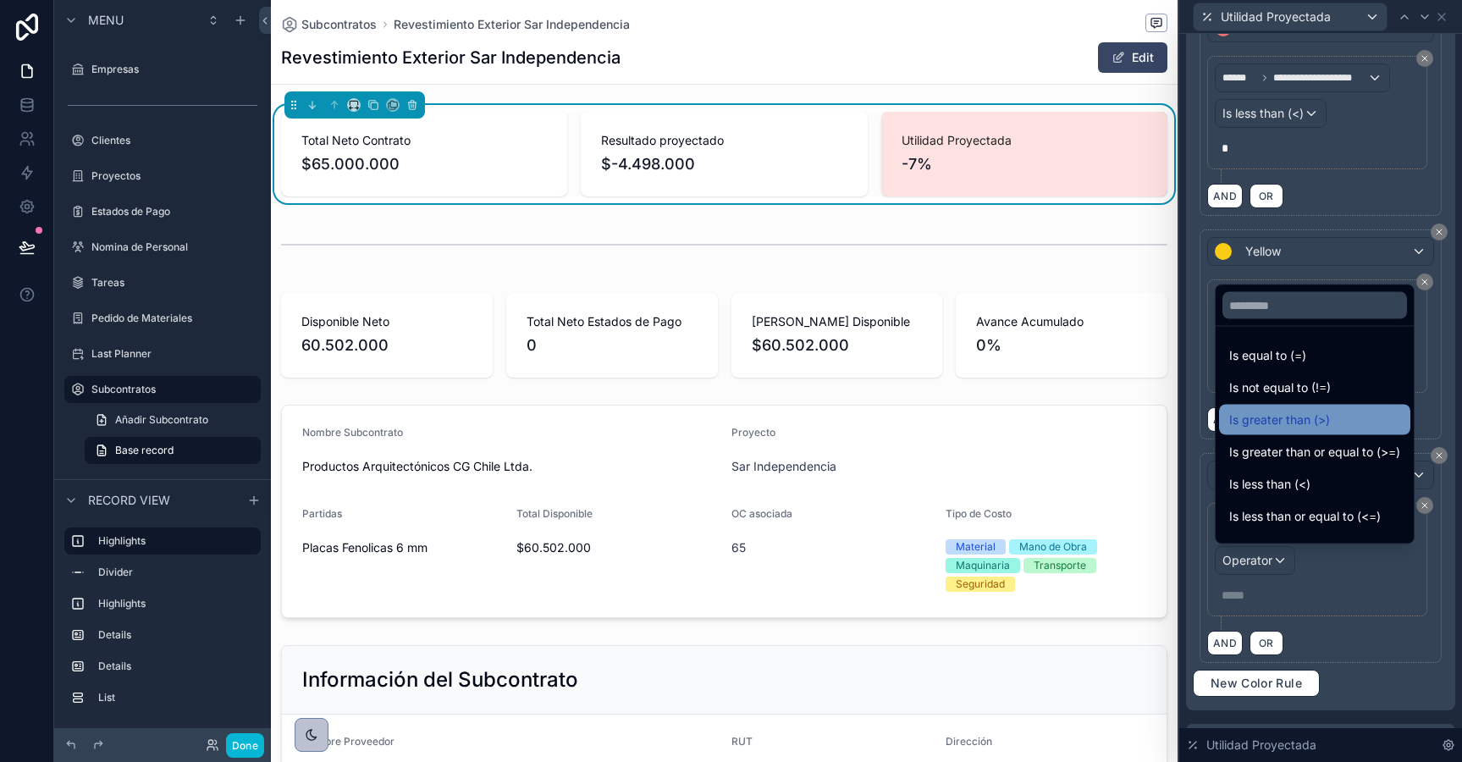
click at [1253, 411] on span "Is greater than (>)" at bounding box center [1279, 420] width 101 height 20
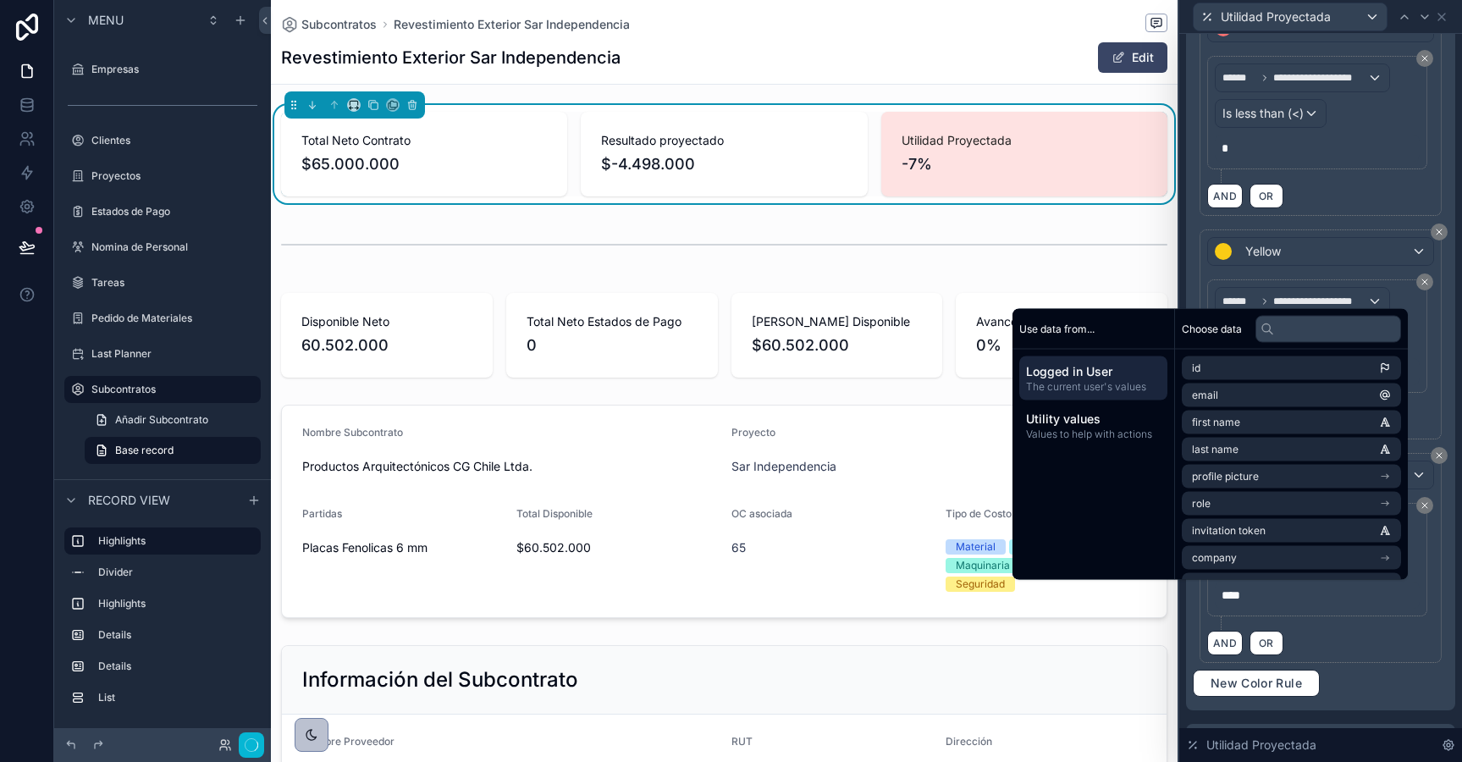
click at [1365, 683] on div "**********" at bounding box center [1321, 348] width 256 height 698
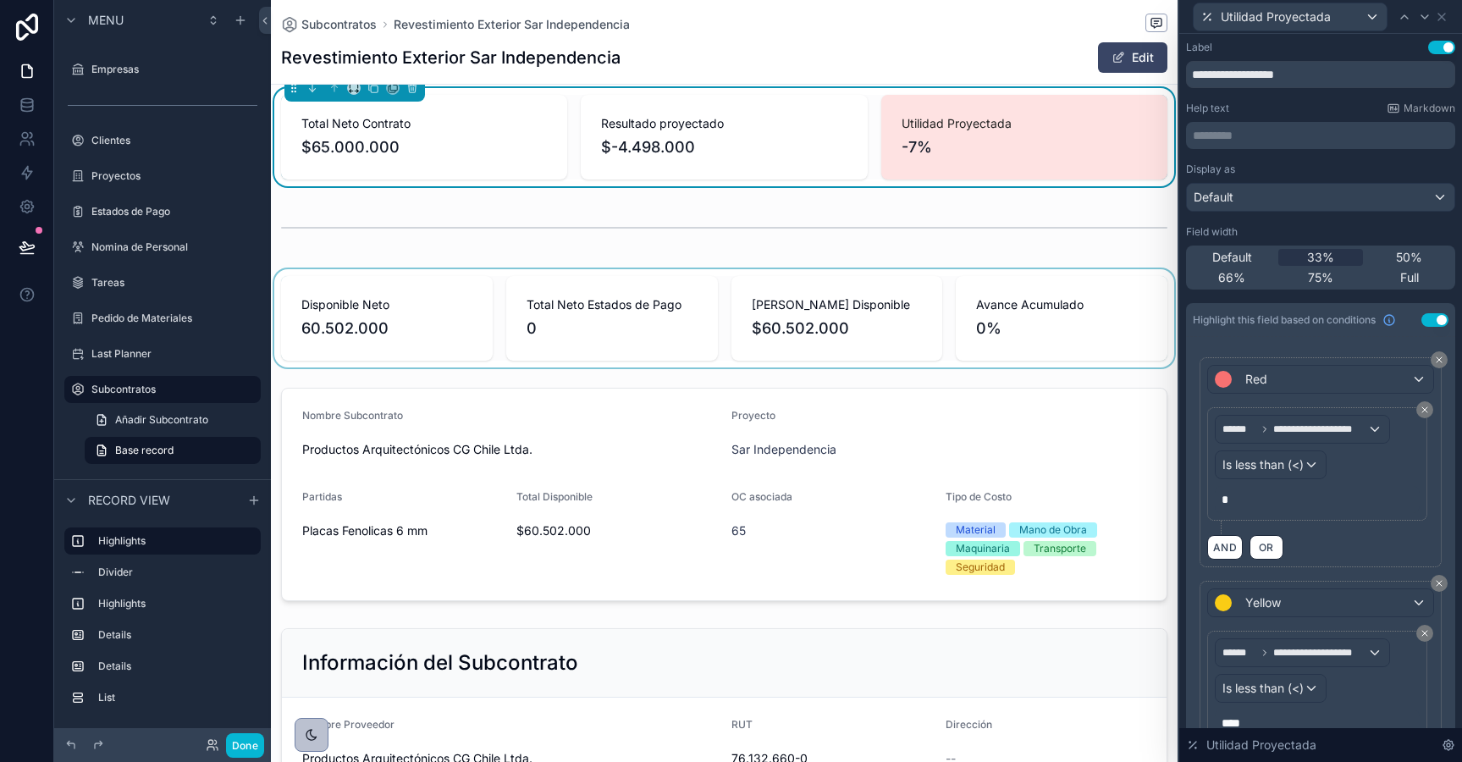
scroll to position [19, 0]
click at [955, 356] on div "scrollable content" at bounding box center [724, 317] width 907 height 98
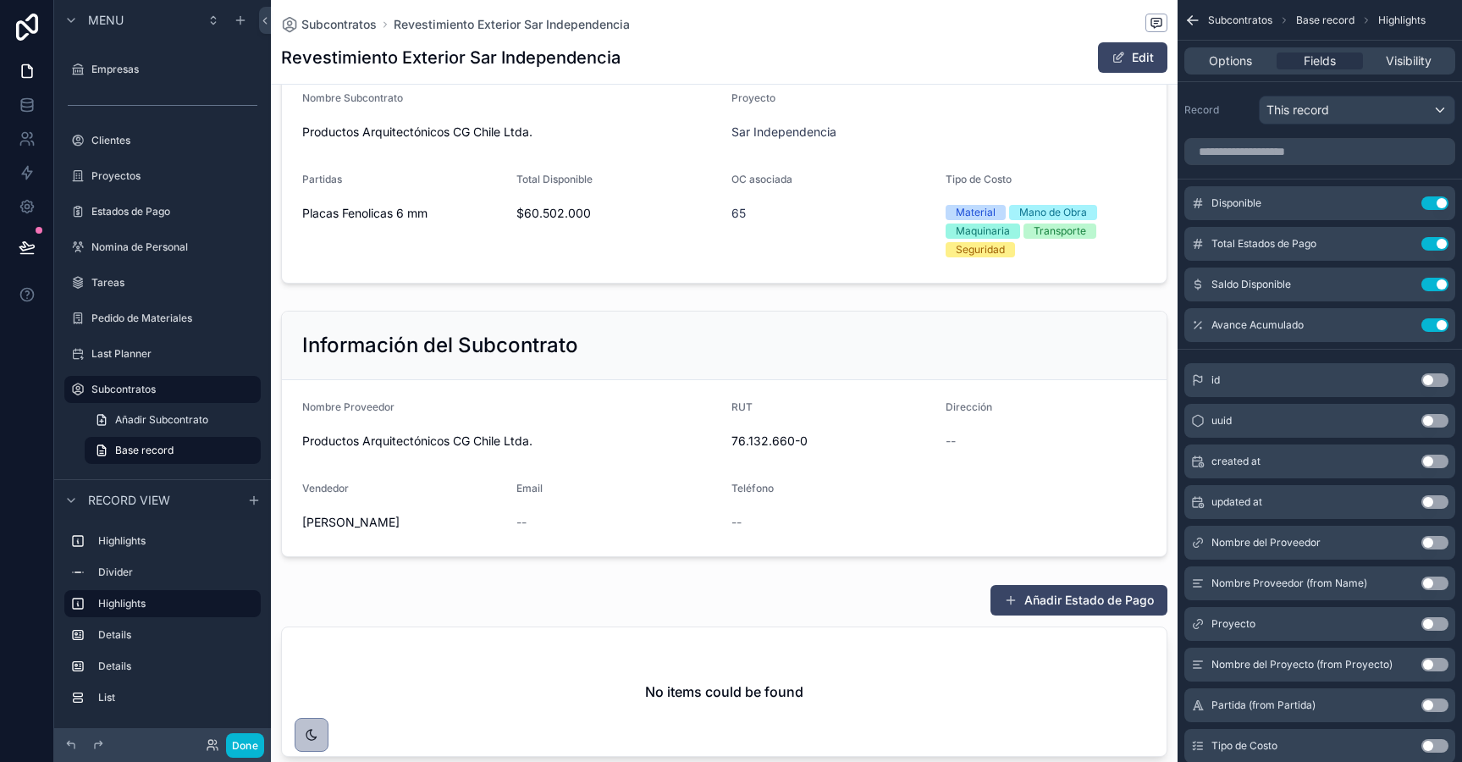
scroll to position [0, 0]
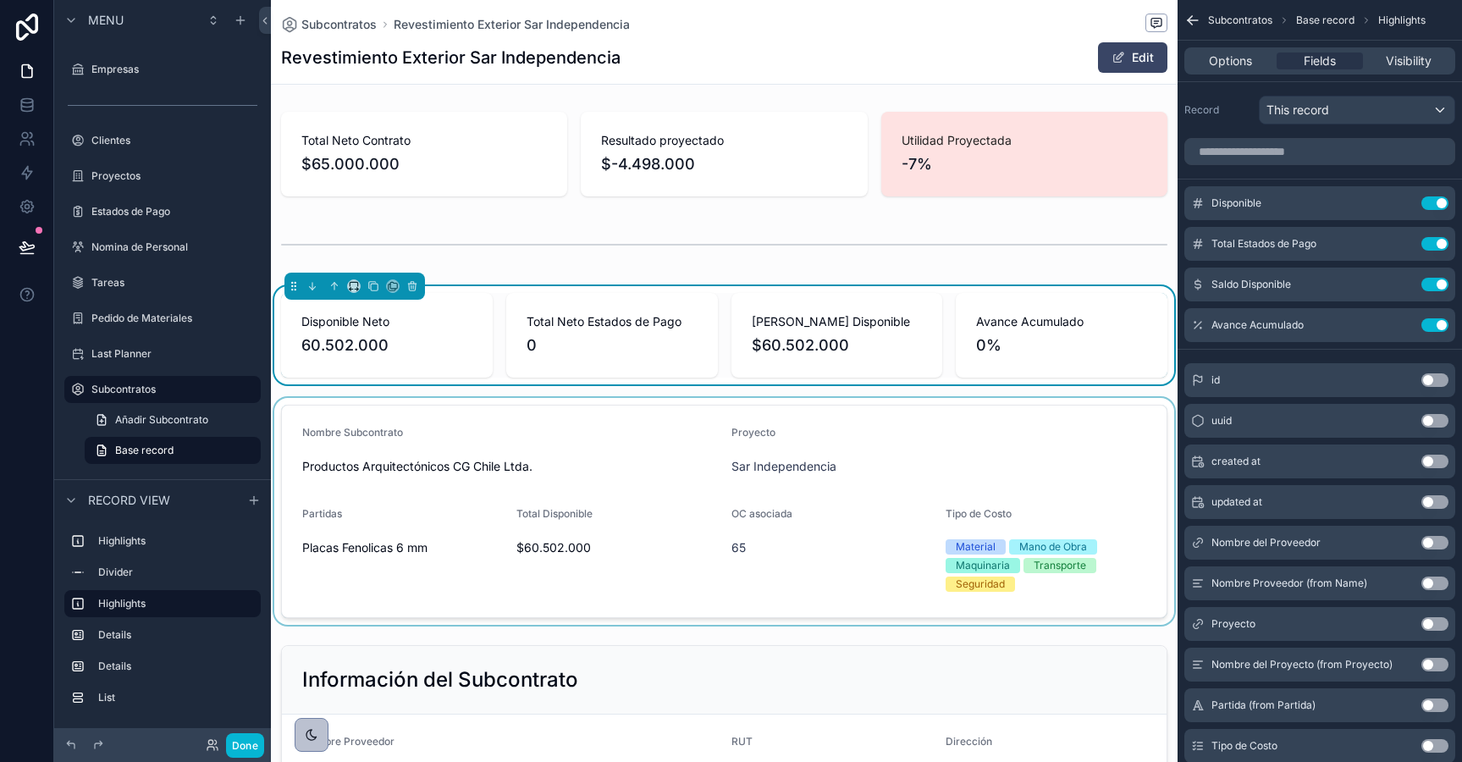
click at [909, 466] on div "scrollable content" at bounding box center [724, 511] width 907 height 227
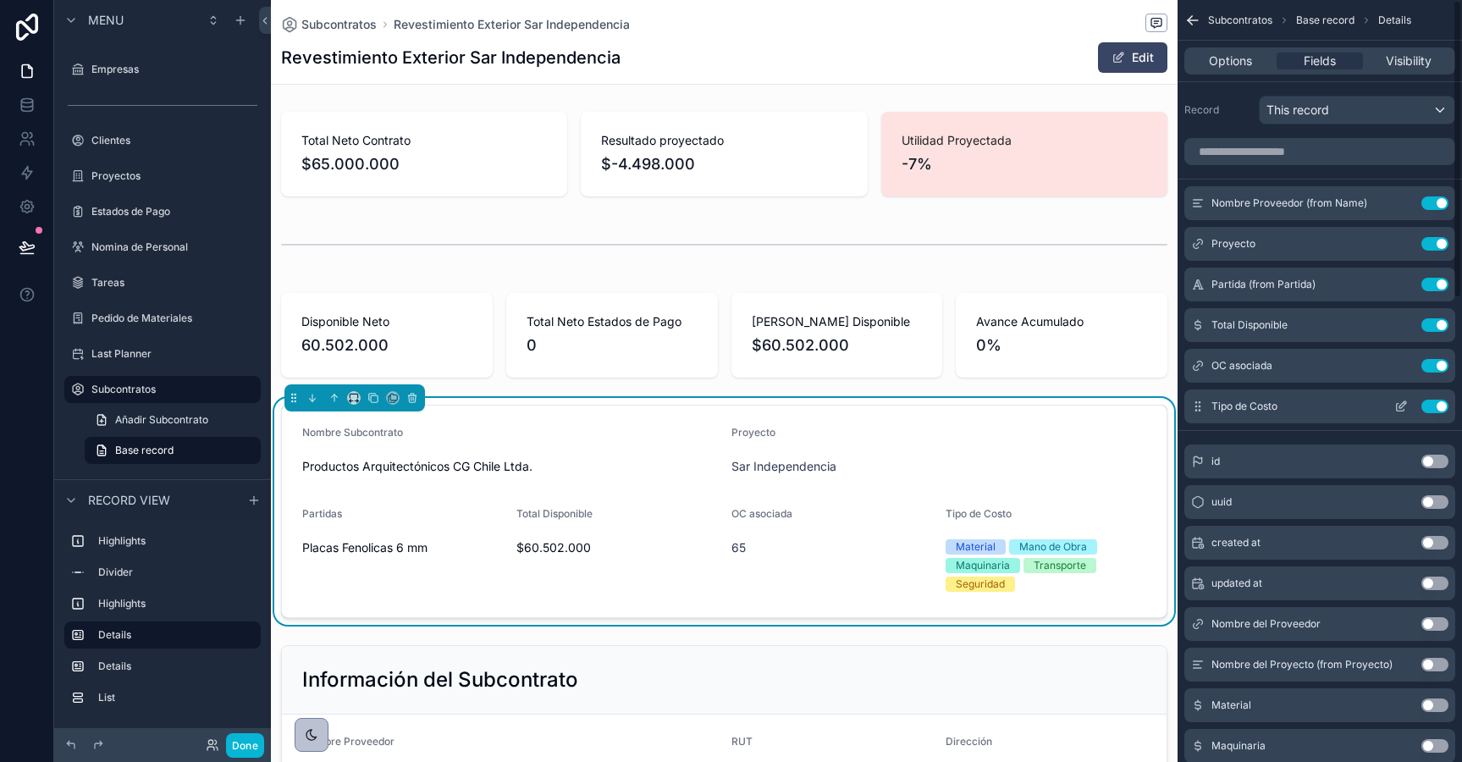
click at [1399, 407] on icon "scrollable content" at bounding box center [1402, 404] width 7 height 7
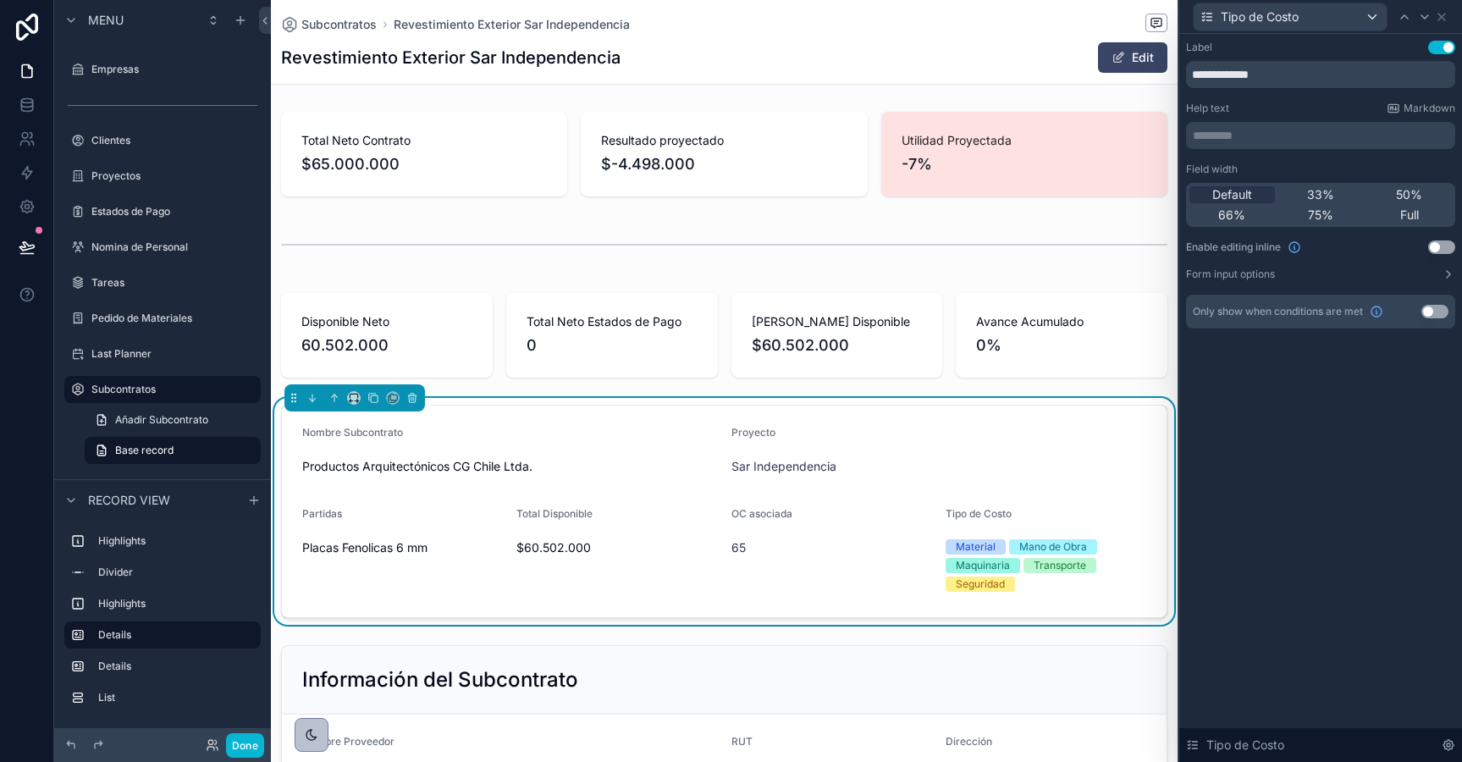
click at [1437, 244] on button "Use setting" at bounding box center [1441, 247] width 27 height 14
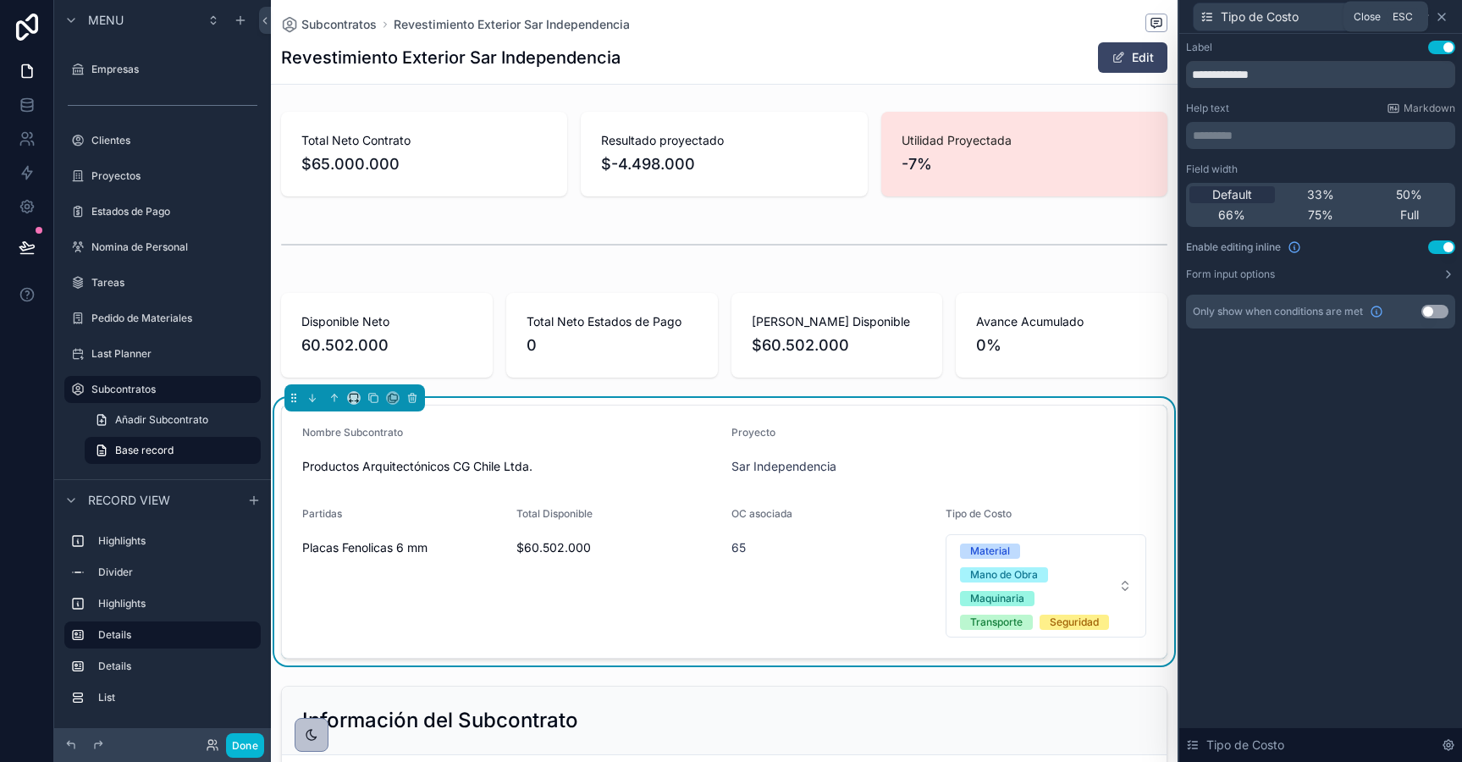
click at [1444, 15] on icon at bounding box center [1442, 17] width 14 height 14
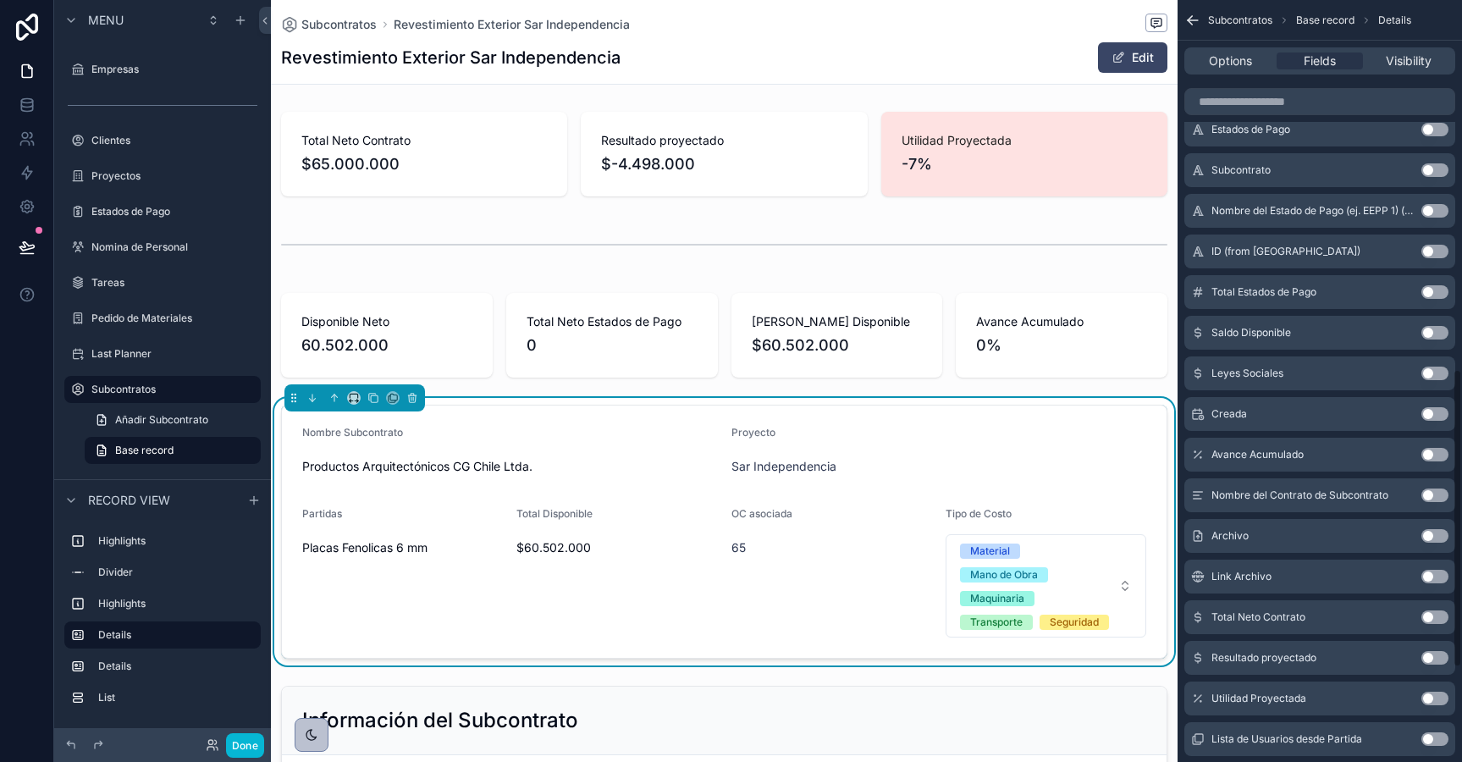
scroll to position [946, 0]
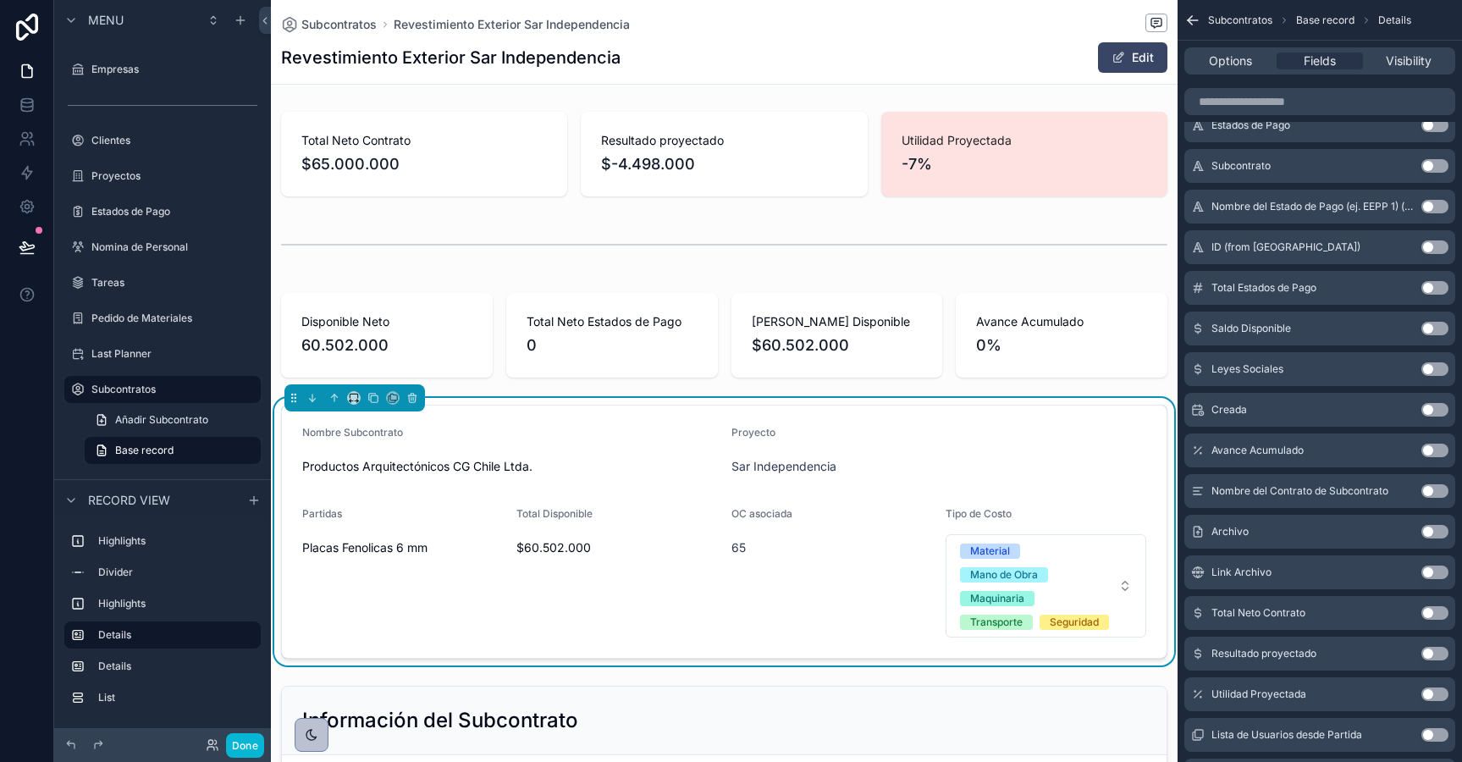
click at [1437, 531] on button "Use setting" at bounding box center [1434, 532] width 27 height 14
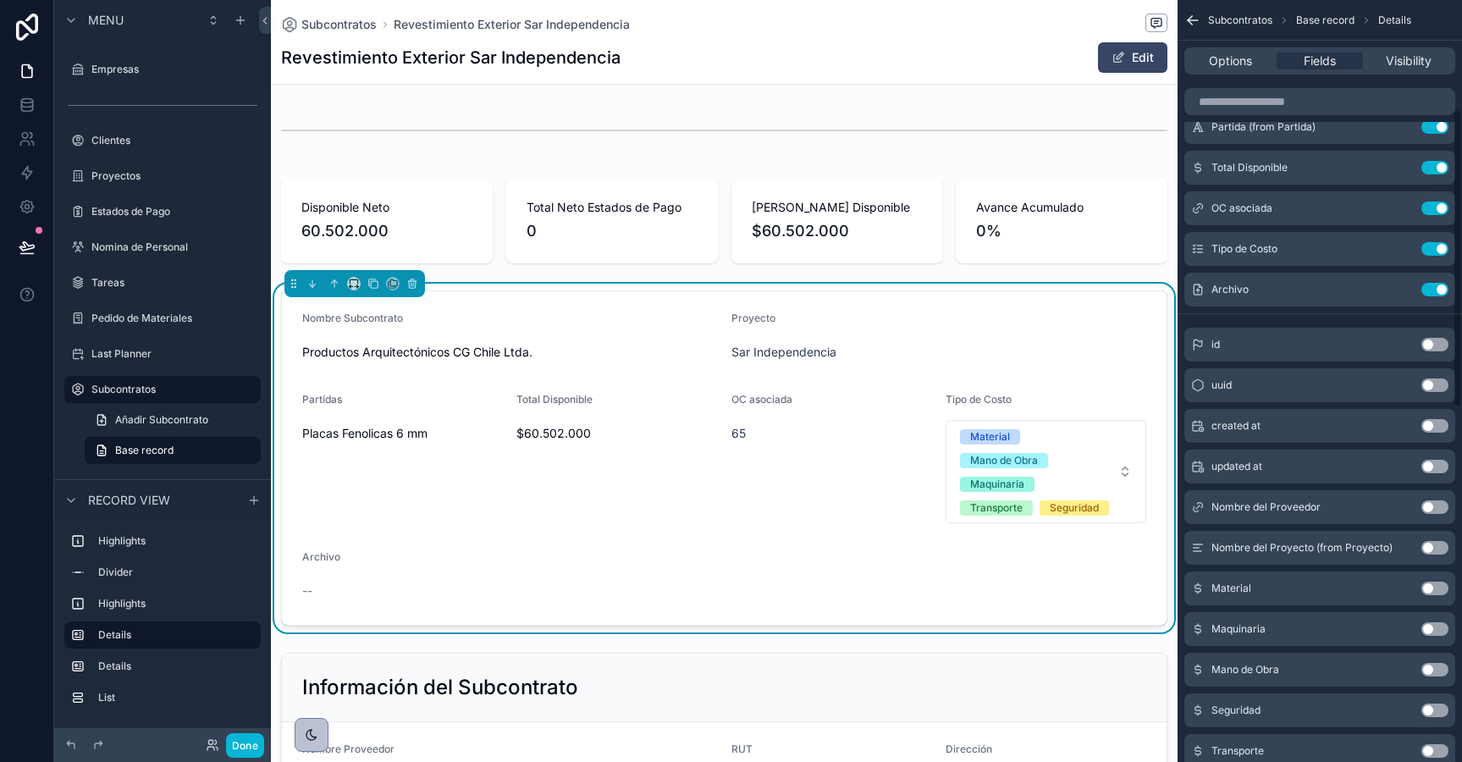
scroll to position [0, 0]
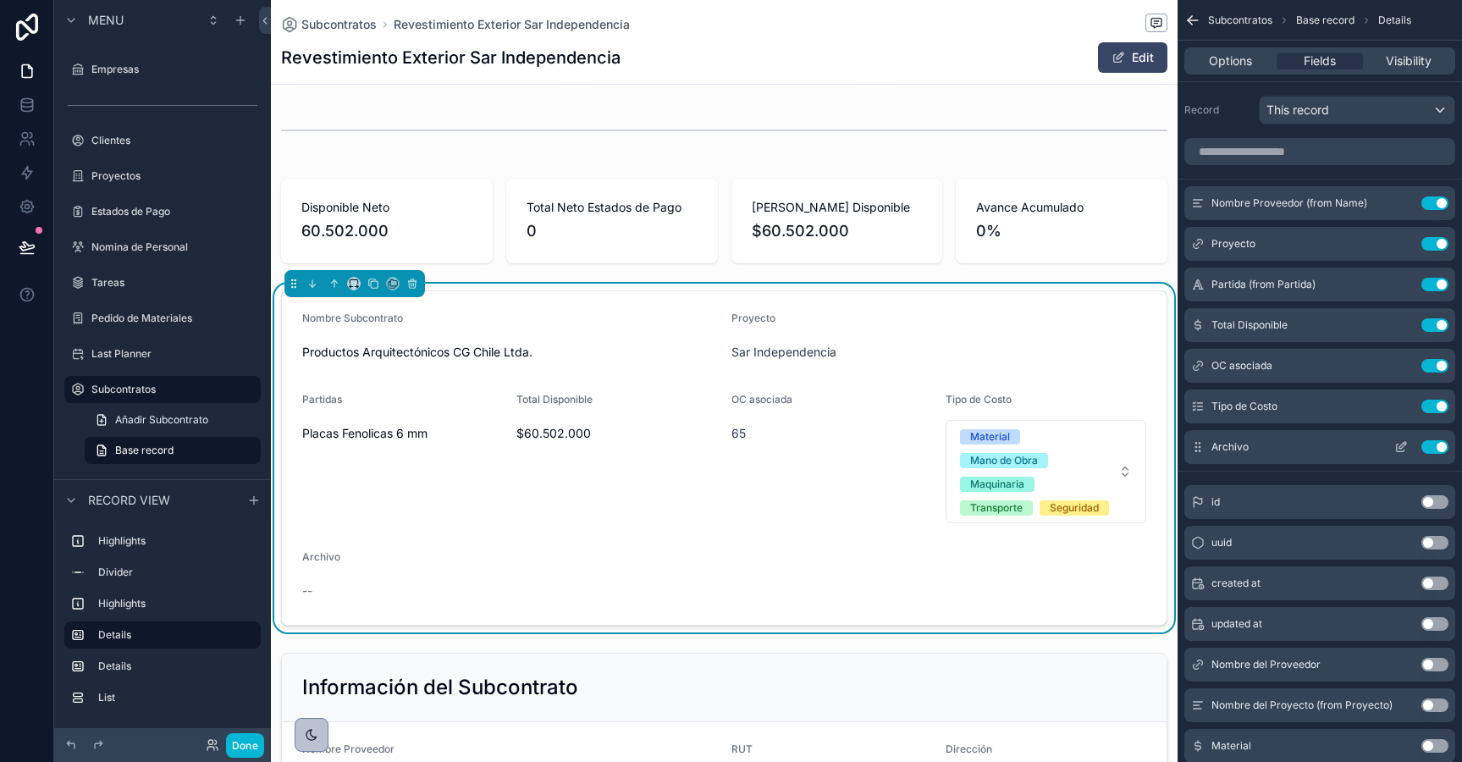
click at [1431, 450] on button "Use setting" at bounding box center [1434, 447] width 27 height 14
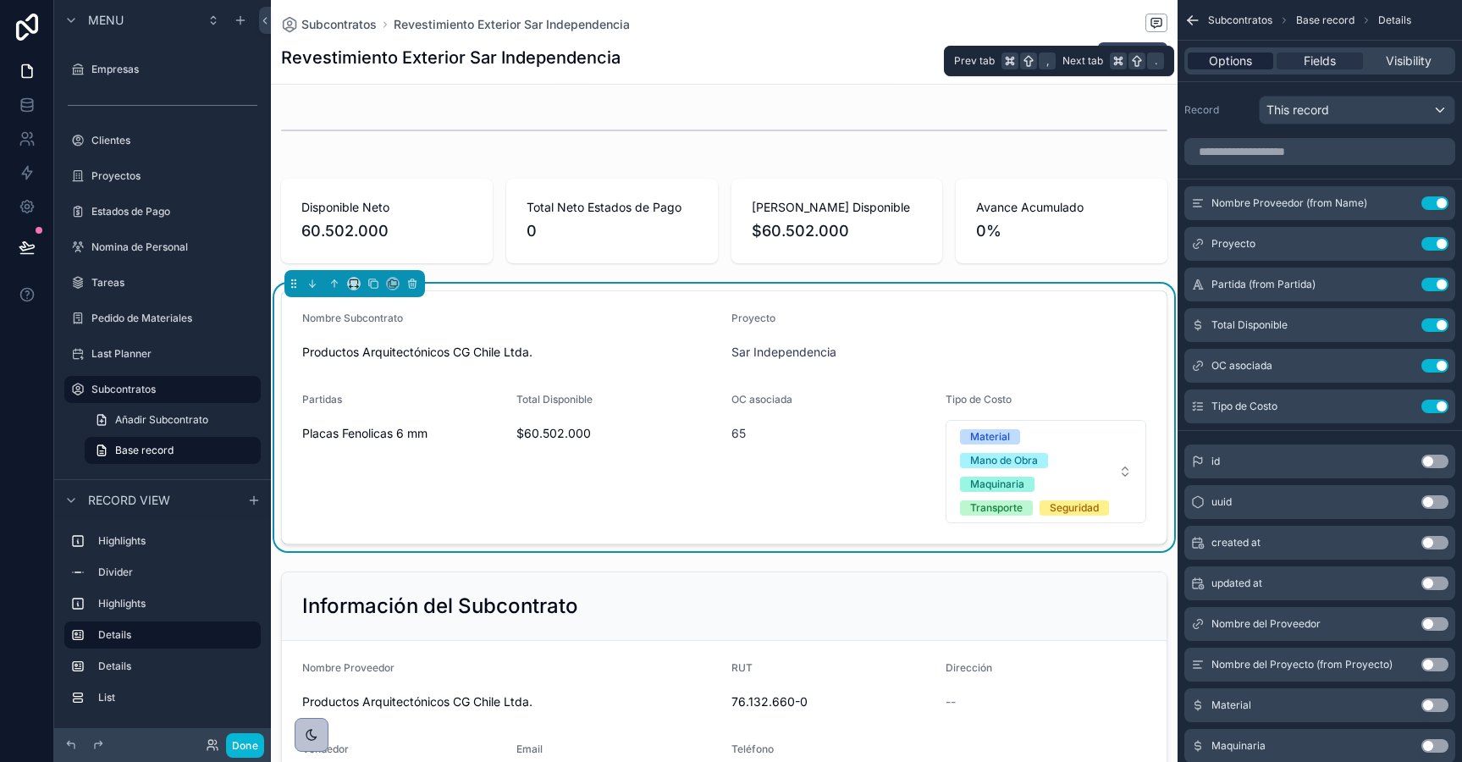
click at [1237, 63] on span "Options" at bounding box center [1230, 60] width 43 height 17
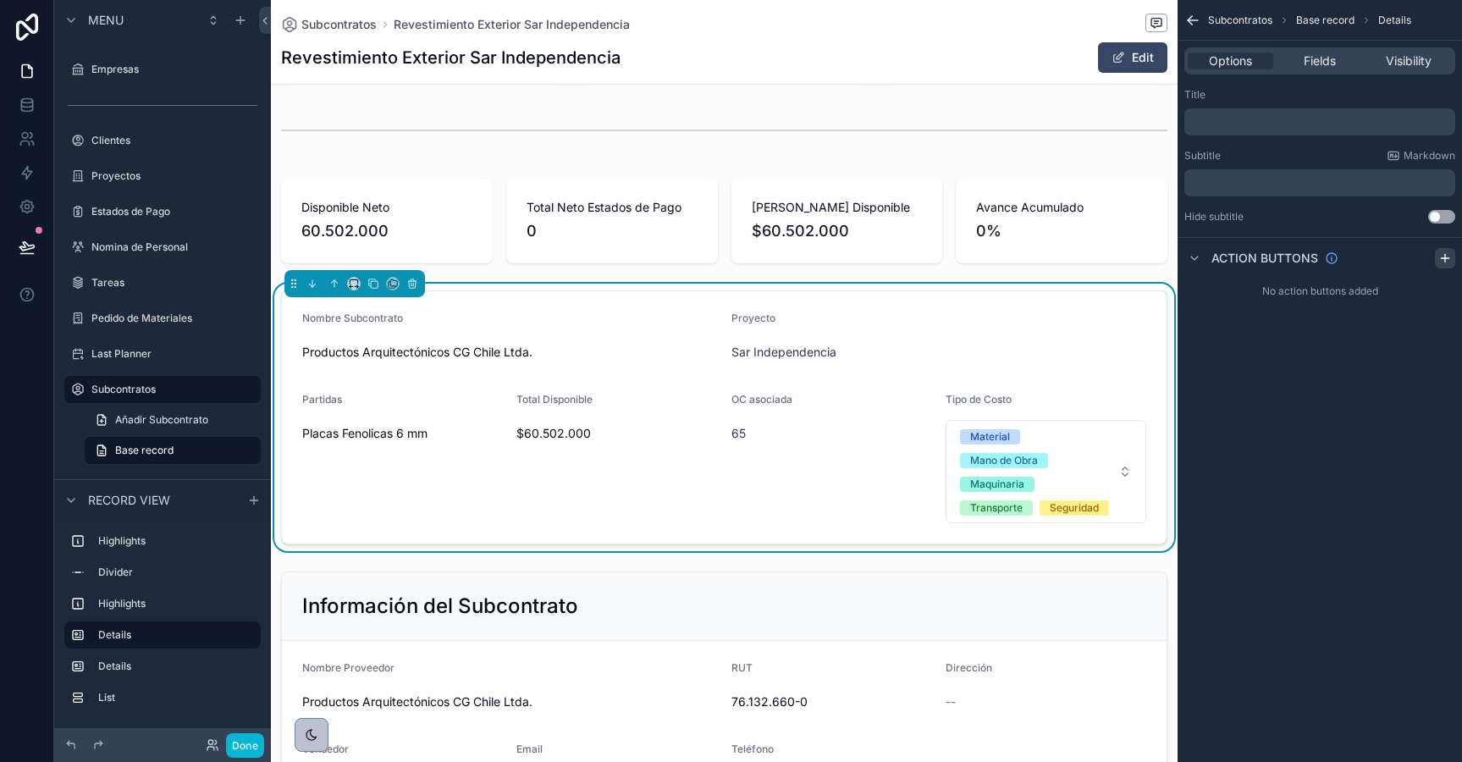
click at [1449, 256] on icon "scrollable content" at bounding box center [1445, 258] width 14 height 14
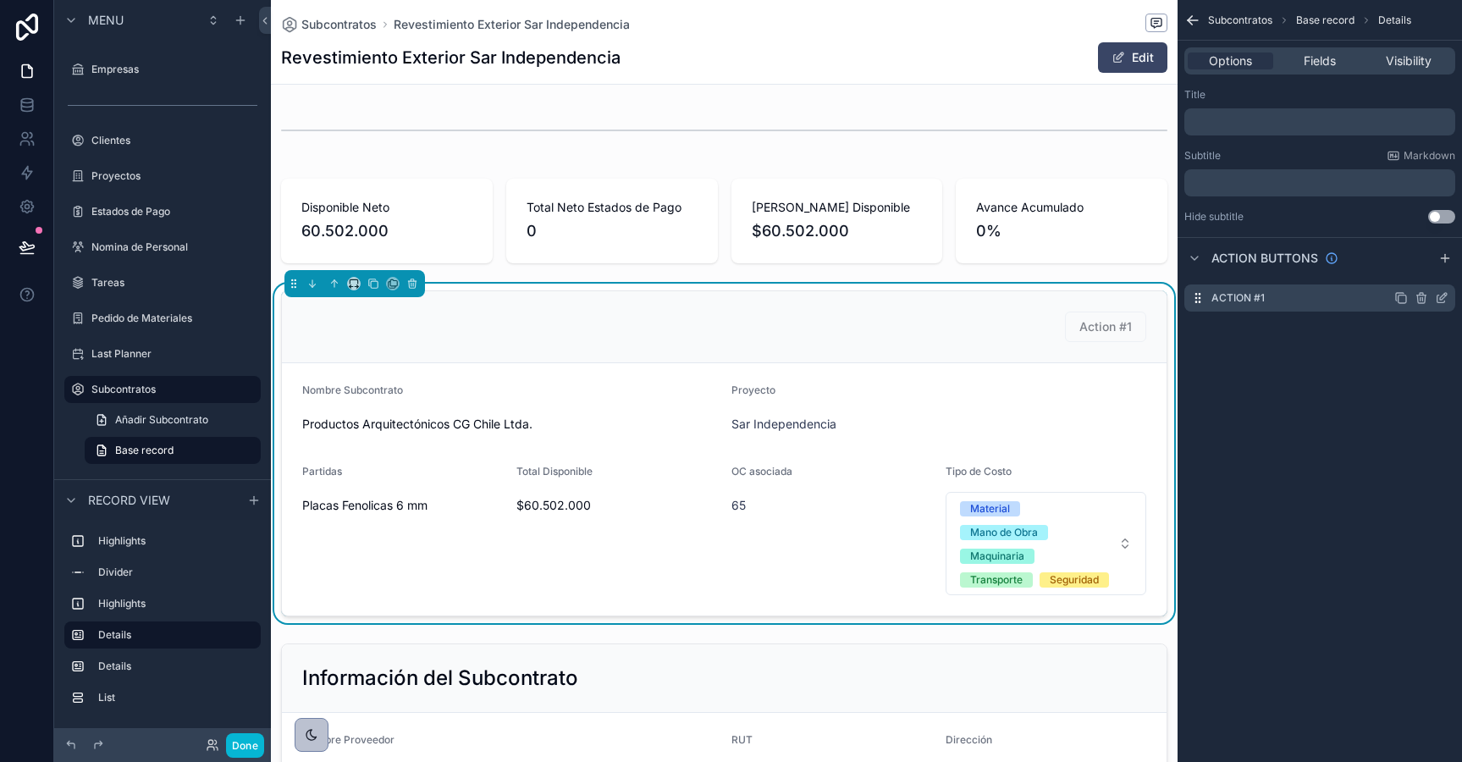
click at [1439, 300] on icon "scrollable content" at bounding box center [1442, 298] width 14 height 14
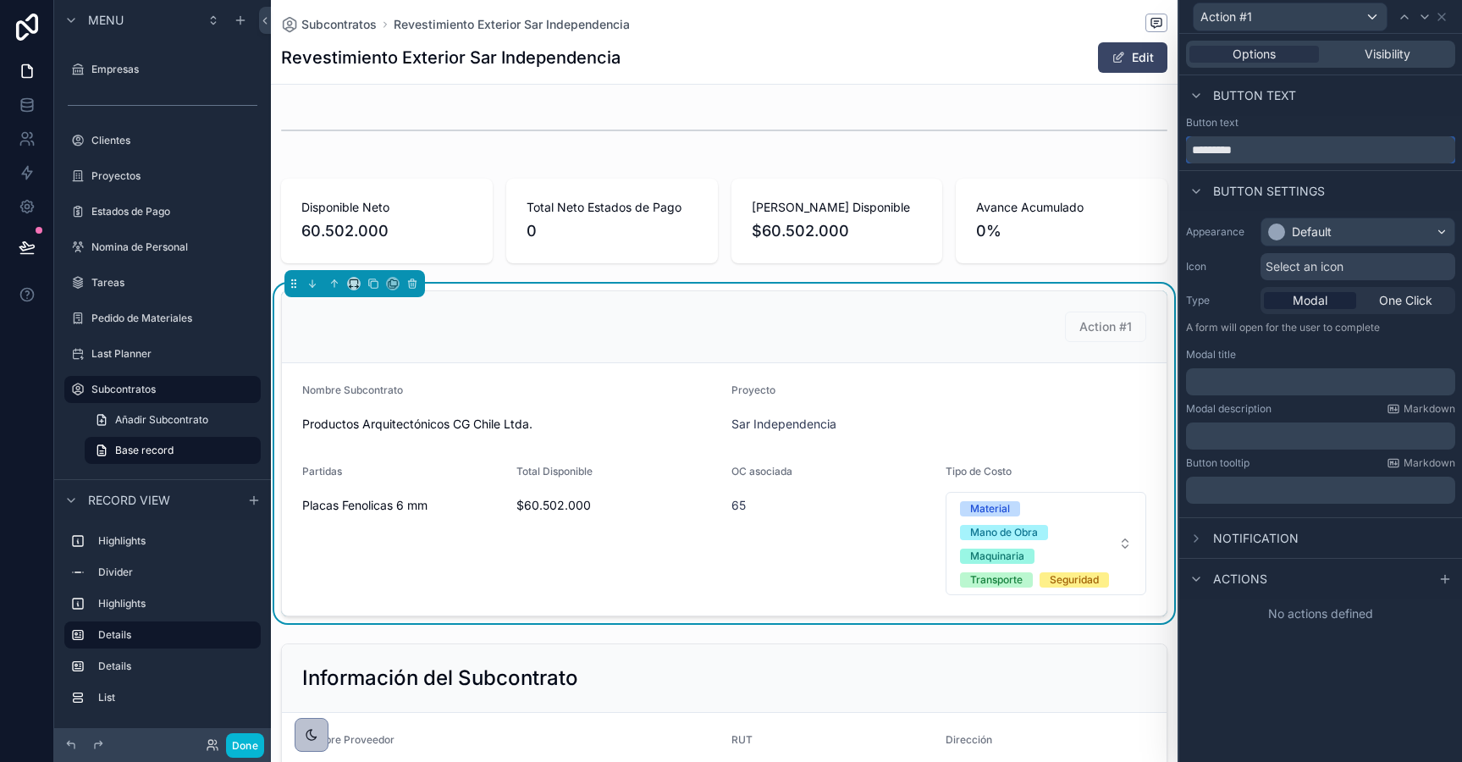
click at [1260, 155] on input "*********" at bounding box center [1320, 149] width 269 height 27
type input "**********"
click at [1300, 240] on div "Default" at bounding box center [1357, 231] width 193 height 27
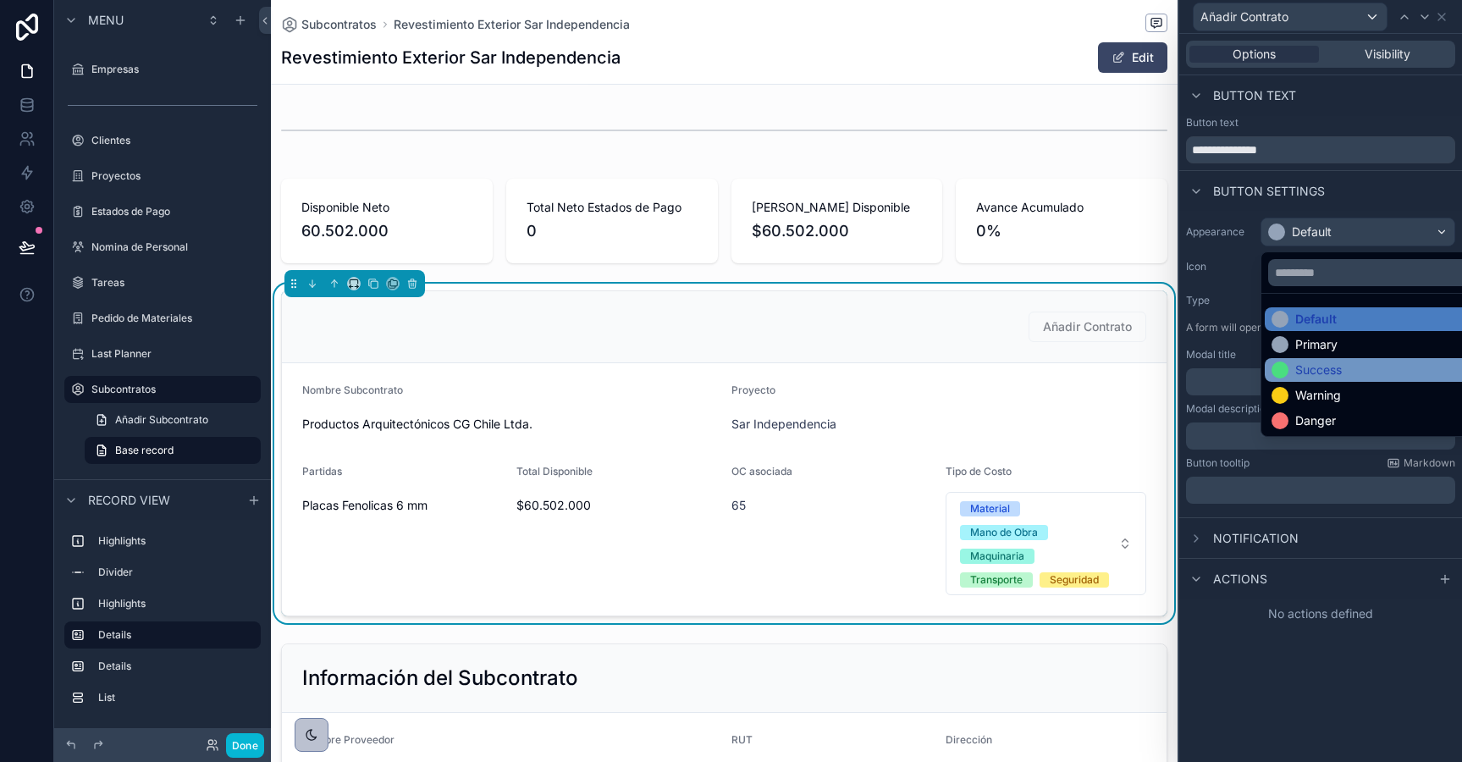
click at [1314, 372] on div "Success" at bounding box center [1318, 369] width 47 height 17
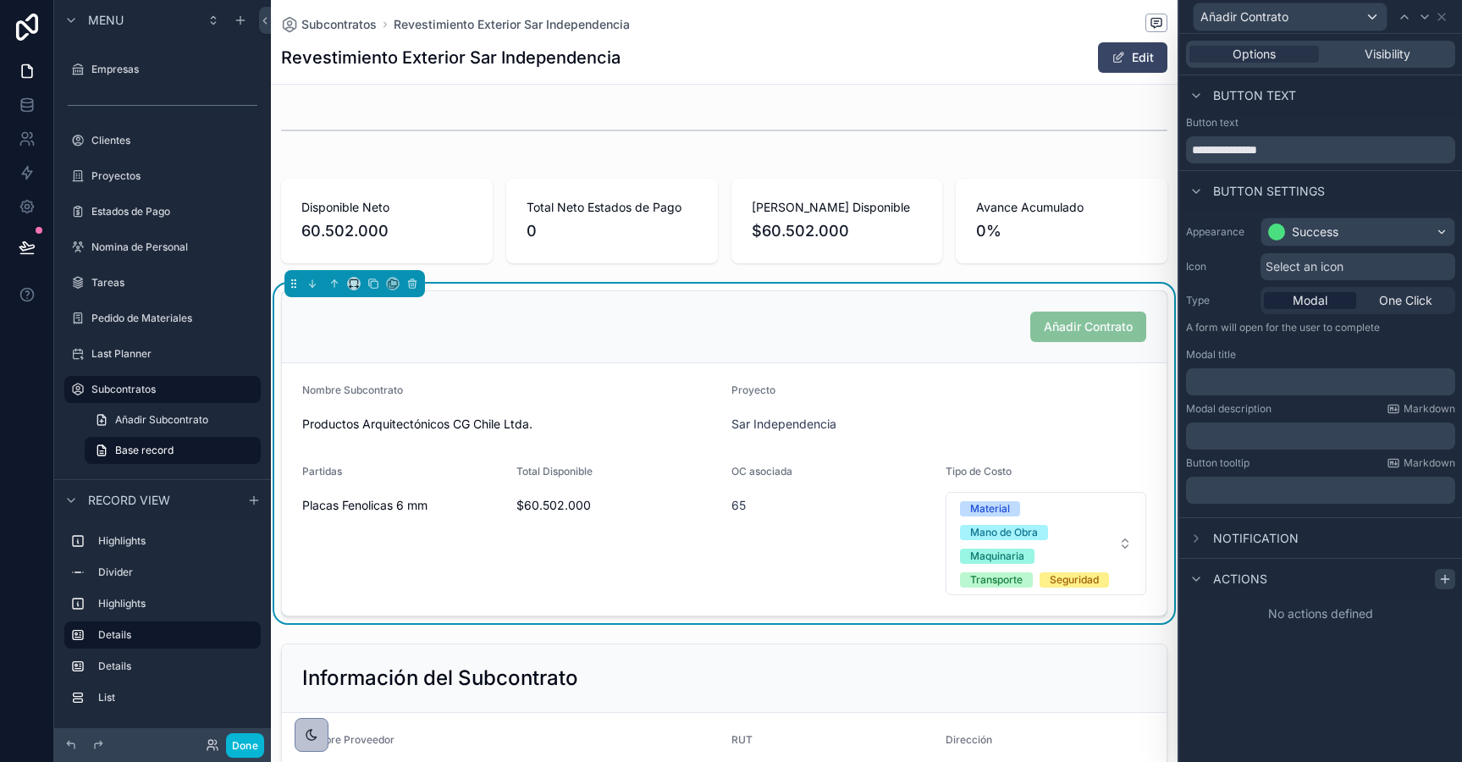
click at [1447, 575] on icon at bounding box center [1445, 579] width 14 height 14
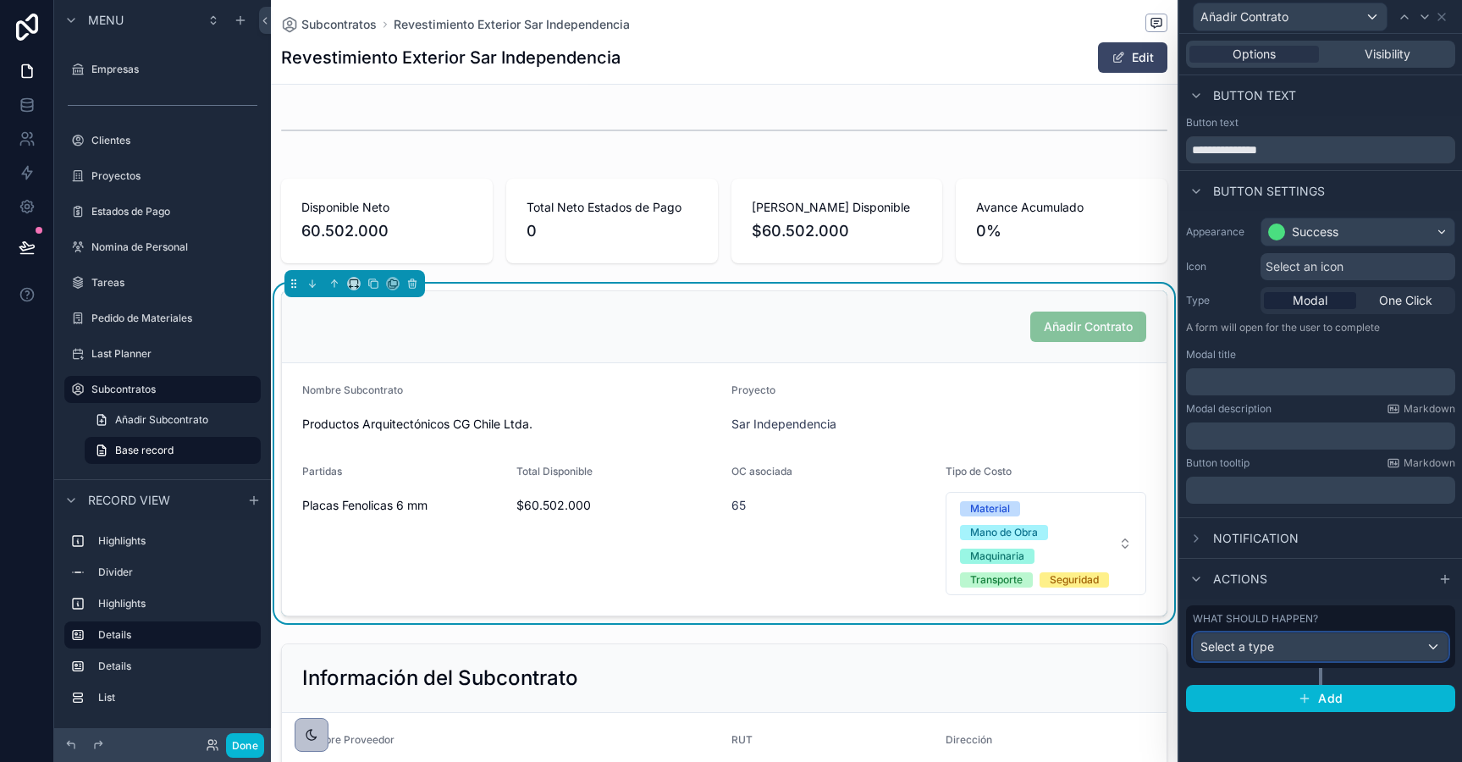
click at [1288, 652] on div "Select a type" at bounding box center [1321, 646] width 254 height 27
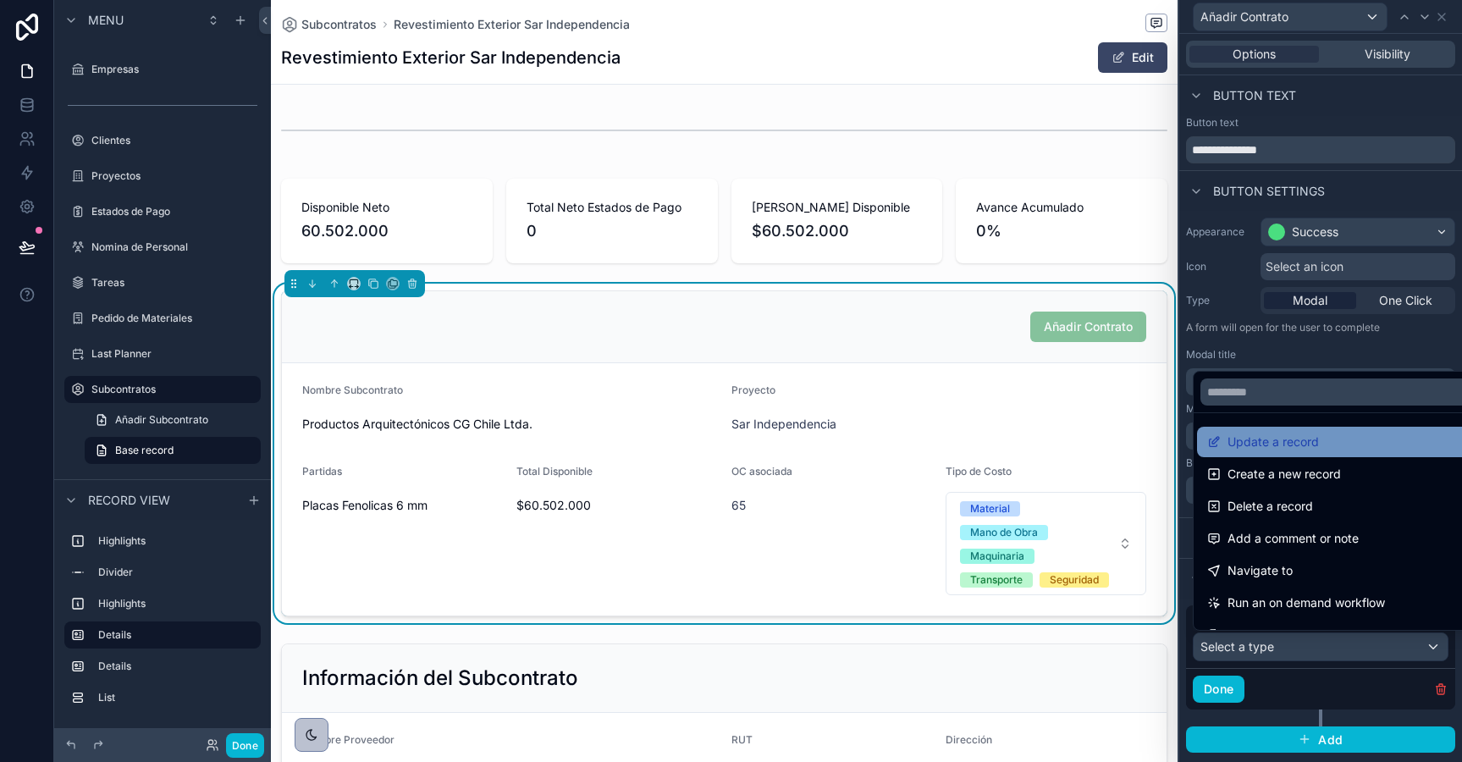
click at [1259, 443] on span "Update a record" at bounding box center [1272, 442] width 91 height 20
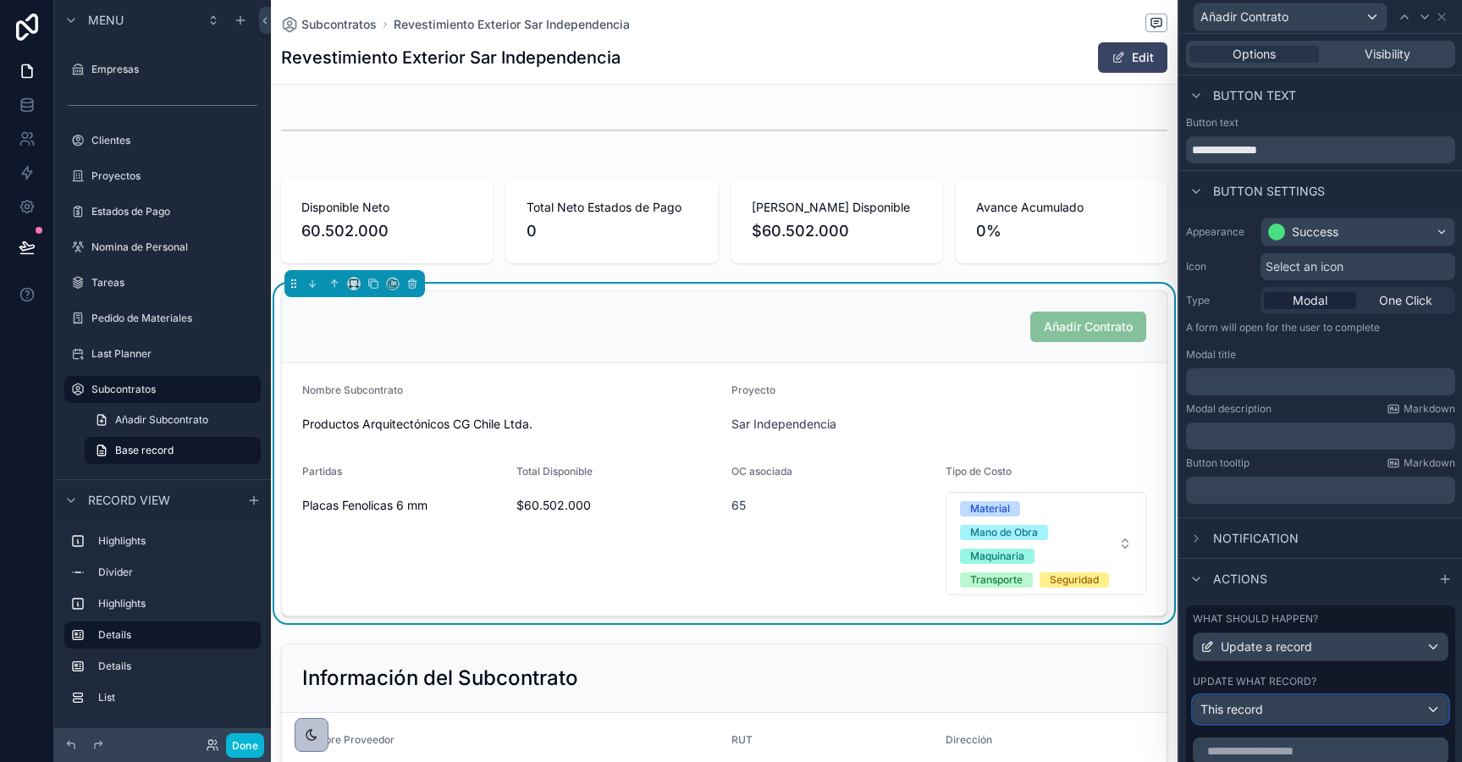
click at [1279, 698] on div "This record" at bounding box center [1321, 709] width 254 height 27
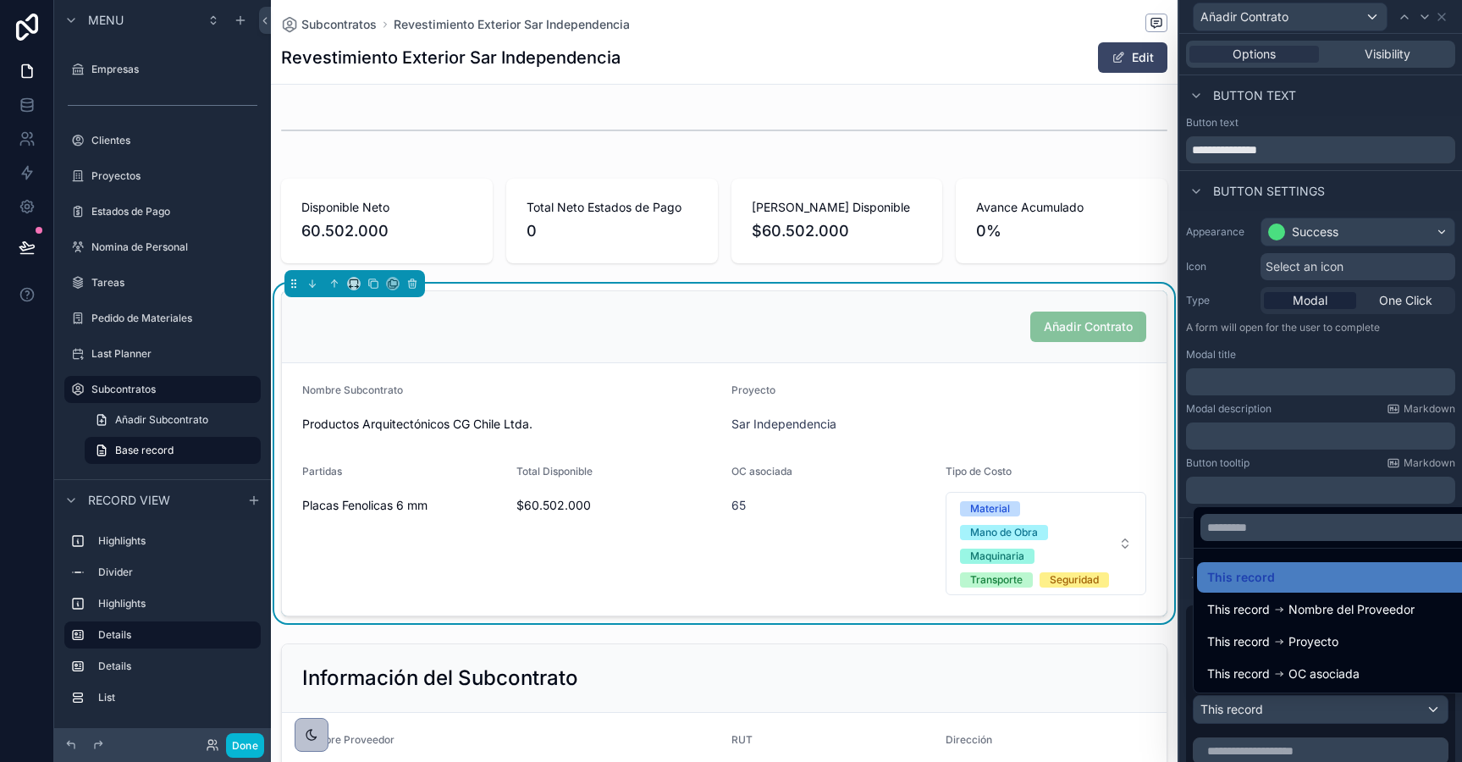
click at [1273, 733] on div at bounding box center [1320, 381] width 283 height 762
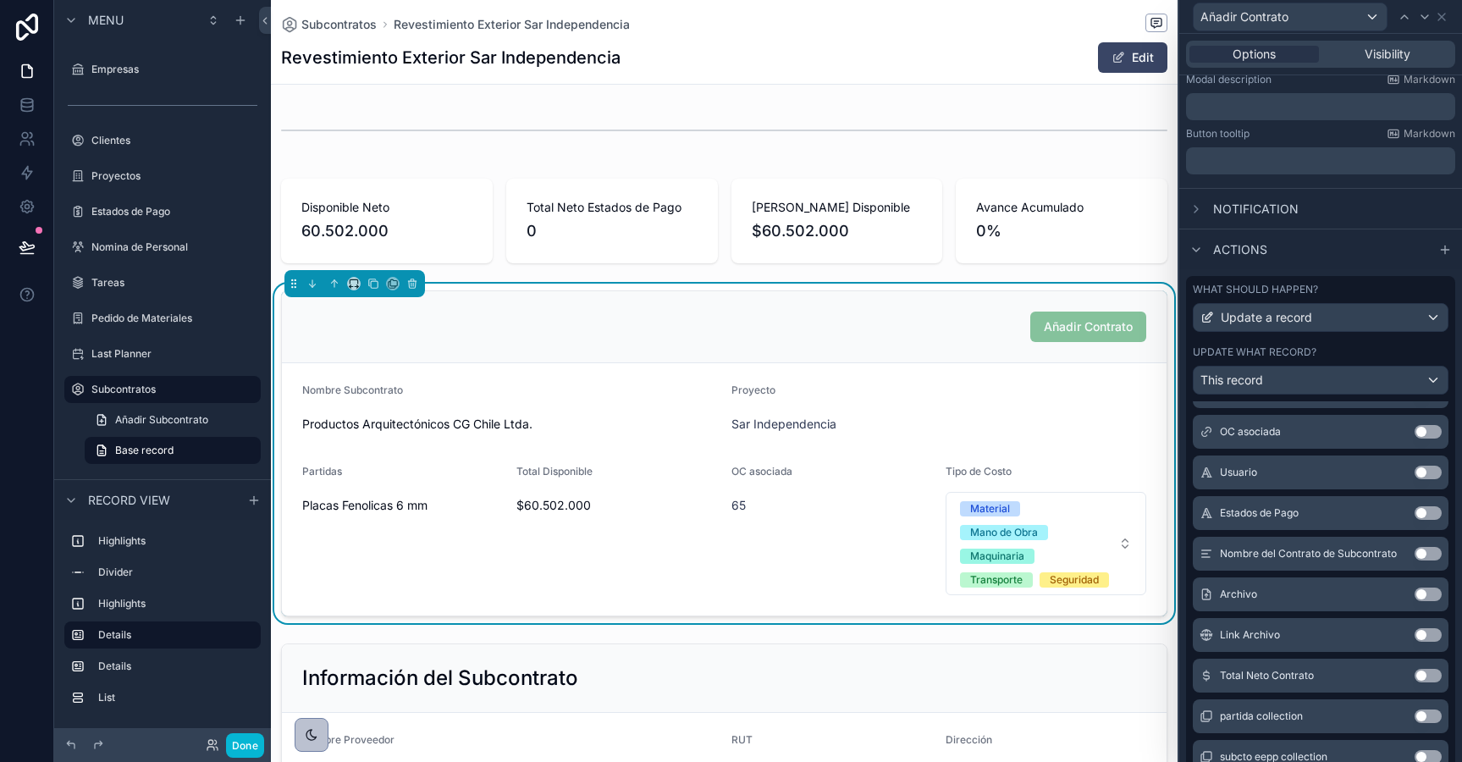
scroll to position [382, 0]
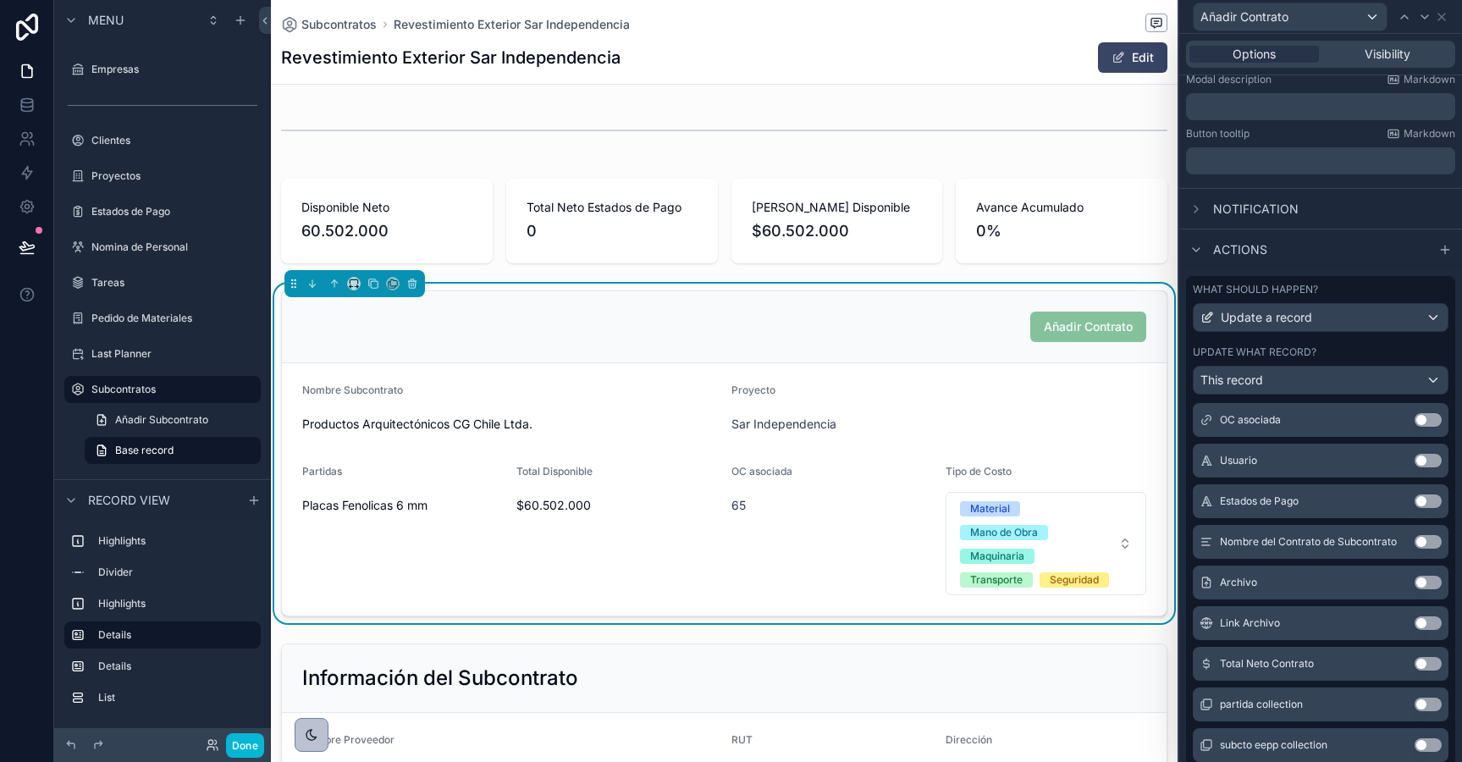
click at [1424, 582] on button "Use setting" at bounding box center [1428, 583] width 27 height 14
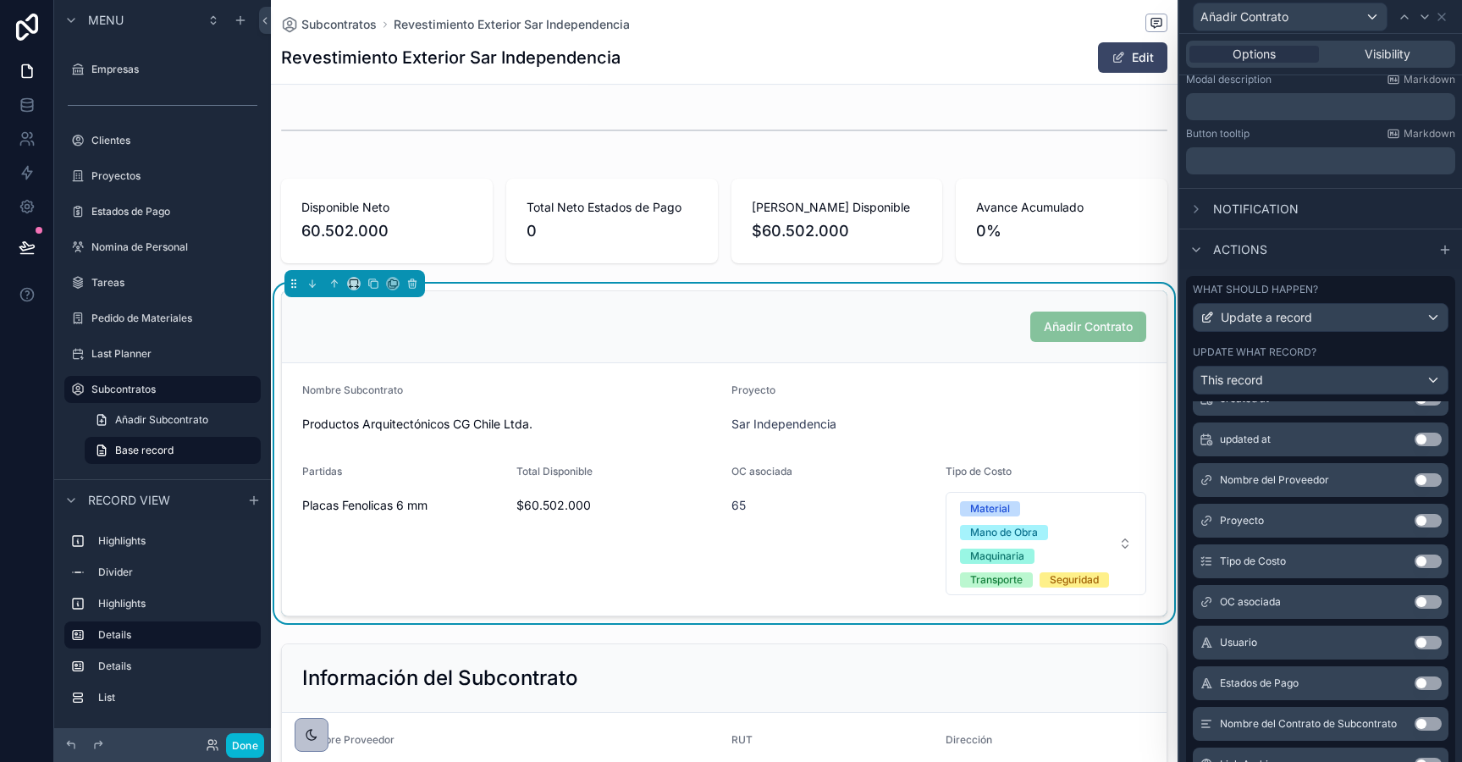
scroll to position [0, 0]
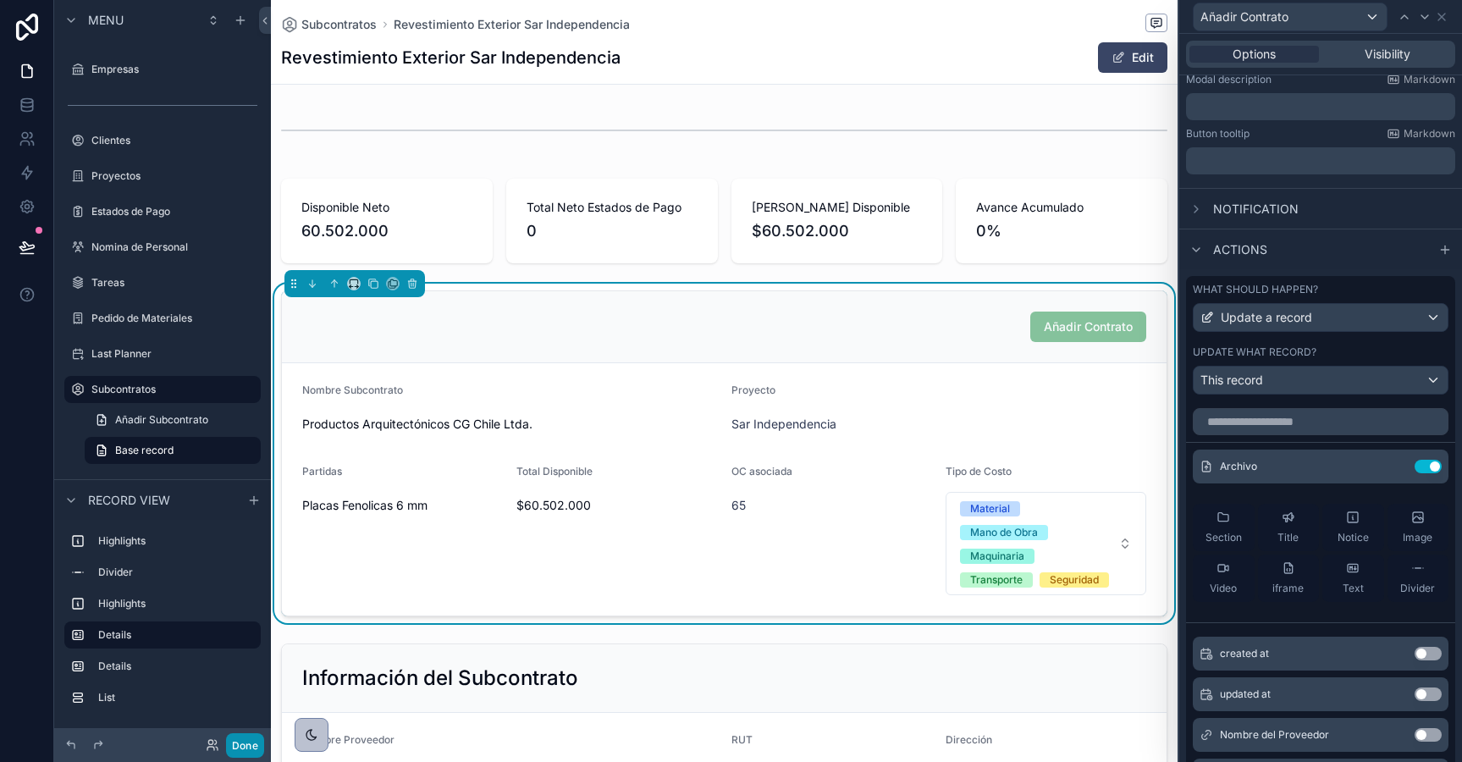
click at [251, 745] on button "Done" at bounding box center [245, 745] width 38 height 25
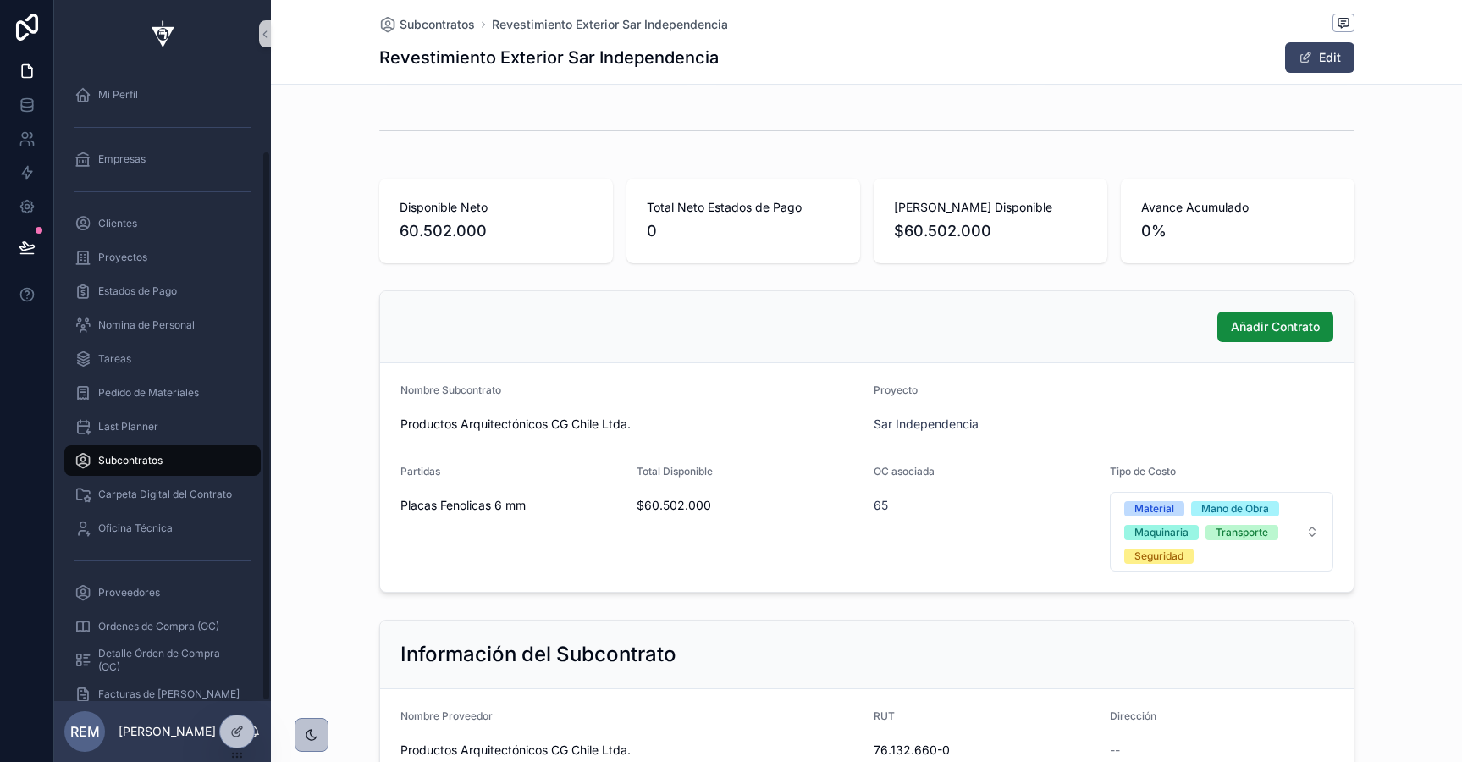
scroll to position [95, 0]
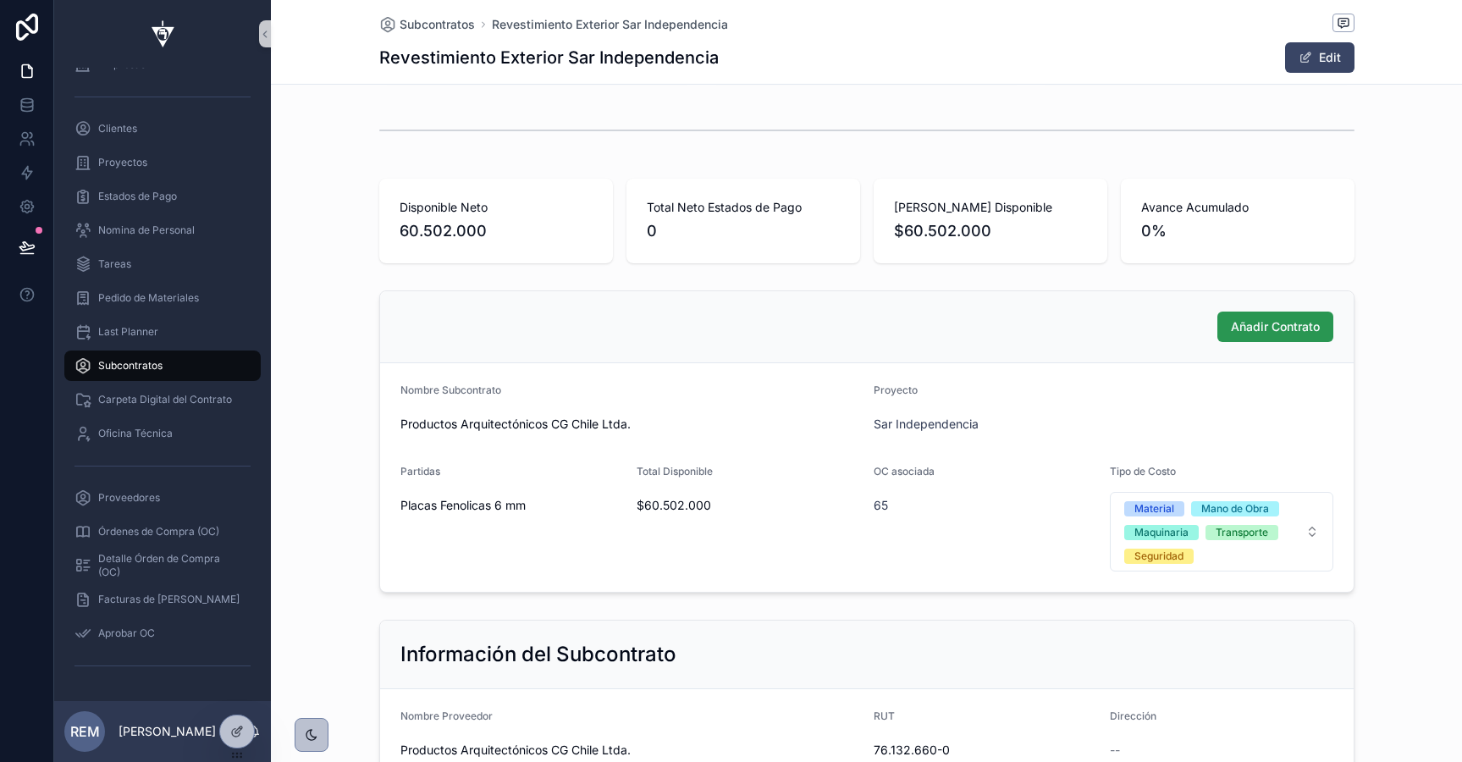
click at [1275, 330] on span "Añadir Contrato" at bounding box center [1275, 326] width 89 height 17
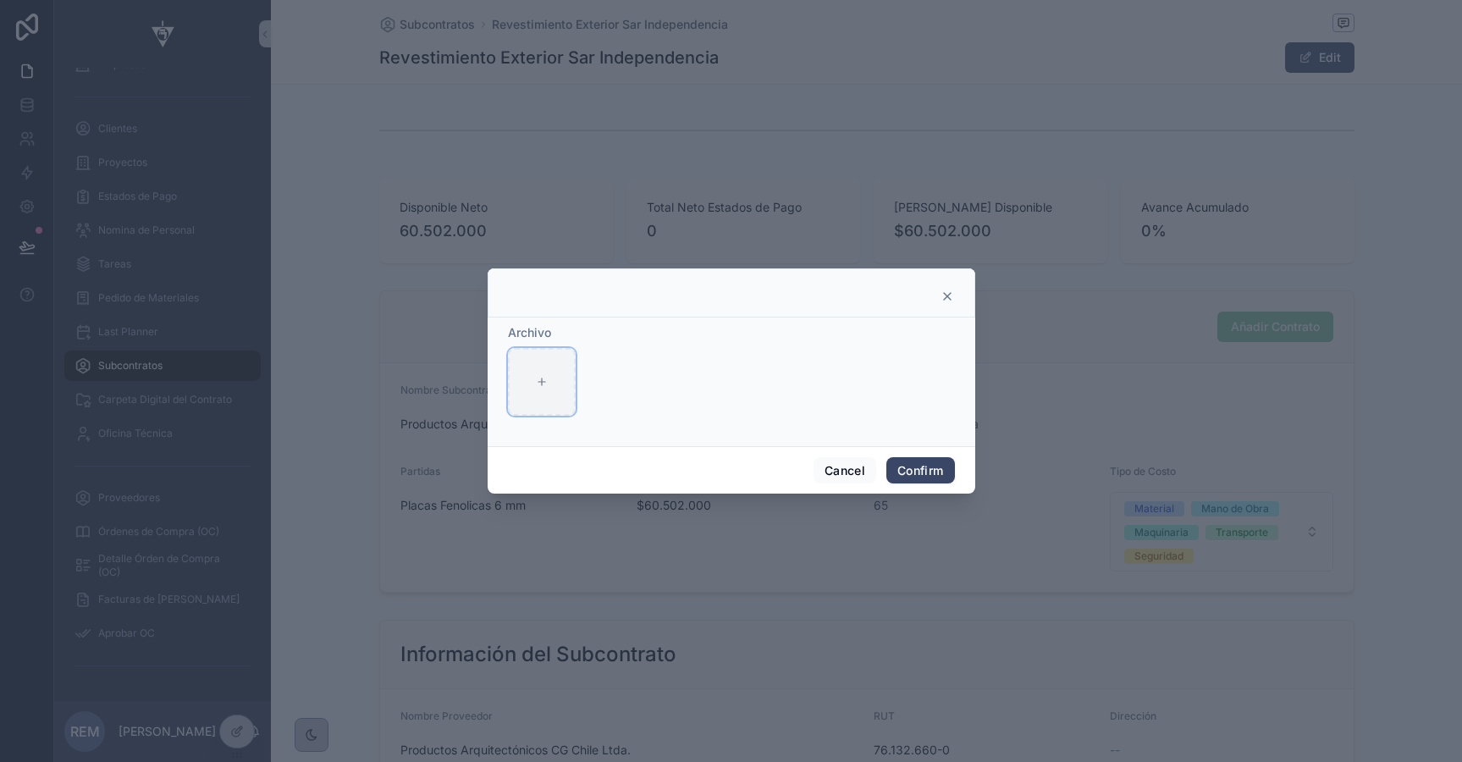
click at [555, 383] on div at bounding box center [542, 382] width 68 height 68
click at [857, 472] on button "Cancel" at bounding box center [845, 470] width 63 height 27
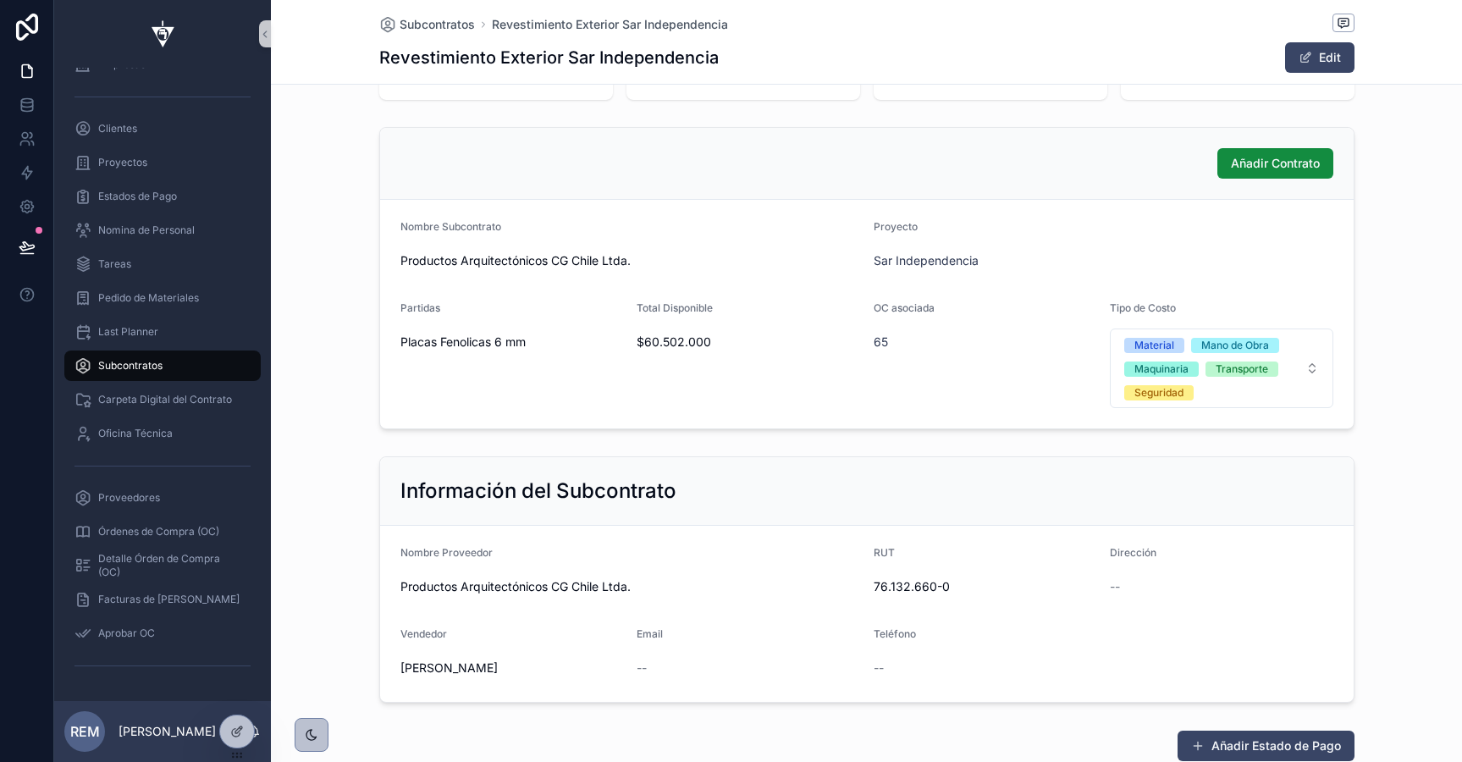
scroll to position [192, 0]
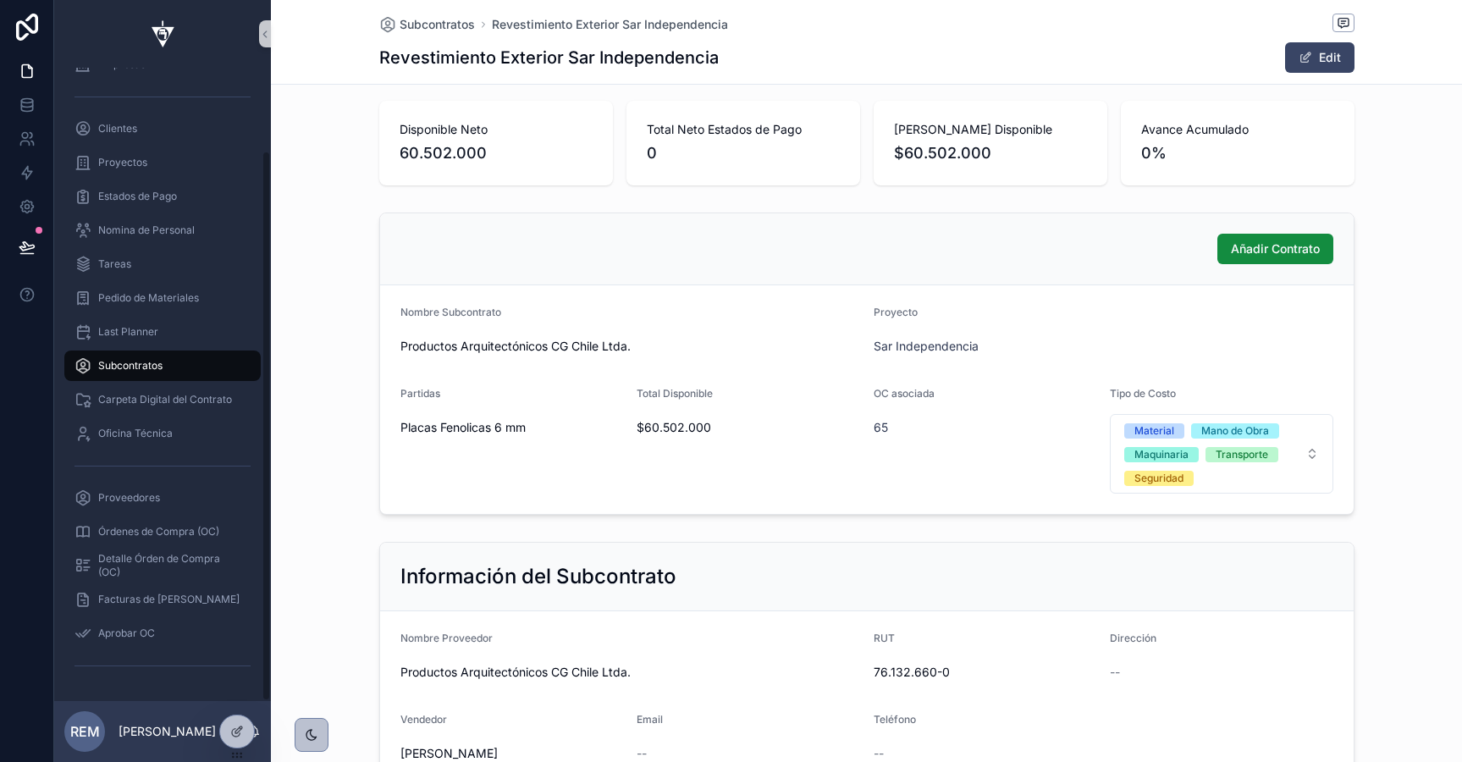
click at [142, 365] on span "Subcontratos" at bounding box center [130, 366] width 64 height 14
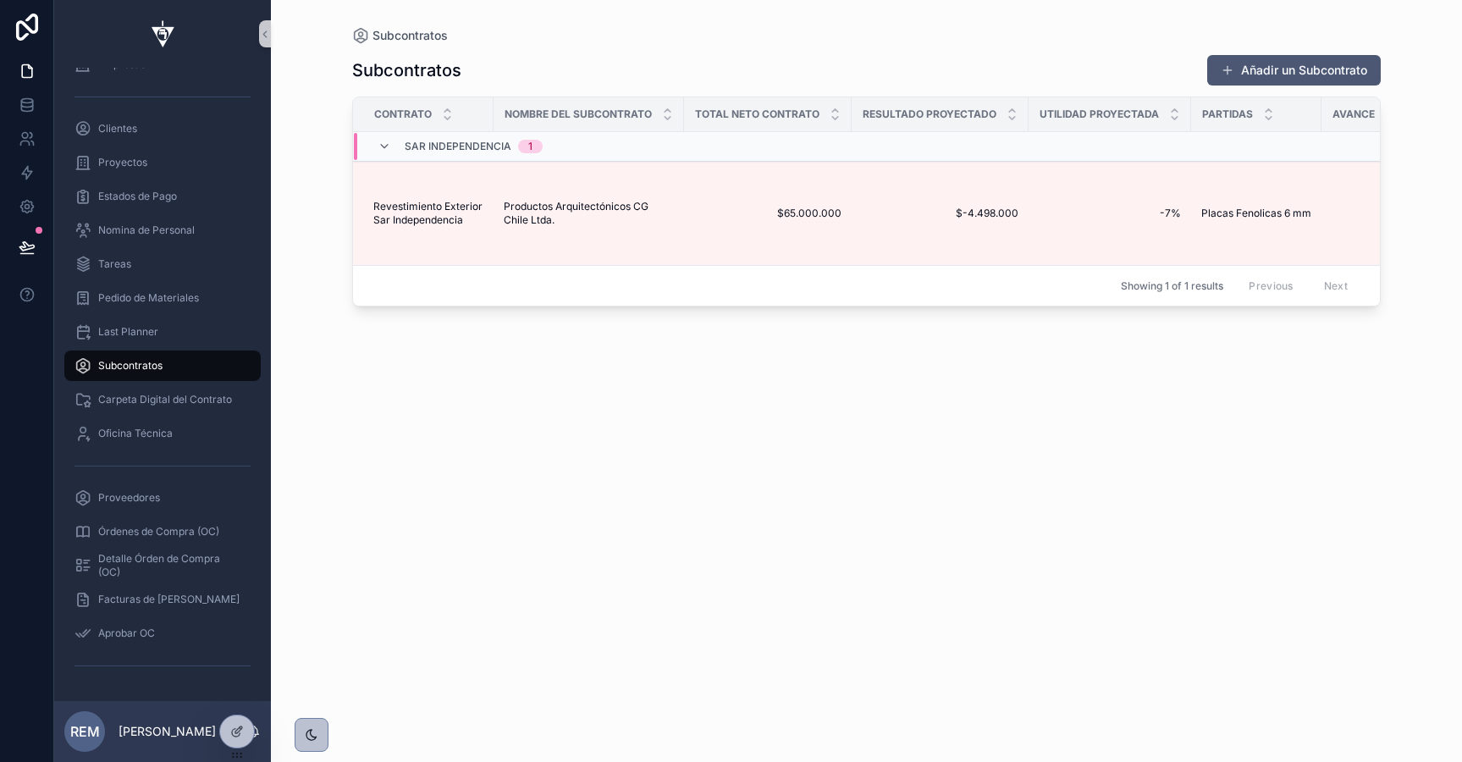
click at [1235, 76] on button "Añadir un Subcontrato" at bounding box center [1294, 70] width 174 height 30
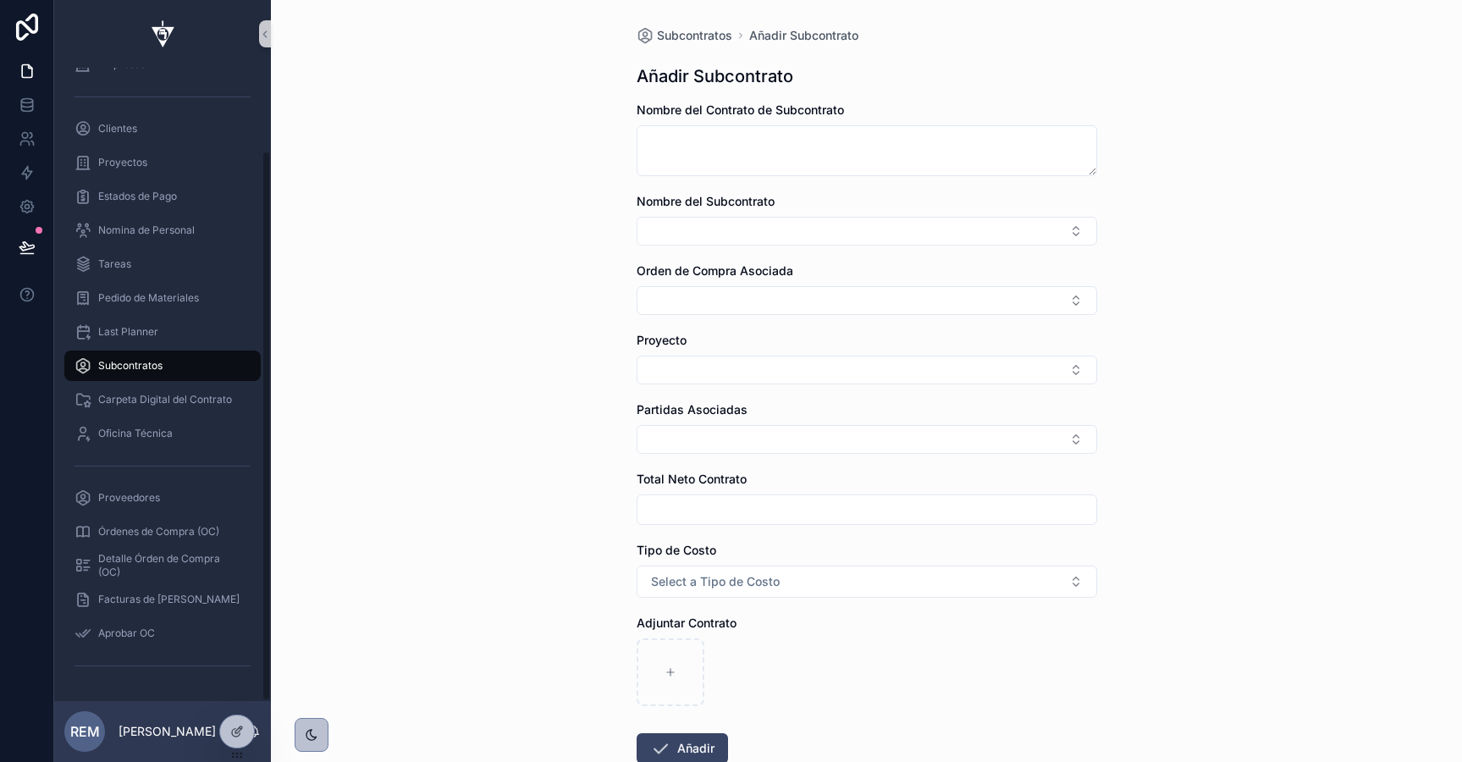
click at [134, 364] on span "Subcontratos" at bounding box center [130, 366] width 64 height 14
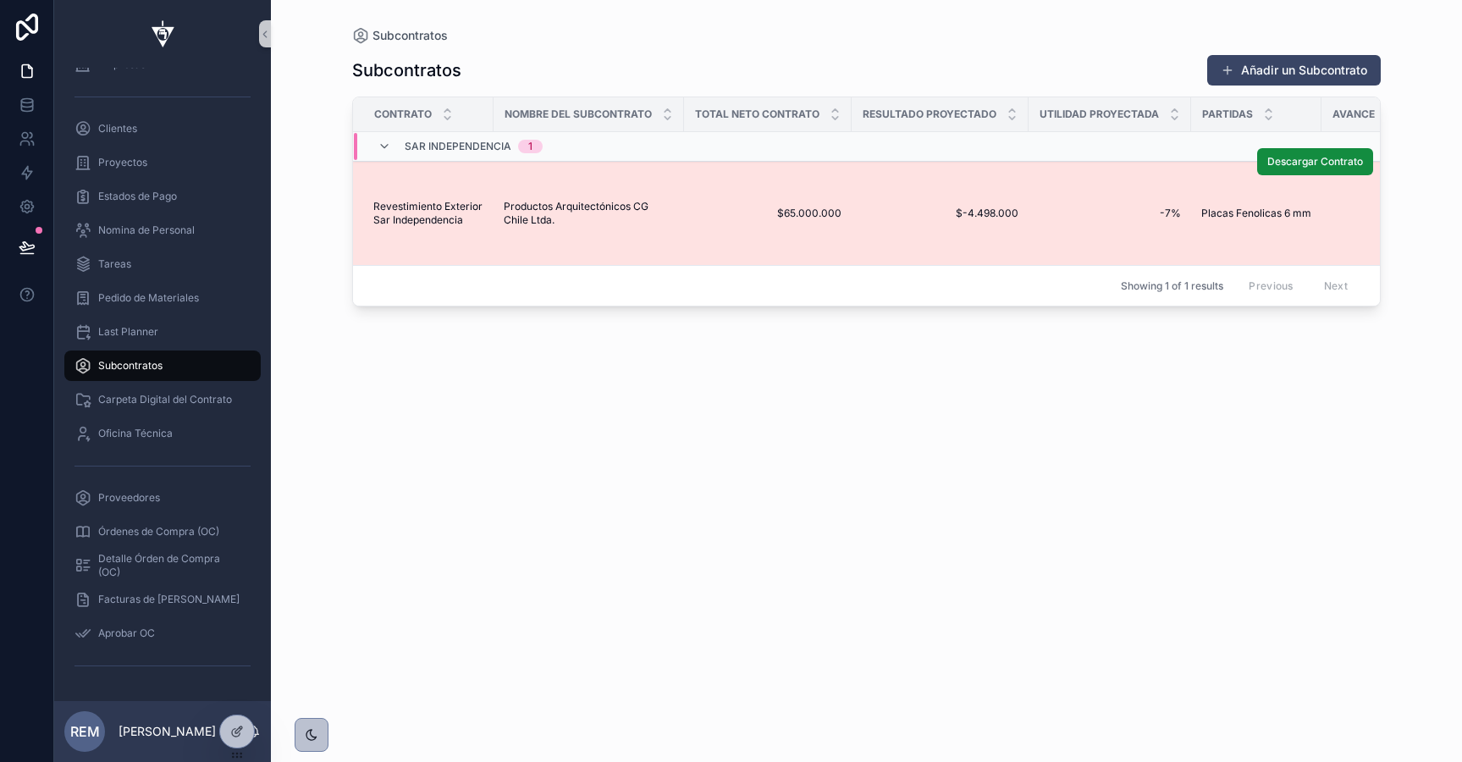
click at [725, 247] on td "$65.000.000 $65.000.000" at bounding box center [768, 214] width 168 height 104
click at [798, 216] on span "$65.000.000" at bounding box center [767, 214] width 147 height 14
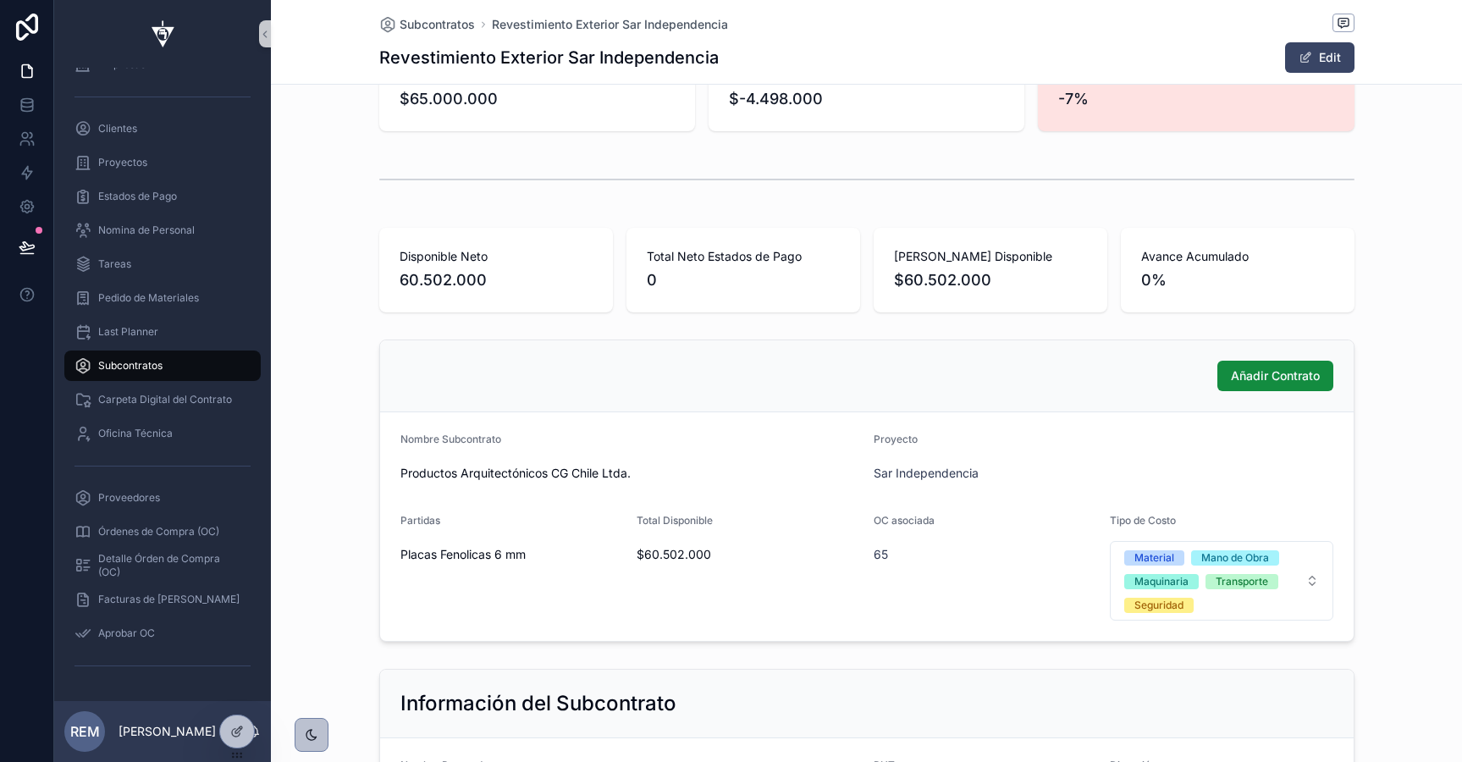
scroll to position [90, 0]
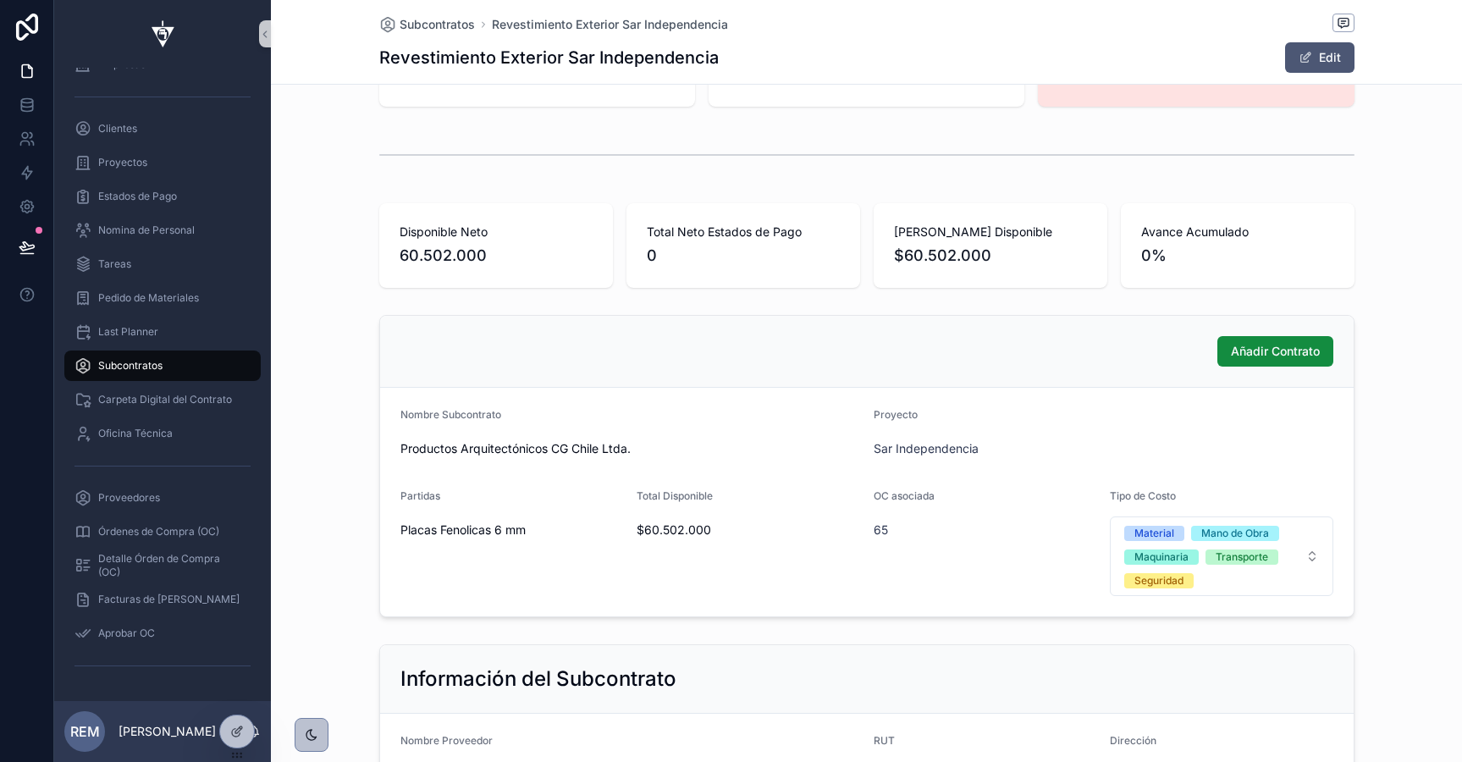
click at [1293, 59] on button "Edit" at bounding box center [1319, 57] width 69 height 30
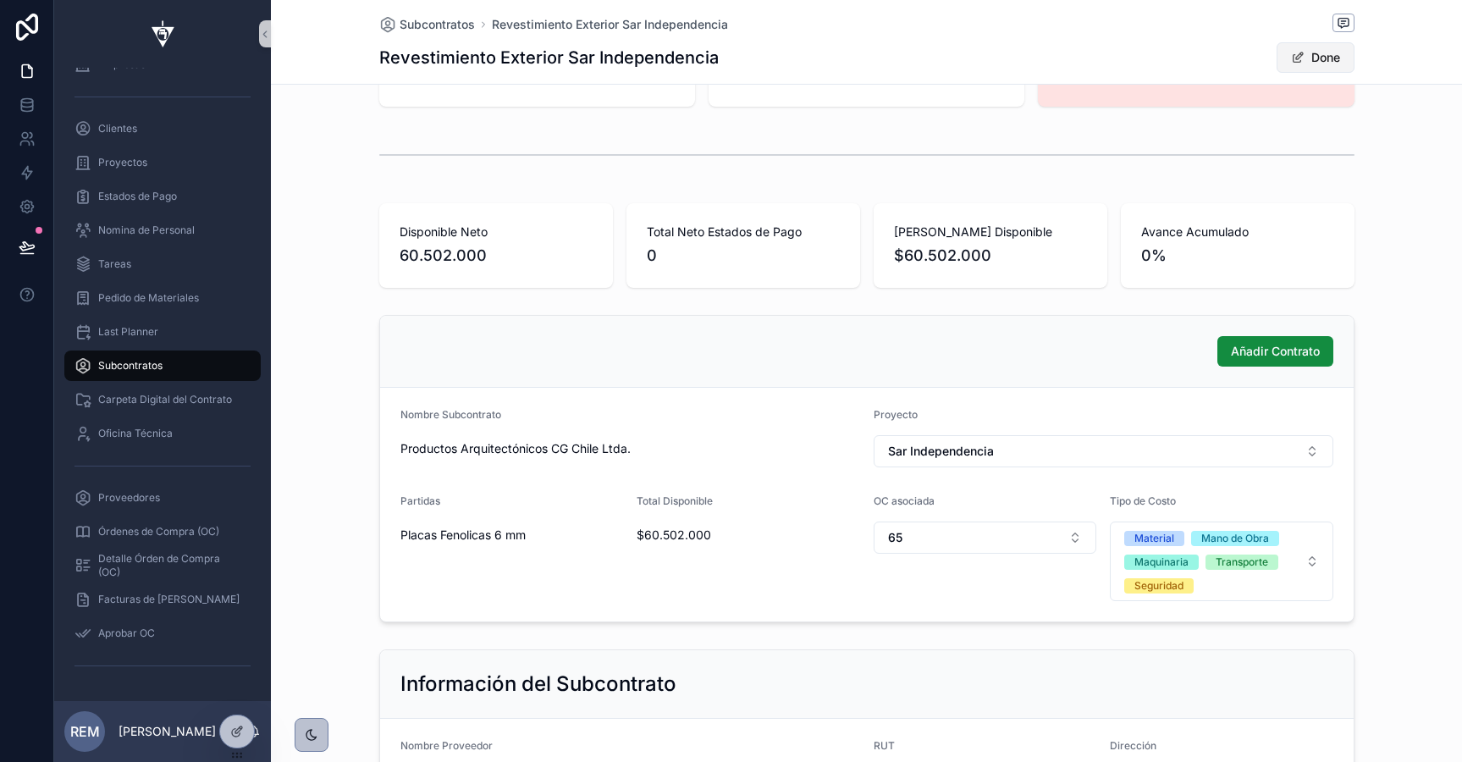
click at [1291, 65] on button "Done" at bounding box center [1316, 57] width 78 height 30
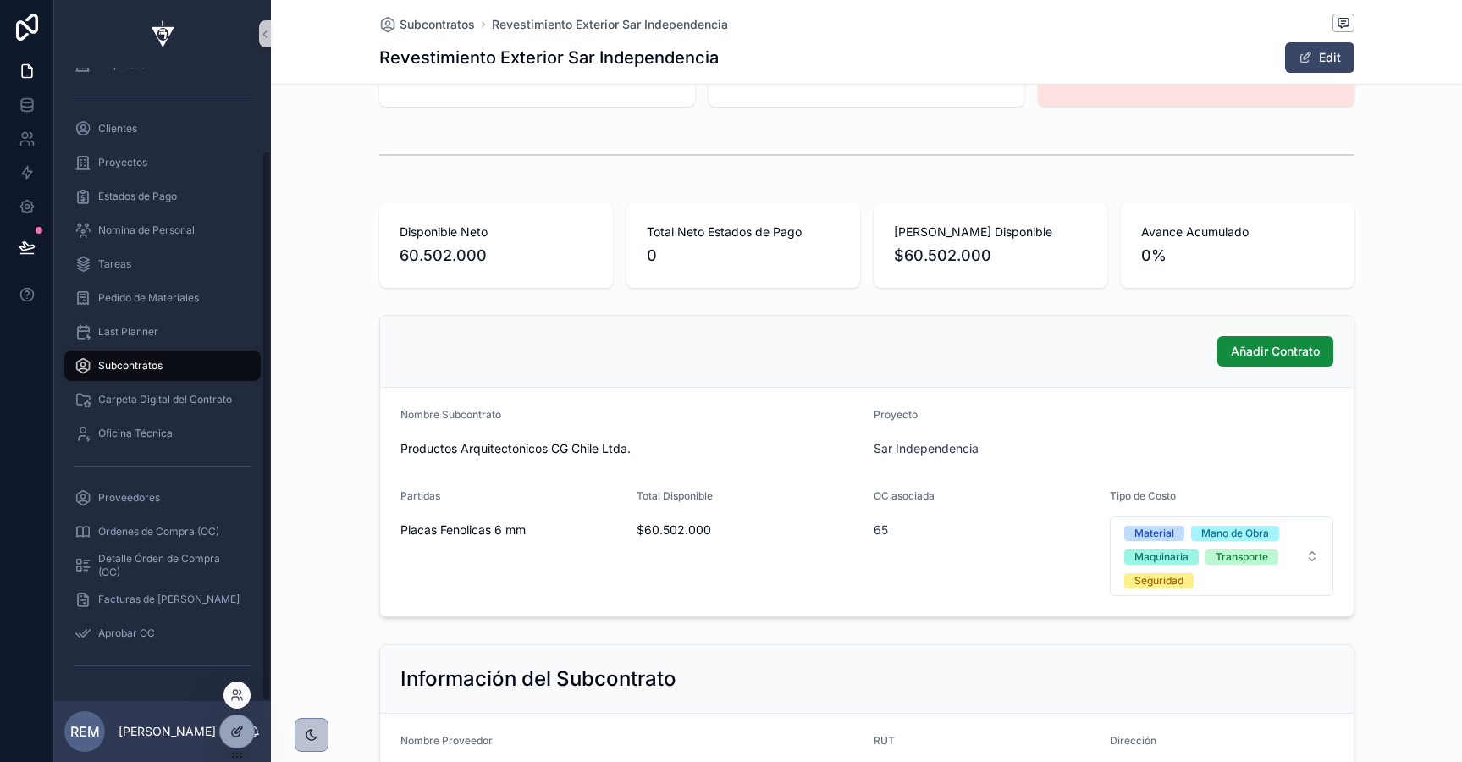
click at [238, 738] on div at bounding box center [237, 731] width 34 height 32
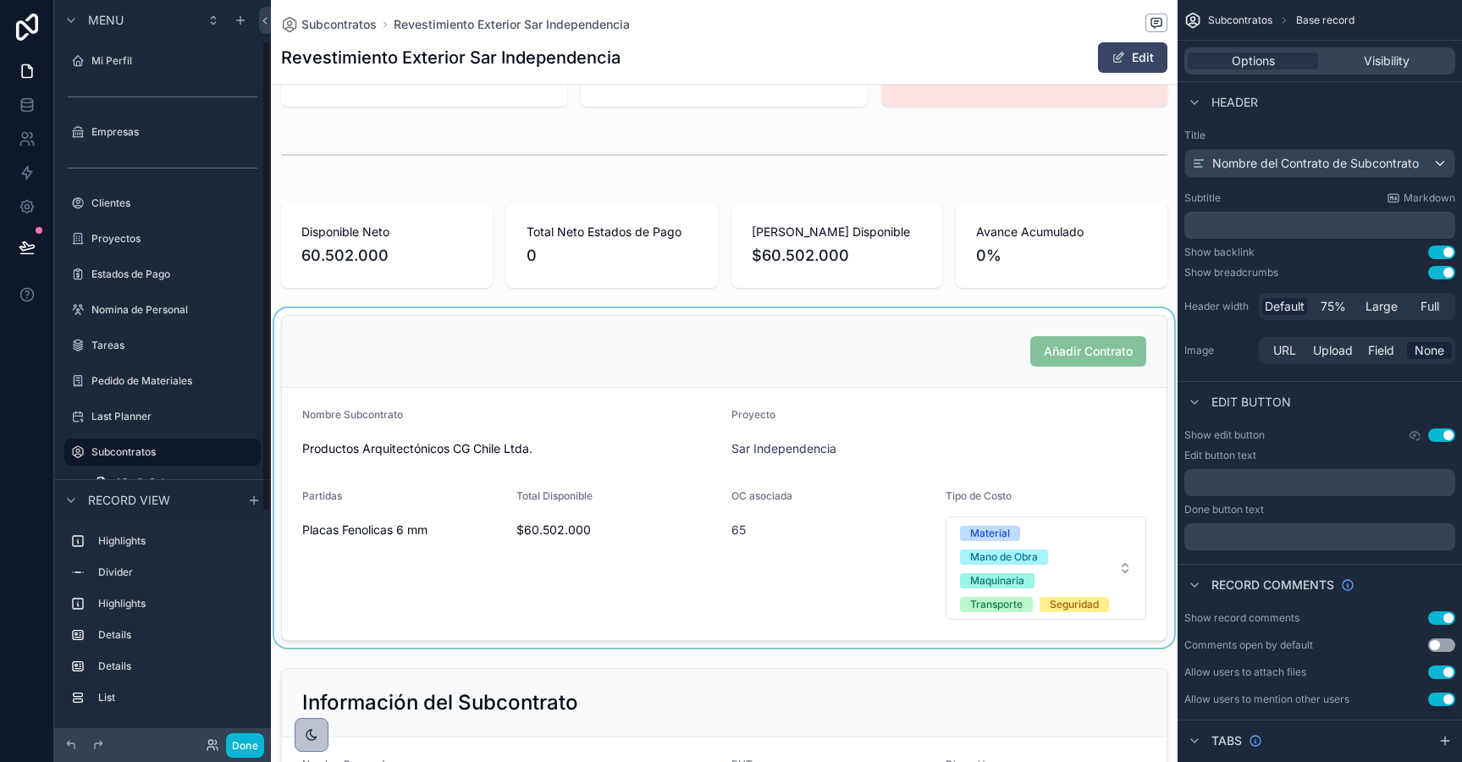
scroll to position [63, 0]
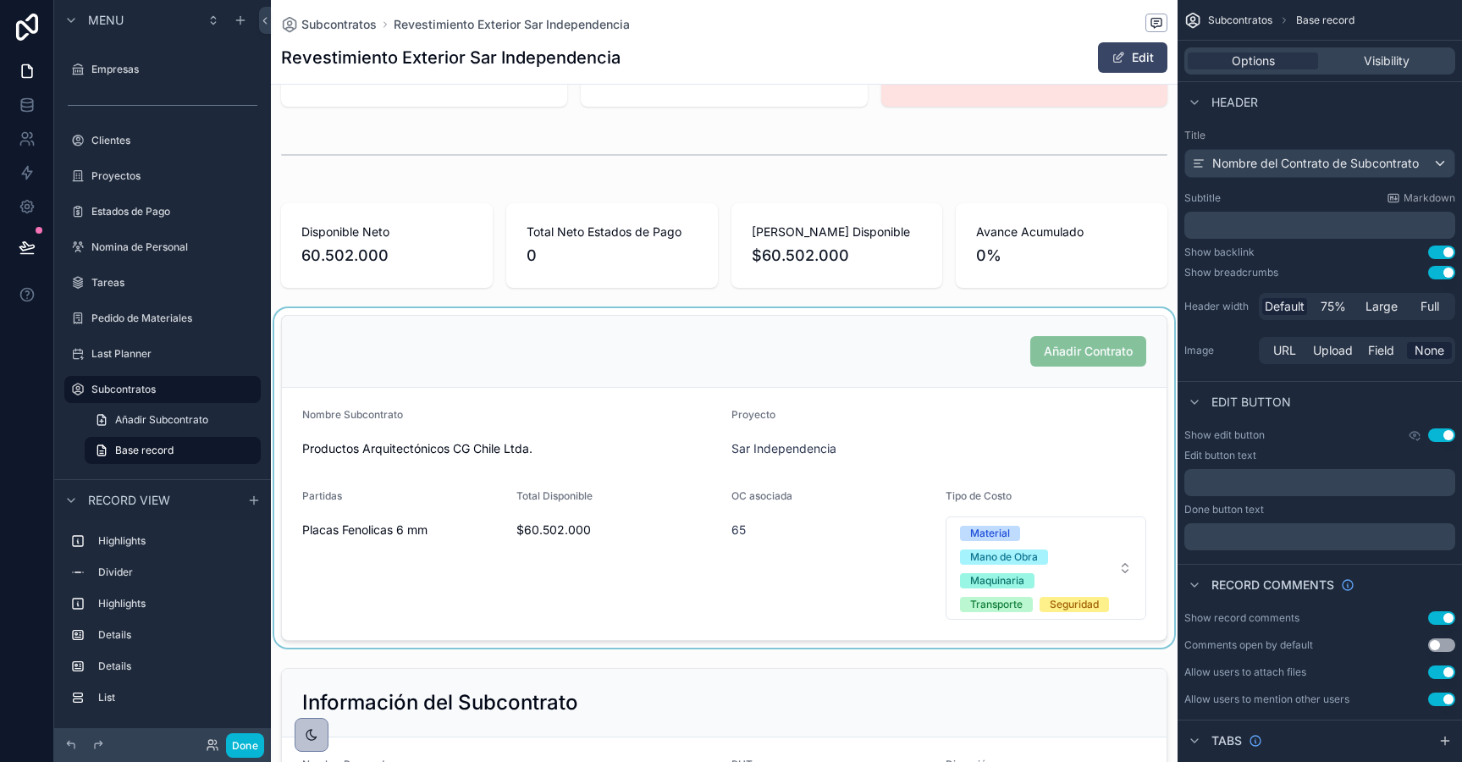
click at [887, 432] on div "scrollable content" at bounding box center [724, 477] width 907 height 339
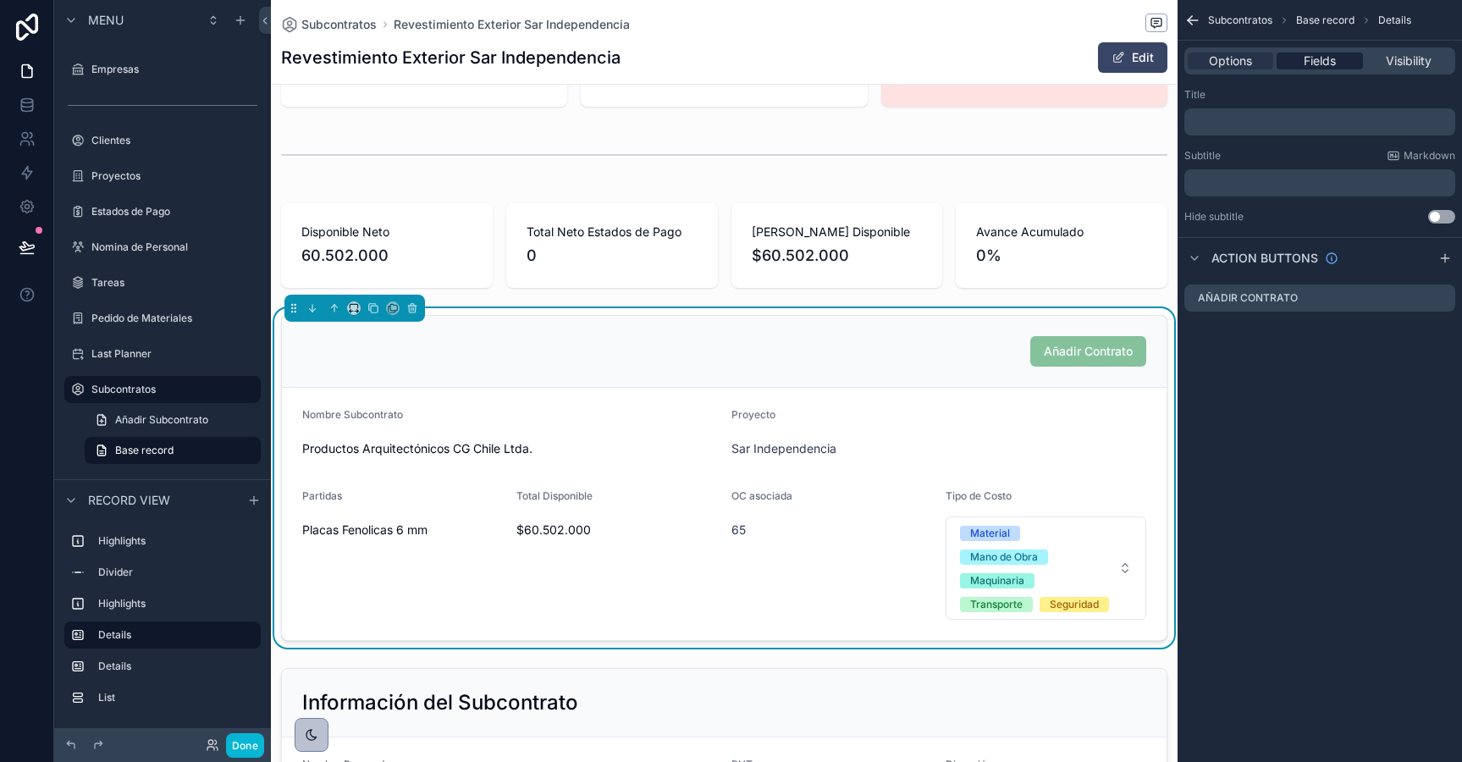
click at [1306, 57] on span "Fields" at bounding box center [1320, 60] width 32 height 17
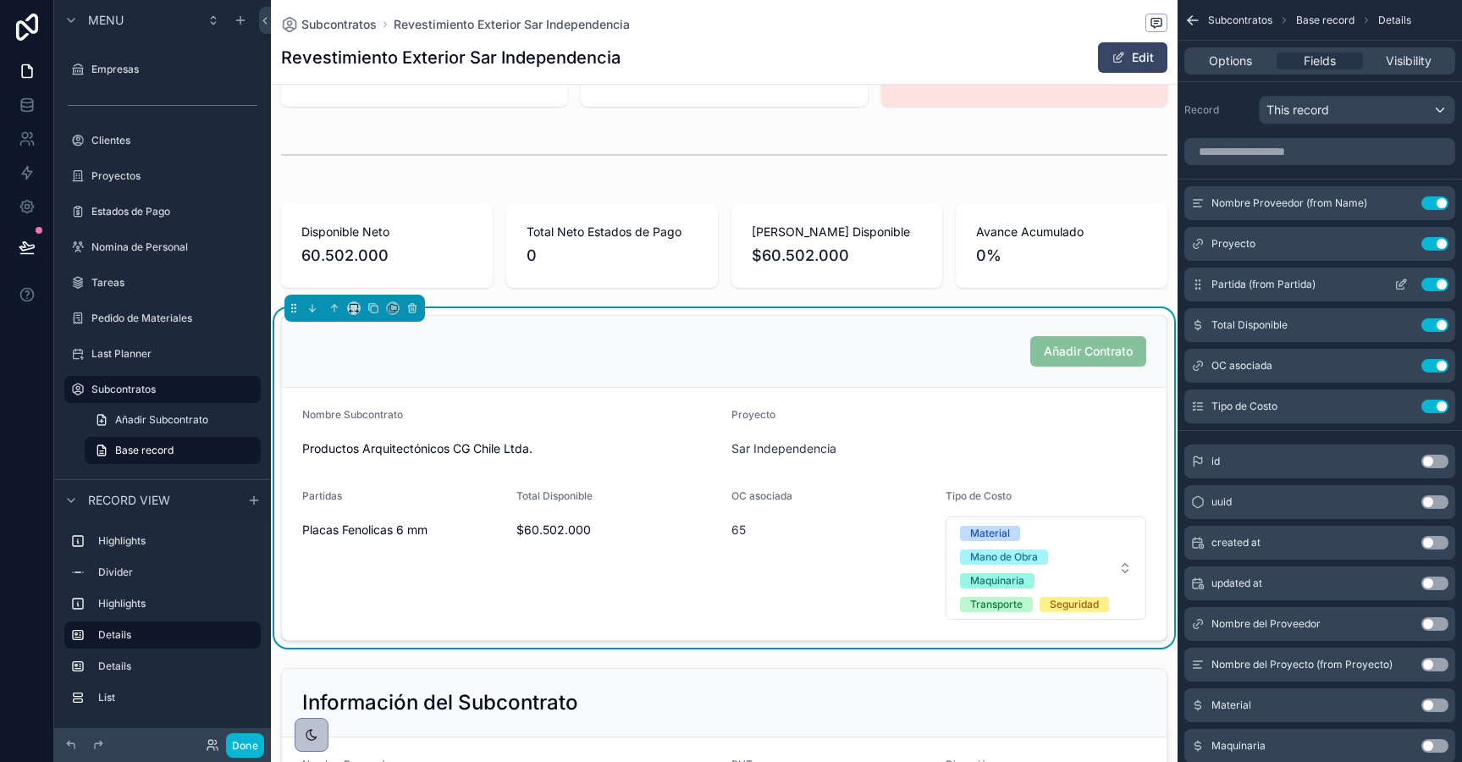
click at [1398, 290] on icon "scrollable content" at bounding box center [1401, 285] width 14 height 14
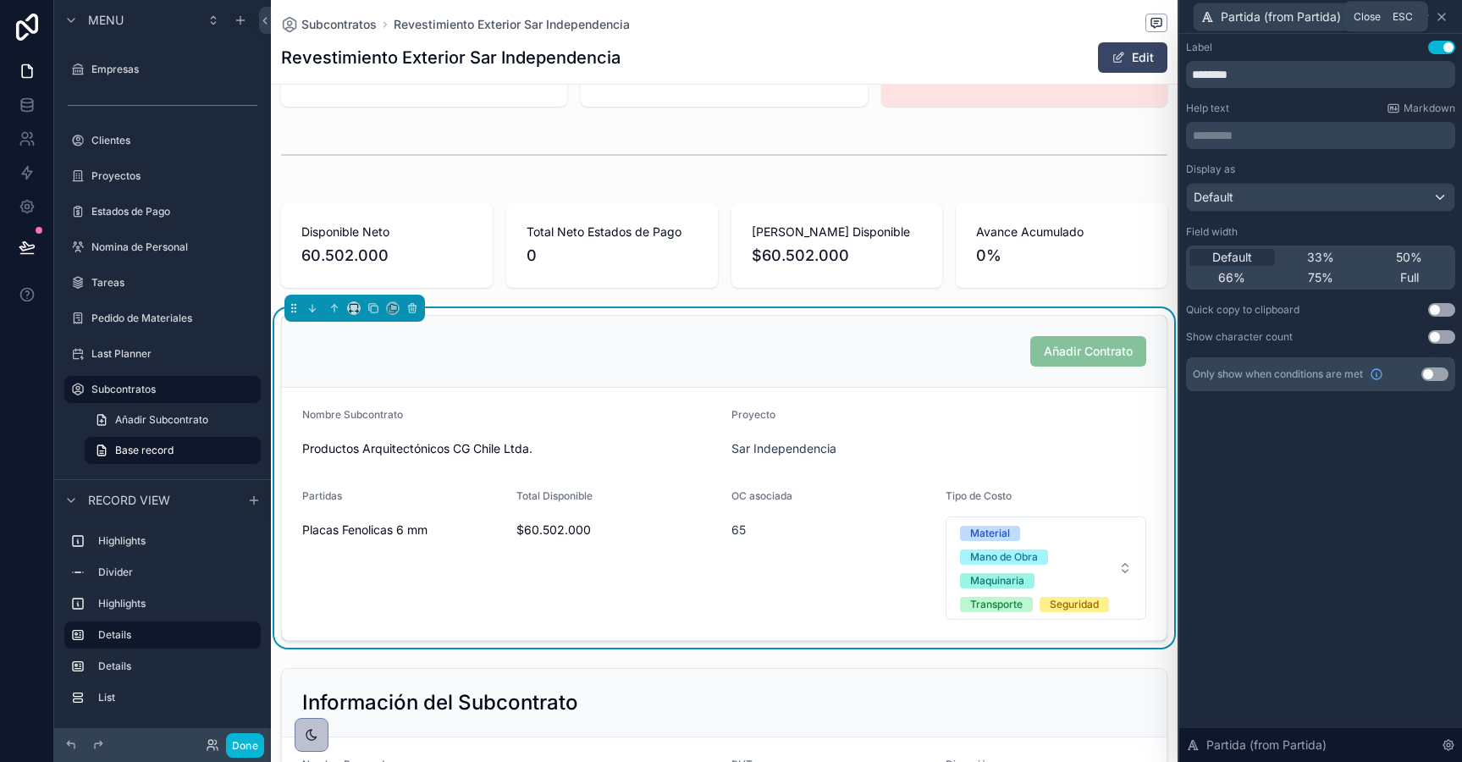
click at [1441, 16] on icon at bounding box center [1441, 17] width 7 height 7
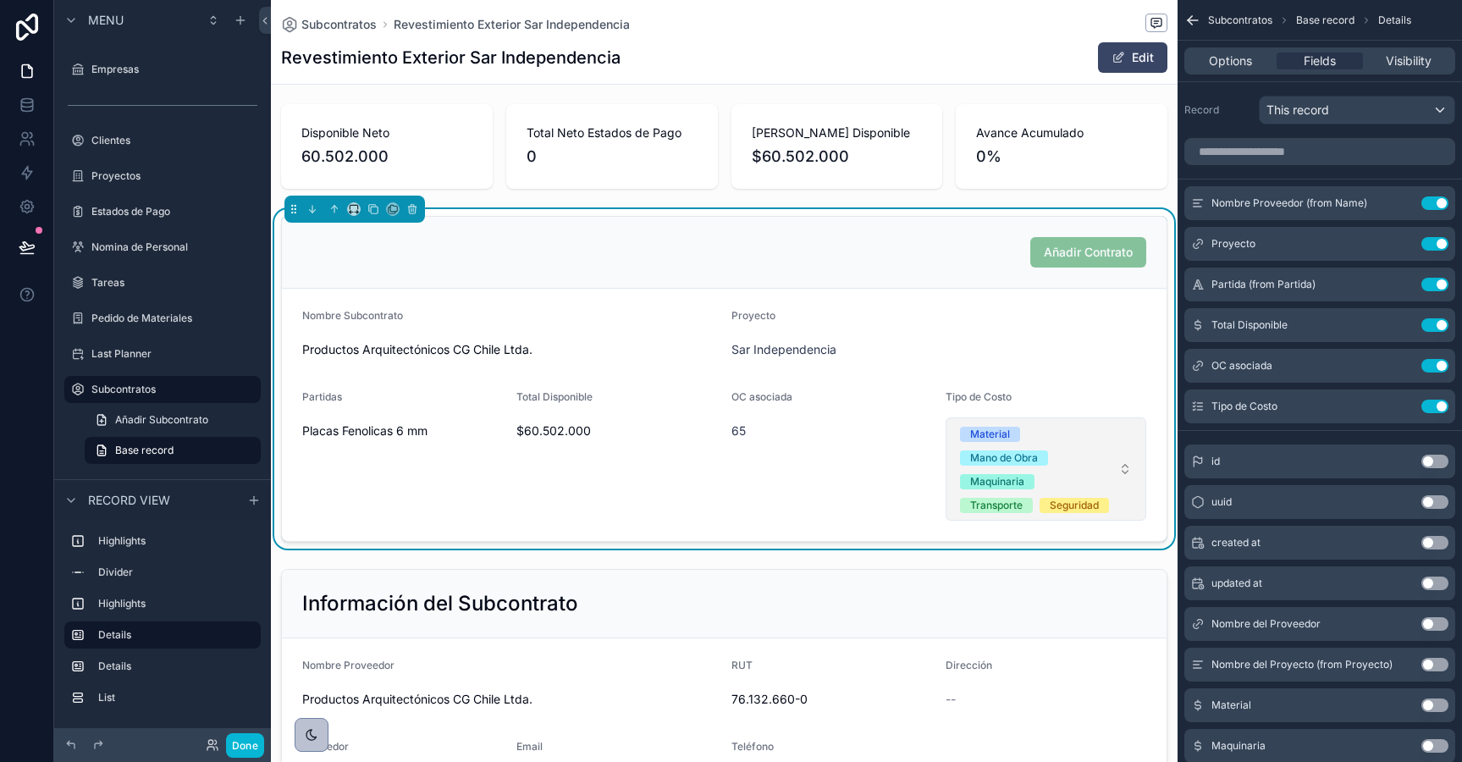
scroll to position [167, 0]
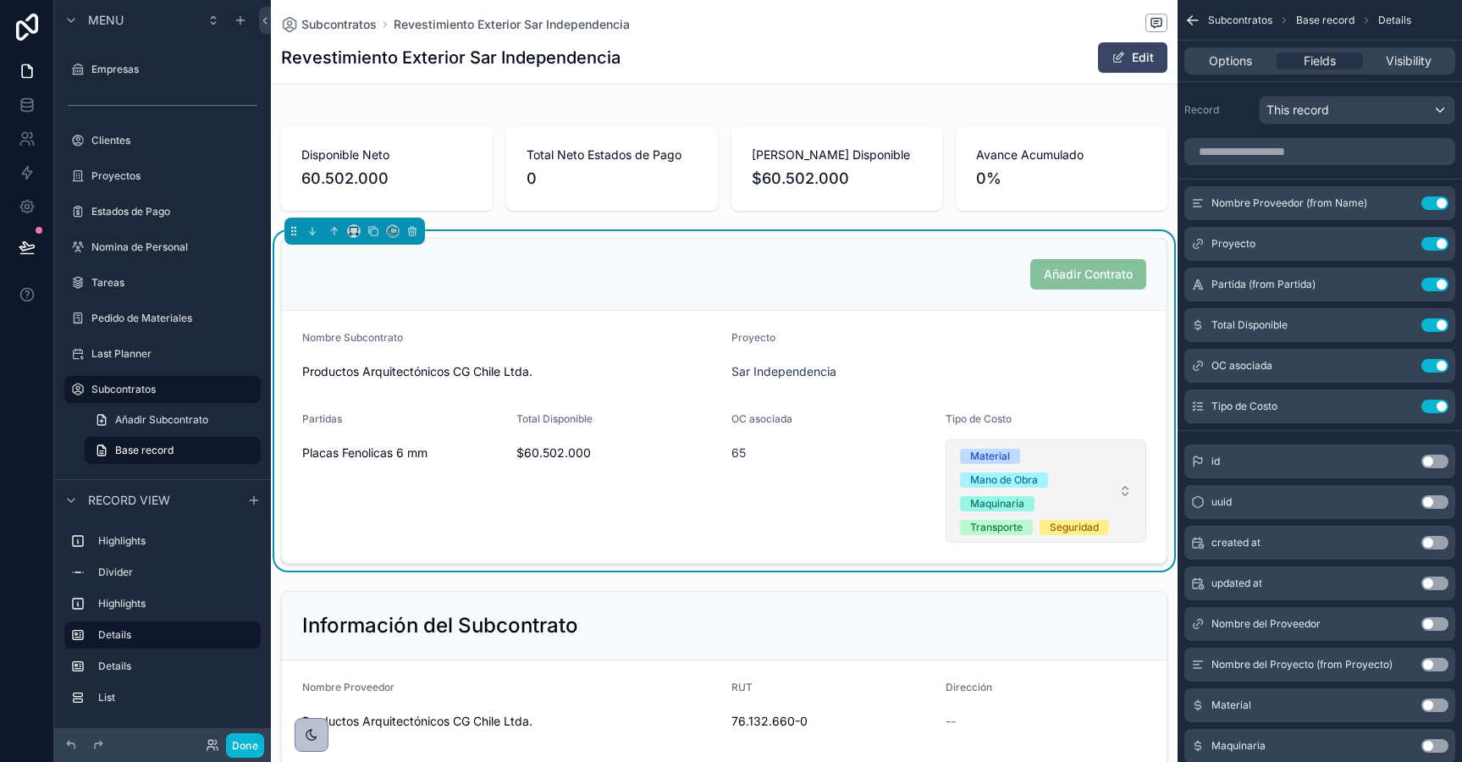
click at [1130, 496] on button "Material Mano de Obra Maquinaria Transporte Seguridad" at bounding box center [1046, 490] width 201 height 103
click at [802, 530] on div "OC asociada 65" at bounding box center [831, 477] width 201 height 130
click at [242, 747] on button "Done" at bounding box center [245, 745] width 38 height 25
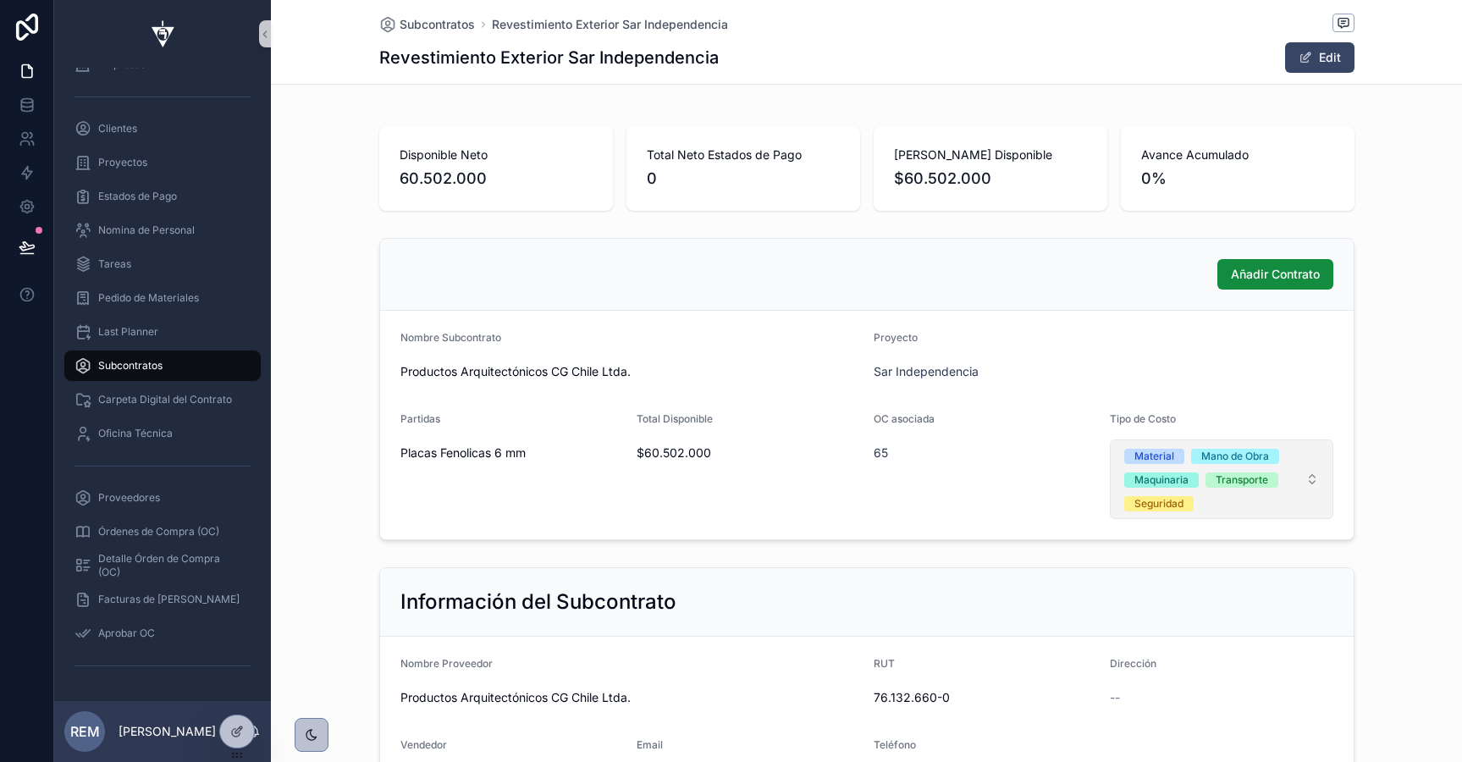
click at [1308, 480] on button "Material Mano de Obra Maquinaria Transporte Seguridad" at bounding box center [1221, 479] width 223 height 80
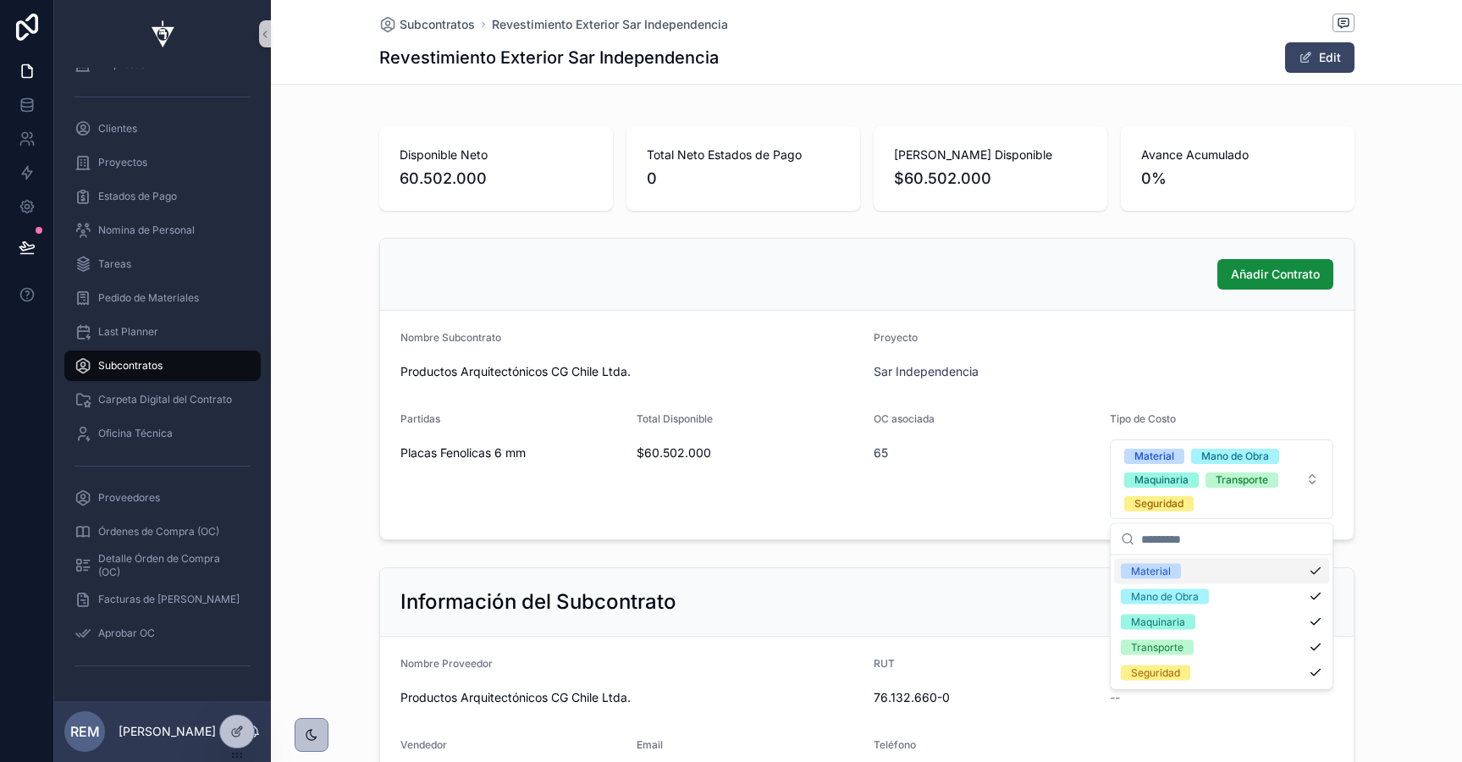
click at [1205, 564] on div "Material" at bounding box center [1221, 571] width 215 height 25
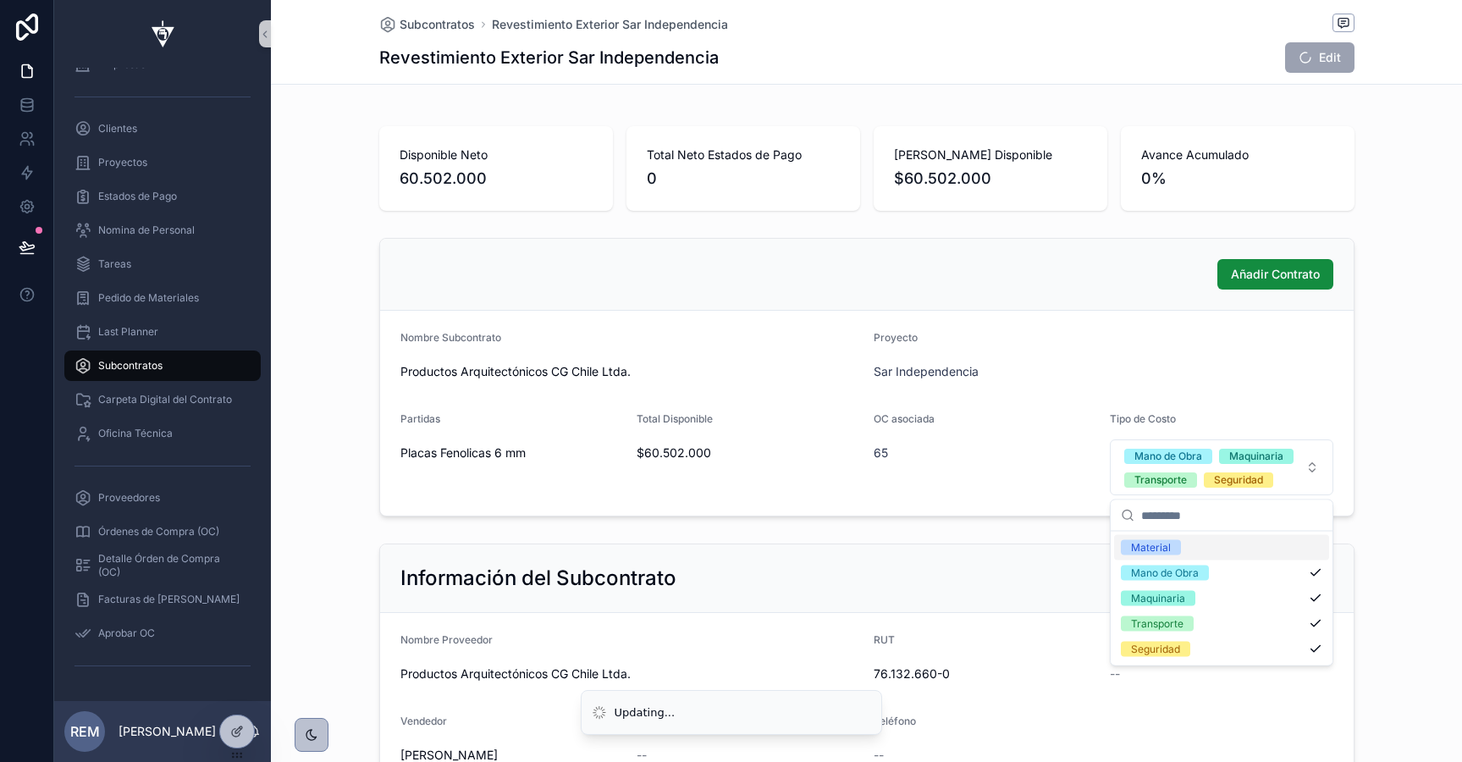
click at [1201, 549] on div "Material" at bounding box center [1221, 547] width 215 height 25
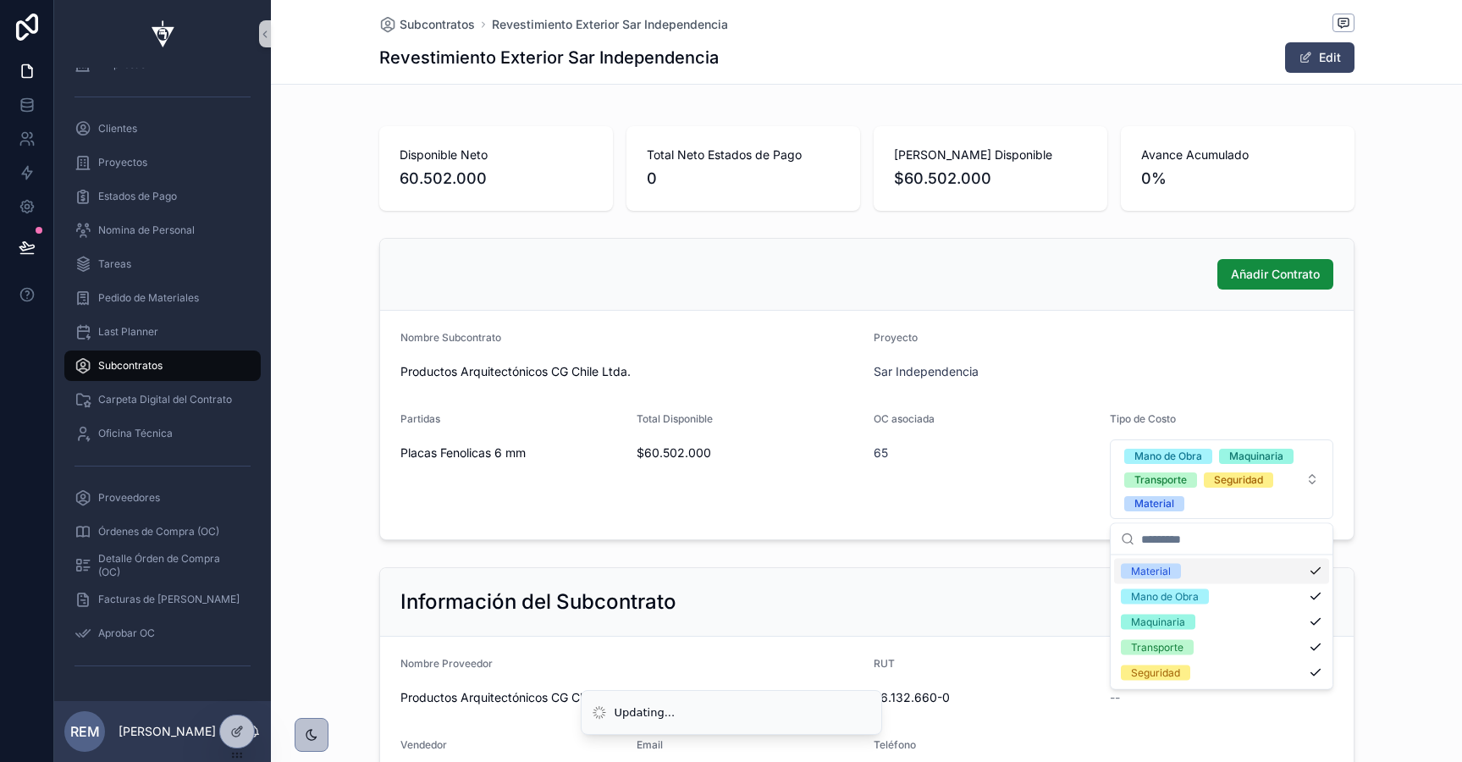
click at [1051, 482] on div "OC asociada 65" at bounding box center [985, 465] width 223 height 107
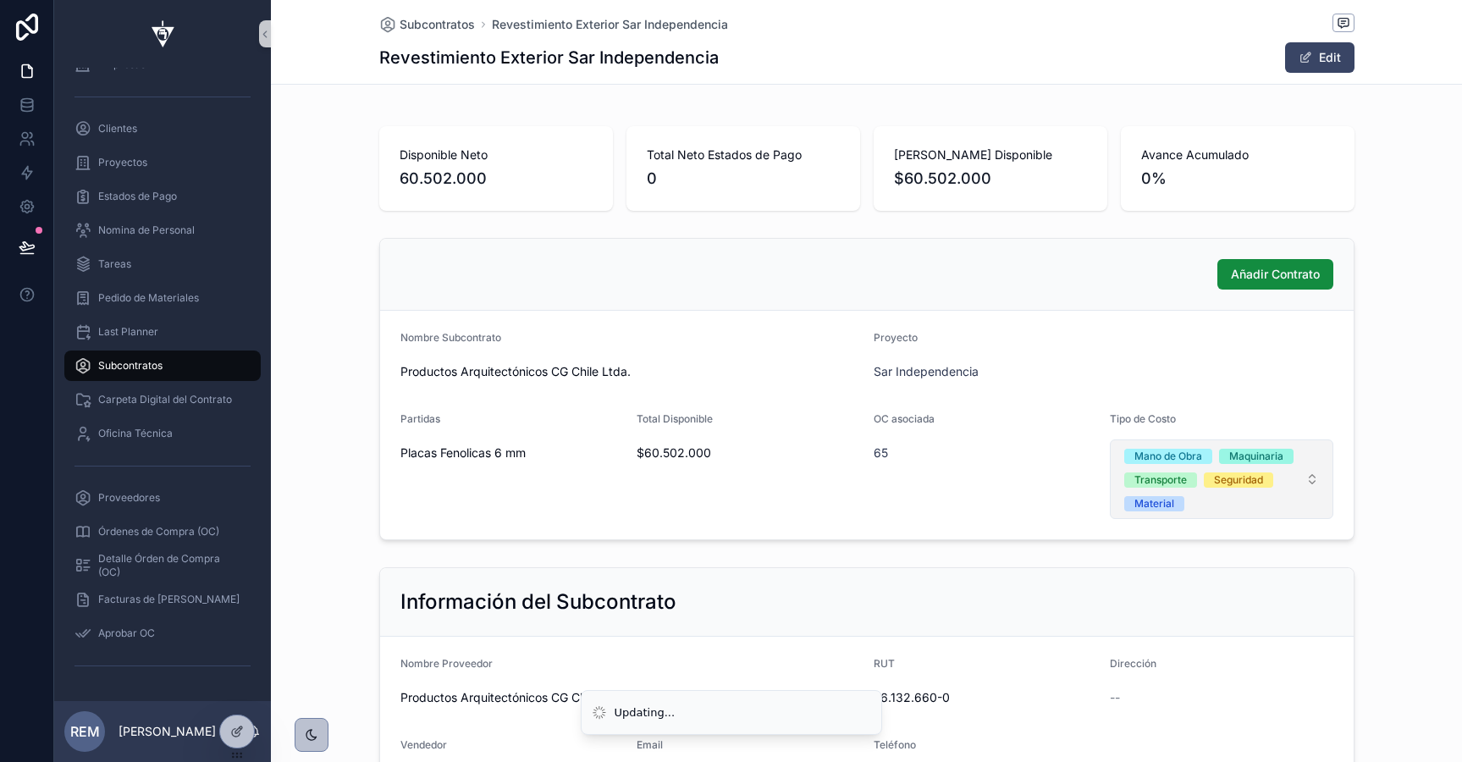
click at [1233, 494] on span "Mano de Obra Maquinaria Transporte Seguridad Material" at bounding box center [1211, 479] width 174 height 64
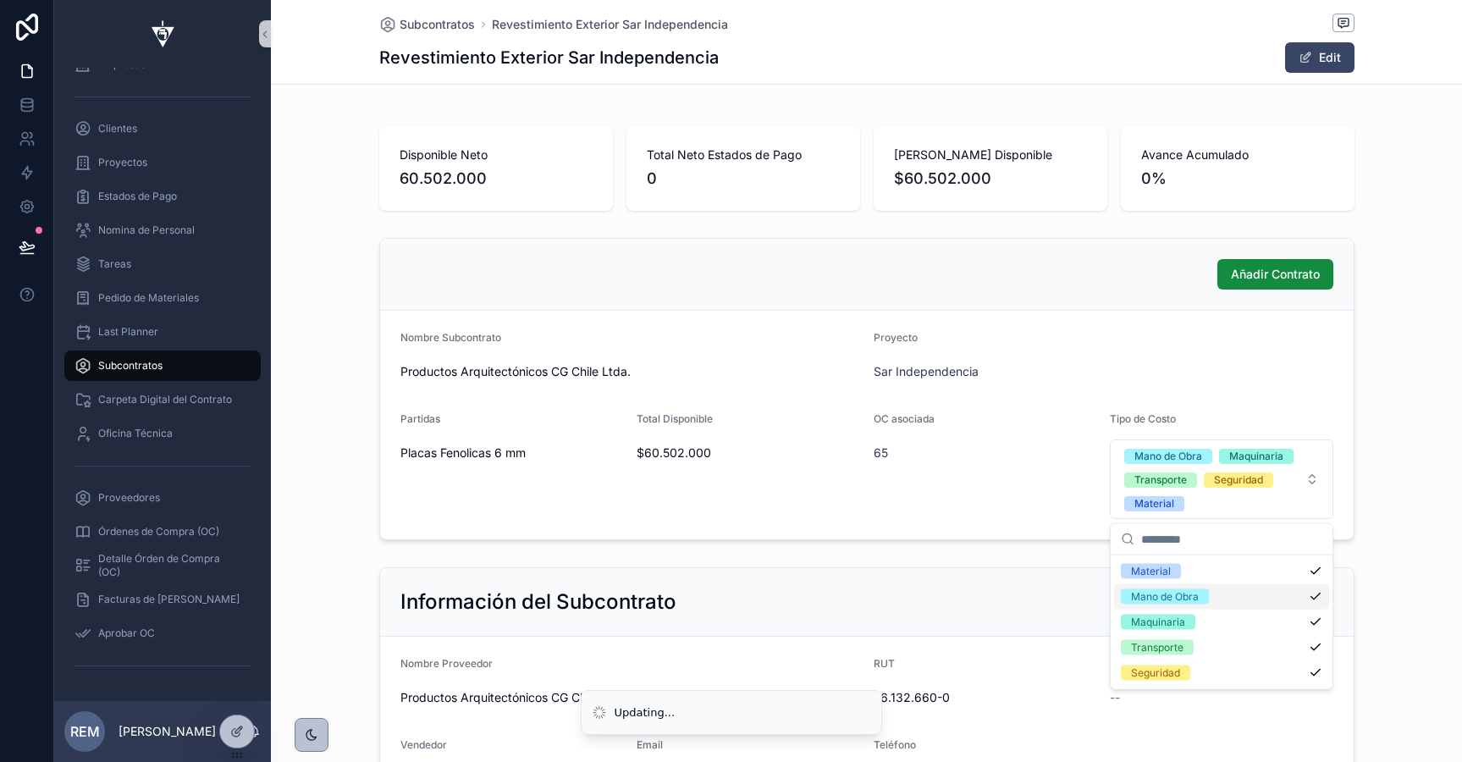
click at [1081, 365] on div "Sar Independencia" at bounding box center [1104, 371] width 460 height 17
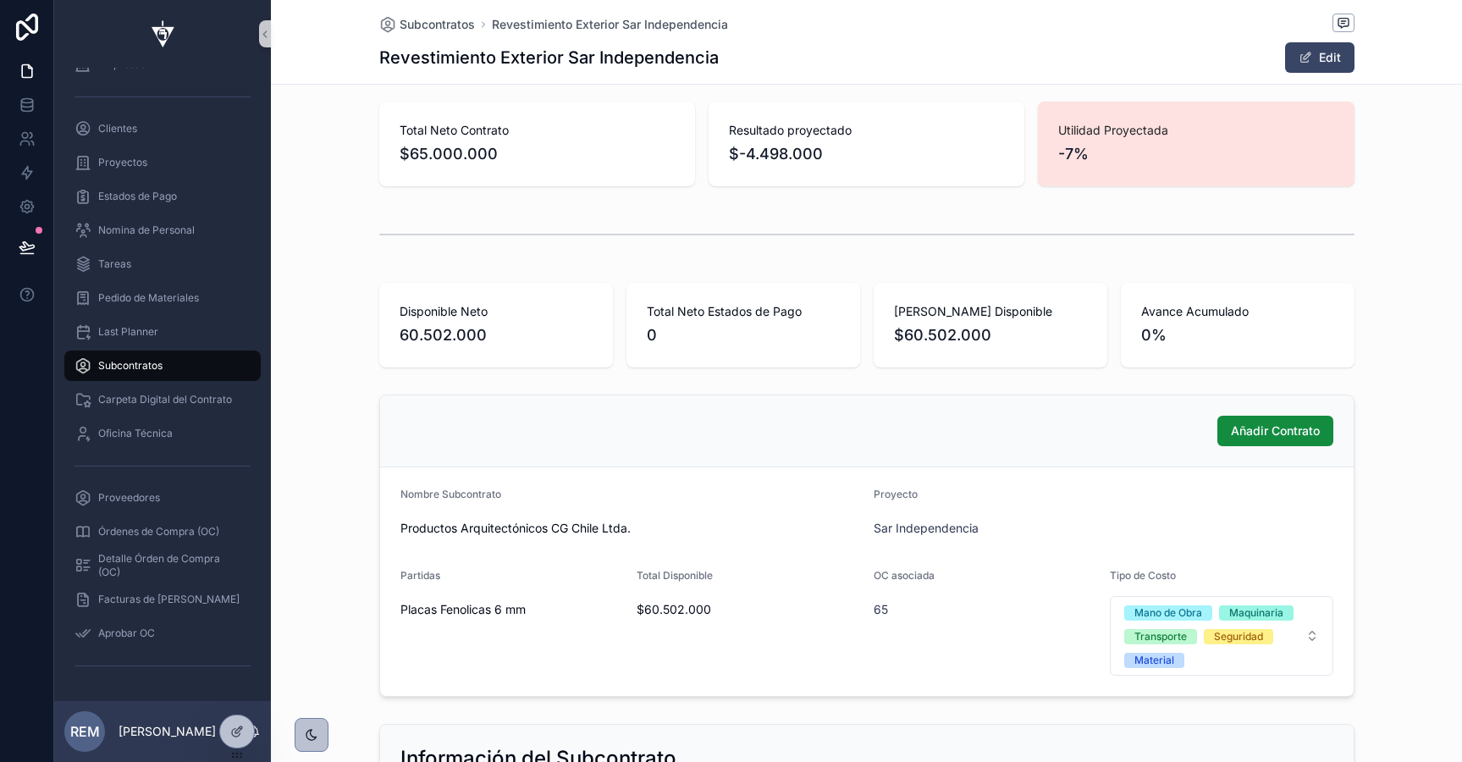
scroll to position [0, 0]
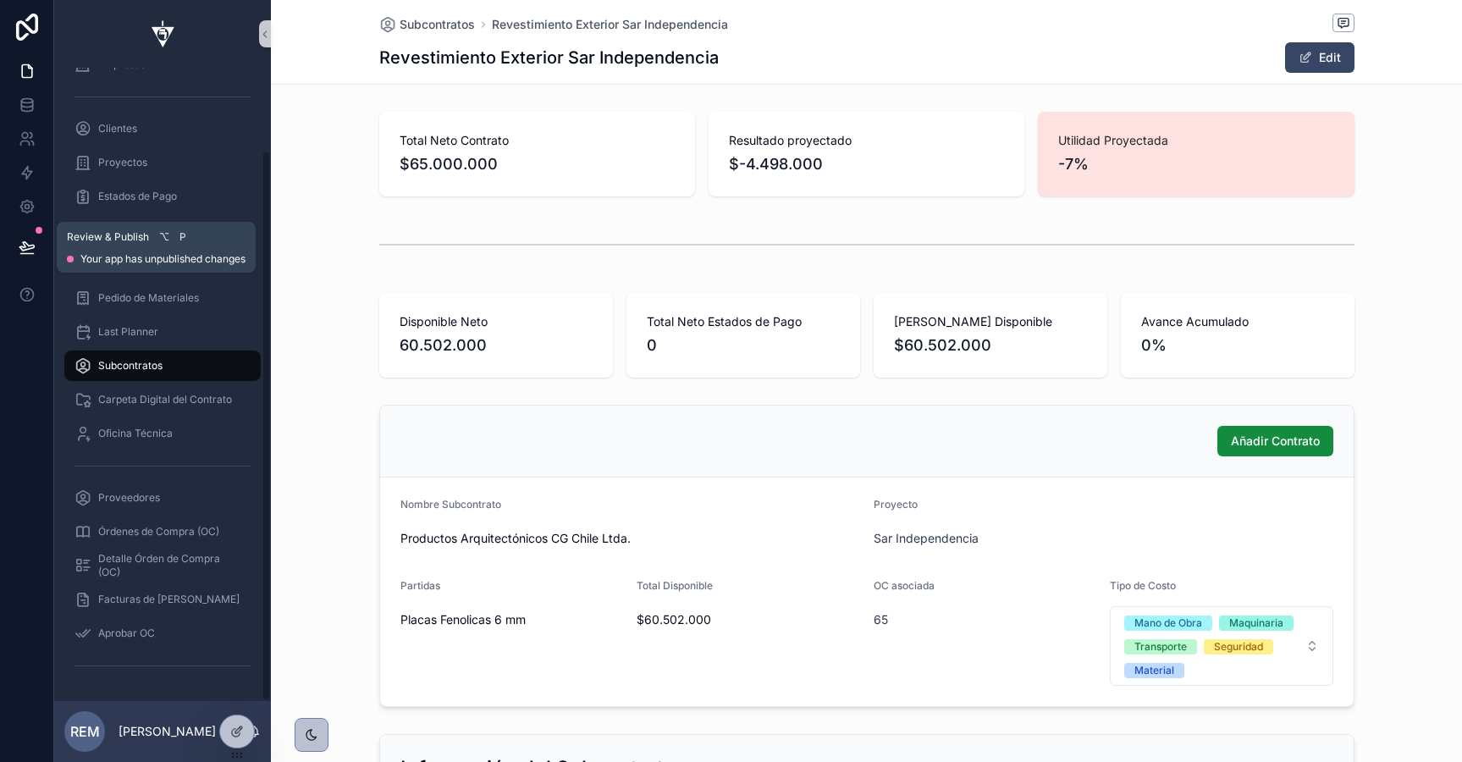
click at [29, 241] on icon at bounding box center [27, 247] width 17 height 17
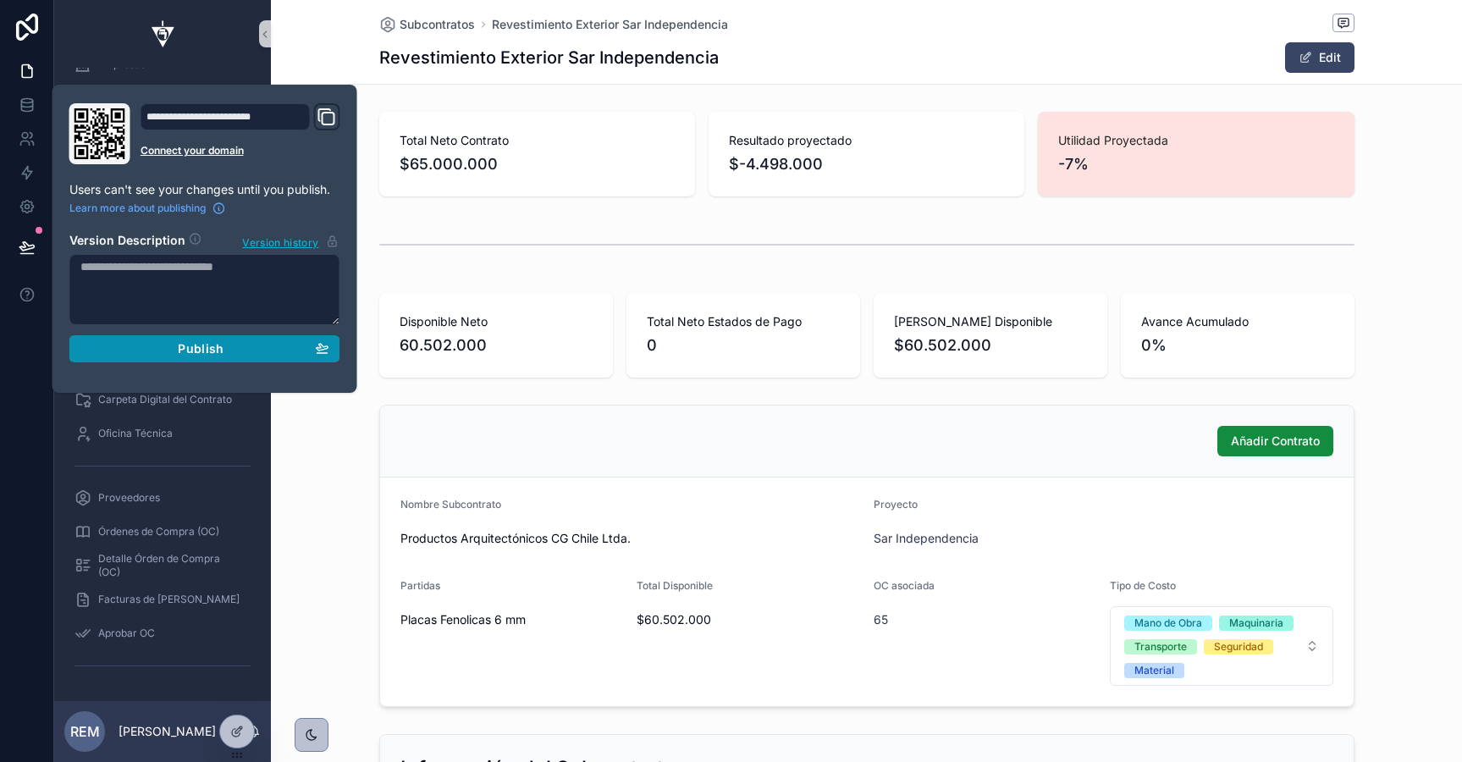
click at [144, 339] on button "Publish" at bounding box center [204, 348] width 271 height 27
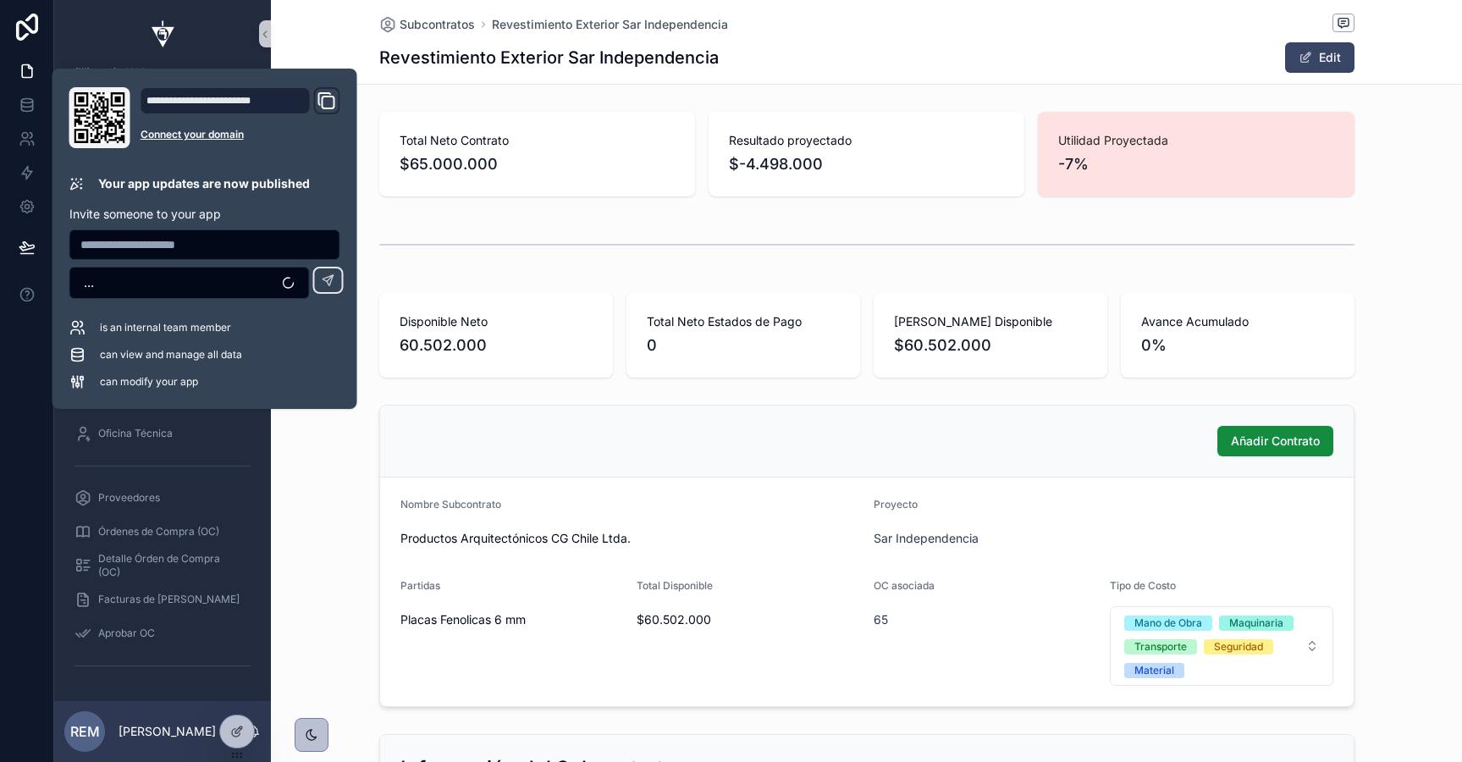
click at [348, 440] on div "Añadir Contrato Nombre Subcontrato Productos Arquitectónicos CG Chile Ltda. Pro…" at bounding box center [866, 556] width 1191 height 316
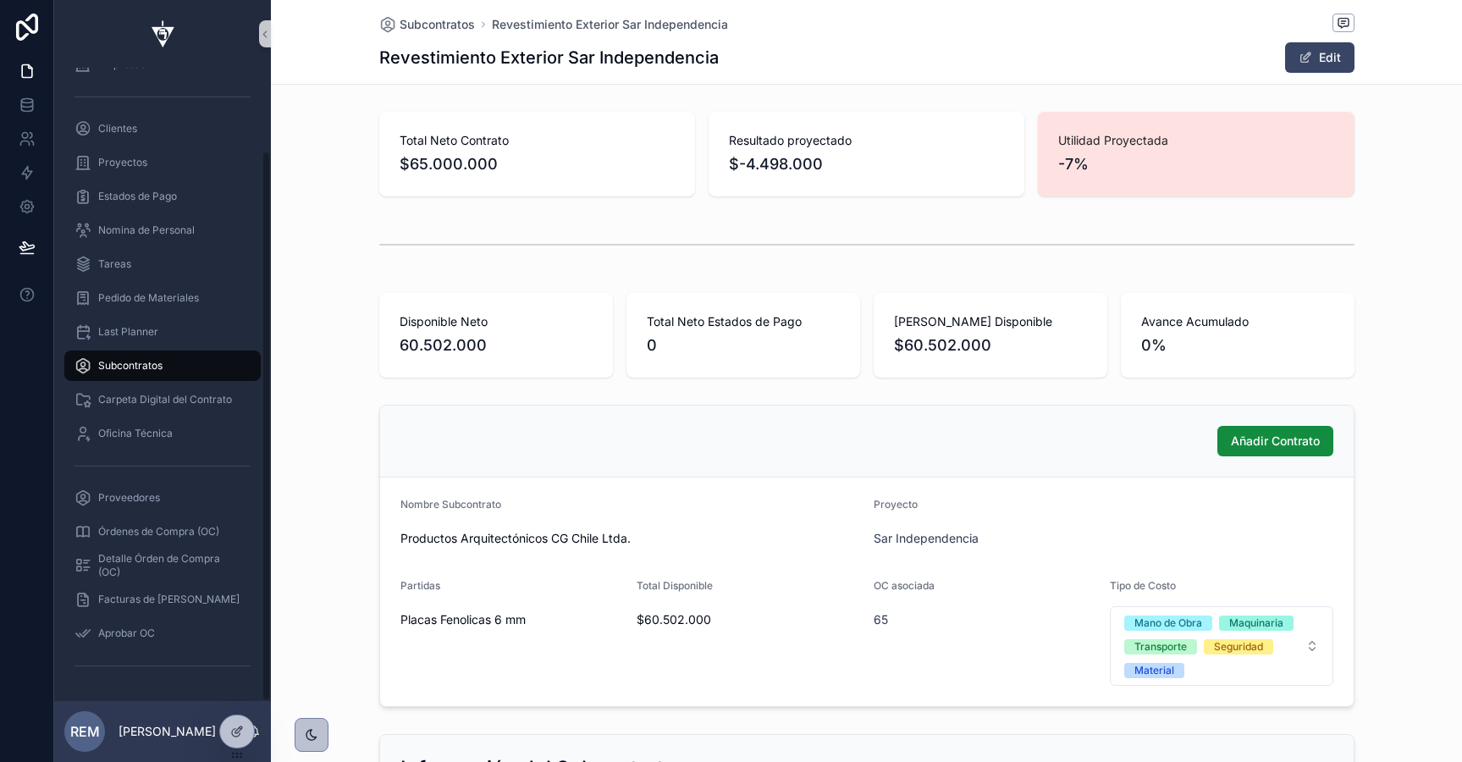
click at [119, 370] on span "Subcontratos" at bounding box center [130, 366] width 64 height 14
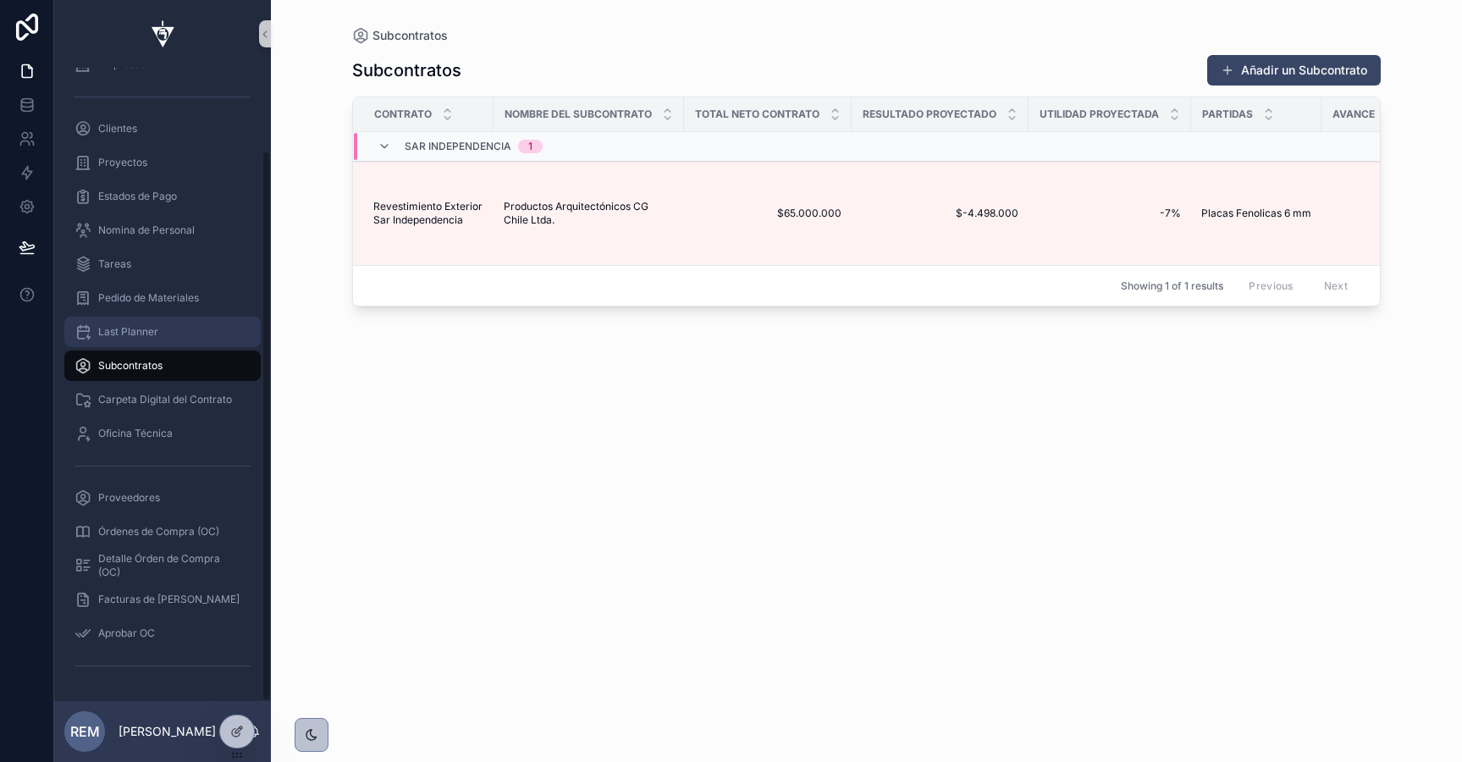
click at [145, 326] on span "Last Planner" at bounding box center [128, 332] width 60 height 14
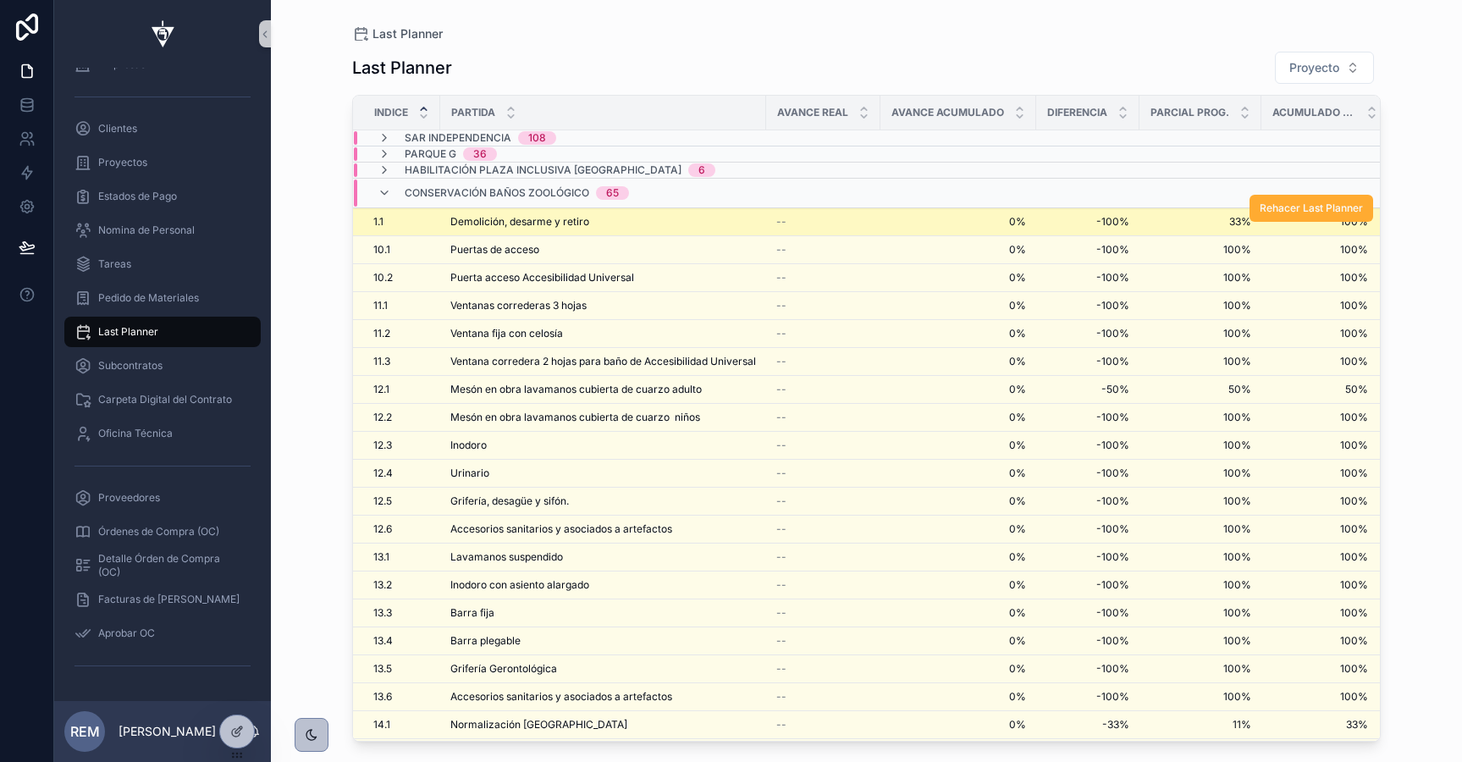
click at [466, 227] on span "Demolición, desarme y retiro" at bounding box center [519, 222] width 139 height 14
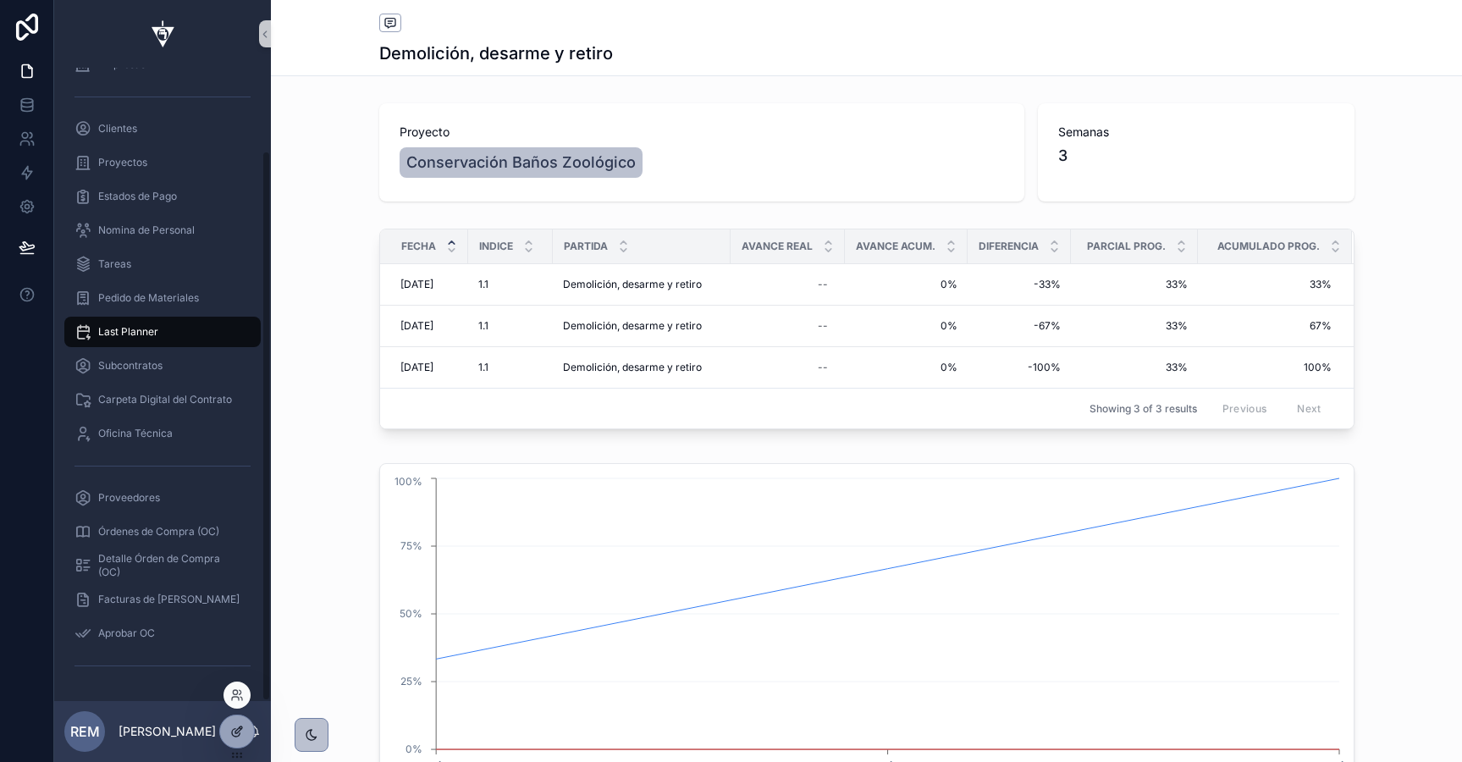
click at [238, 736] on icon at bounding box center [236, 733] width 8 height 8
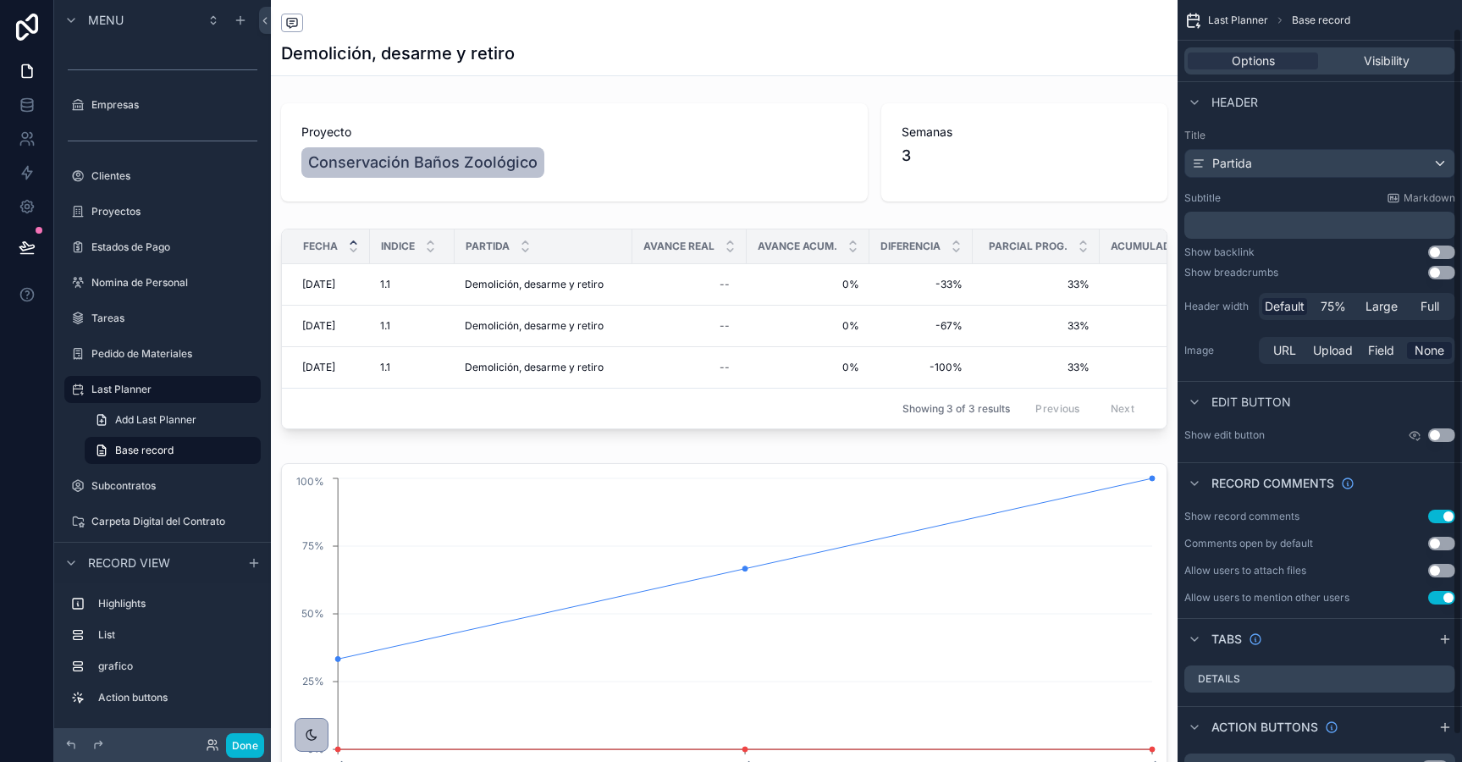
scroll to position [59, 0]
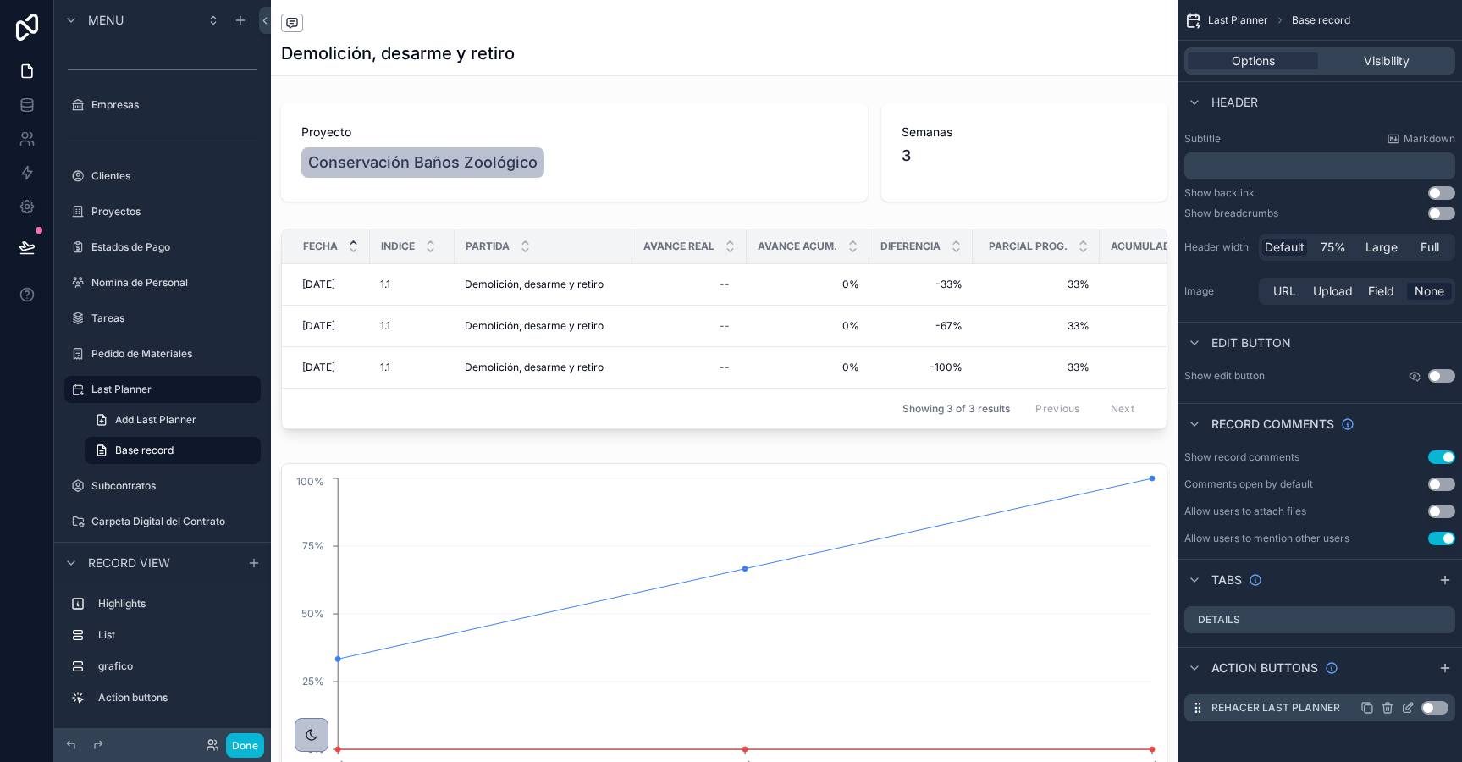
click at [1431, 705] on button "Use setting" at bounding box center [1434, 708] width 27 height 14
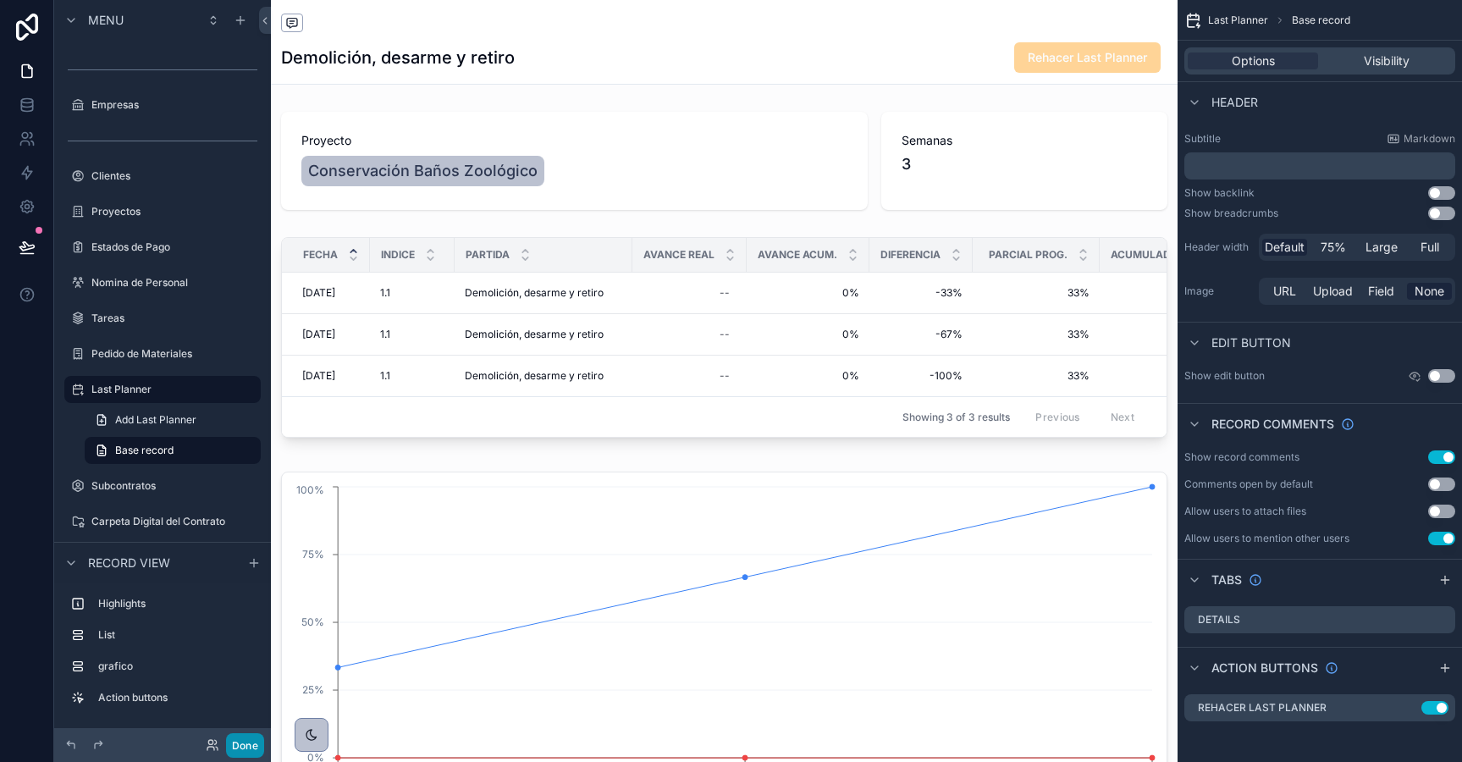
click at [235, 744] on button "Done" at bounding box center [245, 745] width 38 height 25
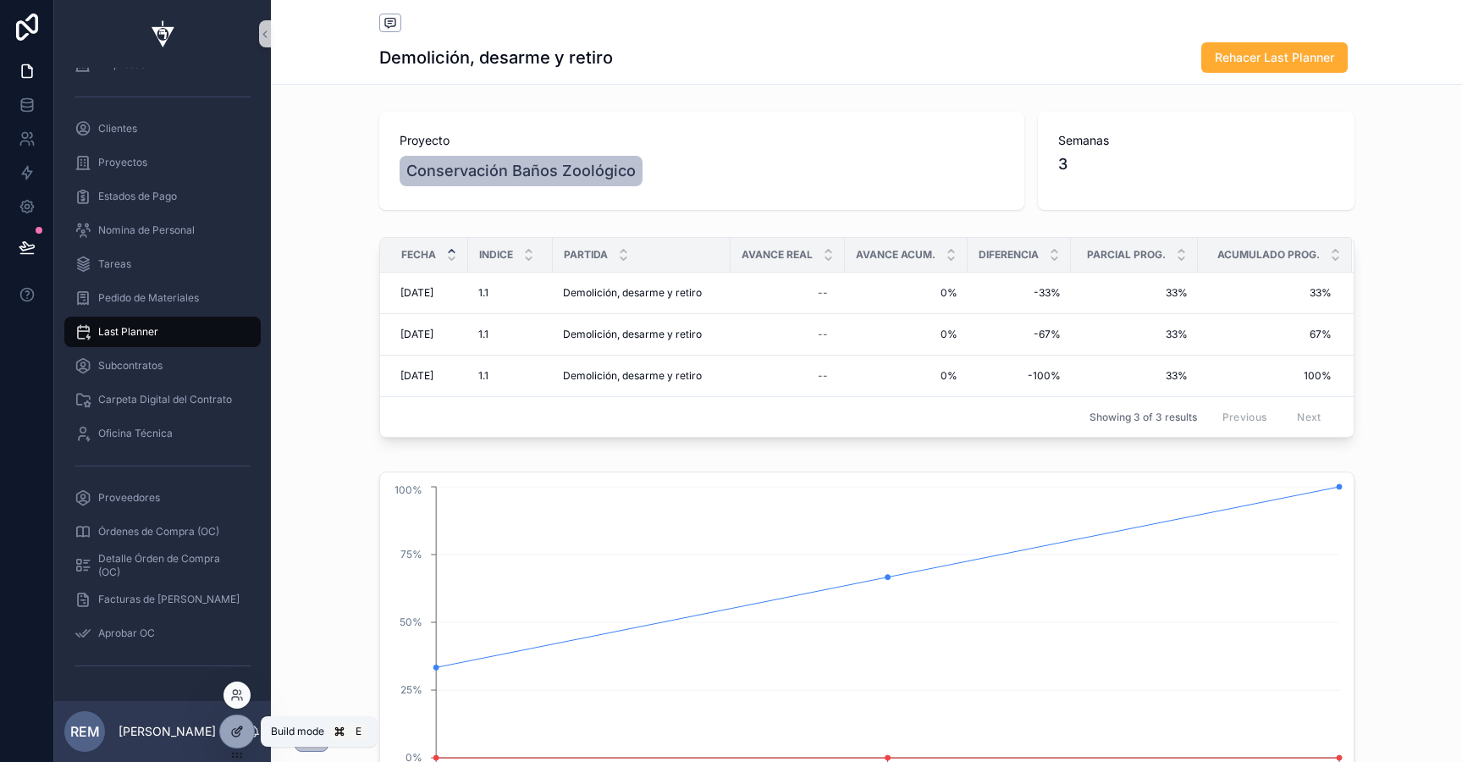
click at [241, 739] on div at bounding box center [237, 731] width 34 height 32
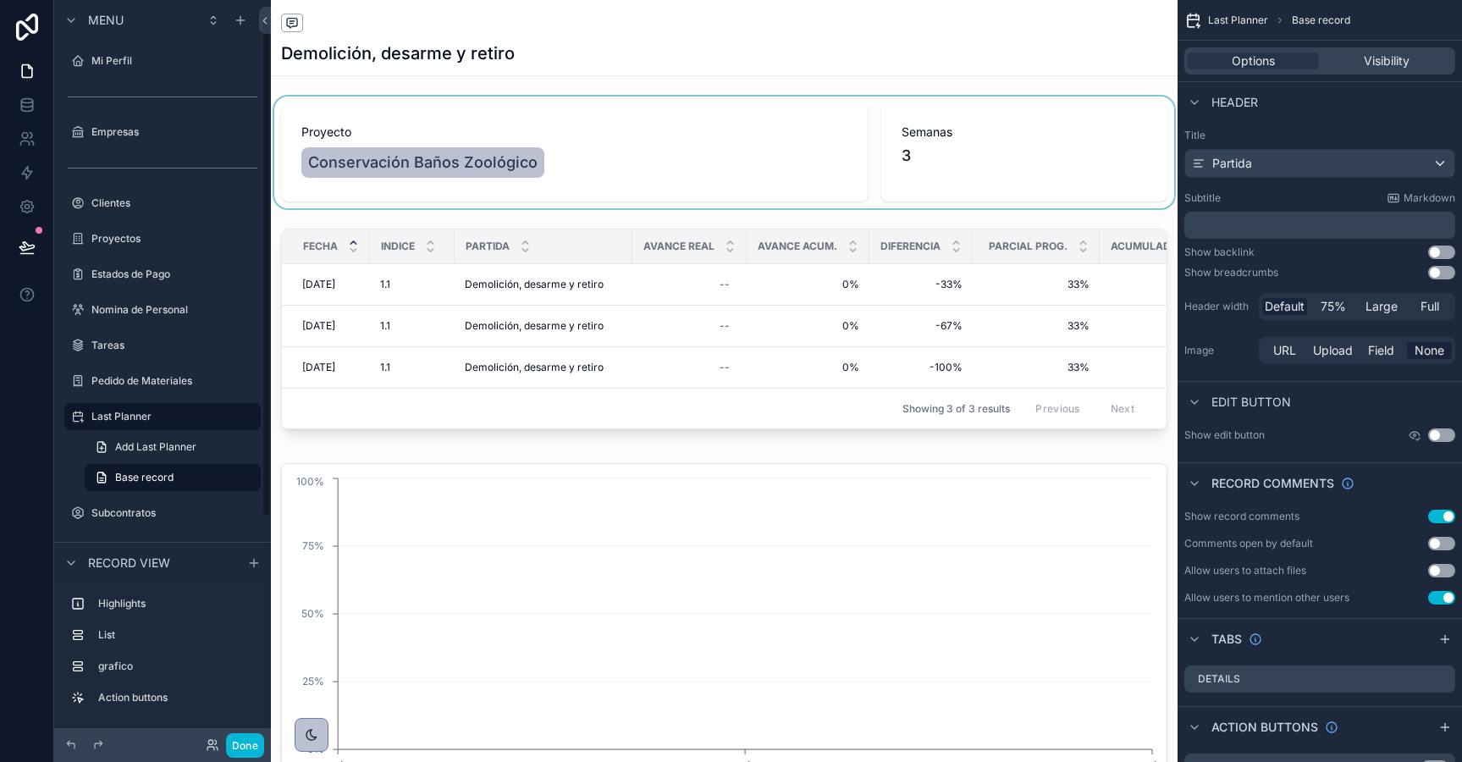
scroll to position [27, 0]
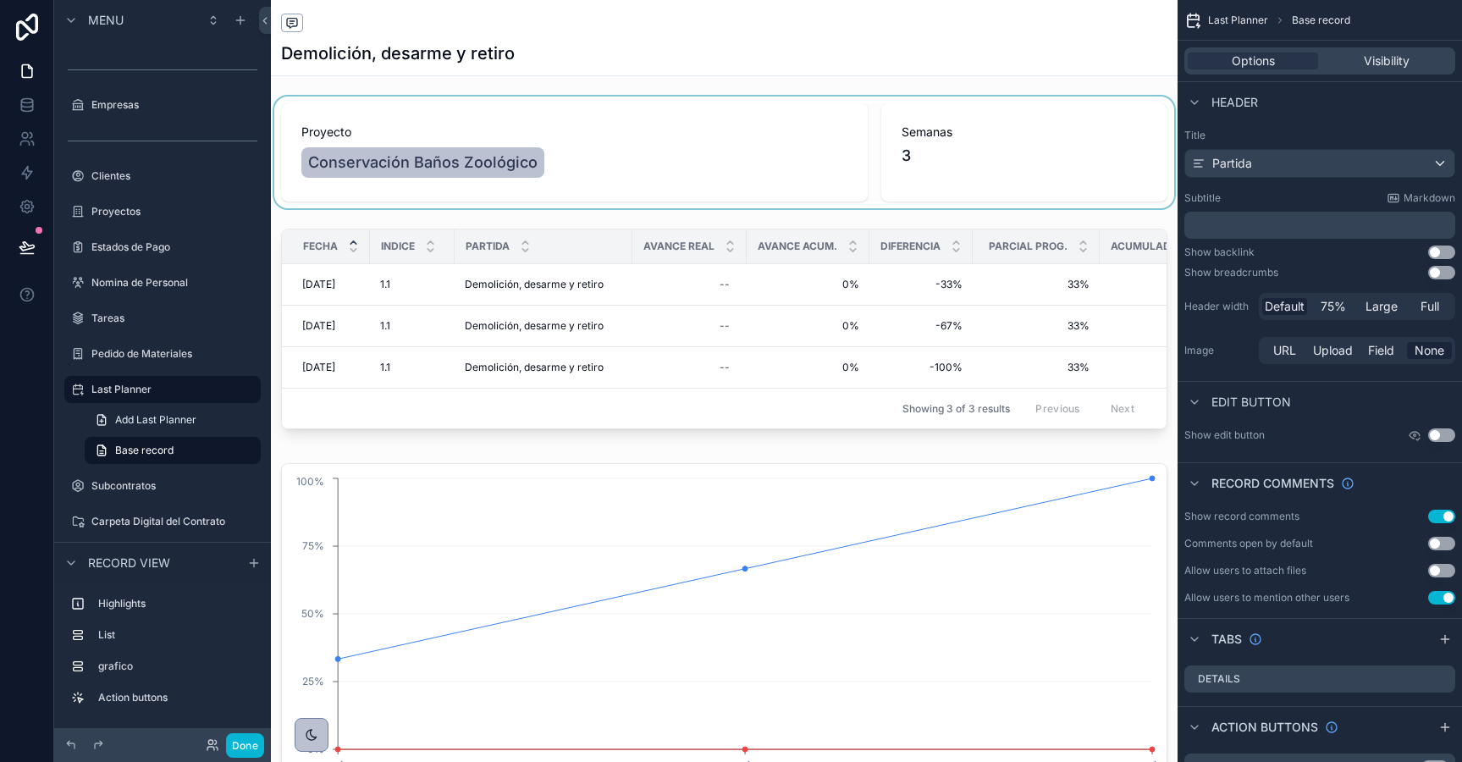
click at [729, 126] on div "scrollable content" at bounding box center [724, 153] width 907 height 112
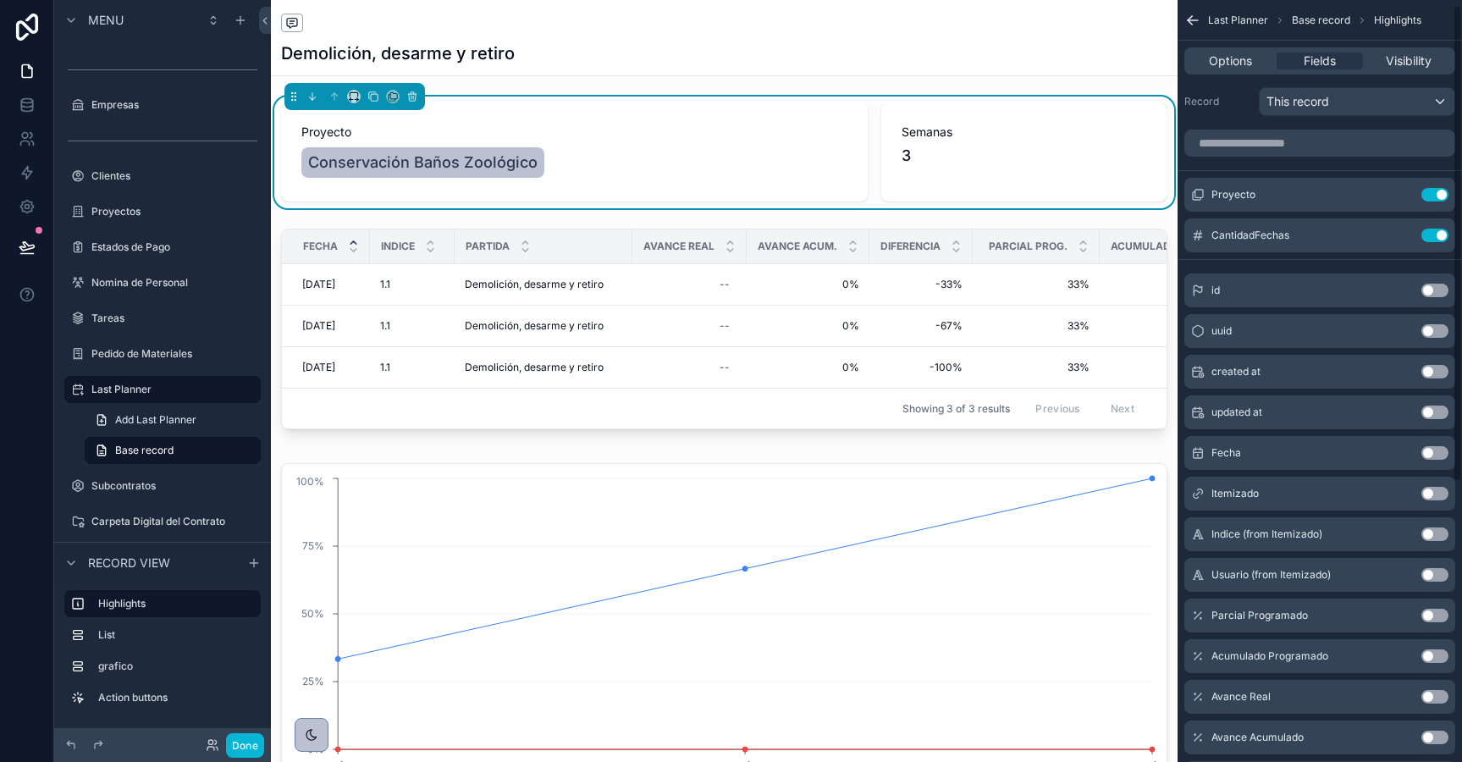
scroll to position [0, 0]
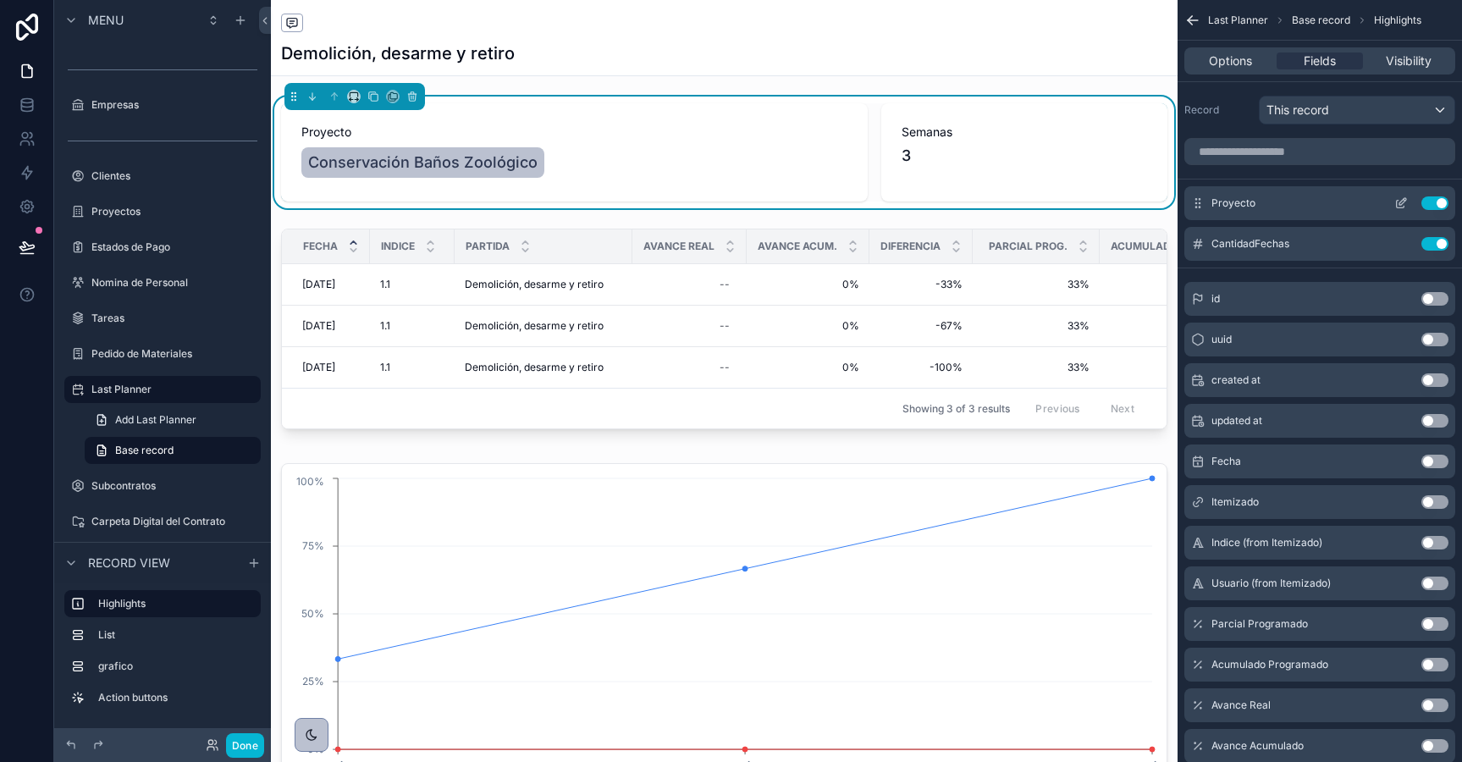
click at [1442, 204] on button "Use setting" at bounding box center [1434, 203] width 27 height 14
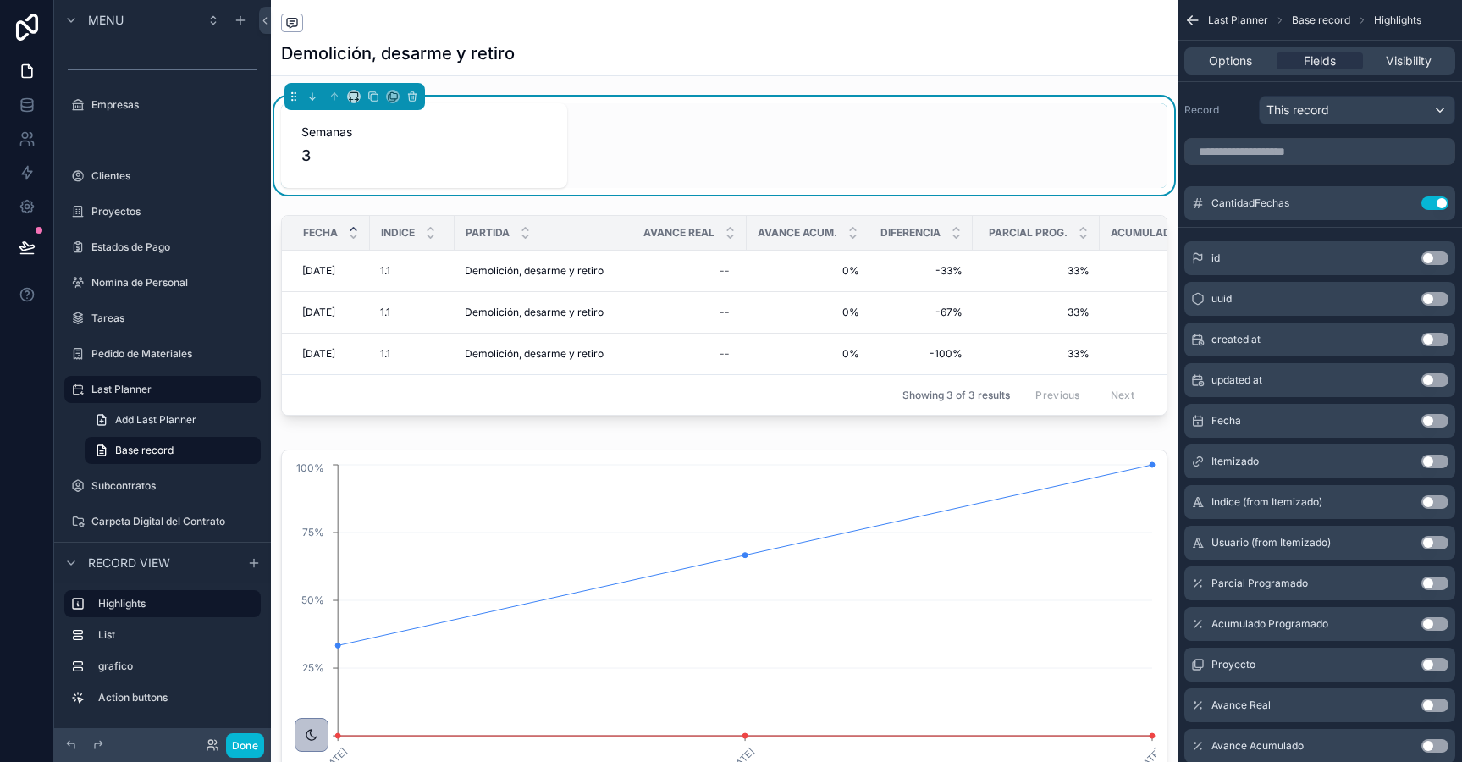
click at [1435, 422] on button "Use setting" at bounding box center [1434, 421] width 27 height 14
click at [1435, 242] on button "Use setting" at bounding box center [1434, 244] width 27 height 14
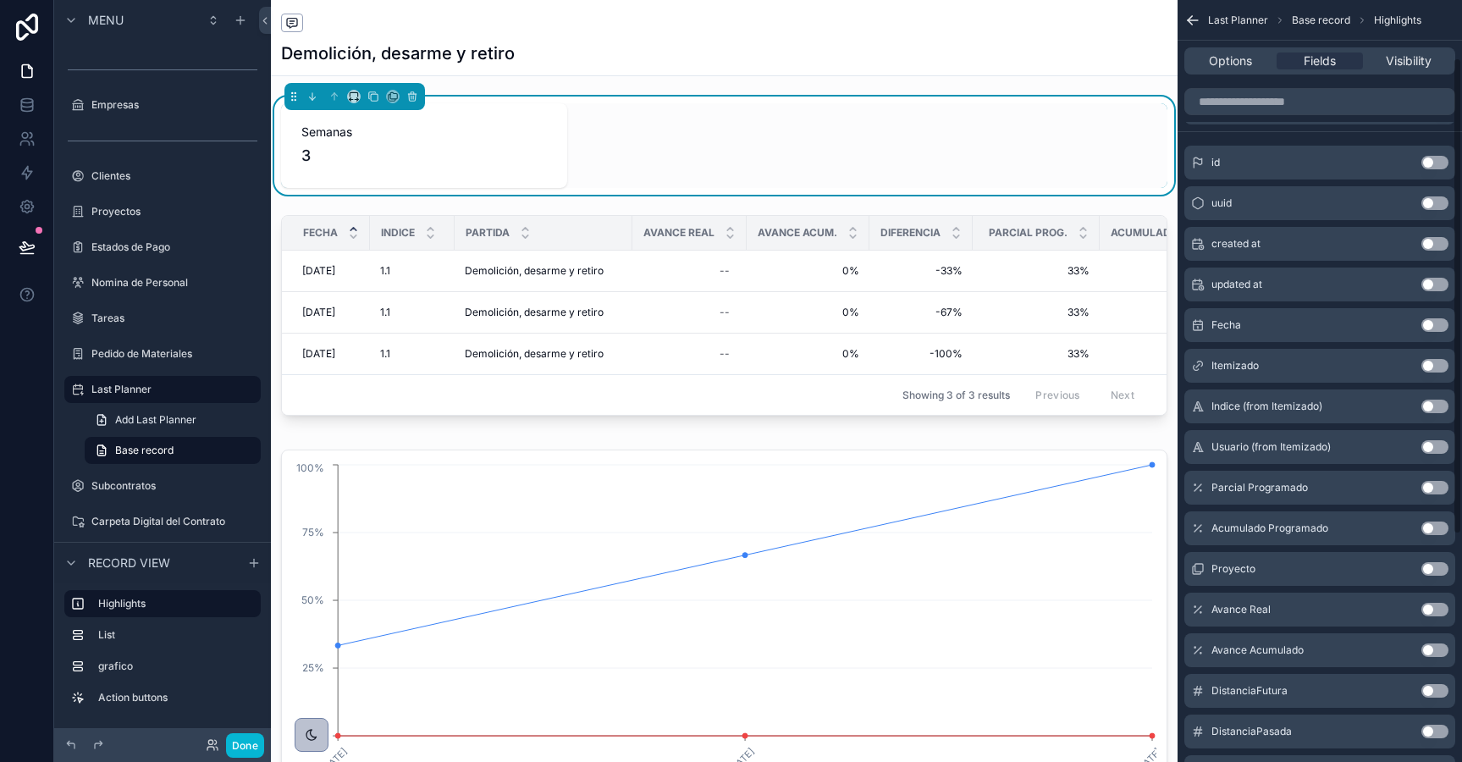
scroll to position [97, 0]
click at [1427, 648] on button "Use setting" at bounding box center [1434, 649] width 27 height 14
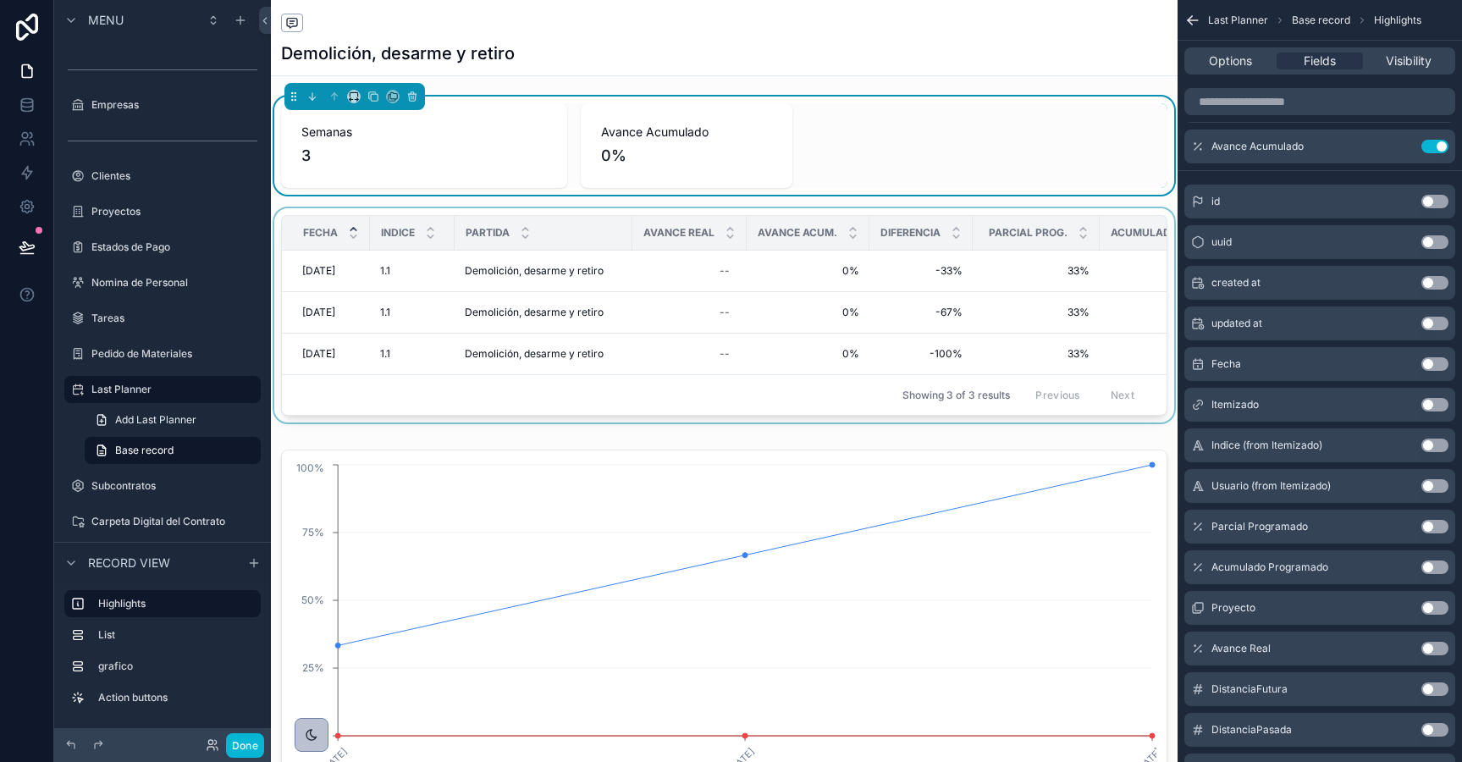
scroll to position [1, 0]
click at [900, 298] on div "scrollable content" at bounding box center [724, 317] width 907 height 221
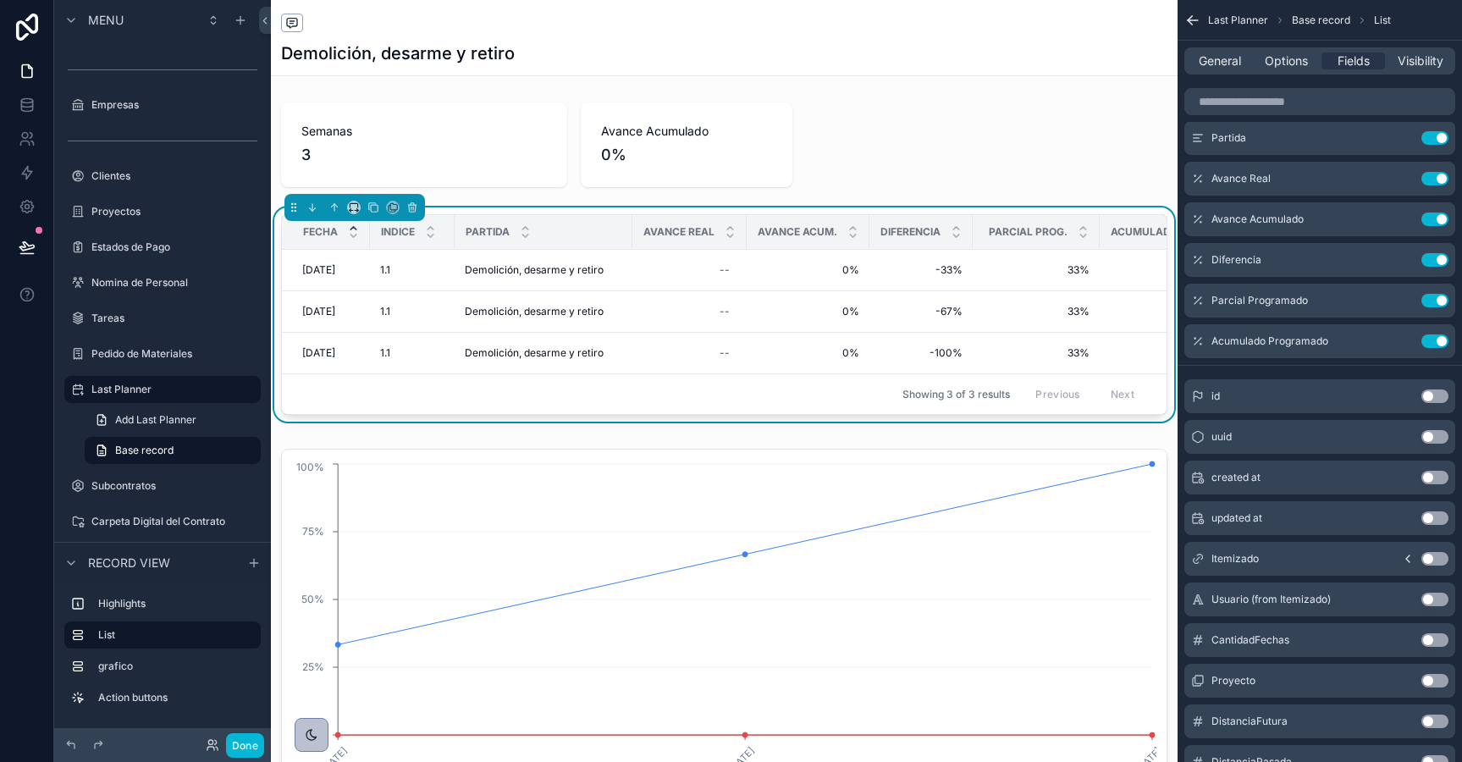
scroll to position [0, 63]
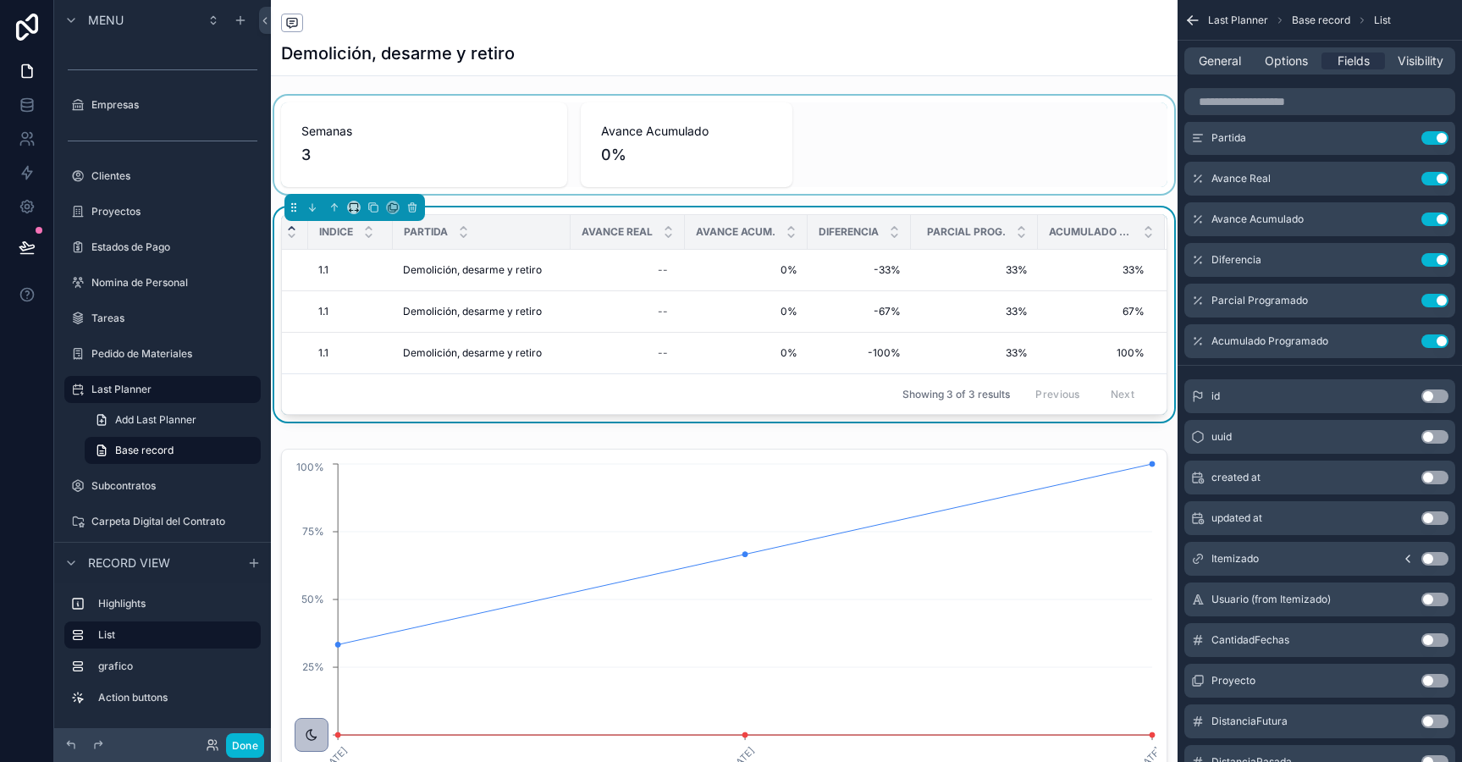
click at [805, 128] on div "scrollable content" at bounding box center [724, 145] width 907 height 98
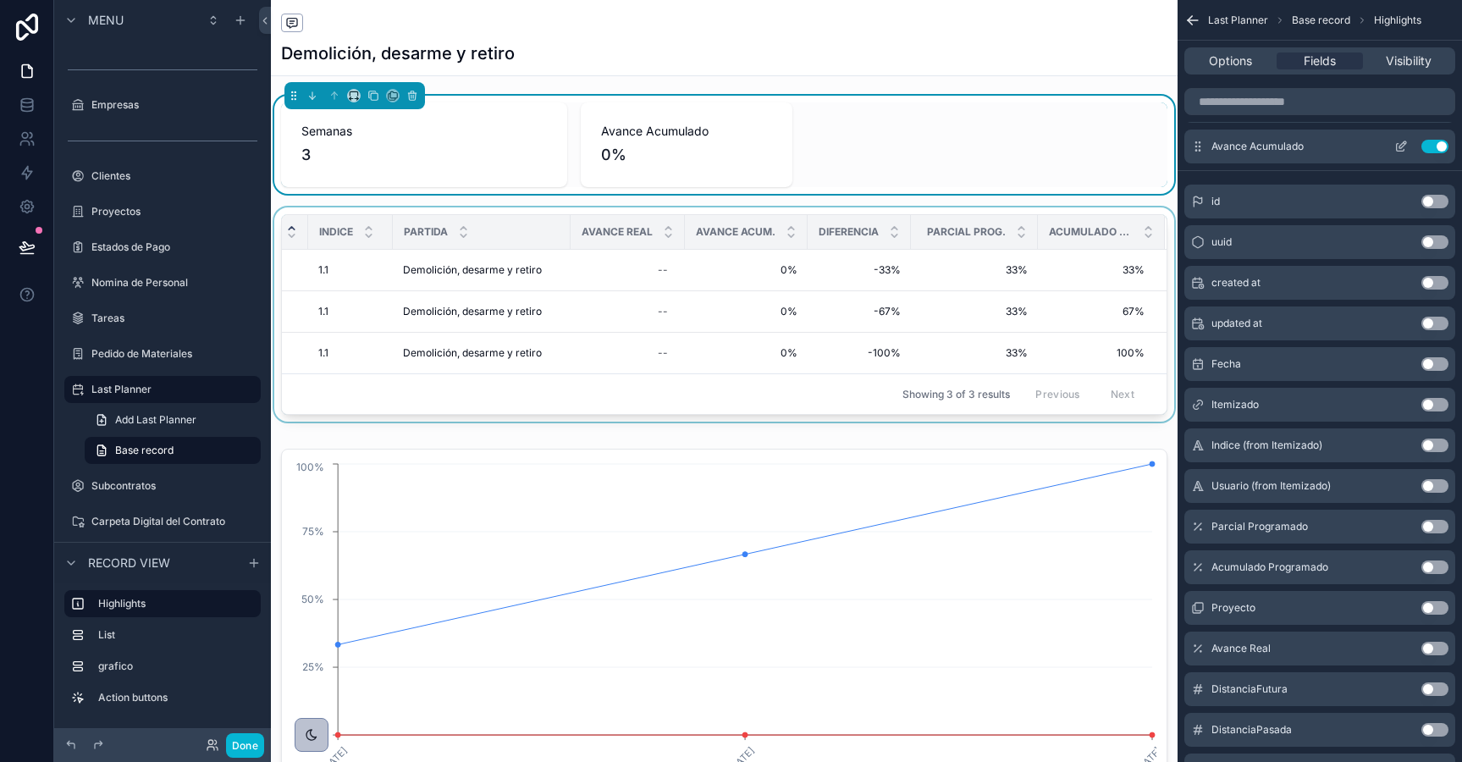
click at [1439, 144] on button "Use setting" at bounding box center [1434, 147] width 27 height 14
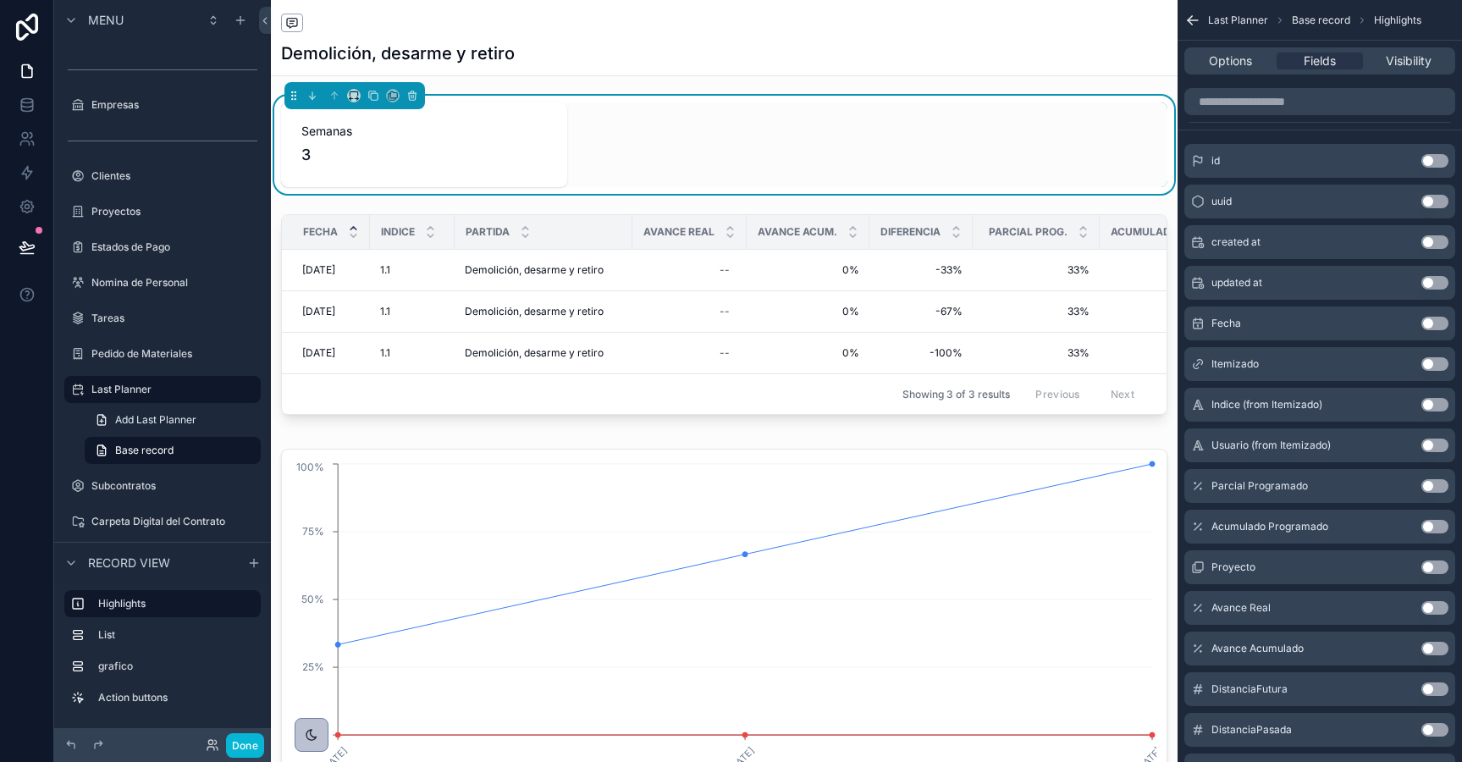
scroll to position [0, 0]
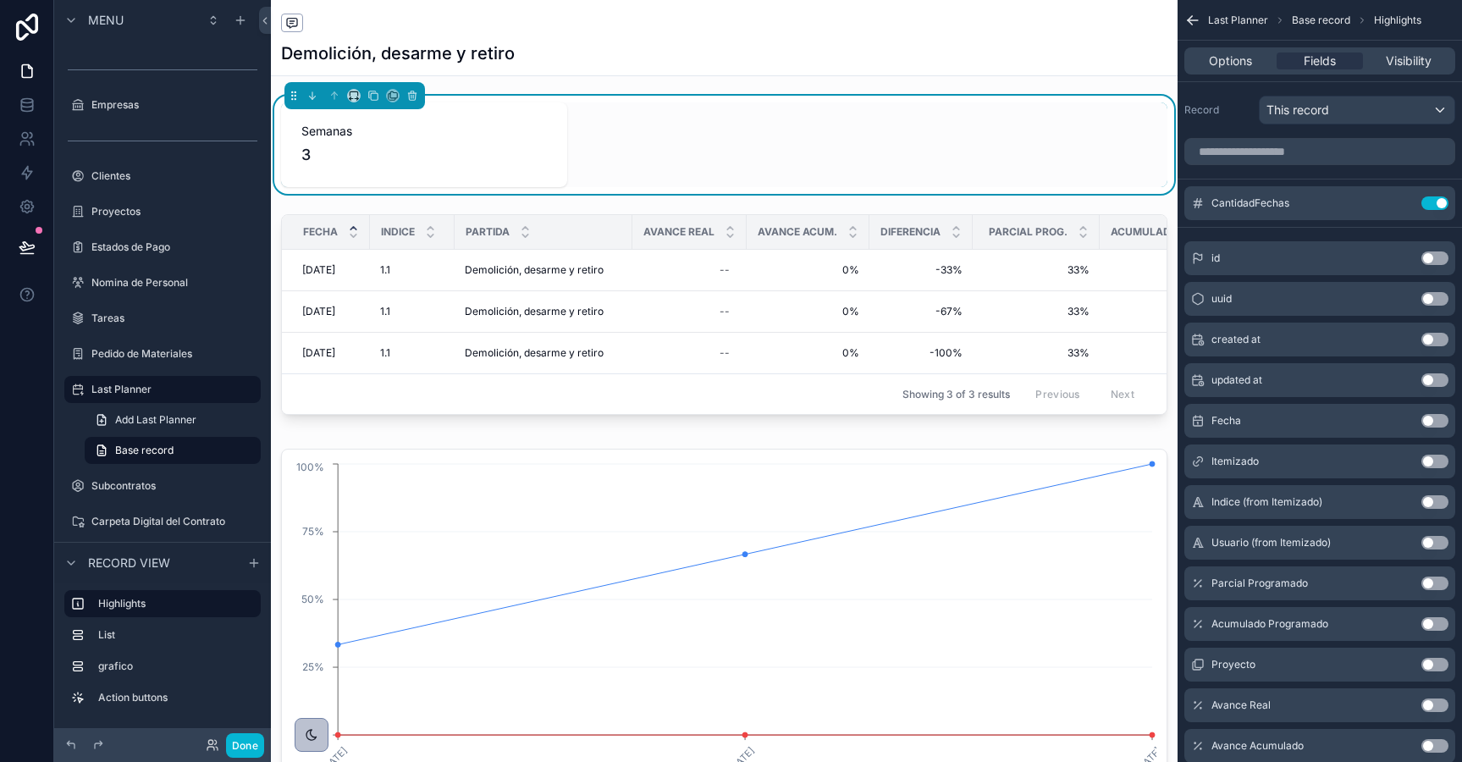
click at [1436, 459] on button "Use setting" at bounding box center [1434, 462] width 27 height 14
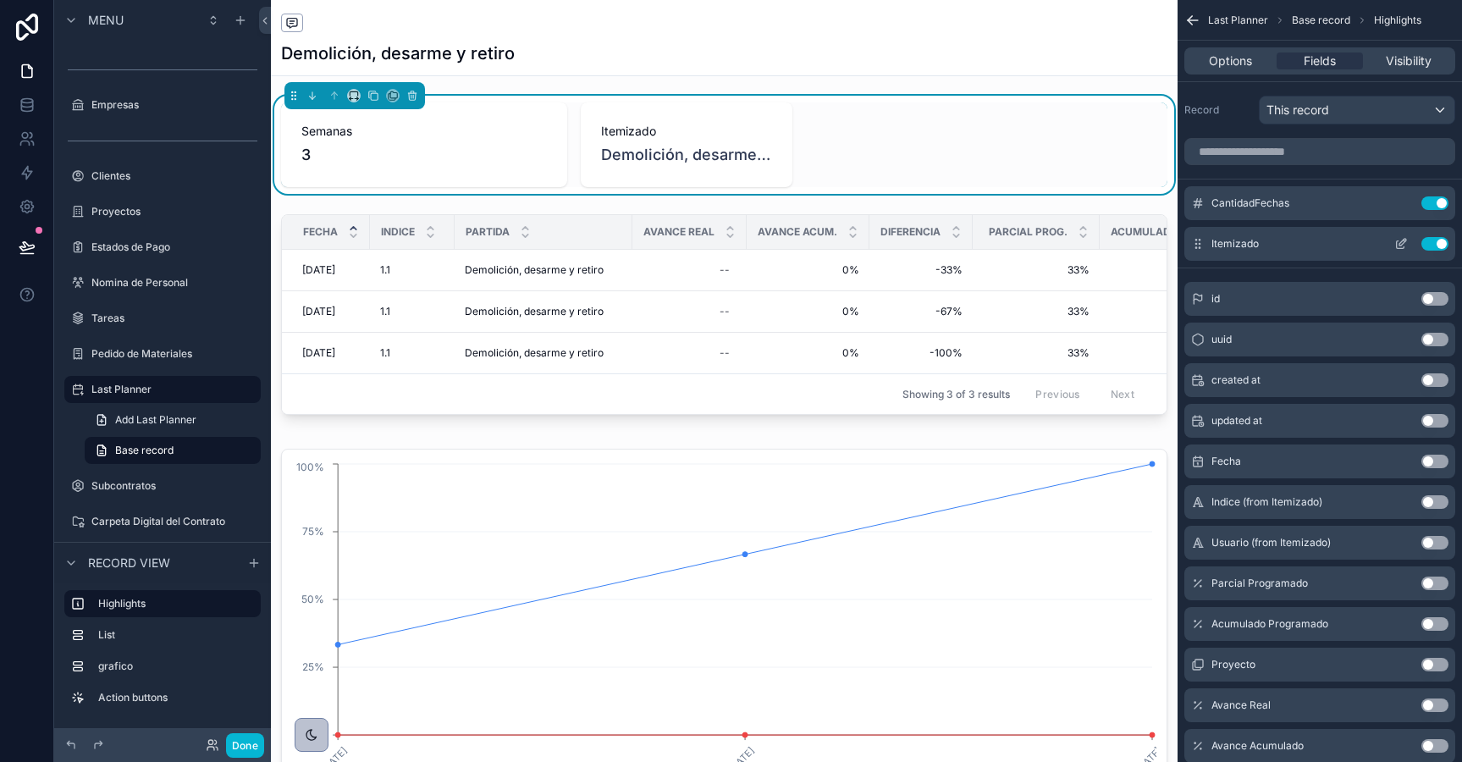
click at [1437, 247] on button "Use setting" at bounding box center [1434, 244] width 27 height 14
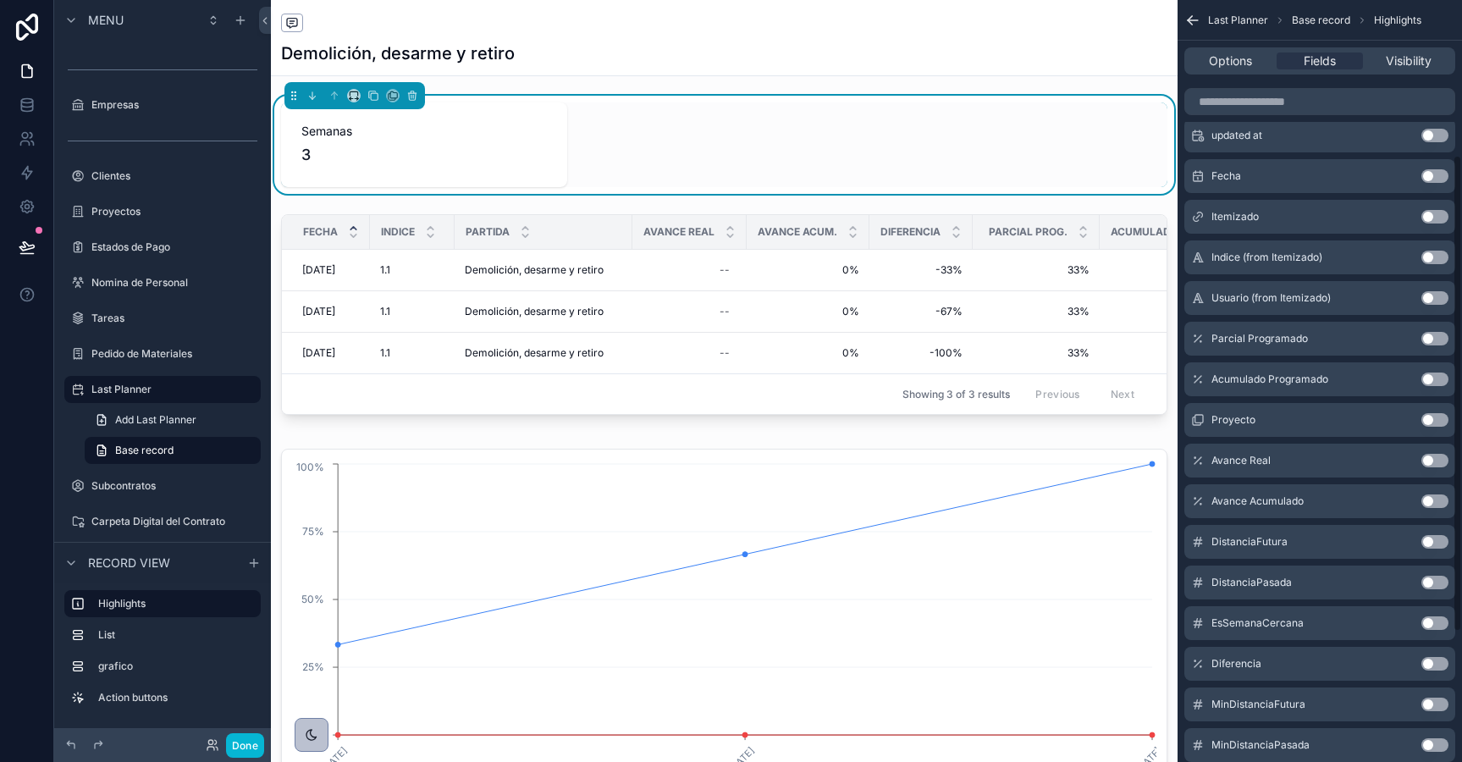
scroll to position [247, 0]
click at [1437, 418] on button "Use setting" at bounding box center [1434, 418] width 27 height 14
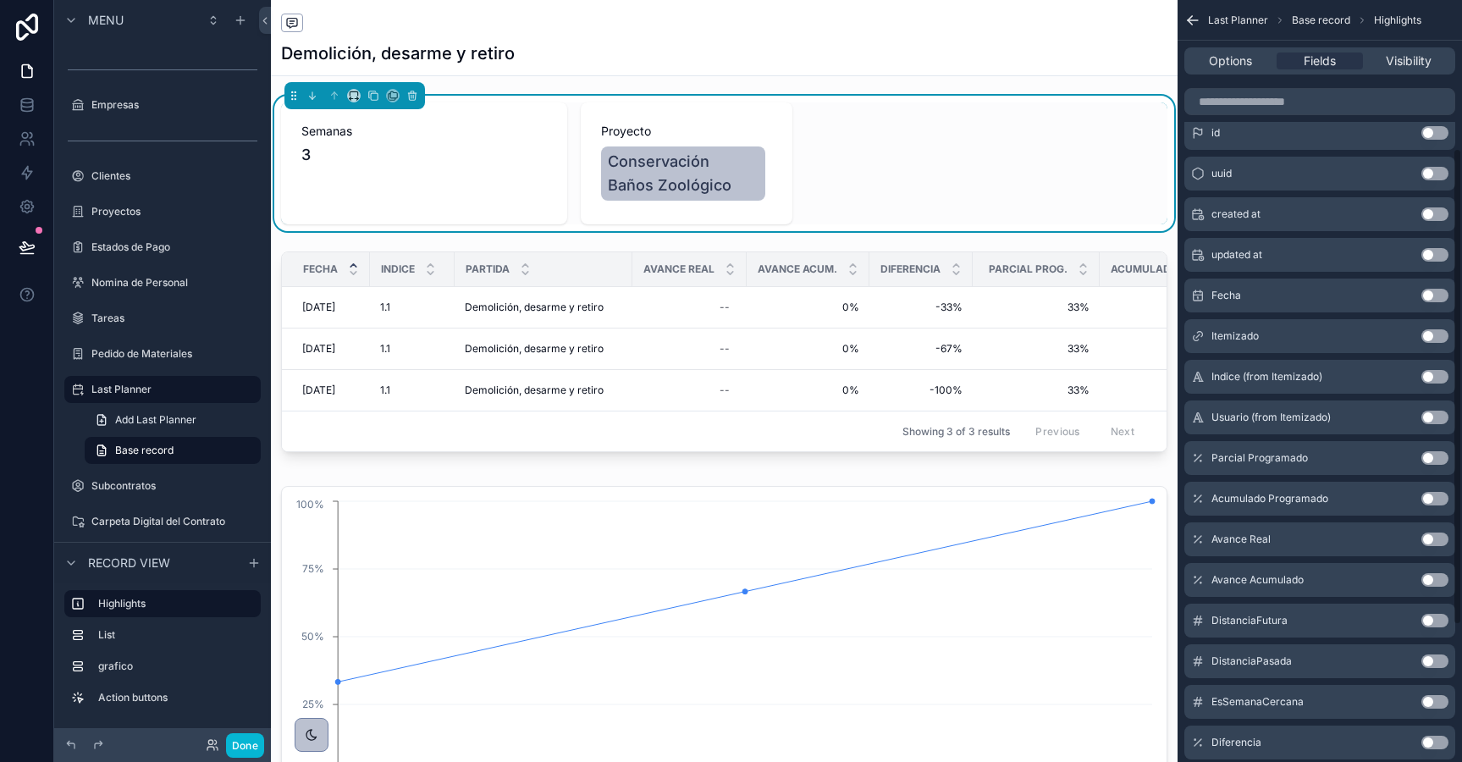
scroll to position [0, 0]
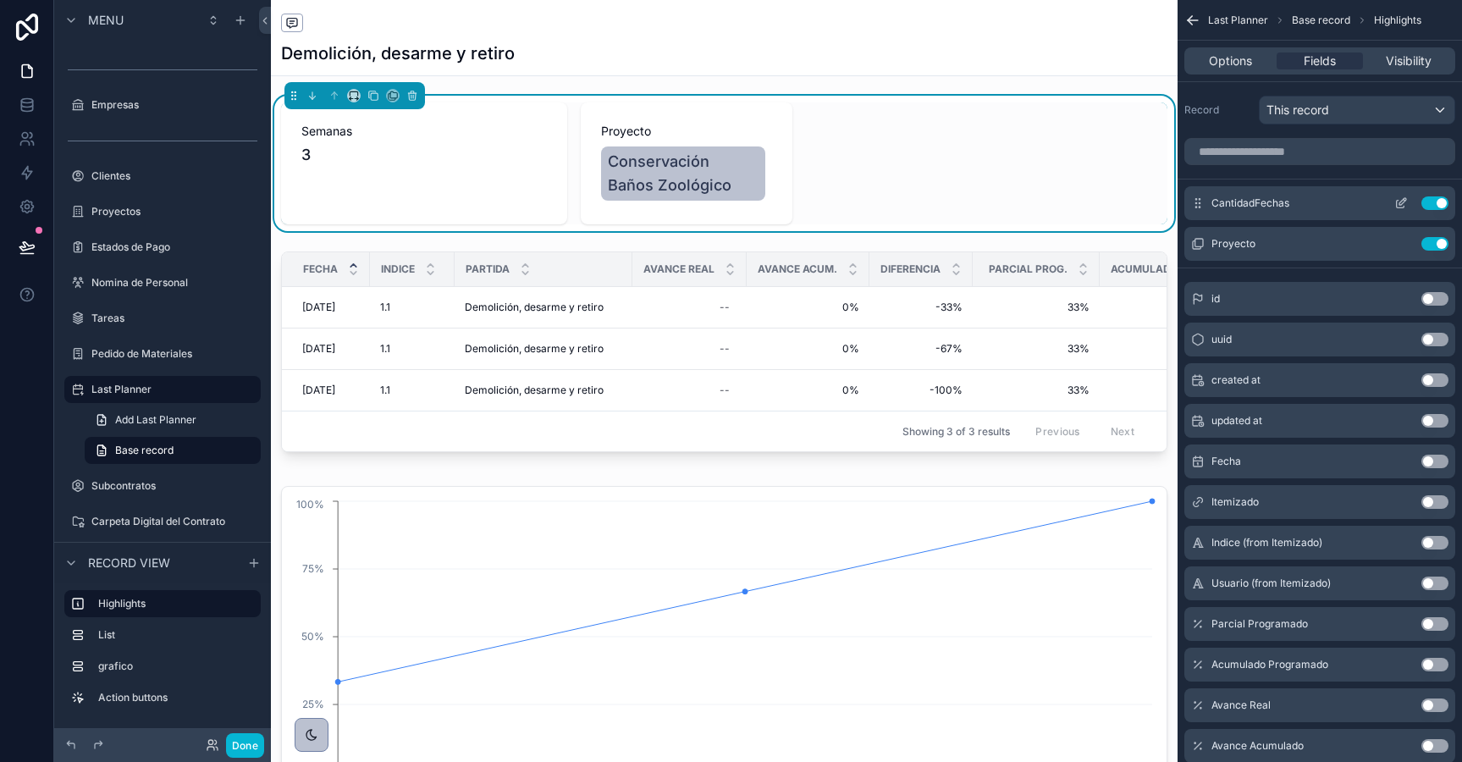
click at [1429, 202] on button "Use setting" at bounding box center [1434, 203] width 27 height 14
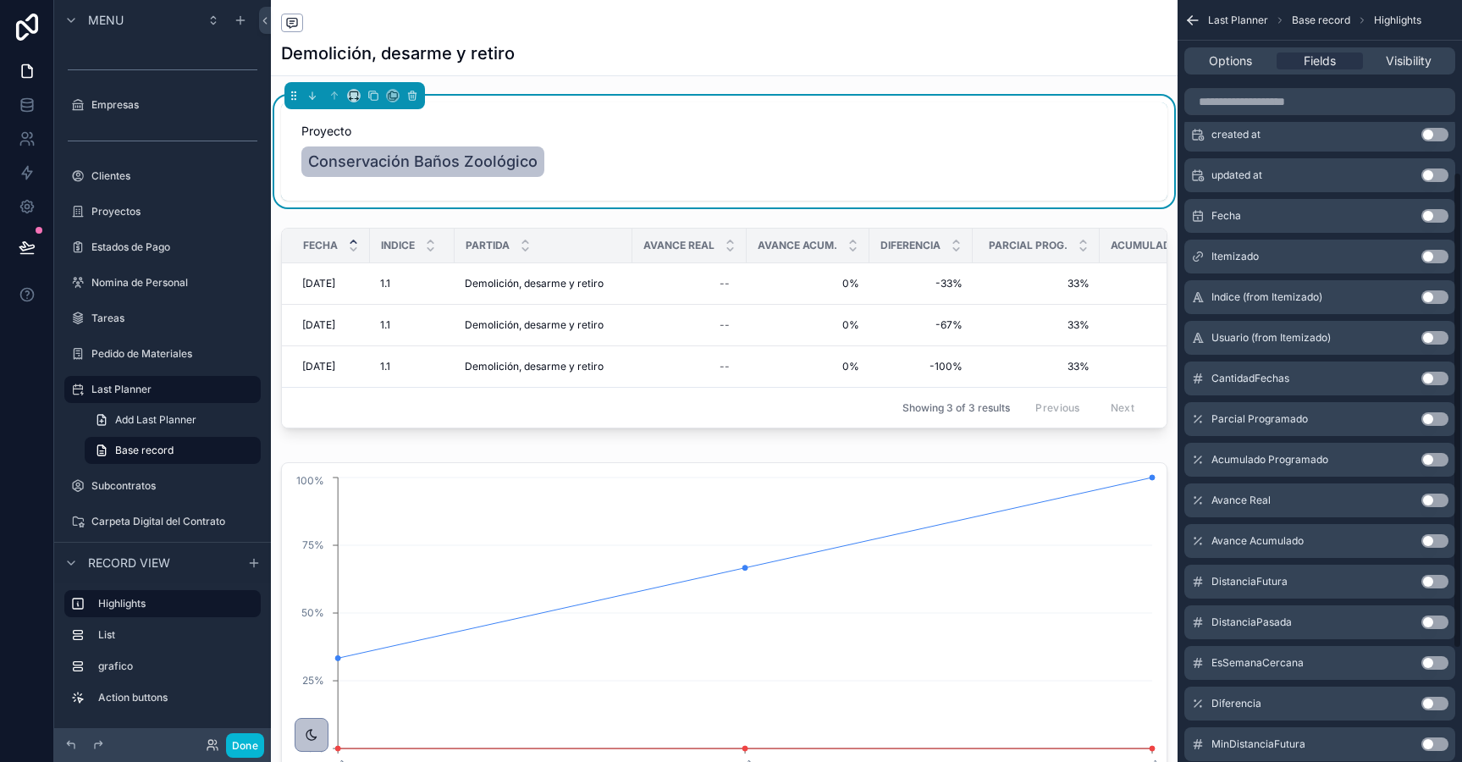
scroll to position [455, 0]
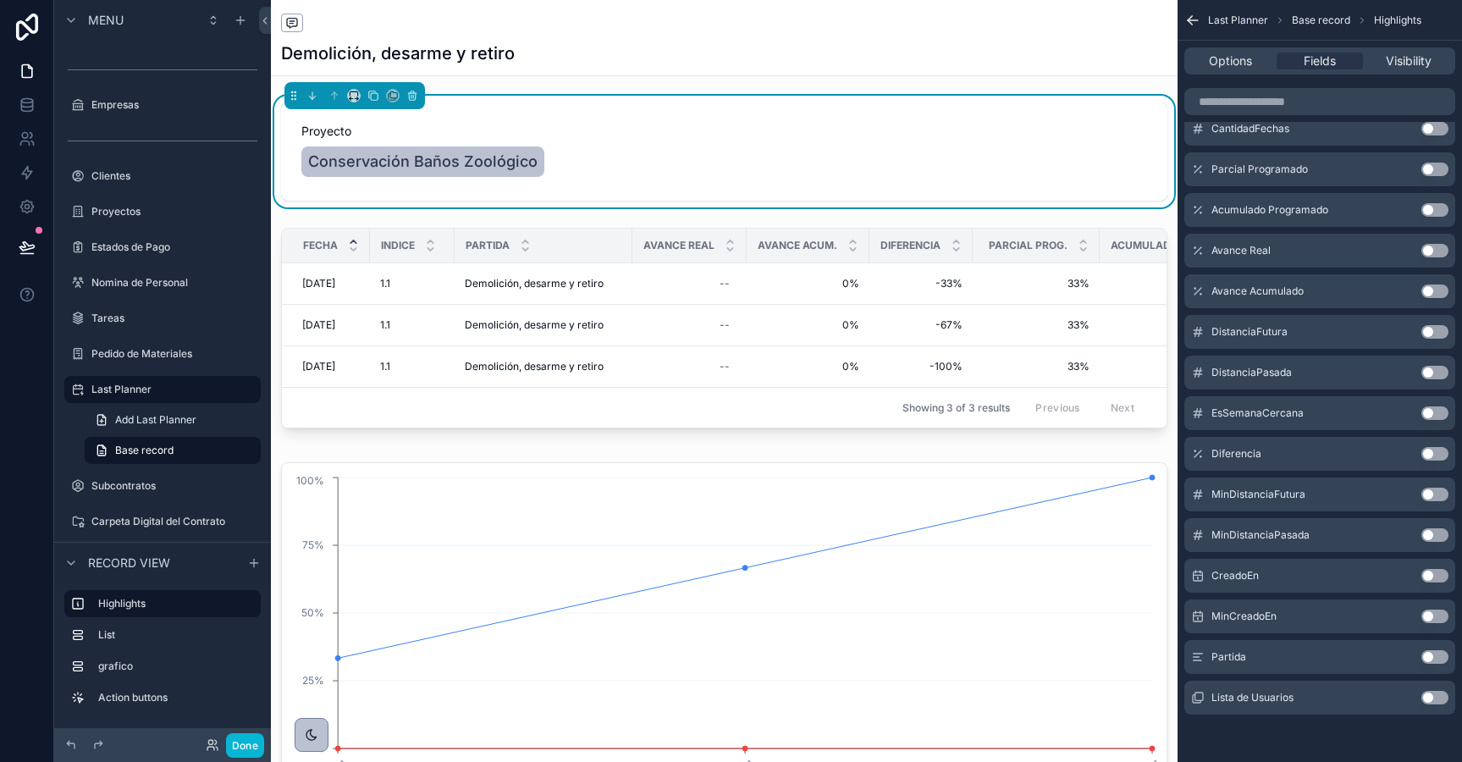
click at [1431, 655] on button "Use setting" at bounding box center [1434, 657] width 27 height 14
click at [1430, 173] on button "Use setting" at bounding box center [1434, 170] width 27 height 14
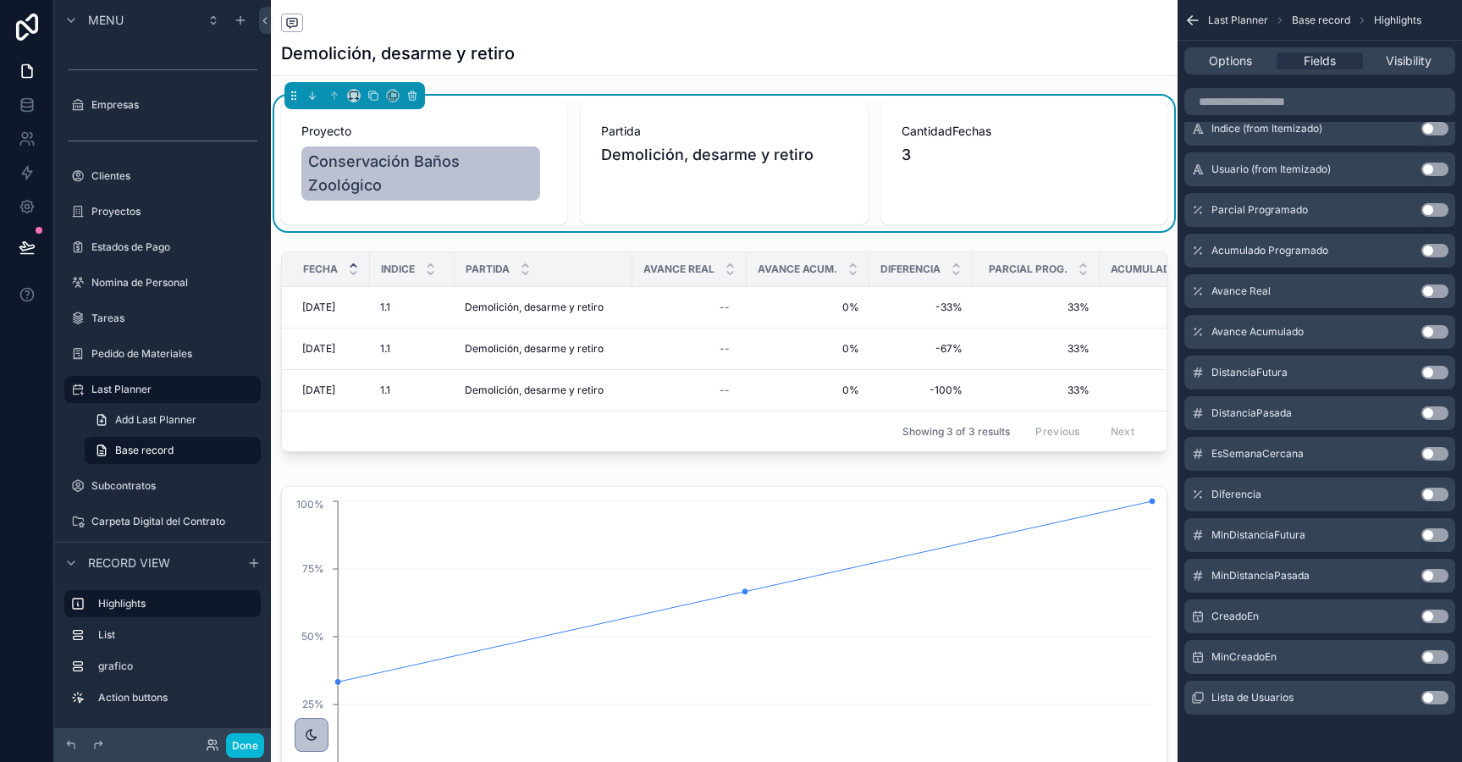
scroll to position [0, 0]
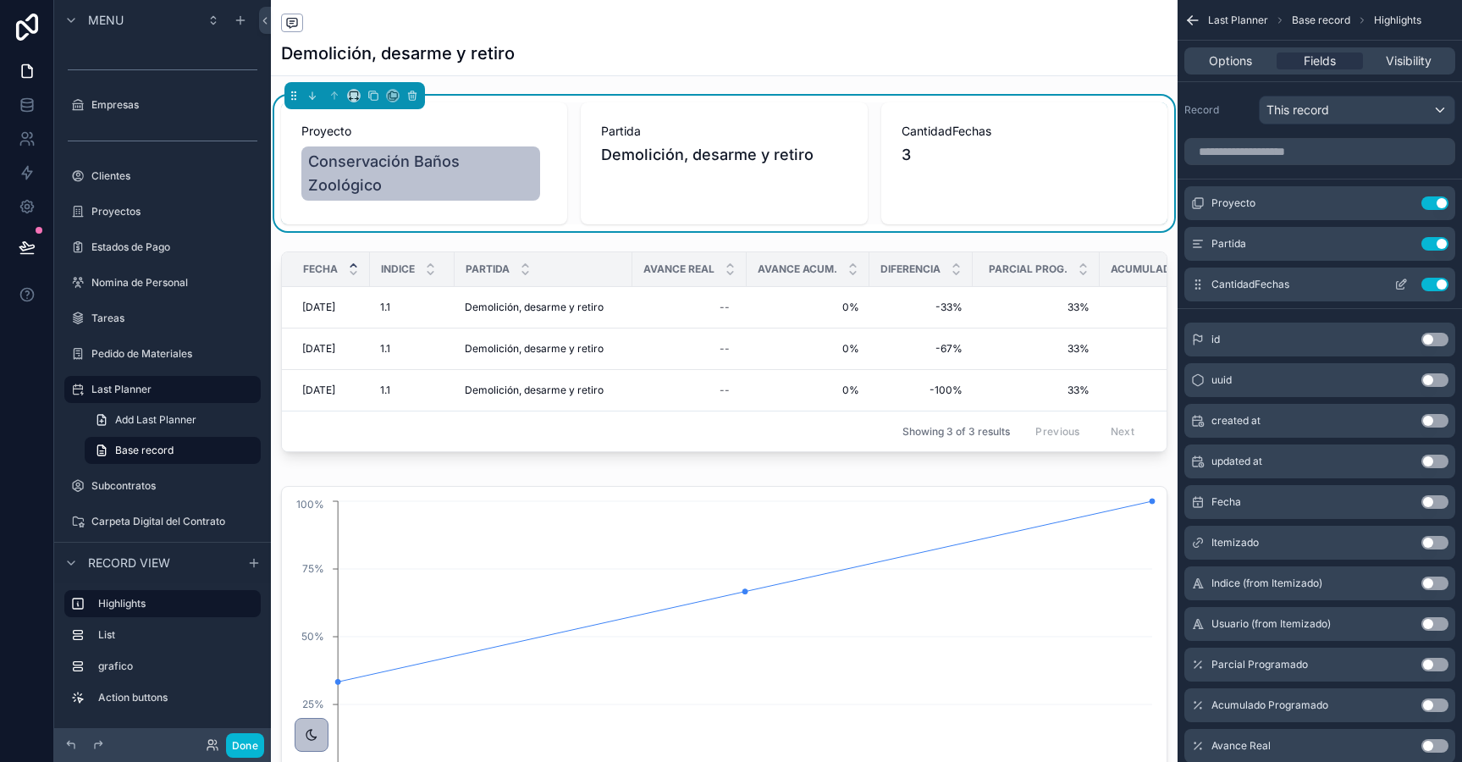
click at [1405, 279] on icon "scrollable content" at bounding box center [1402, 282] width 7 height 7
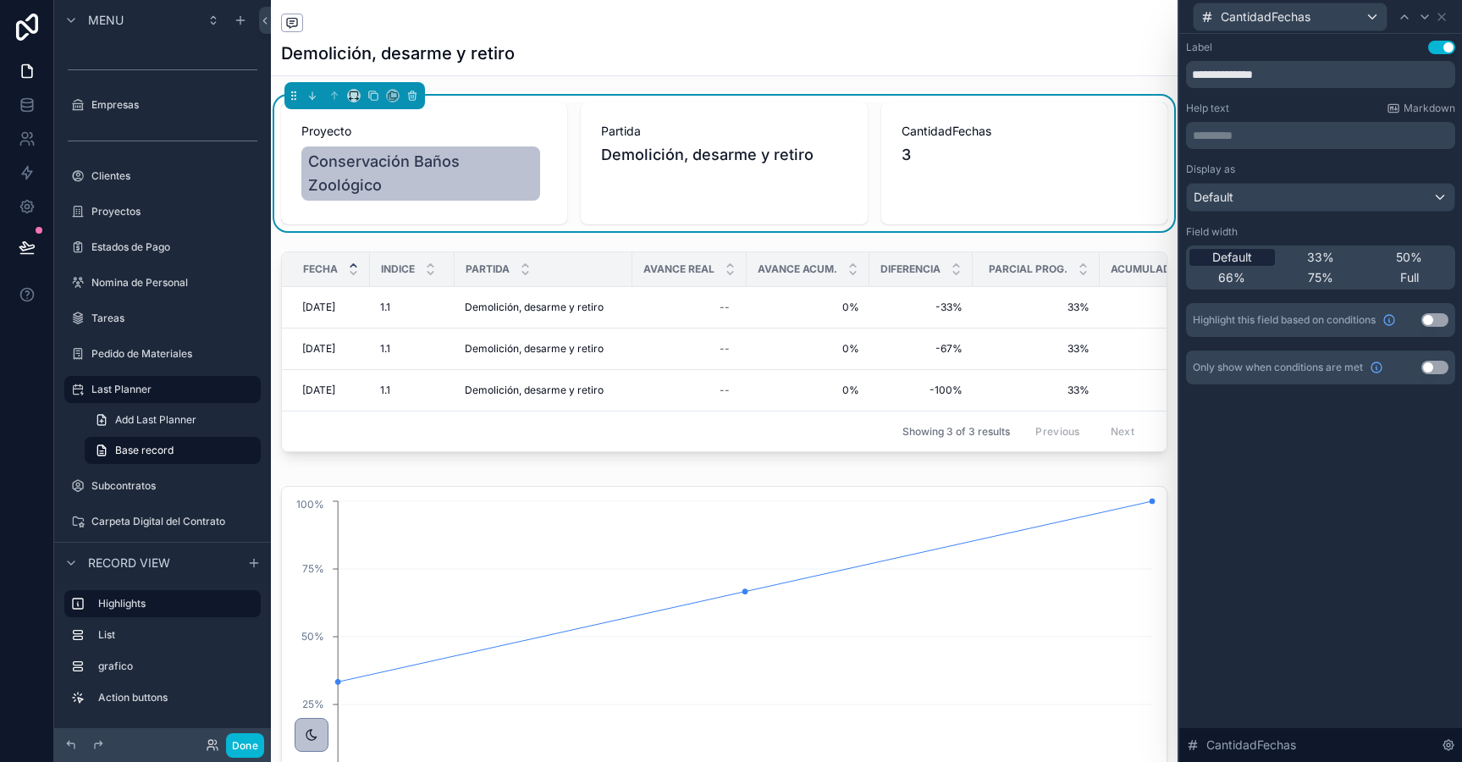
click at [1258, 255] on div "Default" at bounding box center [1231, 257] width 85 height 17
click at [1411, 13] on div at bounding box center [1404, 17] width 20 height 20
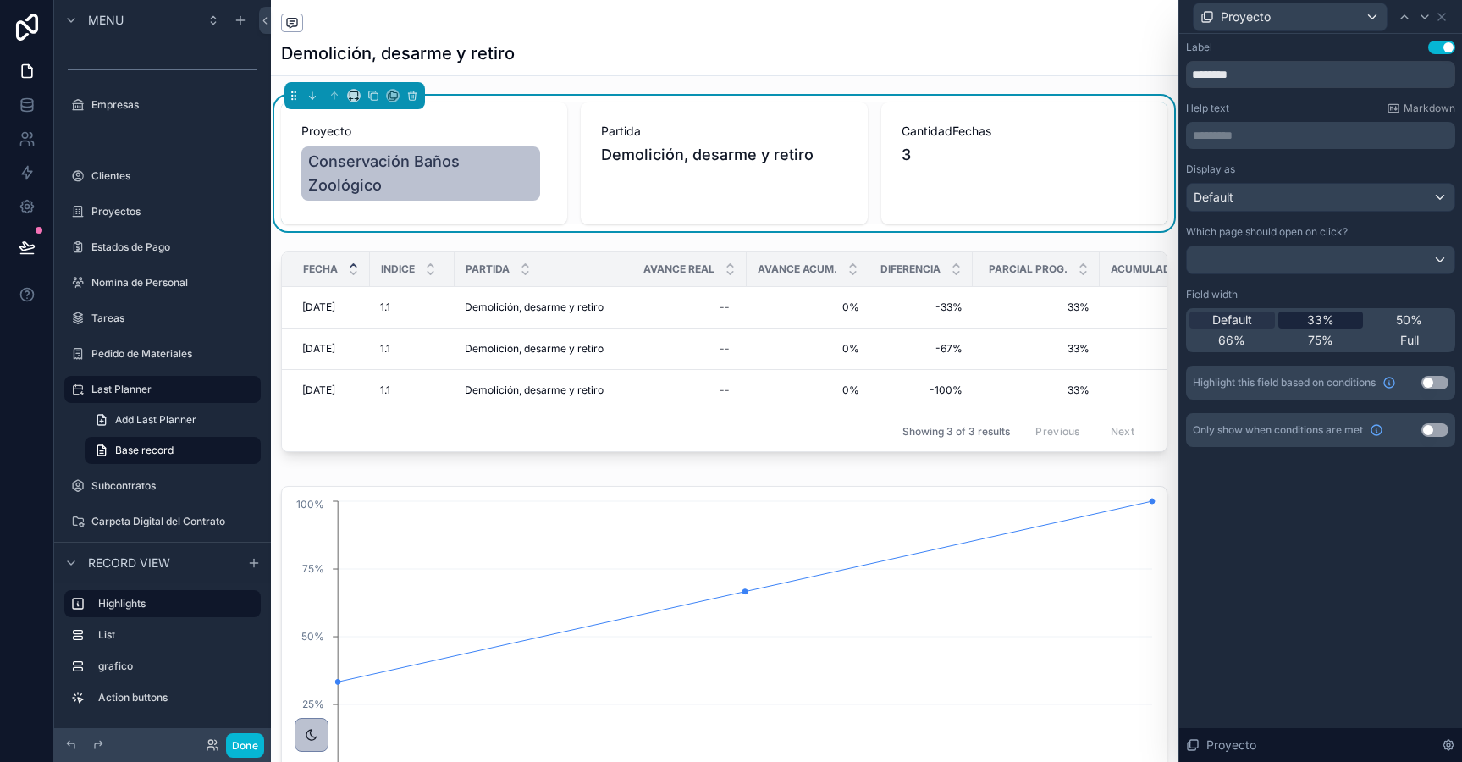
click at [1312, 322] on span "33%" at bounding box center [1320, 320] width 27 height 17
click at [1395, 311] on div "Default 33% 50% 66% 75% Full" at bounding box center [1320, 330] width 269 height 44
click at [1396, 314] on span "50%" at bounding box center [1409, 320] width 26 height 17
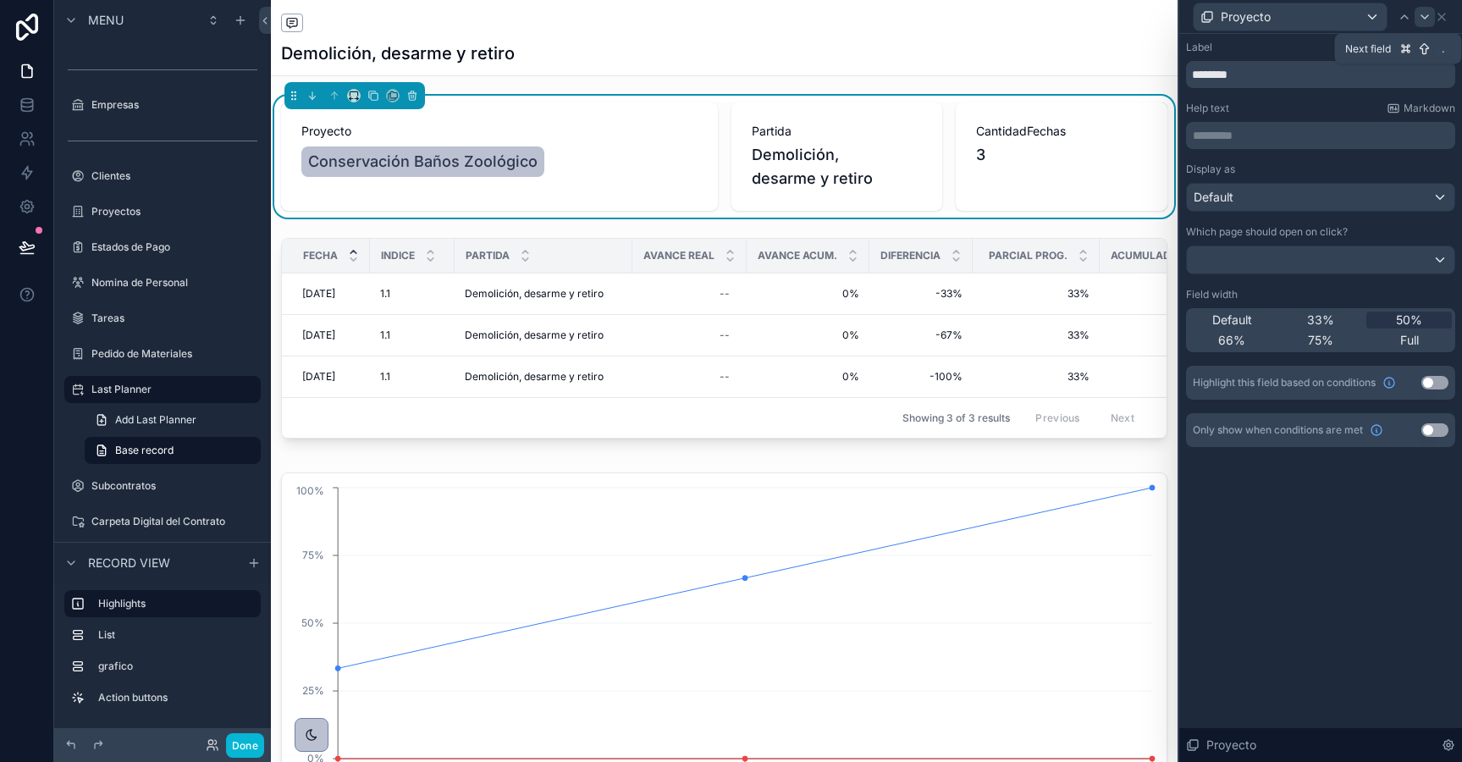
click at [1419, 17] on icon at bounding box center [1425, 17] width 14 height 14
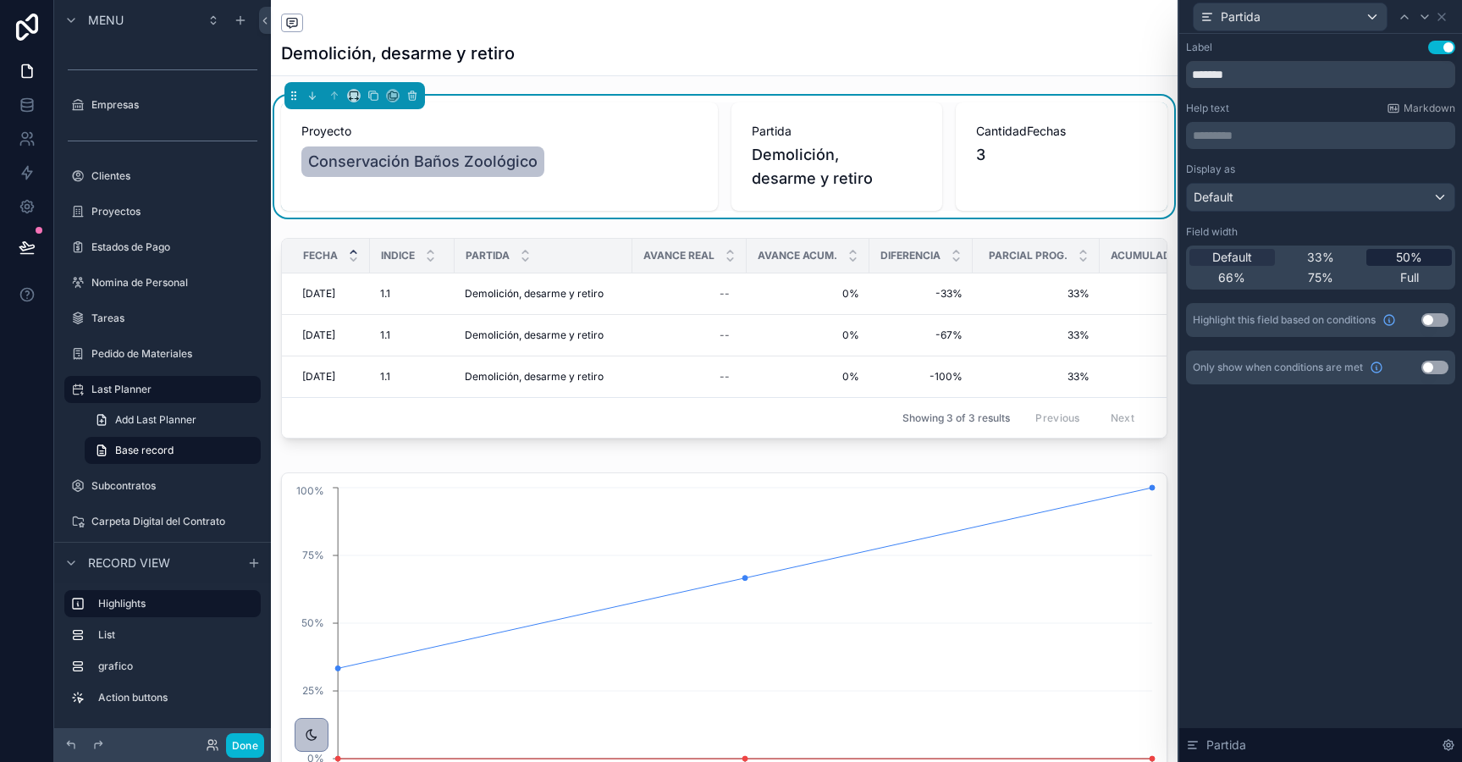
click at [1405, 259] on span "50%" at bounding box center [1409, 257] width 26 height 17
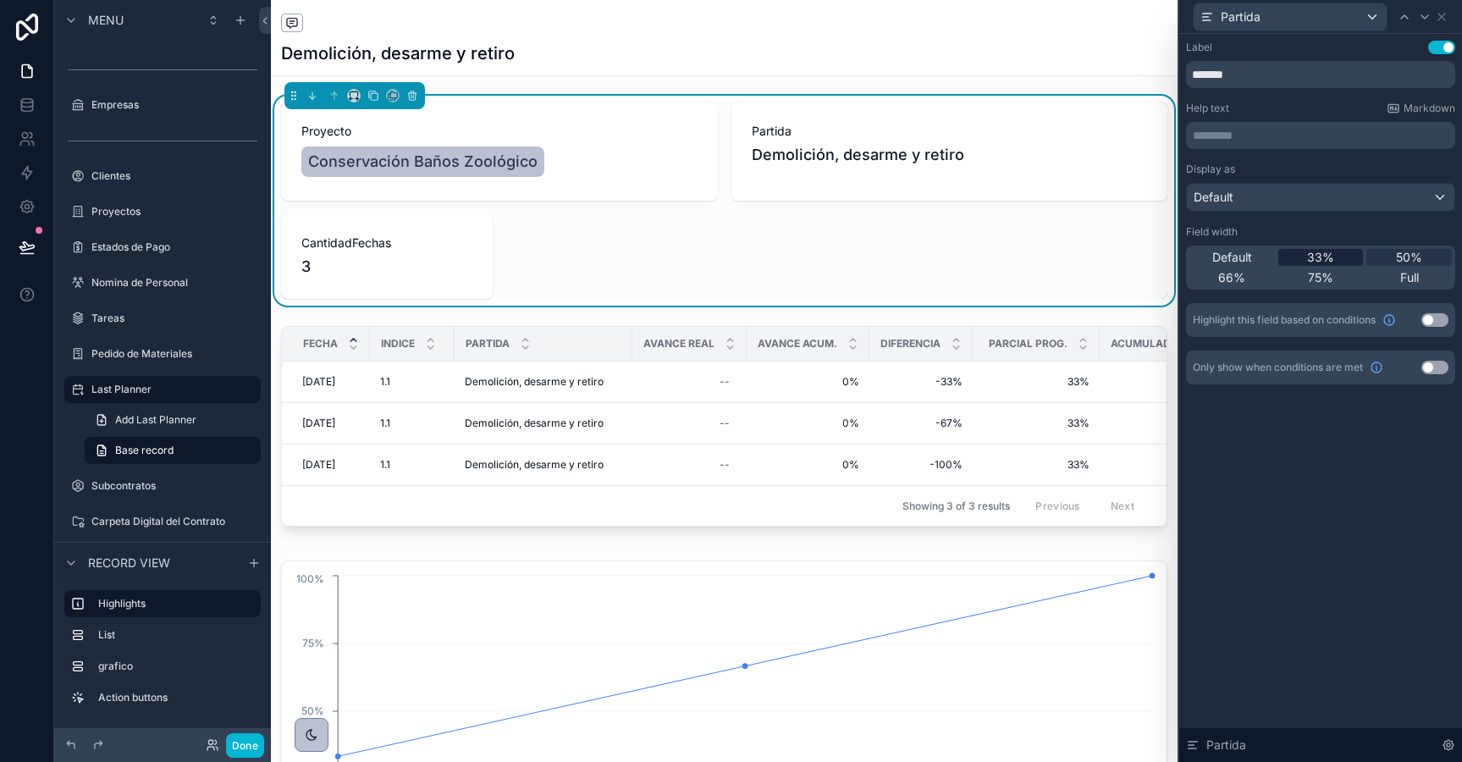
click at [1330, 258] on span "33%" at bounding box center [1320, 257] width 27 height 17
click at [1402, 15] on icon at bounding box center [1405, 17] width 14 height 14
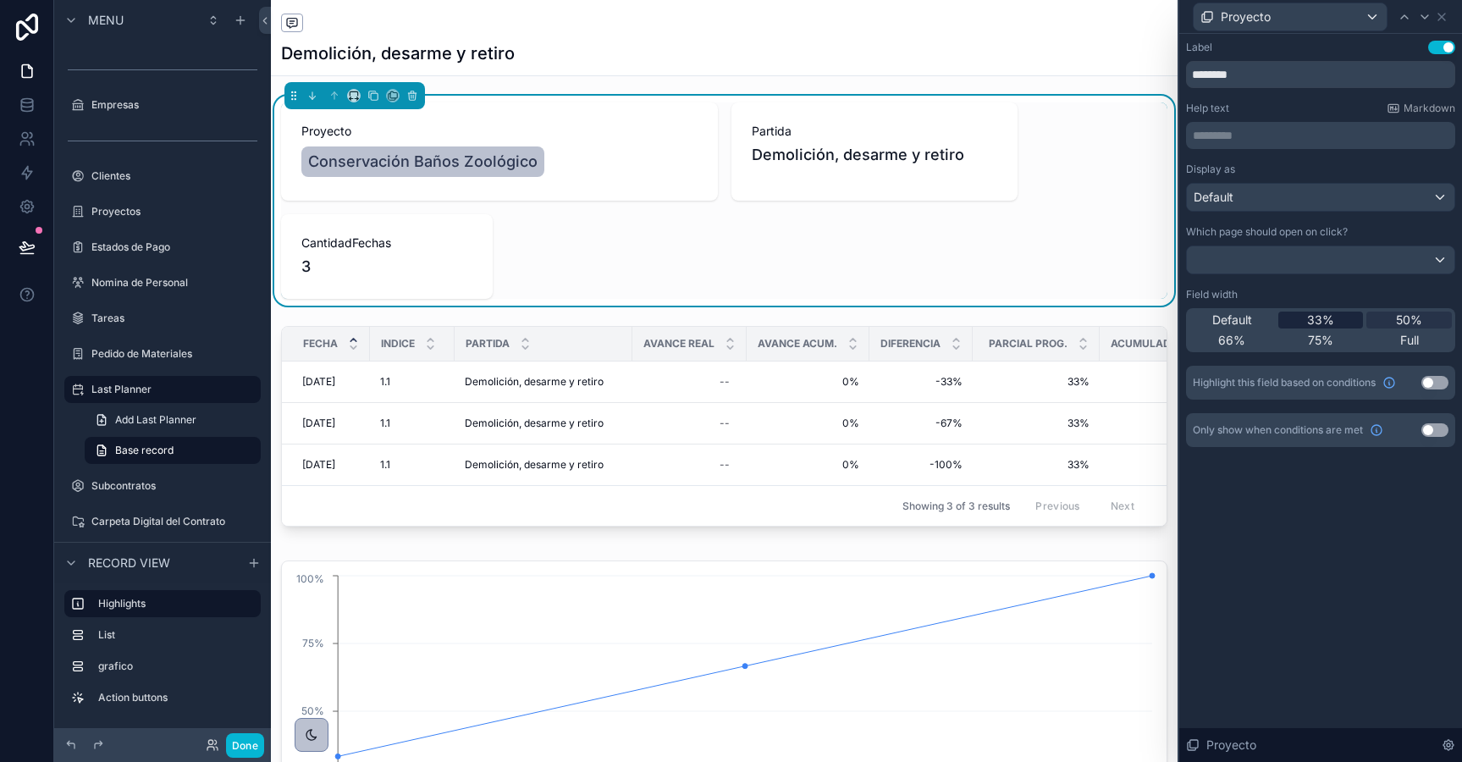
click at [1336, 323] on div "33%" at bounding box center [1320, 320] width 85 height 17
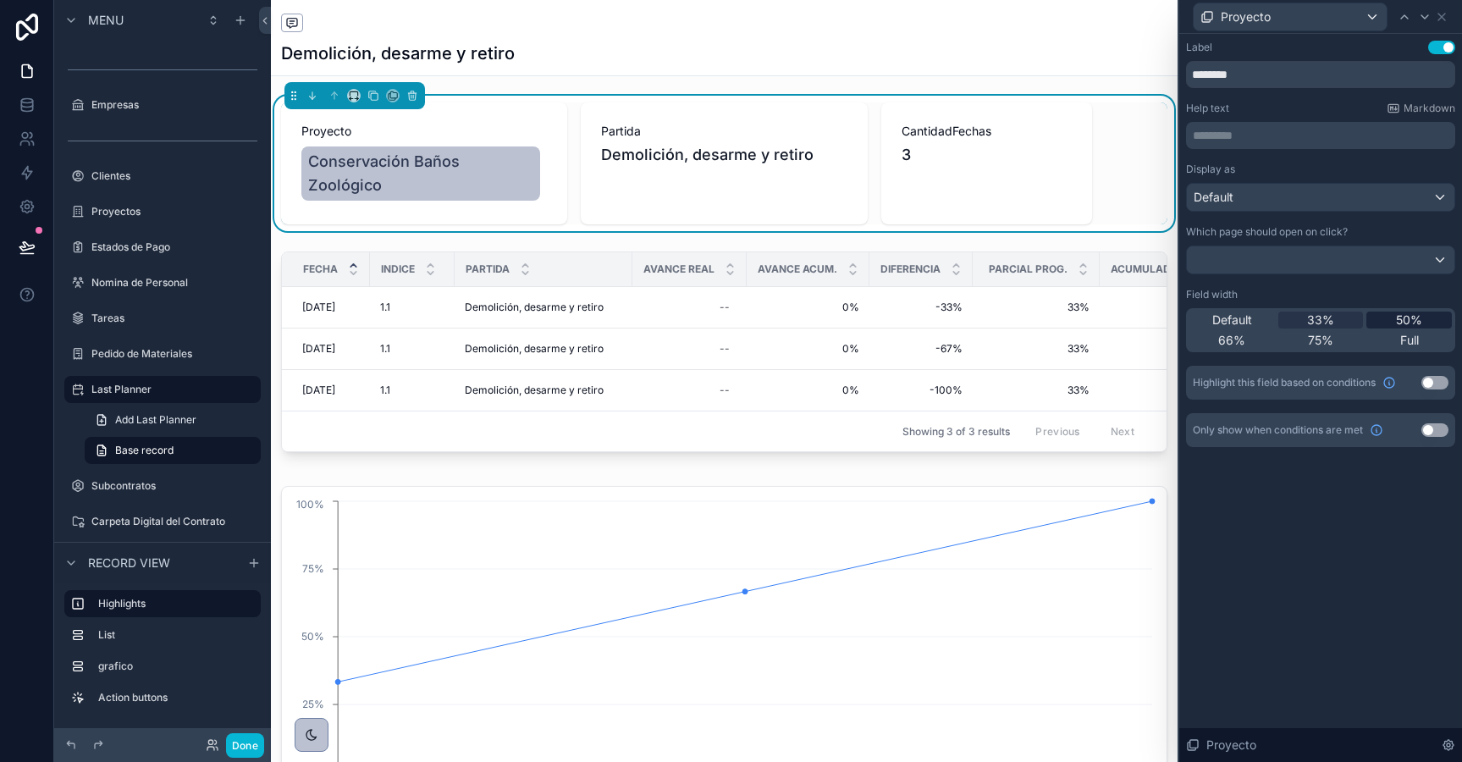
click at [1387, 316] on div "50%" at bounding box center [1408, 320] width 85 height 17
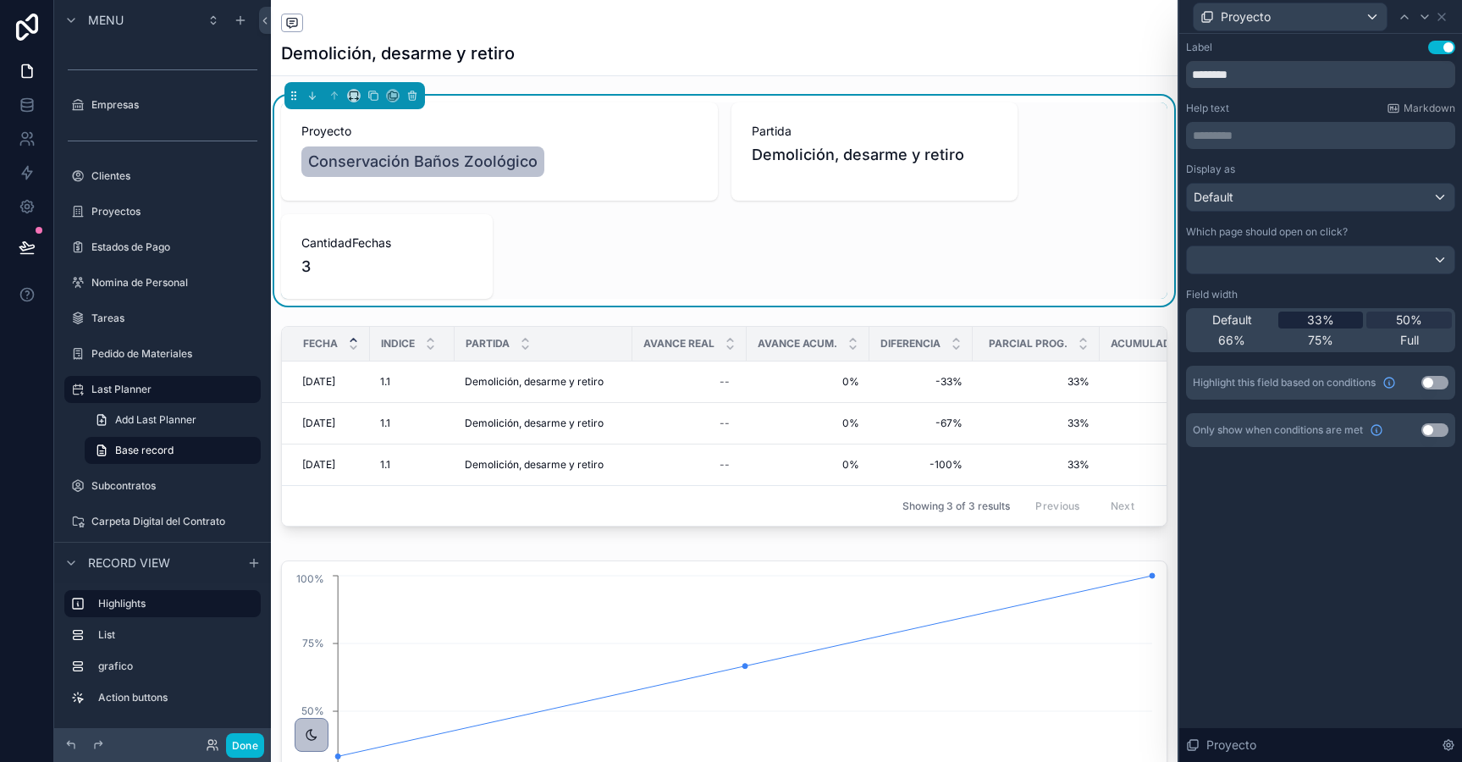
click at [1338, 322] on div "33%" at bounding box center [1320, 320] width 85 height 17
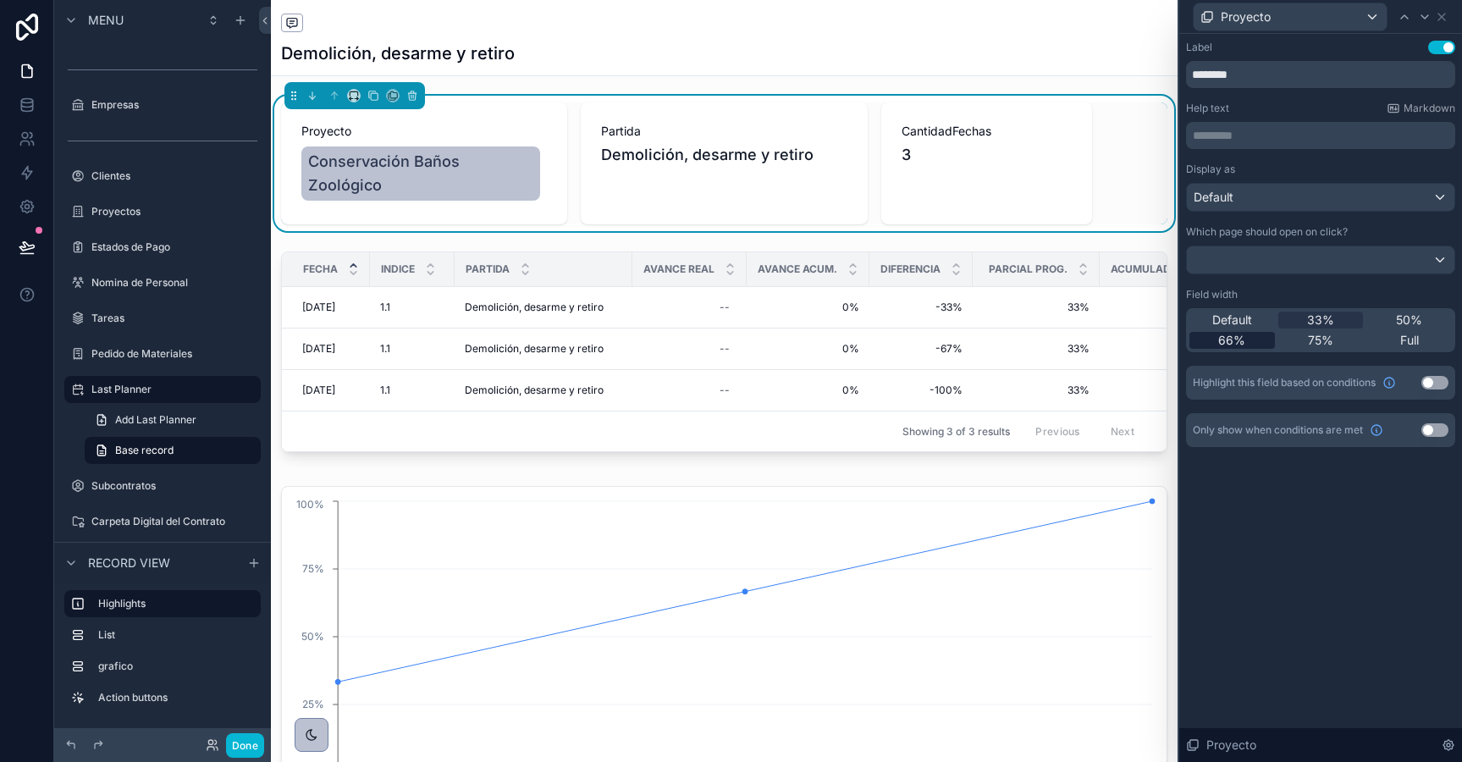
click at [1238, 337] on span "66%" at bounding box center [1231, 340] width 27 height 17
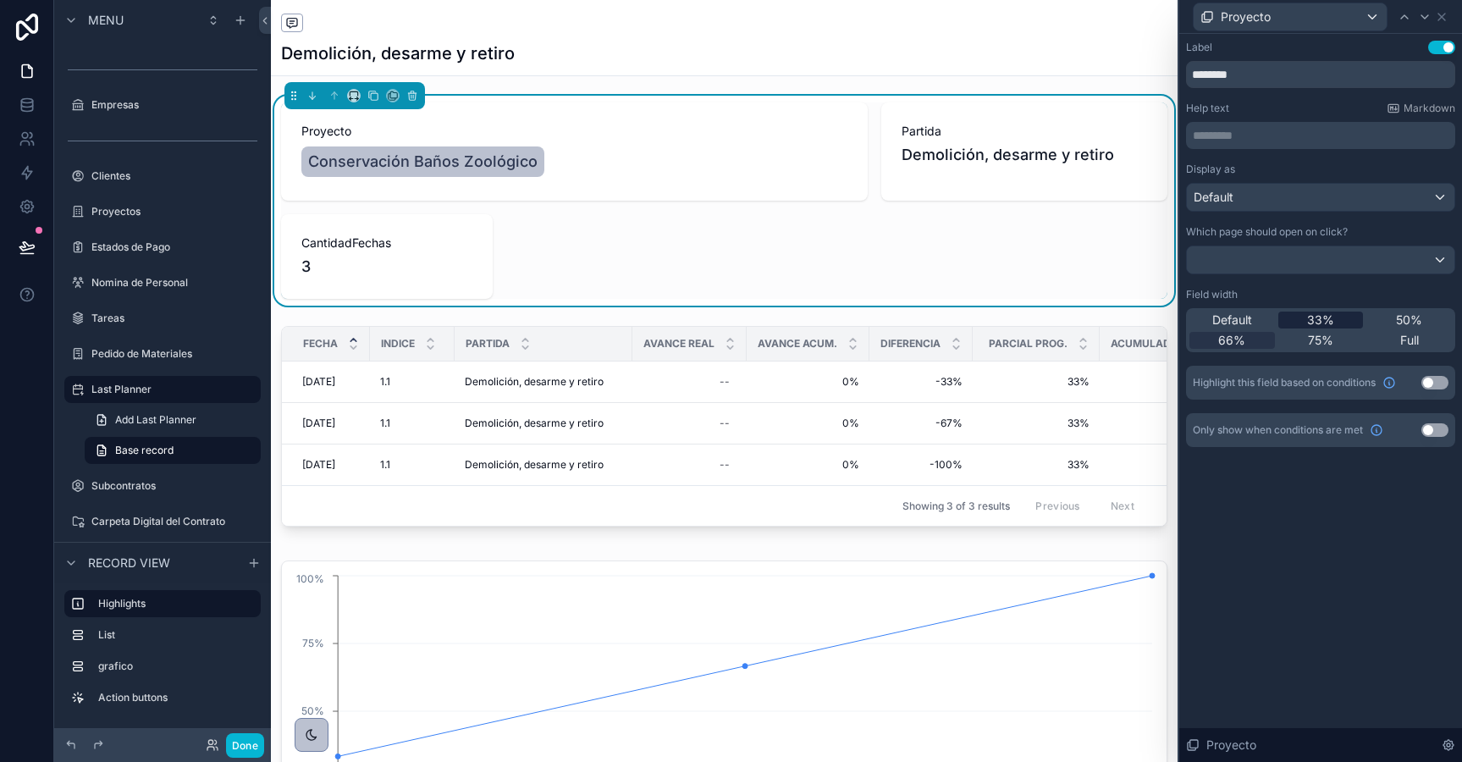
click at [1317, 317] on span "33%" at bounding box center [1320, 320] width 27 height 17
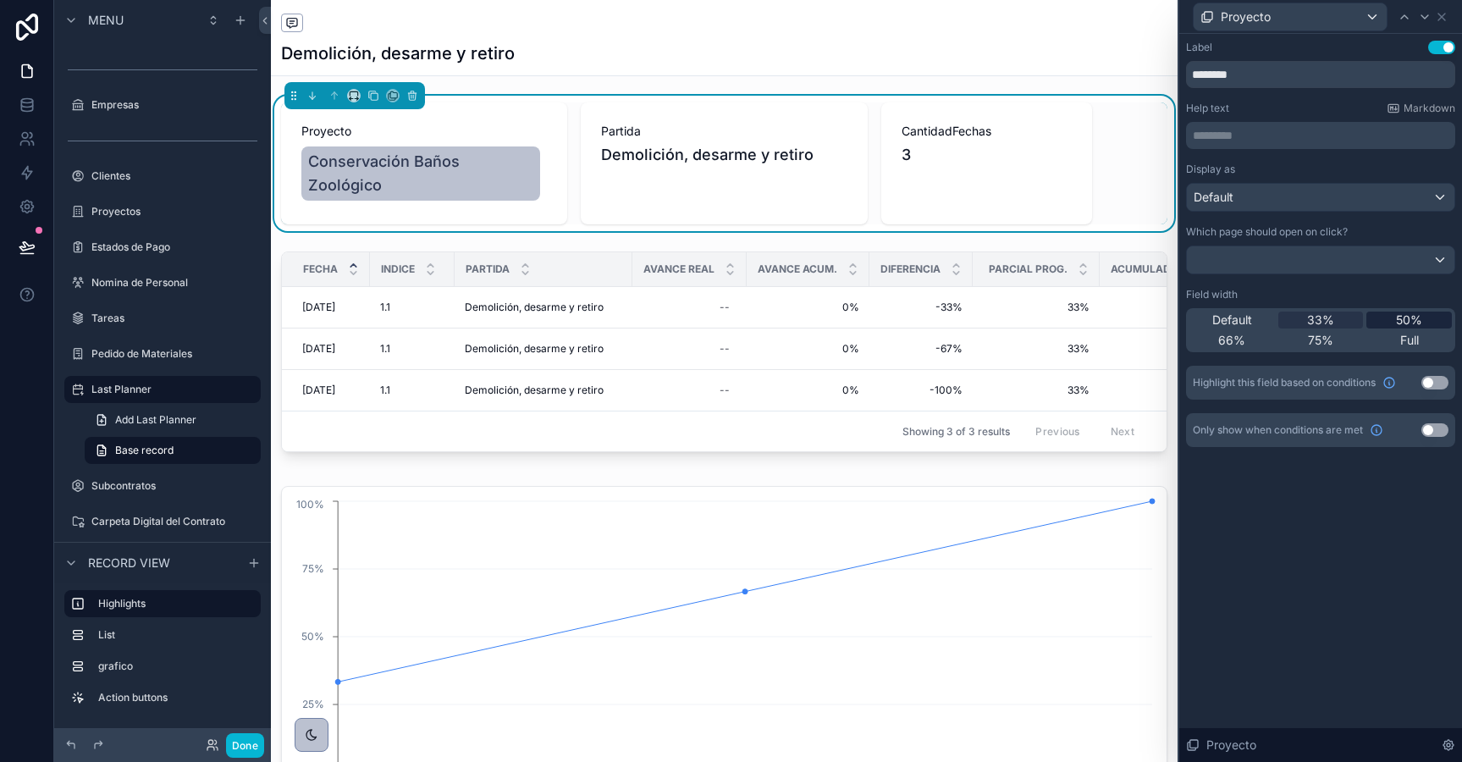
click at [1404, 315] on span "50%" at bounding box center [1409, 320] width 26 height 17
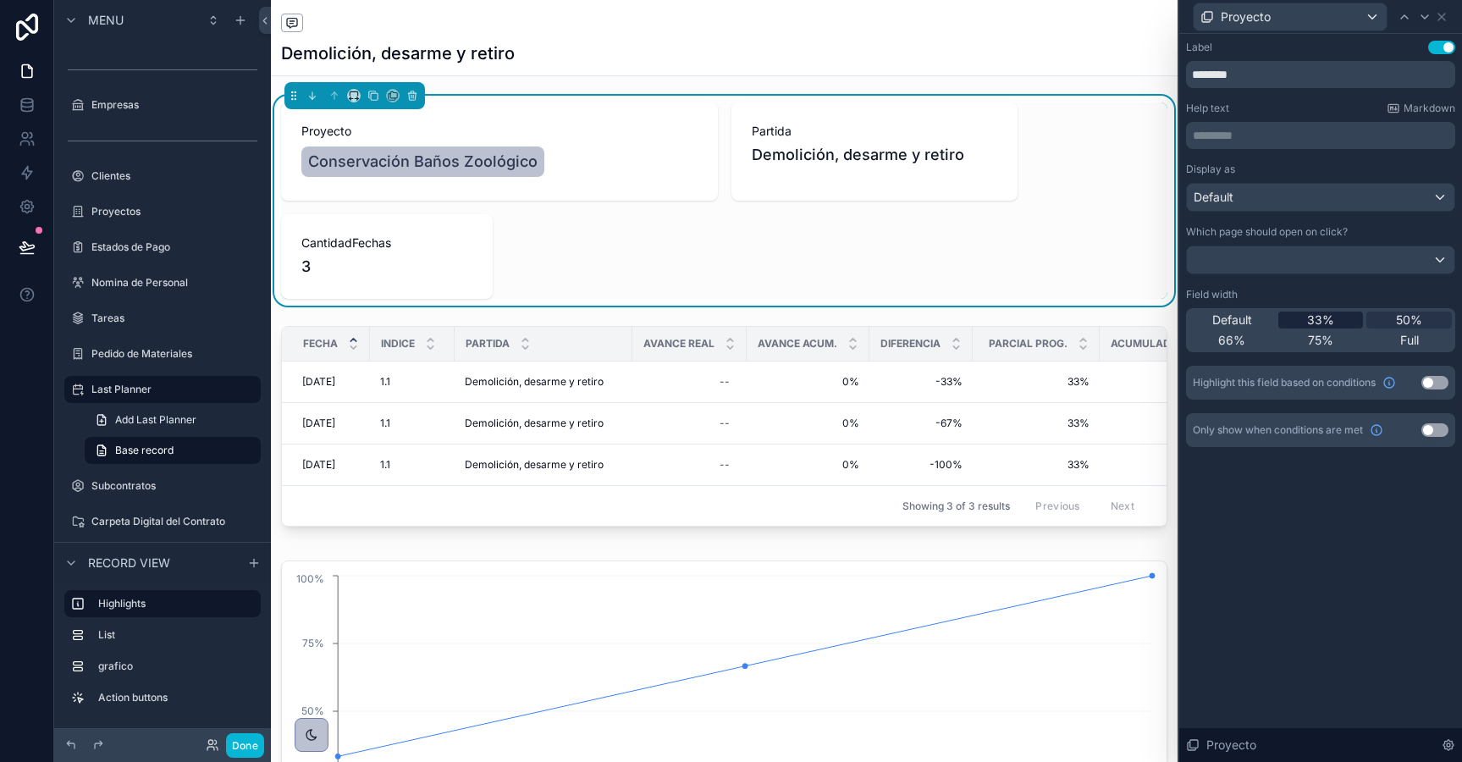
click at [1326, 312] on span "33%" at bounding box center [1320, 320] width 27 height 17
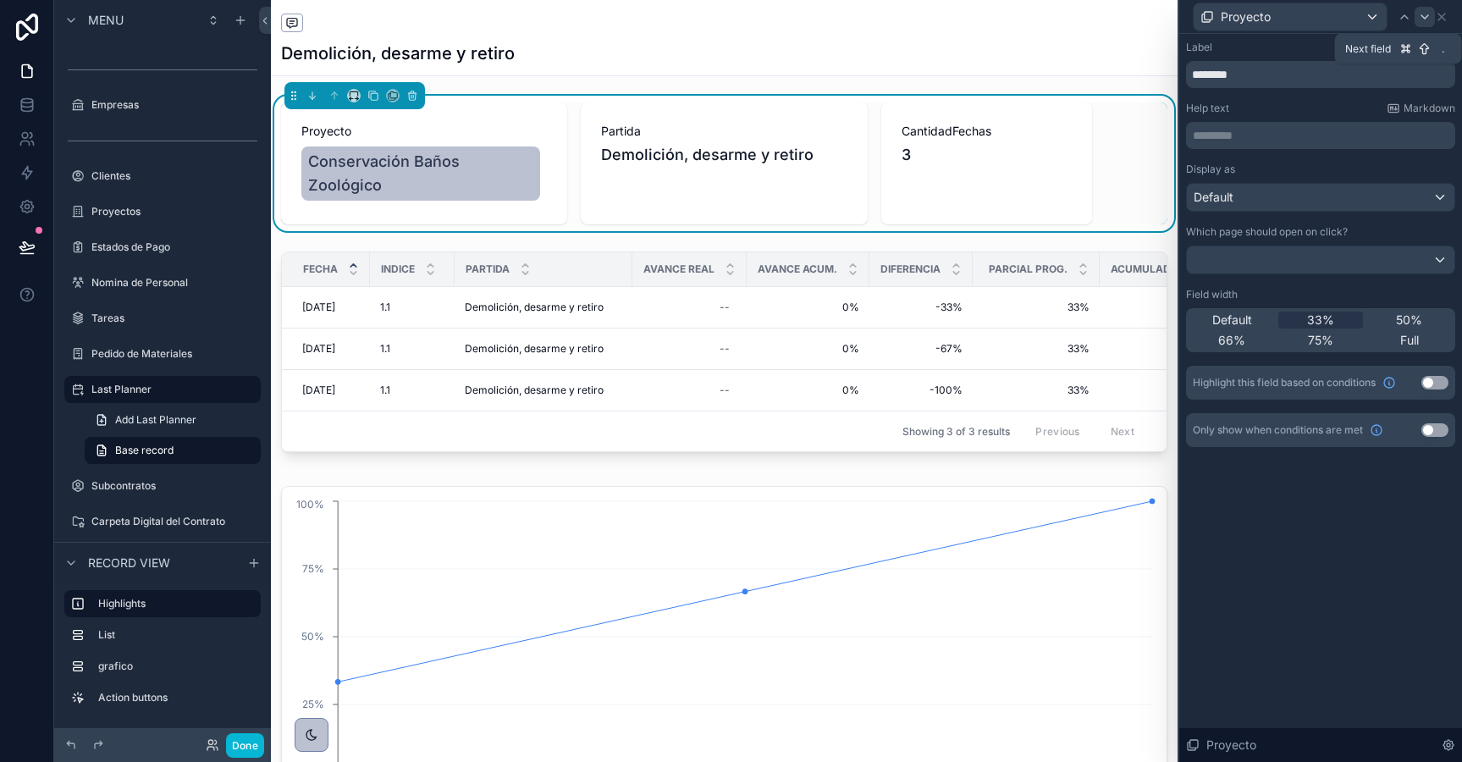
click at [1425, 19] on icon at bounding box center [1425, 17] width 14 height 14
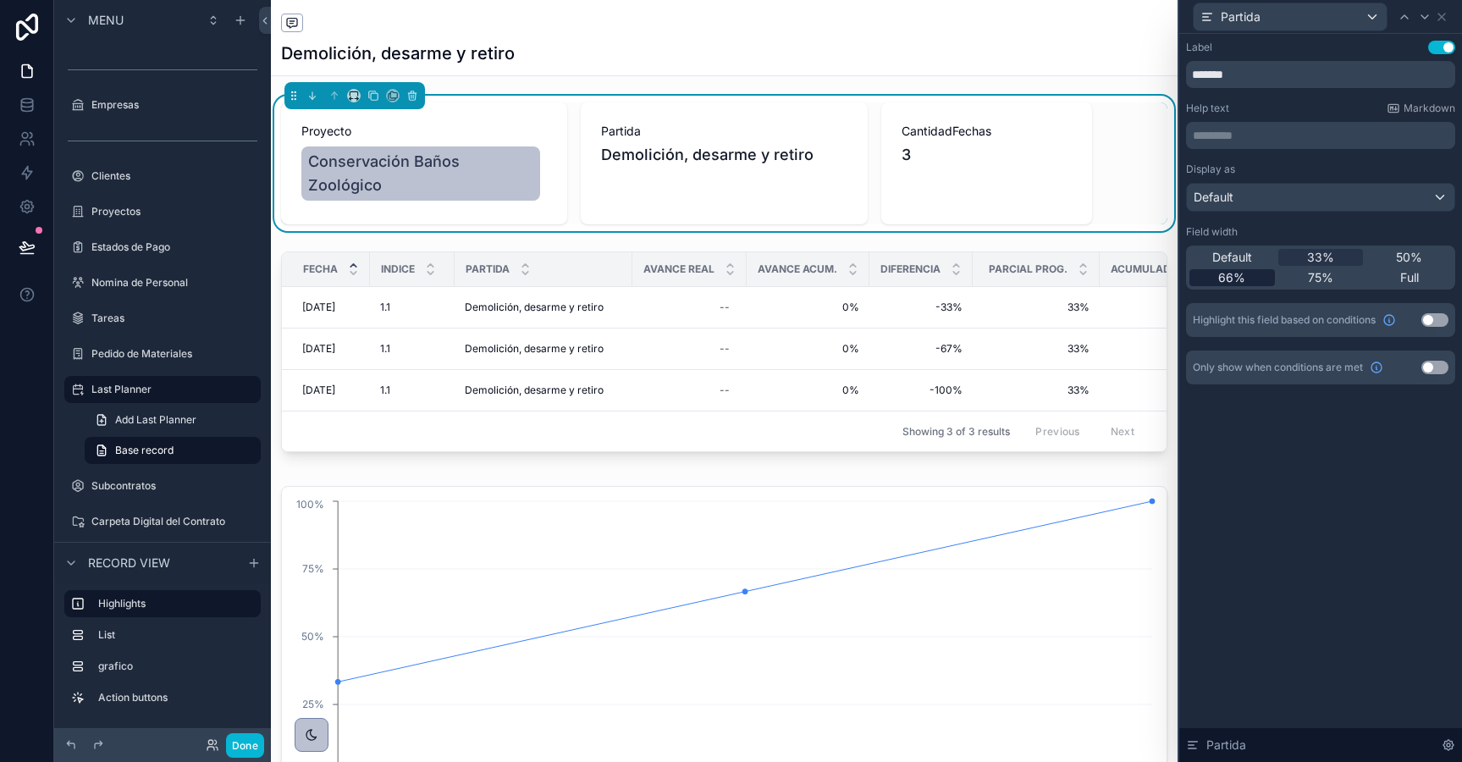
click at [1238, 280] on span "66%" at bounding box center [1231, 277] width 27 height 17
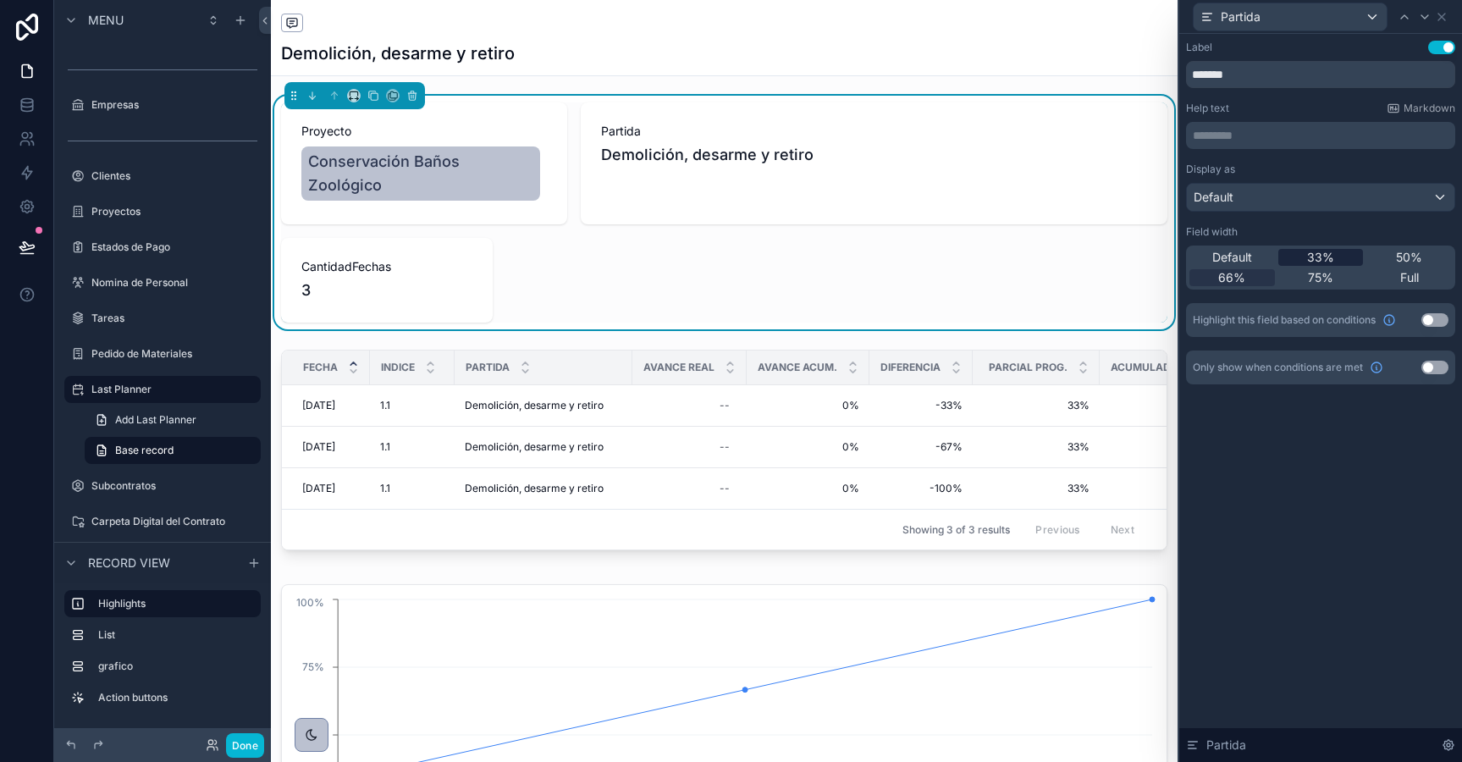
click at [1314, 261] on span "33%" at bounding box center [1320, 257] width 27 height 17
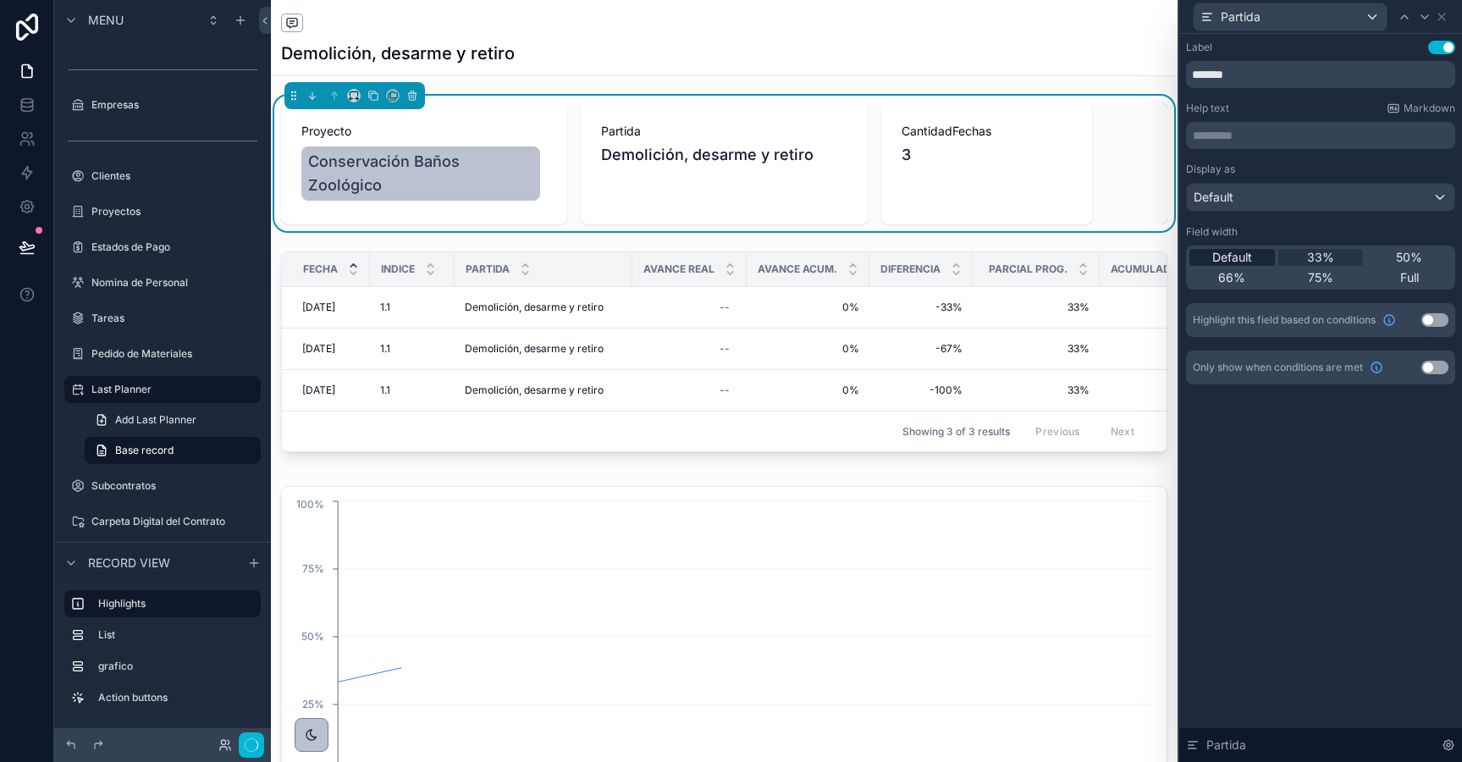
click at [1240, 262] on span "Default" at bounding box center [1232, 257] width 40 height 17
click at [1290, 257] on div "33%" at bounding box center [1320, 257] width 85 height 17
click at [1426, 19] on icon at bounding box center [1425, 17] width 14 height 14
click at [1304, 257] on div "33%" at bounding box center [1320, 257] width 85 height 17
click at [1444, 19] on icon at bounding box center [1441, 17] width 7 height 7
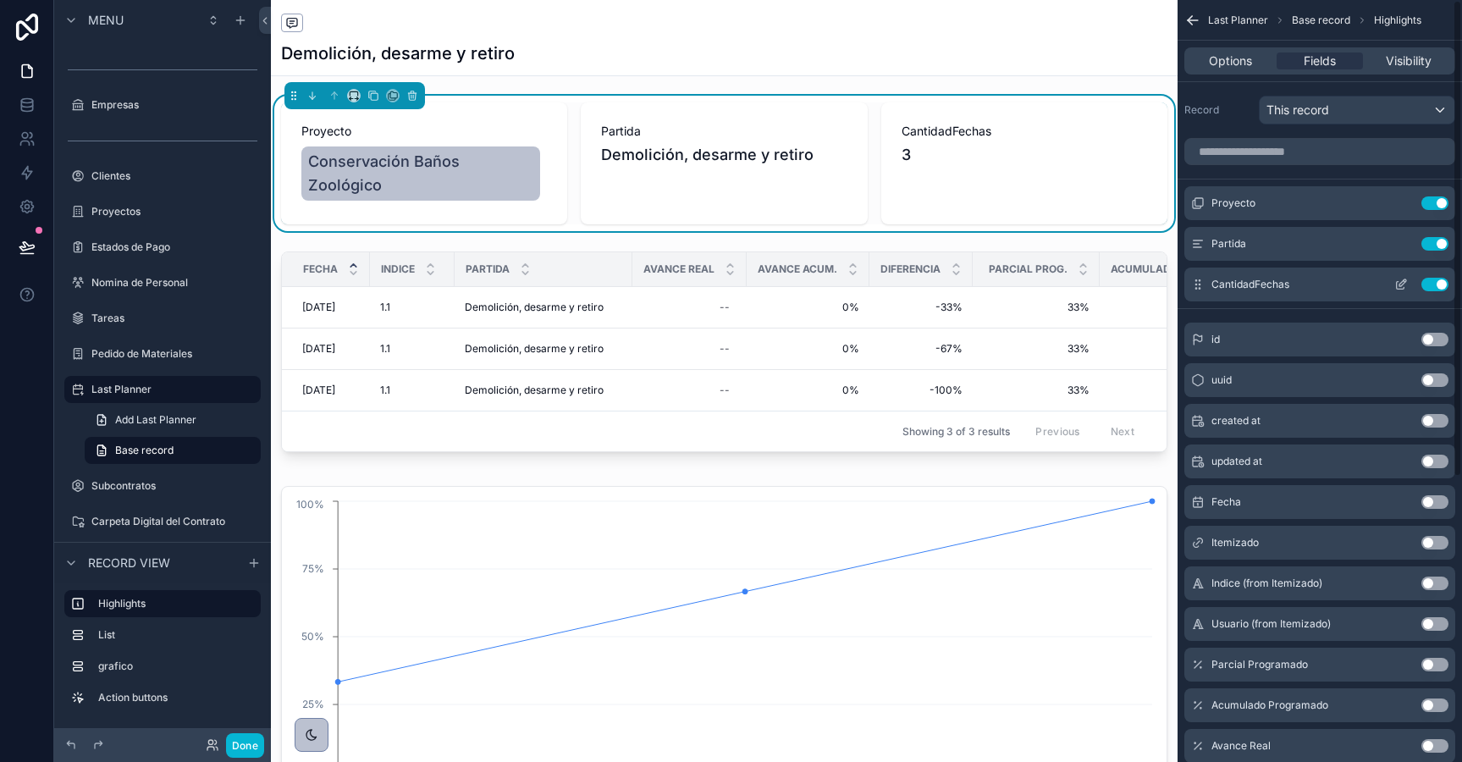
click at [1404, 290] on icon "scrollable content" at bounding box center [1401, 285] width 14 height 14
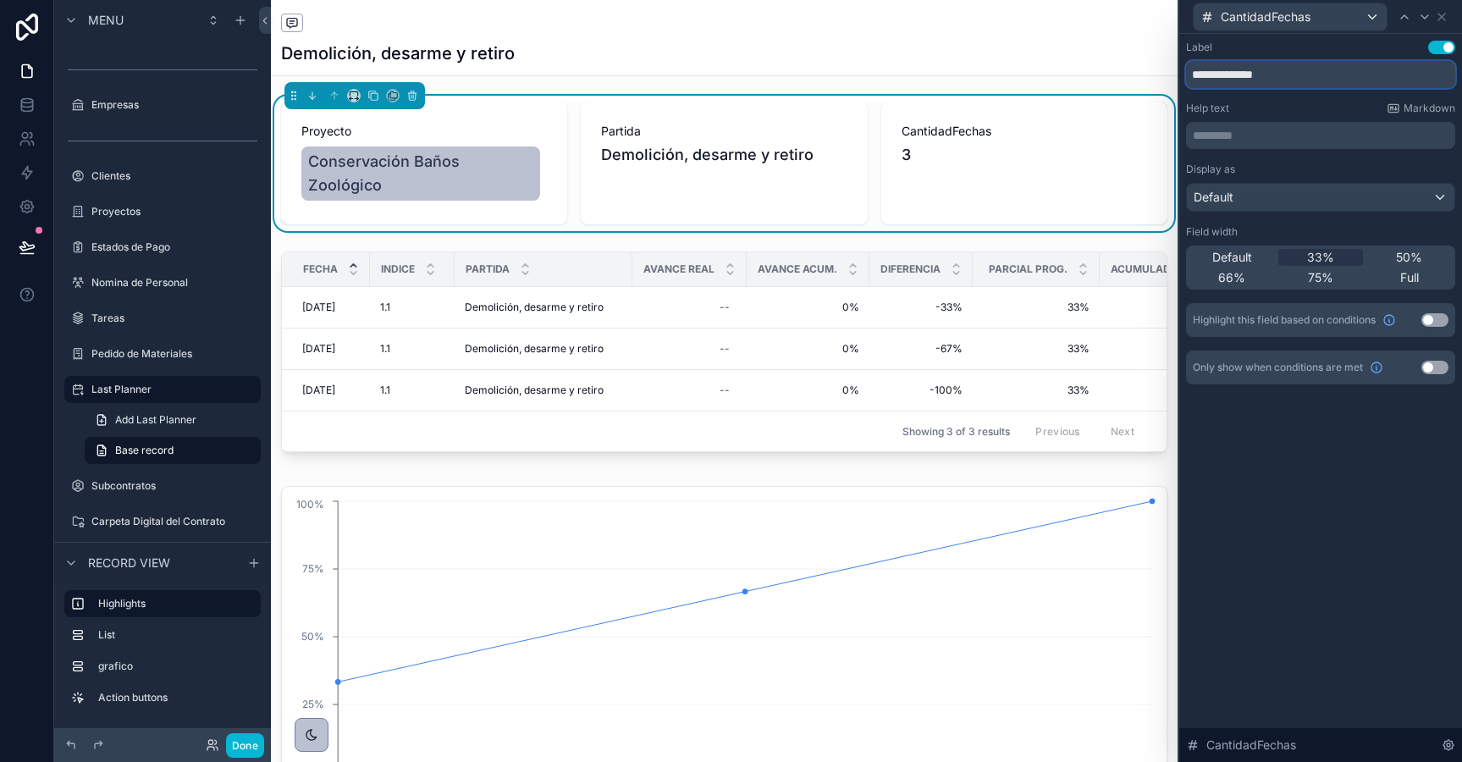
click at [1227, 83] on input "**********" at bounding box center [1320, 74] width 269 height 27
click at [1195, 78] on input "*******" at bounding box center [1320, 74] width 269 height 27
type input "*******"
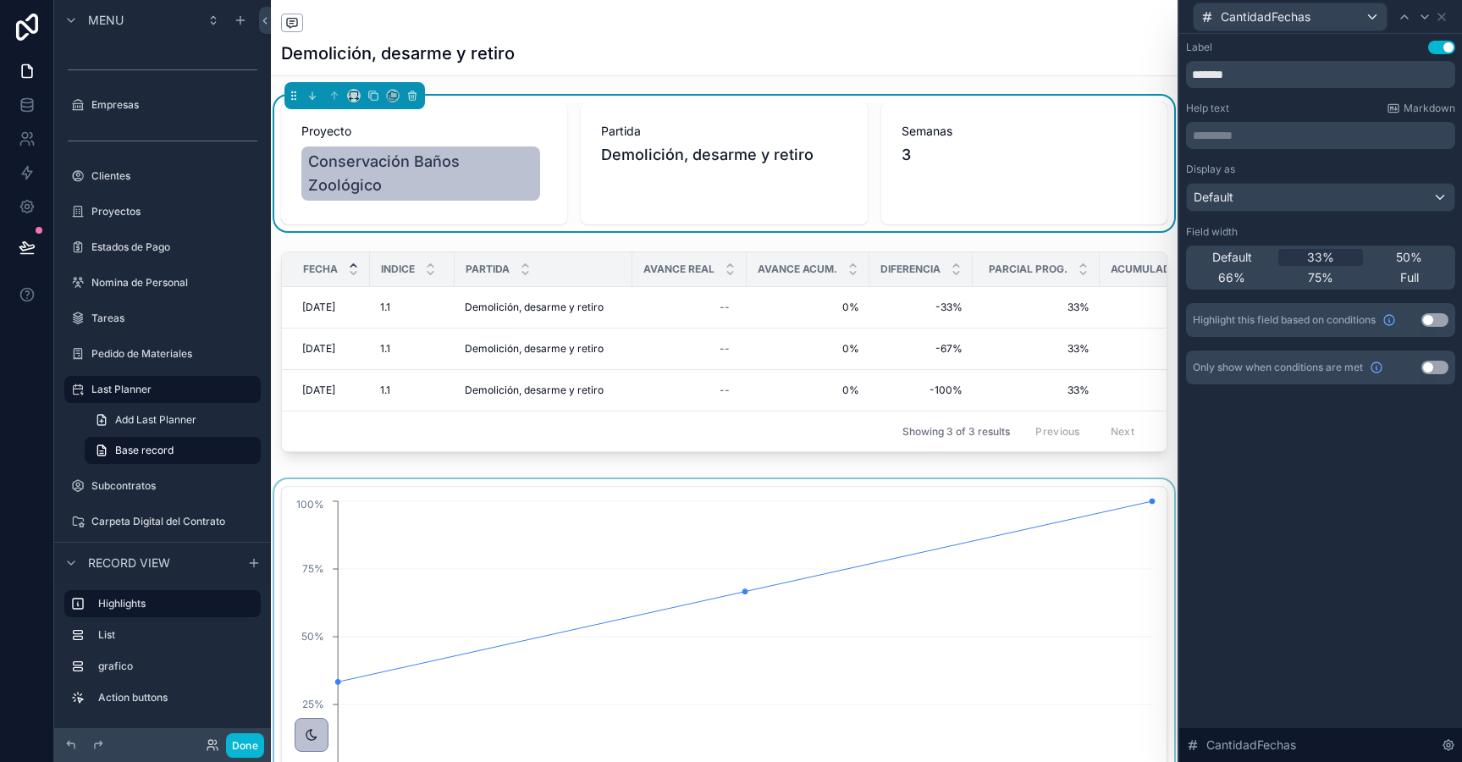
click at [611, 498] on div "scrollable content" at bounding box center [724, 659] width 907 height 361
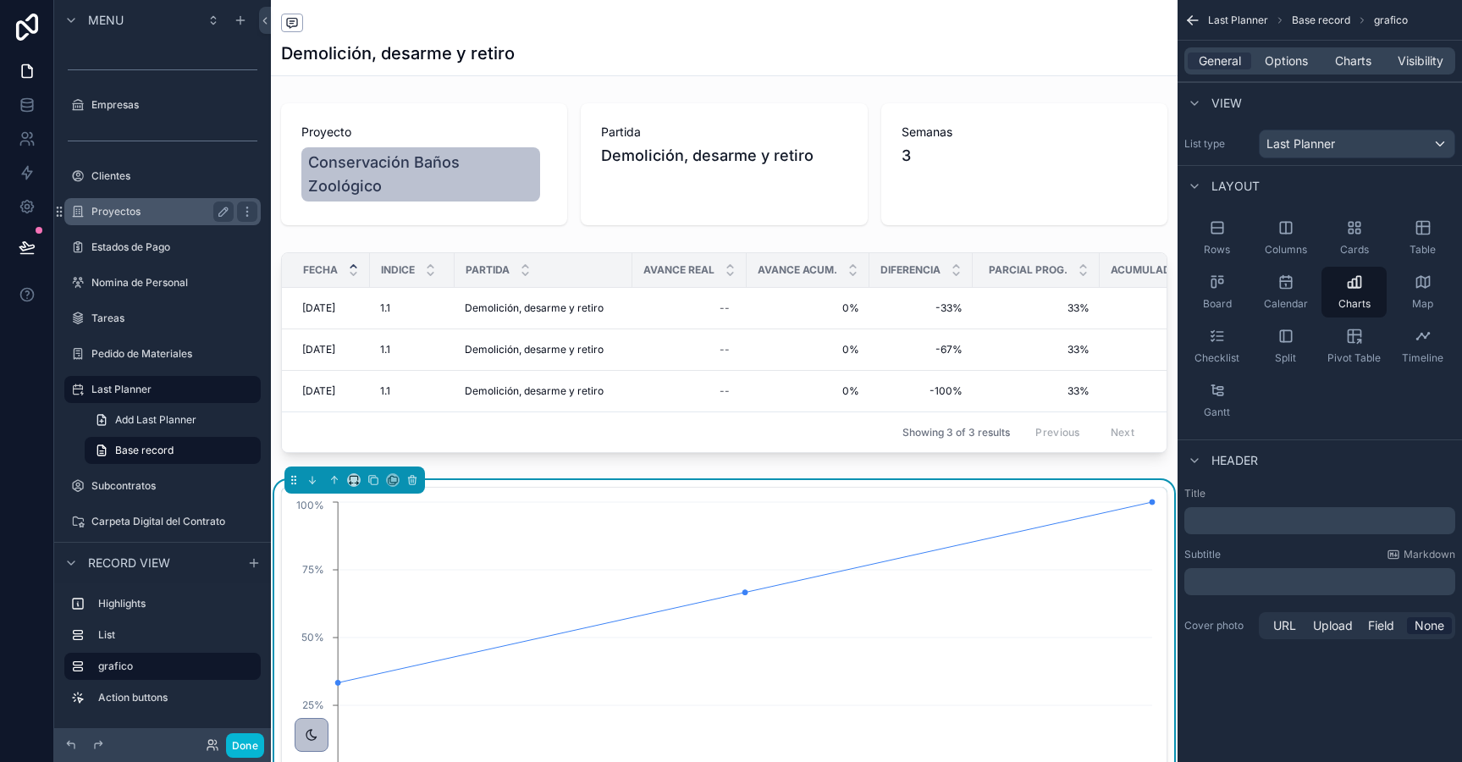
click at [145, 212] on label "Proyectos" at bounding box center [158, 212] width 135 height 14
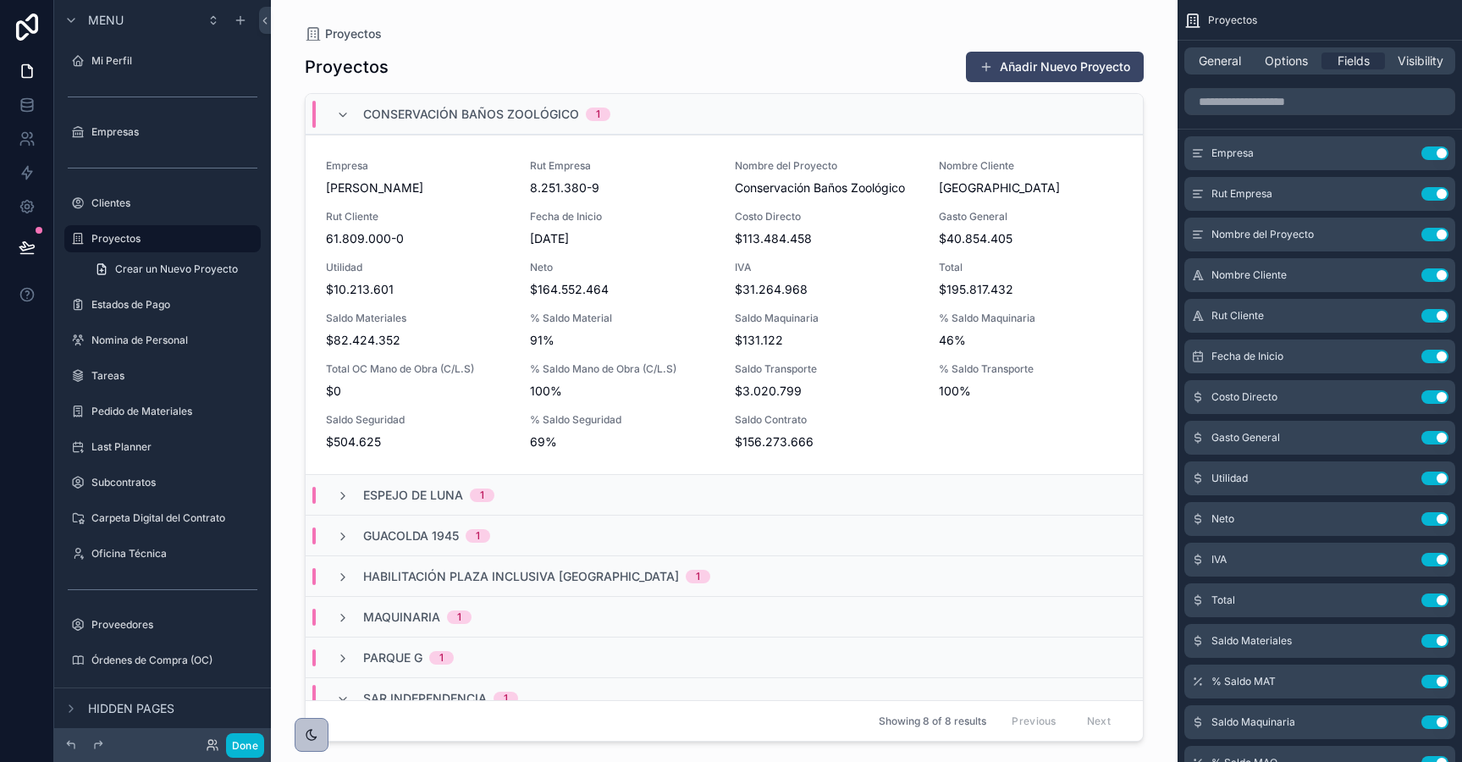
click at [573, 316] on div "scrollable content" at bounding box center [724, 371] width 866 height 742
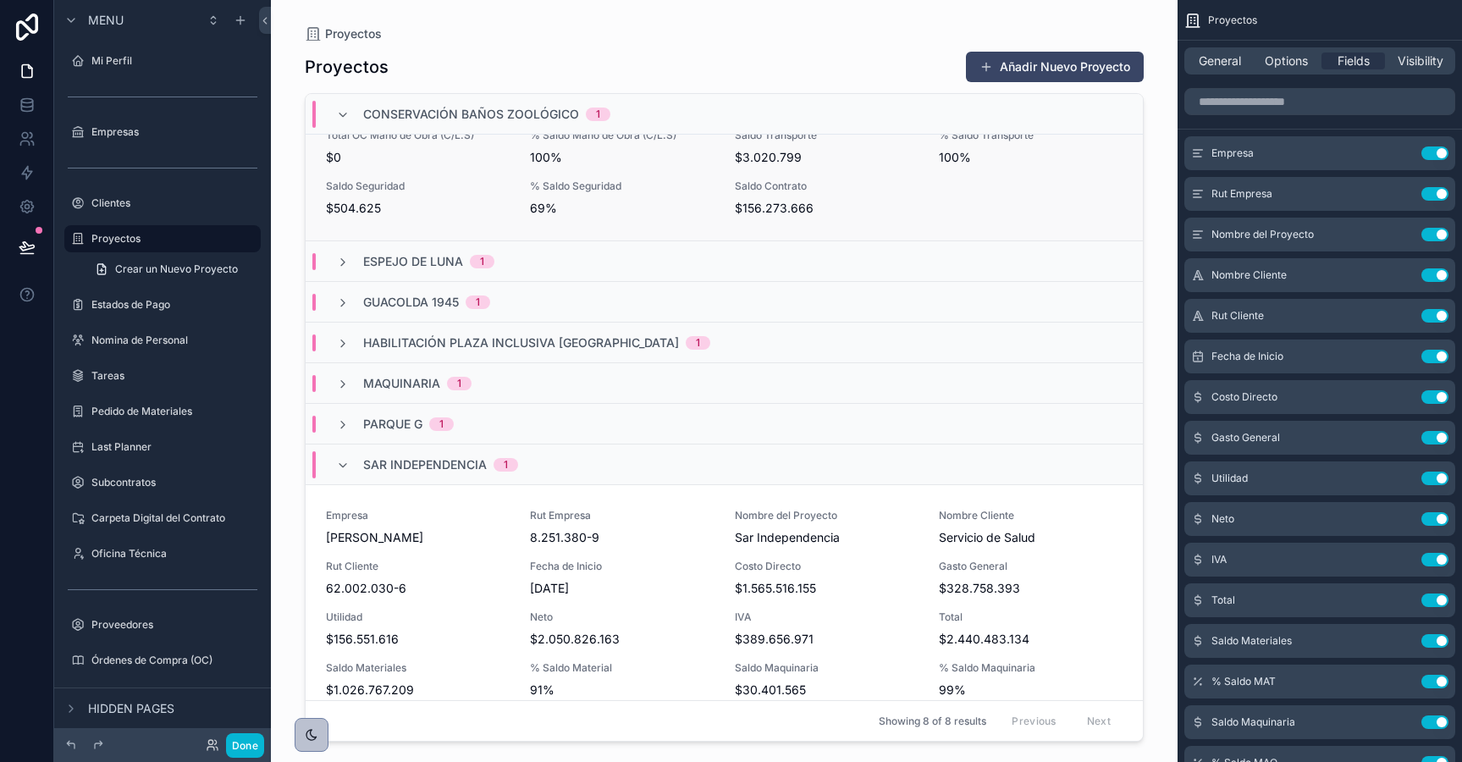
scroll to position [301, 0]
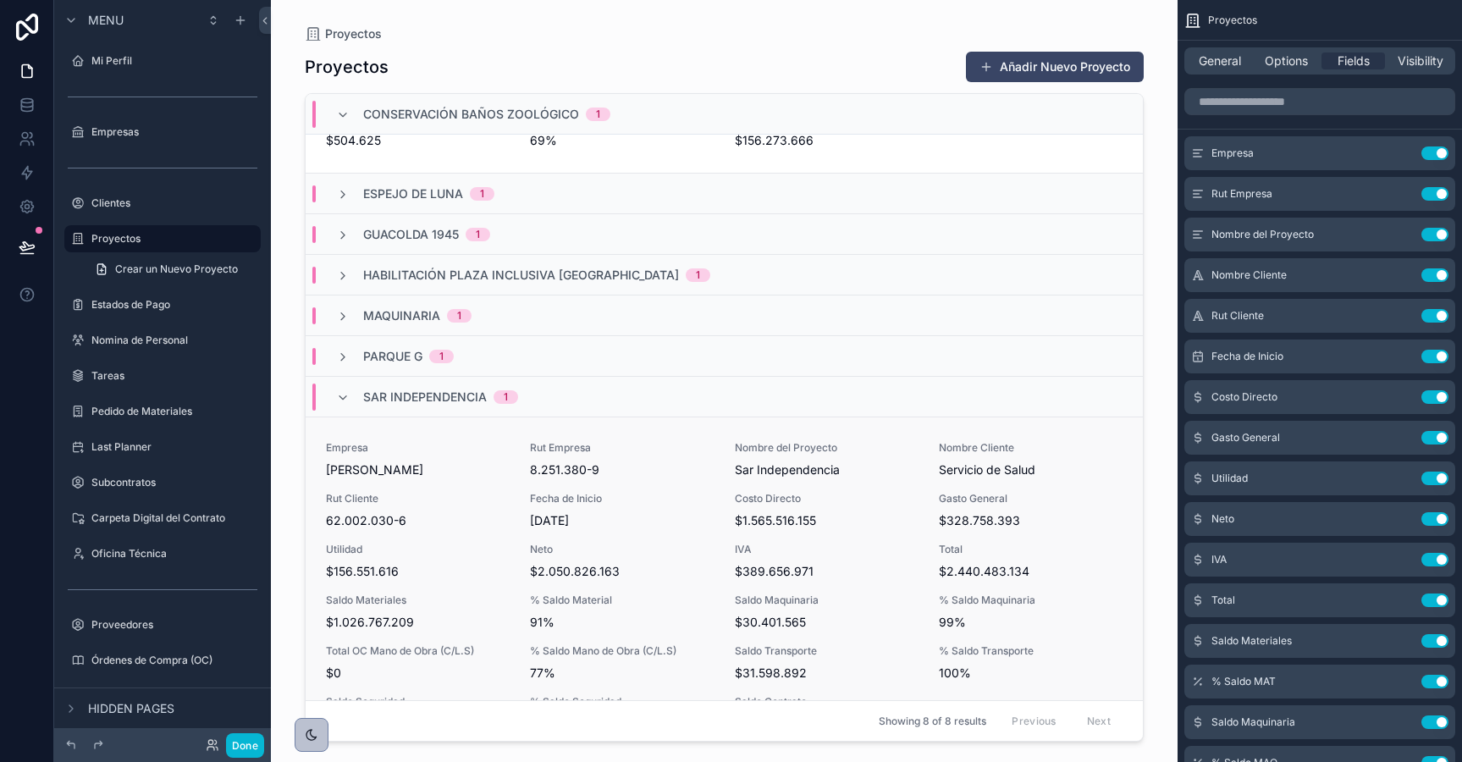
click at [515, 592] on div "Empresa Rodolfo Espina Santander Rut Empresa 8.251.380-9 Nombre del Proyecto Sa…" at bounding box center [724, 586] width 797 height 291
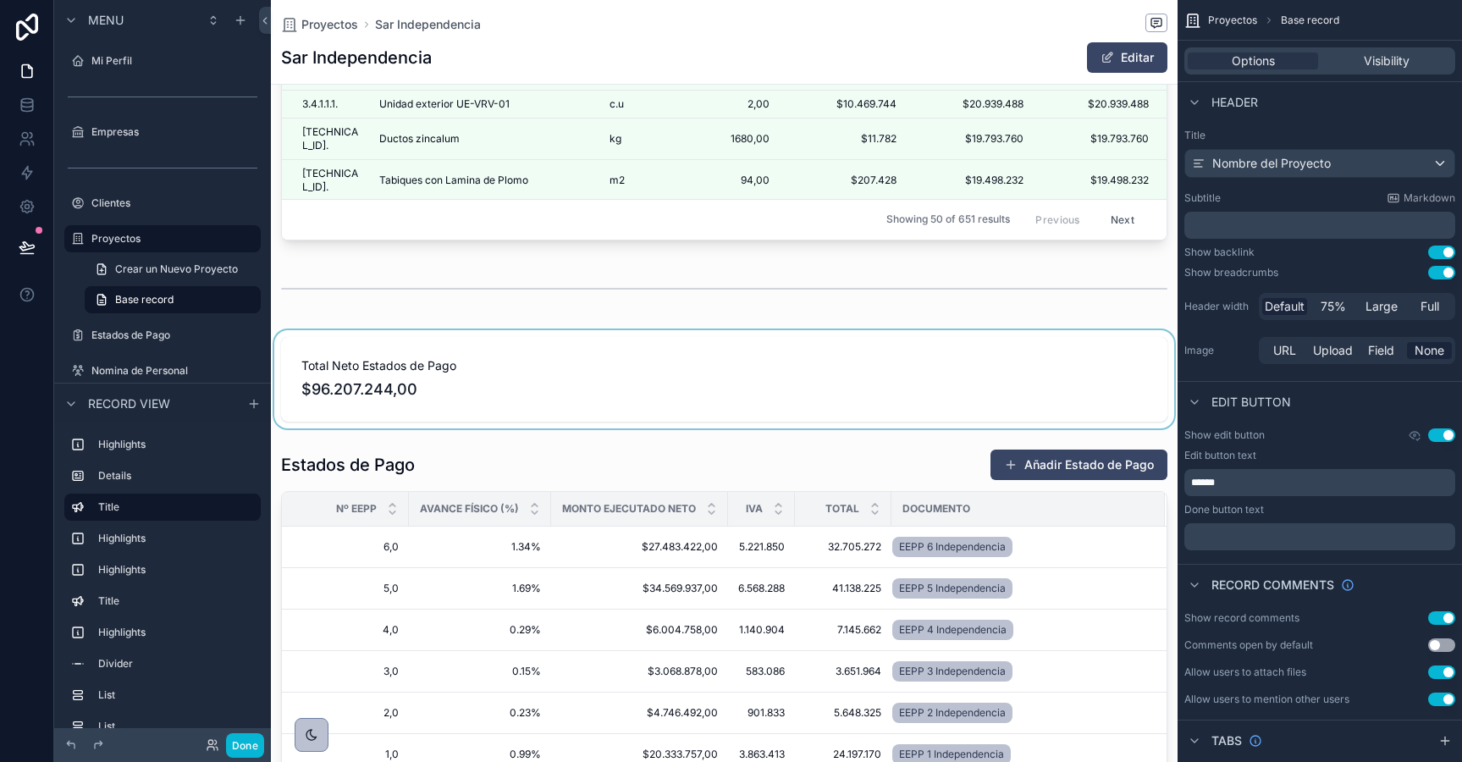
scroll to position [3863, 0]
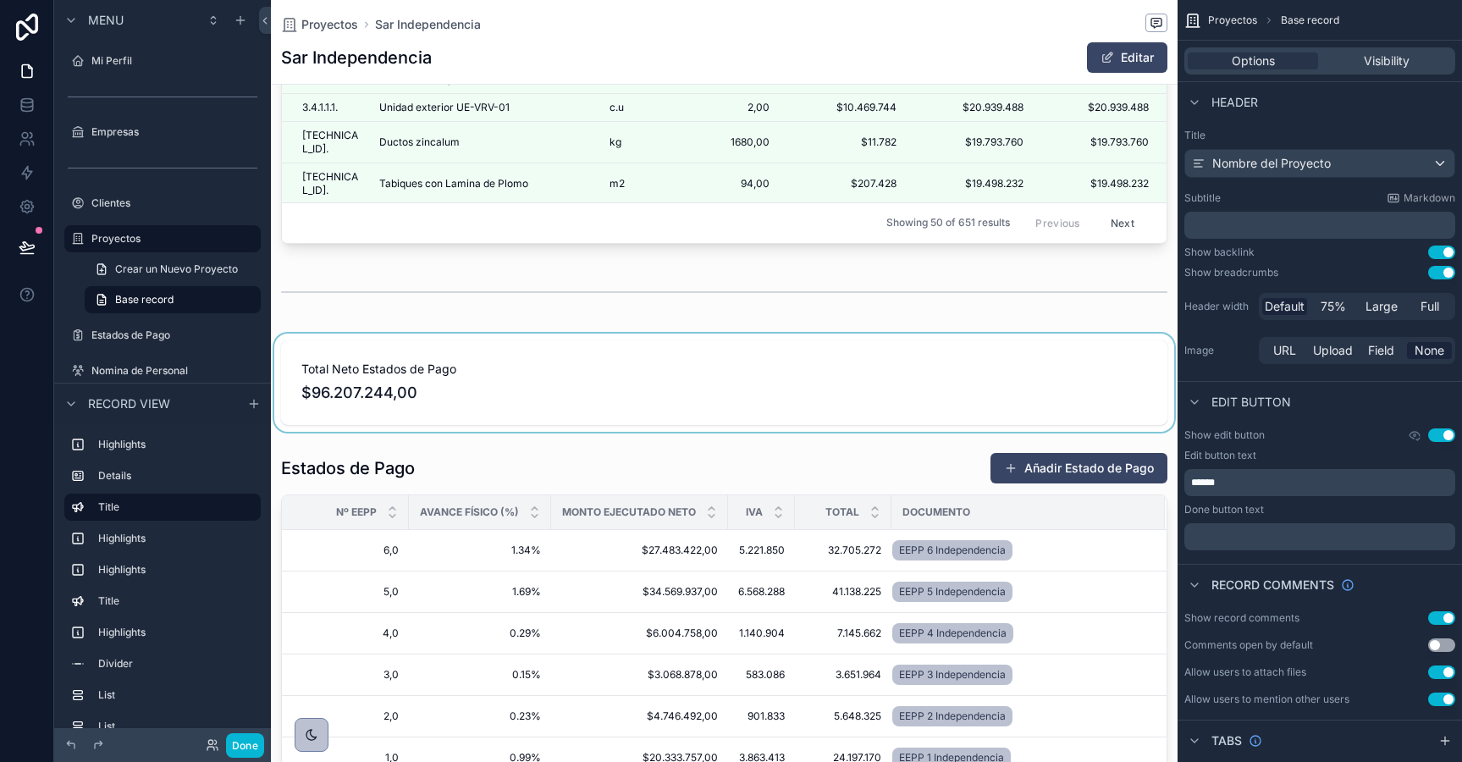
click at [700, 394] on div "scrollable content" at bounding box center [724, 383] width 907 height 98
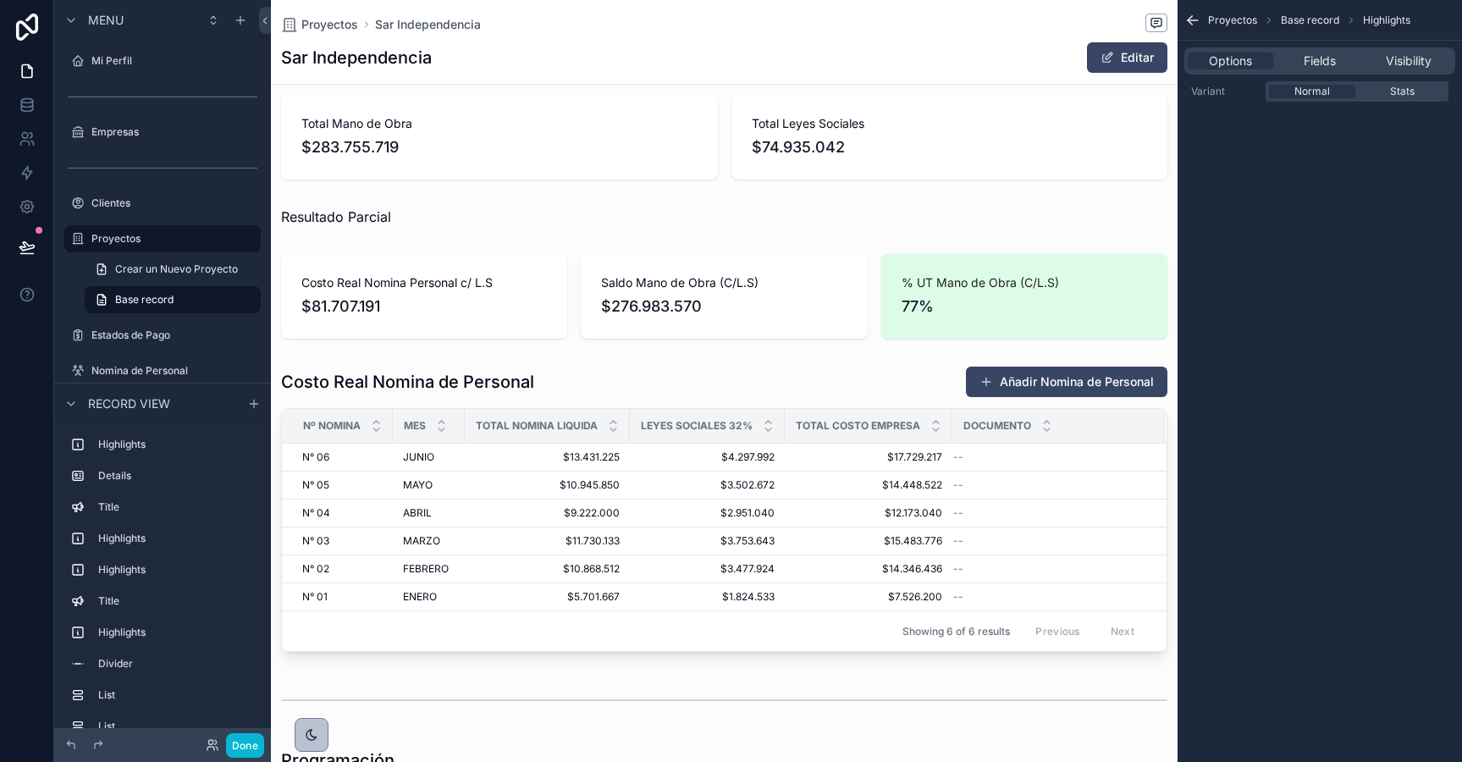
scroll to position [4761, 0]
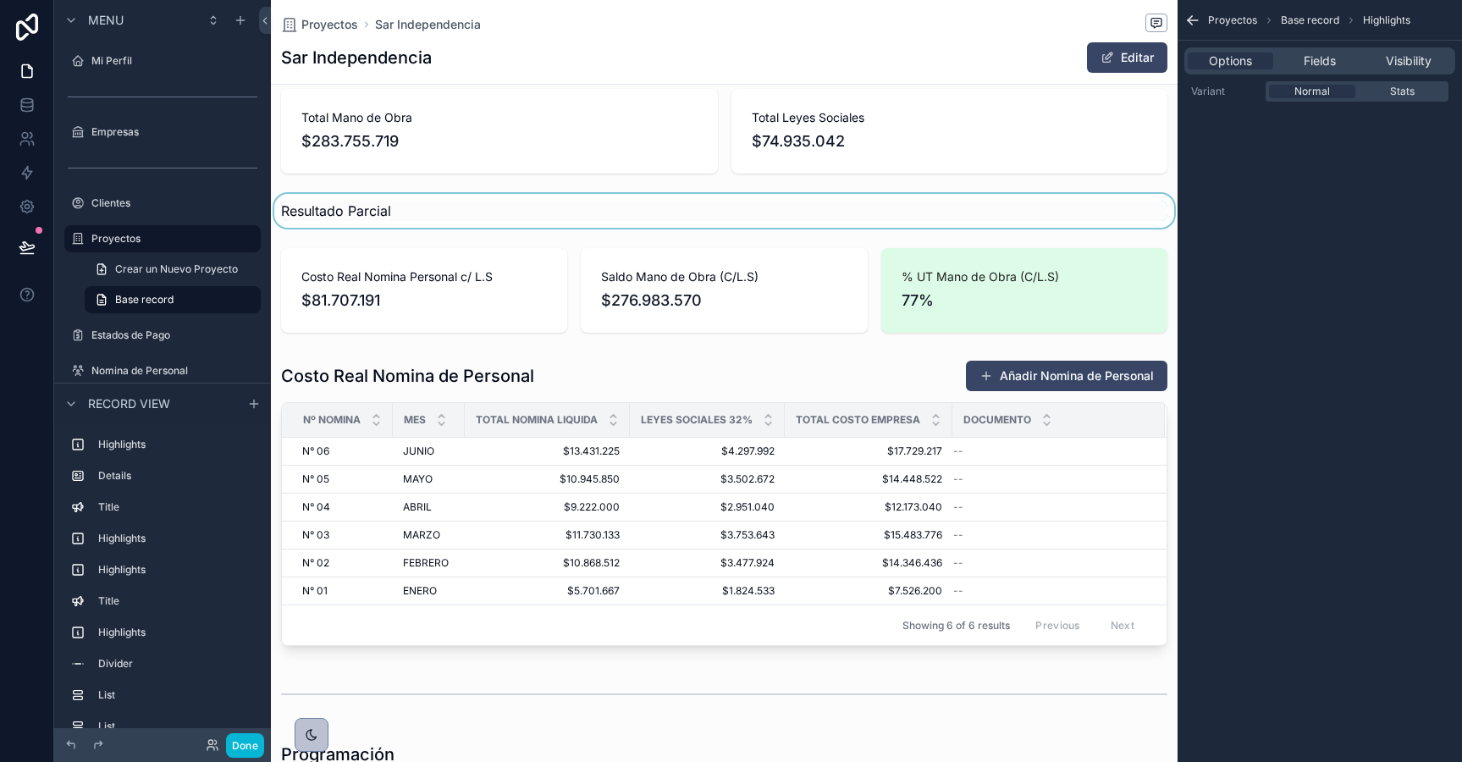
click at [962, 223] on div "scrollable content" at bounding box center [724, 211] width 907 height 34
click at [896, 270] on div "scrollable content" at bounding box center [724, 290] width 907 height 98
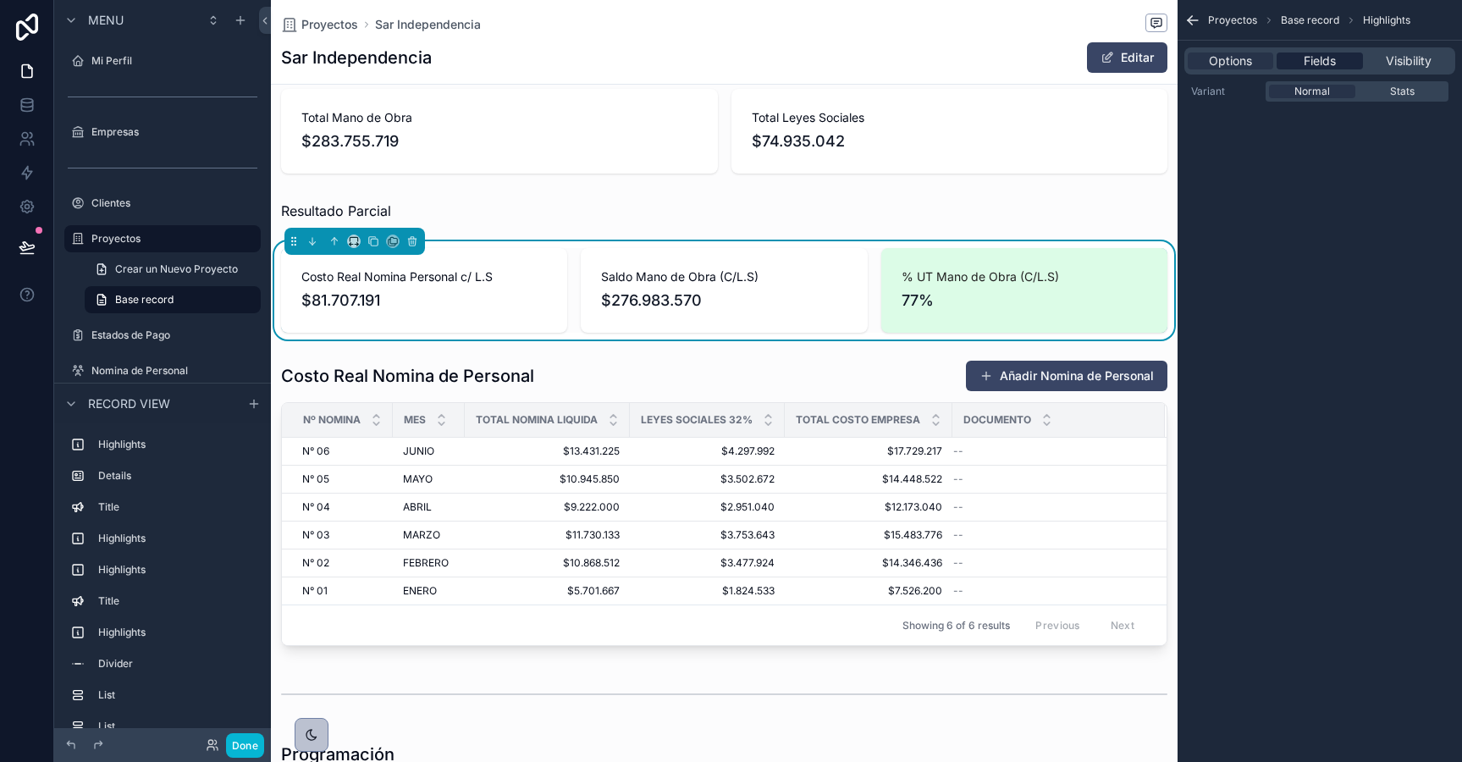
click at [1317, 57] on span "Fields" at bounding box center [1320, 60] width 32 height 17
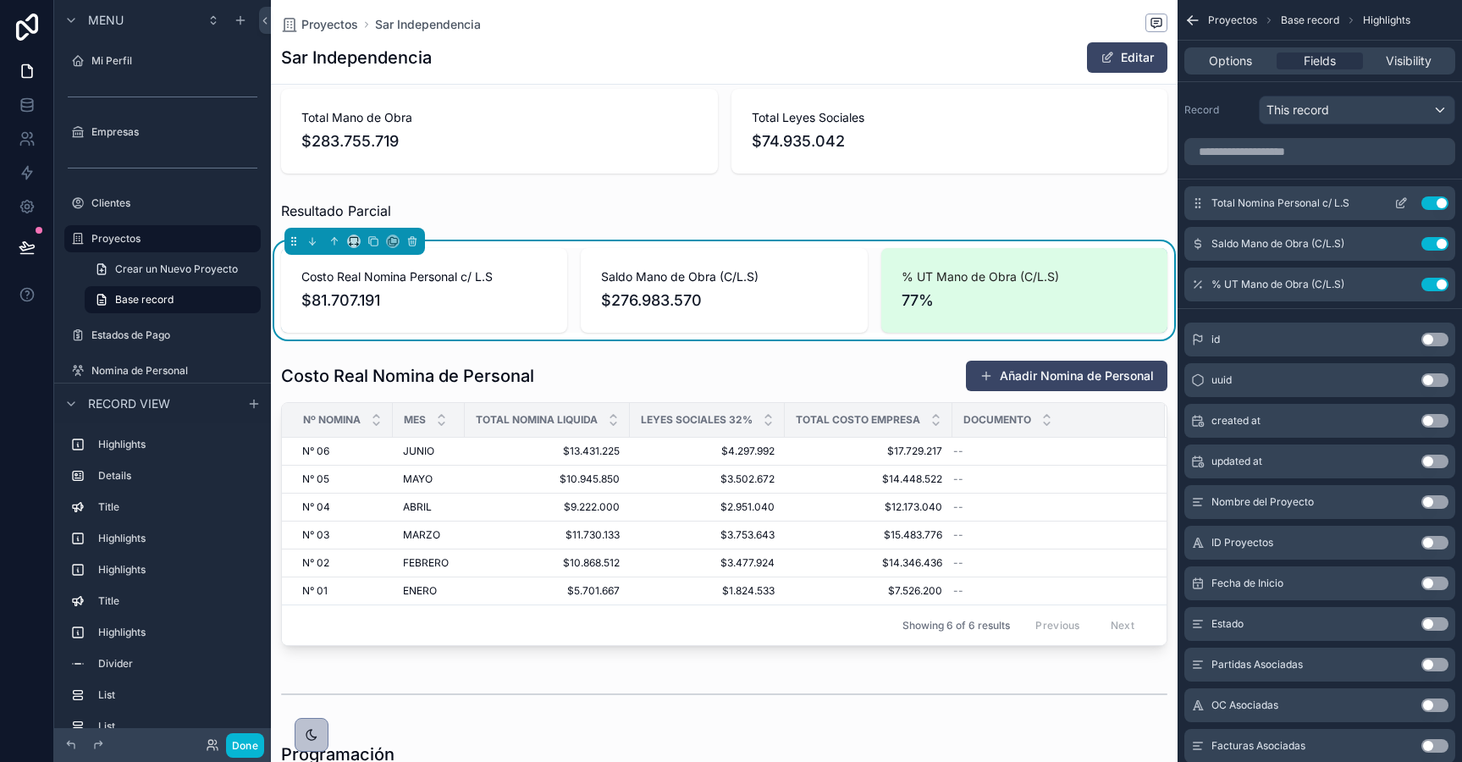
click at [1395, 202] on icon "scrollable content" at bounding box center [1401, 203] width 14 height 14
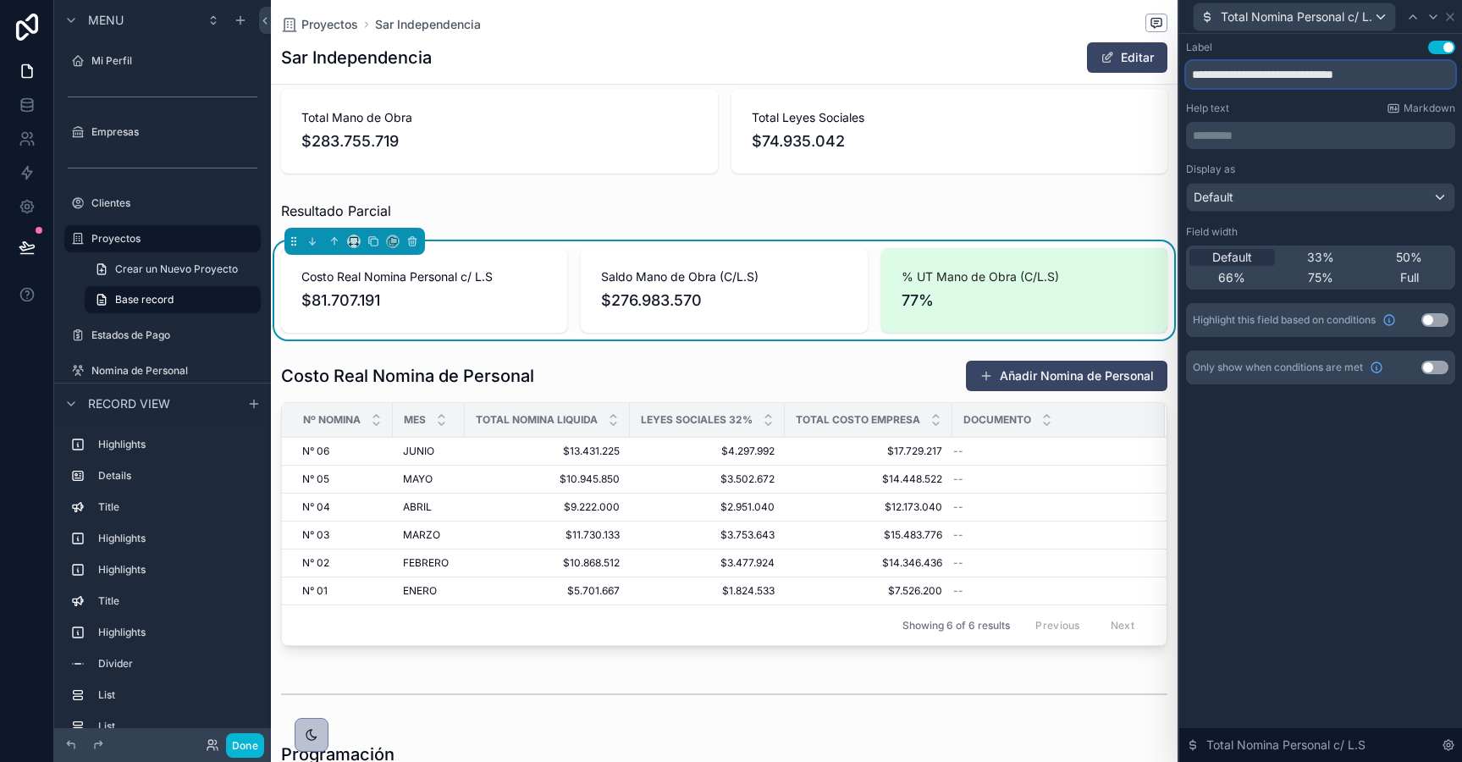
click at [1357, 74] on input "**********" at bounding box center [1320, 74] width 269 height 27
type input "**********"
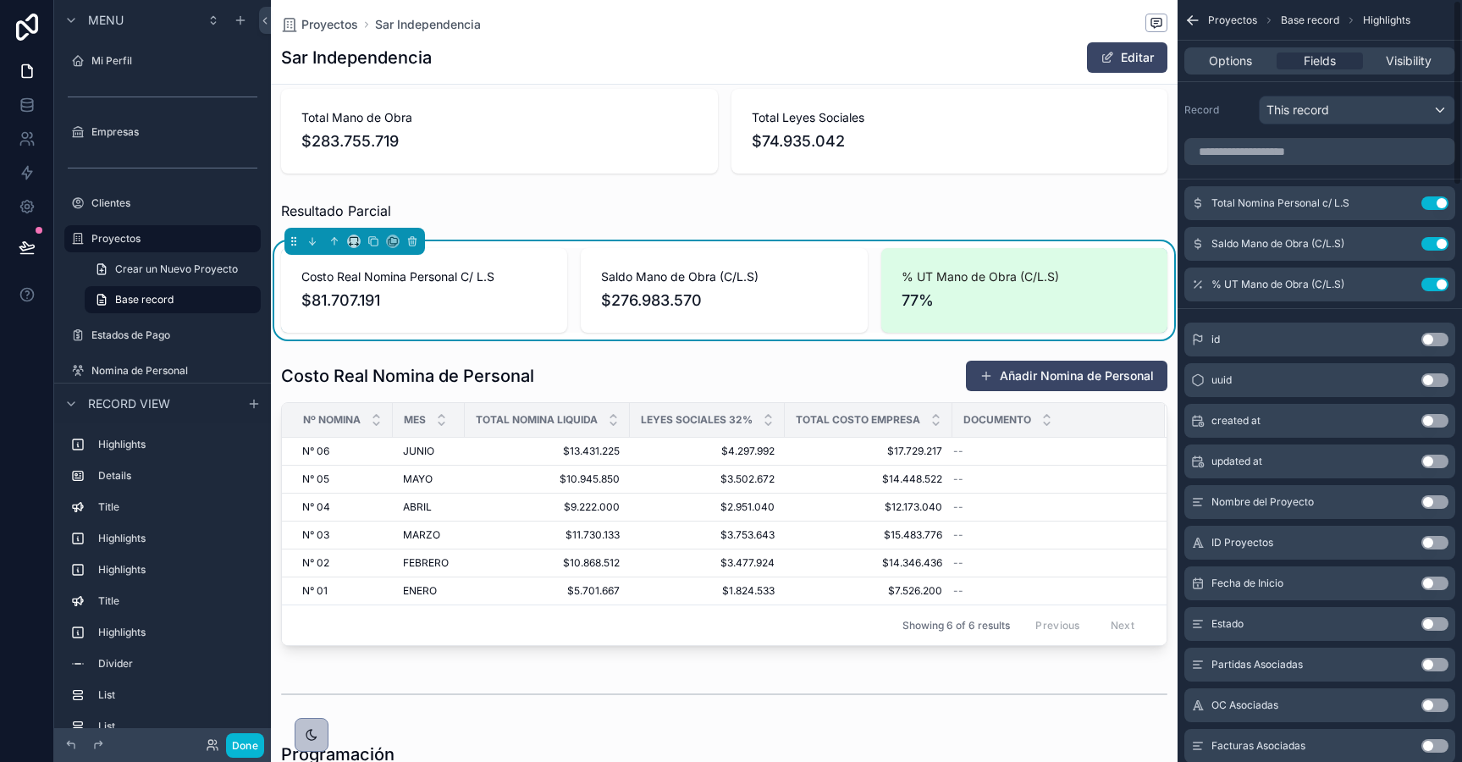
scroll to position [0, 885]
click at [1396, 199] on icon "scrollable content" at bounding box center [1401, 203] width 14 height 14
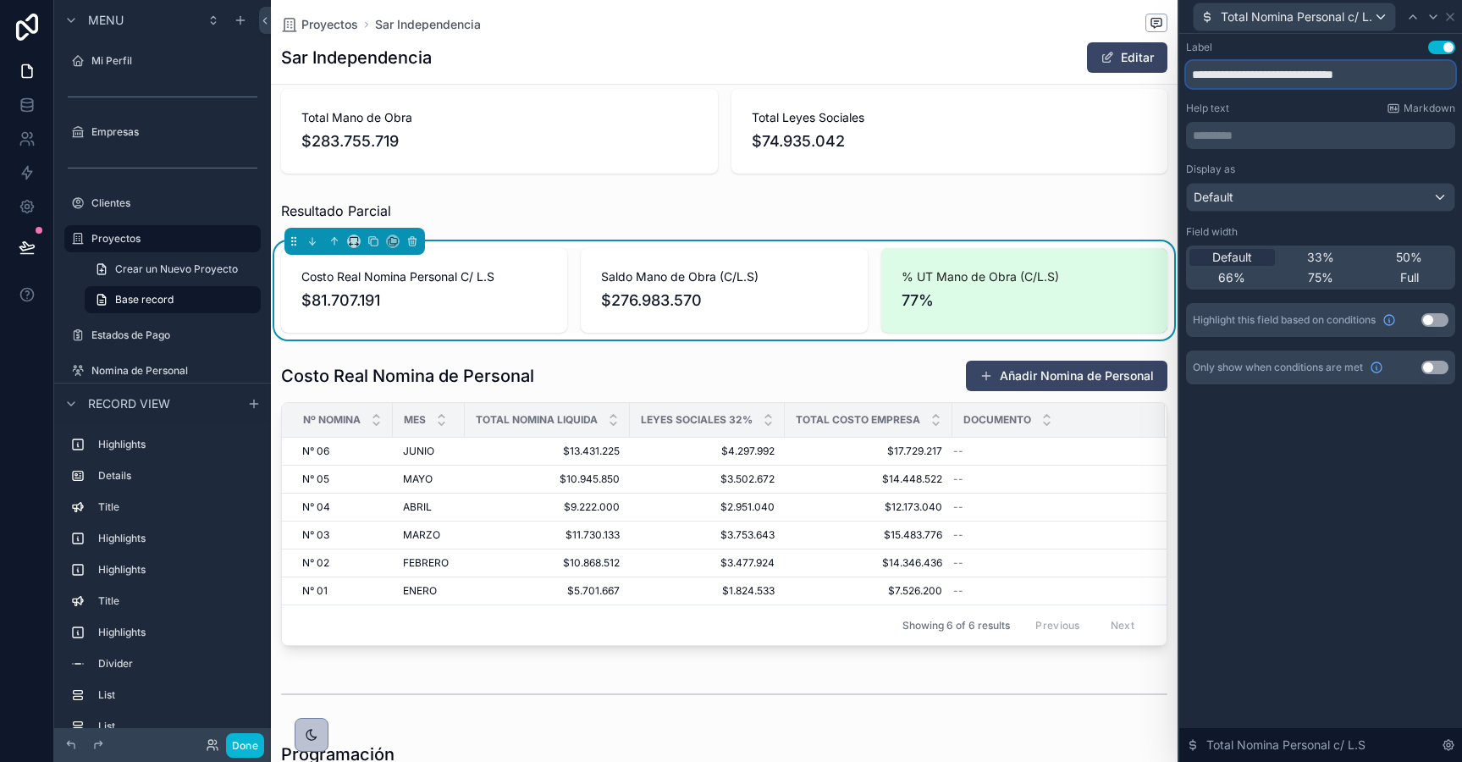
click at [1387, 72] on input "**********" at bounding box center [1320, 74] width 269 height 27
click at [1357, 74] on input "**********" at bounding box center [1320, 74] width 269 height 27
type input "**********"
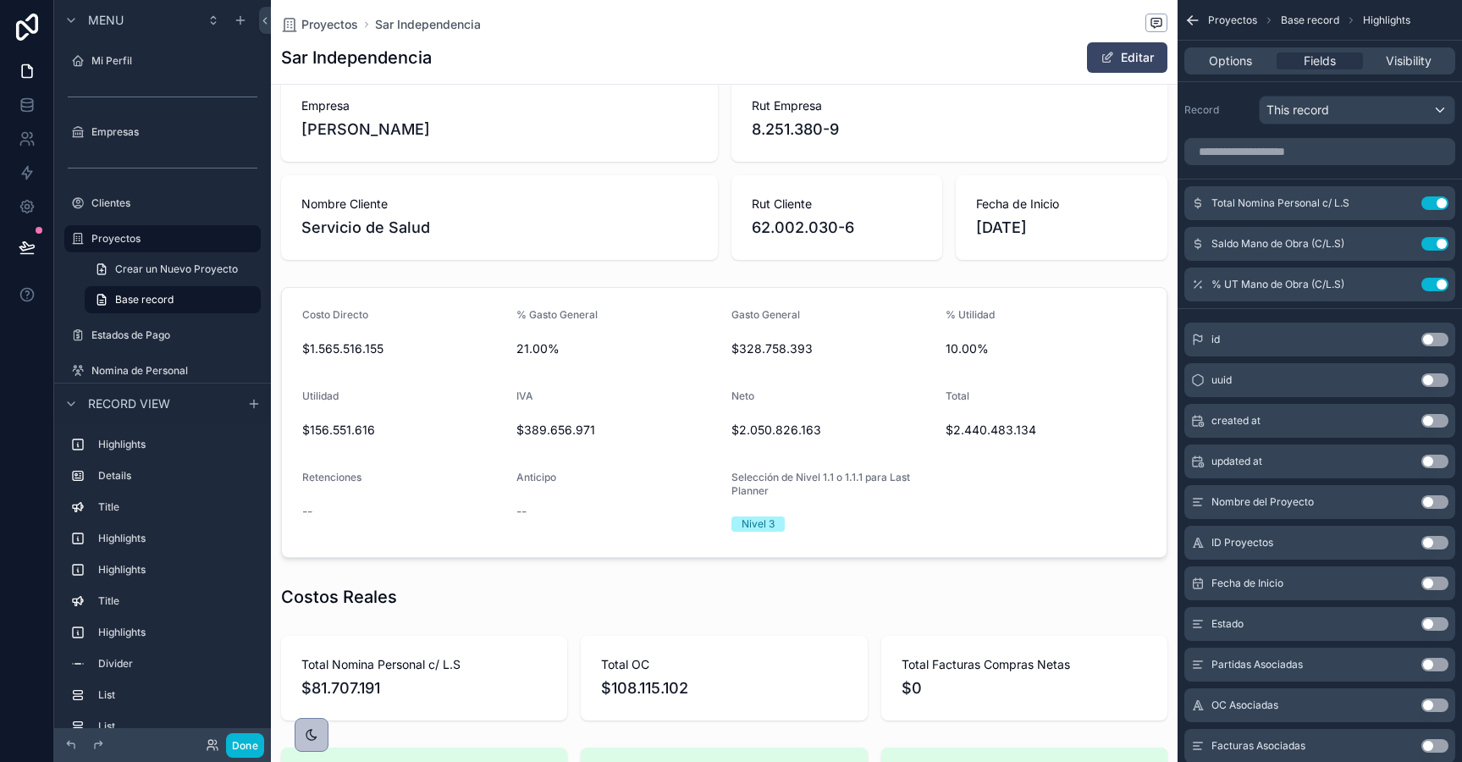
scroll to position [0, 0]
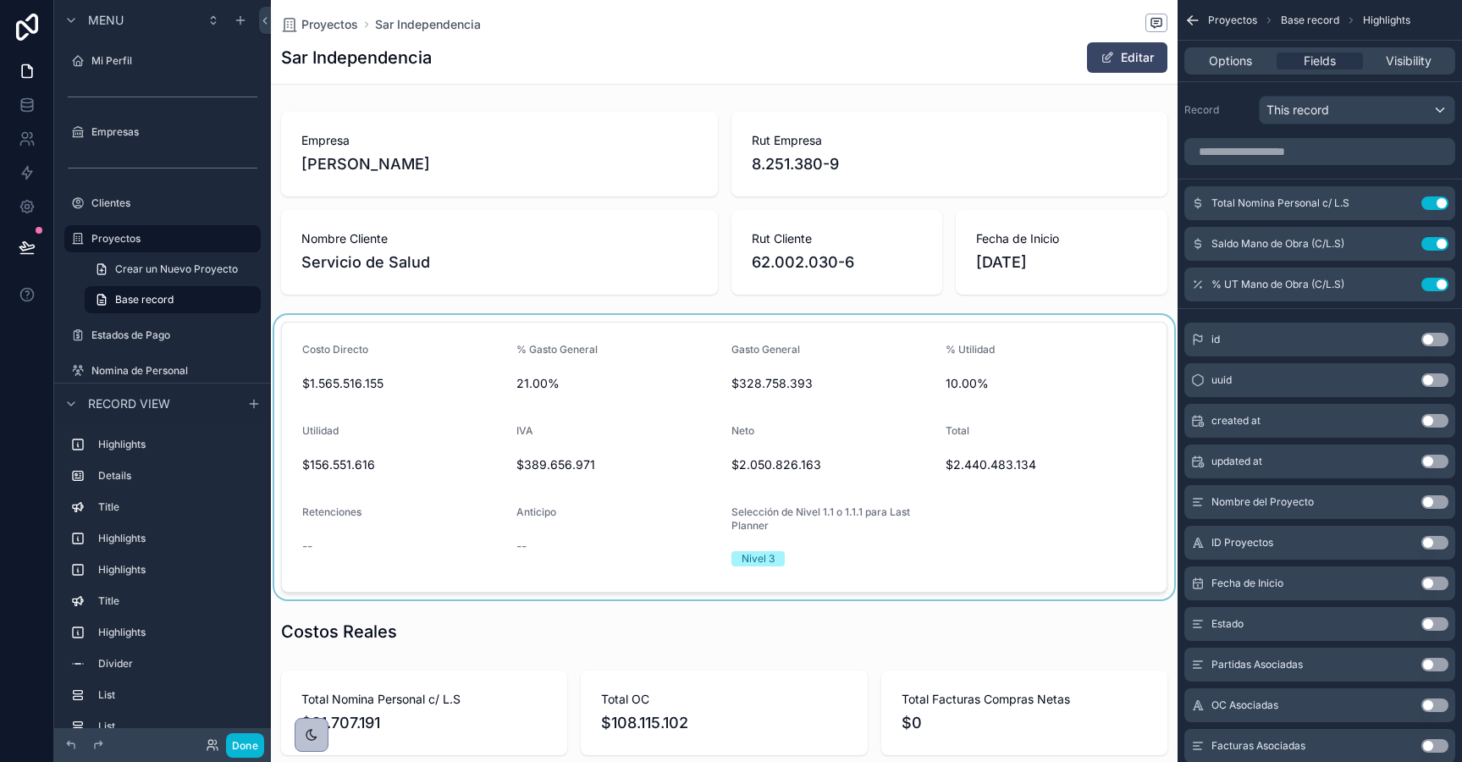
click at [478, 344] on div "scrollable content" at bounding box center [724, 457] width 907 height 284
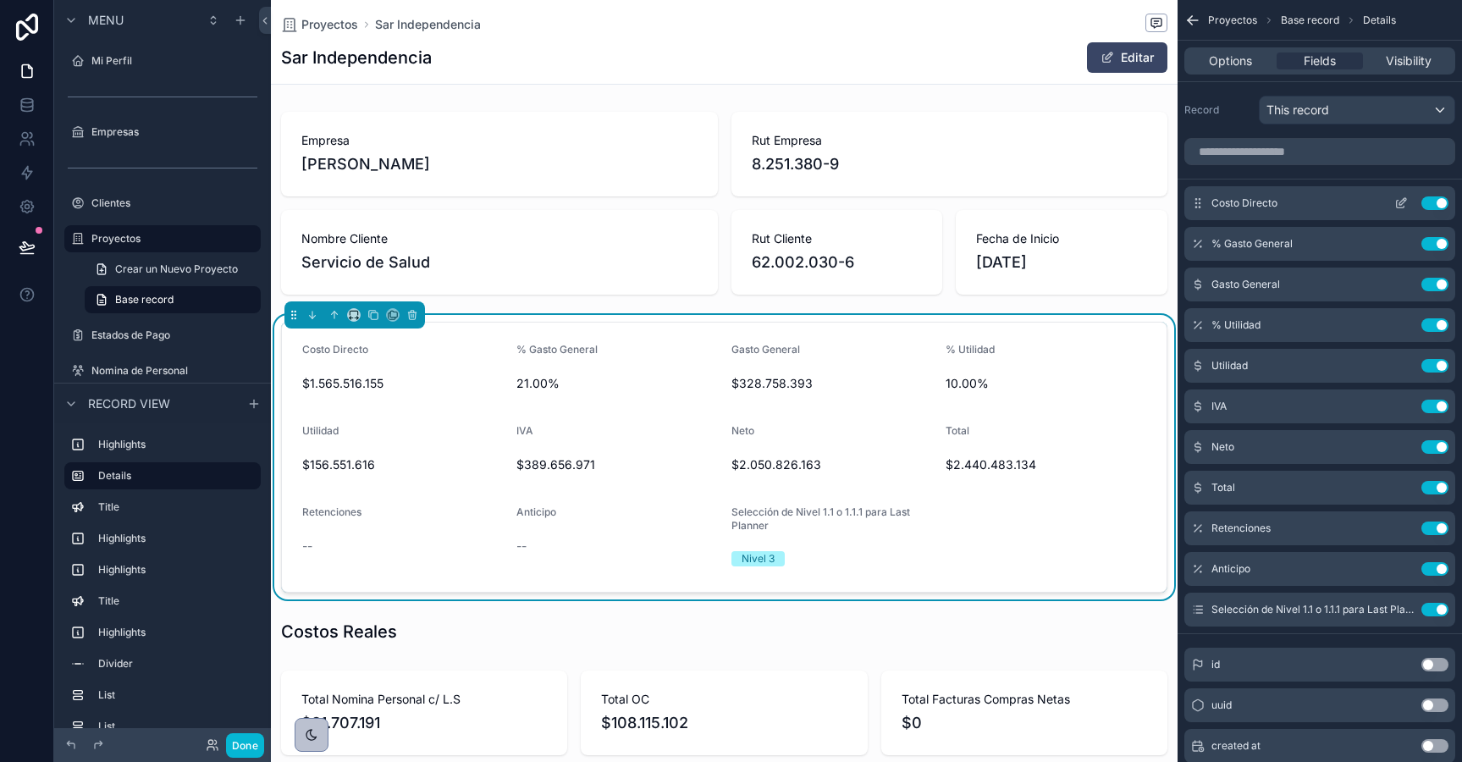
click at [1398, 200] on icon "scrollable content" at bounding box center [1401, 203] width 14 height 14
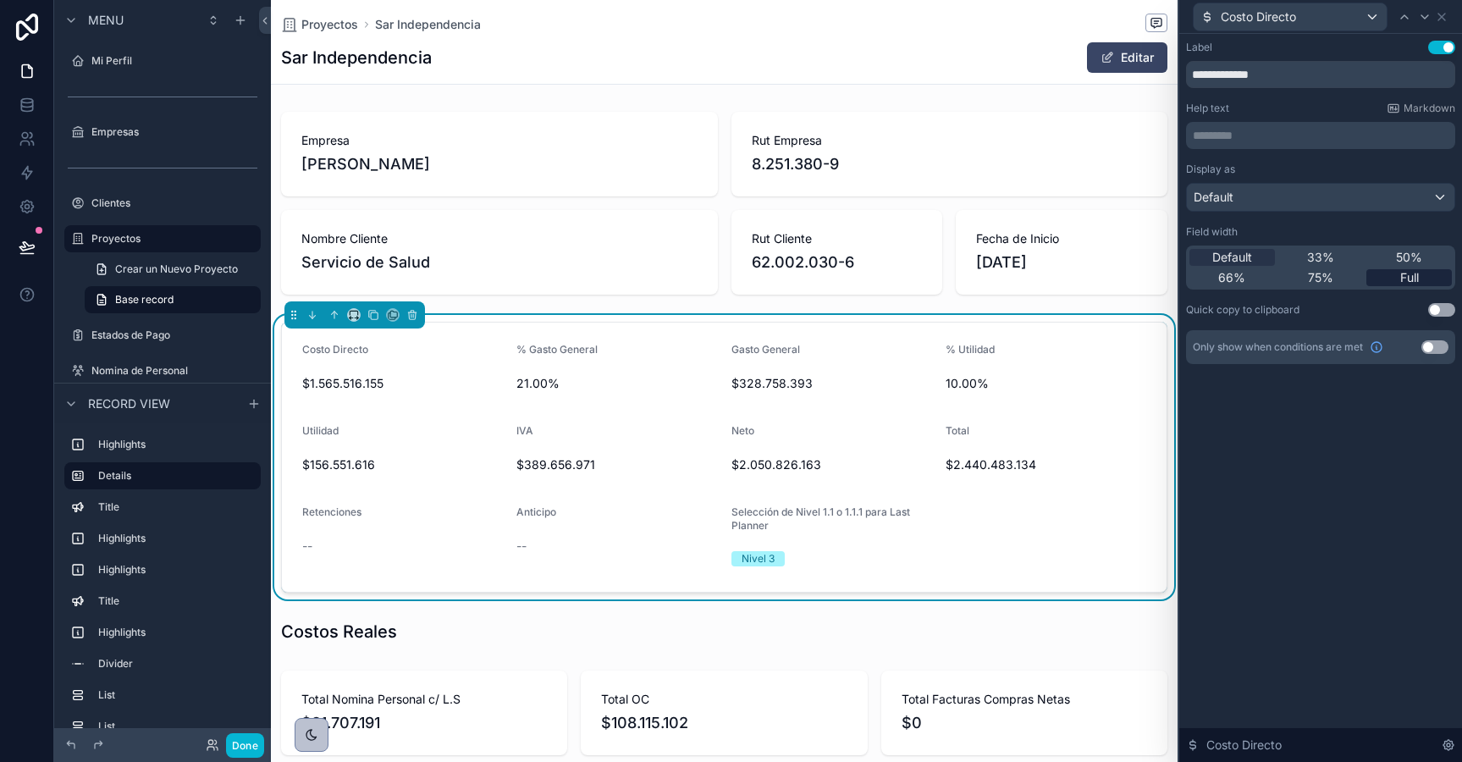
click at [1395, 278] on div "Full" at bounding box center [1408, 277] width 85 height 17
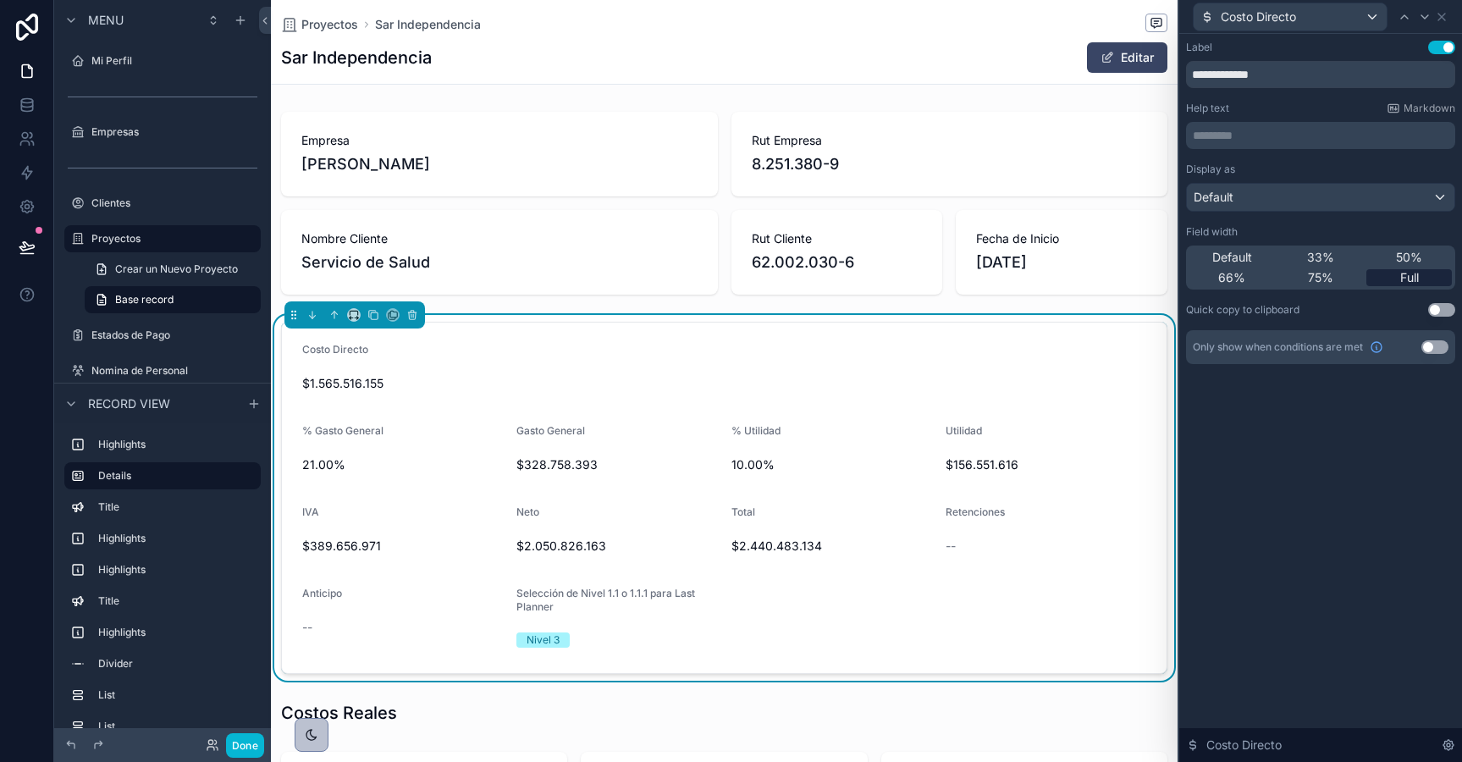
scroll to position [0, 885]
click at [1261, 252] on div "Default" at bounding box center [1231, 257] width 85 height 17
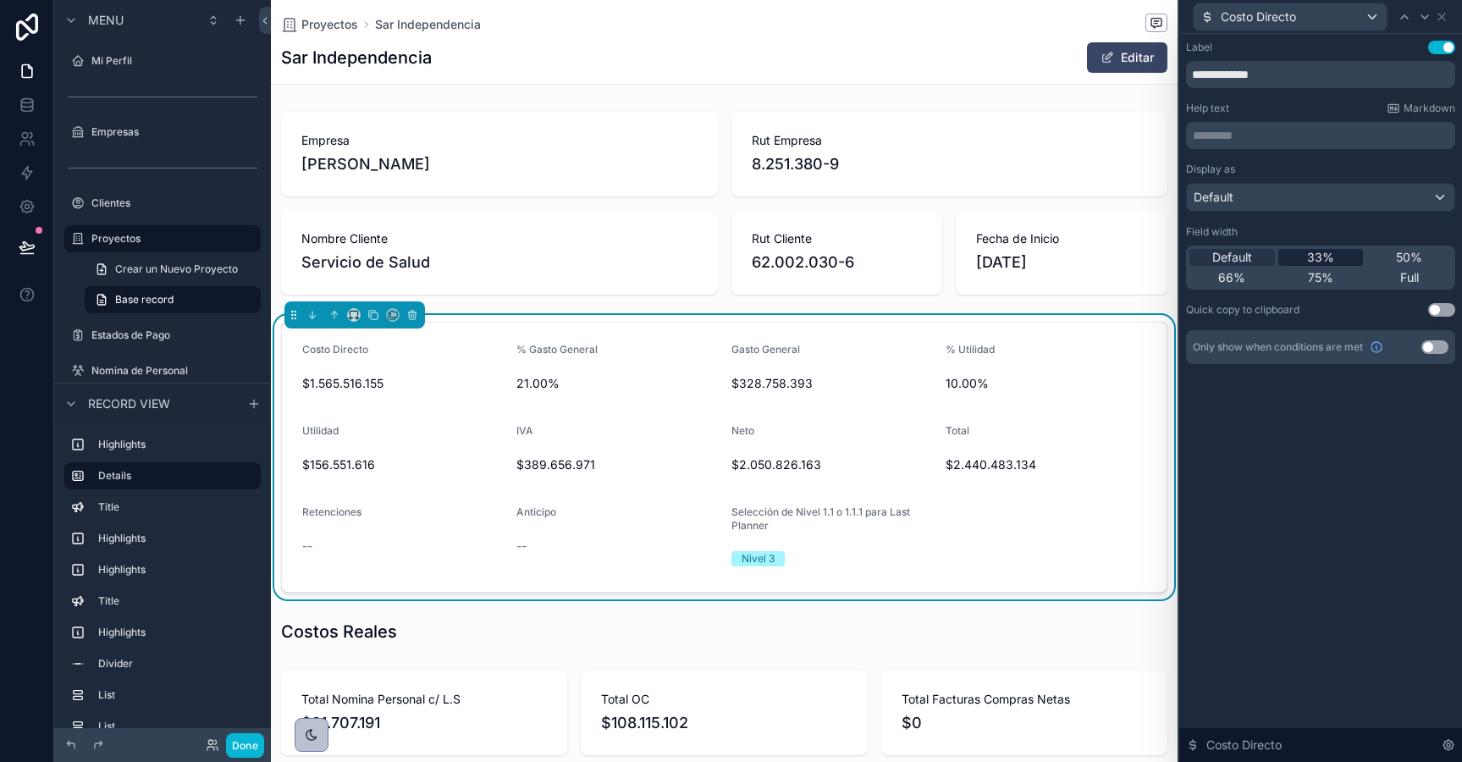
click at [1316, 256] on span "33%" at bounding box center [1320, 257] width 27 height 17
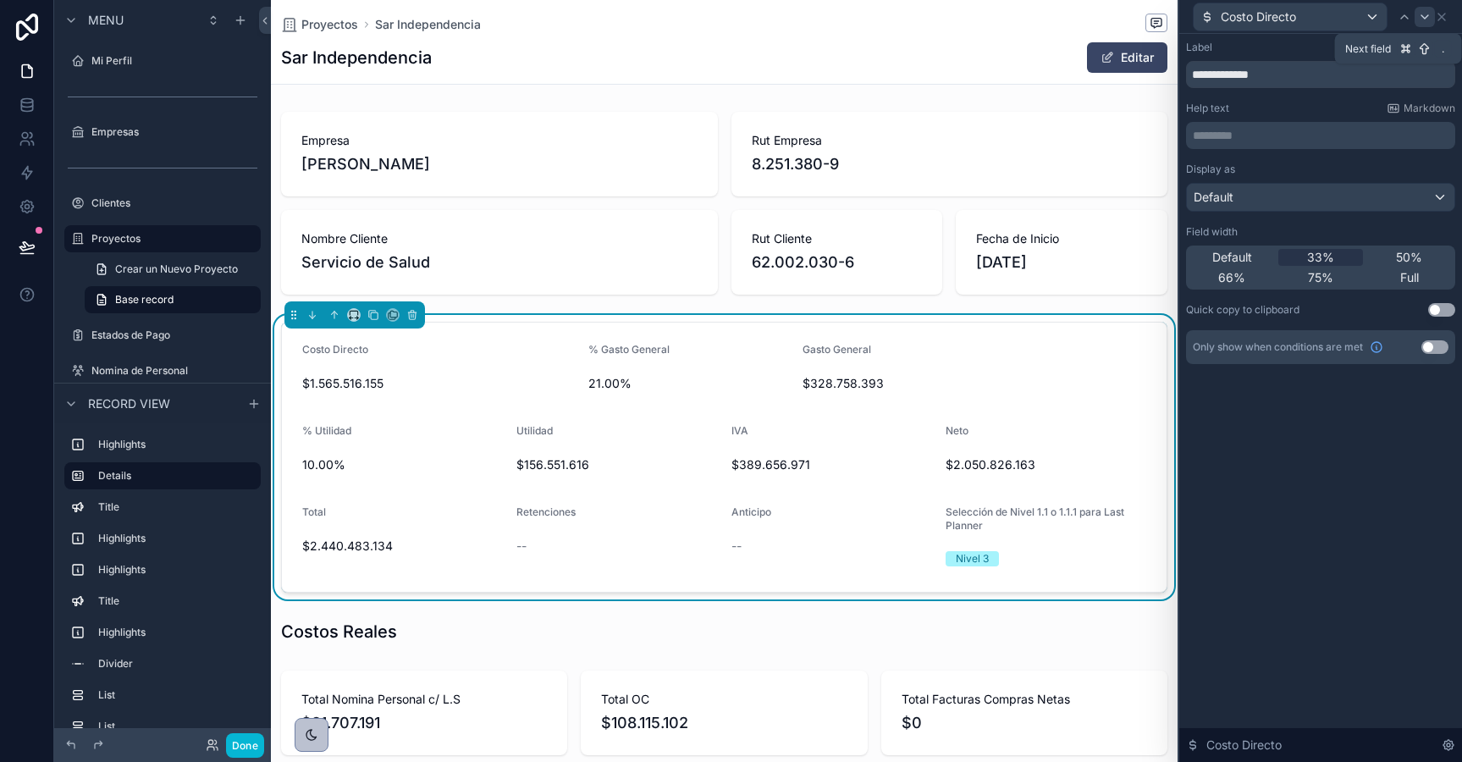
click at [1425, 14] on icon at bounding box center [1425, 17] width 14 height 14
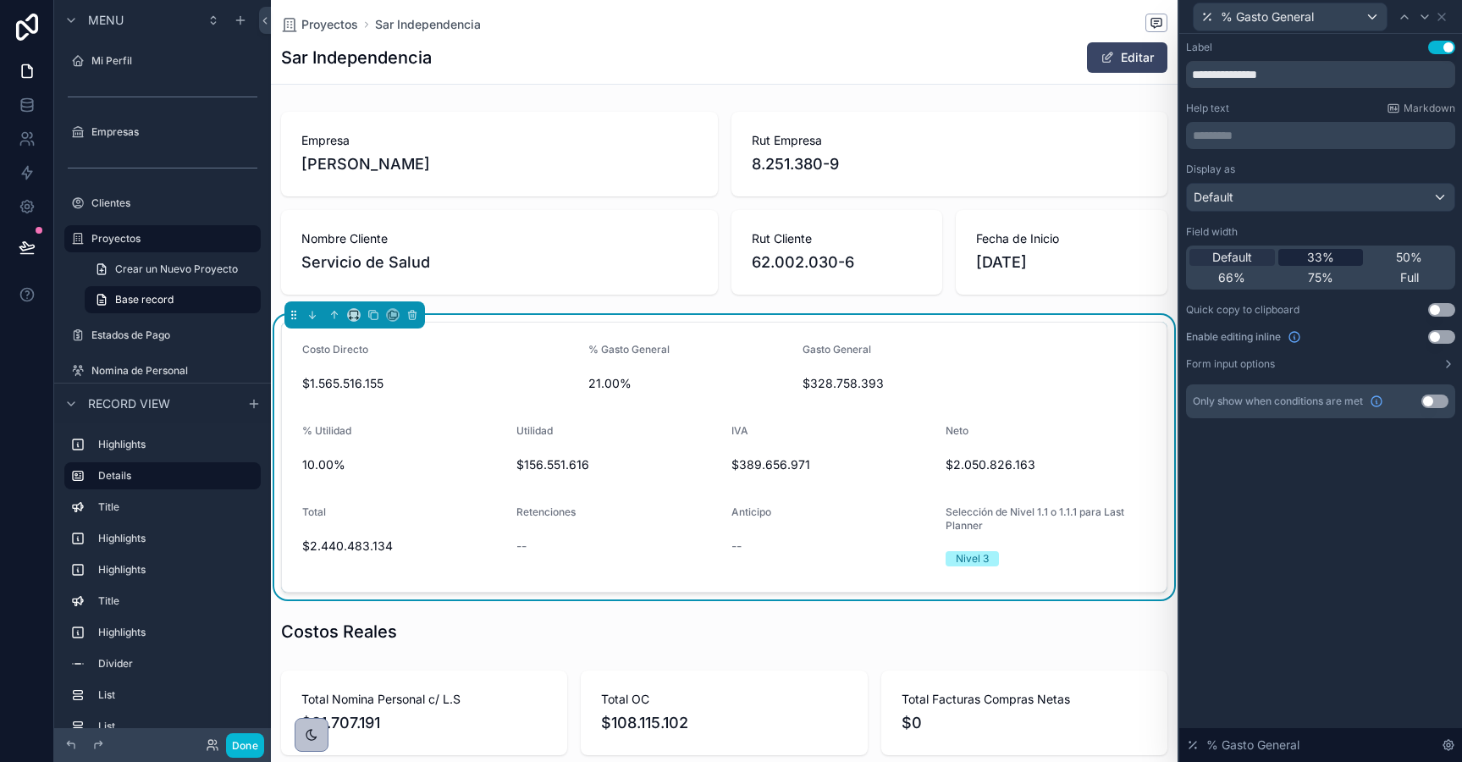
click at [1315, 256] on span "33%" at bounding box center [1320, 257] width 27 height 17
click at [1425, 15] on icon at bounding box center [1425, 17] width 14 height 14
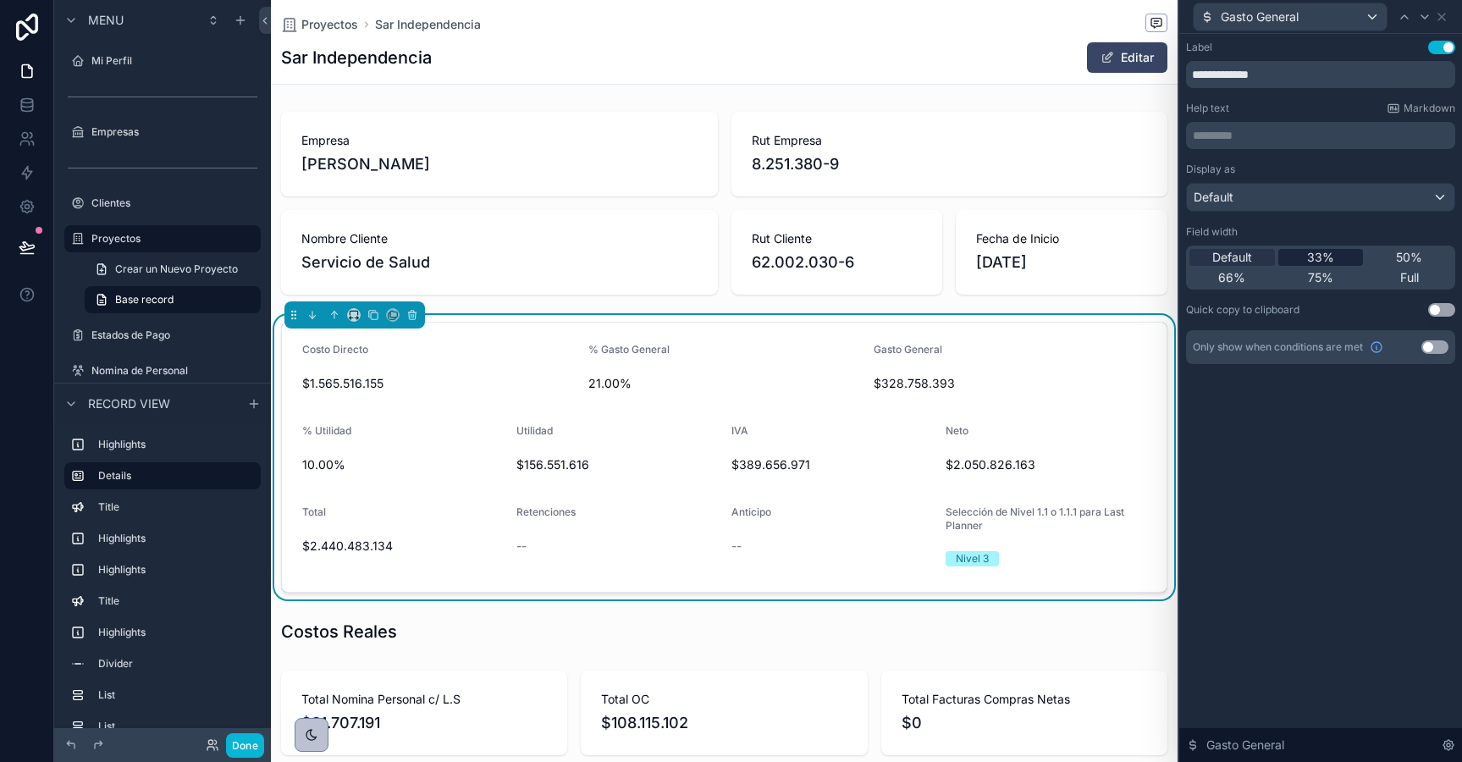
click at [1329, 254] on span "33%" at bounding box center [1320, 257] width 27 height 17
click at [1229, 256] on span "Default" at bounding box center [1232, 257] width 40 height 17
click at [1400, 15] on icon at bounding box center [1405, 17] width 14 height 14
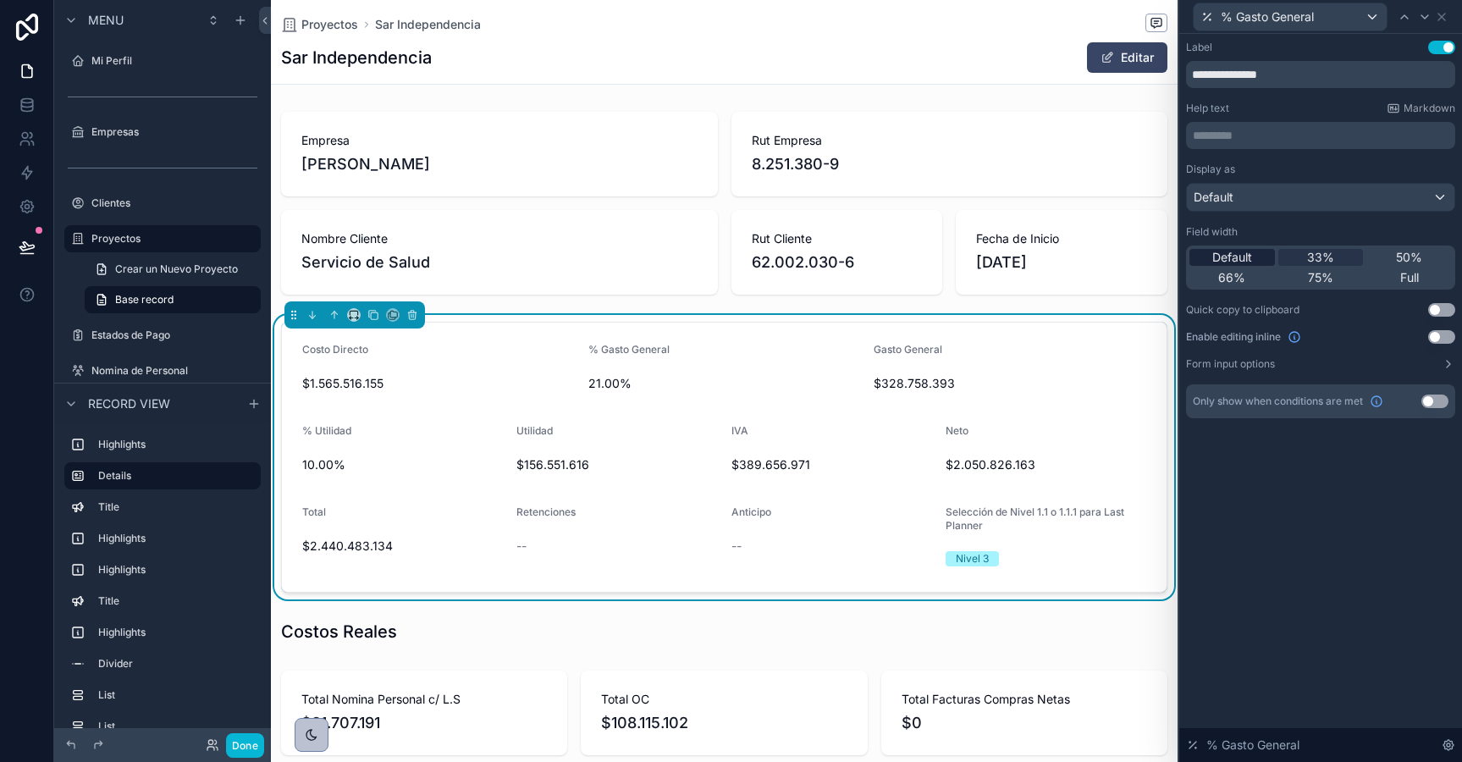
click at [1247, 256] on span "Default" at bounding box center [1232, 257] width 40 height 17
click at [1408, 10] on icon at bounding box center [1405, 17] width 14 height 14
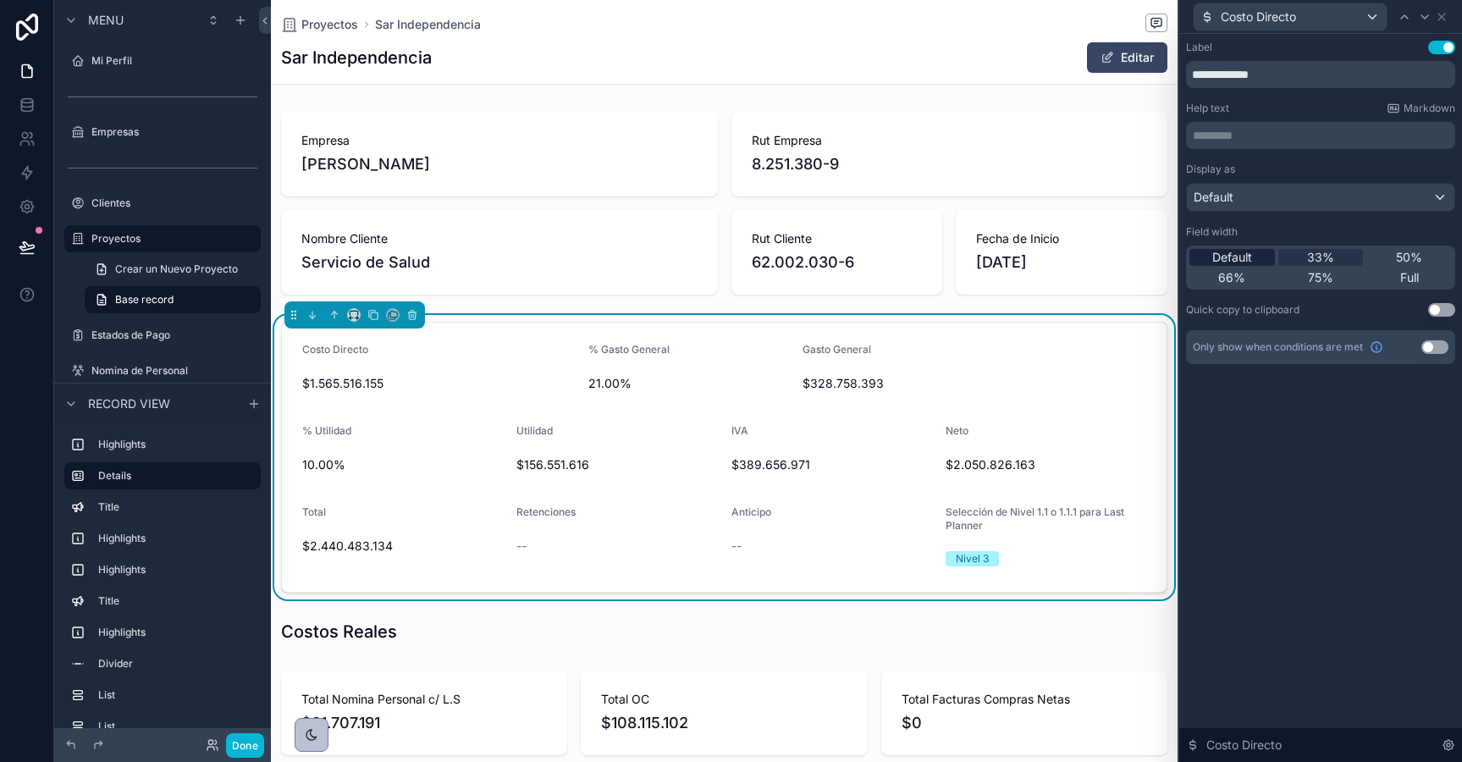
click at [1225, 252] on span "Default" at bounding box center [1232, 257] width 40 height 17
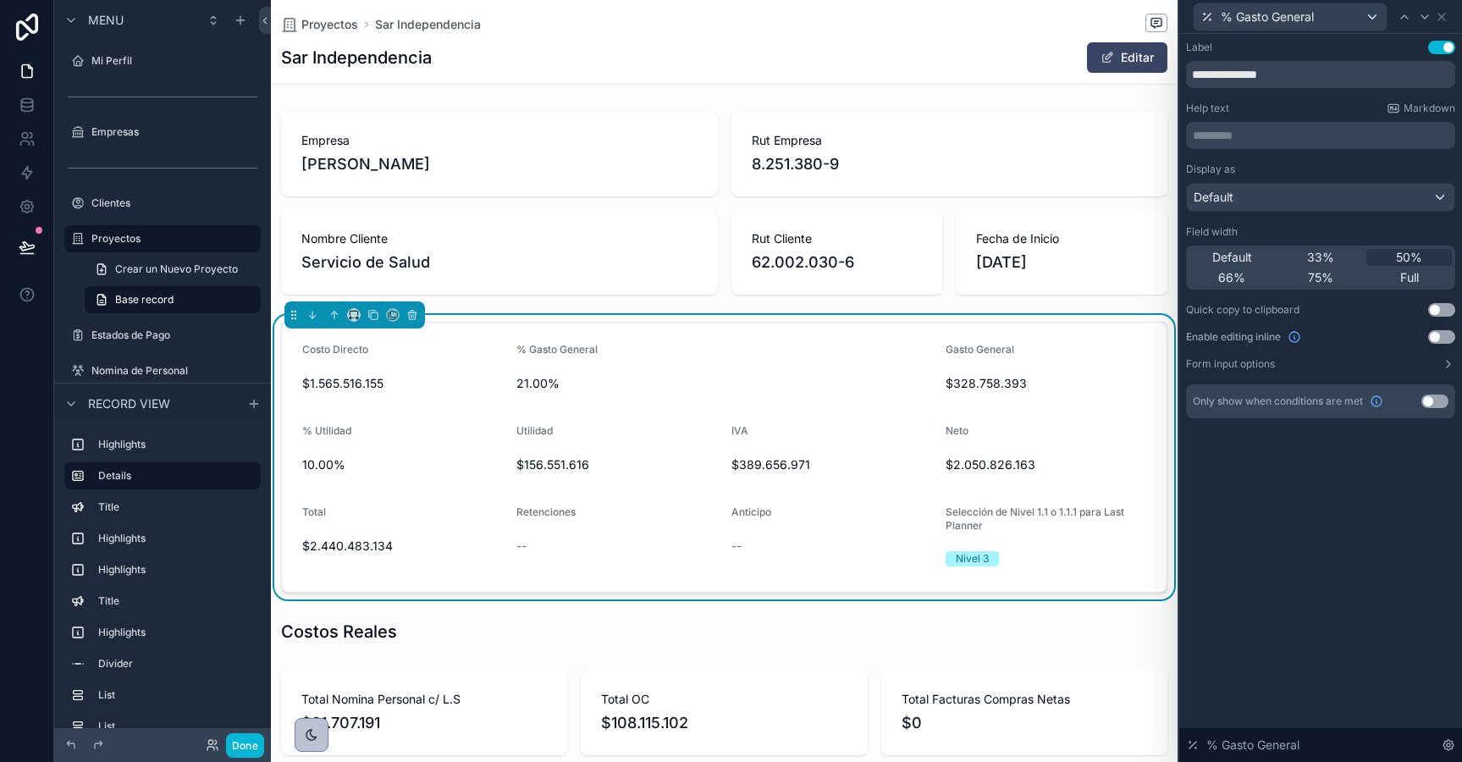
scroll to position [0, 885]
click at [1402, 16] on icon at bounding box center [1404, 16] width 7 height 3
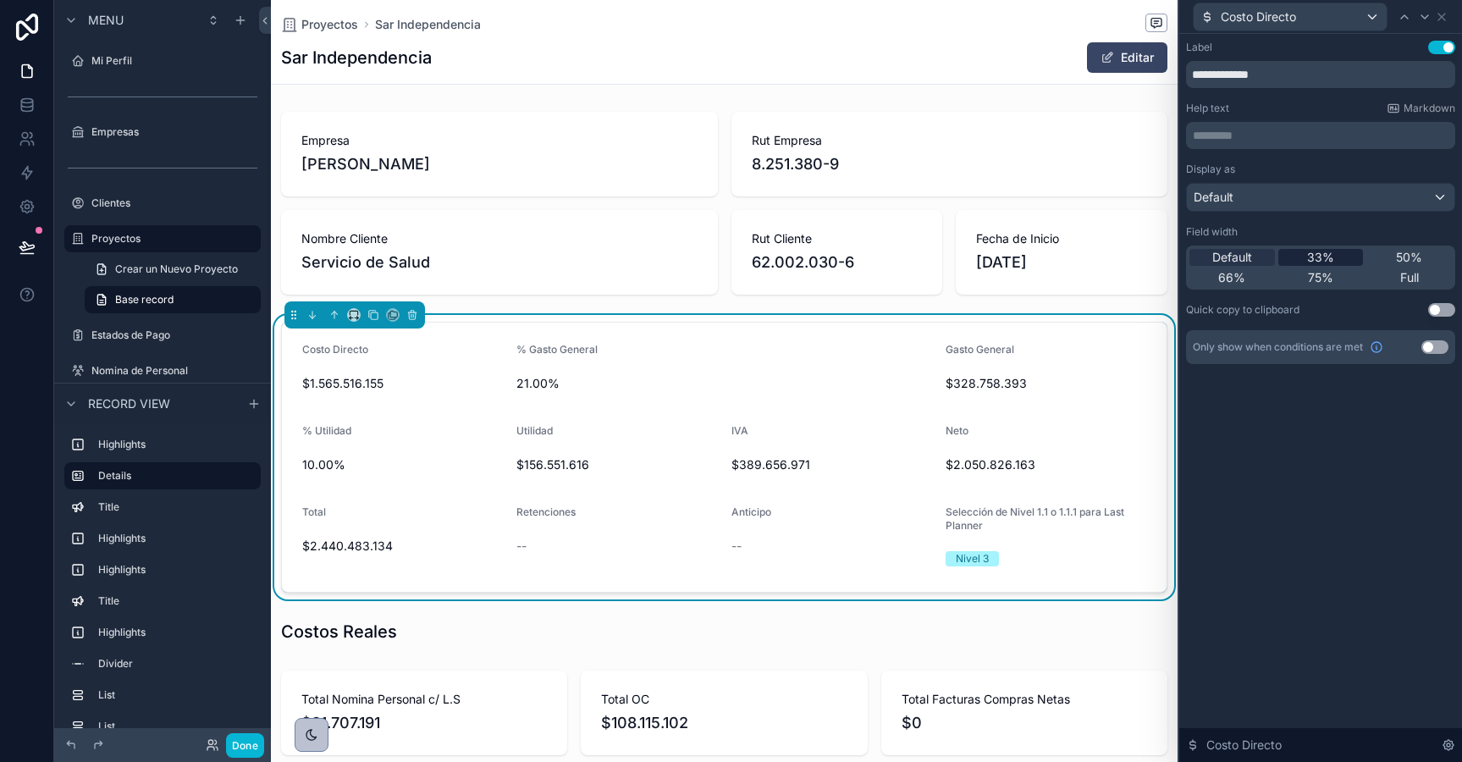
click at [1334, 265] on div "33%" at bounding box center [1320, 257] width 85 height 17
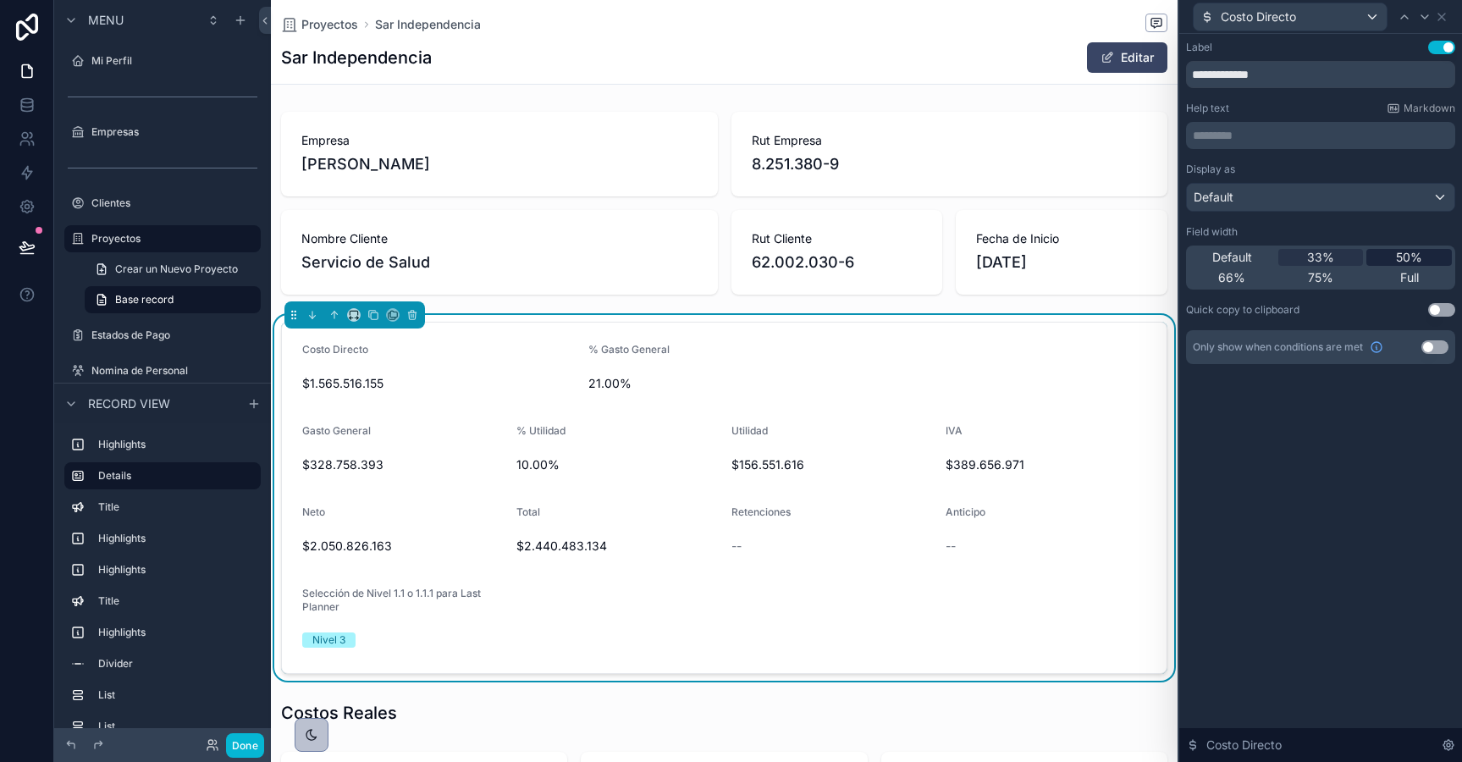
click at [1392, 254] on div "50%" at bounding box center [1408, 257] width 85 height 17
click at [1398, 15] on icon at bounding box center [1405, 17] width 14 height 14
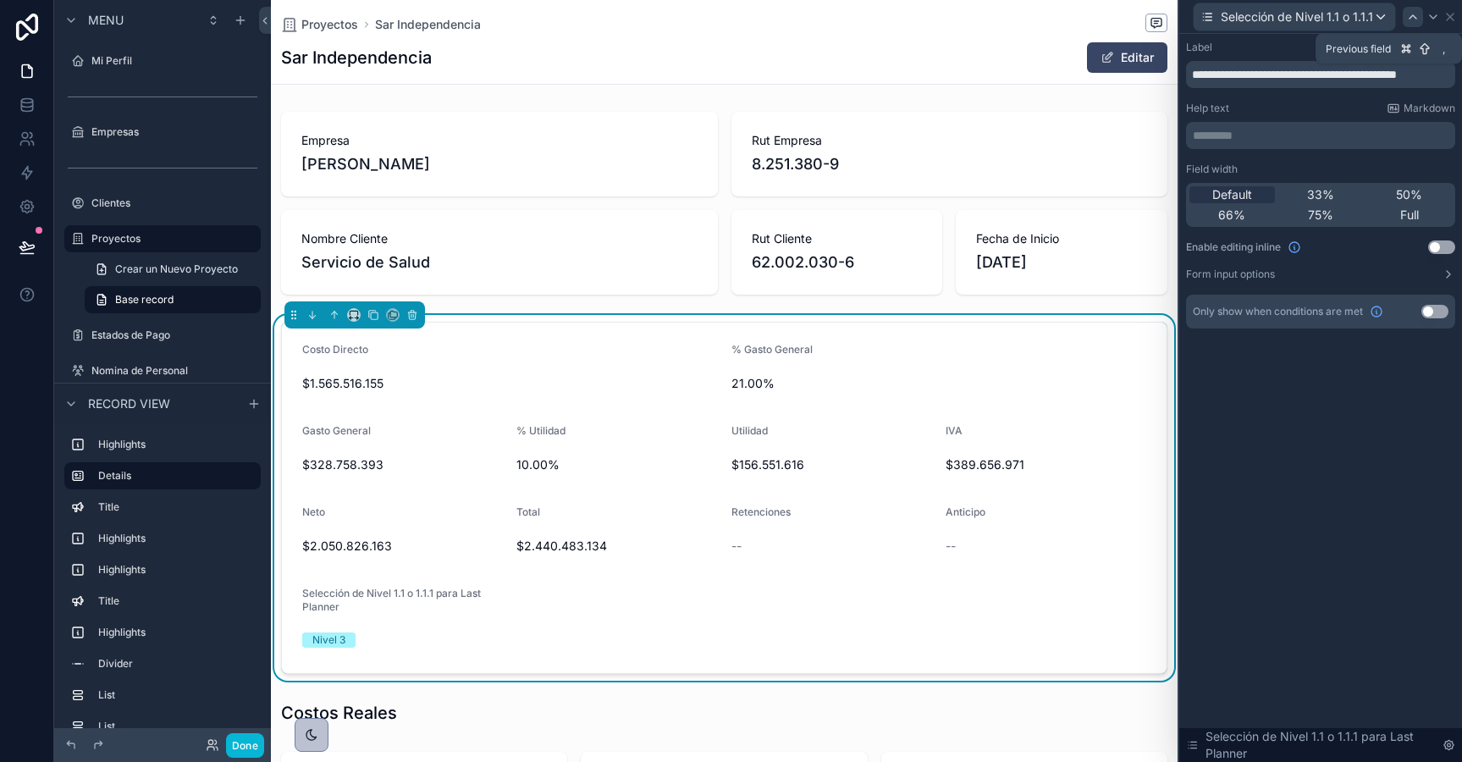
click at [1420, 14] on div at bounding box center [1413, 17] width 20 height 20
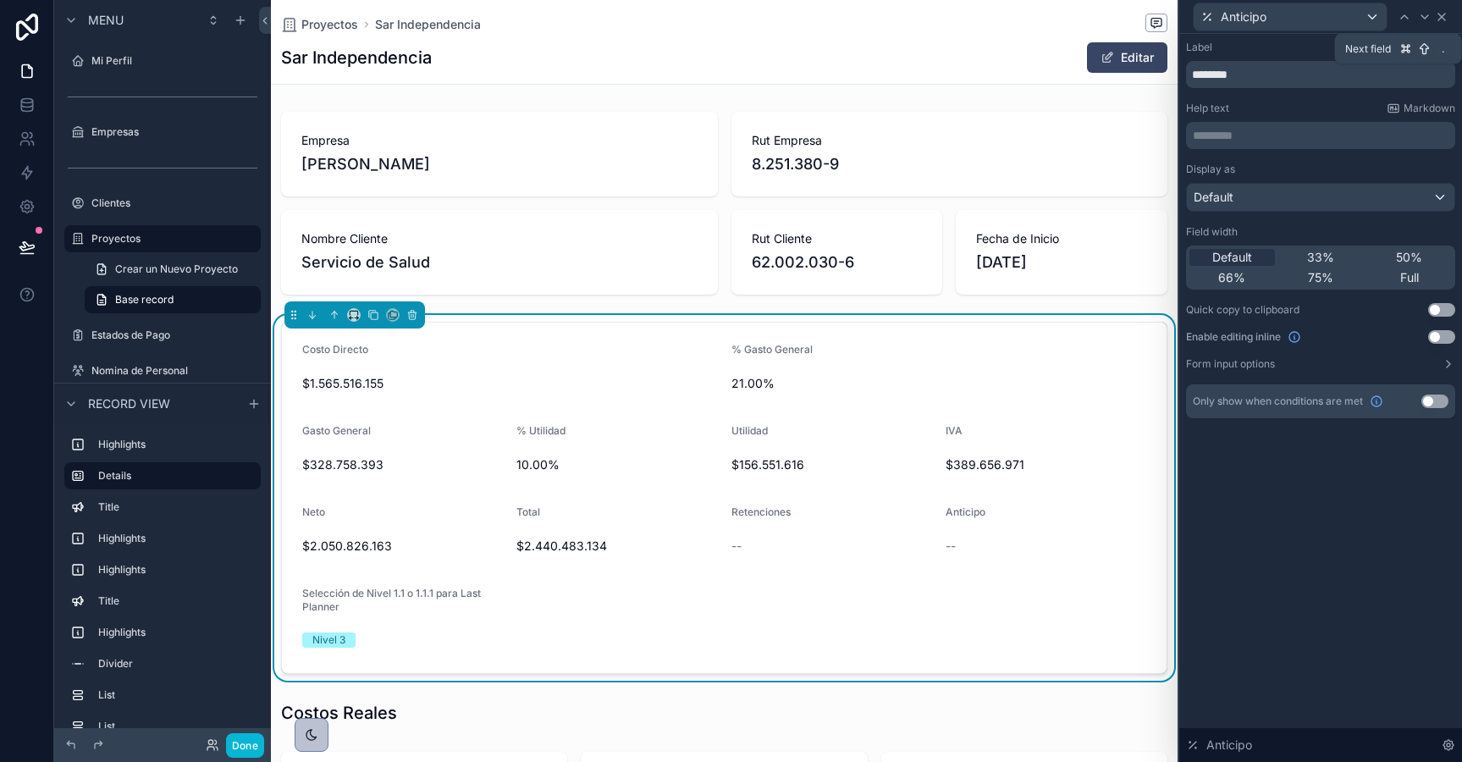
click at [1437, 14] on icon at bounding box center [1442, 17] width 14 height 14
click at [1435, 14] on div "Anticipo" at bounding box center [1314, 17] width 242 height 29
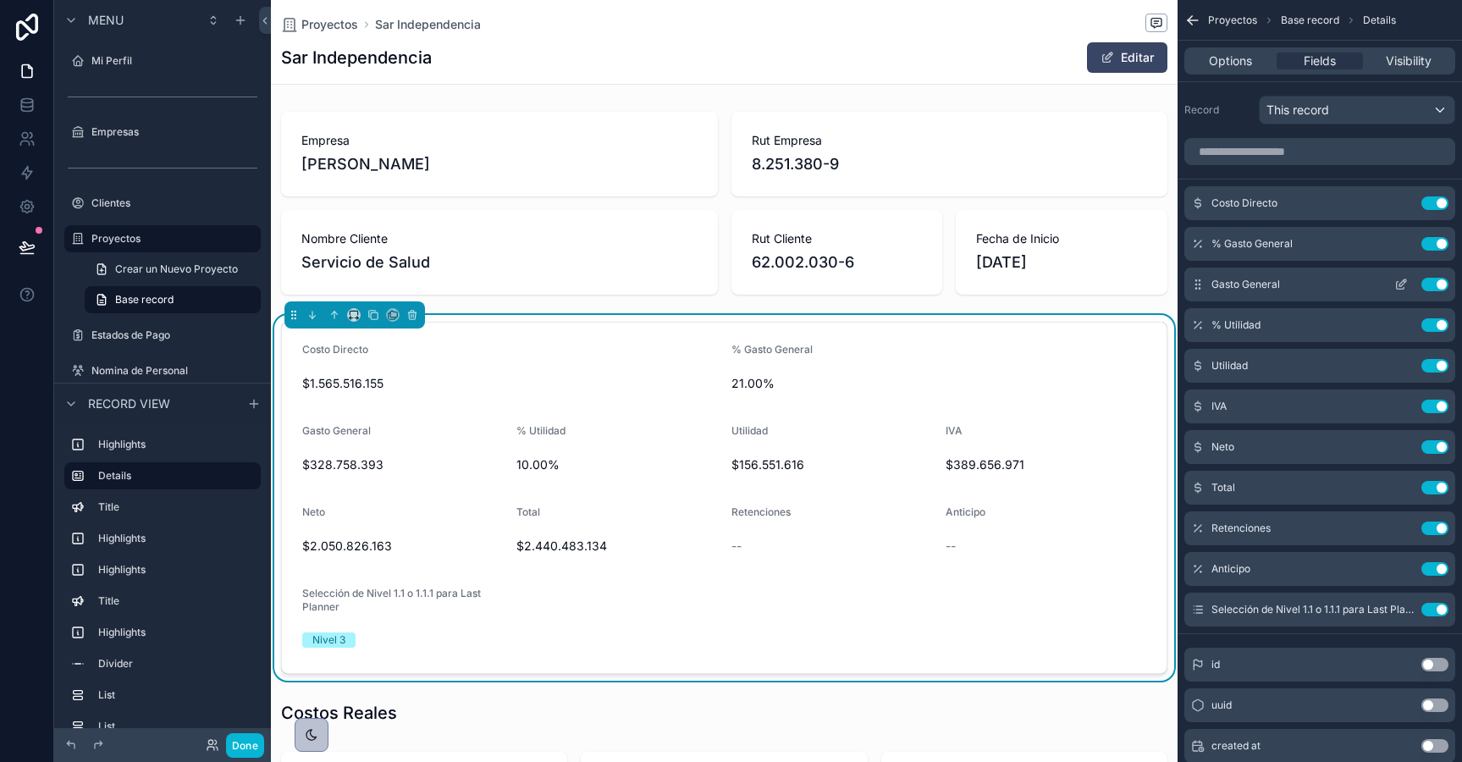
click at [1400, 278] on icon "scrollable content" at bounding box center [1401, 285] width 14 height 14
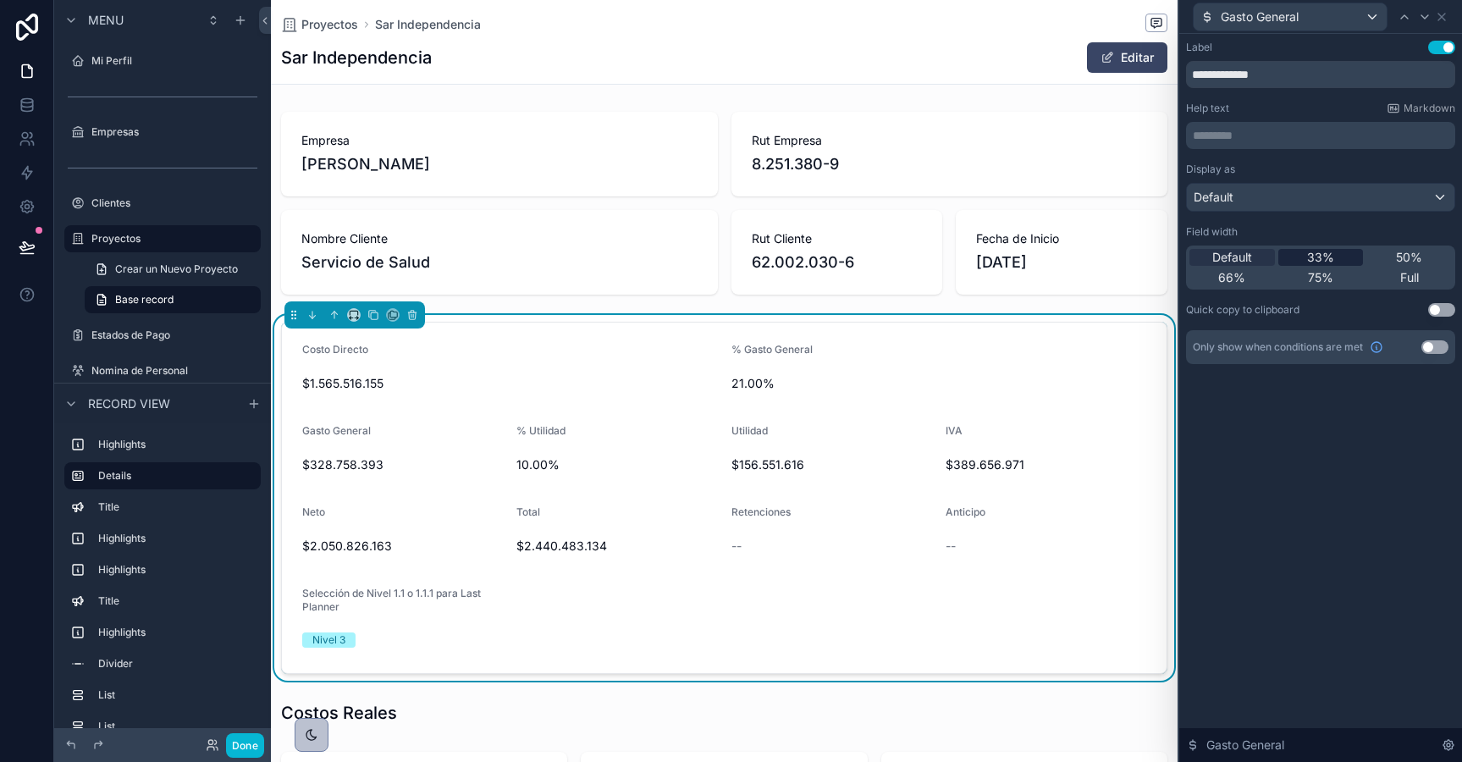
click at [1301, 256] on div "33%" at bounding box center [1320, 257] width 85 height 17
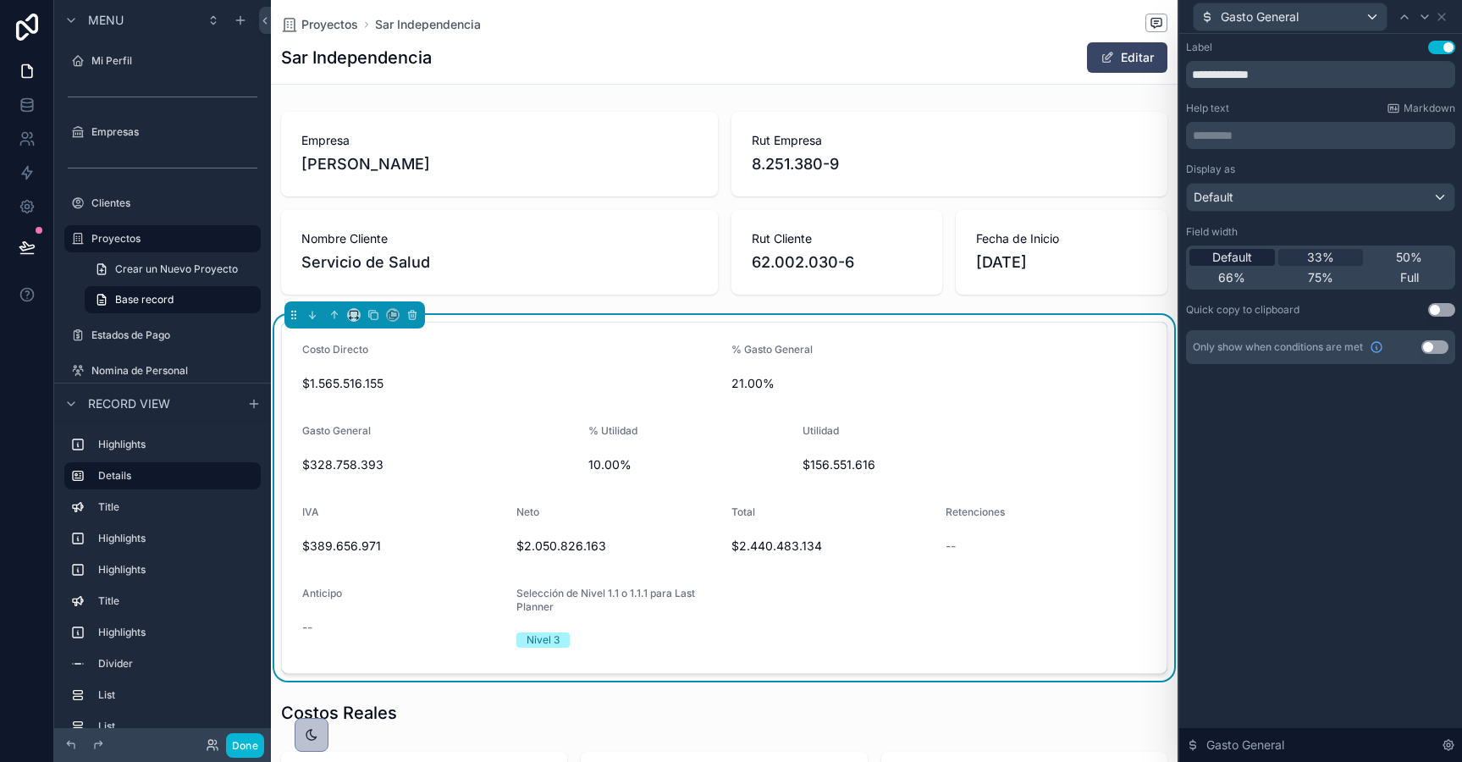
click at [1255, 260] on div "Default" at bounding box center [1231, 257] width 85 height 17
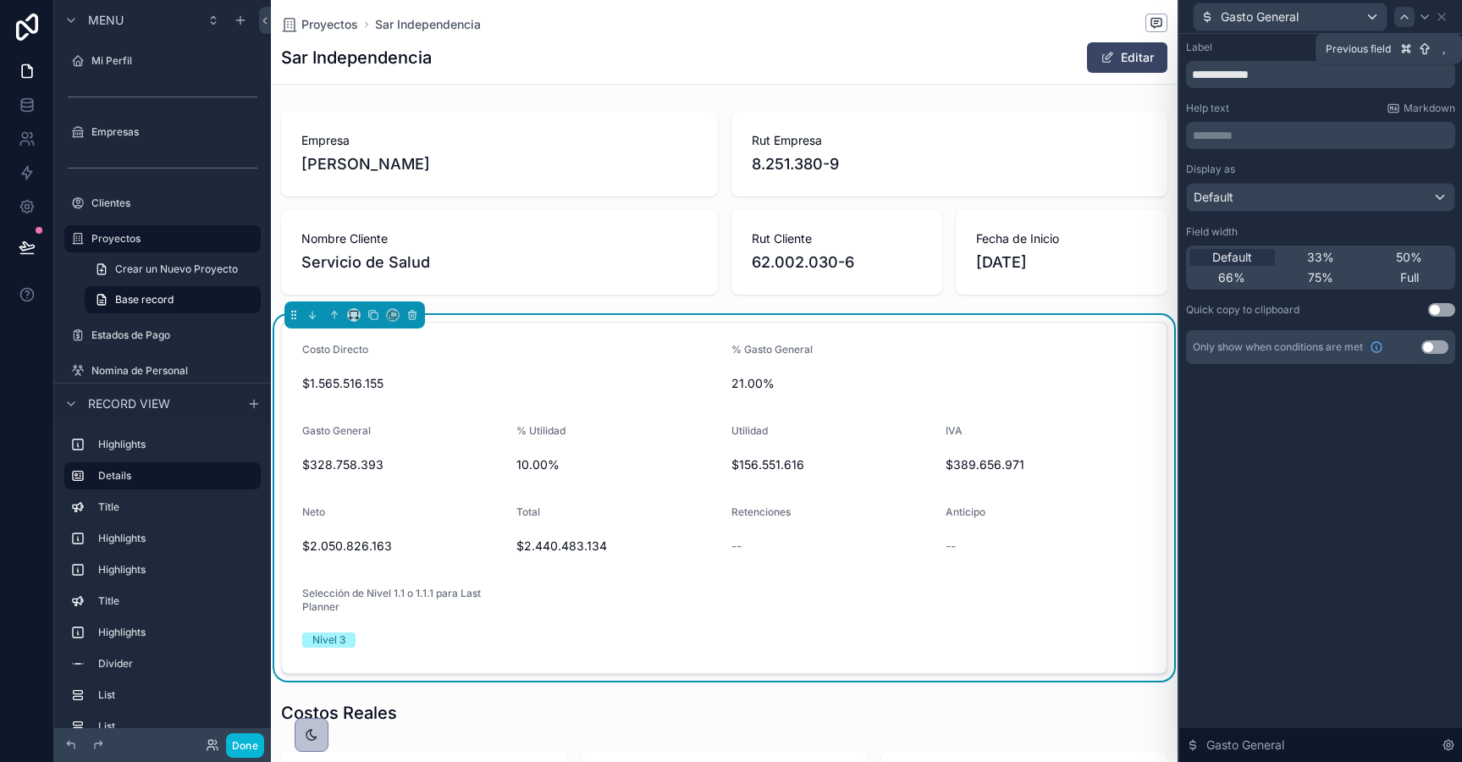
click at [1406, 14] on icon at bounding box center [1405, 17] width 14 height 14
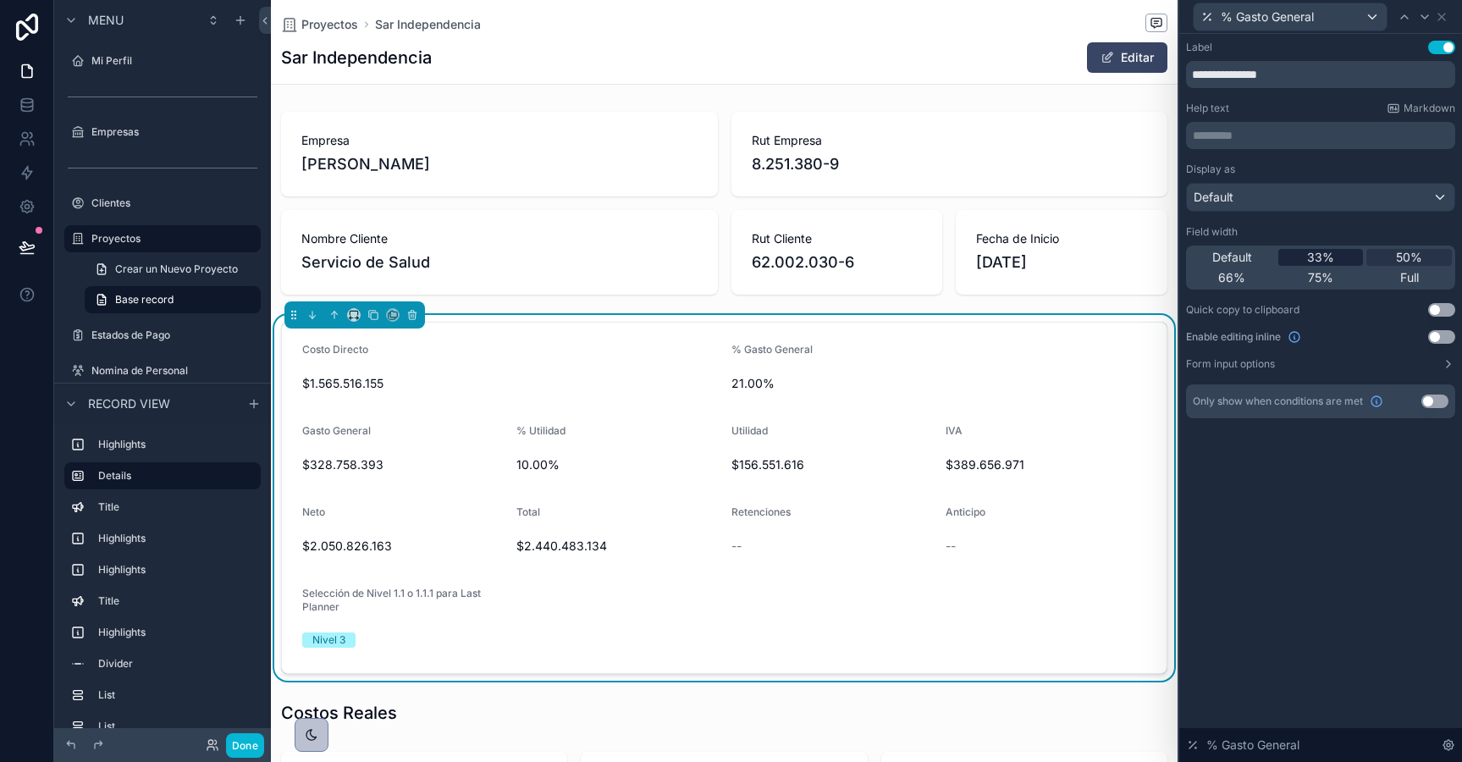
click at [1302, 259] on div "33%" at bounding box center [1320, 257] width 85 height 17
click at [1242, 256] on span "Default" at bounding box center [1232, 257] width 40 height 17
click at [1404, 14] on icon at bounding box center [1405, 17] width 14 height 14
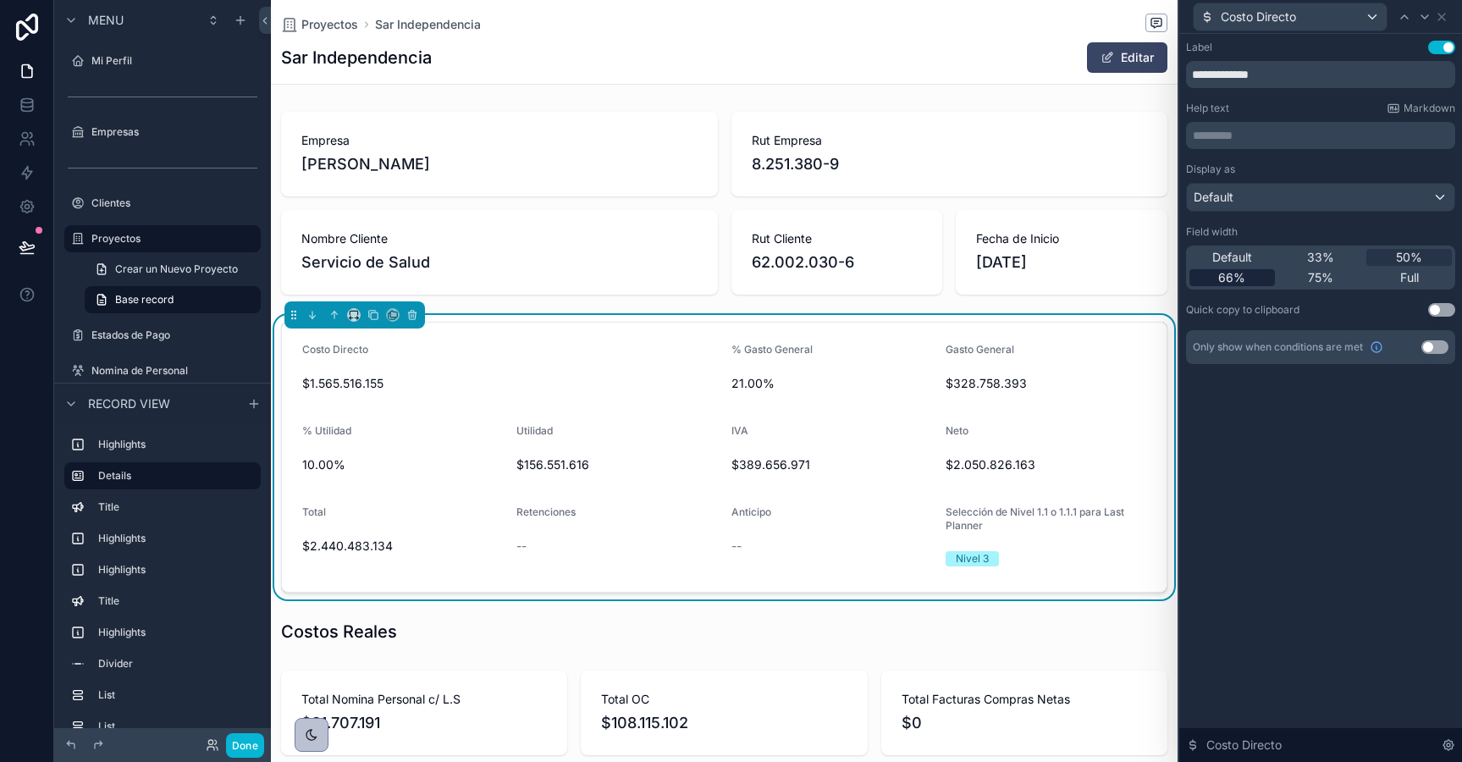
click at [1246, 276] on div "66%" at bounding box center [1231, 277] width 85 height 17
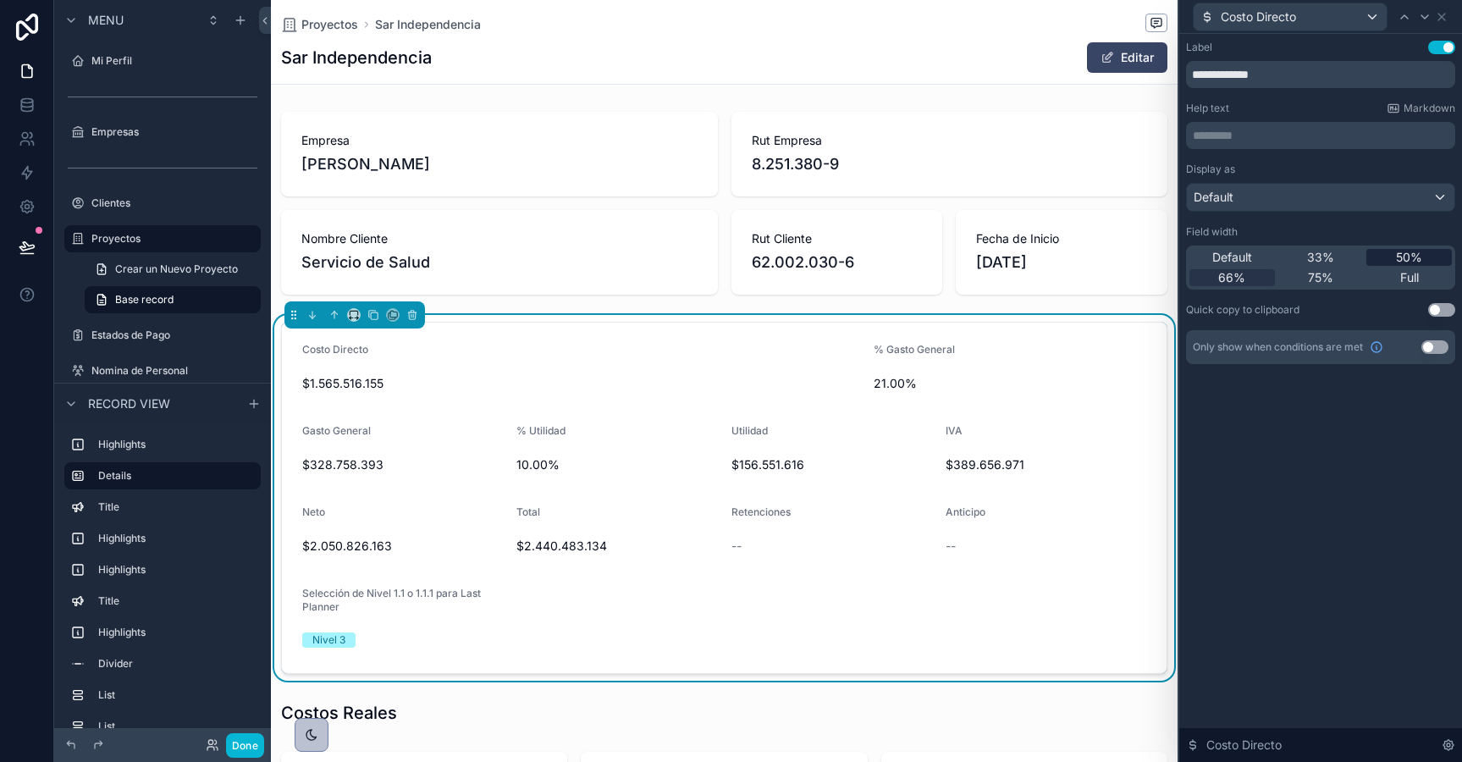
click at [1395, 255] on div "50%" at bounding box center [1408, 257] width 85 height 17
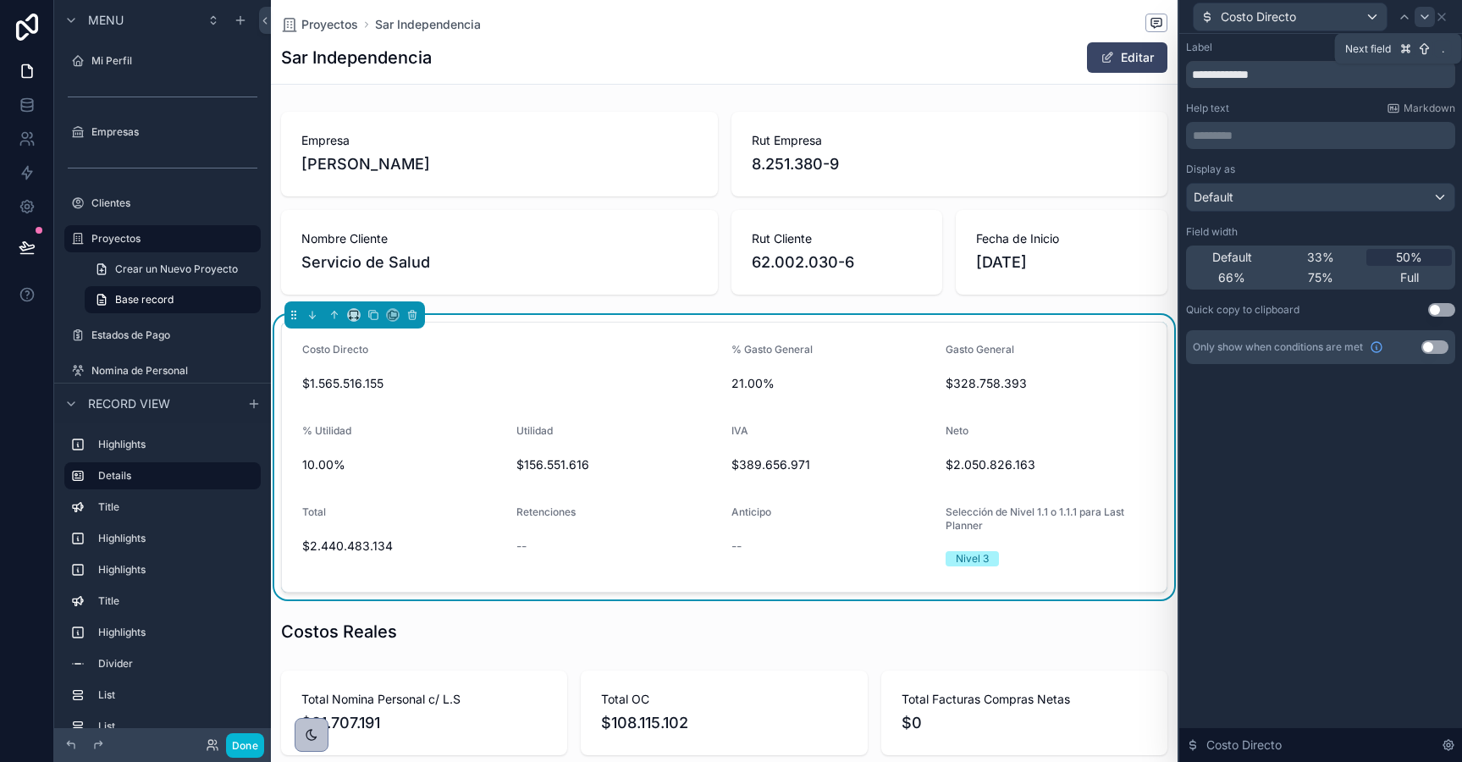
click at [1425, 16] on icon at bounding box center [1425, 17] width 14 height 14
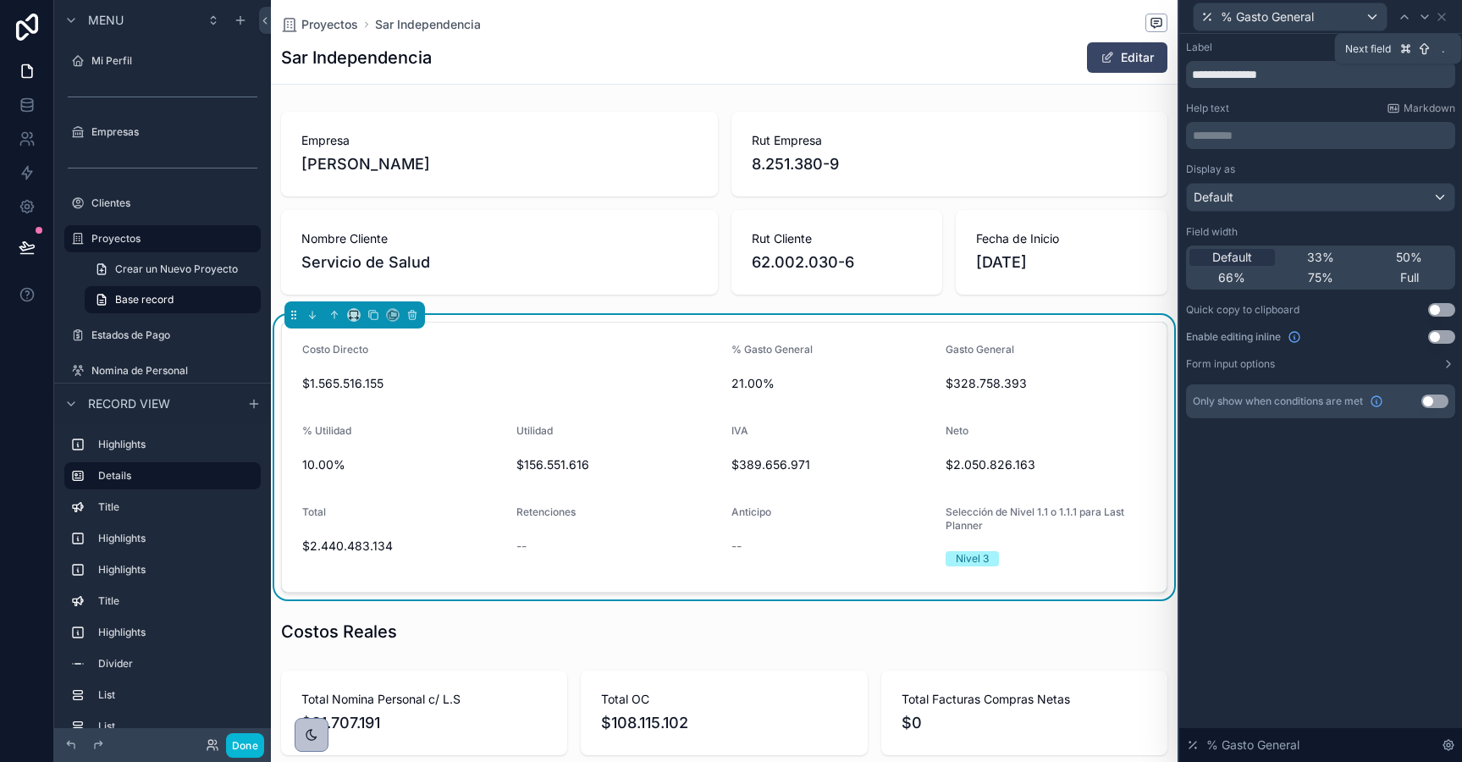
click at [1425, 16] on icon at bounding box center [1425, 17] width 14 height 14
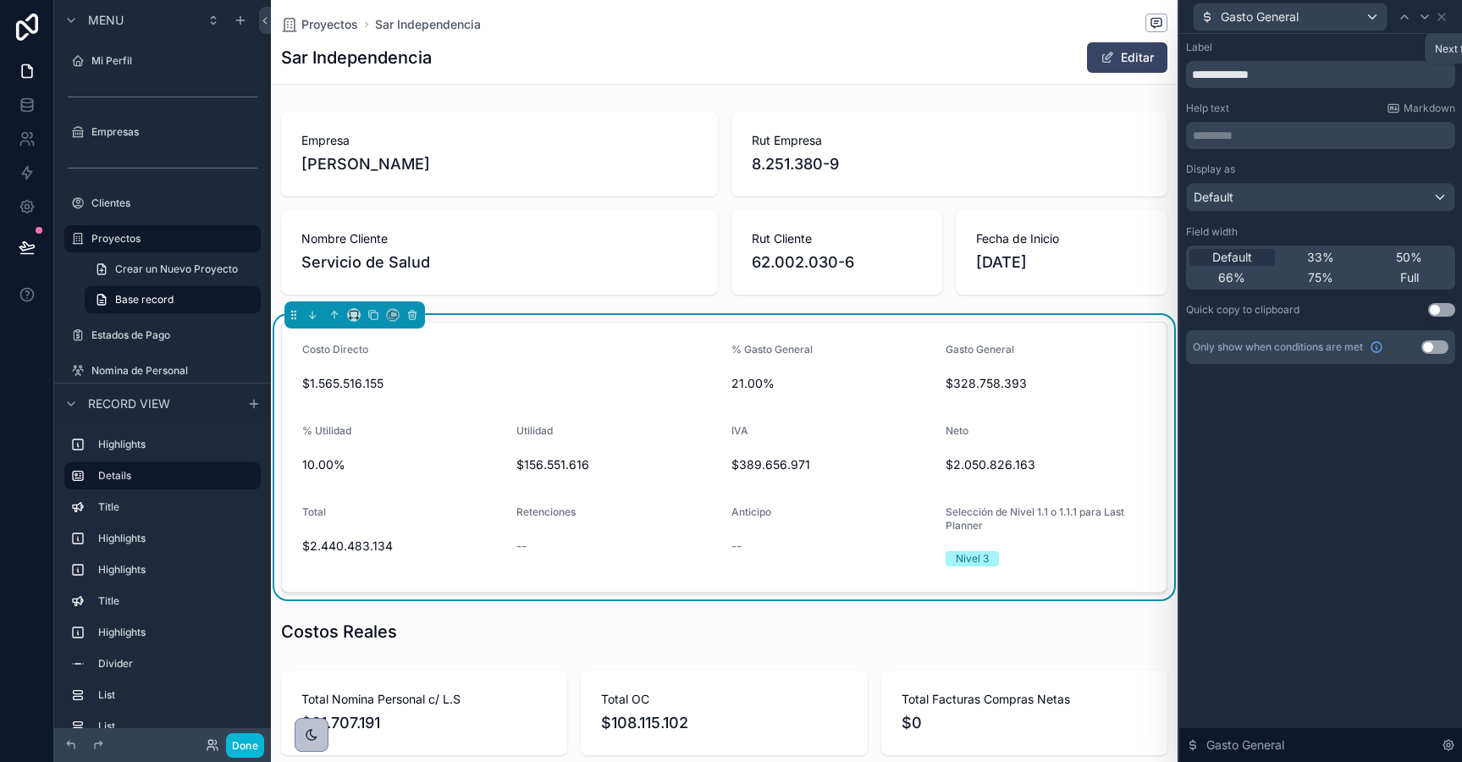
click at [1425, 16] on icon at bounding box center [1425, 17] width 14 height 14
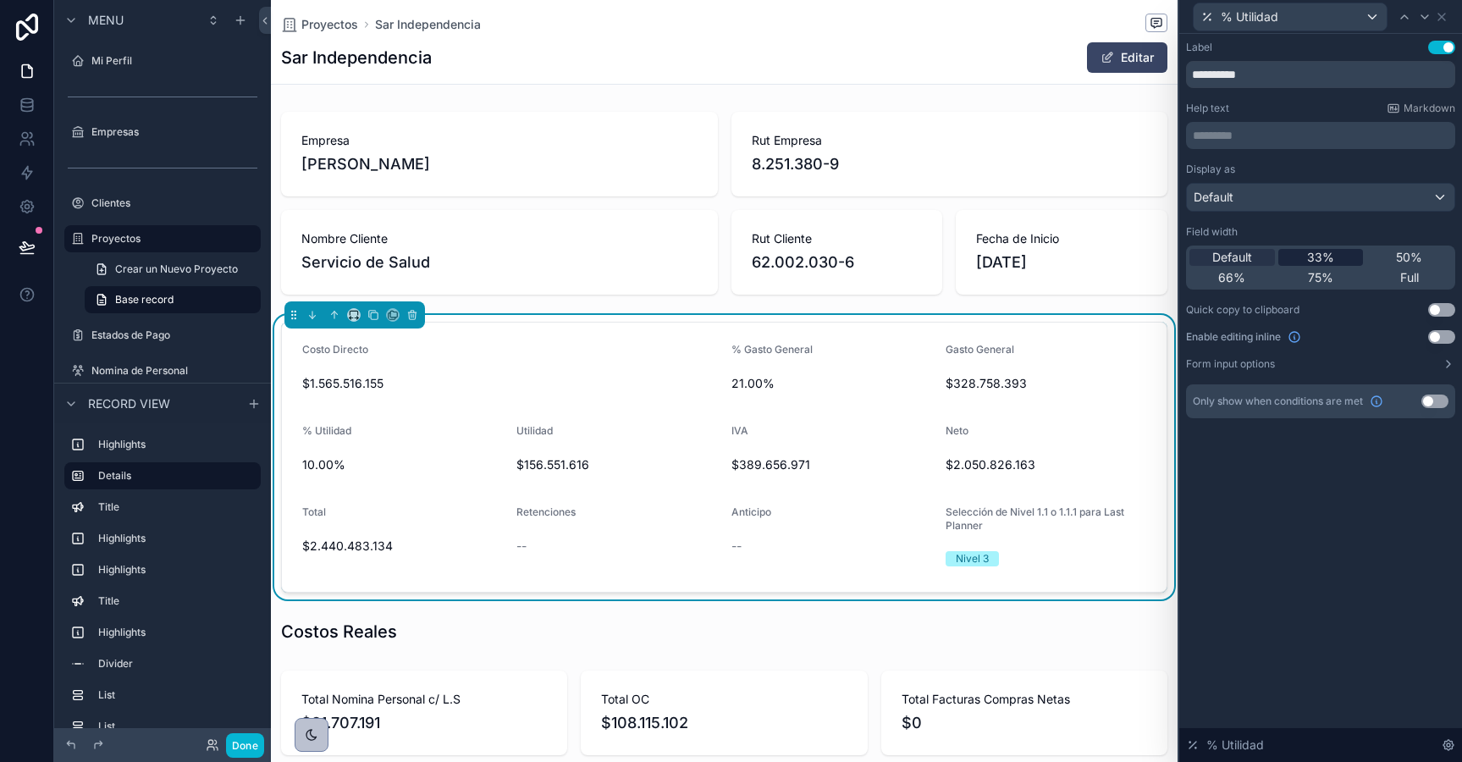
click at [1322, 251] on span "33%" at bounding box center [1320, 257] width 27 height 17
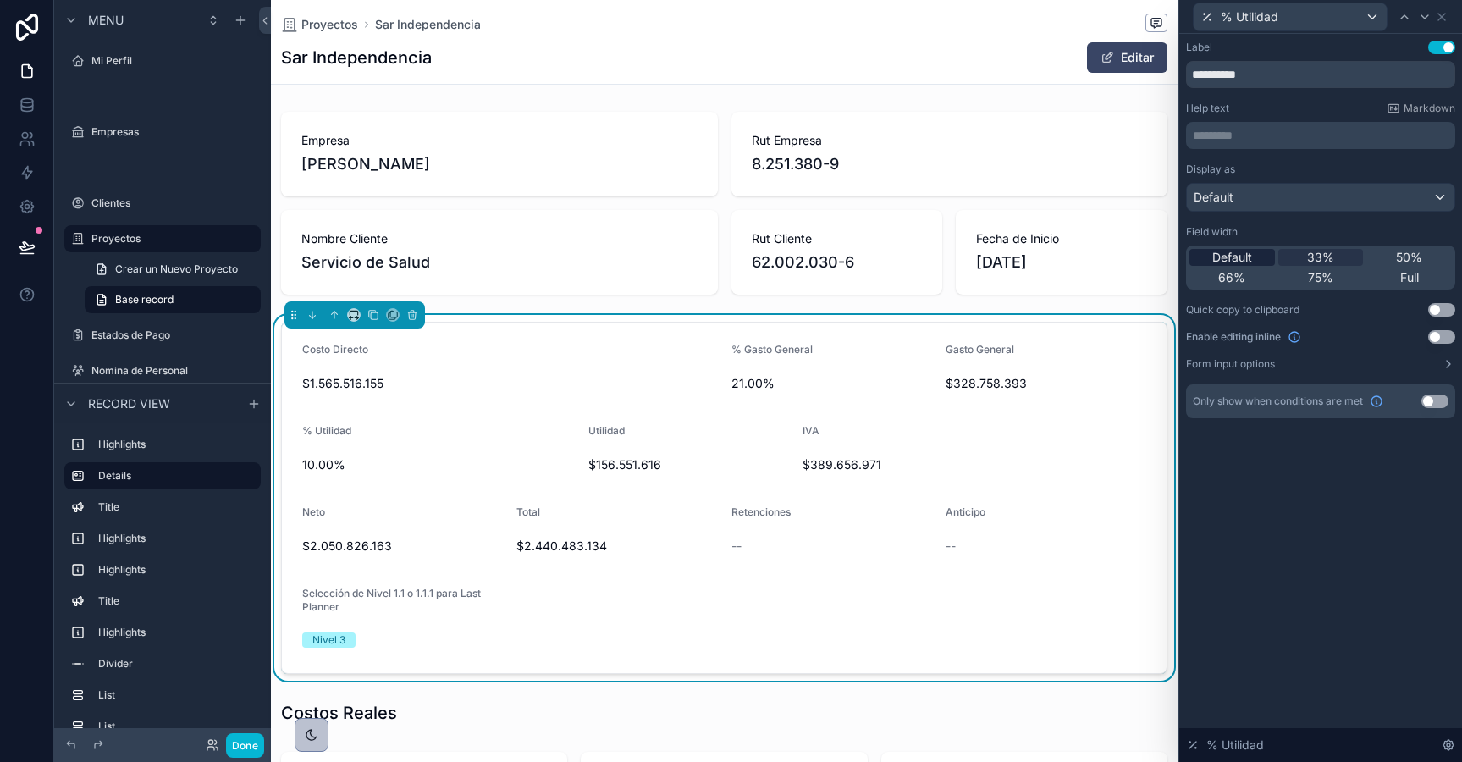
click at [1260, 251] on div "Default" at bounding box center [1231, 257] width 85 height 17
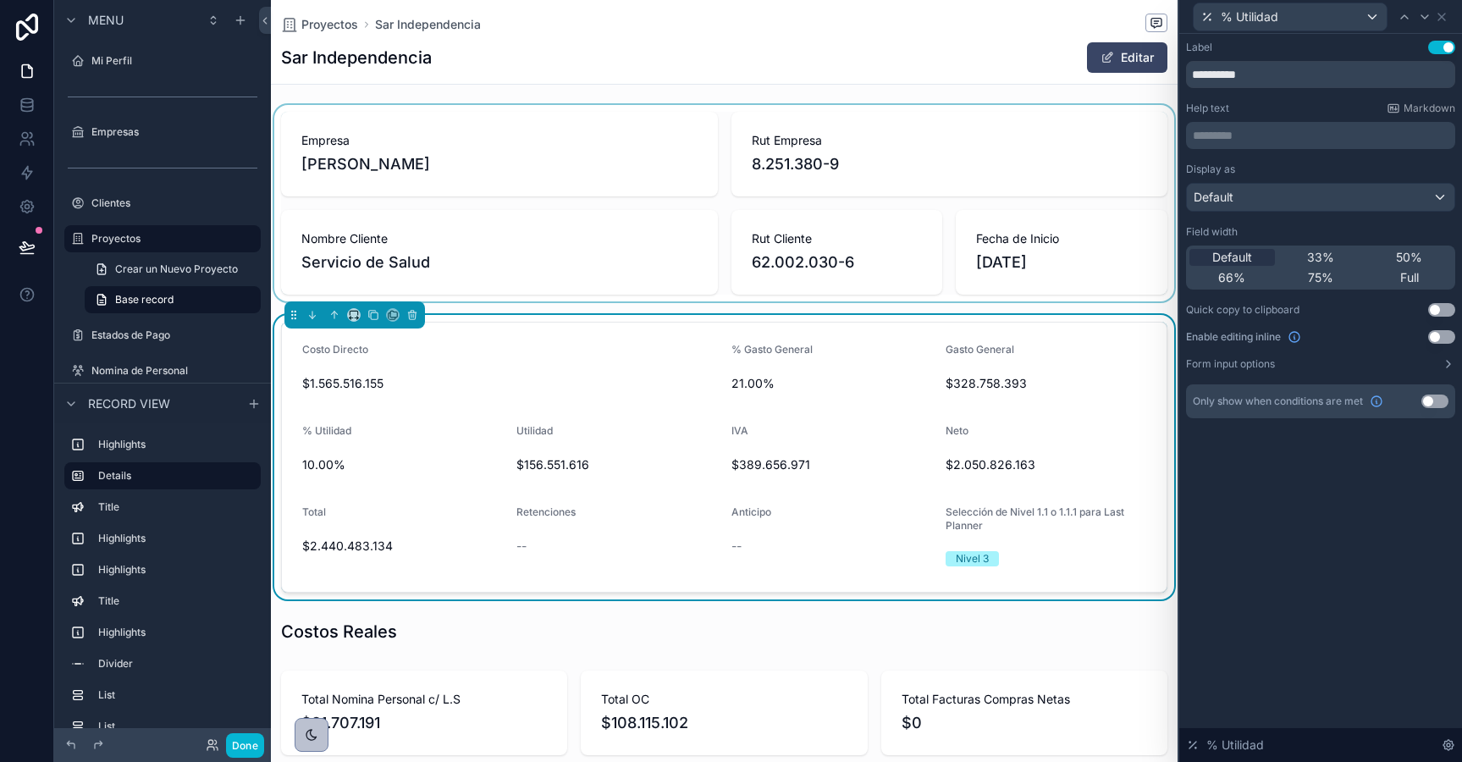
click at [891, 266] on div "scrollable content" at bounding box center [724, 203] width 907 height 196
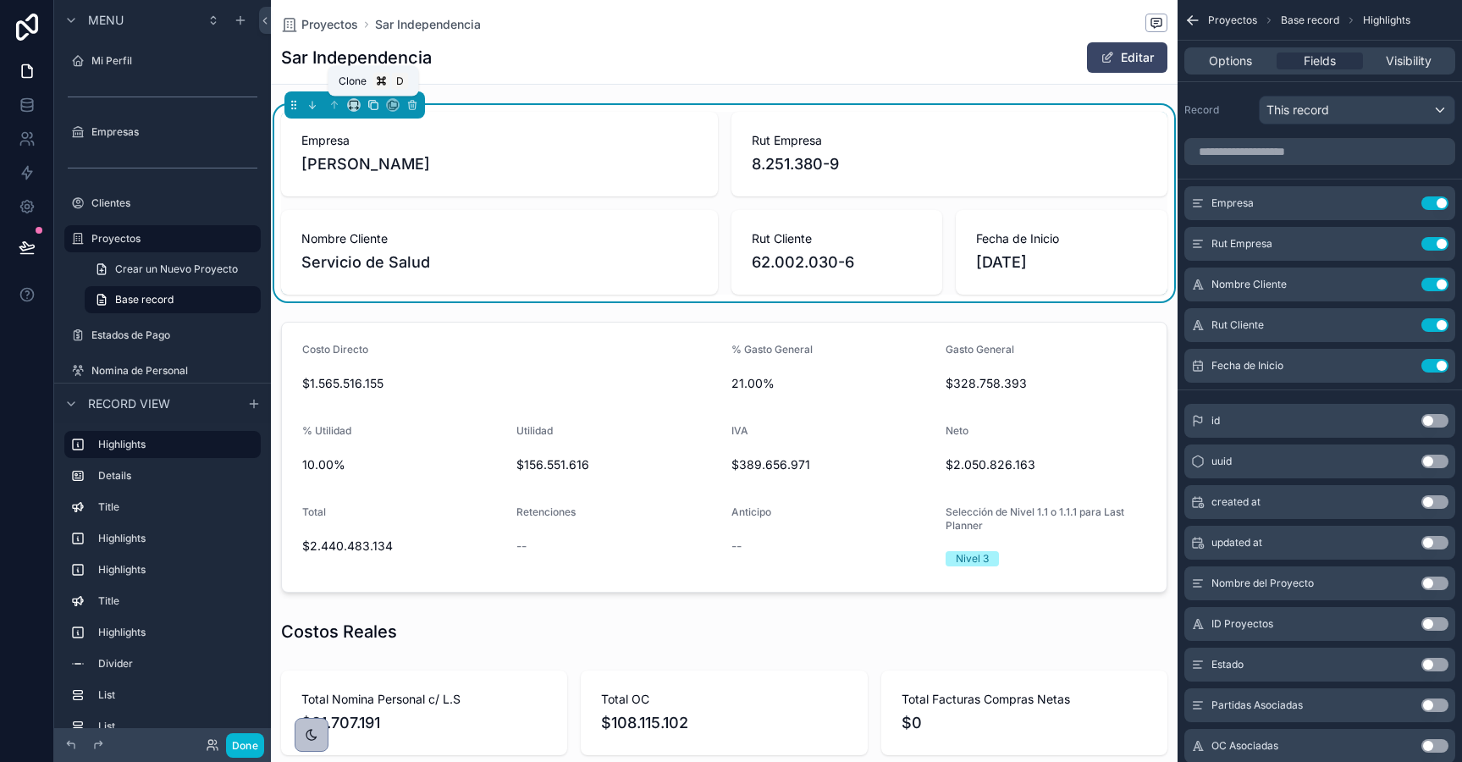
click at [372, 106] on icon "scrollable content" at bounding box center [373, 105] width 12 height 12
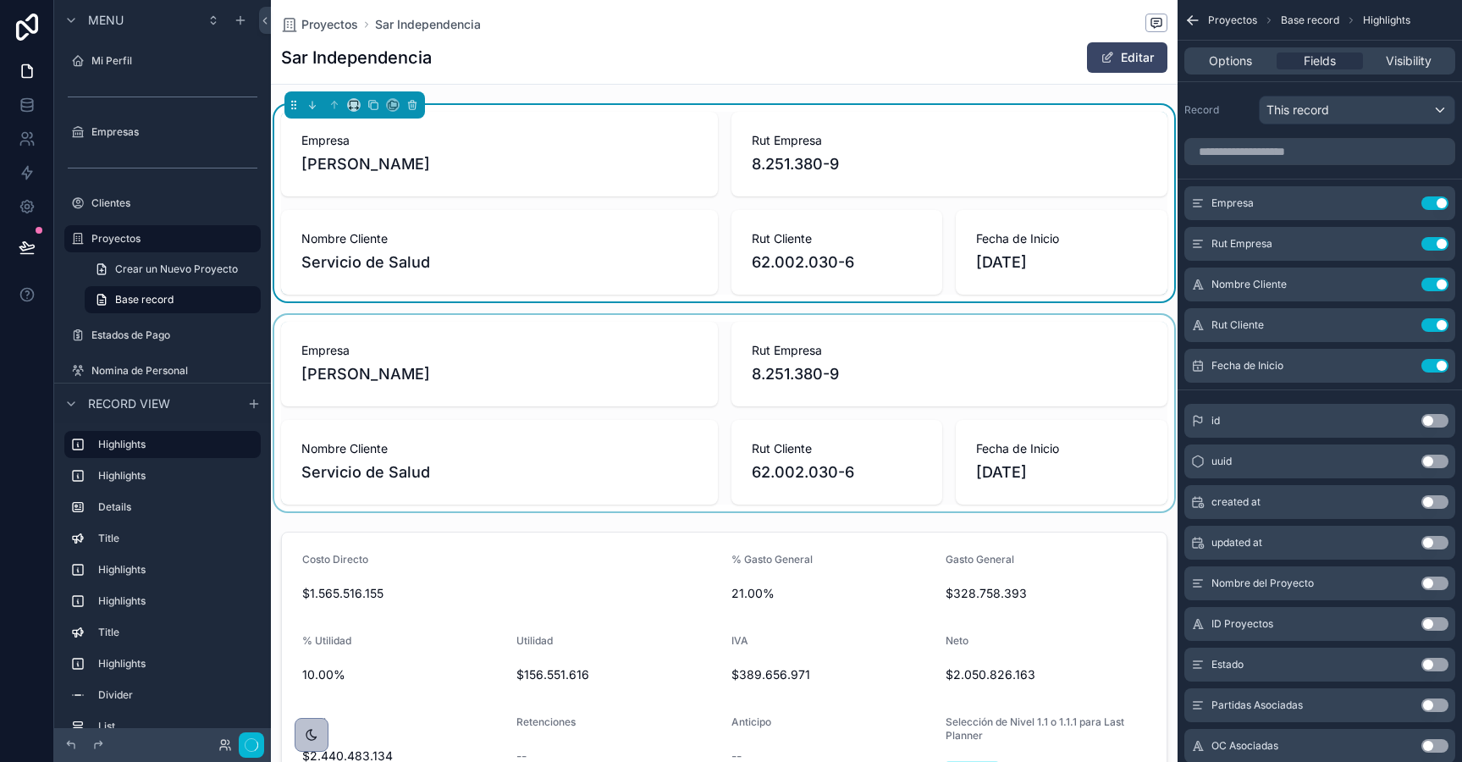
click at [605, 371] on span "[PERSON_NAME]" at bounding box center [499, 374] width 396 height 24
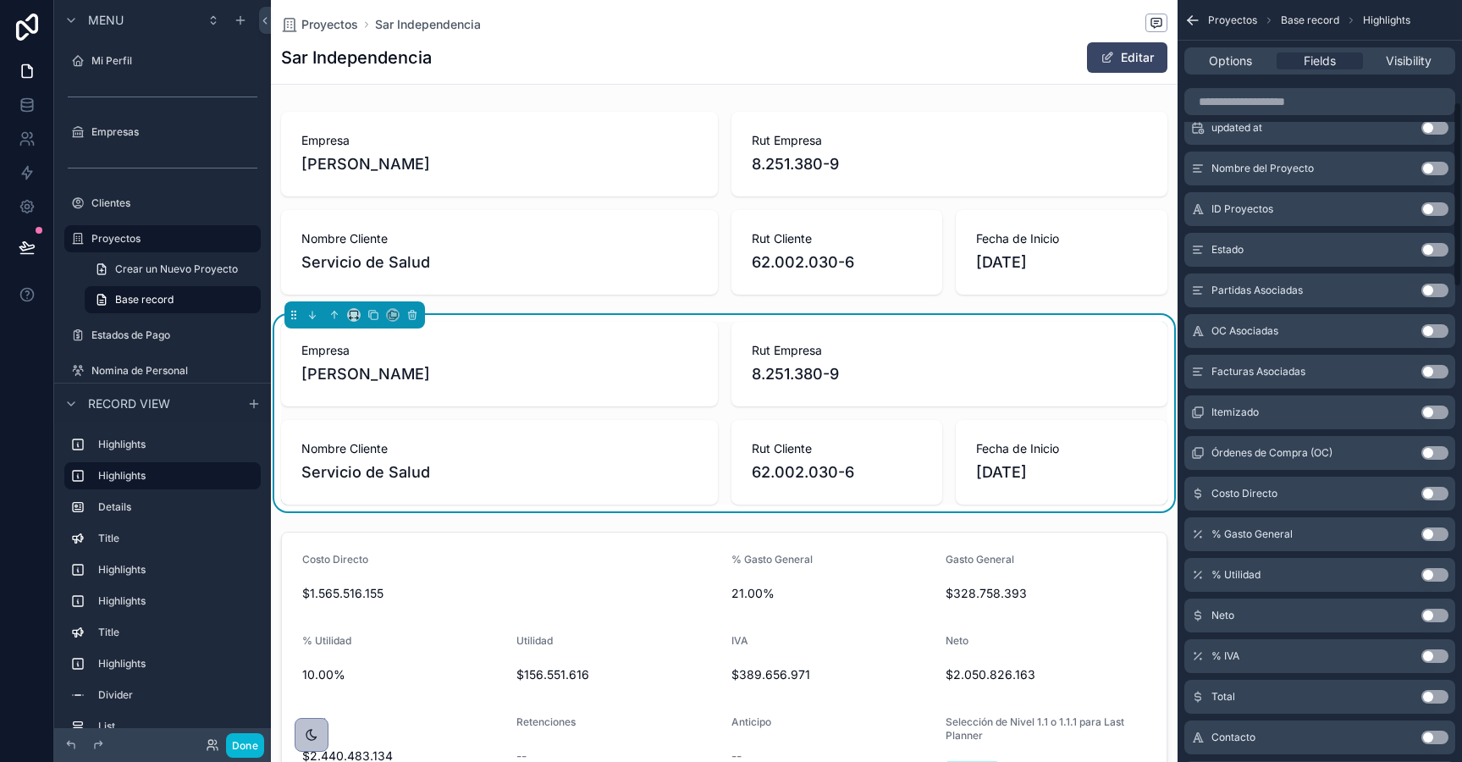
scroll to position [417, 0]
click at [1429, 488] on button "Use setting" at bounding box center [1434, 491] width 27 height 14
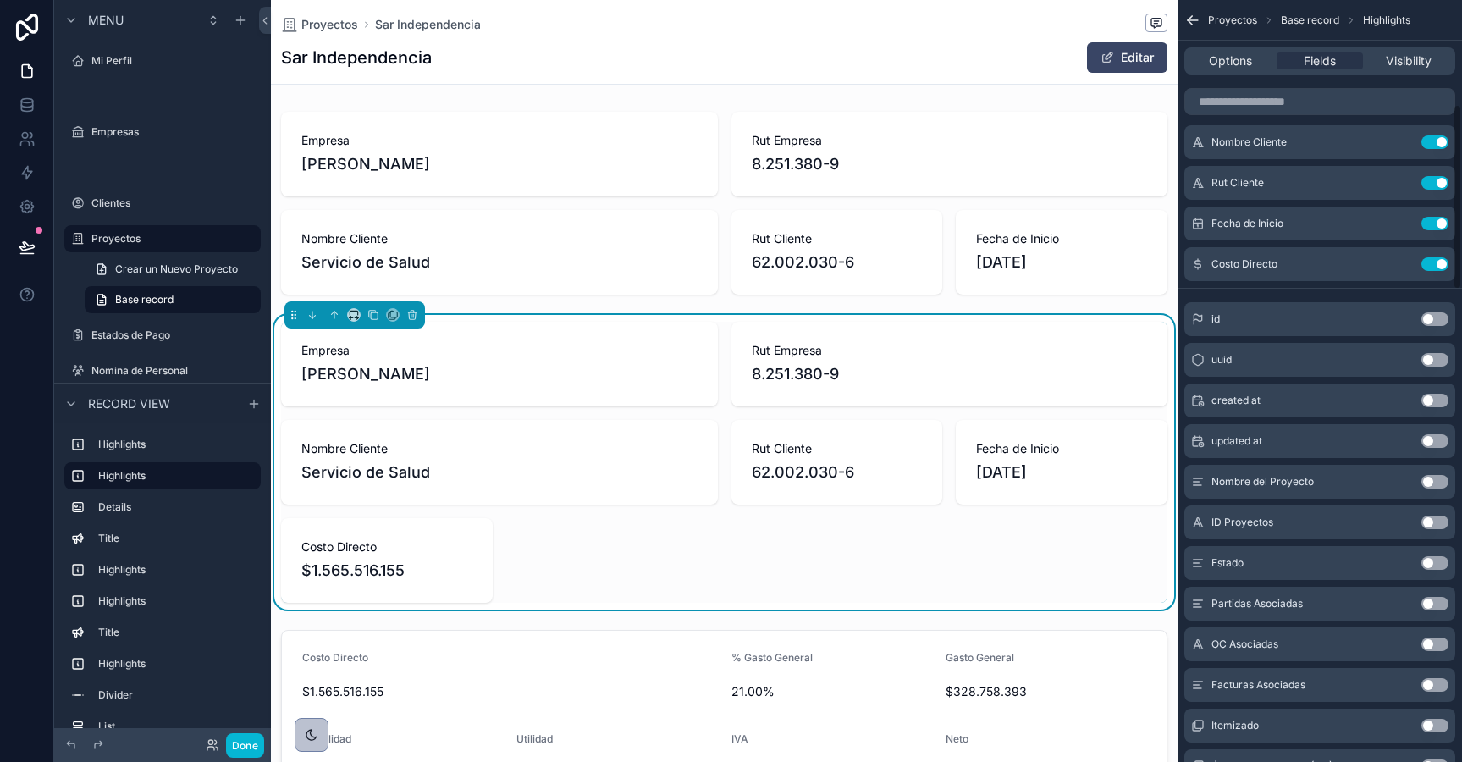
scroll to position [0, 0]
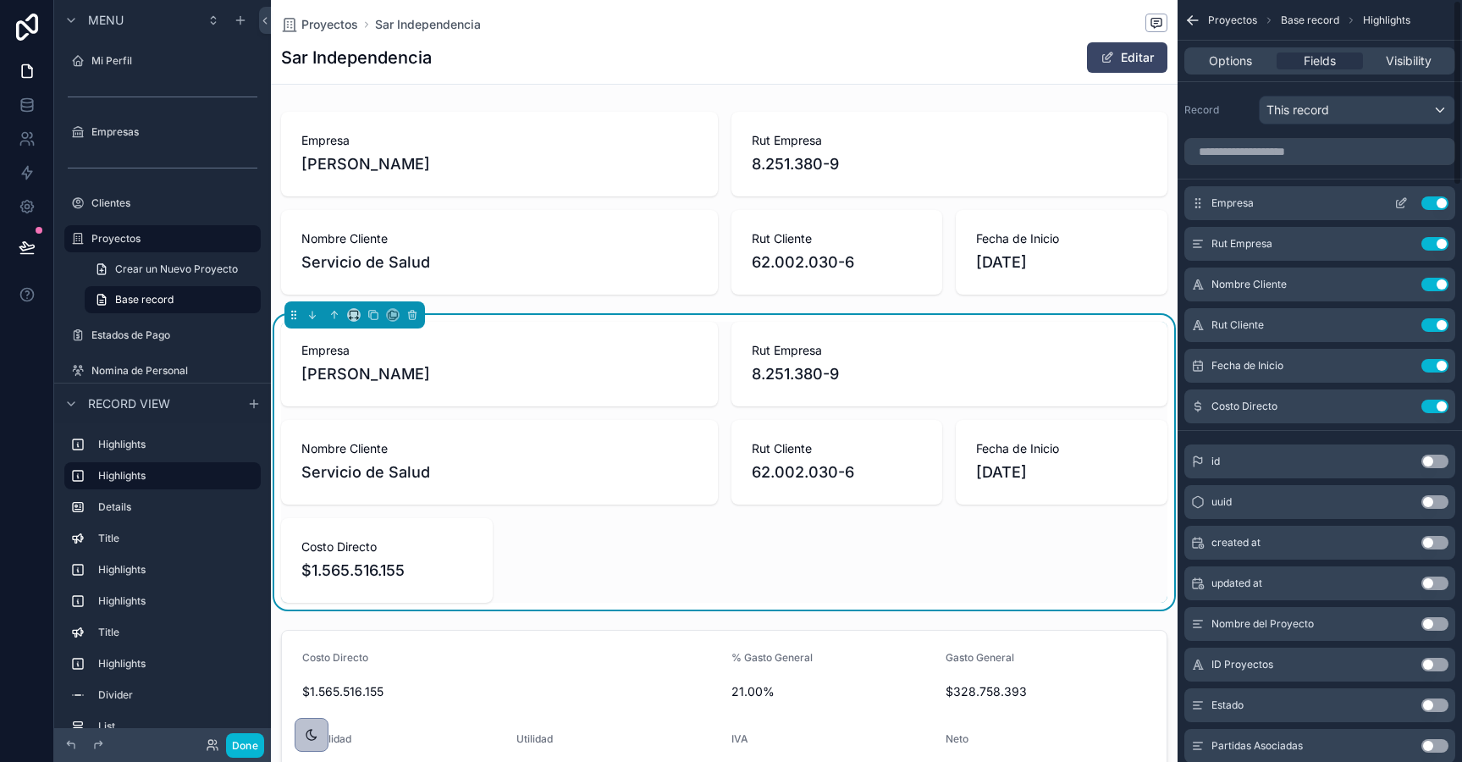
click at [1436, 196] on button "Use setting" at bounding box center [1434, 203] width 27 height 14
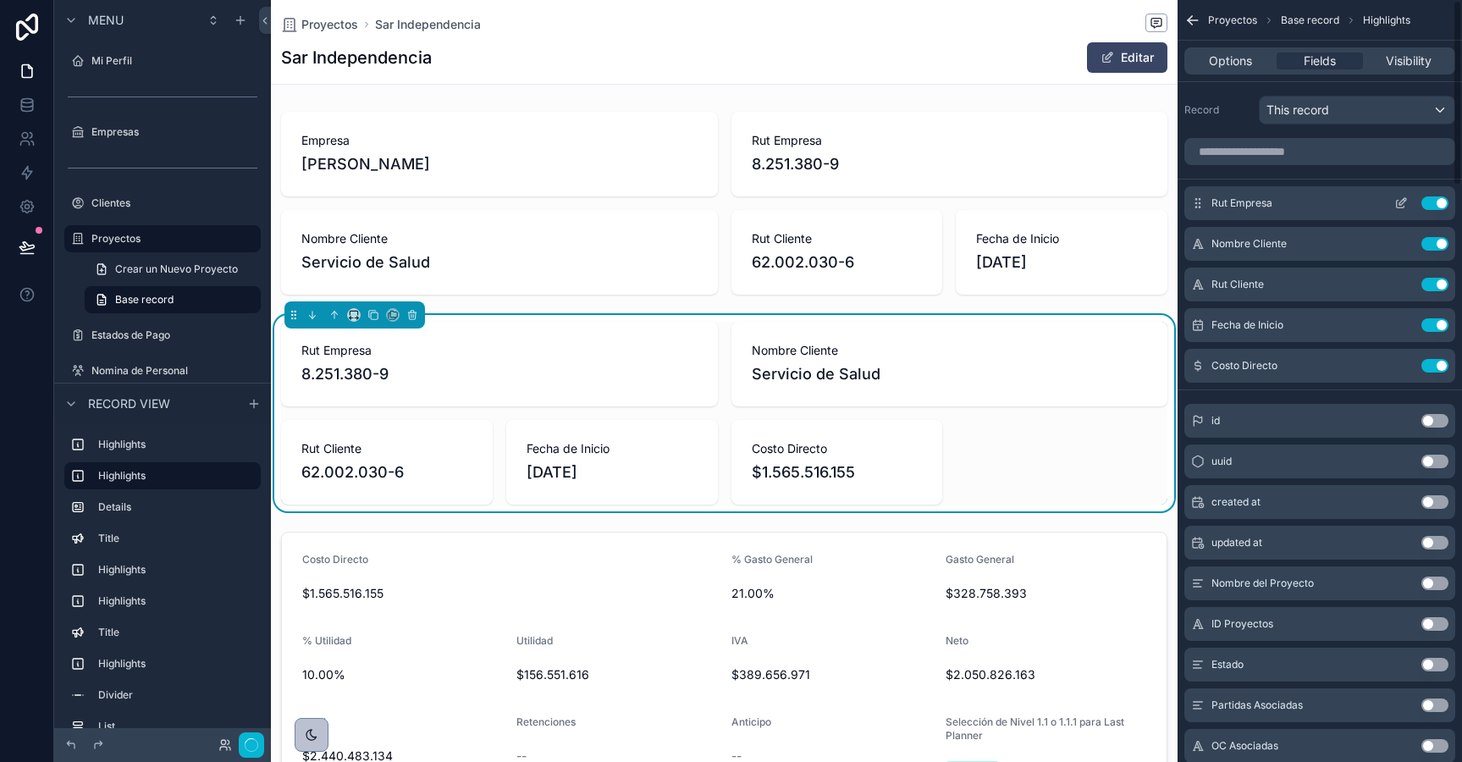
click at [1437, 199] on button "Use setting" at bounding box center [1434, 203] width 27 height 14
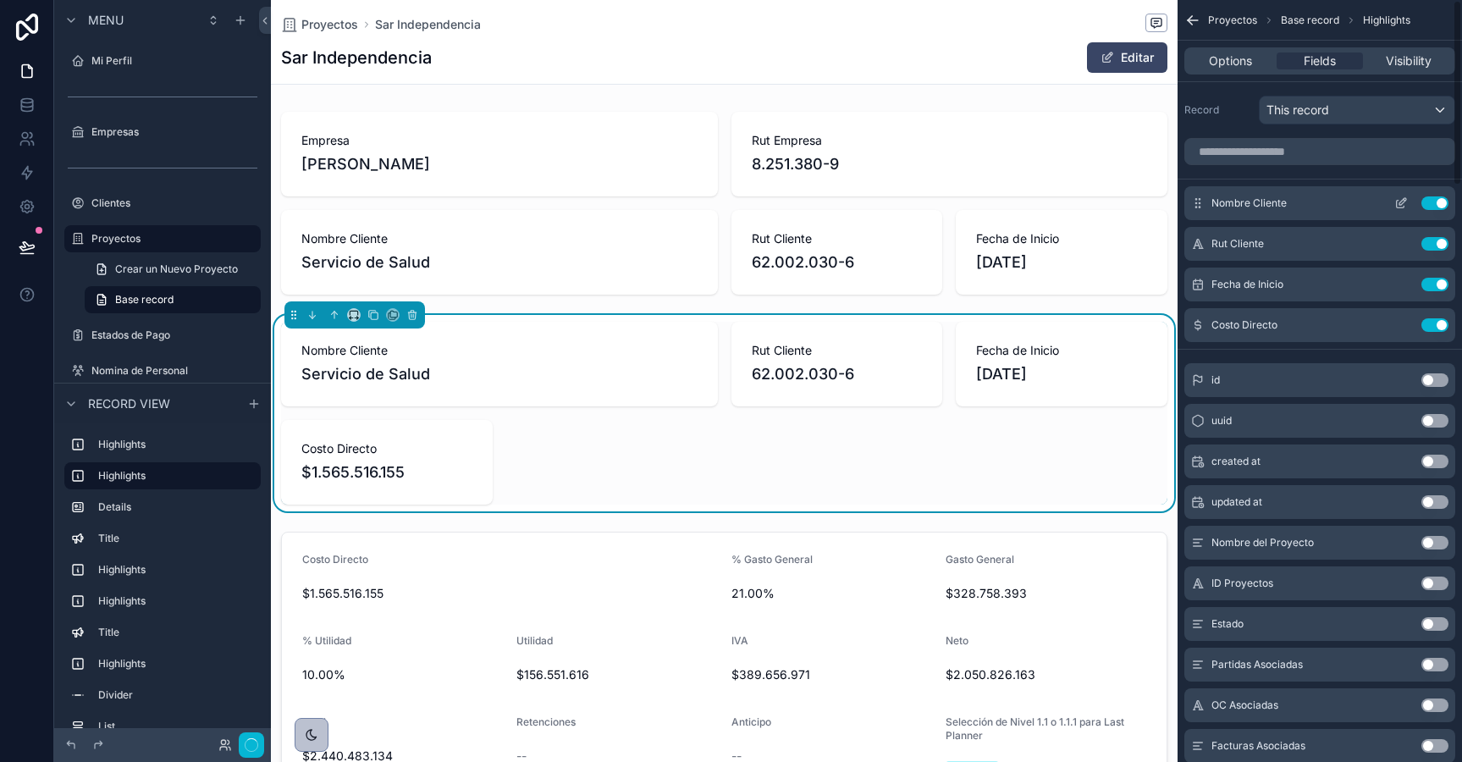
click at [1437, 199] on button "Use setting" at bounding box center [1434, 203] width 27 height 14
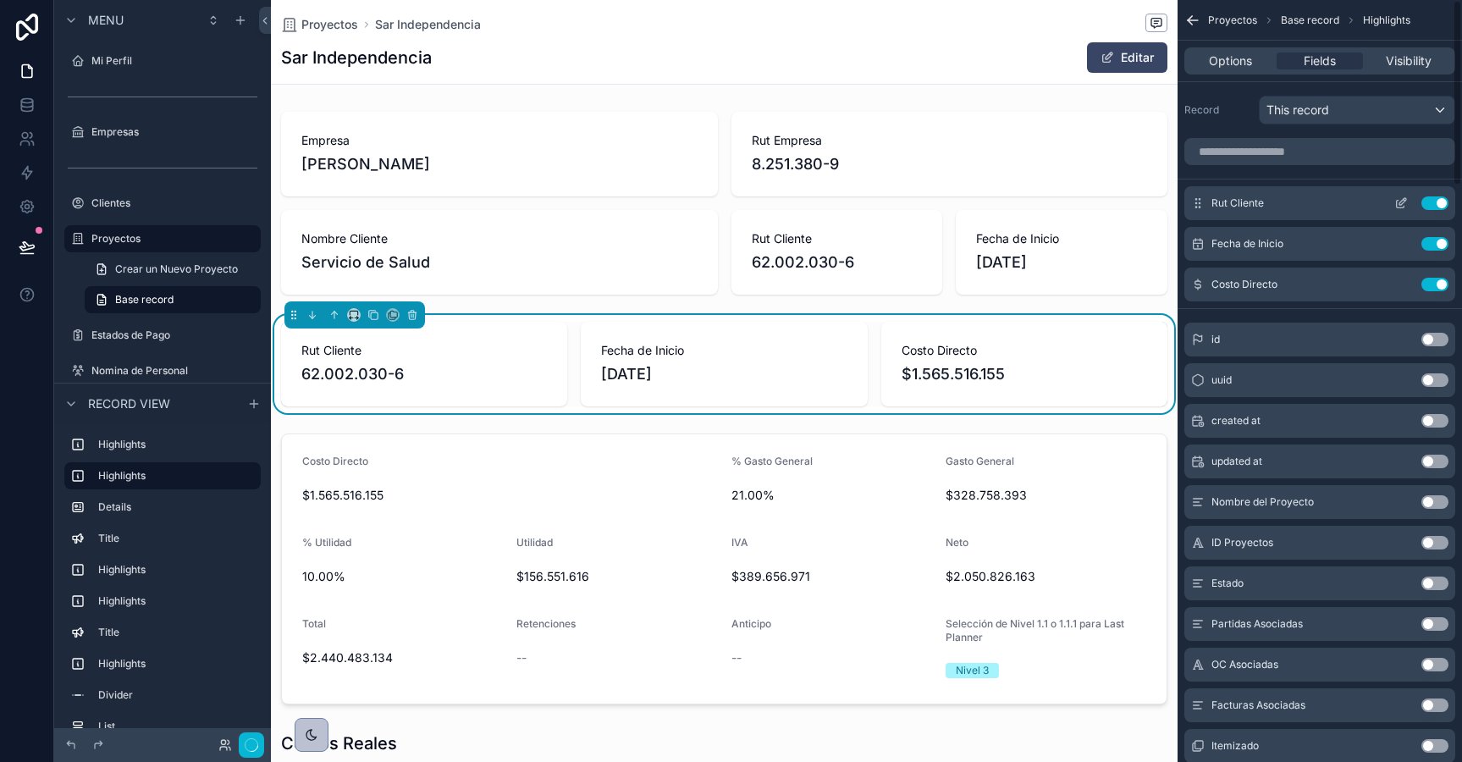
click at [1437, 201] on button "Use setting" at bounding box center [1434, 203] width 27 height 14
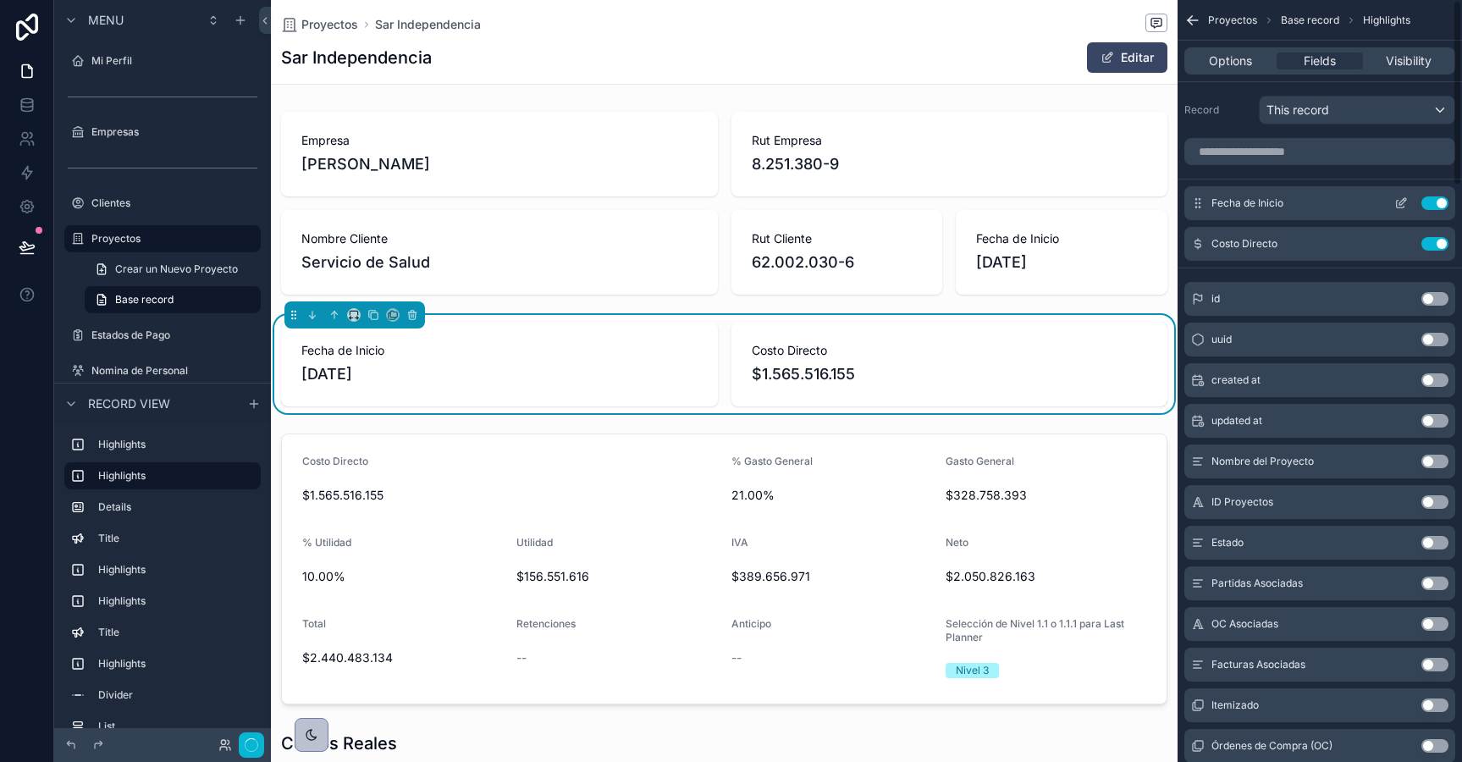
click at [1439, 201] on button "Use setting" at bounding box center [1434, 203] width 27 height 14
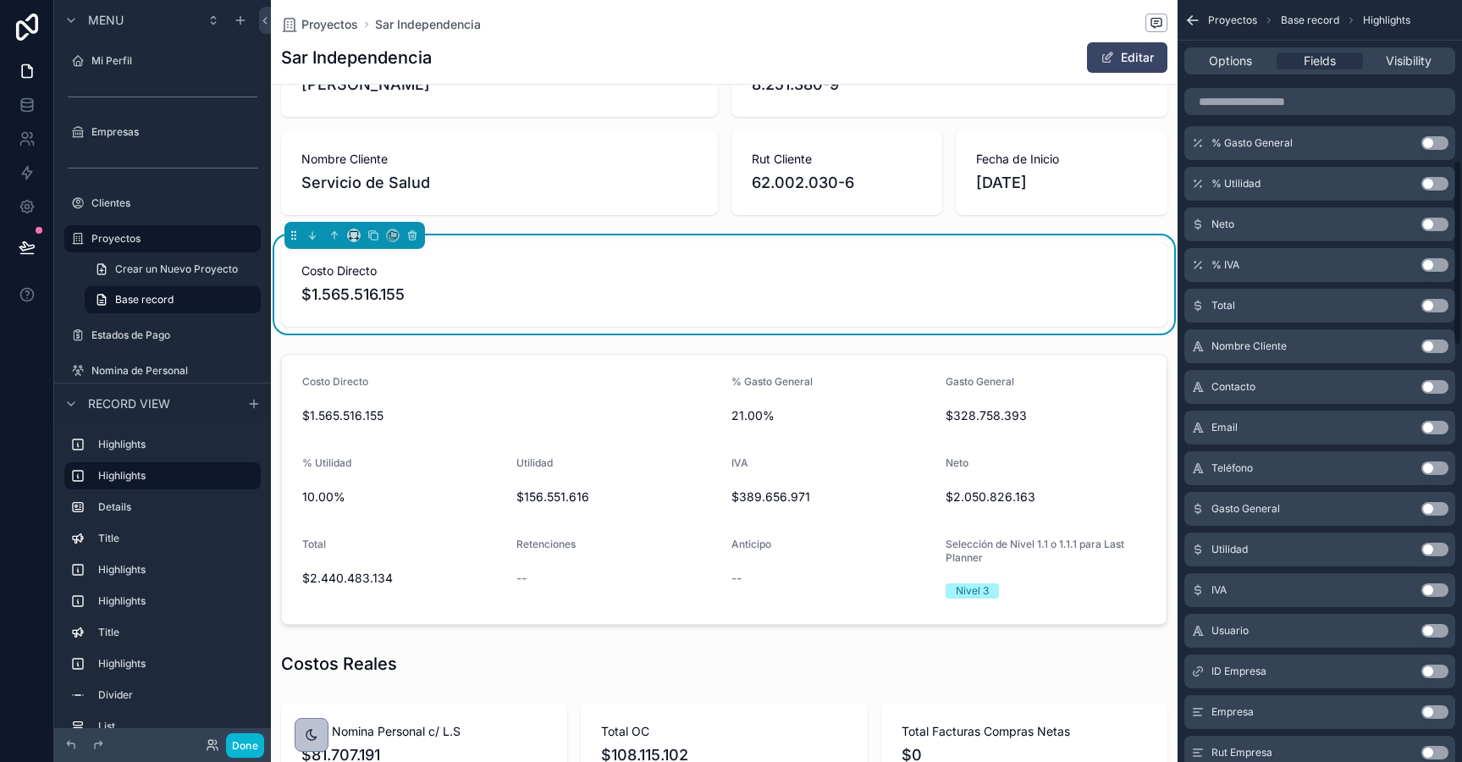
scroll to position [669, 0]
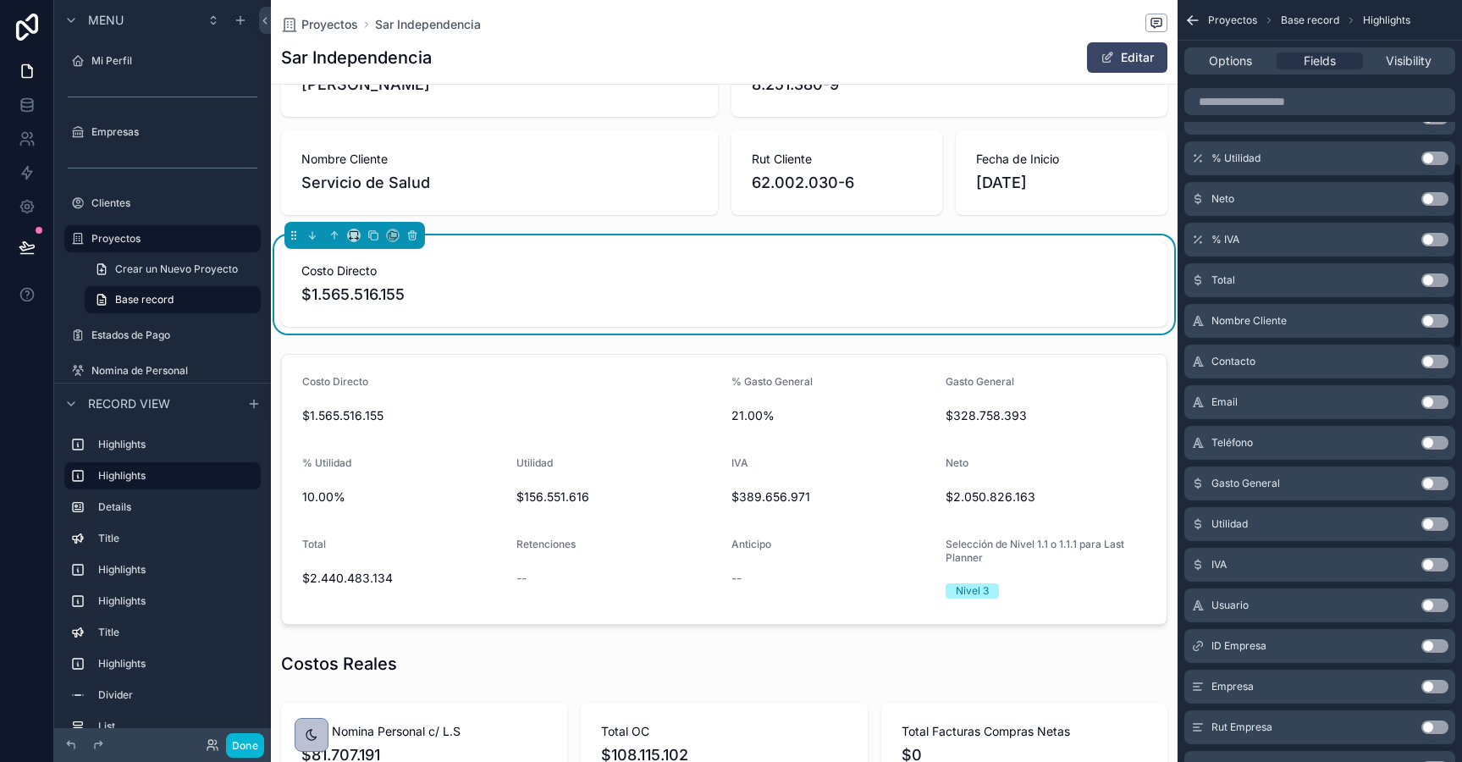
click at [1433, 483] on button "Use setting" at bounding box center [1434, 484] width 27 height 14
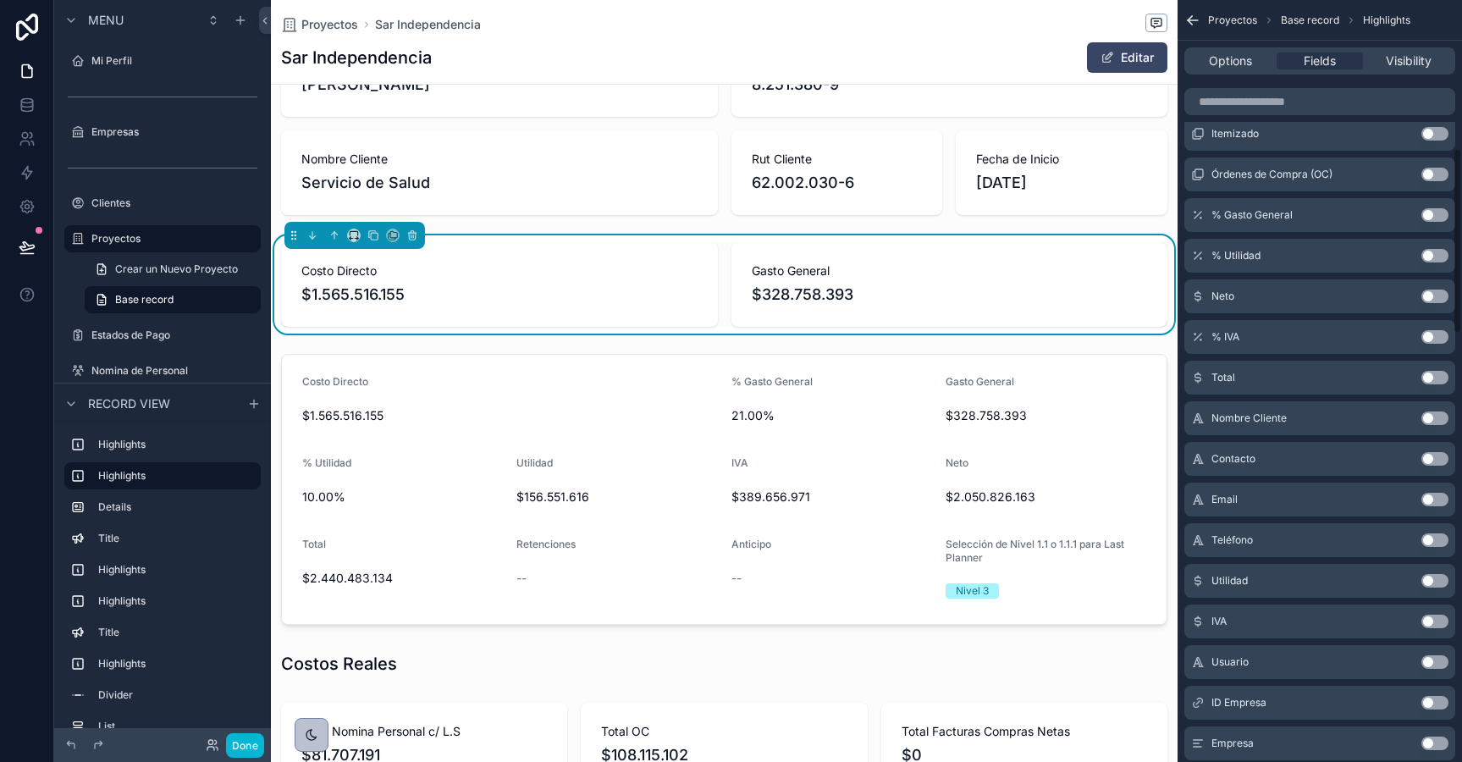
scroll to position [608, 0]
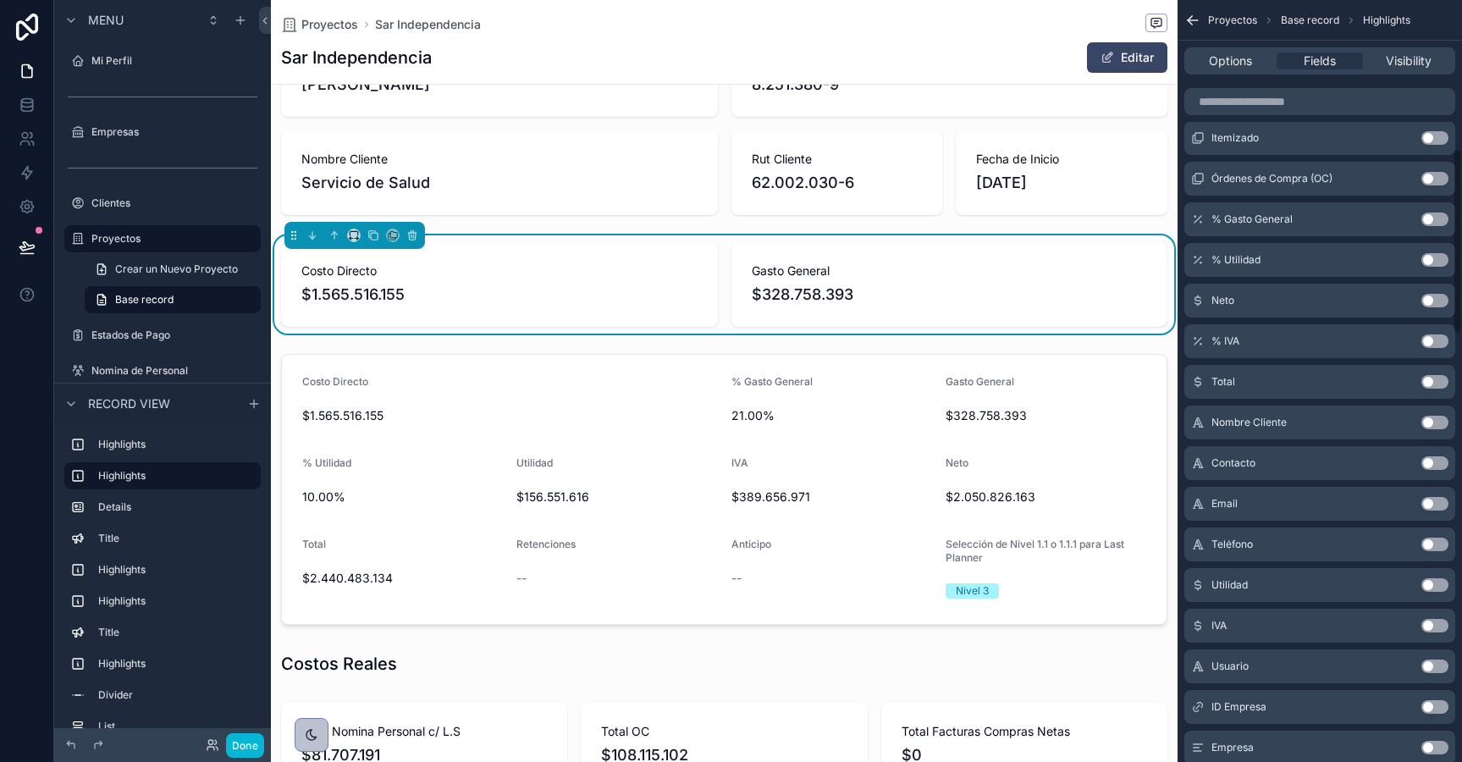
click at [1435, 219] on button "Use setting" at bounding box center [1434, 219] width 27 height 14
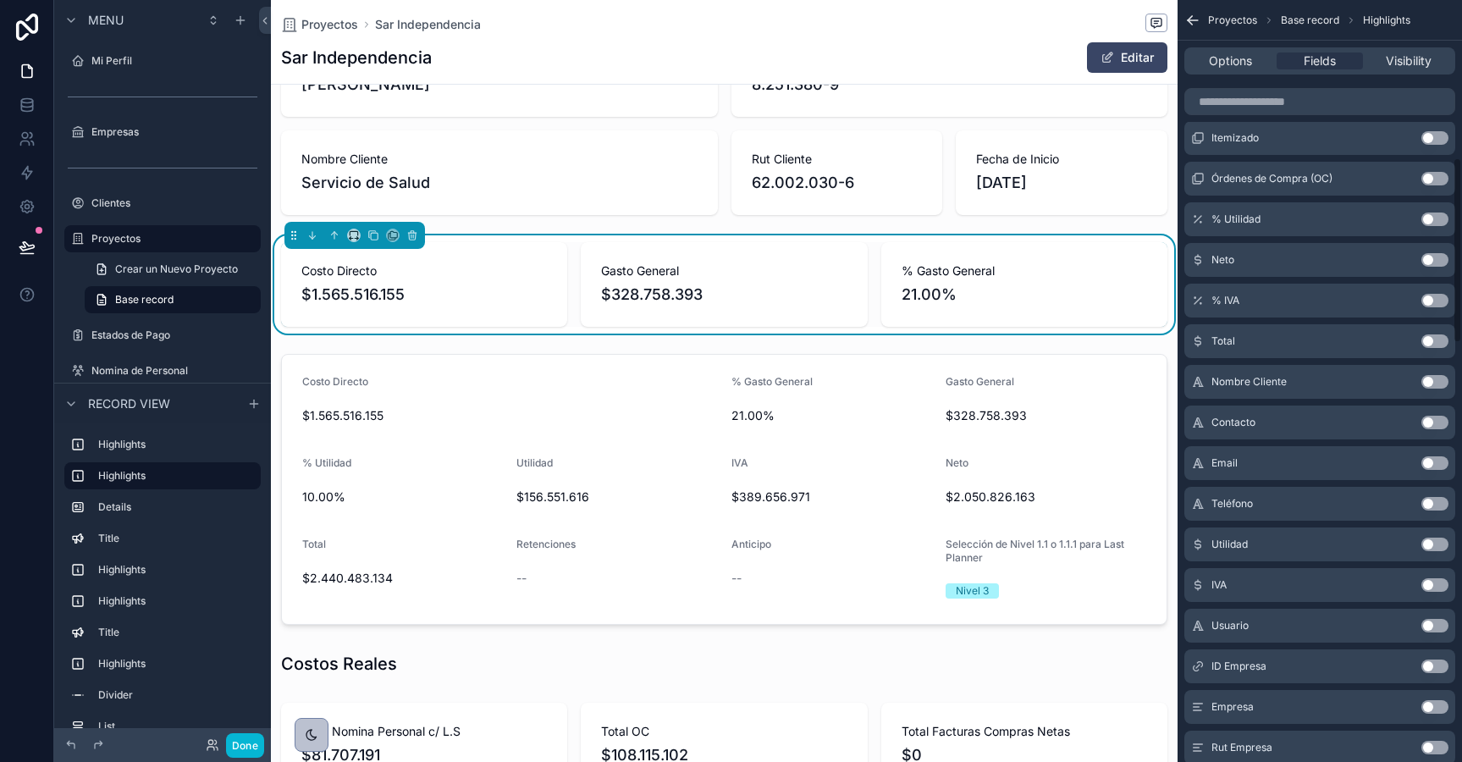
scroll to position [0, 885]
click at [1435, 223] on button "Use setting" at bounding box center [1434, 219] width 27 height 14
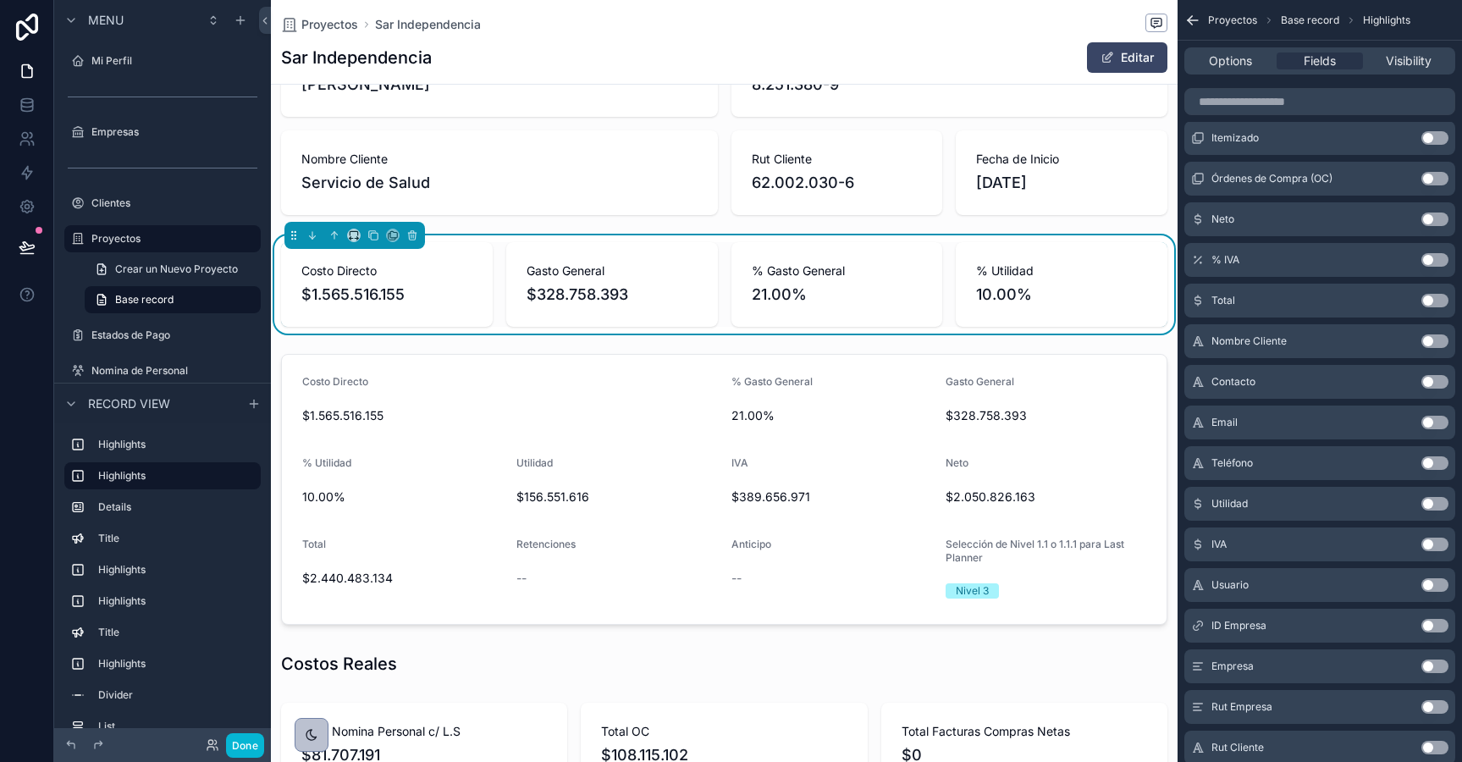
click at [1433, 502] on button "Use setting" at bounding box center [1434, 504] width 27 height 14
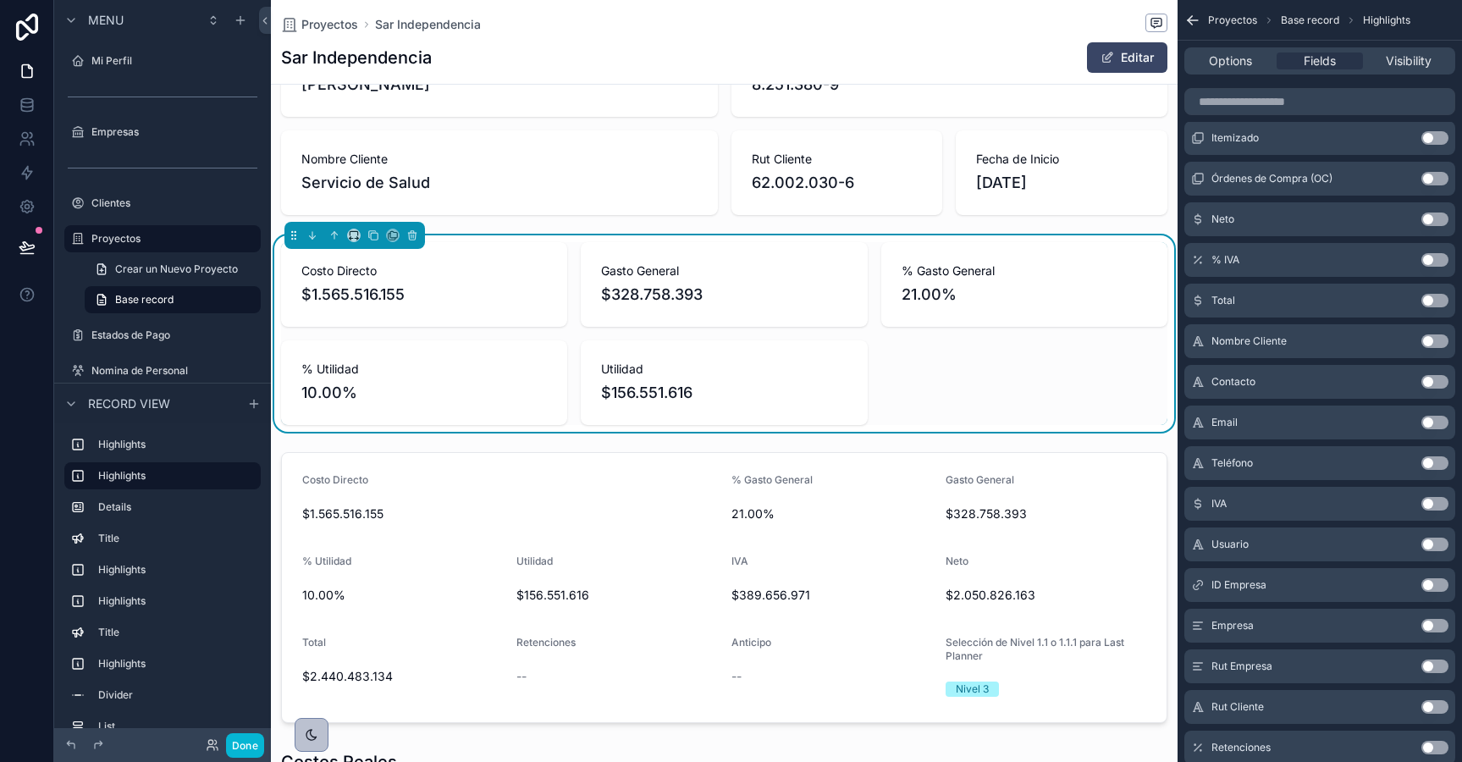
click at [1432, 220] on button "Use setting" at bounding box center [1434, 219] width 27 height 14
click at [1426, 462] on button "Use setting" at bounding box center [1434, 463] width 27 height 14
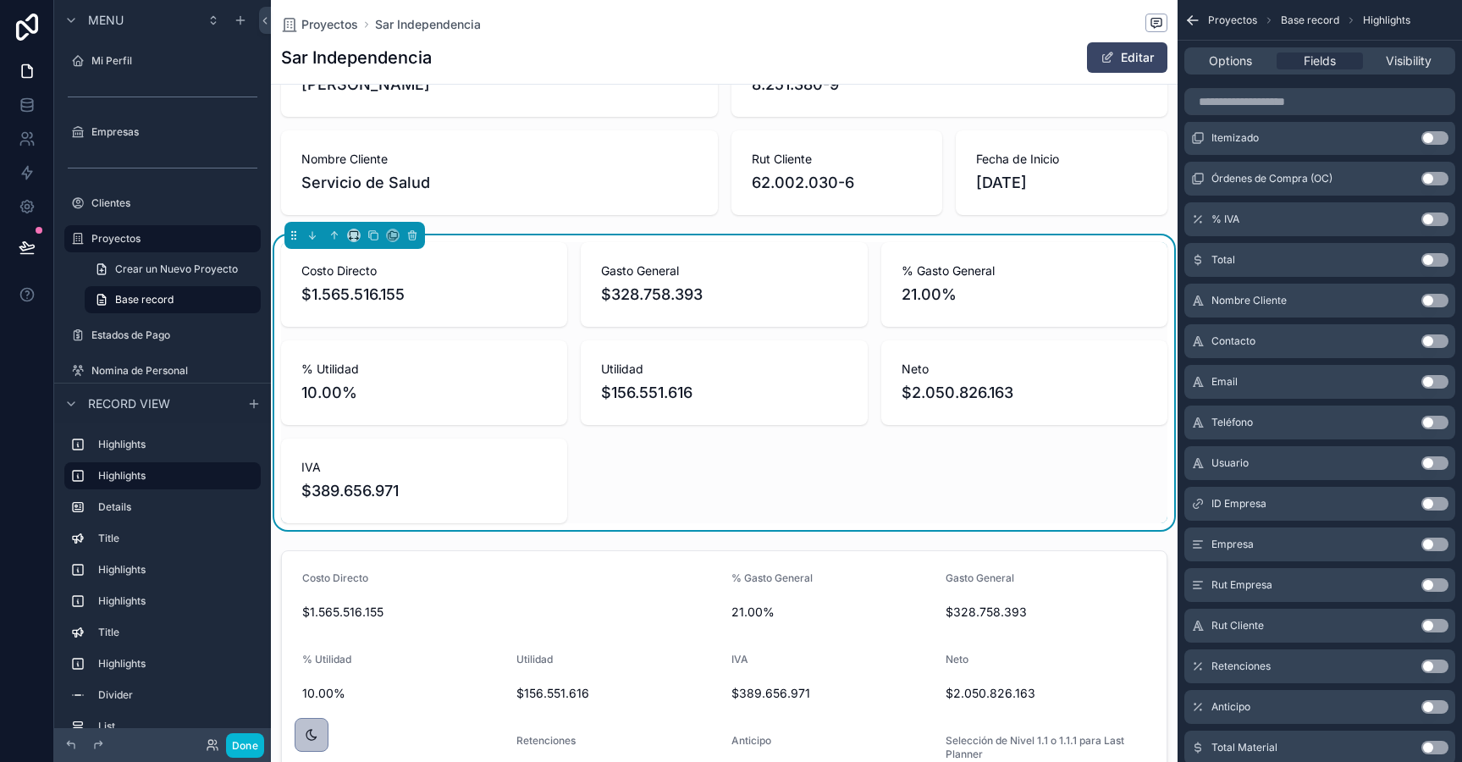
click at [1427, 261] on button "Use setting" at bounding box center [1434, 260] width 27 height 14
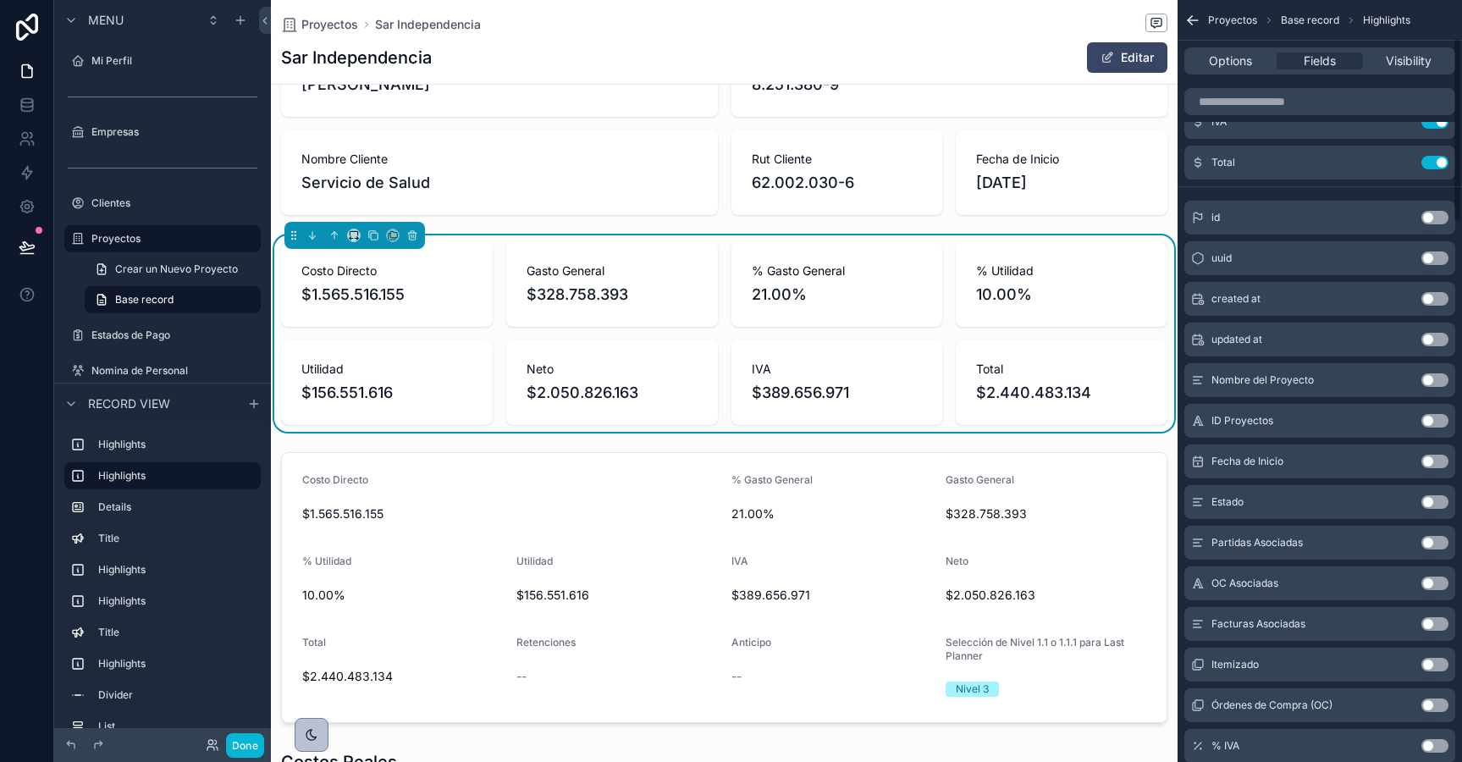
scroll to position [0, 0]
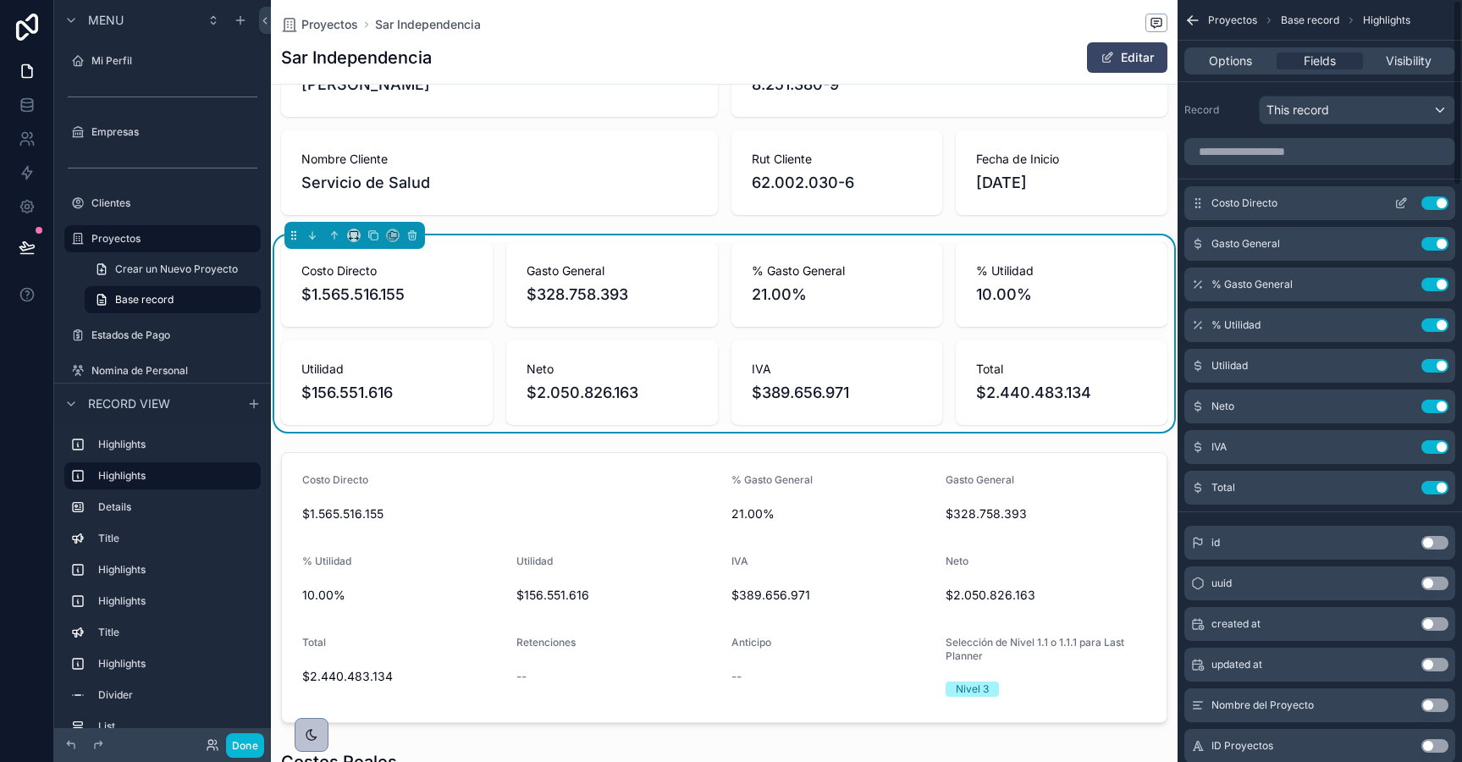
click at [1400, 201] on icon "scrollable content" at bounding box center [1402, 201] width 7 height 7
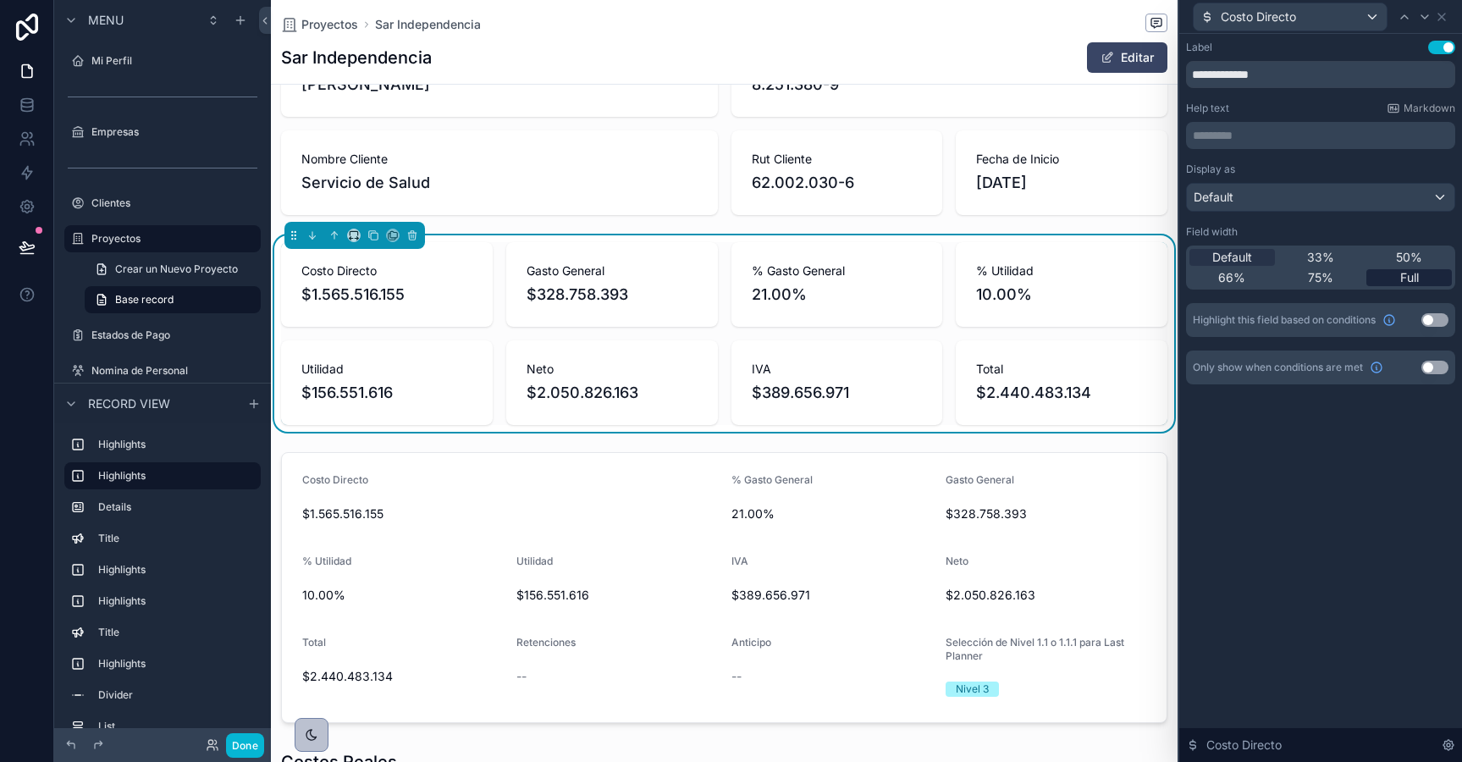
click at [1408, 273] on span "Full" at bounding box center [1409, 277] width 19 height 17
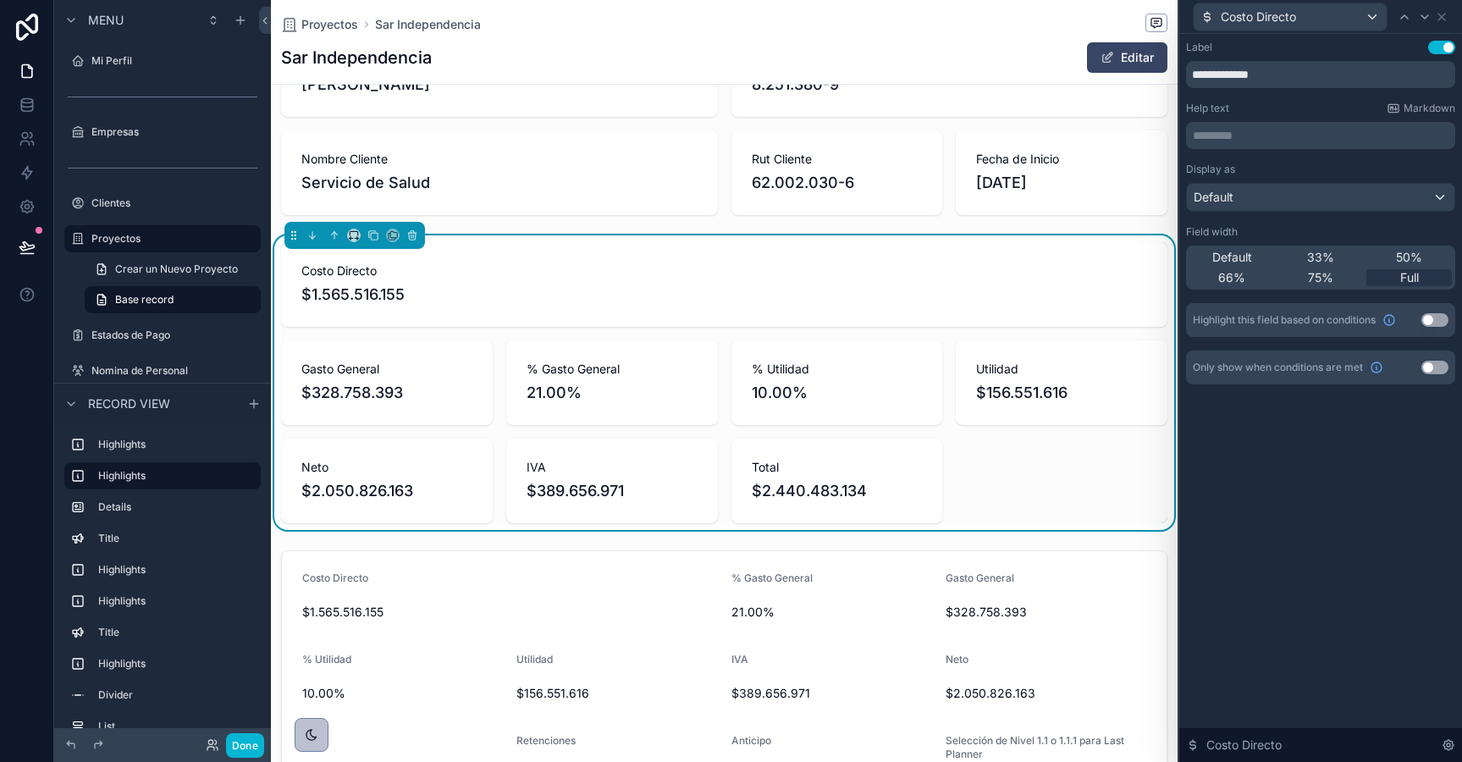
scroll to position [0, 885]
click at [1423, 18] on icon at bounding box center [1425, 17] width 14 height 14
click at [1438, 13] on icon at bounding box center [1442, 17] width 14 height 14
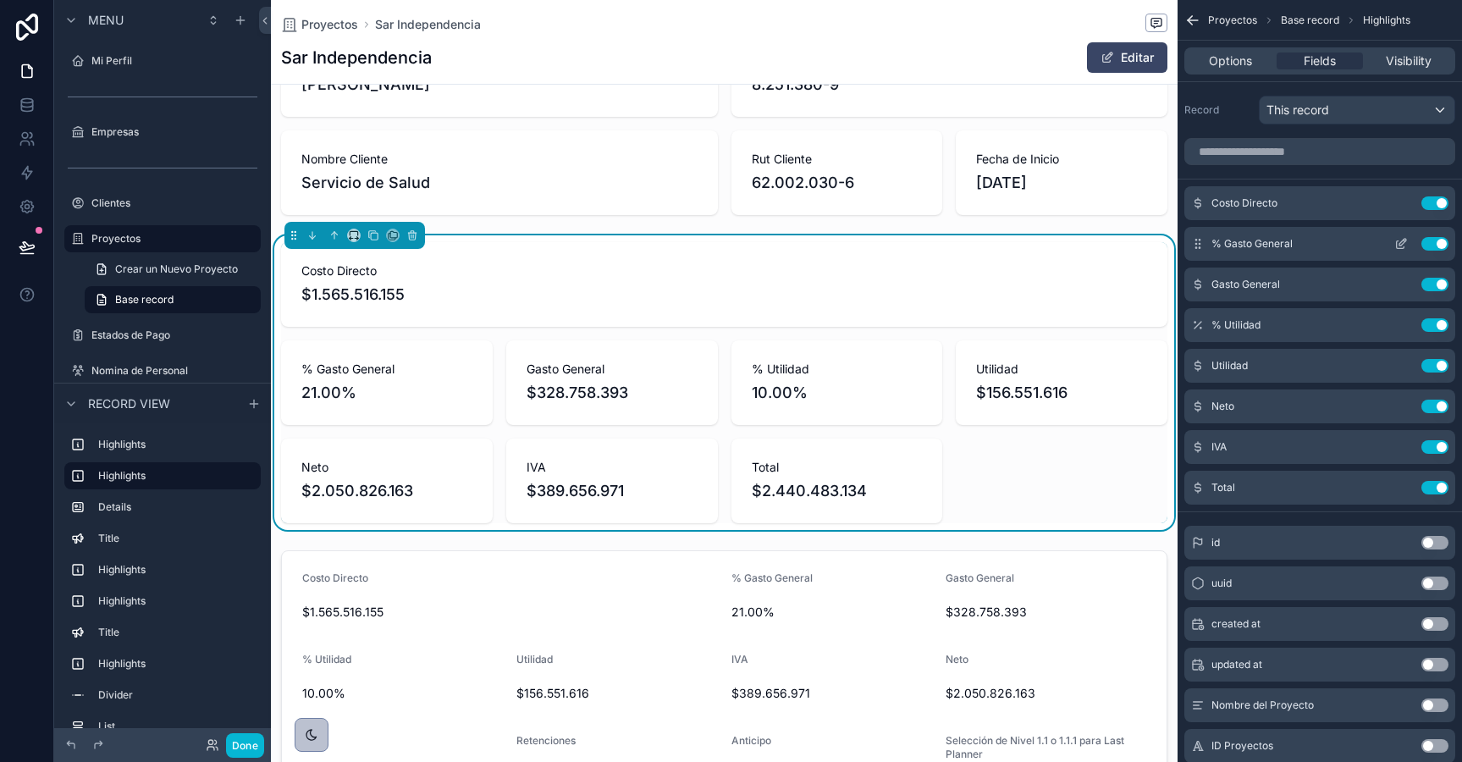
scroll to position [0, 0]
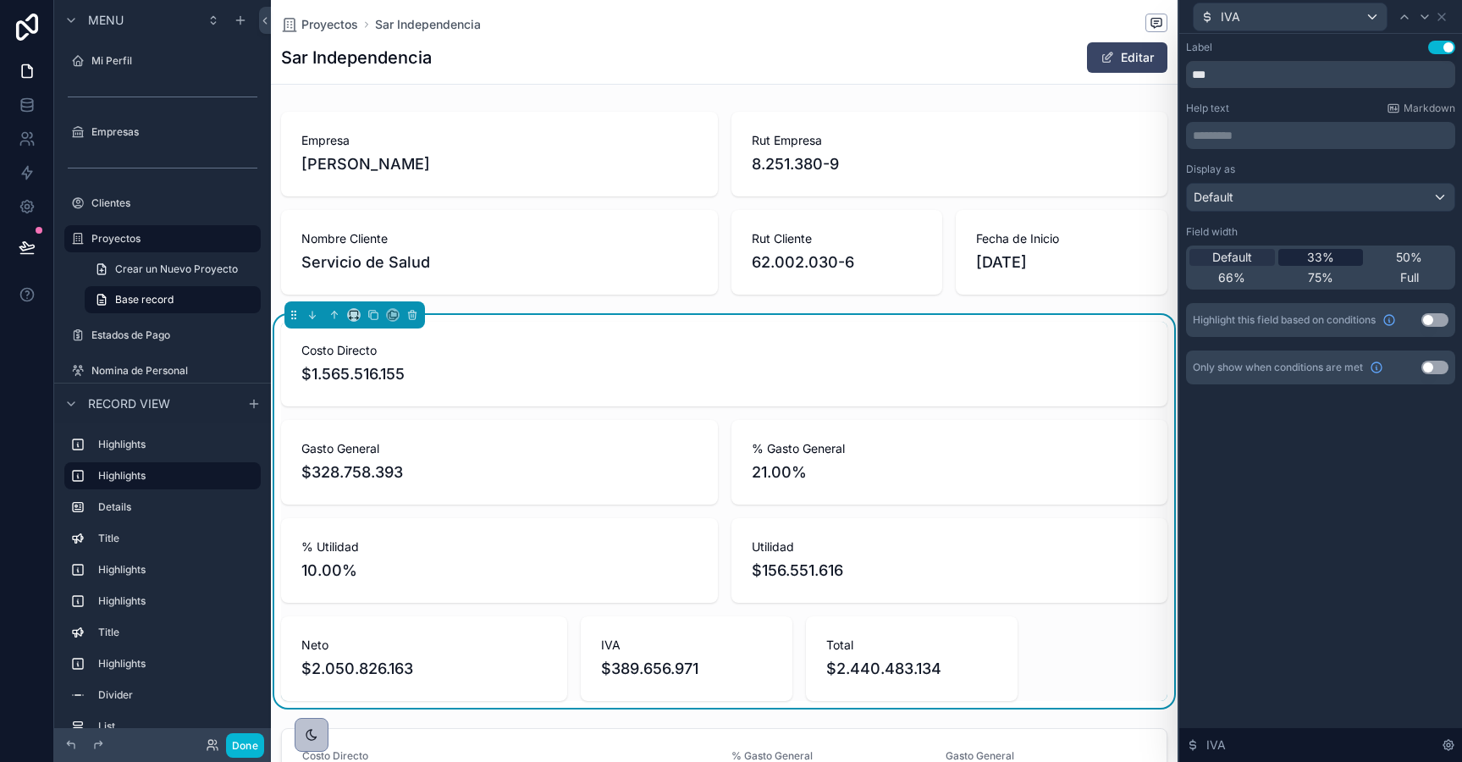
scroll to position [0, 885]
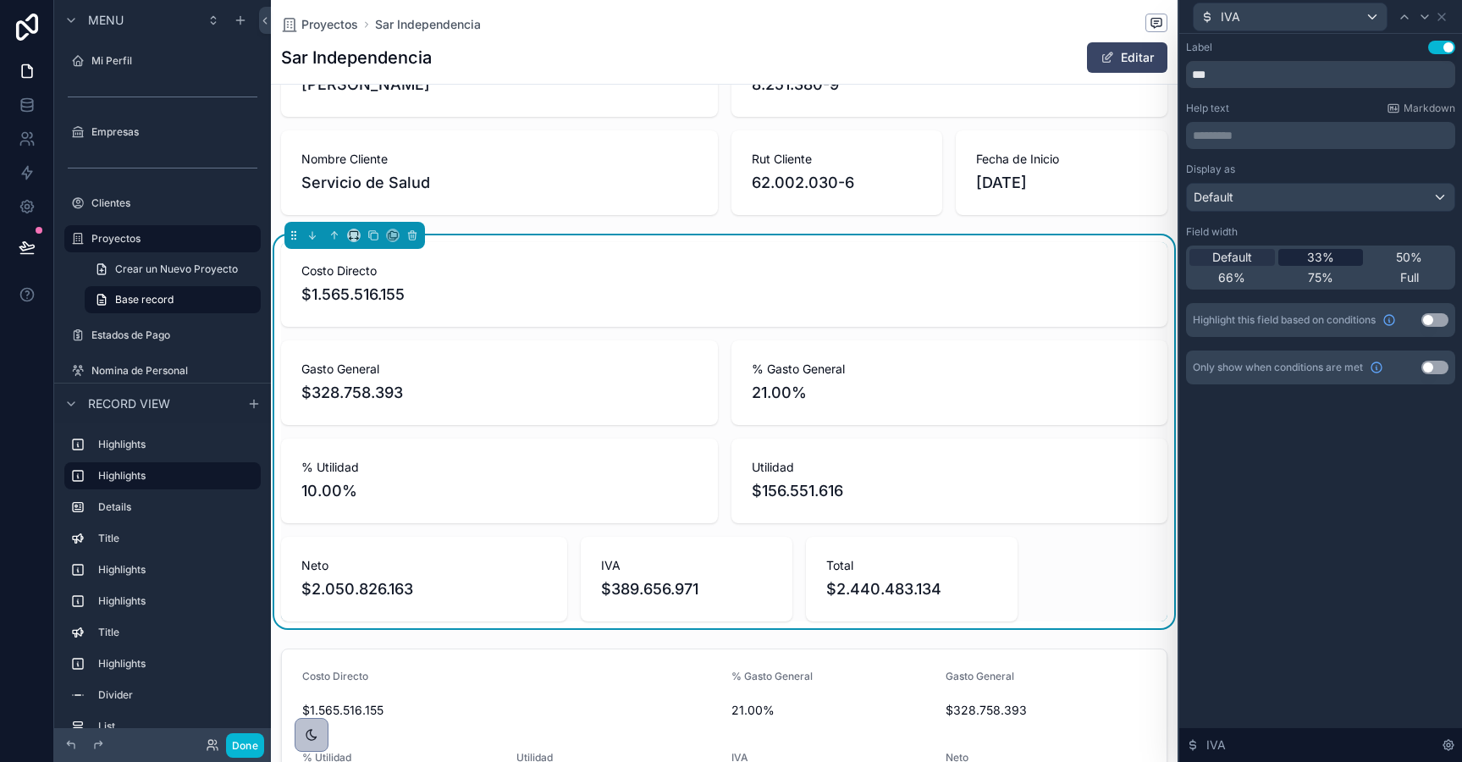
click at [1333, 257] on span "33%" at bounding box center [1320, 257] width 27 height 17
click at [1425, 15] on icon at bounding box center [1425, 17] width 14 height 14
click at [1330, 258] on span "33%" at bounding box center [1320, 257] width 27 height 17
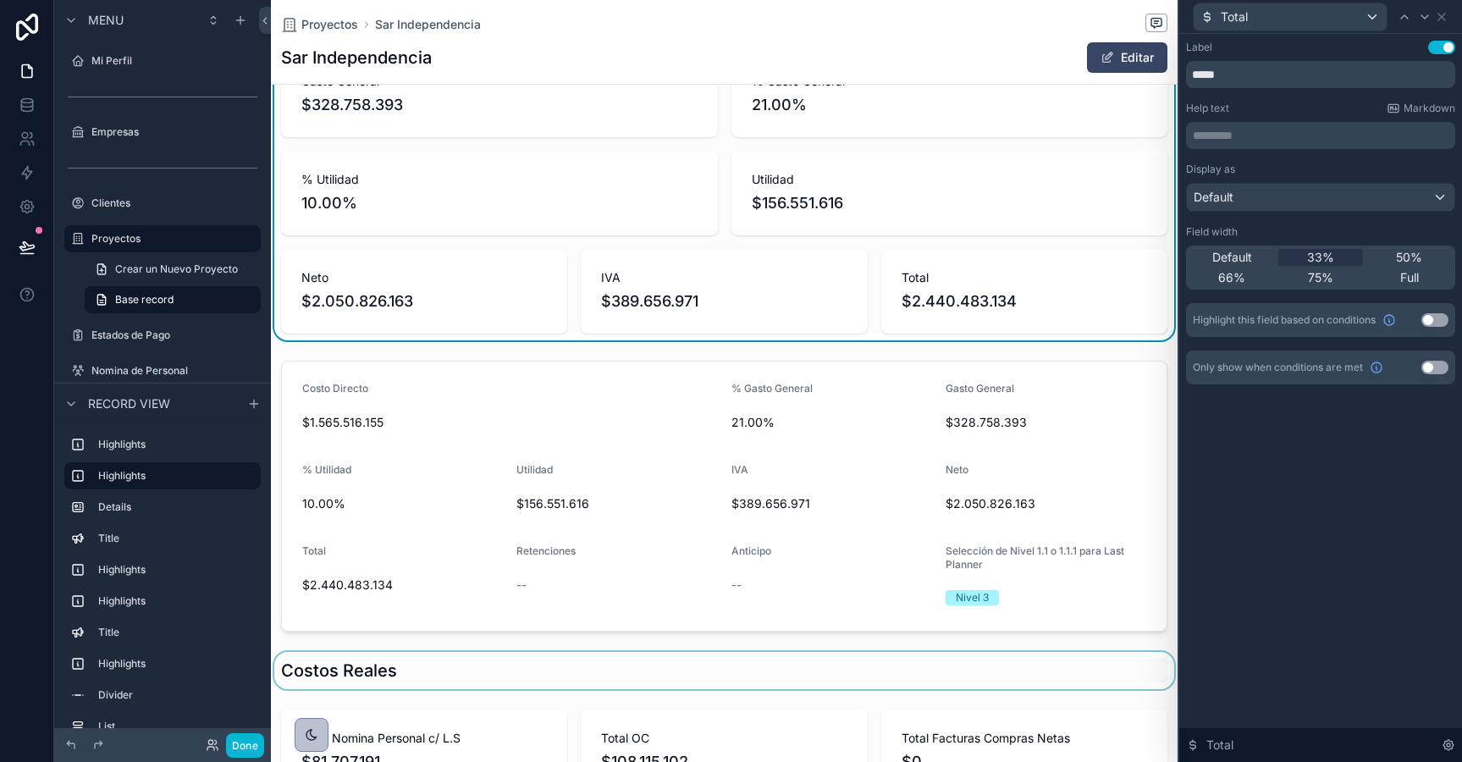
scroll to position [375, 0]
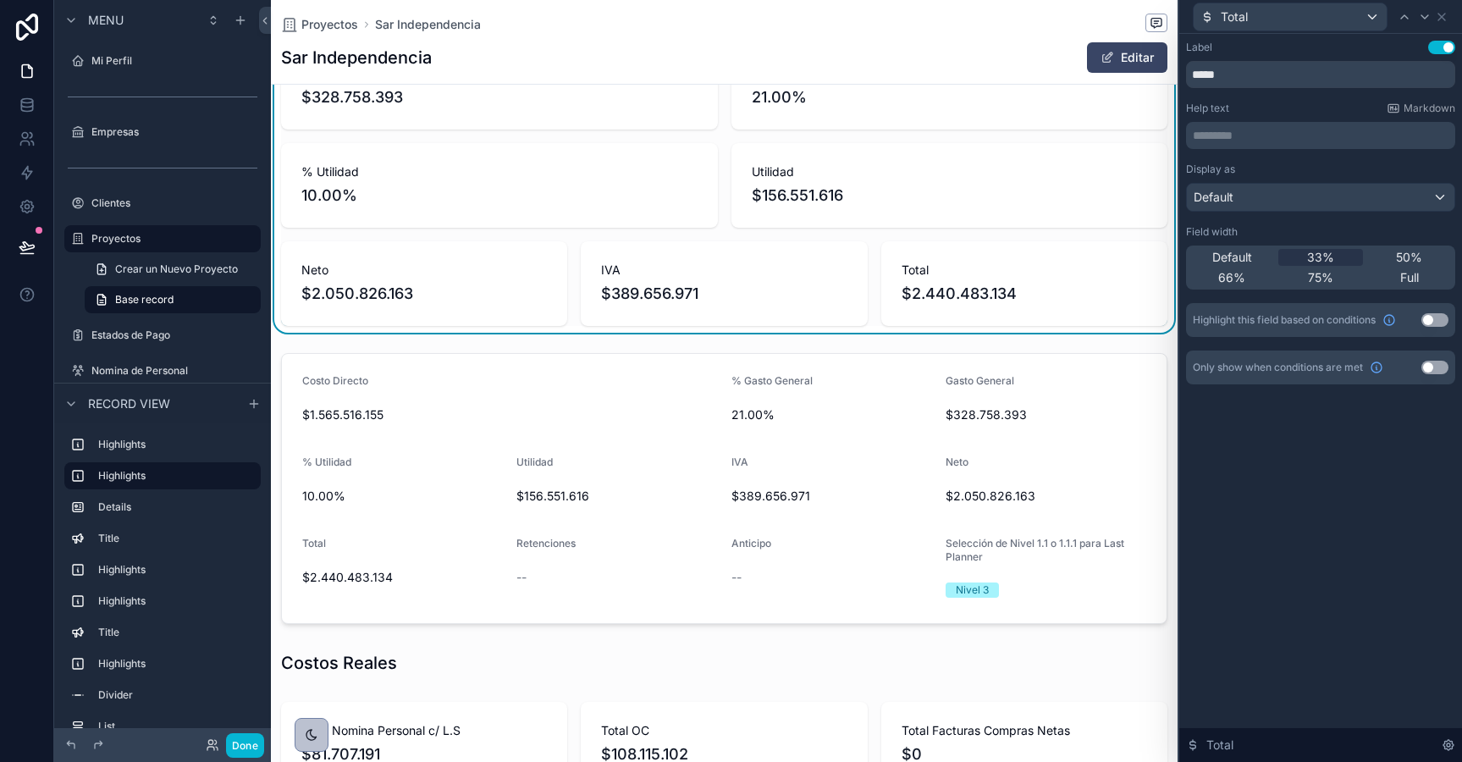
click at [871, 306] on div "Costo Directo $1.565.516.155 Gasto General $328.758.393 % Gasto General 21.00% …" at bounding box center [724, 136] width 886 height 379
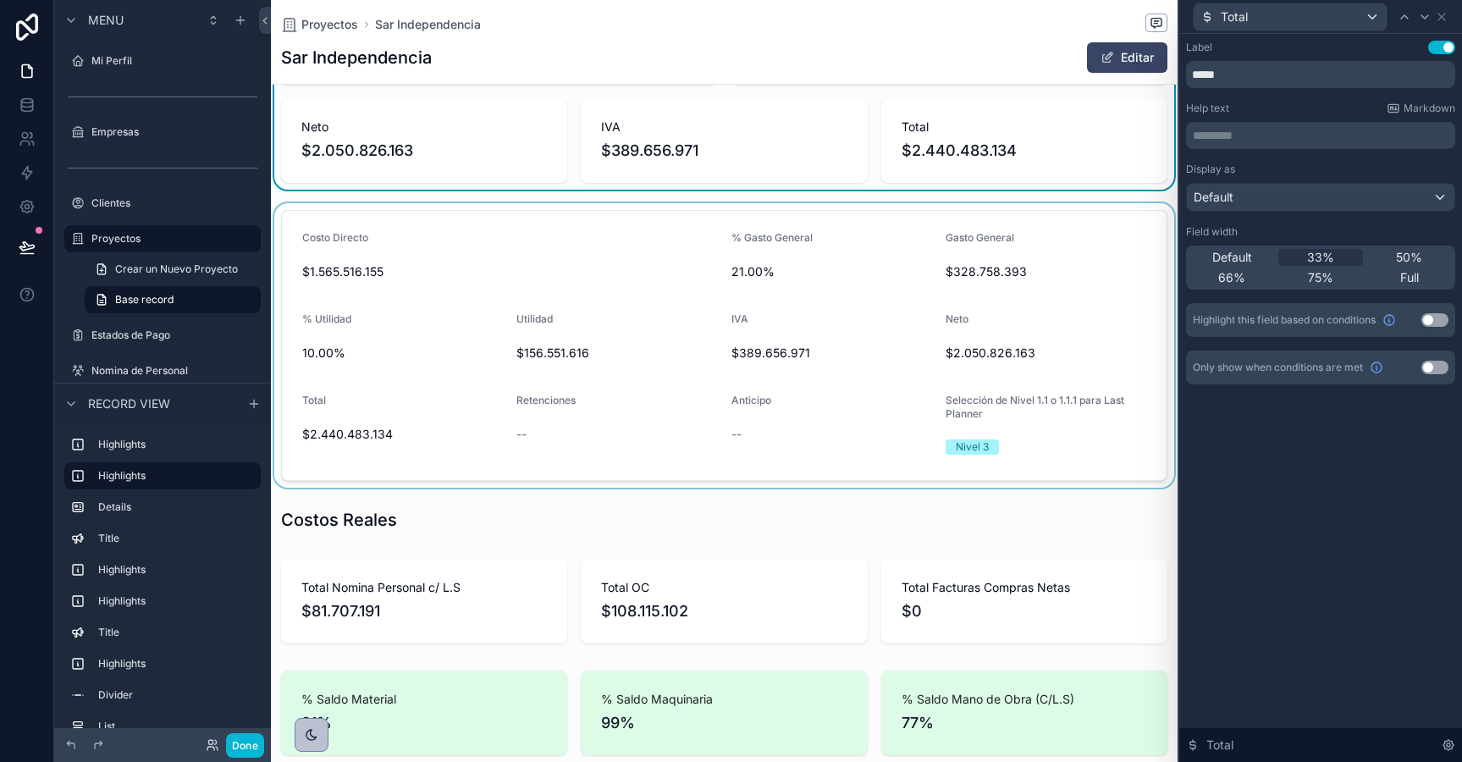
scroll to position [510, 0]
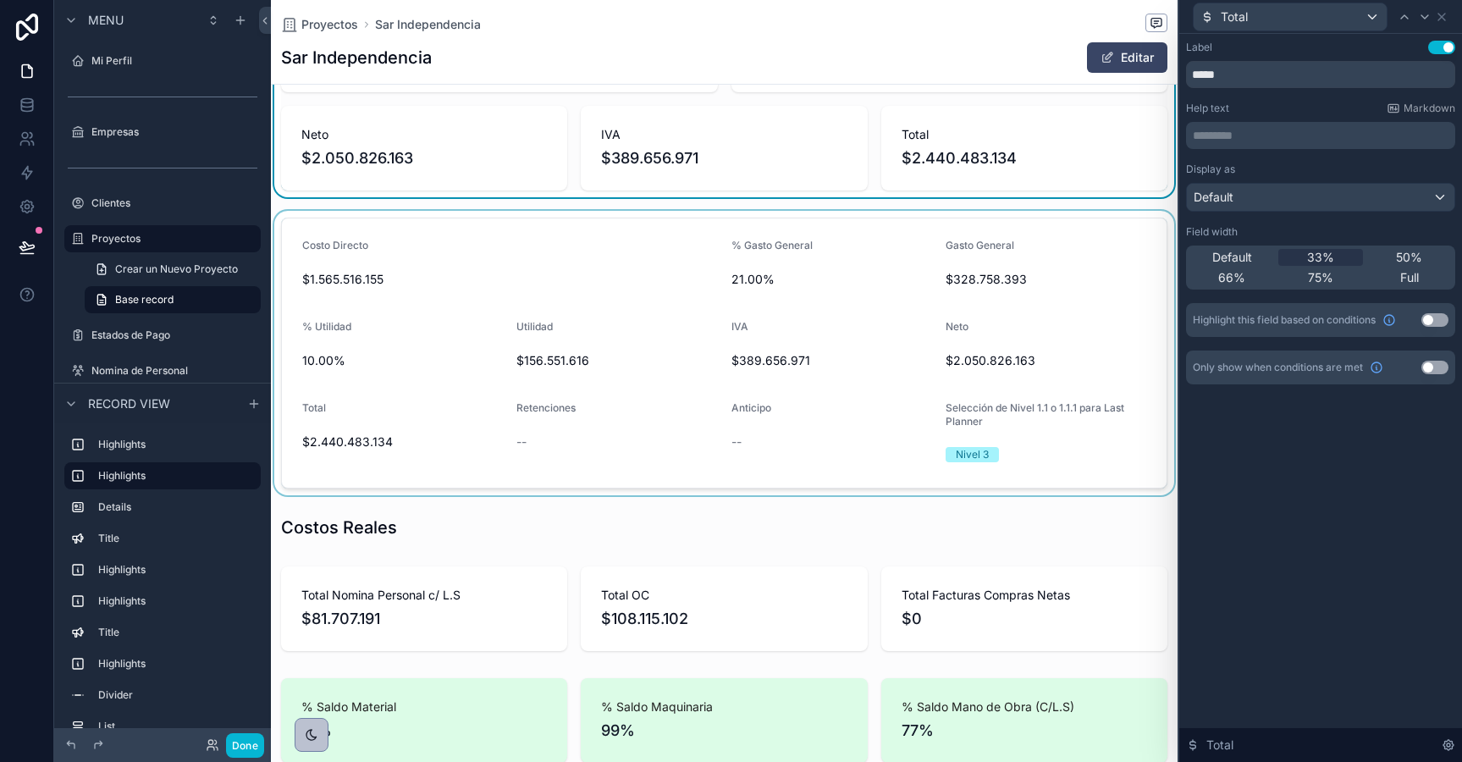
click at [1052, 242] on div "scrollable content" at bounding box center [724, 353] width 907 height 284
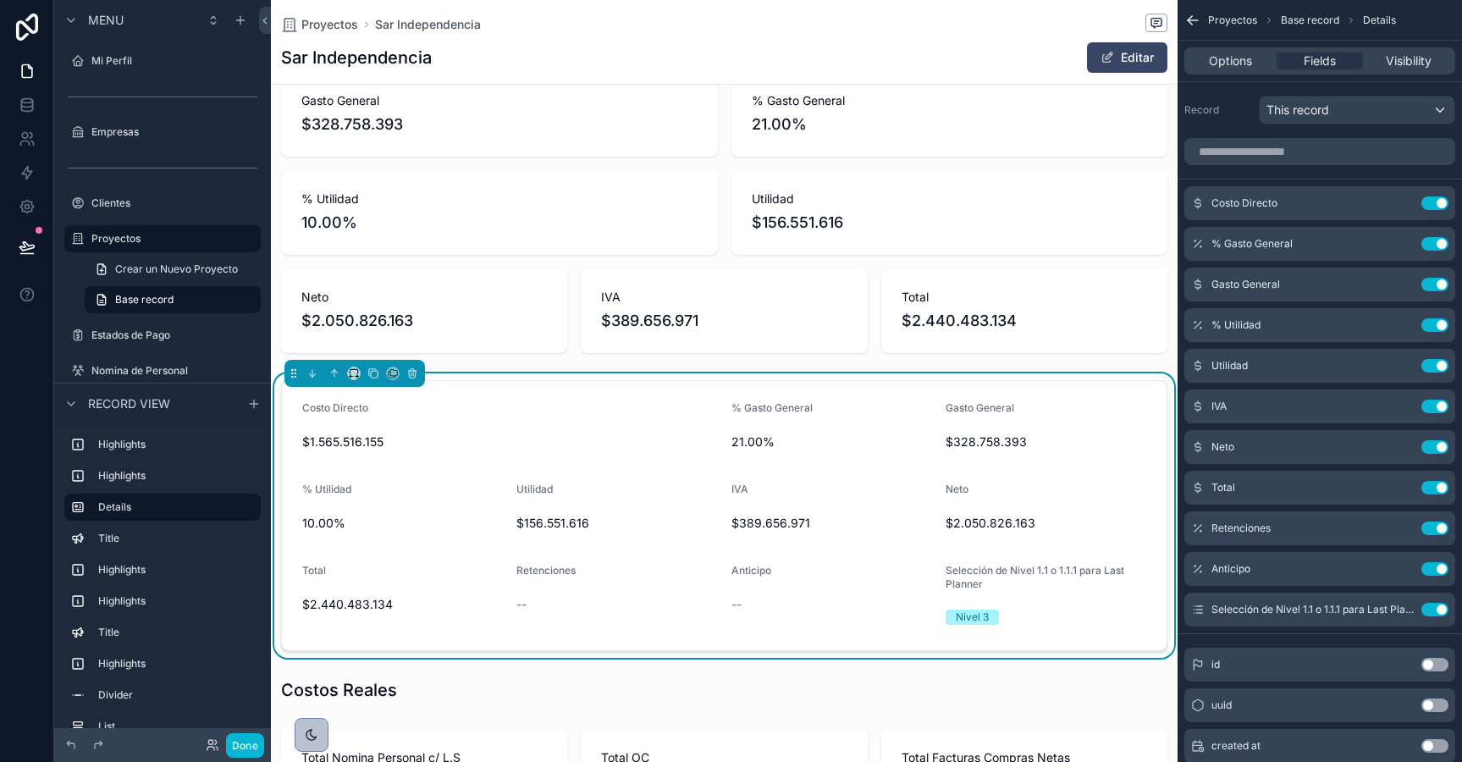
scroll to position [356, 0]
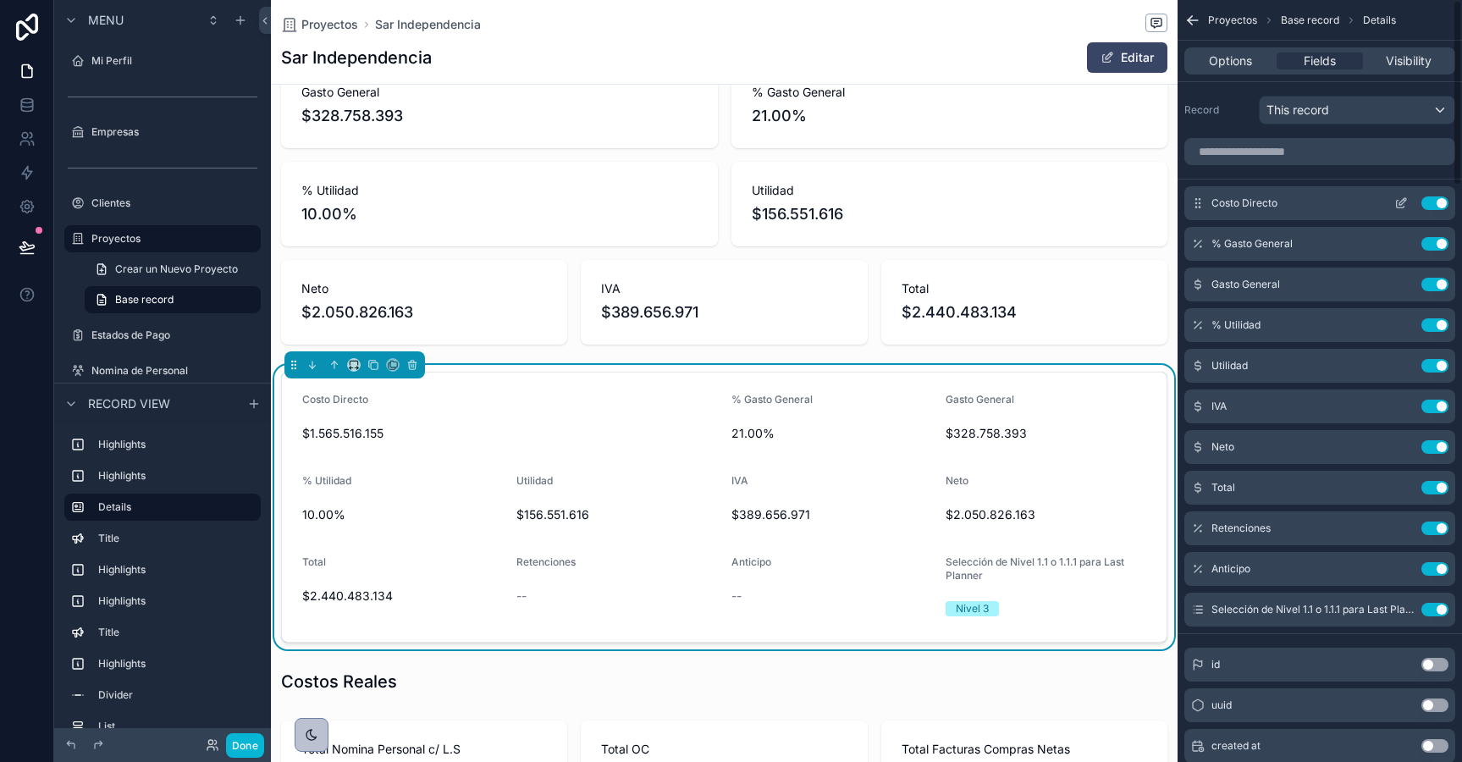
click at [1437, 201] on button "Use setting" at bounding box center [1434, 203] width 27 height 14
click at [1437, 237] on button "Use setting" at bounding box center [1434, 244] width 27 height 14
click at [1437, 278] on button "Use setting" at bounding box center [1434, 285] width 27 height 14
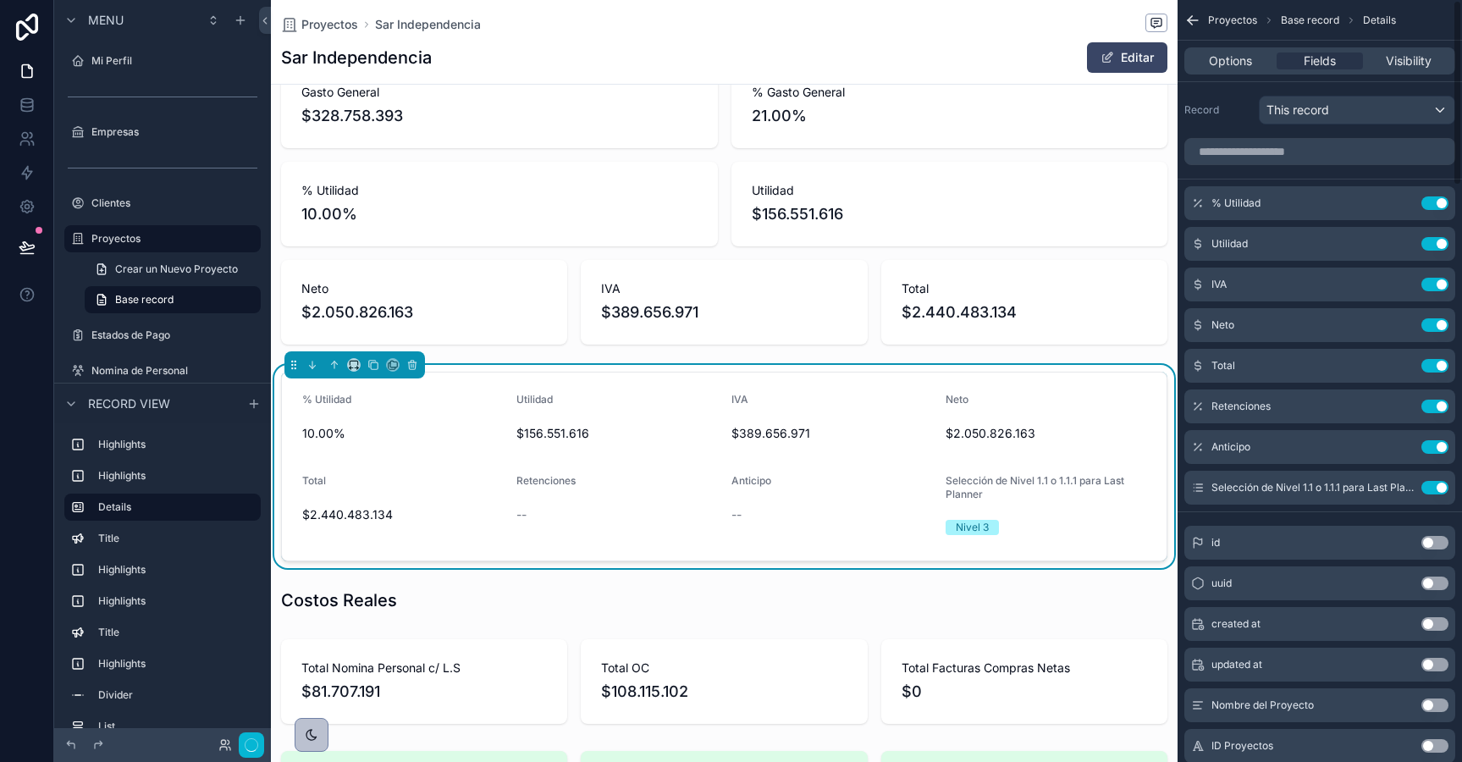
click at [1437, 201] on button "Use setting" at bounding box center [1434, 203] width 27 height 14
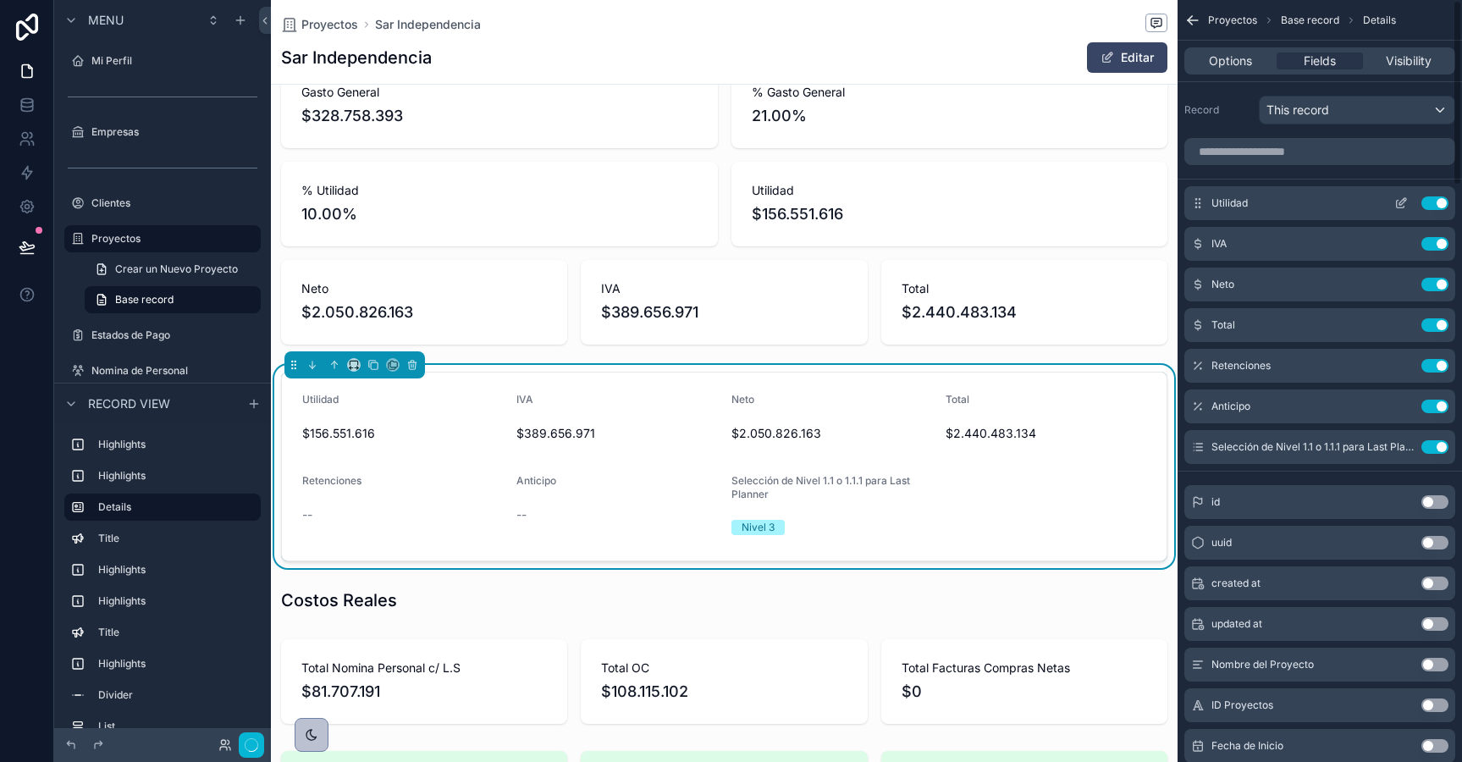
click at [1437, 202] on button "Use setting" at bounding box center [1434, 203] width 27 height 14
click at [1437, 237] on button "Use setting" at bounding box center [1434, 244] width 27 height 14
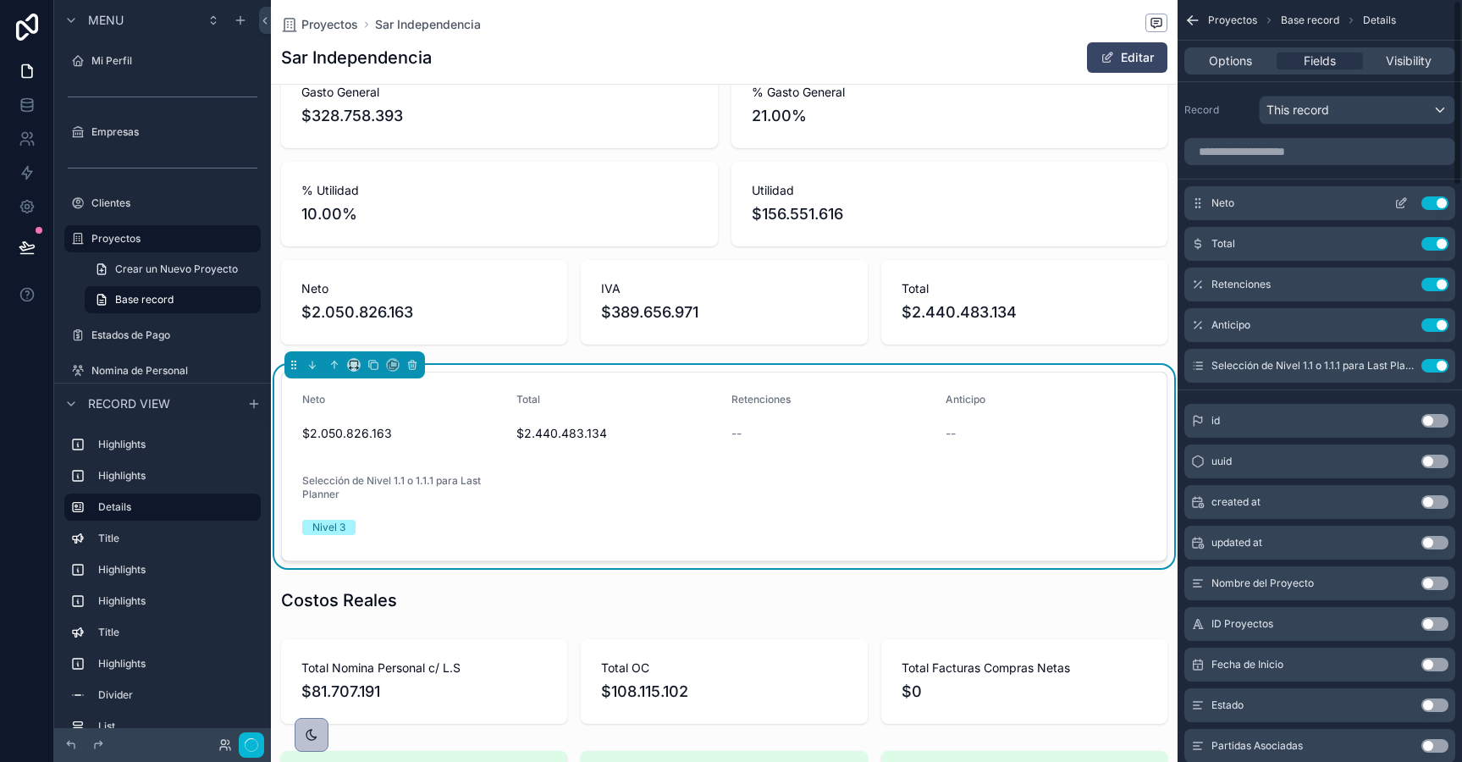
click at [1437, 204] on button "Use setting" at bounding box center [1434, 203] width 27 height 14
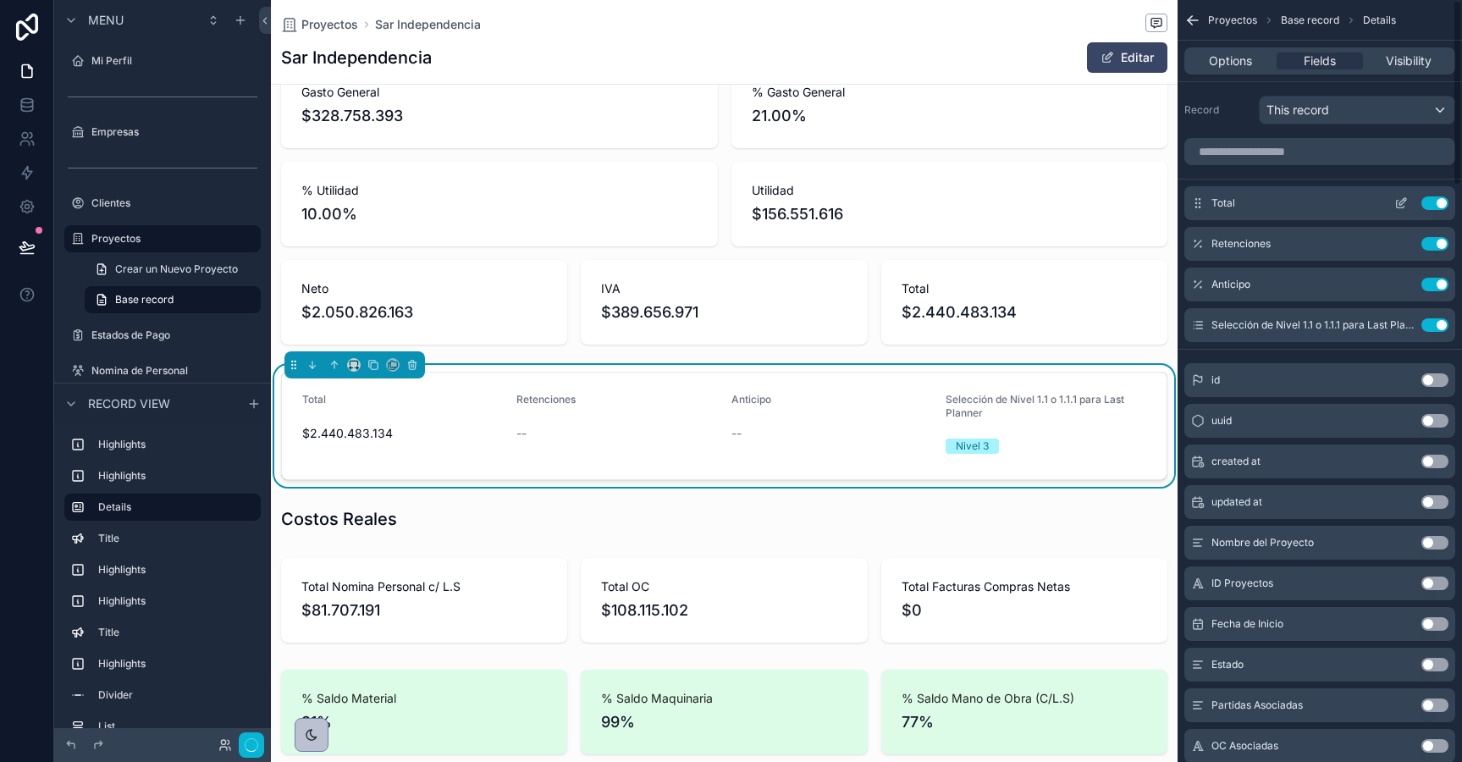
click at [1437, 204] on button "Use setting" at bounding box center [1434, 203] width 27 height 14
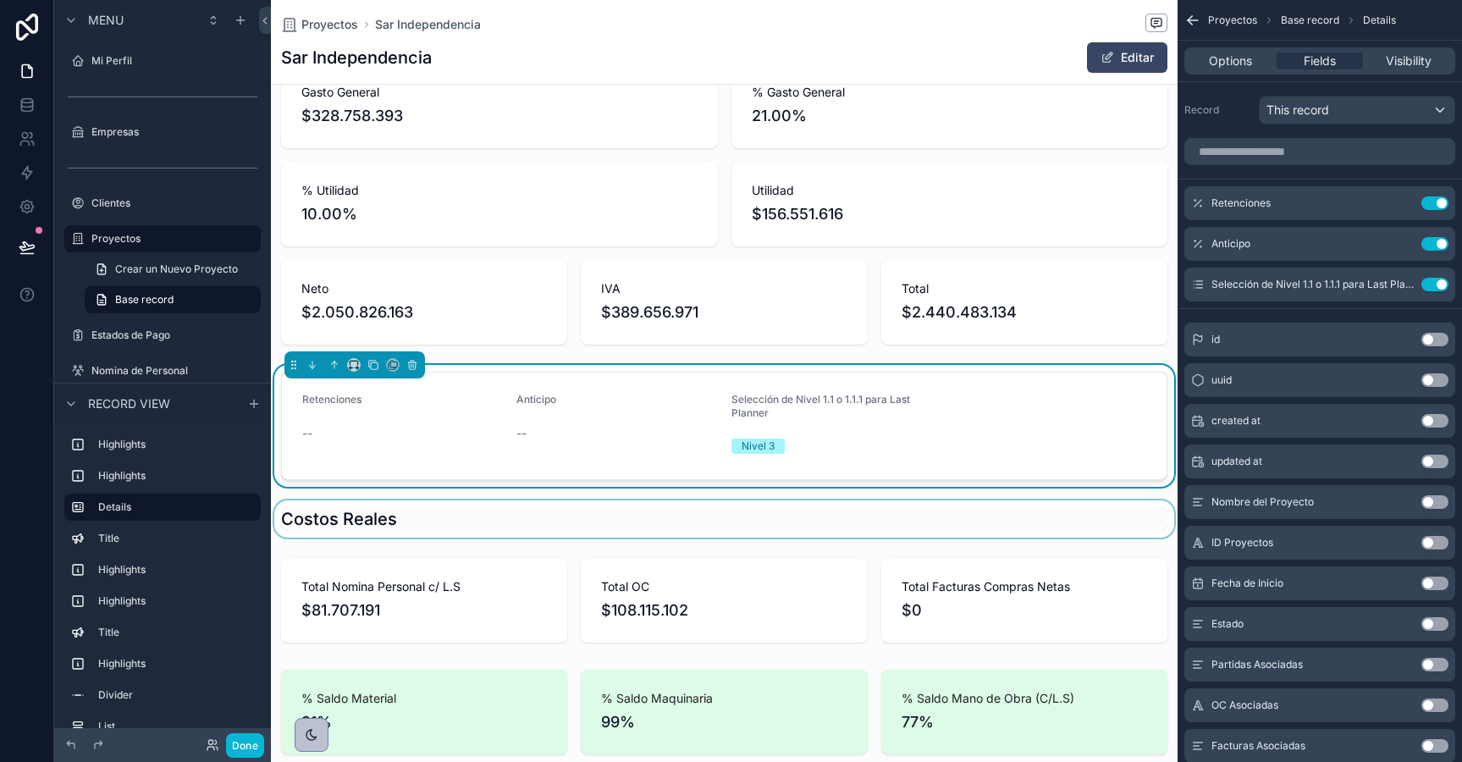
scroll to position [0, 885]
click at [935, 510] on div "scrollable content" at bounding box center [724, 518] width 907 height 37
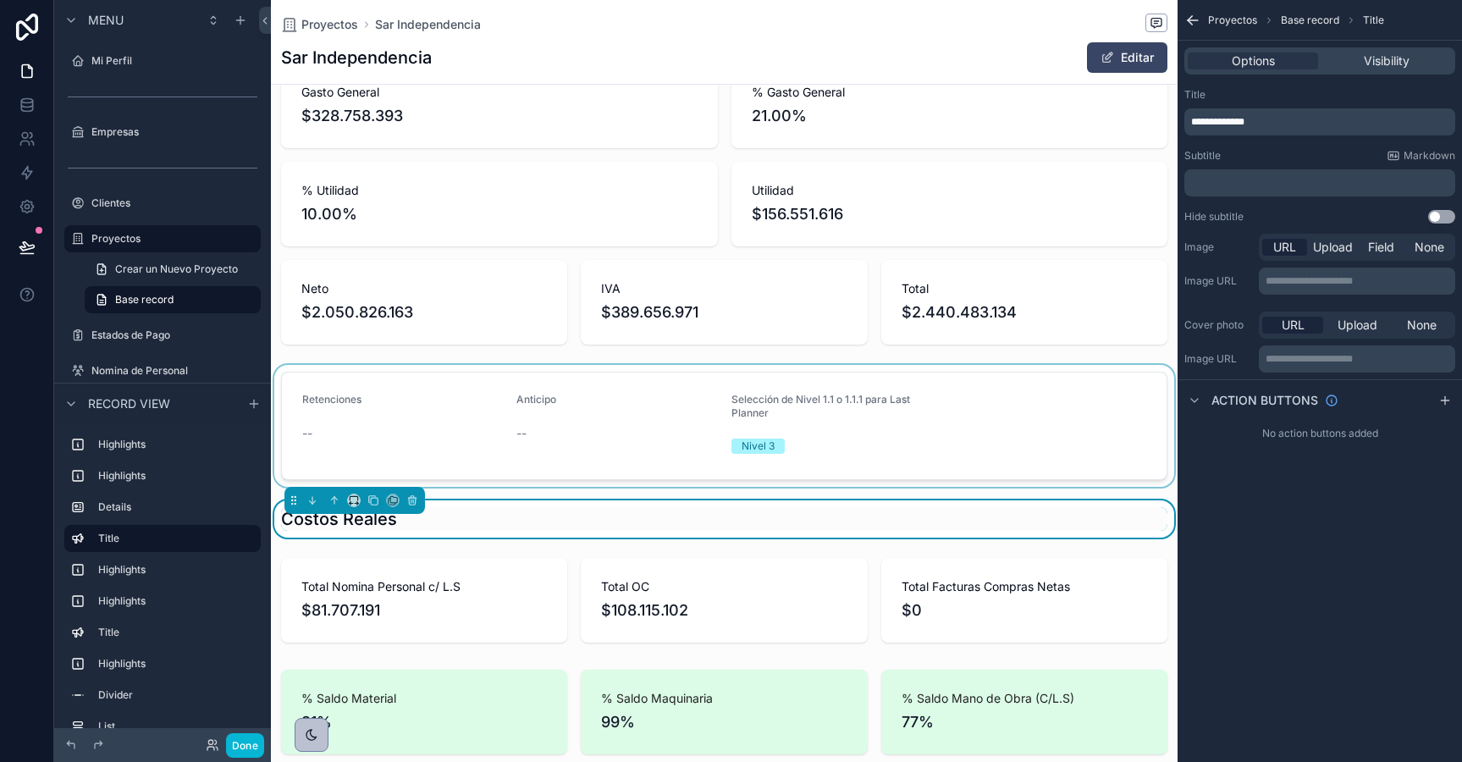
click at [915, 467] on div "scrollable content" at bounding box center [724, 426] width 907 height 122
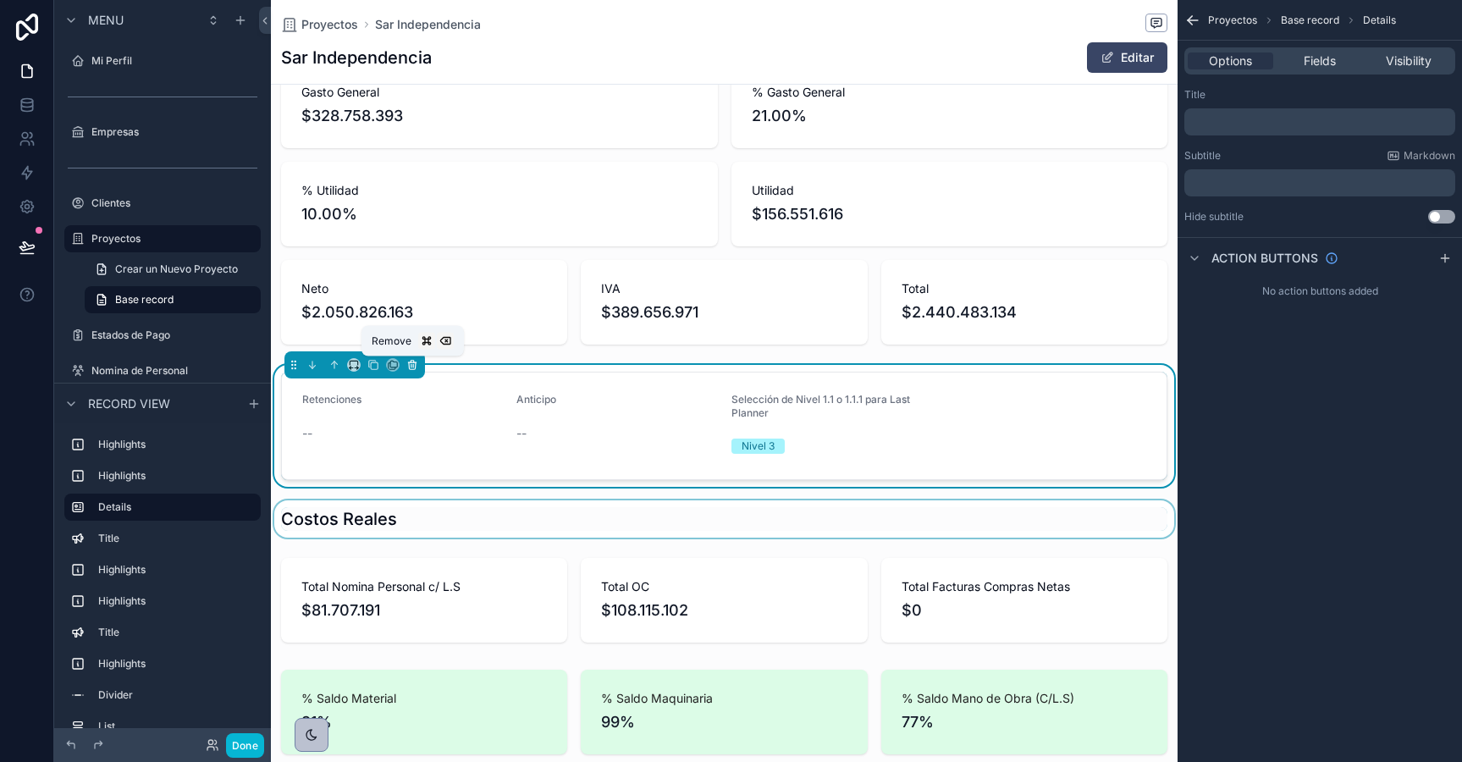
click at [416, 365] on icon "scrollable content" at bounding box center [412, 365] width 12 height 12
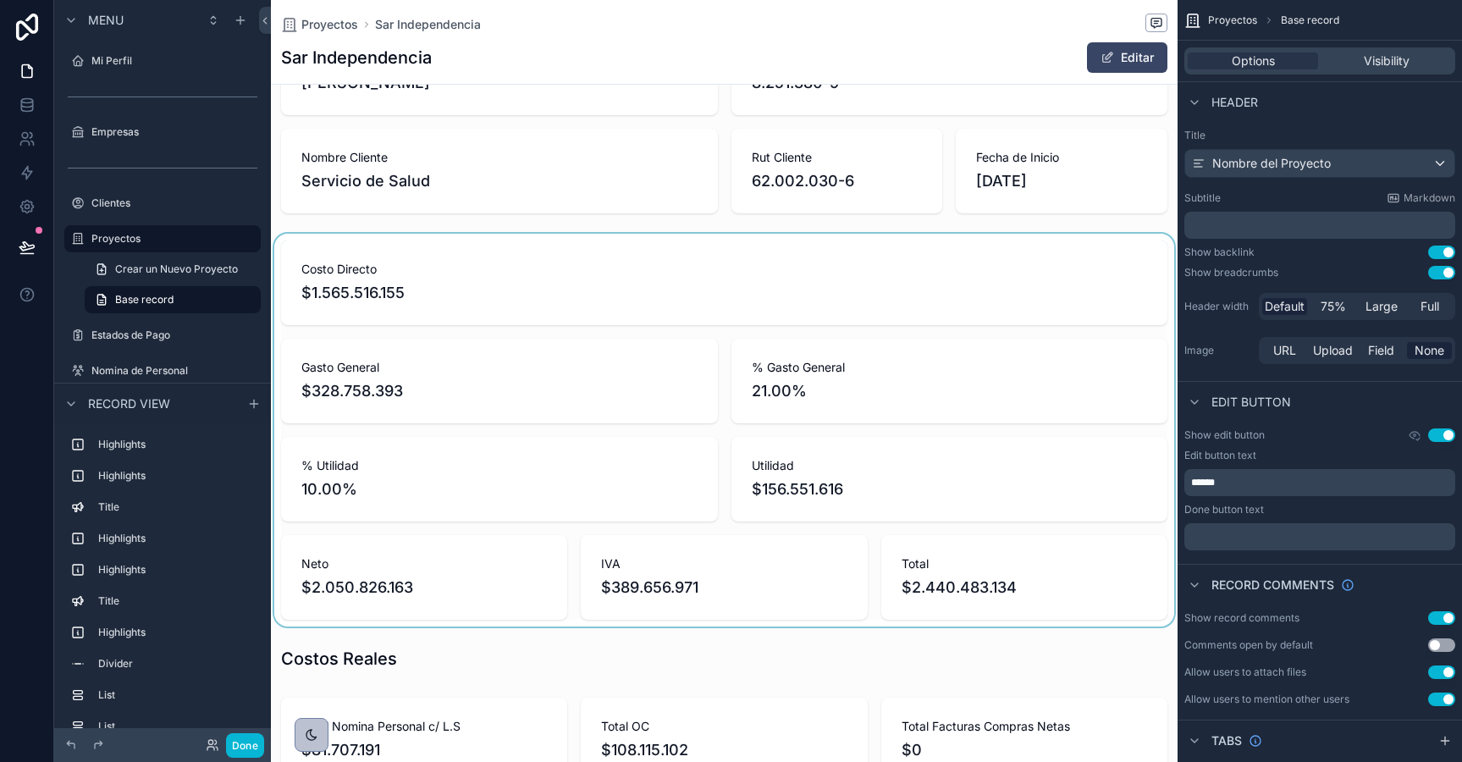
scroll to position [79, 0]
click at [590, 397] on div "scrollable content" at bounding box center [724, 432] width 907 height 393
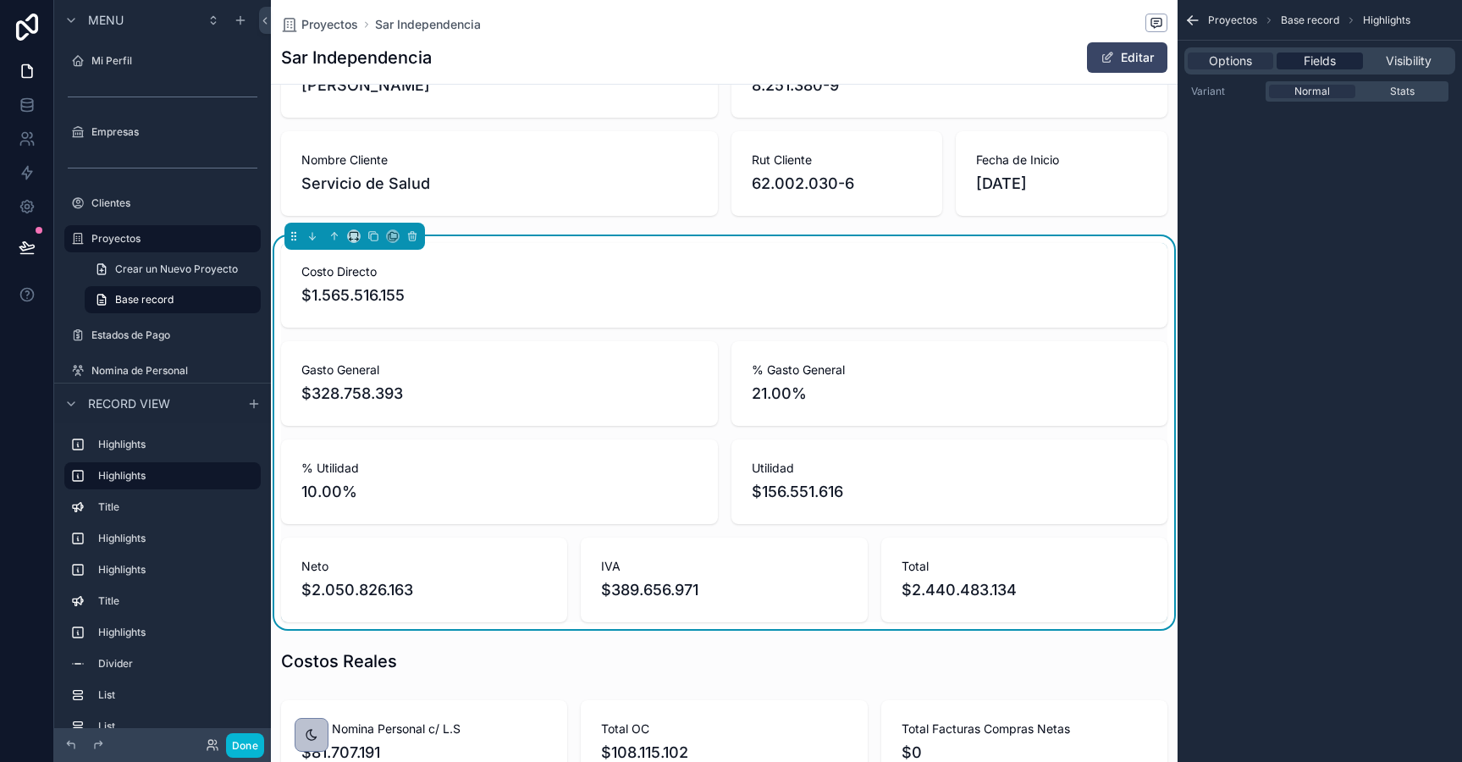
click at [1328, 67] on span "Fields" at bounding box center [1320, 60] width 32 height 17
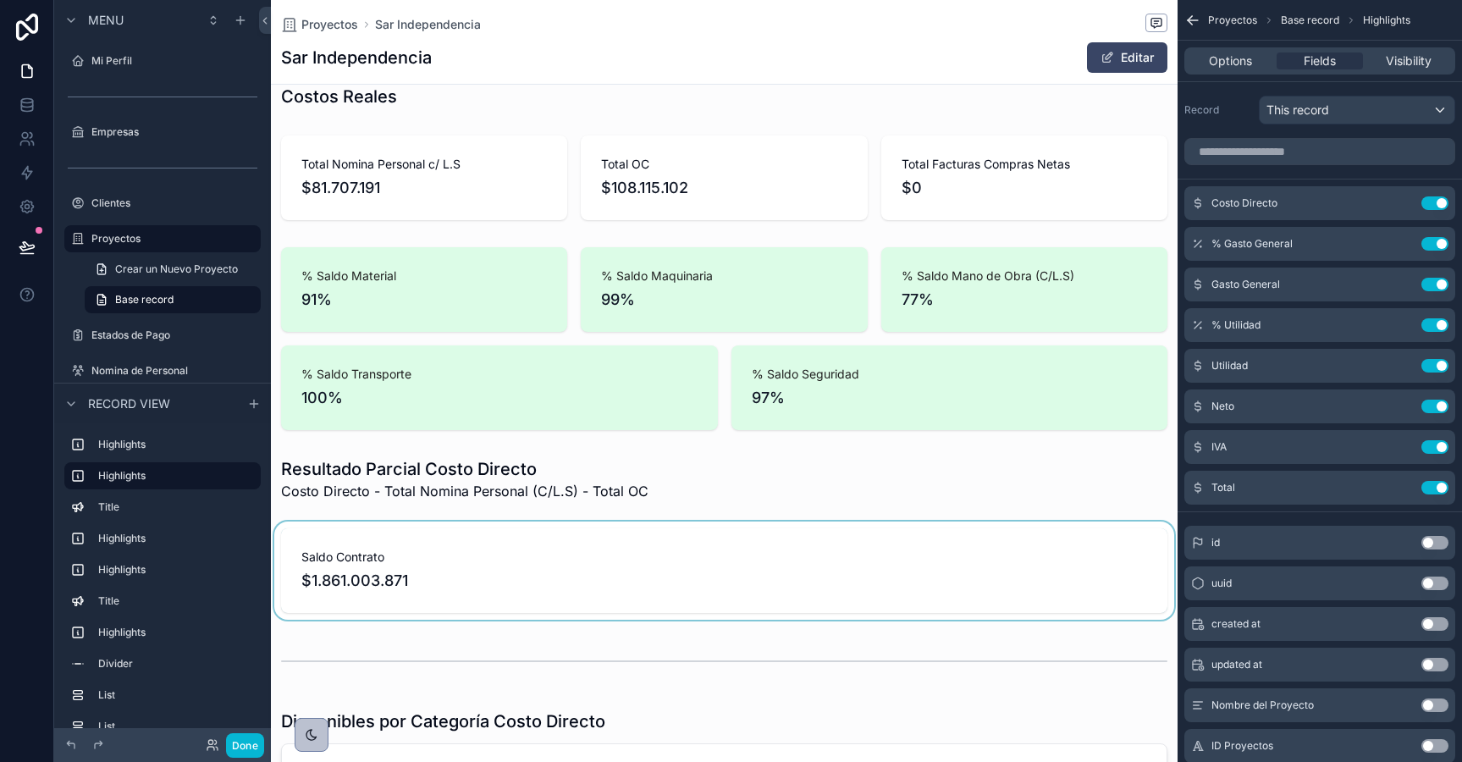
scroll to position [0, 0]
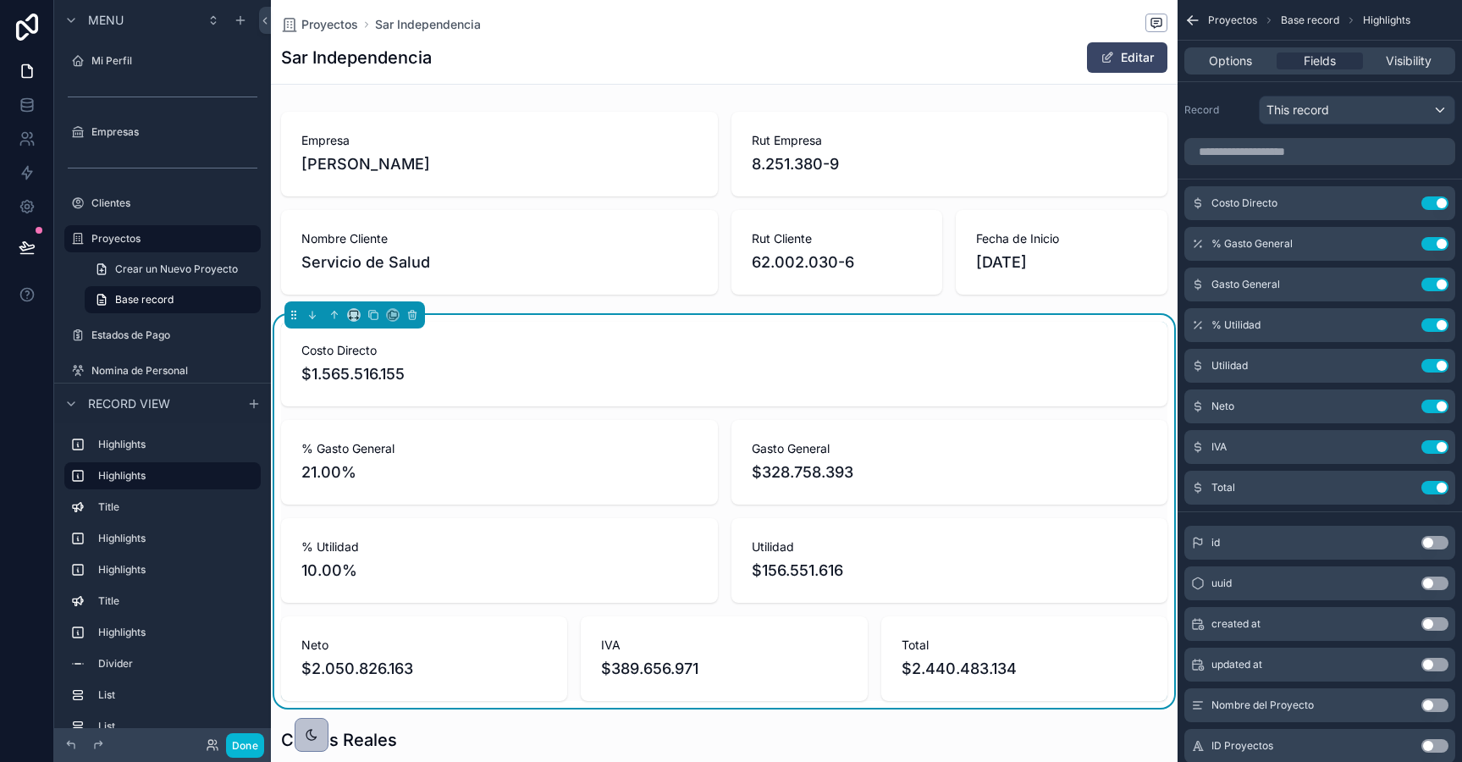
click at [785, 382] on span "$1.565.516.155" at bounding box center [724, 374] width 846 height 24
click at [1405, 62] on span "Visibility" at bounding box center [1409, 60] width 46 height 17
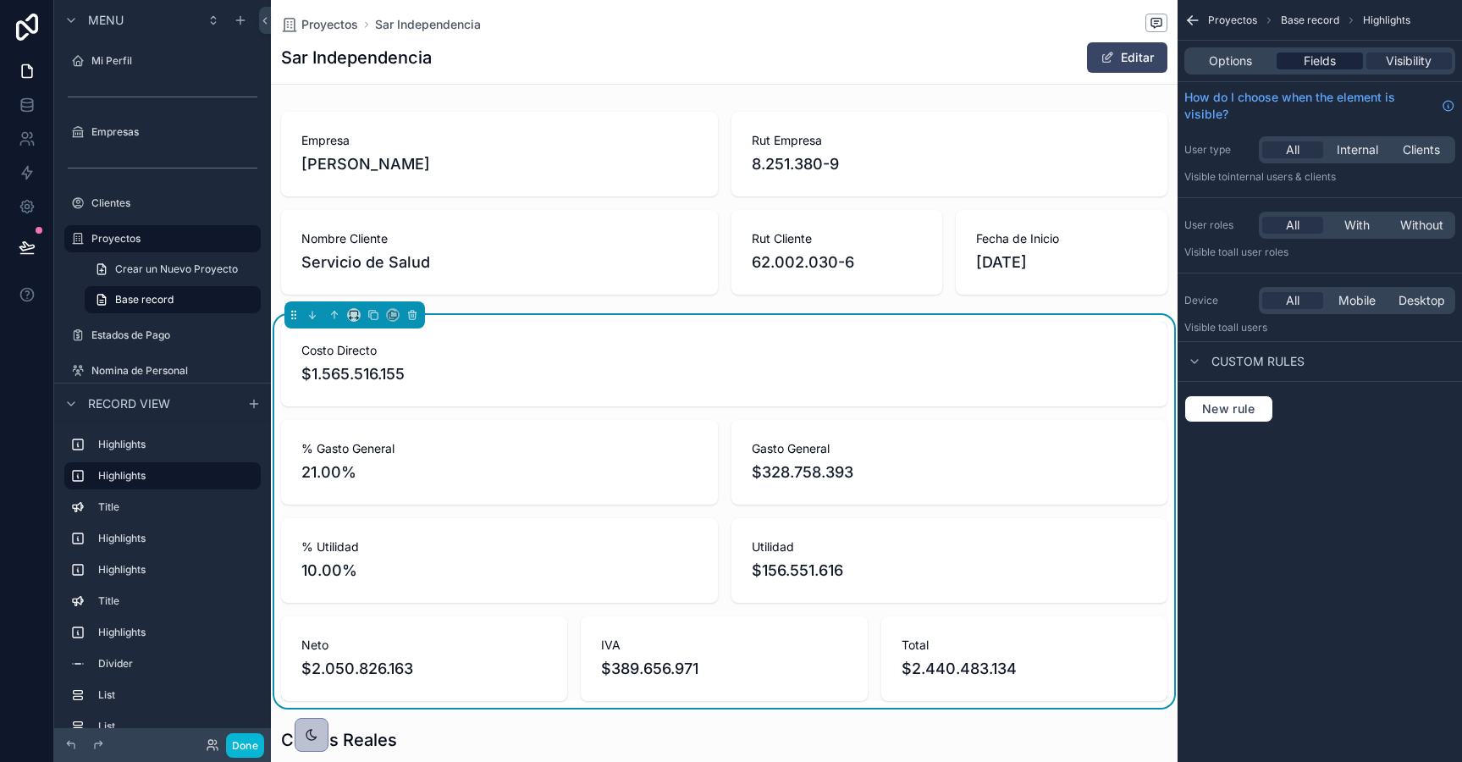
click at [1315, 65] on span "Fields" at bounding box center [1320, 60] width 32 height 17
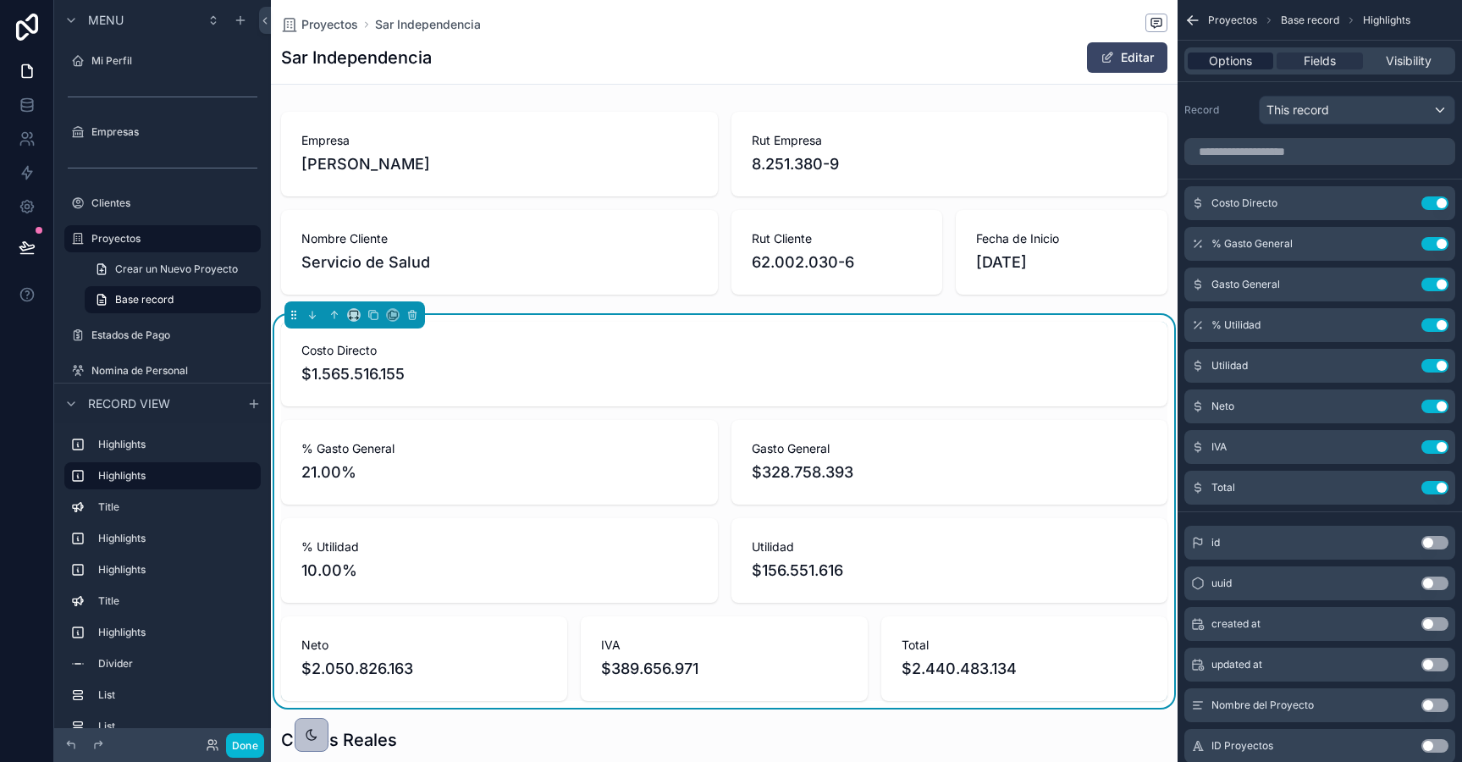
click at [1244, 68] on span "Options" at bounding box center [1230, 60] width 43 height 17
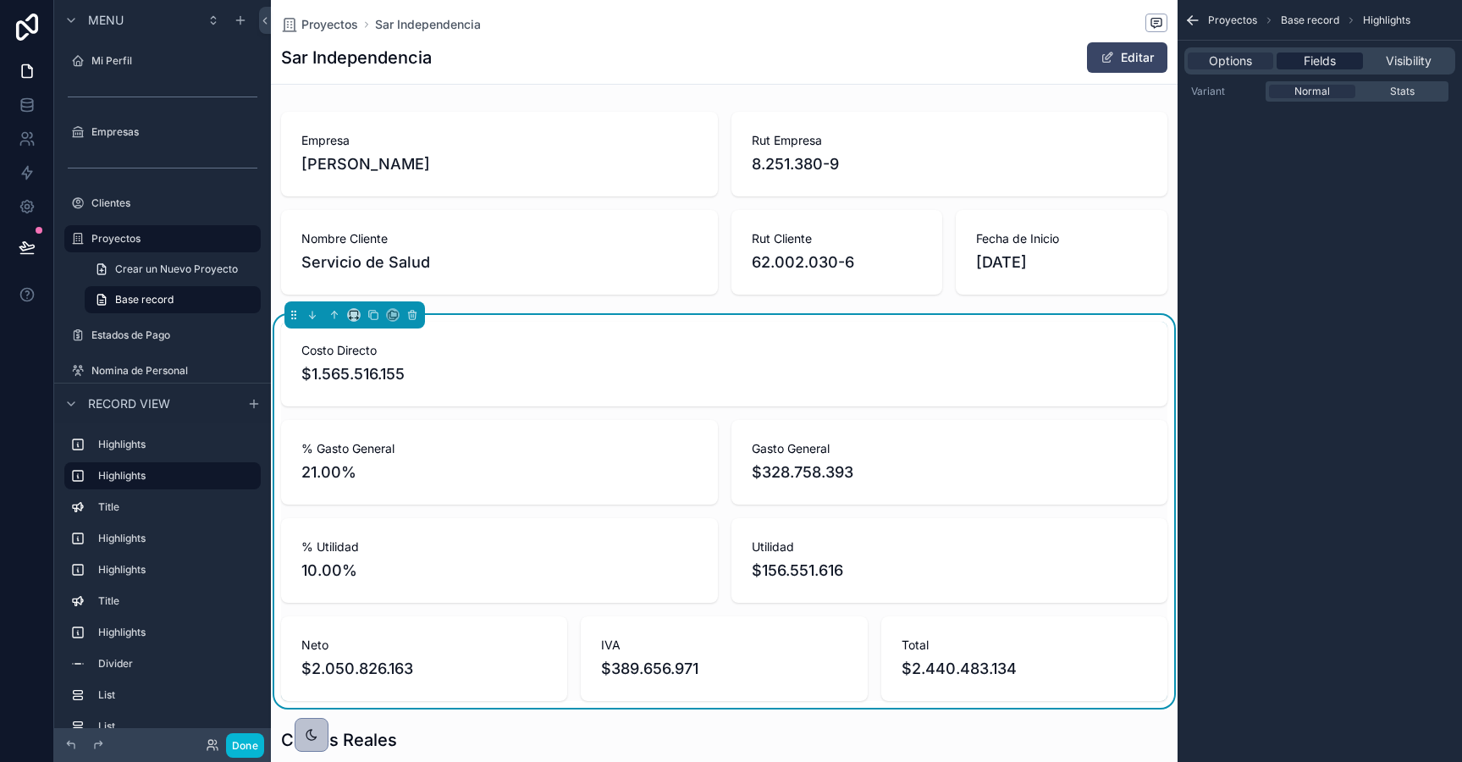
click at [1308, 59] on span "Fields" at bounding box center [1320, 60] width 32 height 17
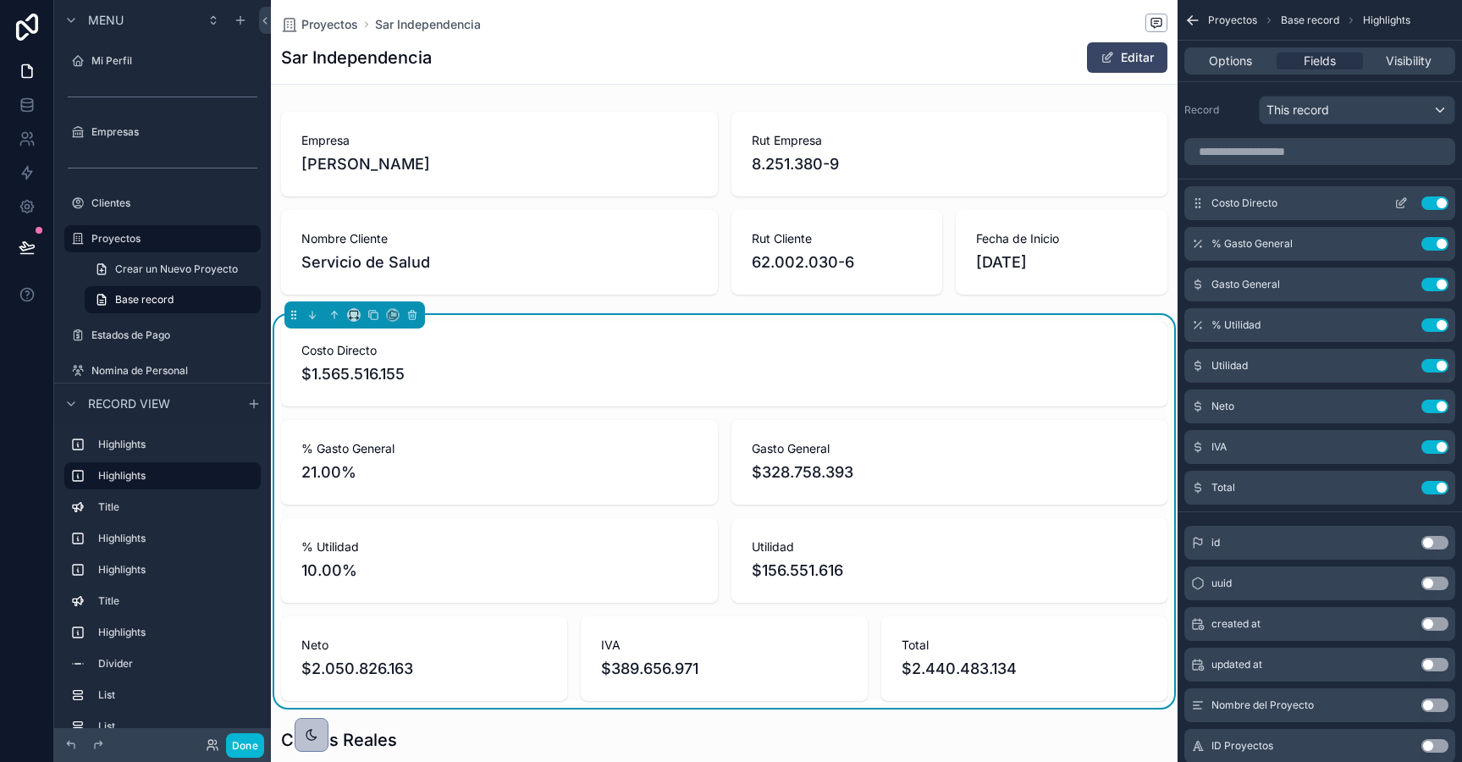
click at [1404, 201] on icon "scrollable content" at bounding box center [1405, 200] width 2 height 2
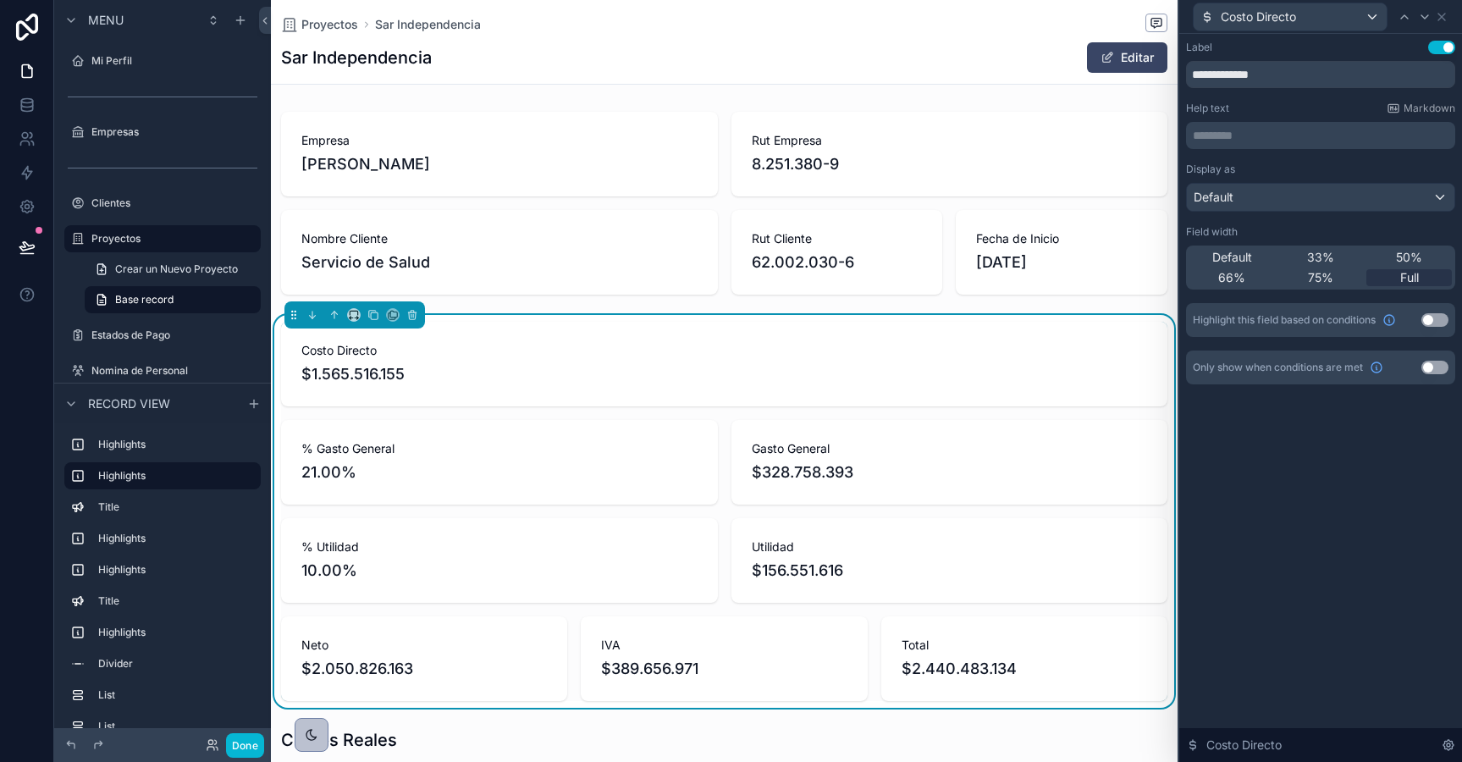
click at [1433, 320] on button "Use setting" at bounding box center [1434, 320] width 27 height 14
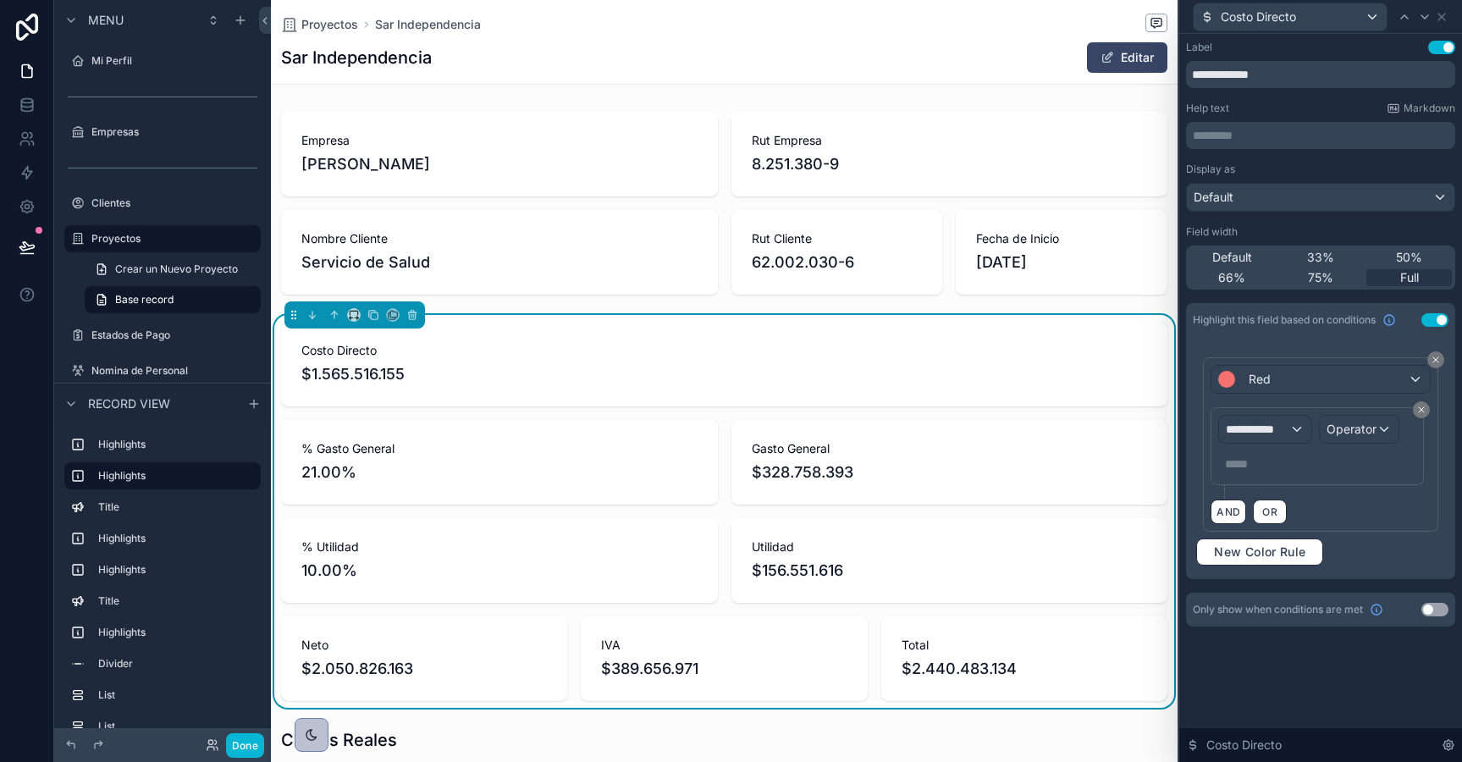
scroll to position [0, 885]
click at [1437, 313] on button "Use setting" at bounding box center [1434, 320] width 27 height 14
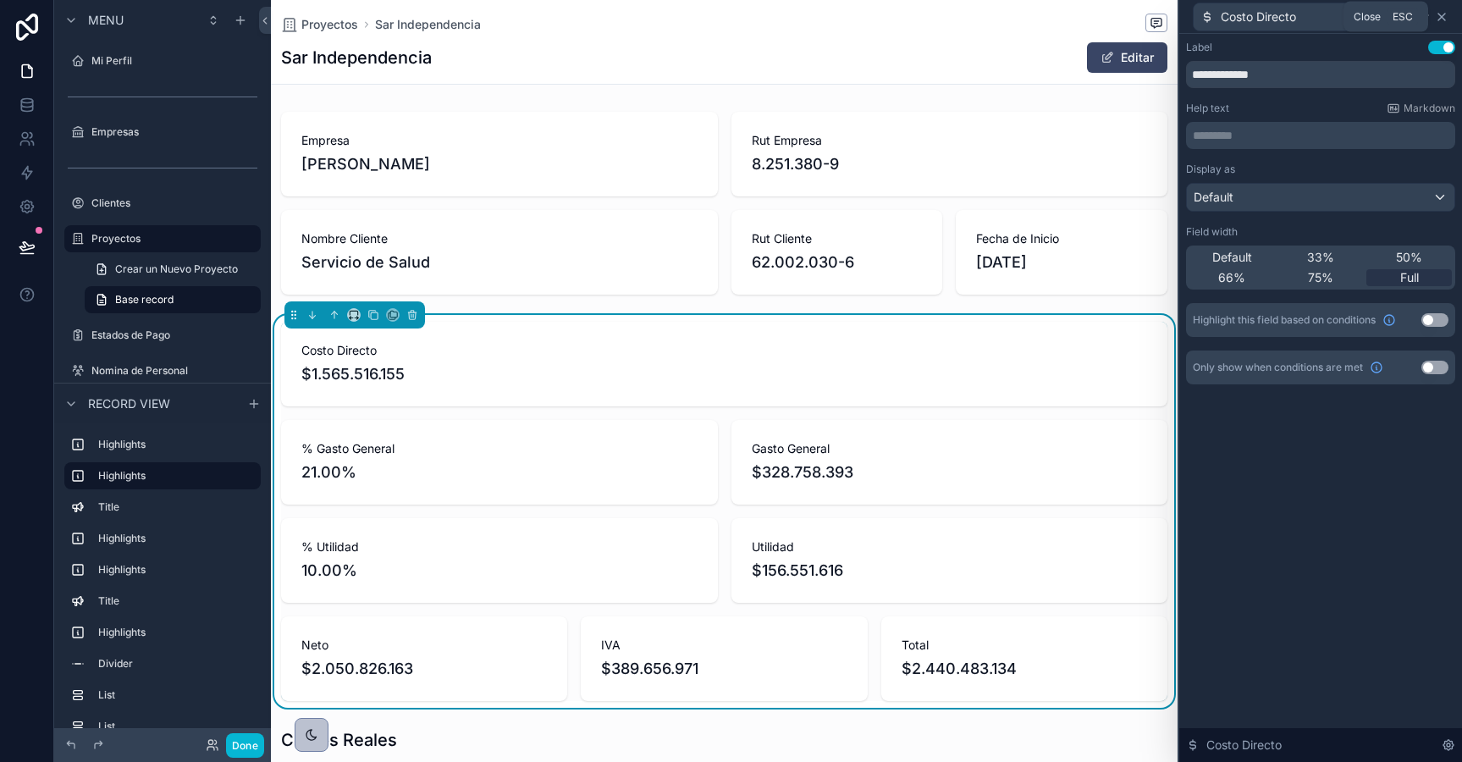
click at [1436, 18] on icon at bounding box center [1442, 17] width 14 height 14
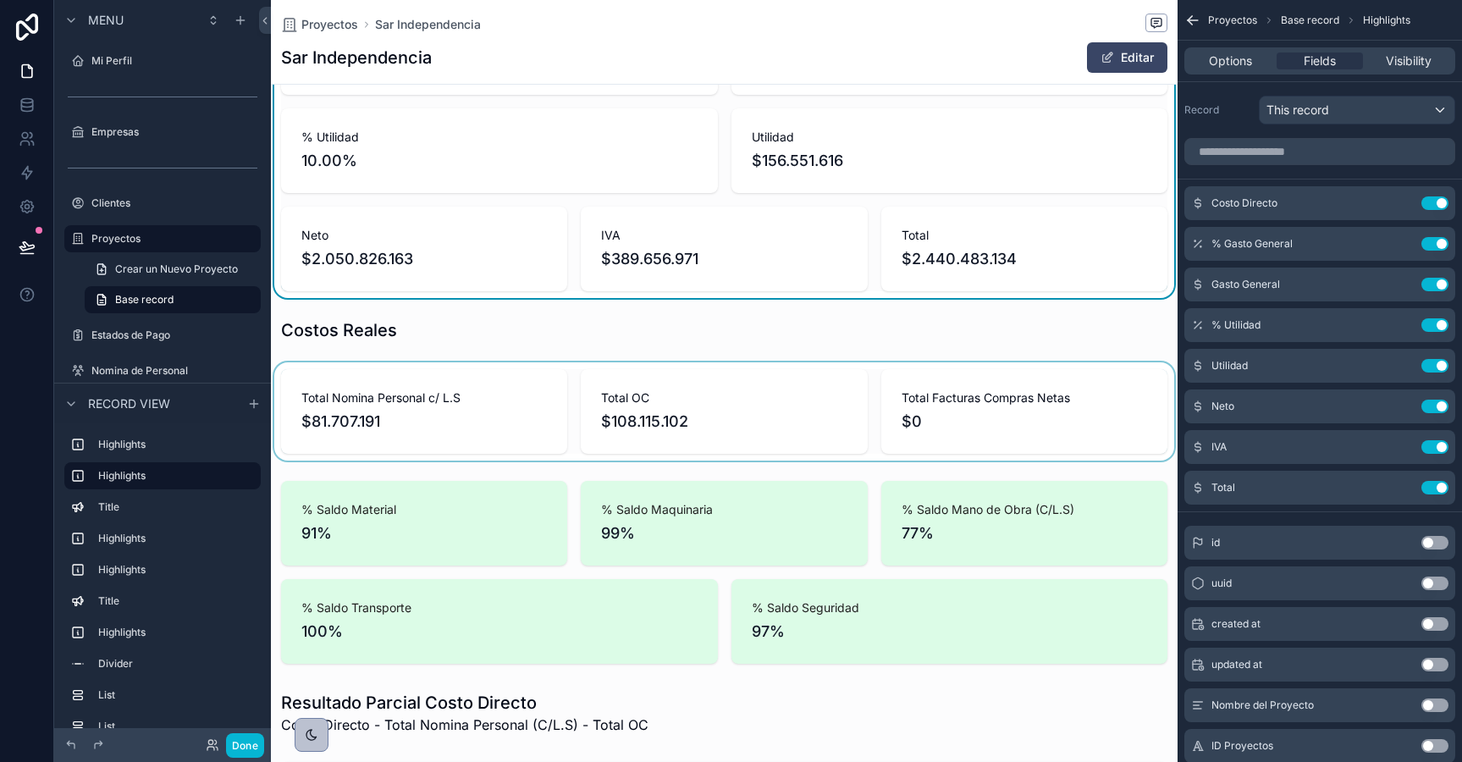
scroll to position [414, 0]
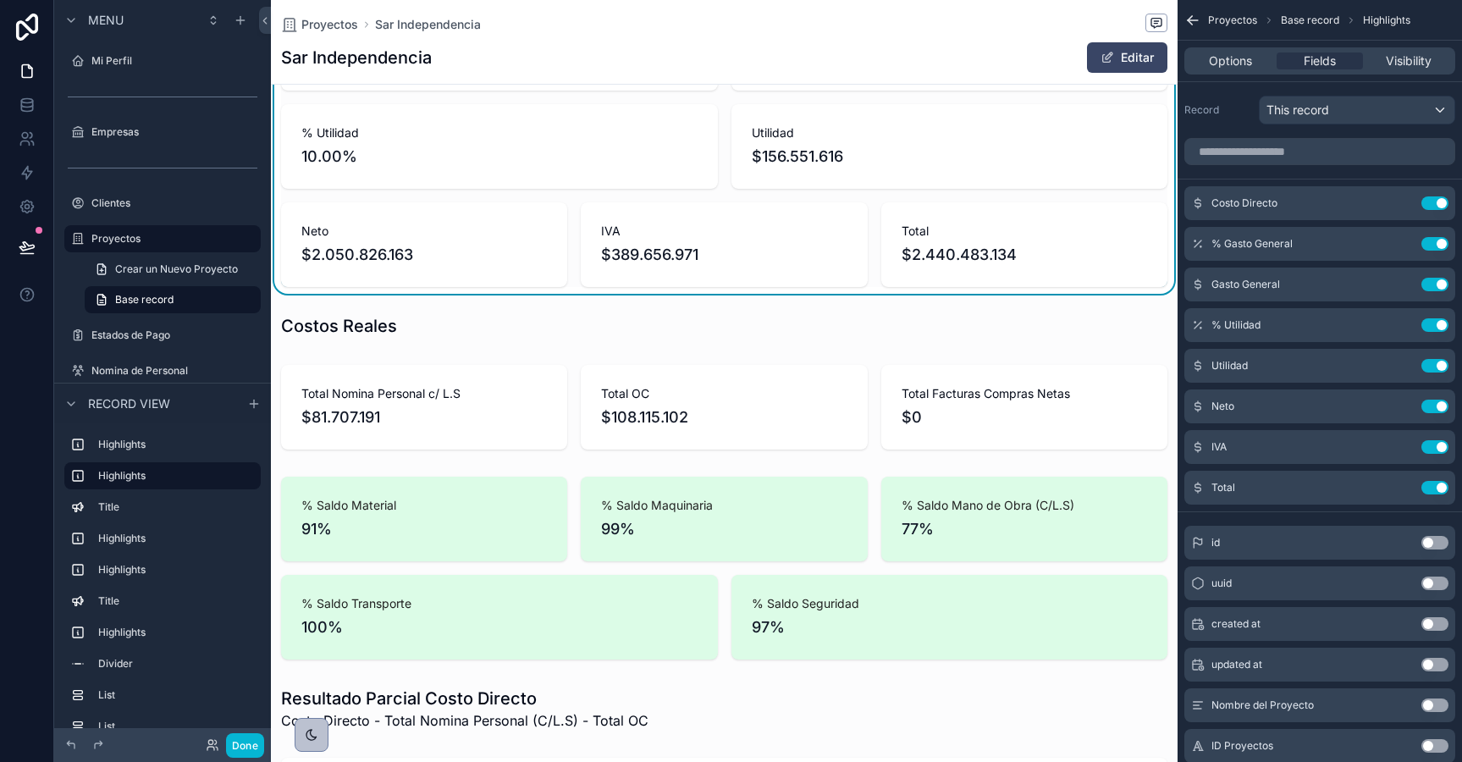
click at [604, 252] on span "$389.656.971" at bounding box center [723, 255] width 245 height 24
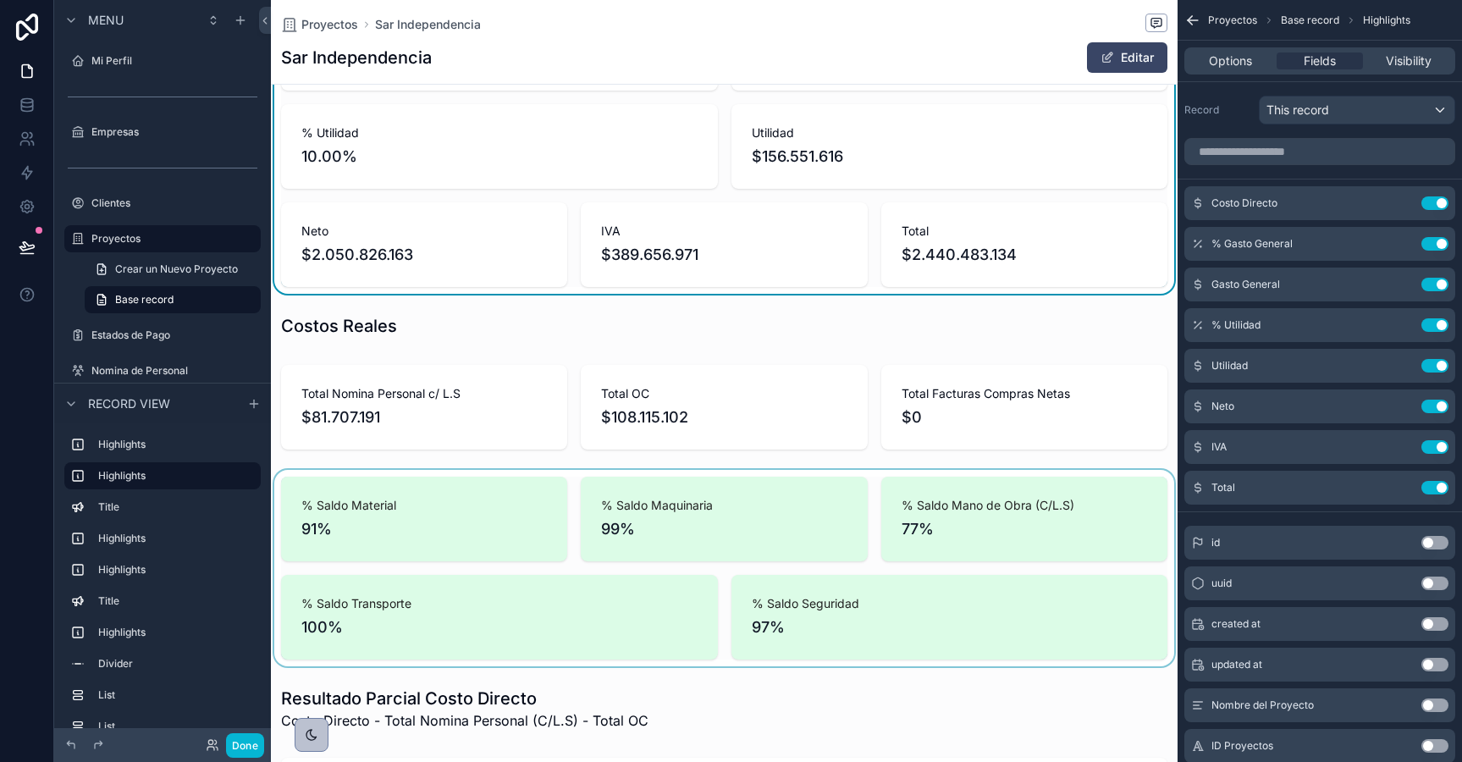
click at [702, 538] on div "scrollable content" at bounding box center [724, 568] width 907 height 196
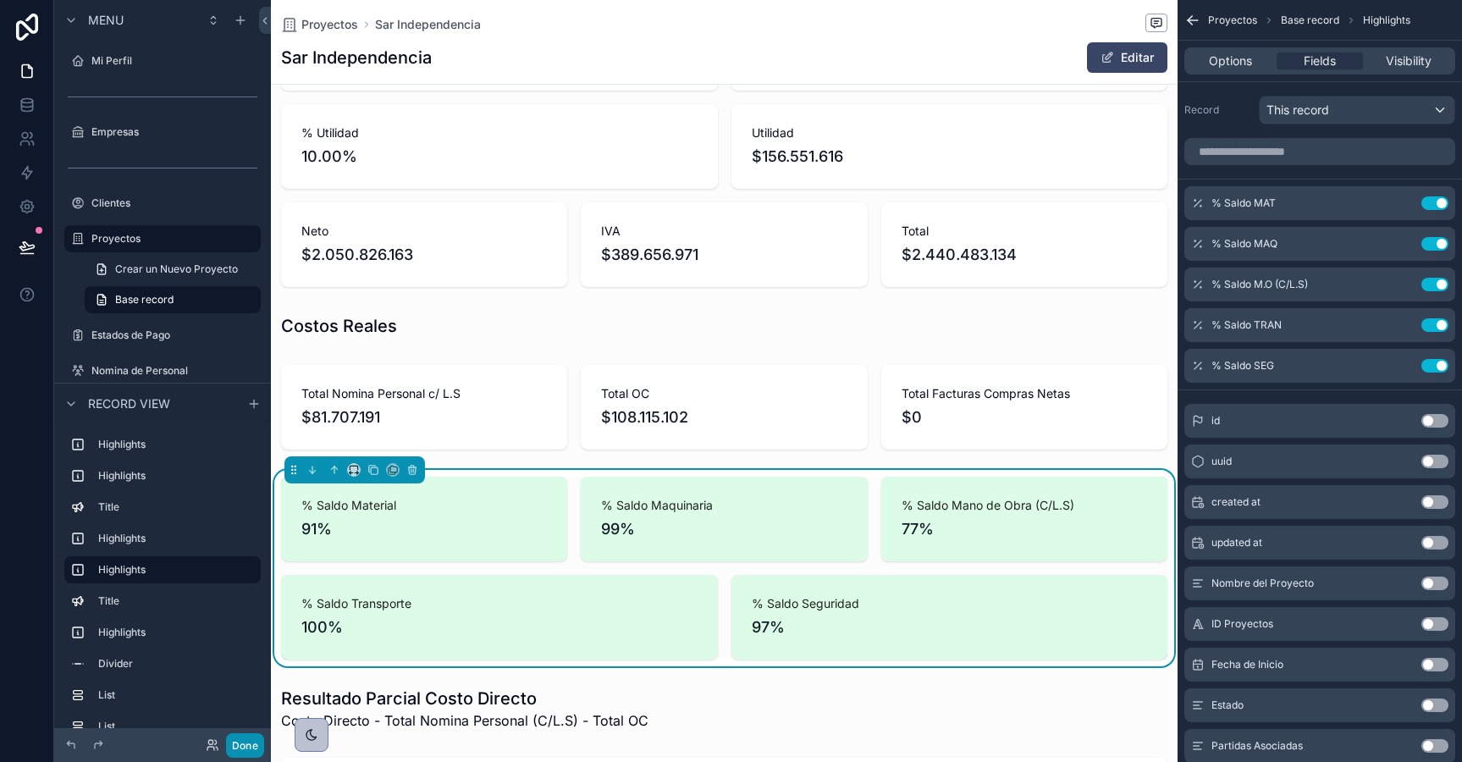
click at [250, 745] on button "Done" at bounding box center [245, 745] width 38 height 25
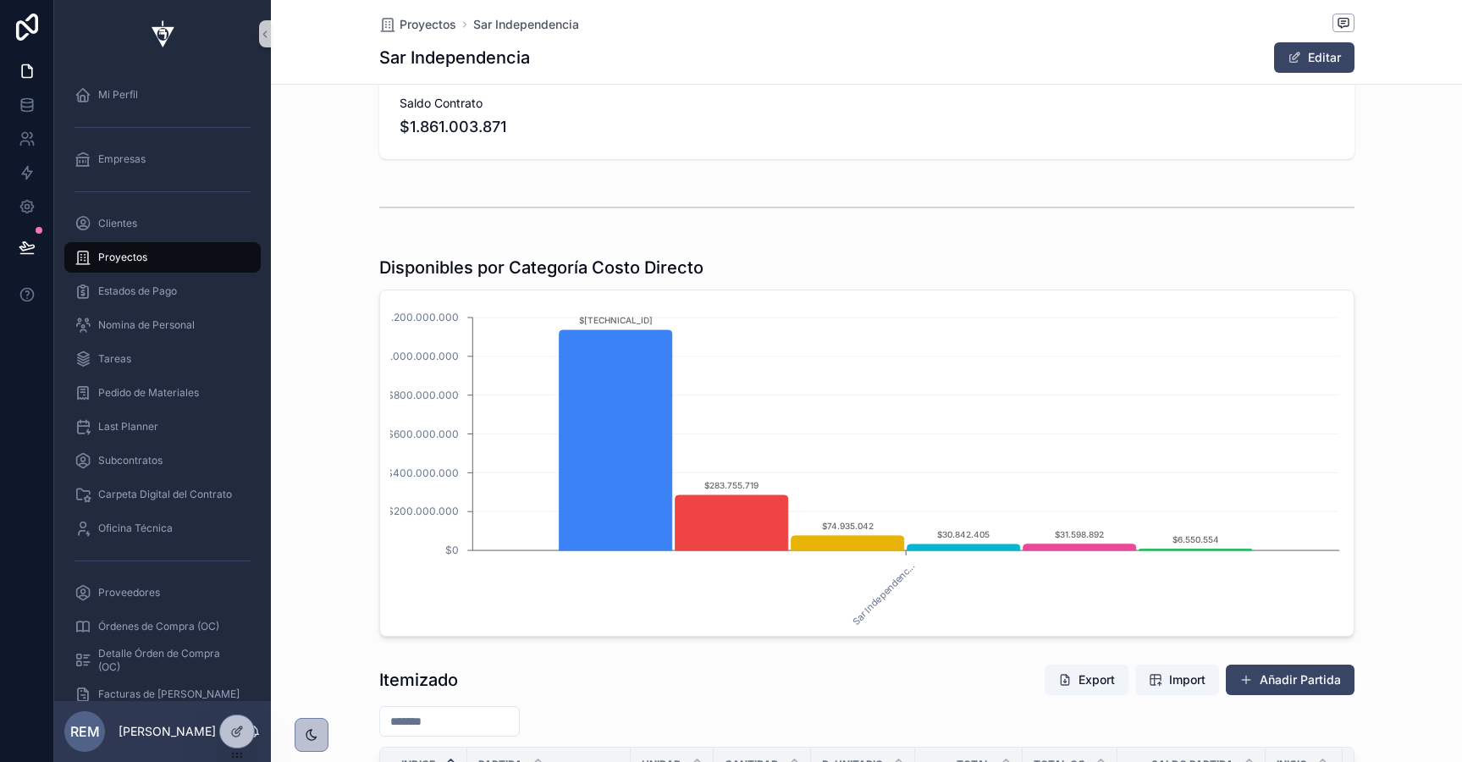
scroll to position [1116, 0]
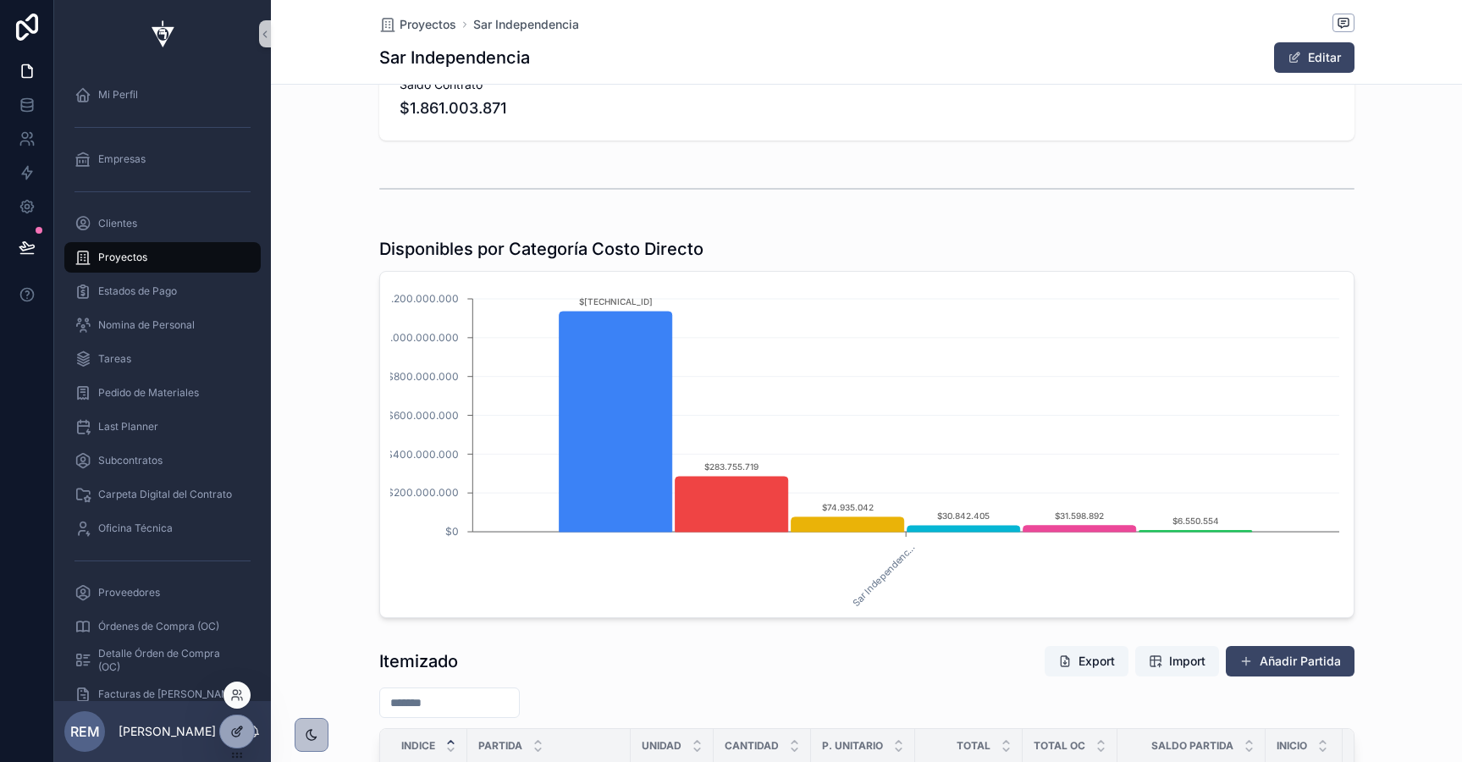
click at [237, 745] on div at bounding box center [237, 731] width 34 height 32
click at [526, 279] on div "Sar Independenc... $0 $200.000.000 $400.000.000 $600.000.000 $800.000.000 $1.00…" at bounding box center [866, 444] width 975 height 347
click at [575, 280] on div "Sar Independenc... $0 $200.000.000 $400.000.000 $600.000.000 $800.000.000 $1.00…" at bounding box center [866, 444] width 975 height 347
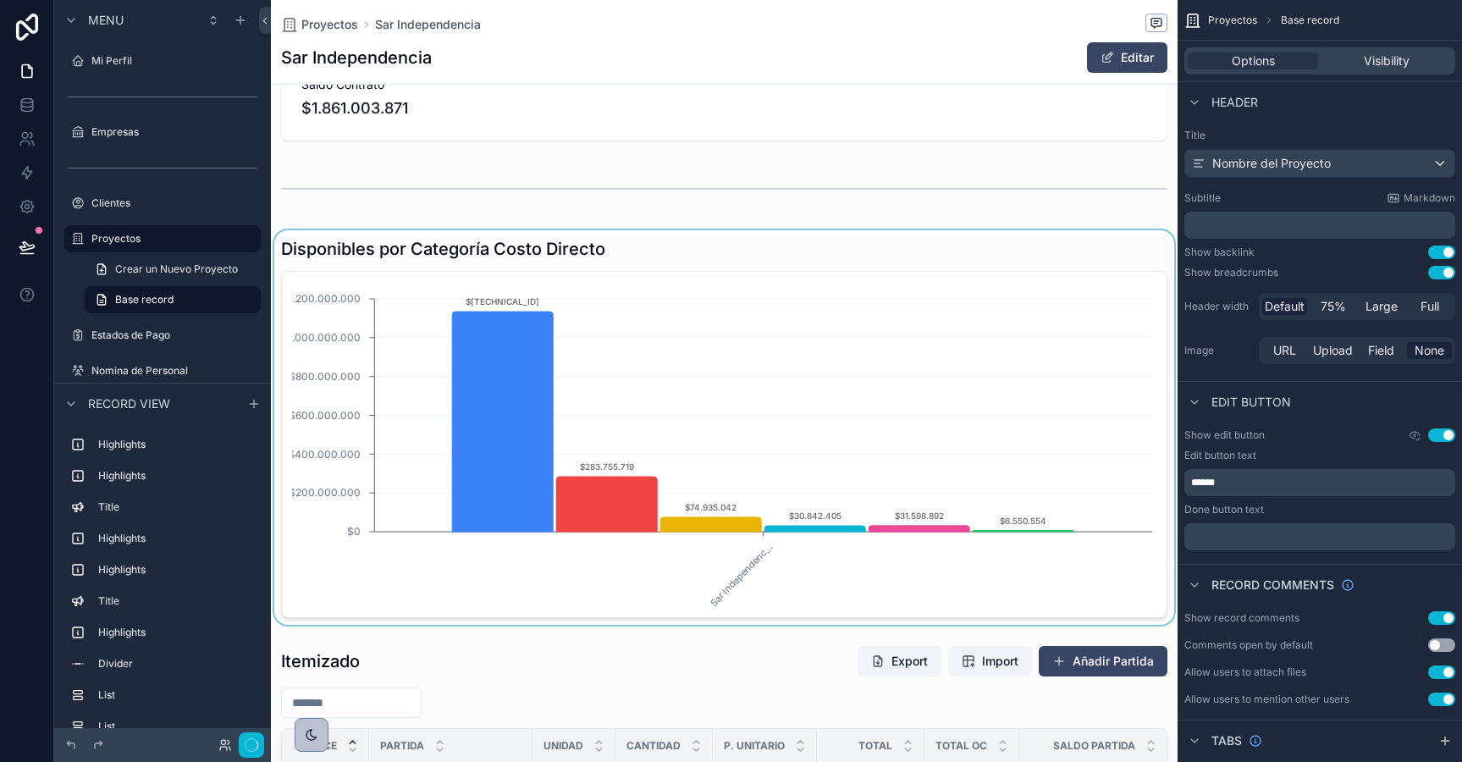
click at [616, 284] on div "scrollable content" at bounding box center [724, 427] width 907 height 394
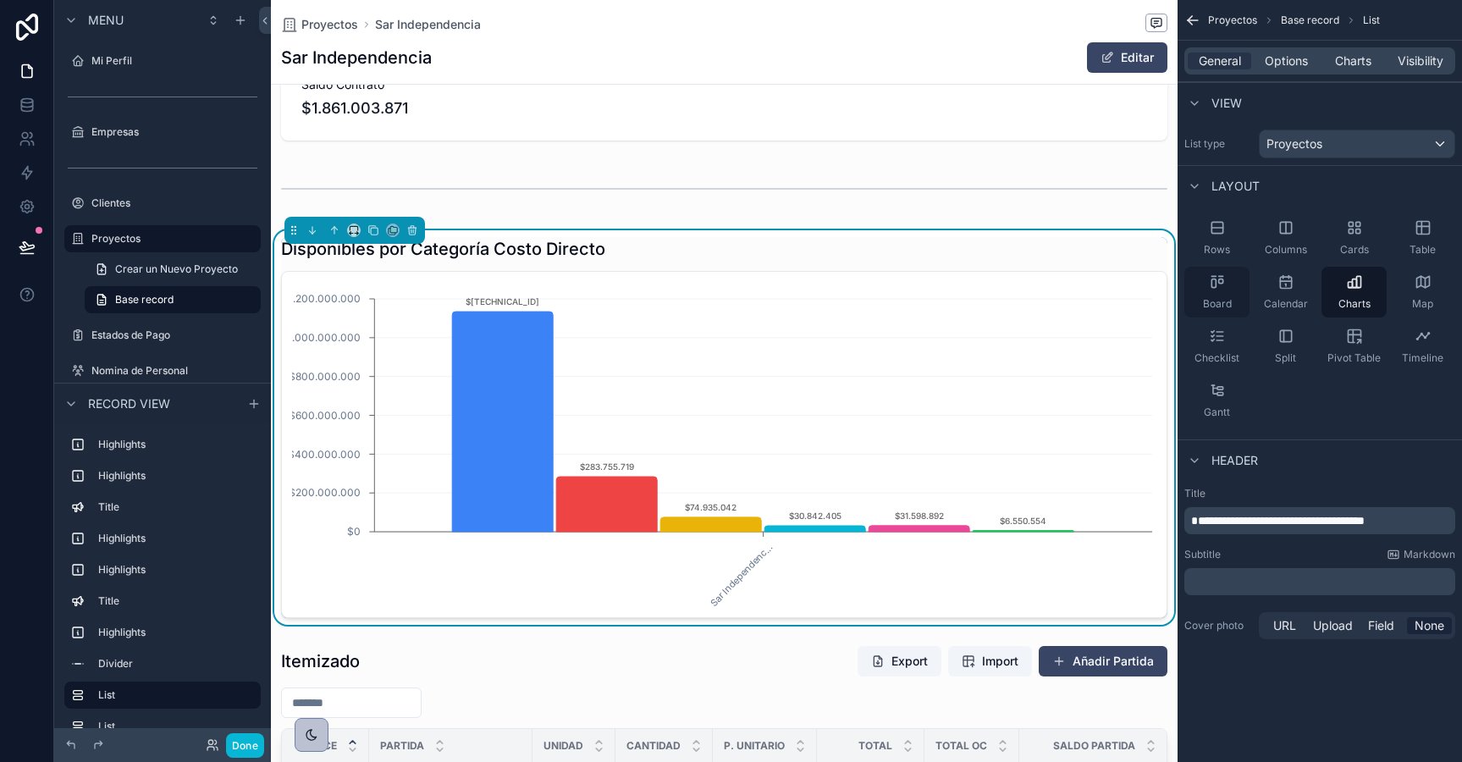
scroll to position [0, 885]
click at [1344, 59] on span "Charts" at bounding box center [1353, 60] width 36 height 17
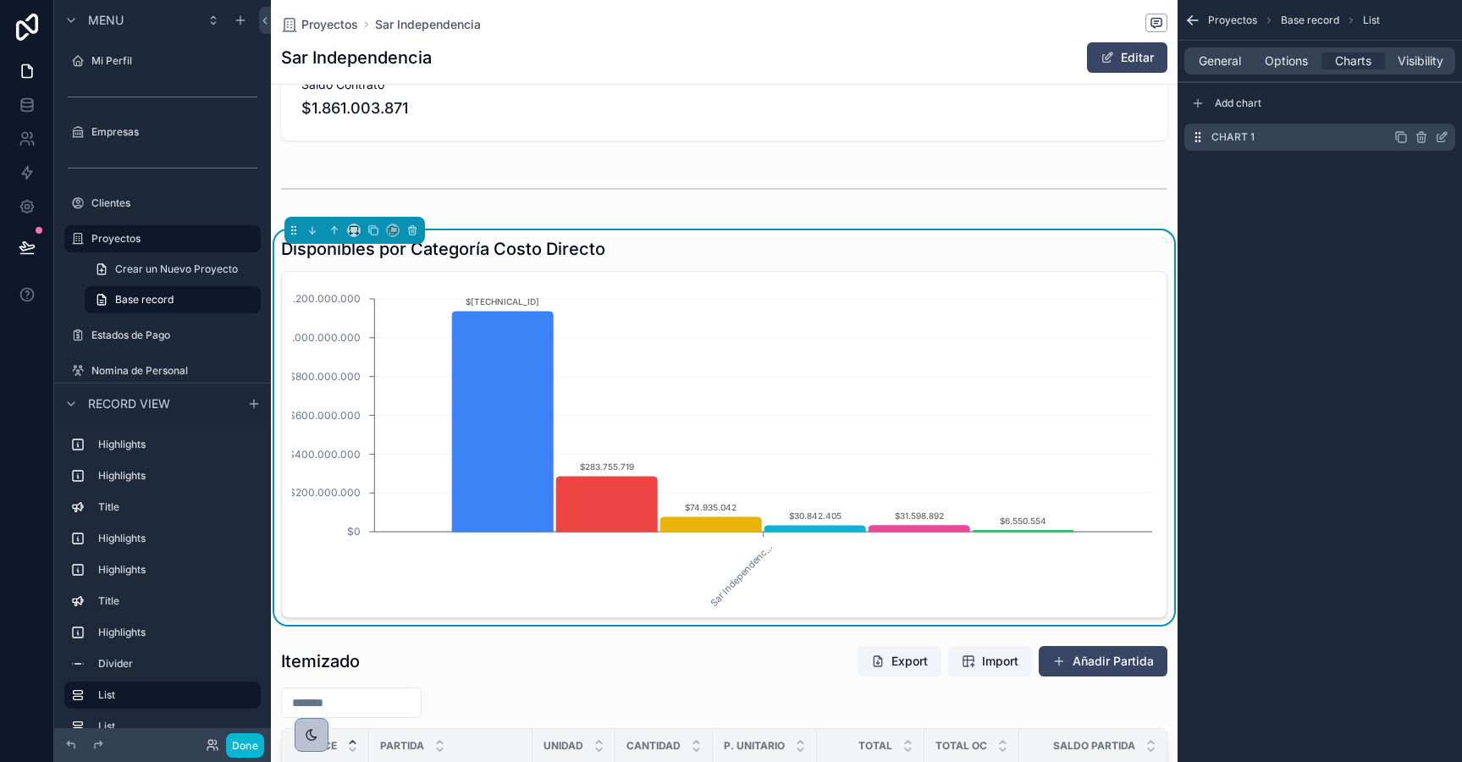
click at [1440, 138] on icon "scrollable content" at bounding box center [1443, 135] width 7 height 7
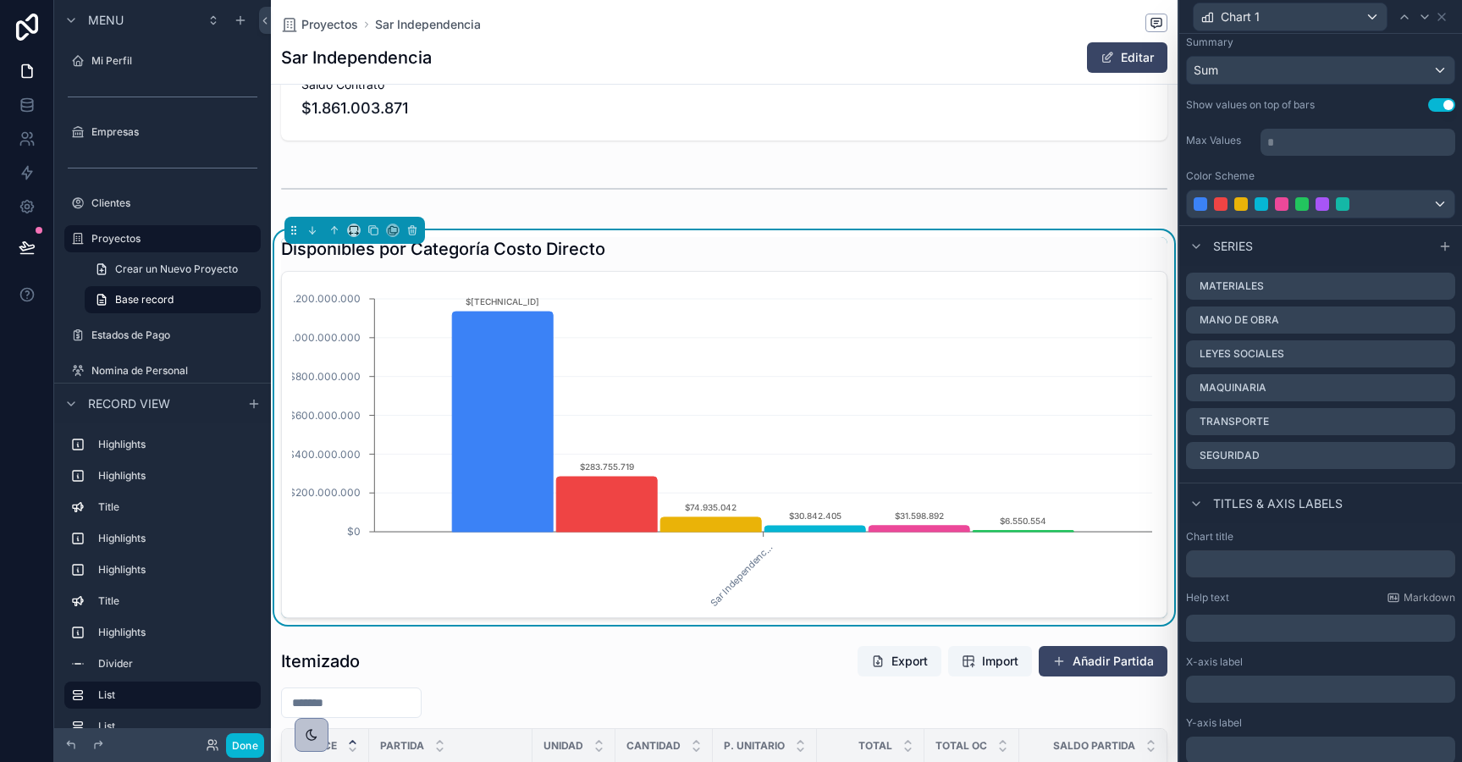
scroll to position [224, 0]
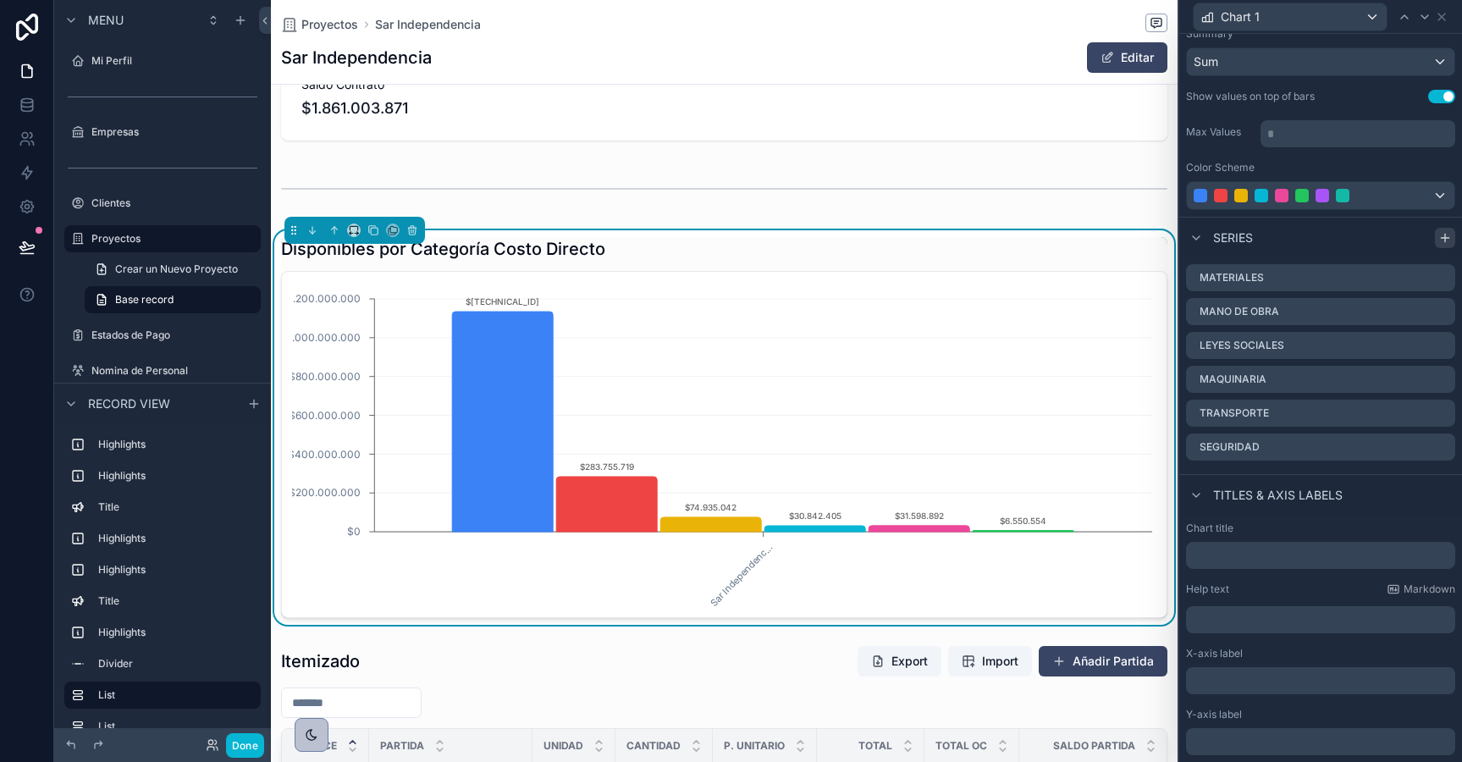
click at [1447, 234] on icon at bounding box center [1445, 238] width 14 height 14
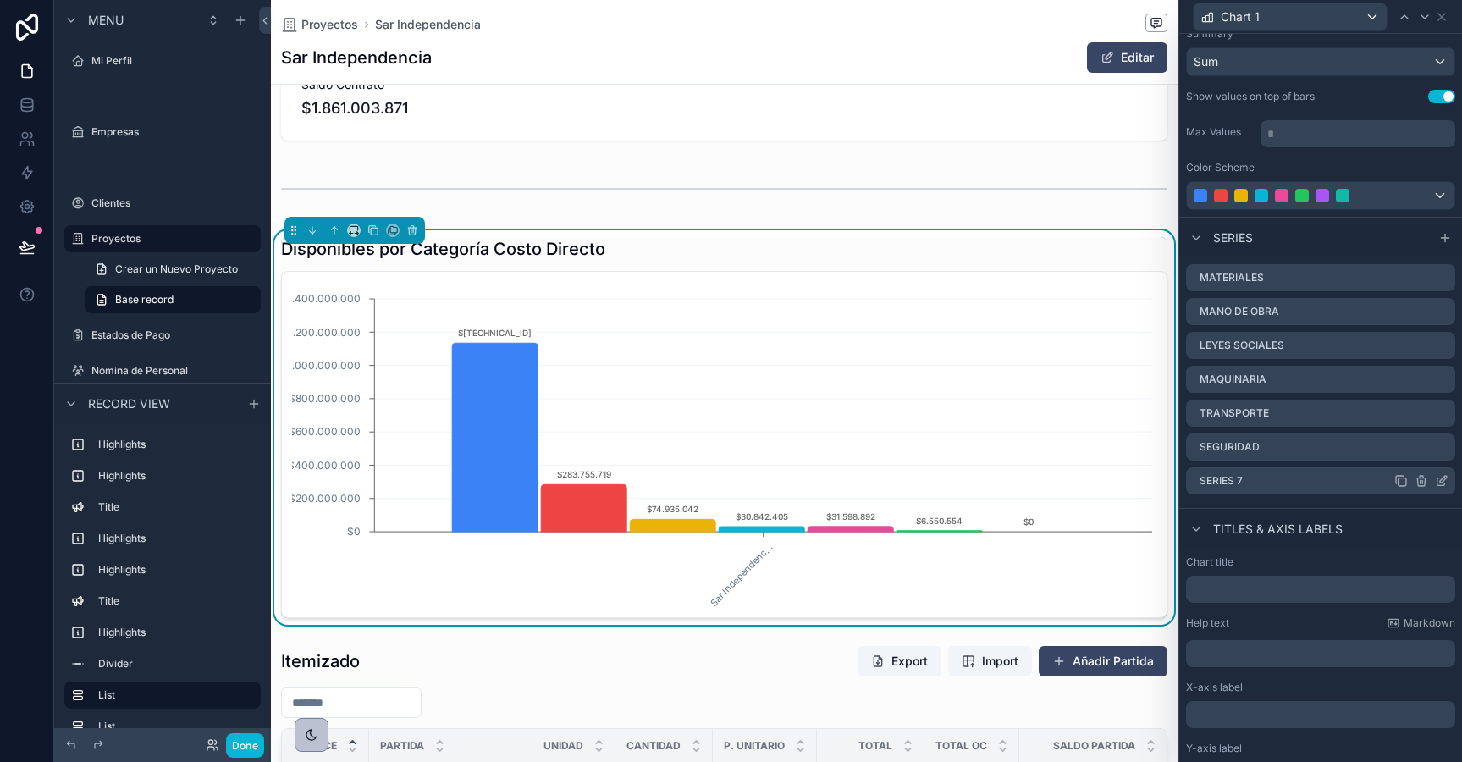
scroll to position [0, 885]
click at [1442, 480] on icon at bounding box center [1442, 481] width 14 height 14
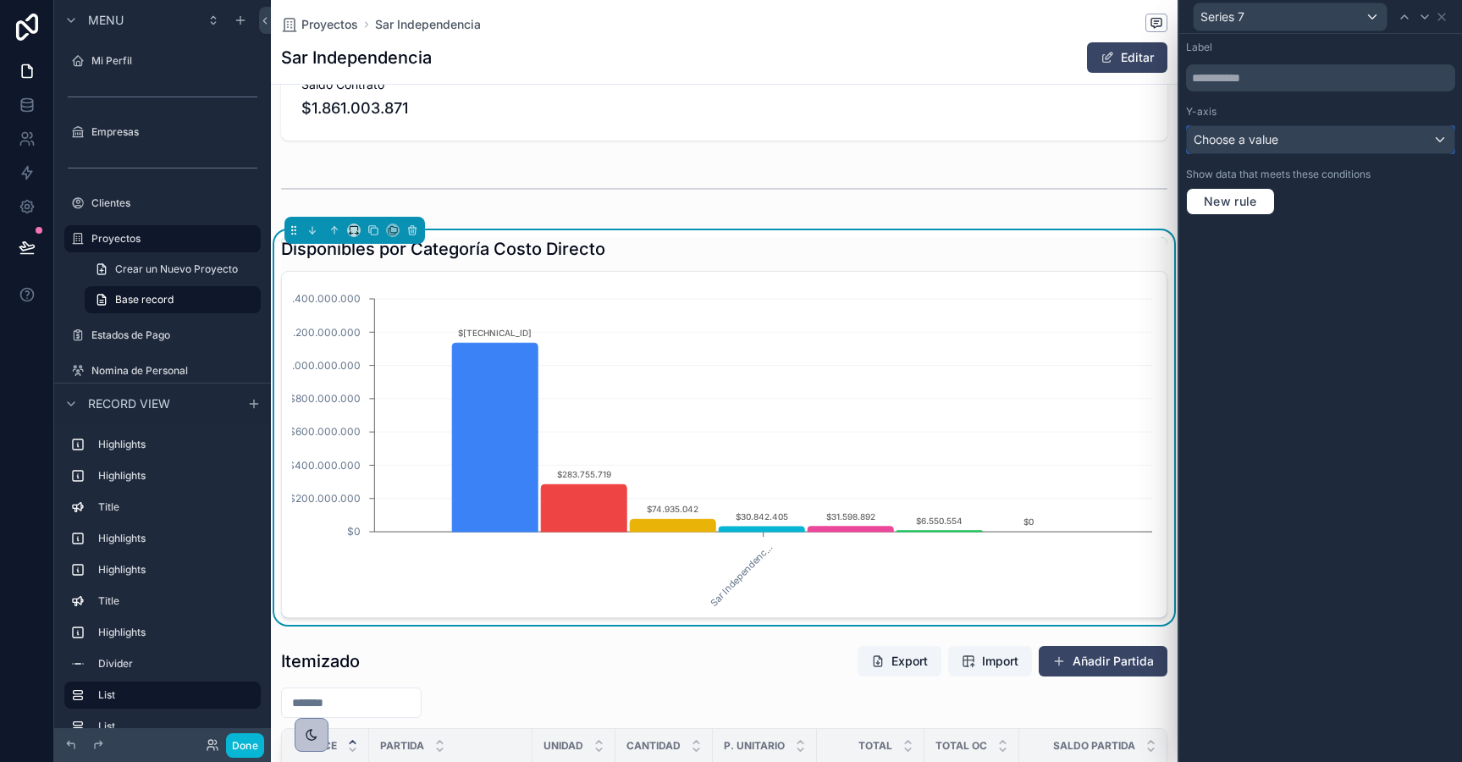
click at [1243, 137] on span "Choose a value" at bounding box center [1236, 139] width 85 height 14
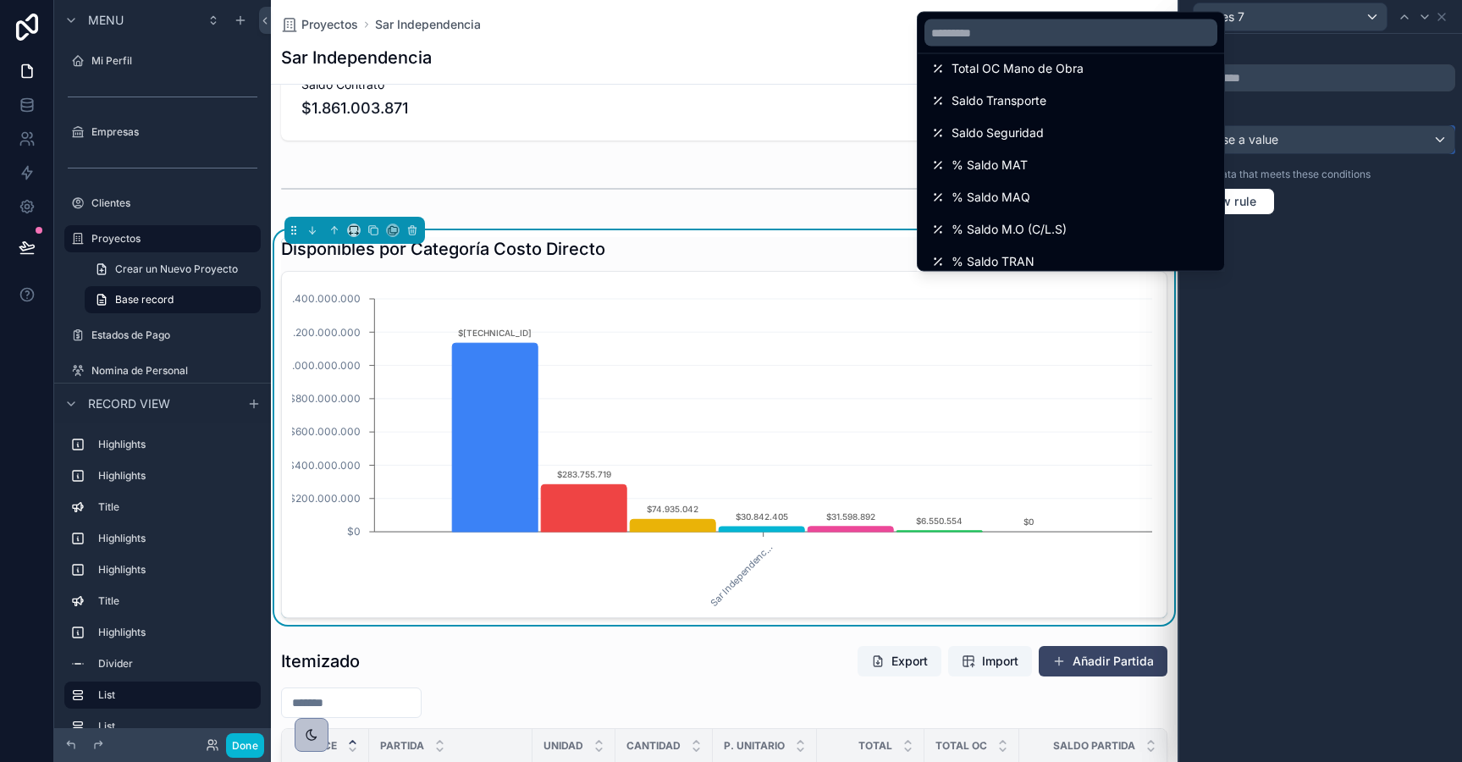
scroll to position [1040, 0]
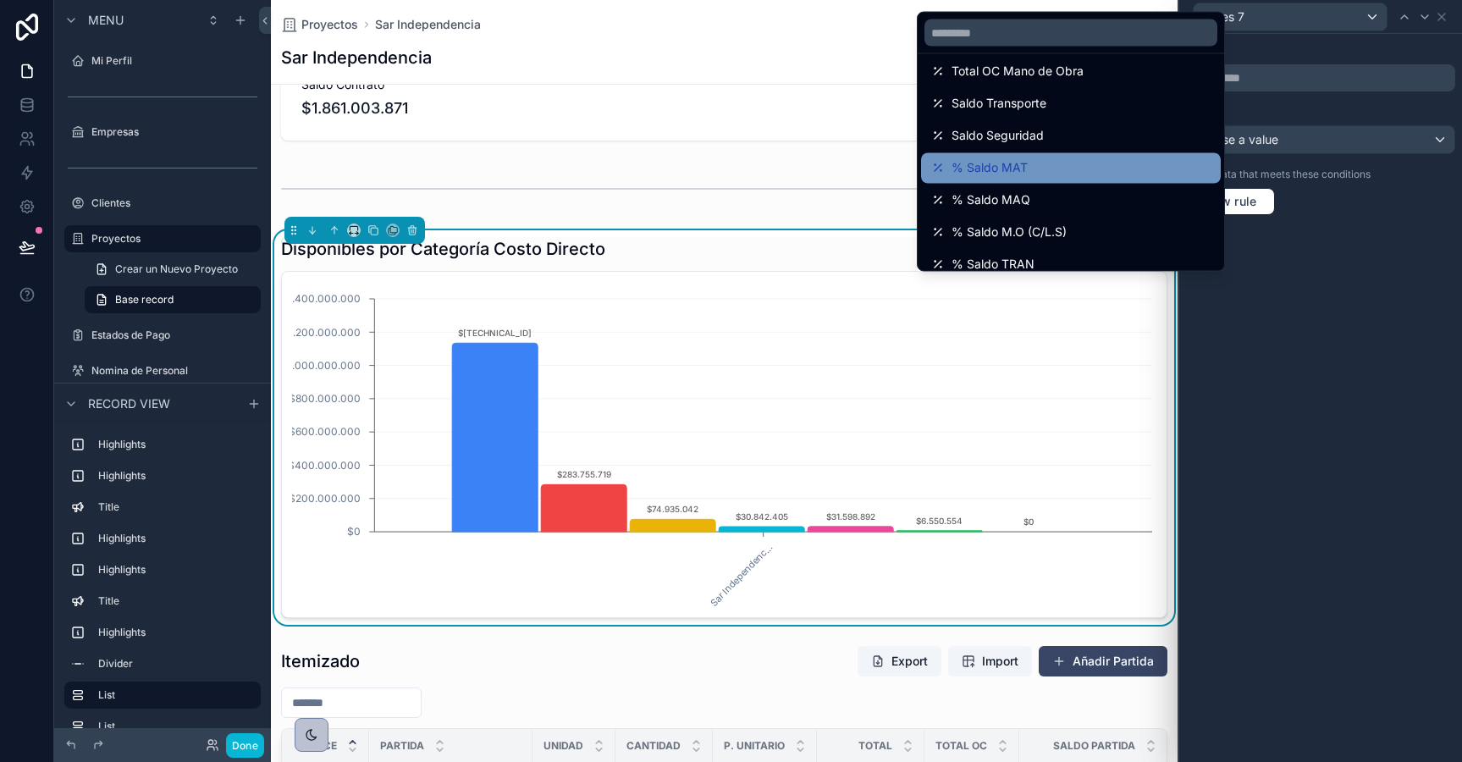
click at [1073, 170] on div "% Saldo MAT" at bounding box center [1070, 168] width 279 height 20
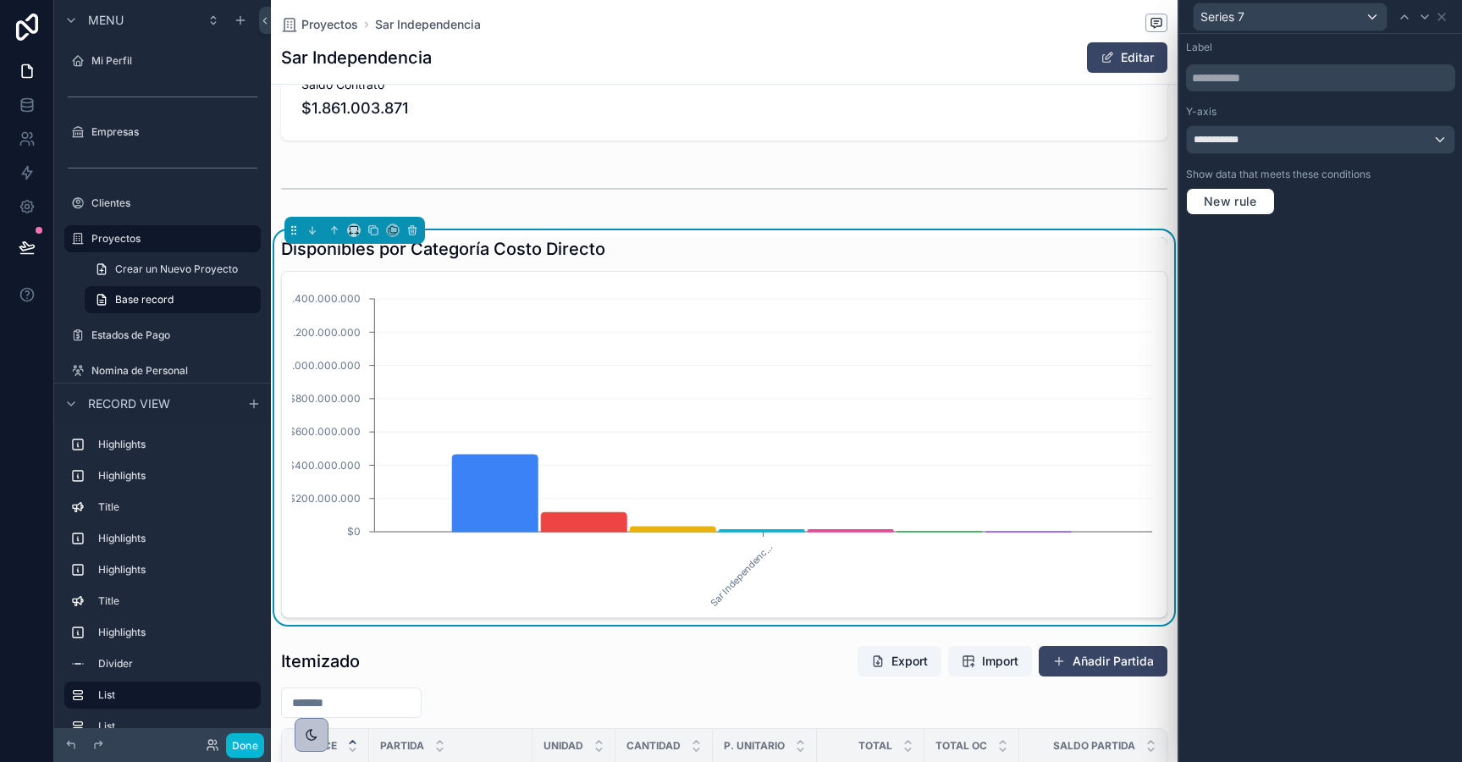
scroll to position [0, 885]
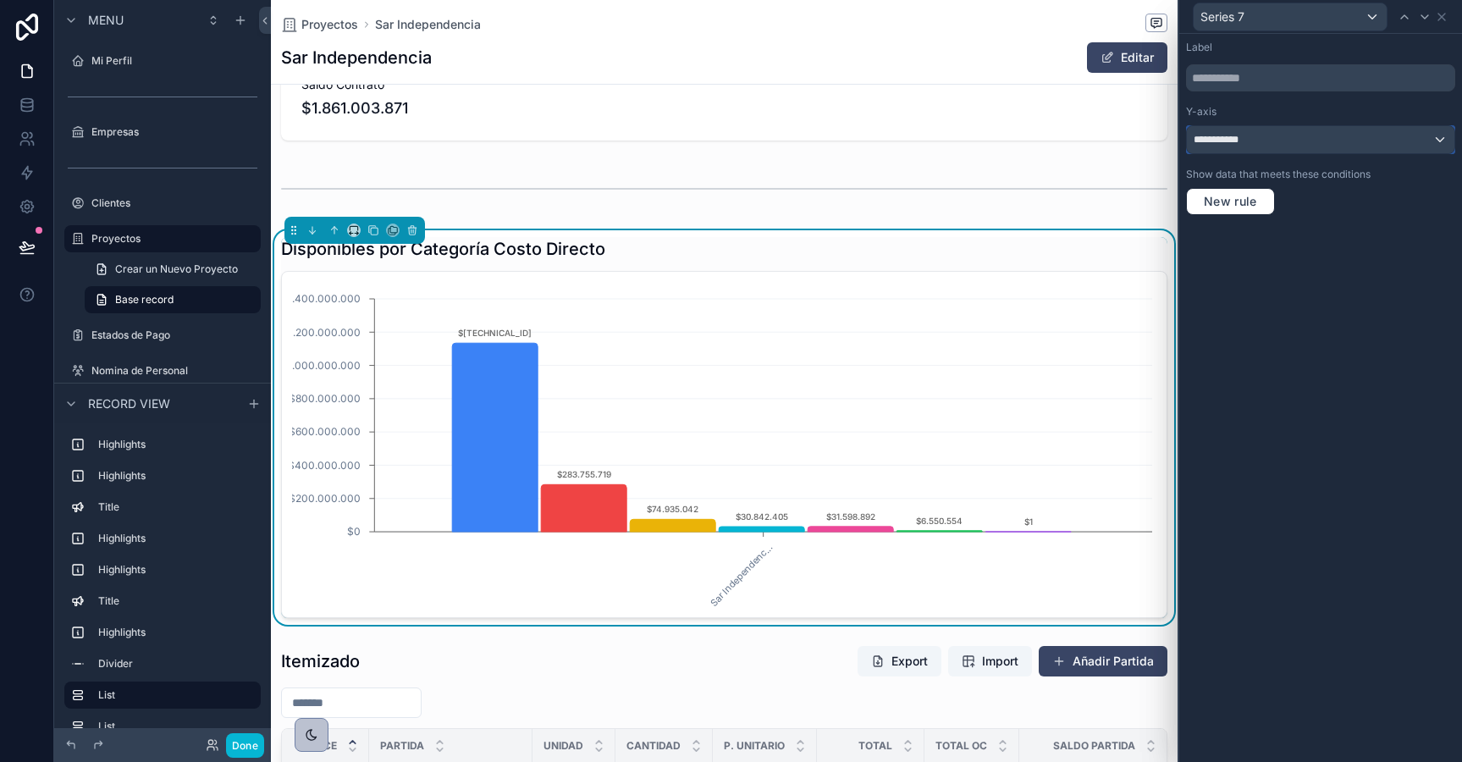
click at [1247, 134] on span "**********" at bounding box center [1226, 140] width 64 height 14
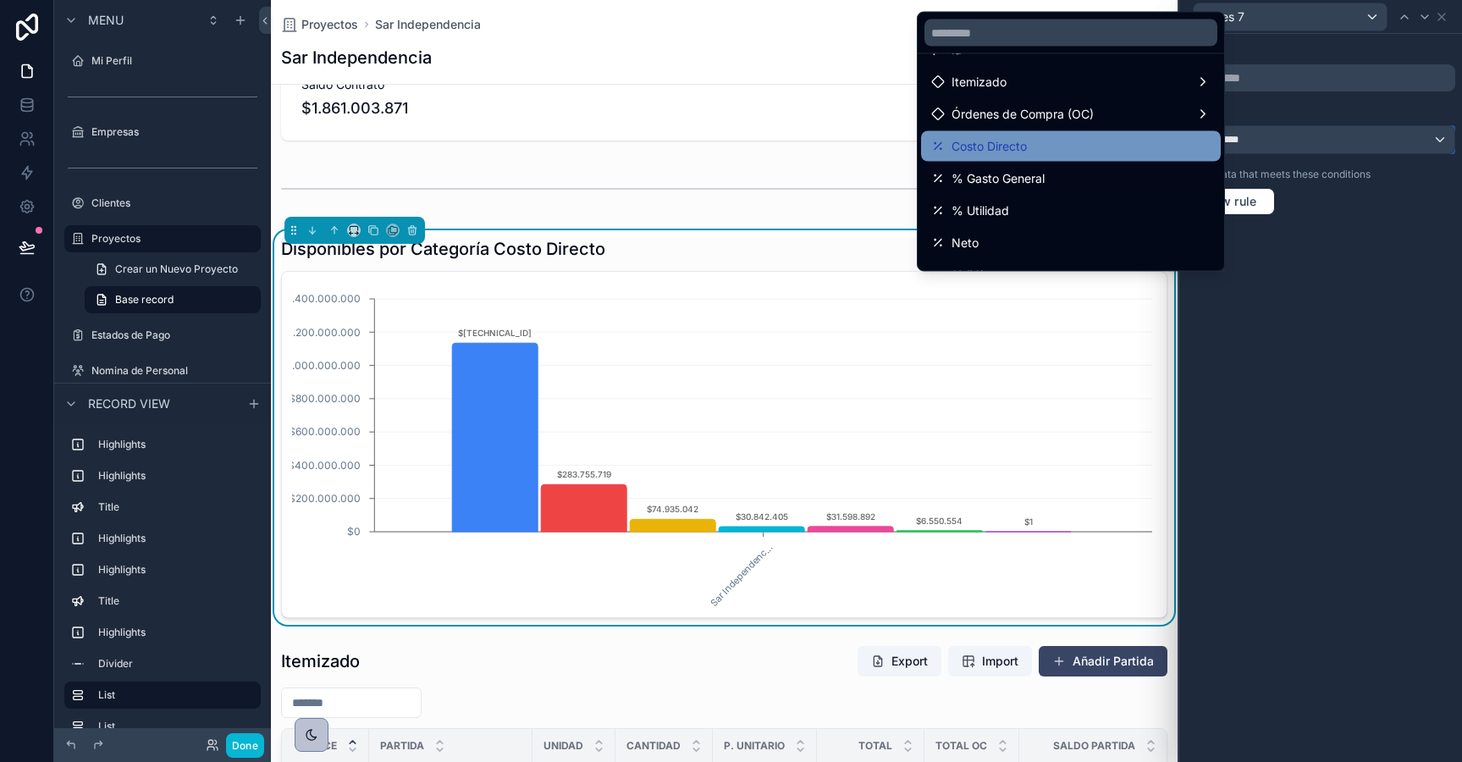
scroll to position [0, 0]
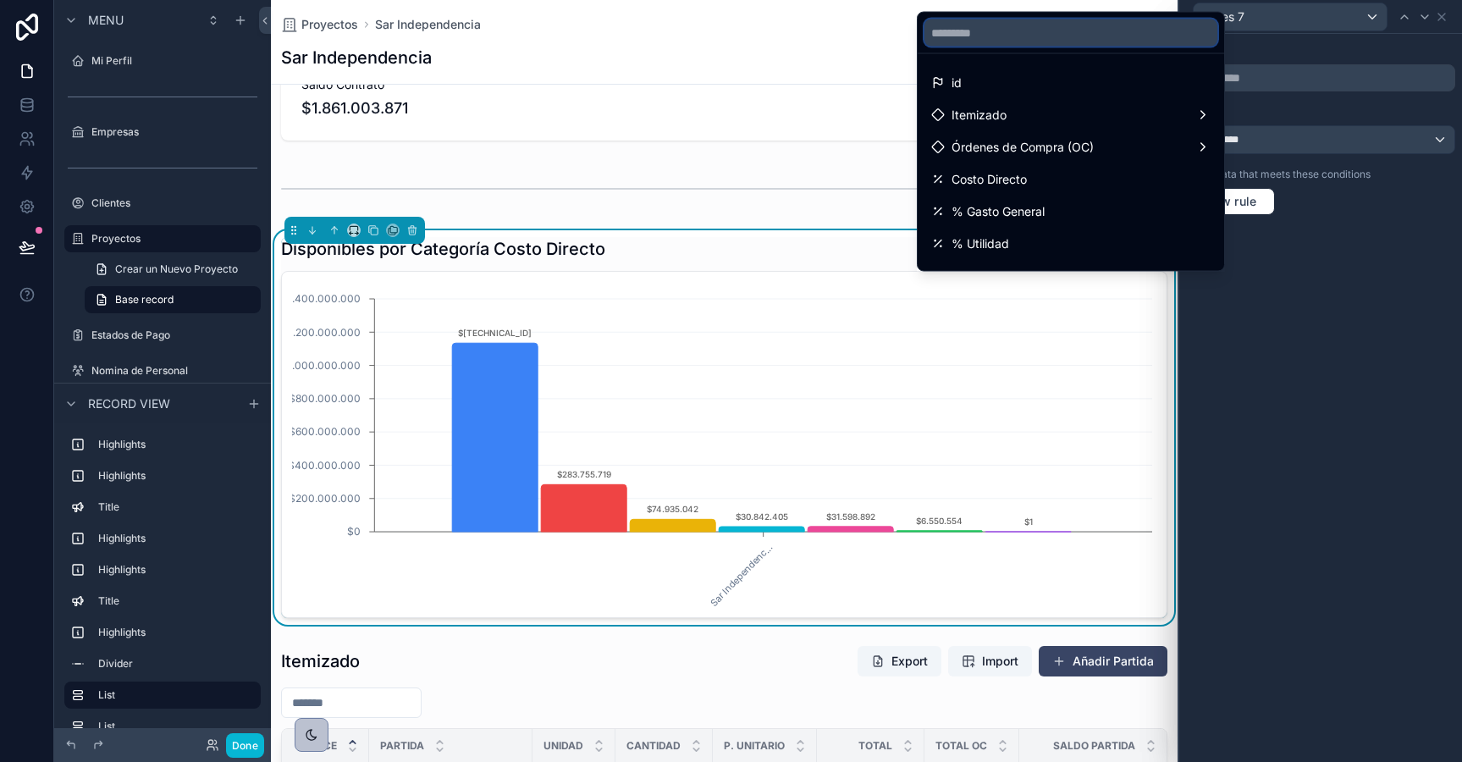
click at [978, 31] on input "text" at bounding box center [1070, 32] width 293 height 27
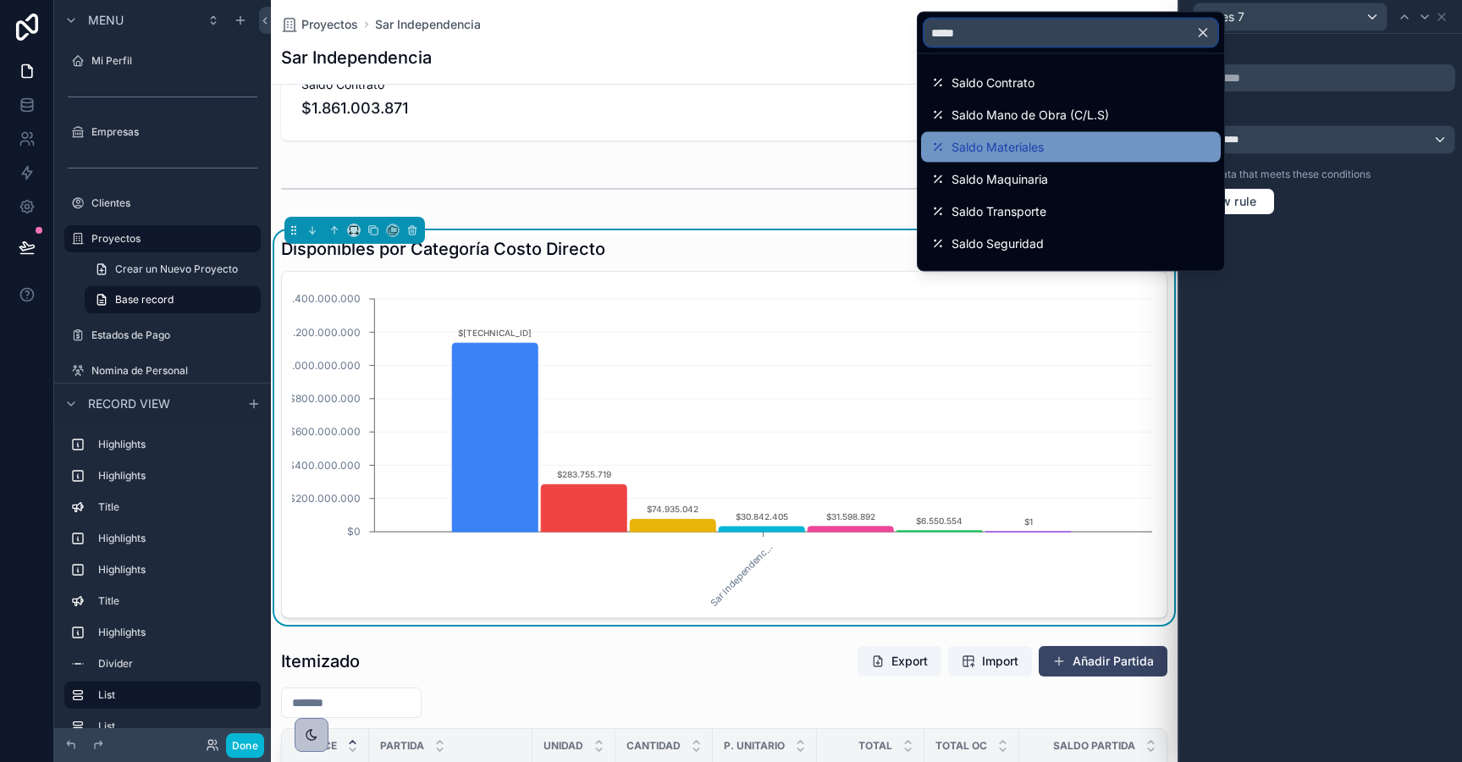
type input "*****"
click at [1015, 152] on span "Saldo Materiales" at bounding box center [997, 147] width 92 height 20
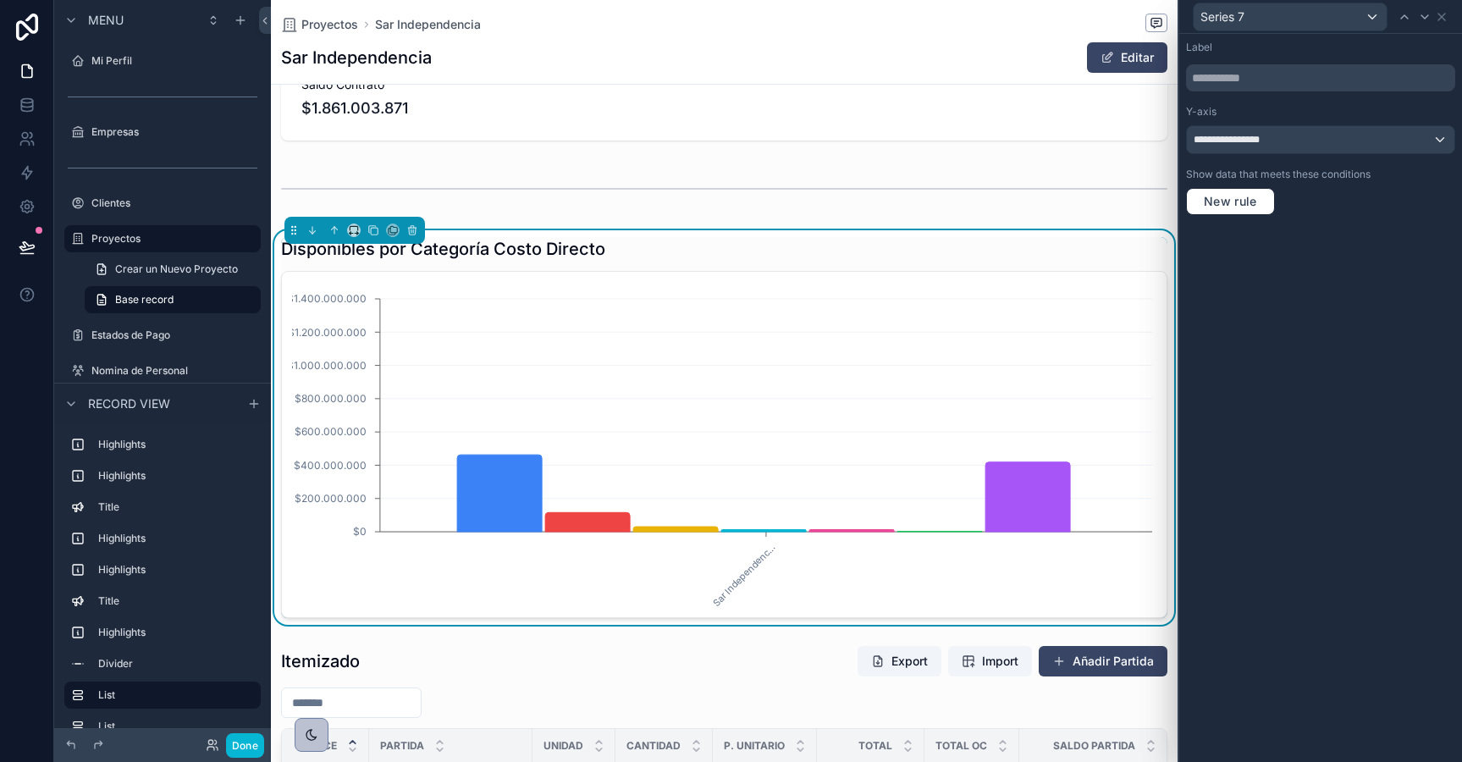
scroll to position [0, 885]
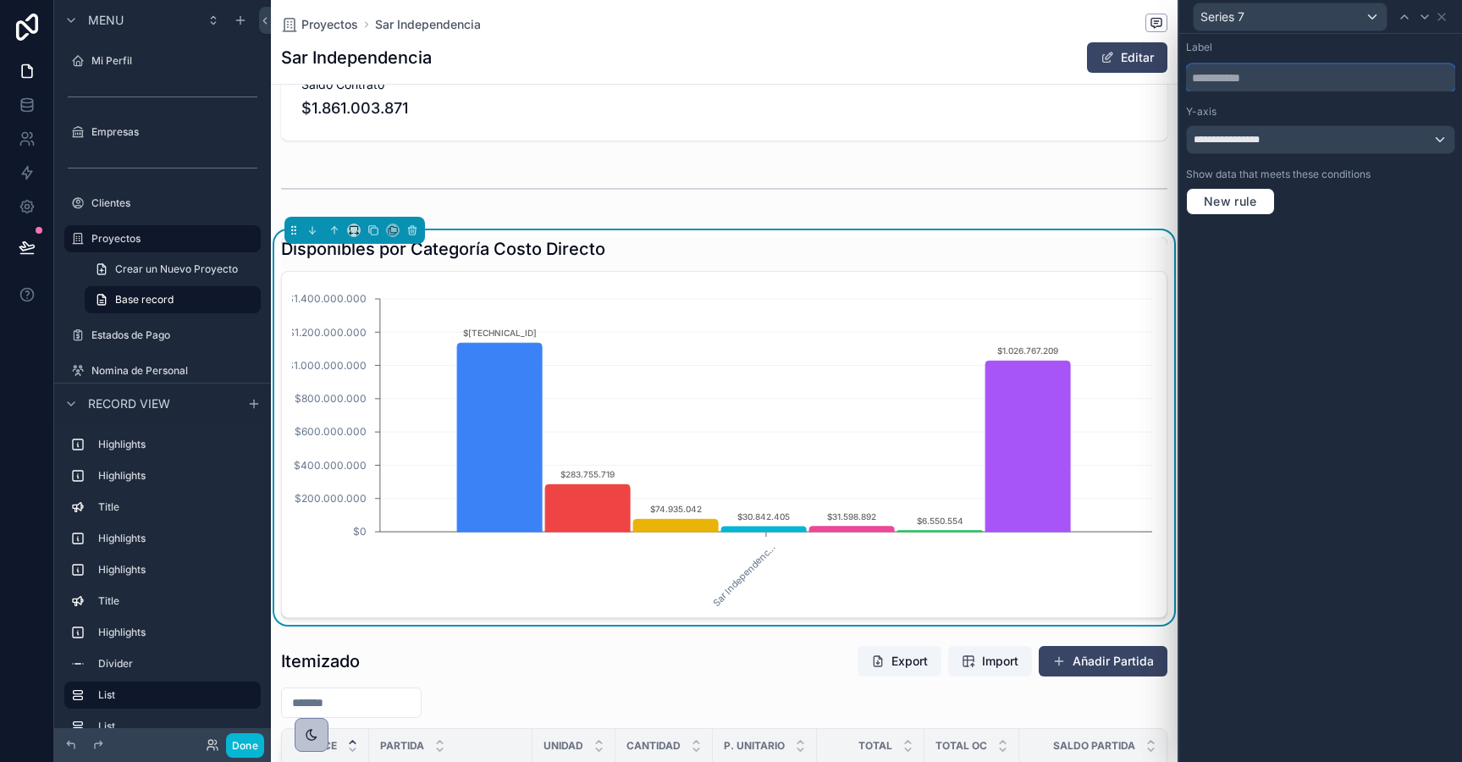
click at [1260, 76] on input "text" at bounding box center [1320, 77] width 269 height 27
type input "**********"
click at [1443, 16] on icon at bounding box center [1442, 17] width 14 height 14
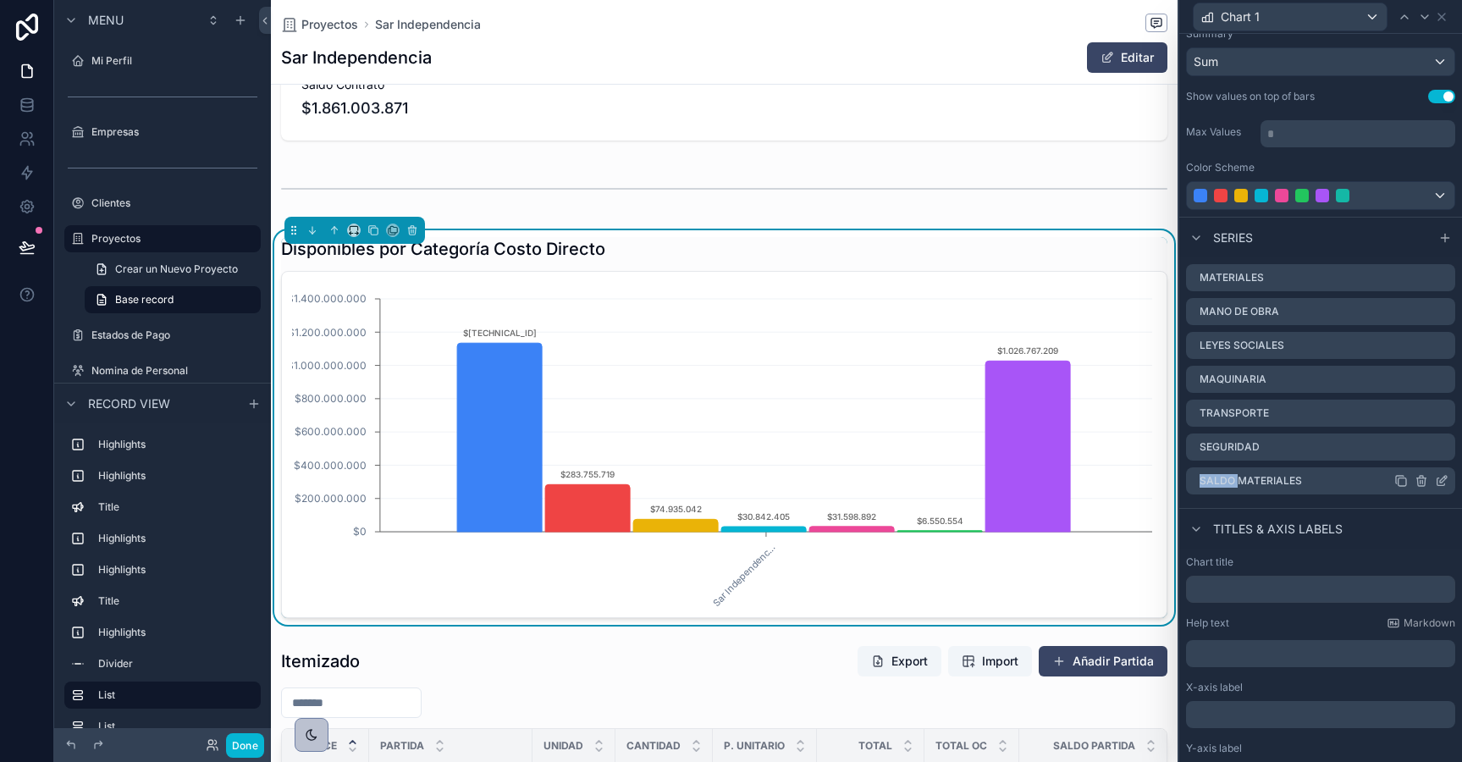
drag, startPoint x: 1194, startPoint y: 478, endPoint x: 1287, endPoint y: 478, distance: 93.1
click at [1249, 478] on div "Saldo Materiales" at bounding box center [1320, 480] width 269 height 27
click at [1314, 477] on div "Saldo Materiales" at bounding box center [1320, 480] width 269 height 27
click at [1442, 481] on icon at bounding box center [1443, 479] width 7 height 7
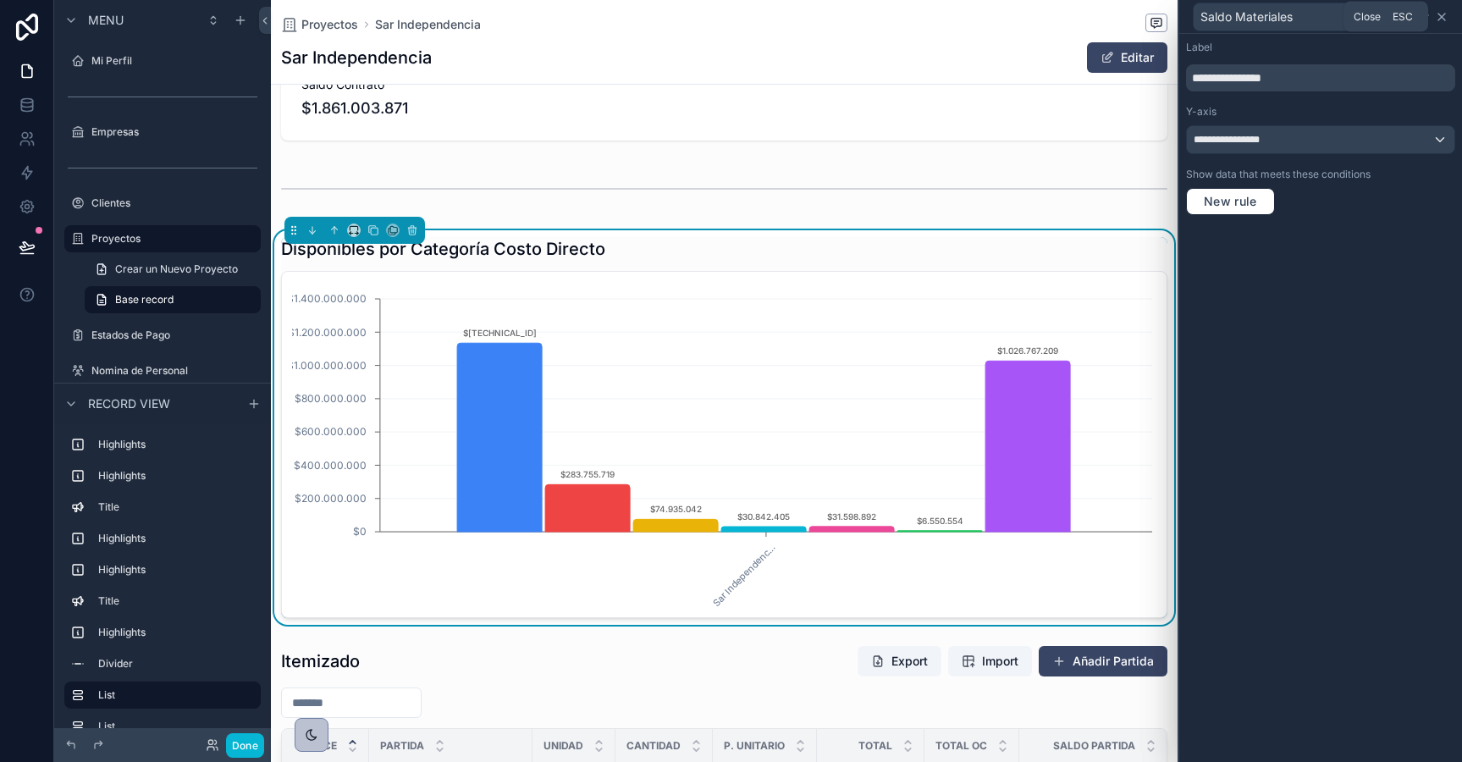
click at [1441, 14] on icon at bounding box center [1442, 17] width 14 height 14
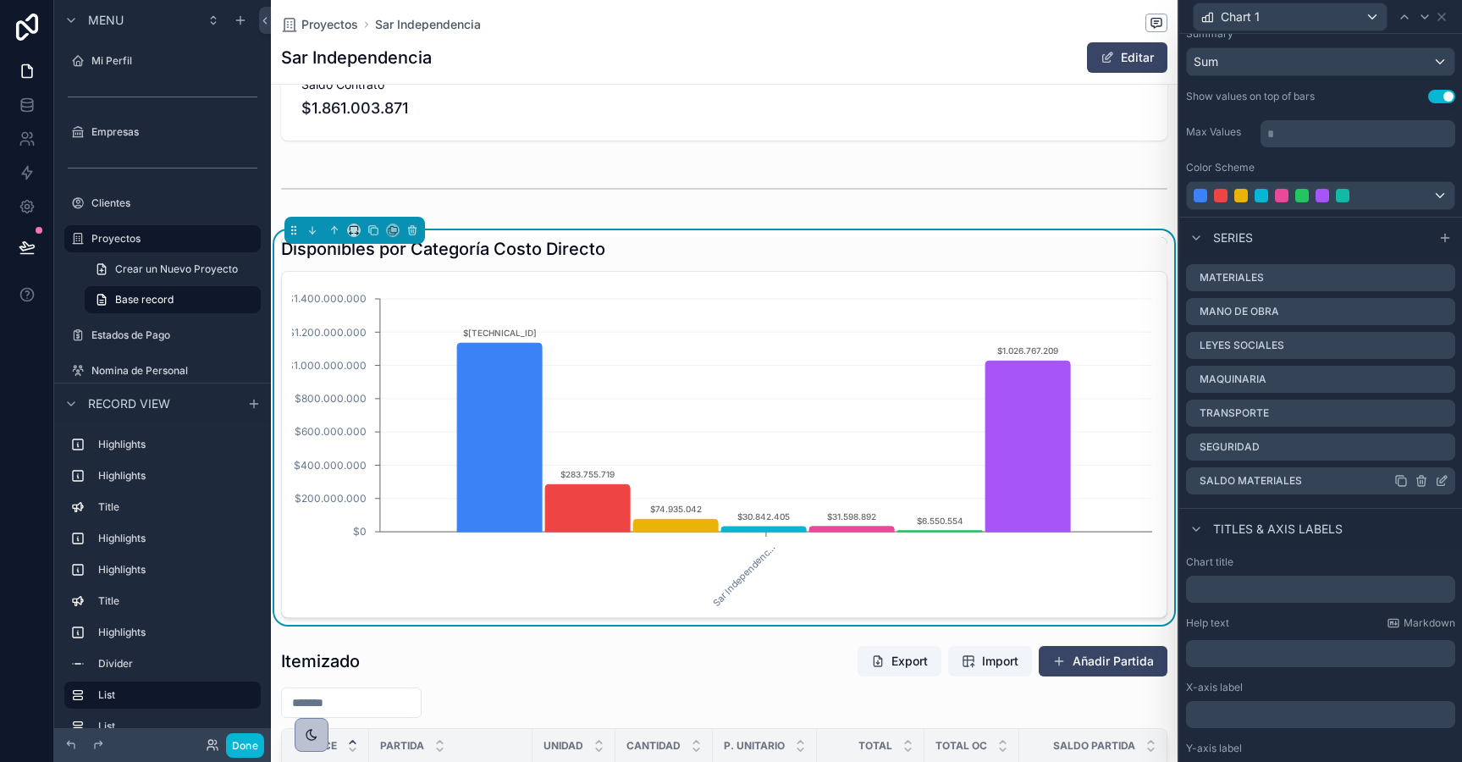
click at [1420, 481] on icon at bounding box center [1420, 481] width 0 height 3
click at [1413, 448] on icon at bounding box center [1415, 454] width 14 height 14
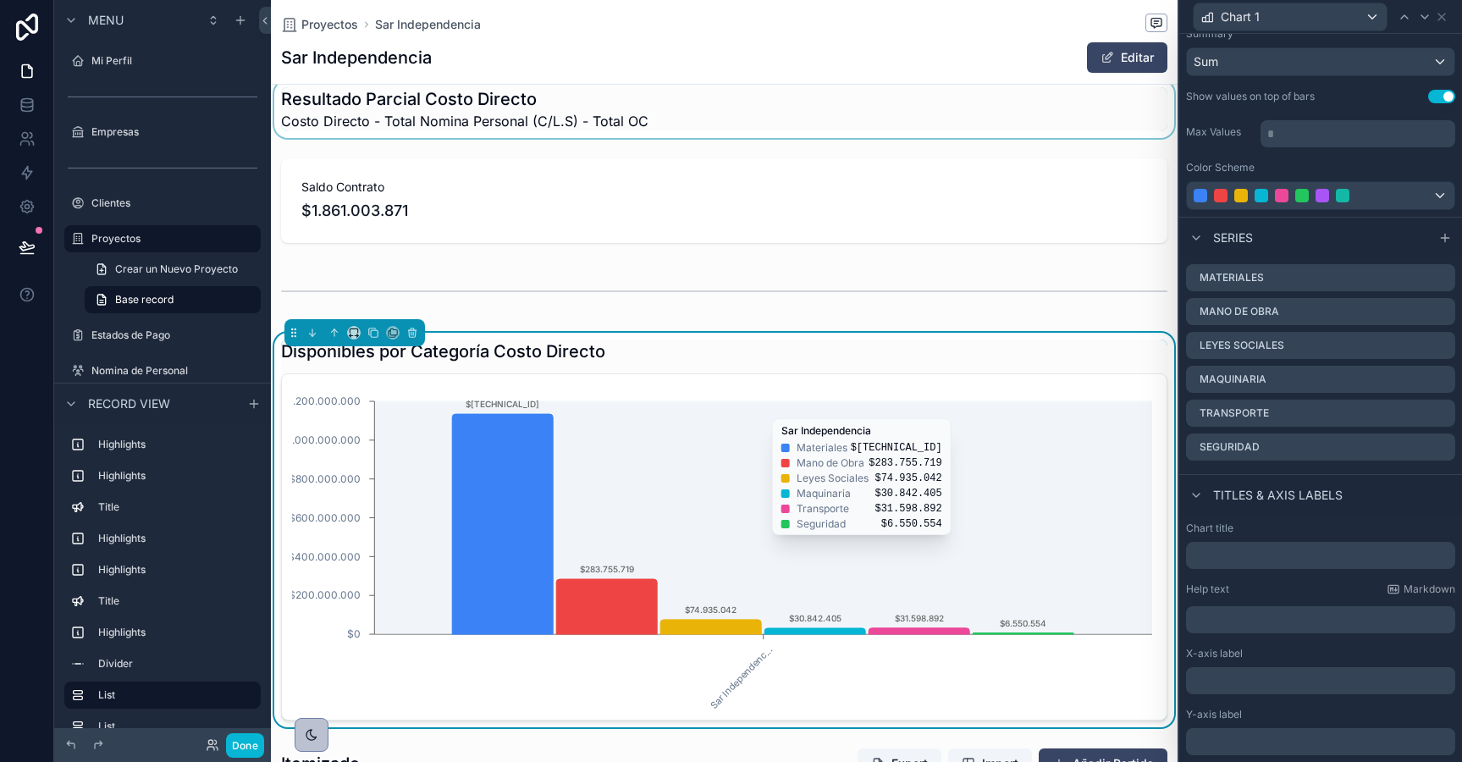
scroll to position [942, 0]
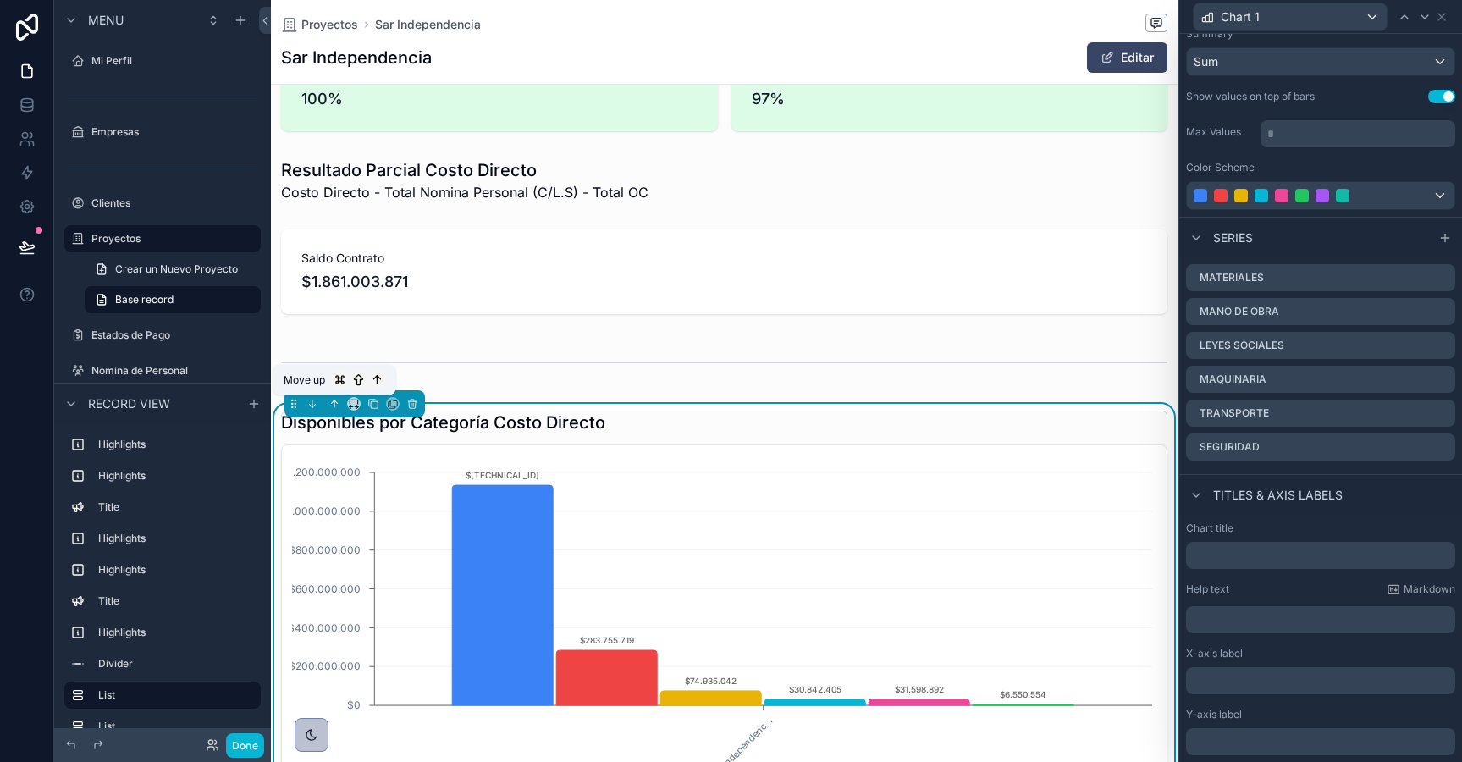
click at [332, 405] on icon "scrollable content" at bounding box center [334, 404] width 12 height 12
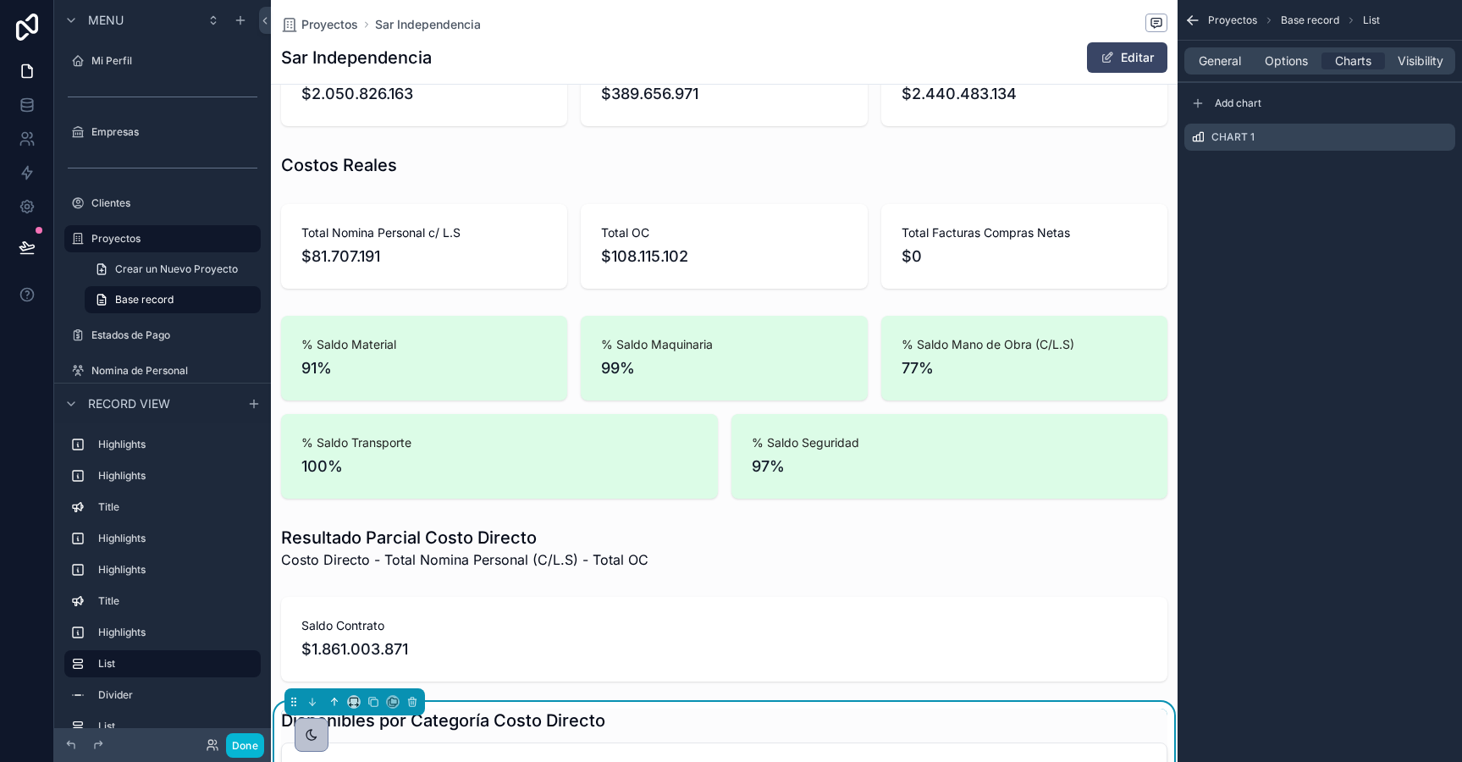
scroll to position [587, 0]
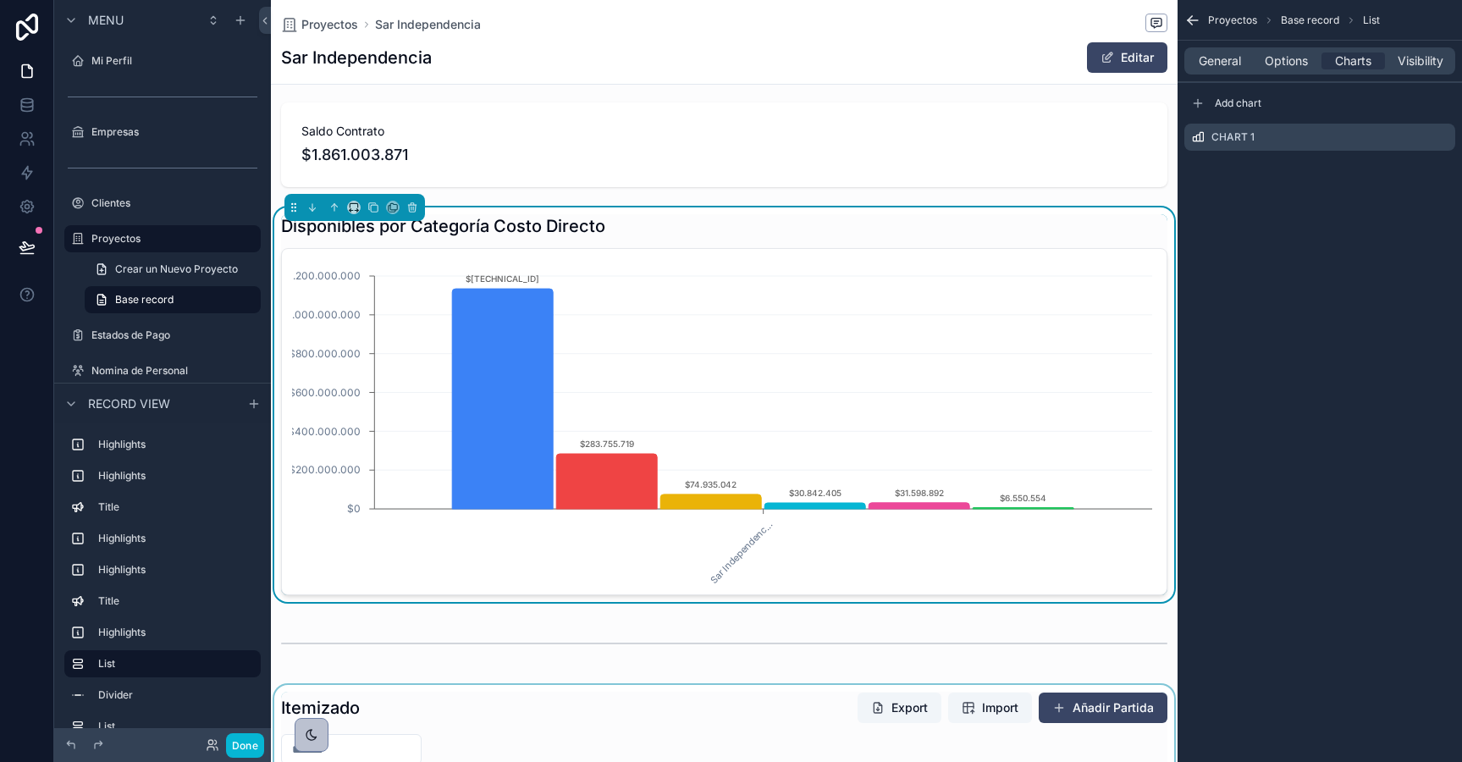
scroll to position [996, 0]
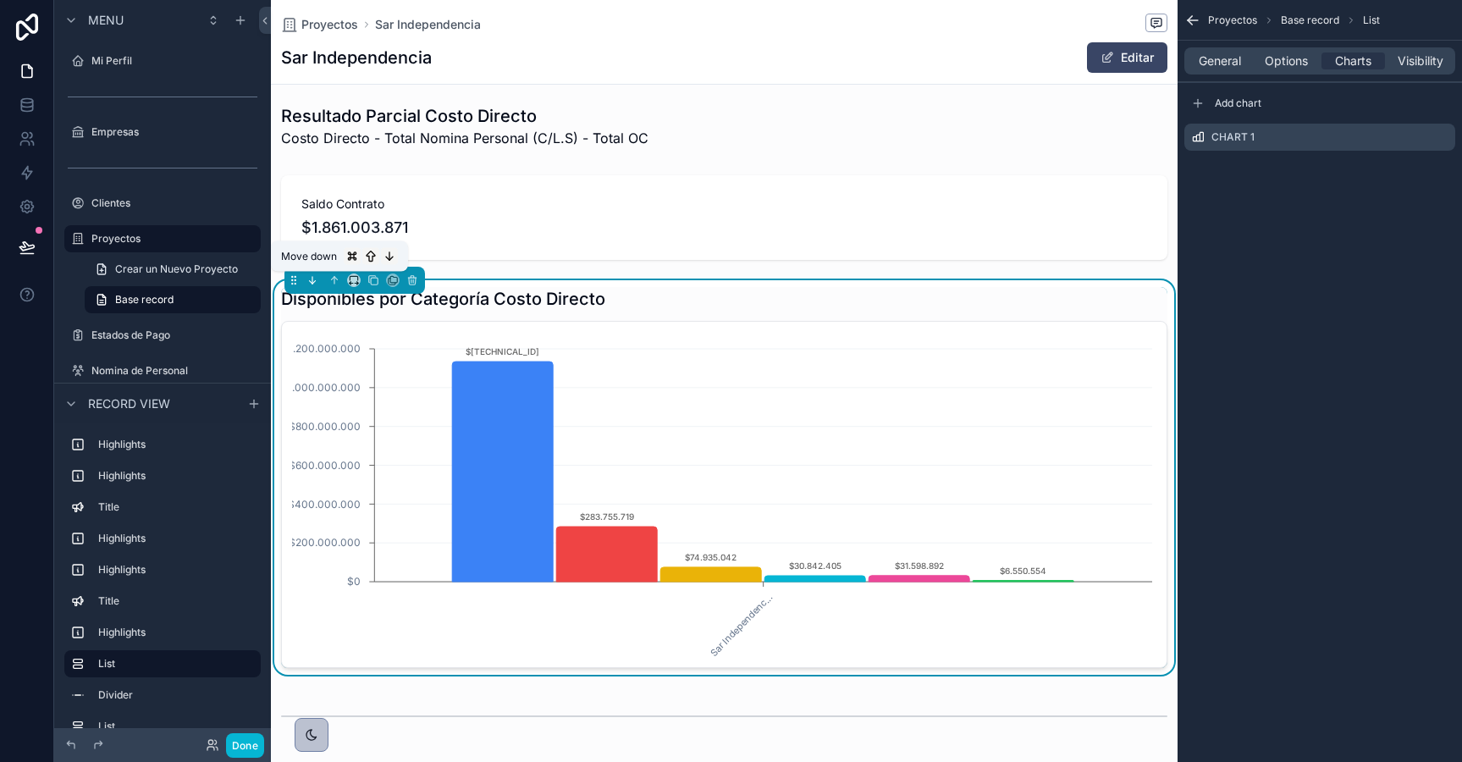
click at [310, 281] on icon "scrollable content" at bounding box center [312, 280] width 12 height 12
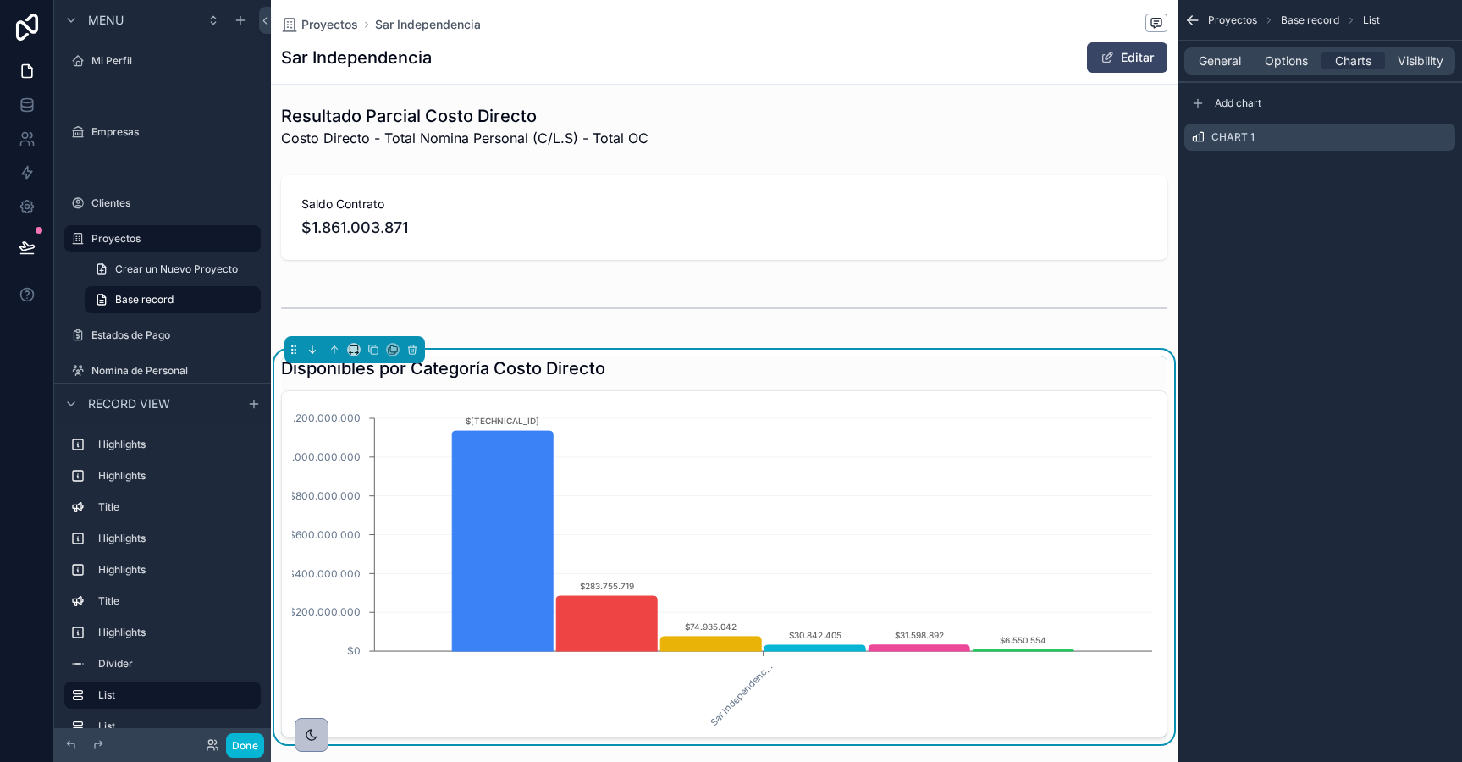
click at [311, 352] on icon "scrollable content" at bounding box center [311, 351] width 3 height 3
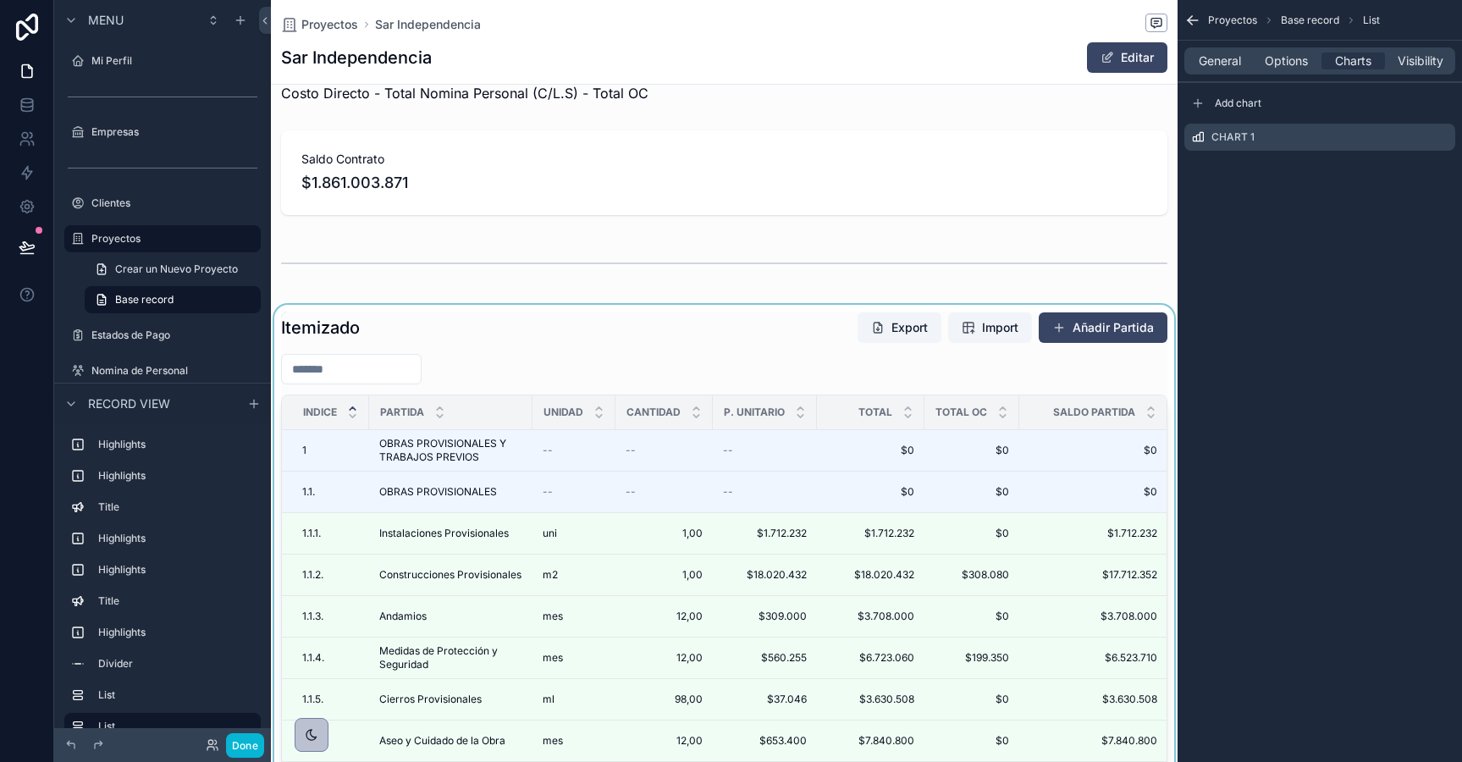
scroll to position [1062, 0]
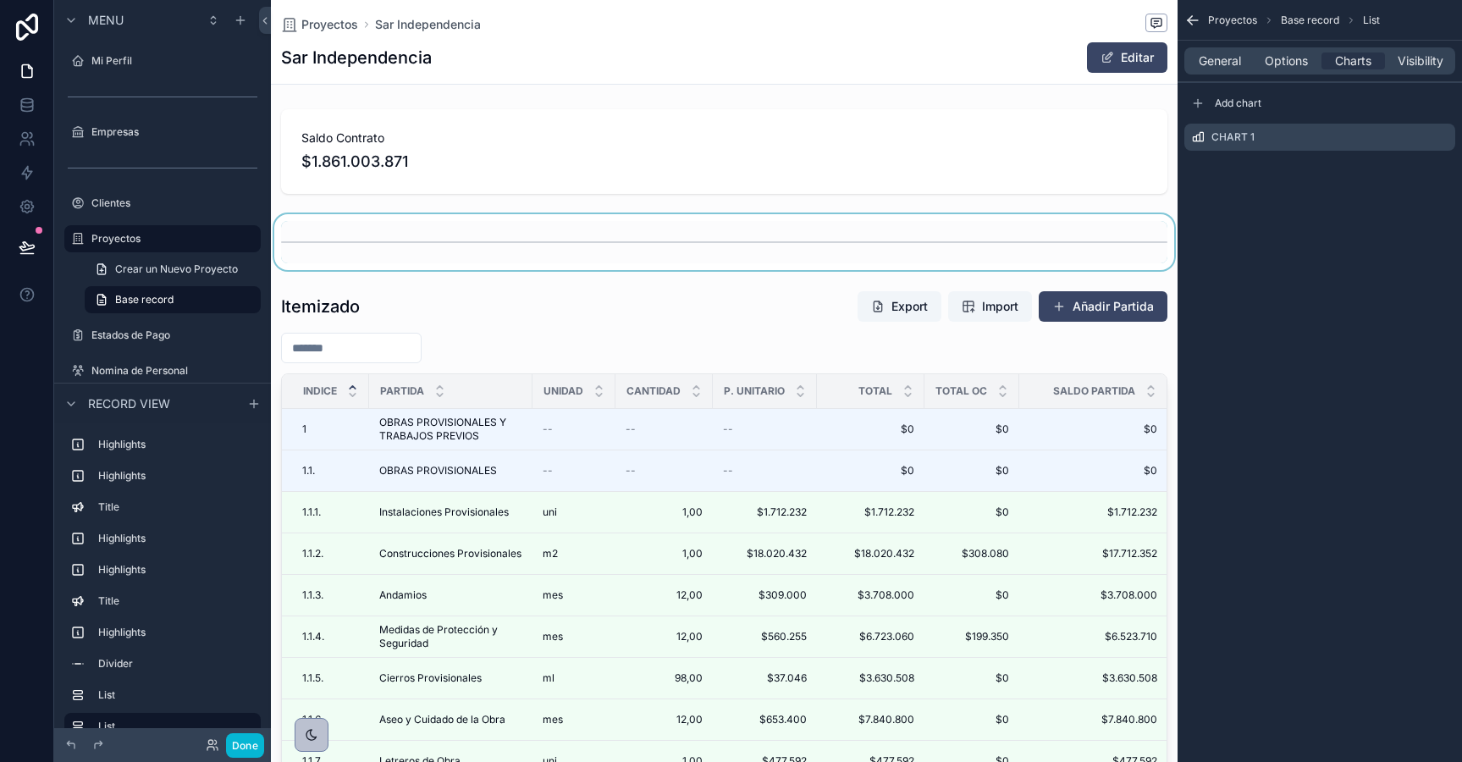
click at [383, 240] on div "scrollable content" at bounding box center [724, 242] width 907 height 56
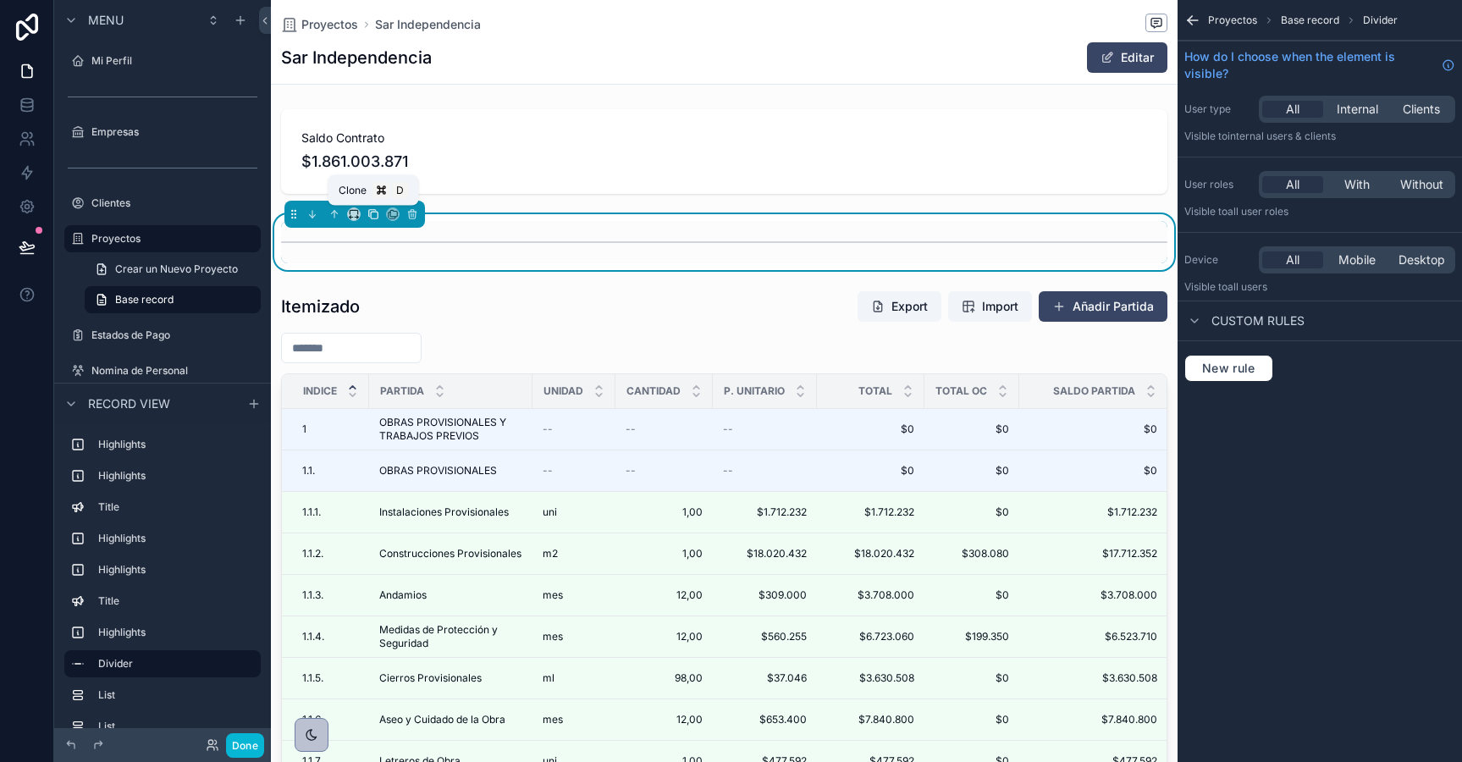
click at [372, 214] on icon "scrollable content" at bounding box center [373, 214] width 12 height 12
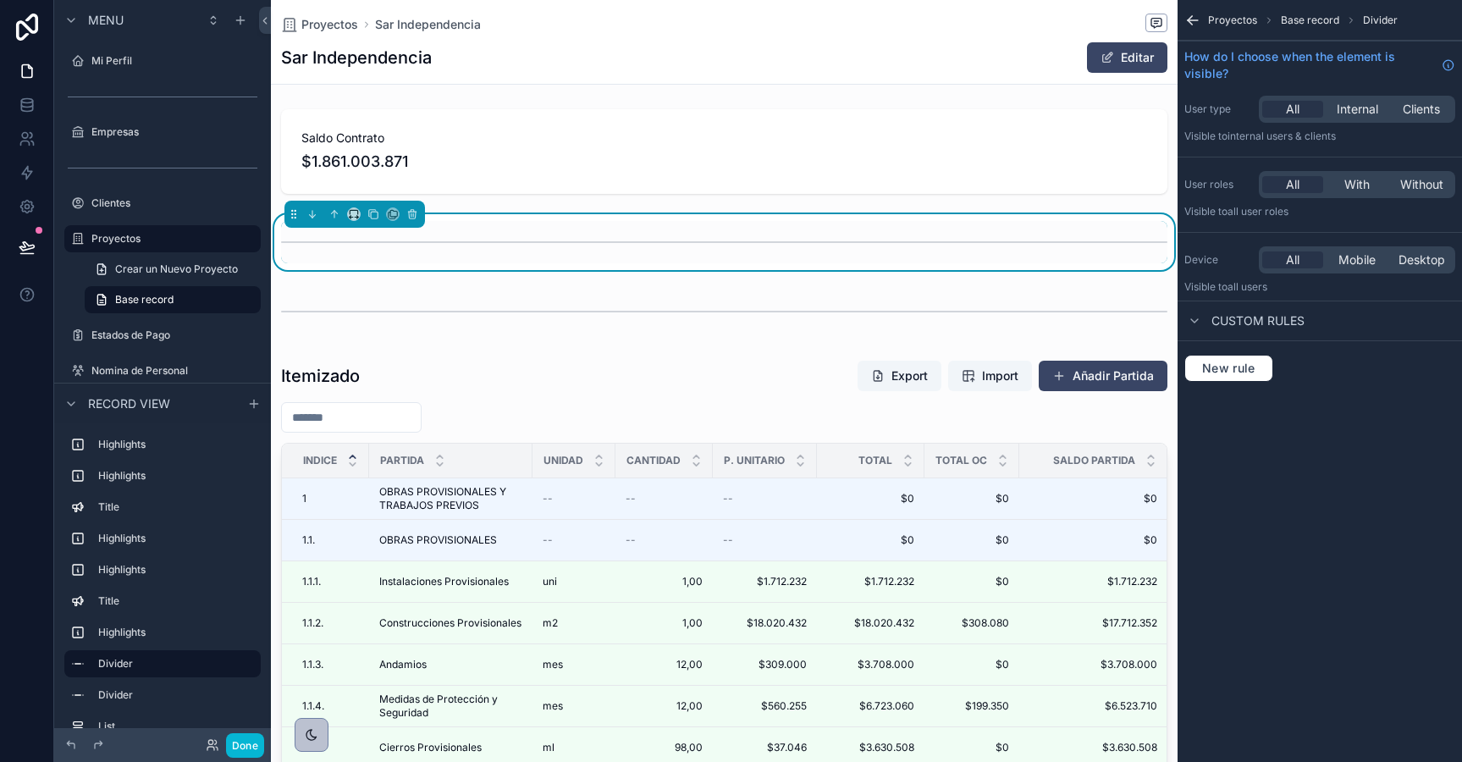
scroll to position [0, 885]
click at [337, 212] on icon "scrollable content" at bounding box center [334, 214] width 12 height 12
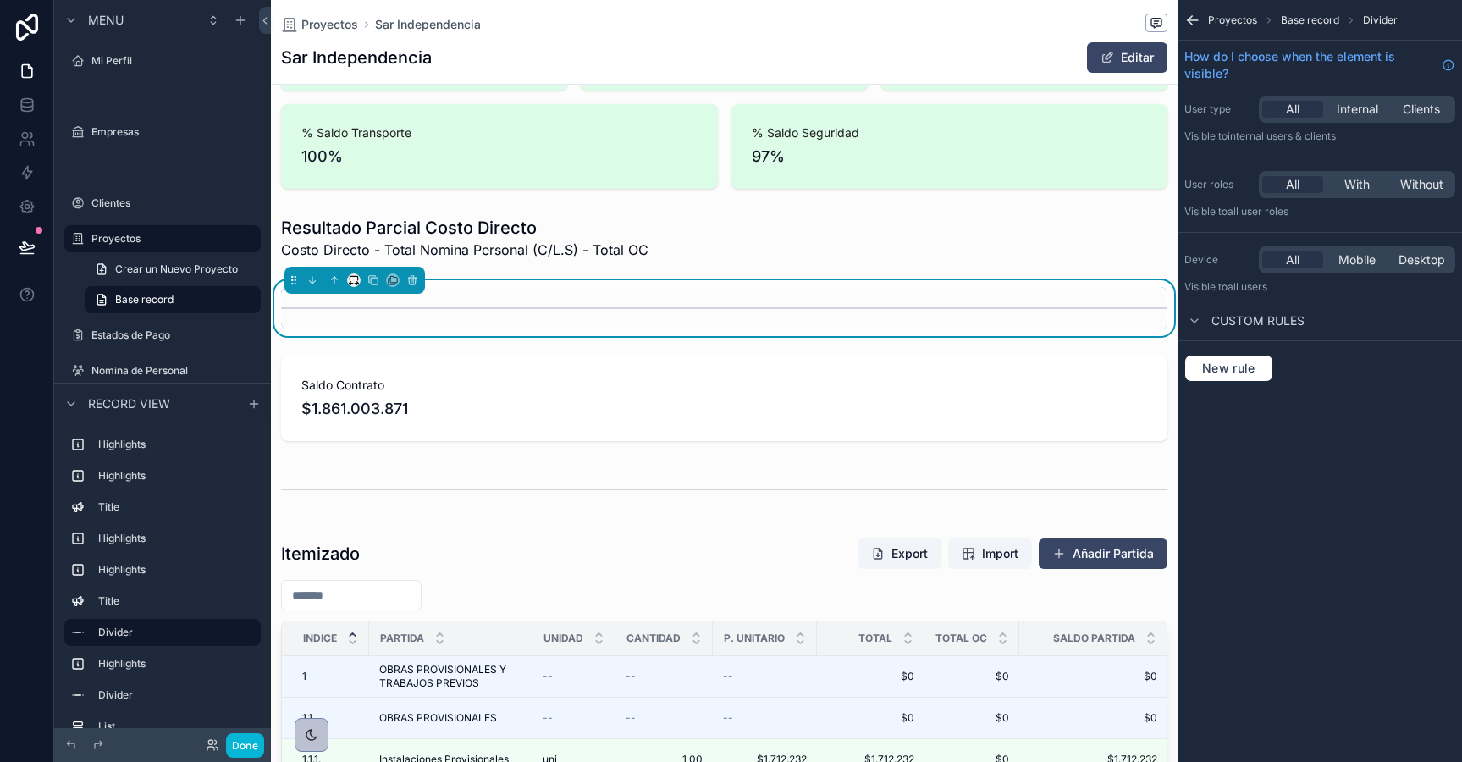
scroll to position [861, 0]
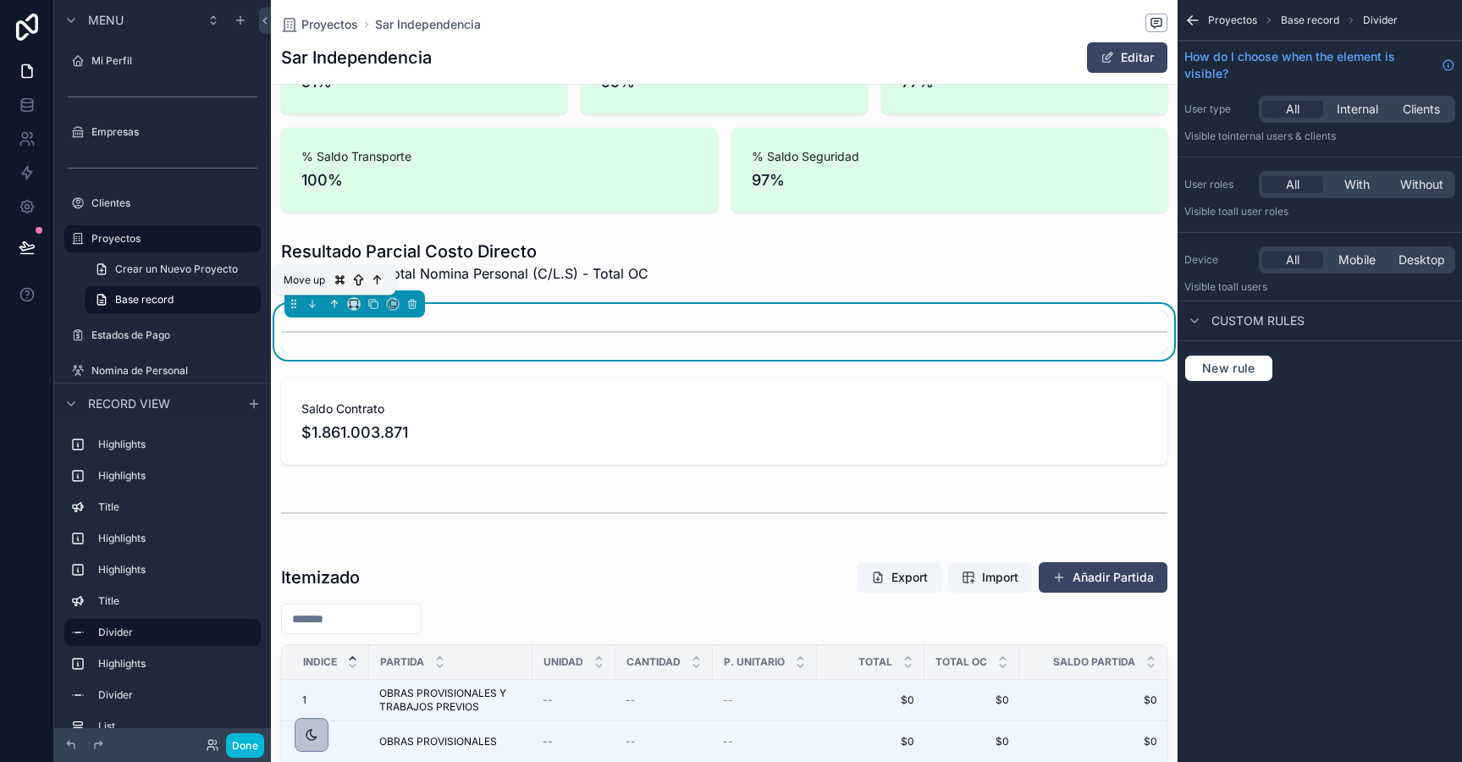
click at [334, 305] on icon "scrollable content" at bounding box center [334, 304] width 0 height 7
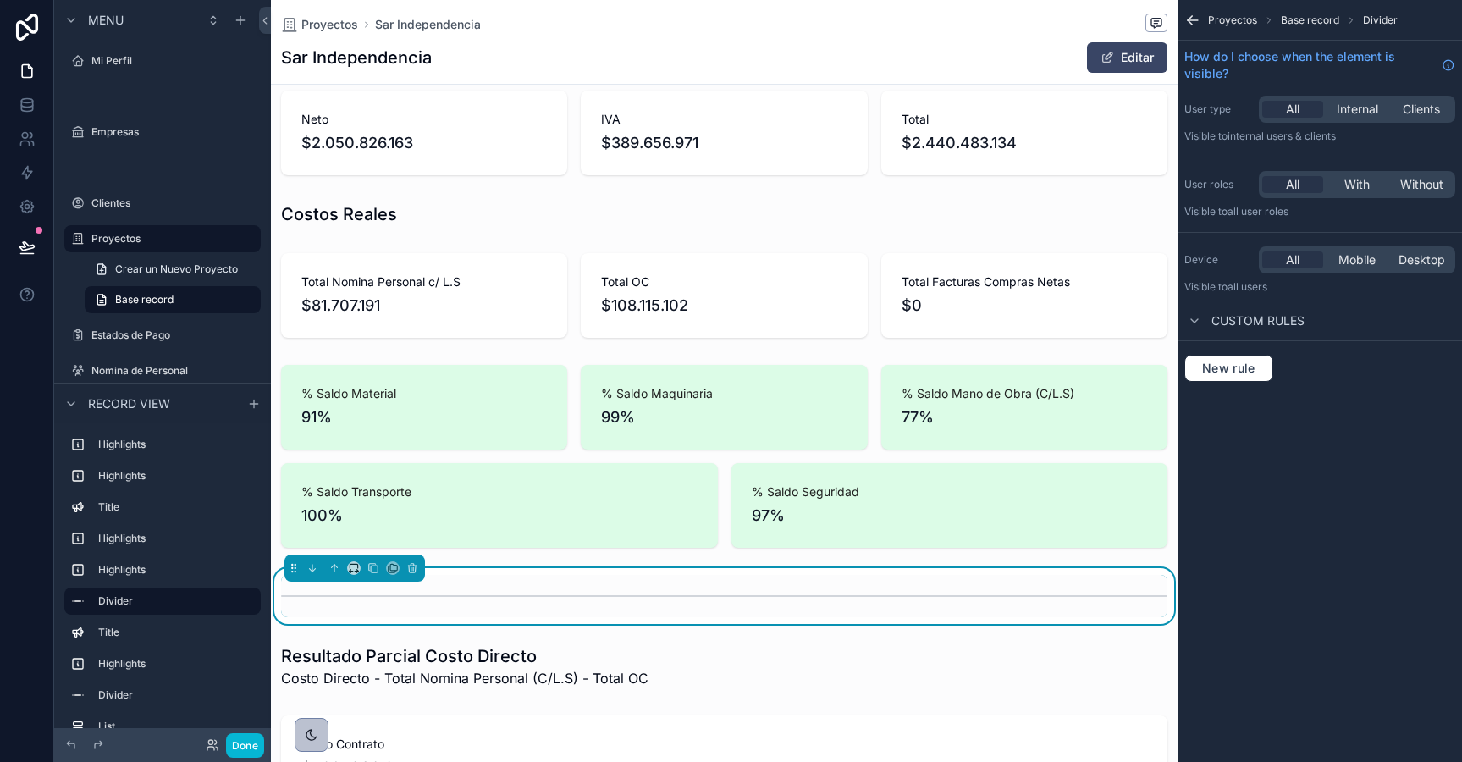
scroll to position [516, 0]
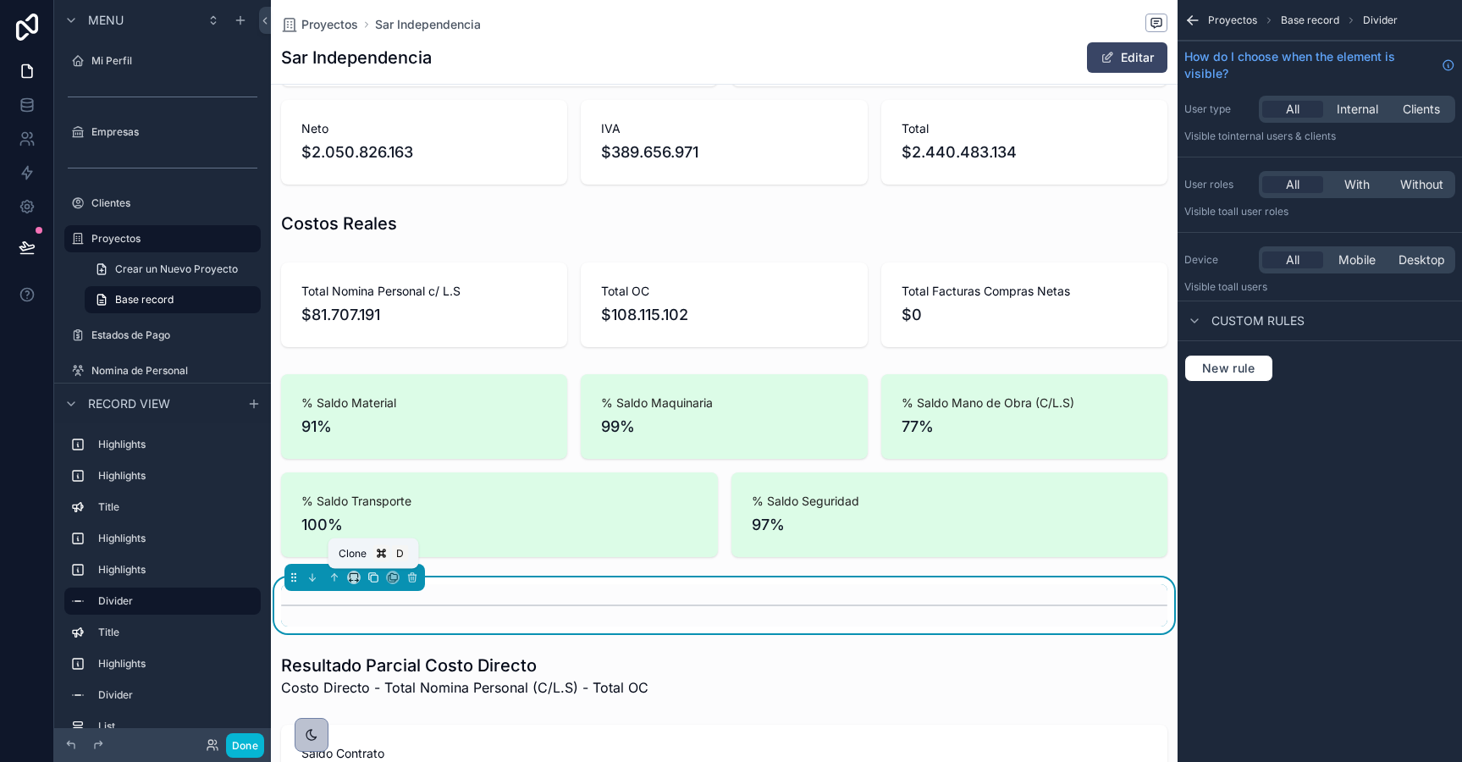
click at [372, 577] on icon "scrollable content" at bounding box center [373, 577] width 12 height 12
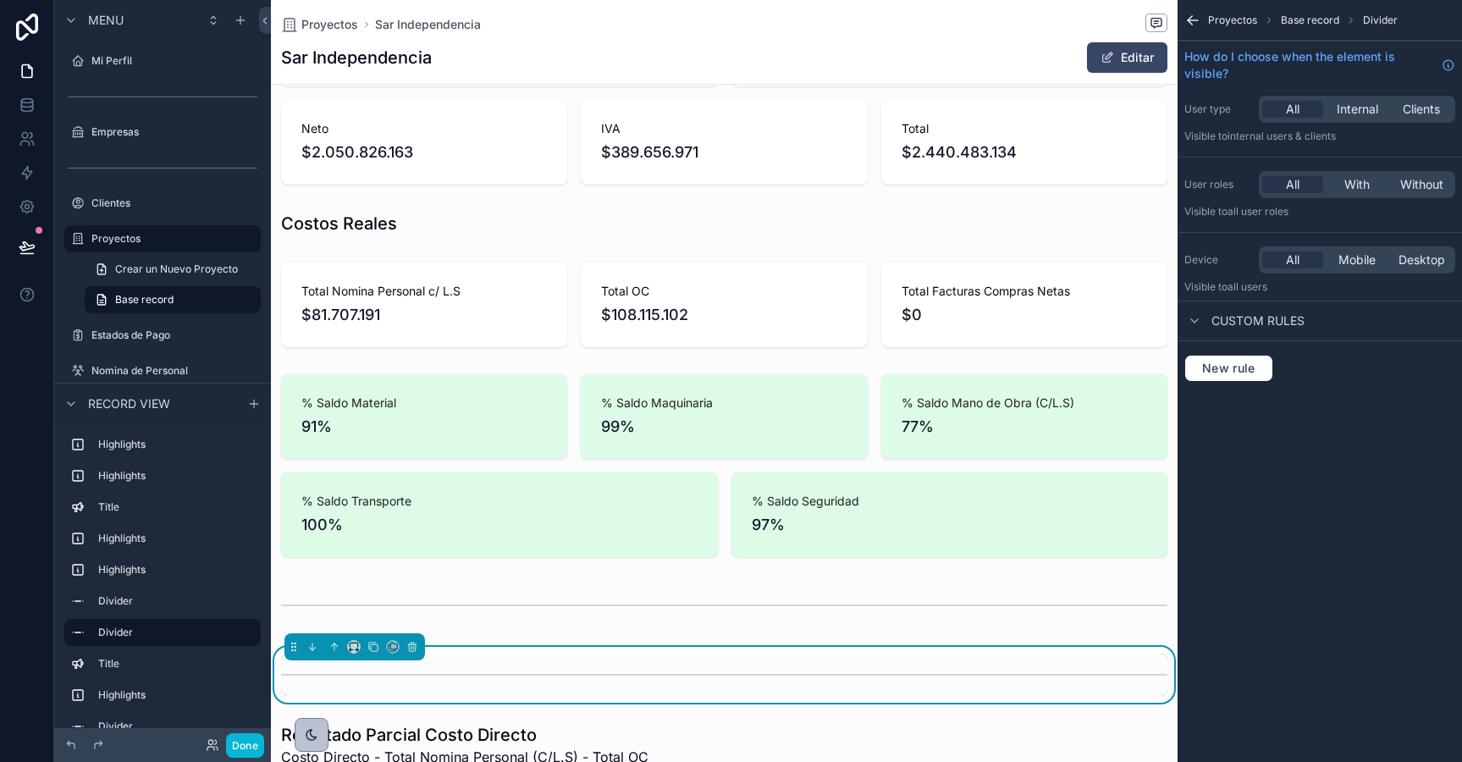
scroll to position [0, 885]
click at [336, 643] on icon "scrollable content" at bounding box center [334, 647] width 12 height 12
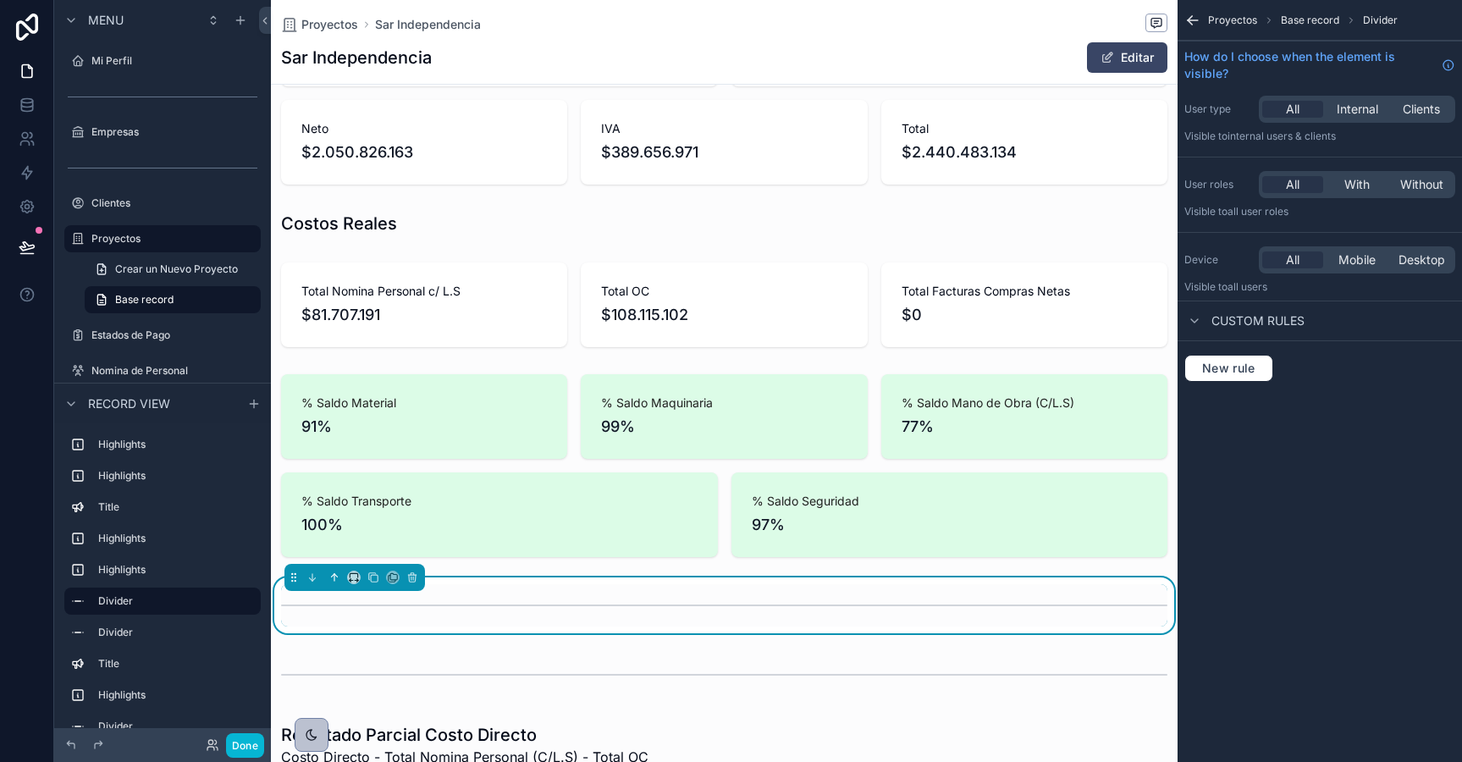
click at [334, 575] on icon "scrollable content" at bounding box center [334, 577] width 0 height 7
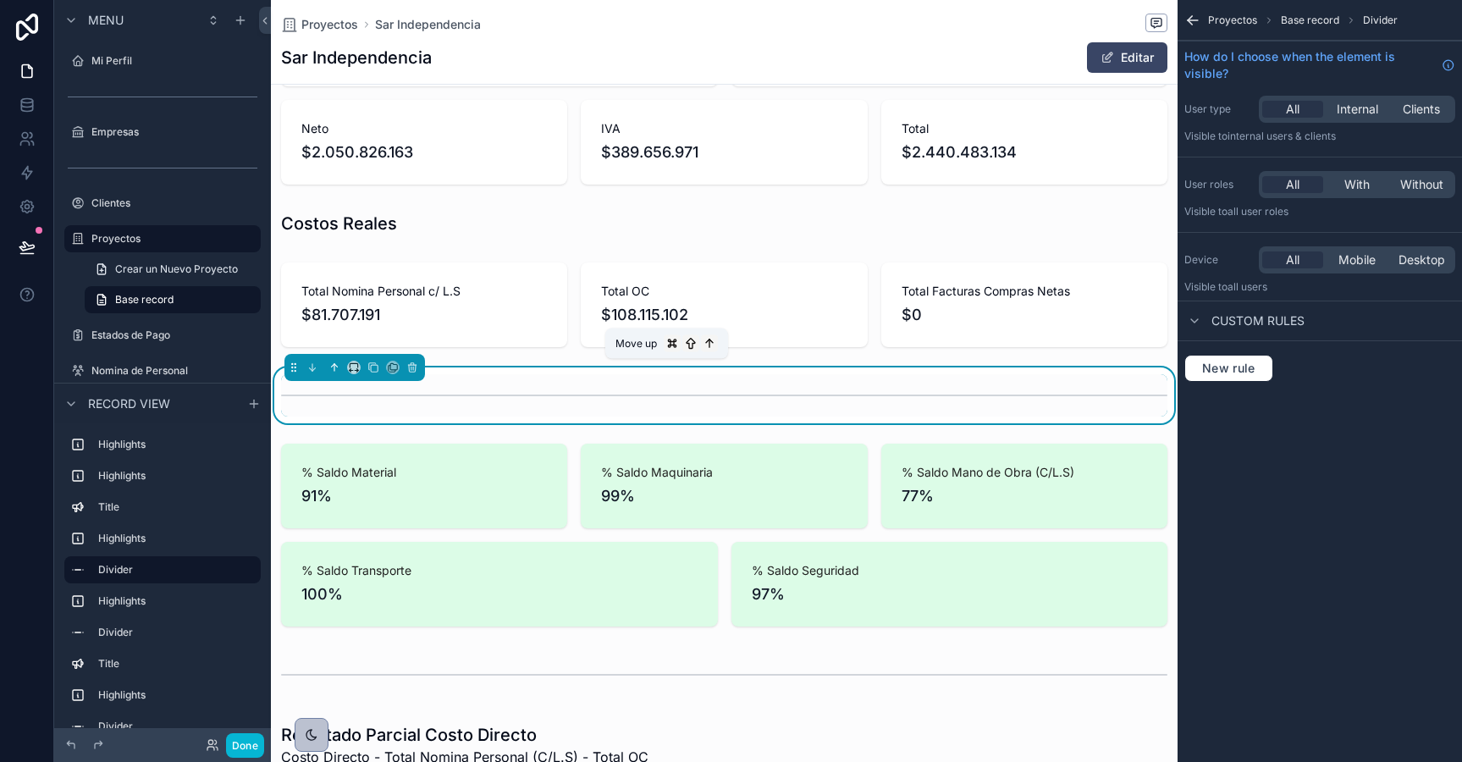
click at [335, 366] on icon "scrollable content" at bounding box center [335, 365] width 3 height 3
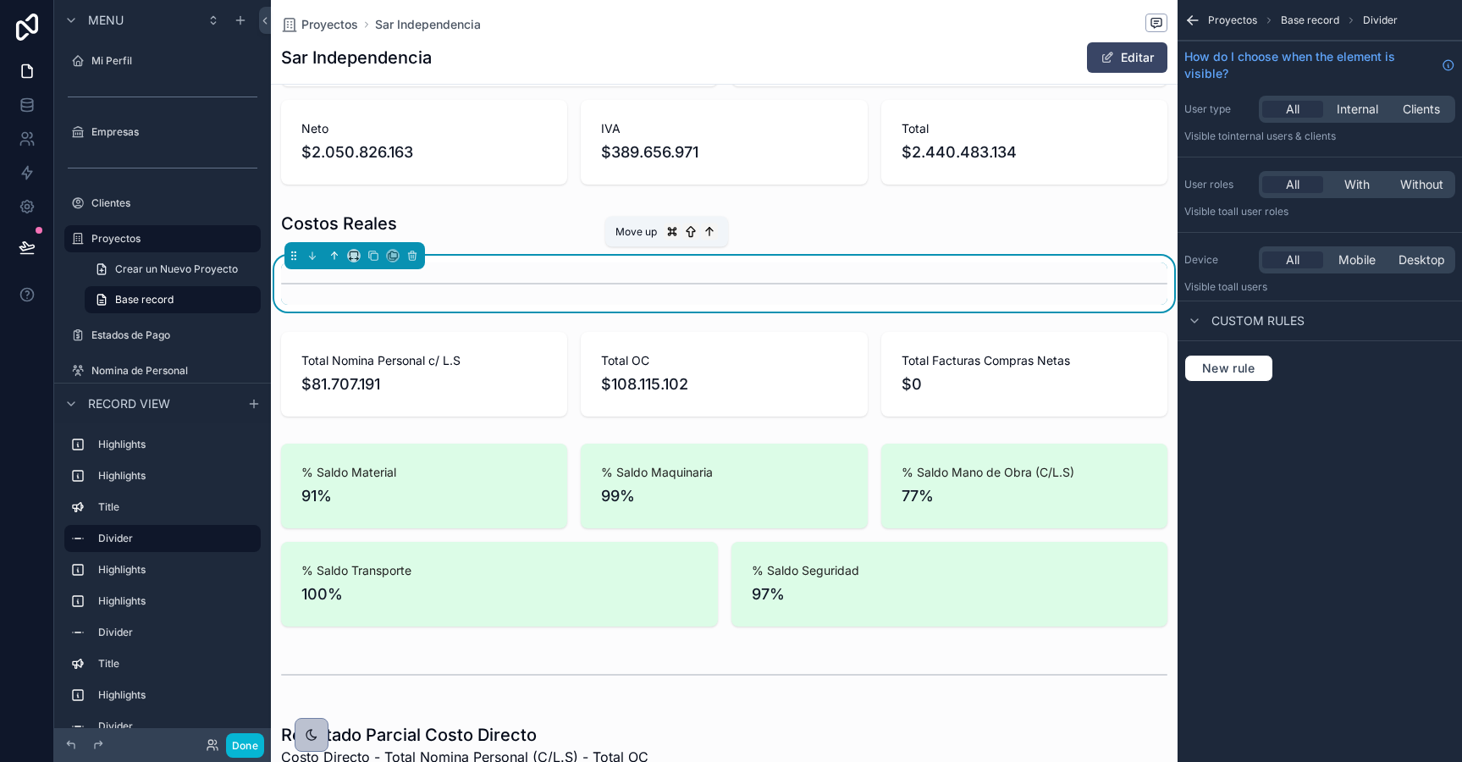
click at [335, 255] on icon "scrollable content" at bounding box center [334, 256] width 12 height 12
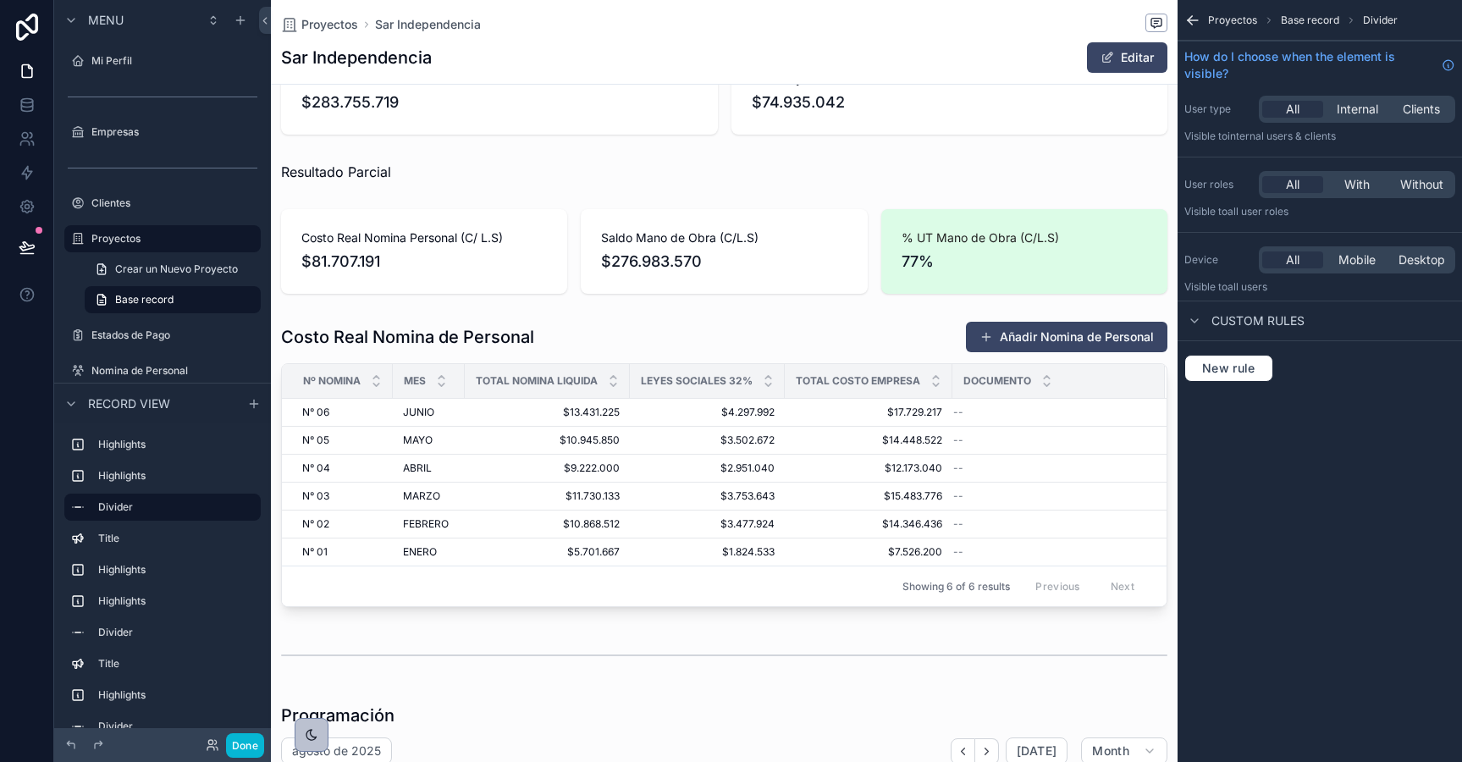
scroll to position [4396, 0]
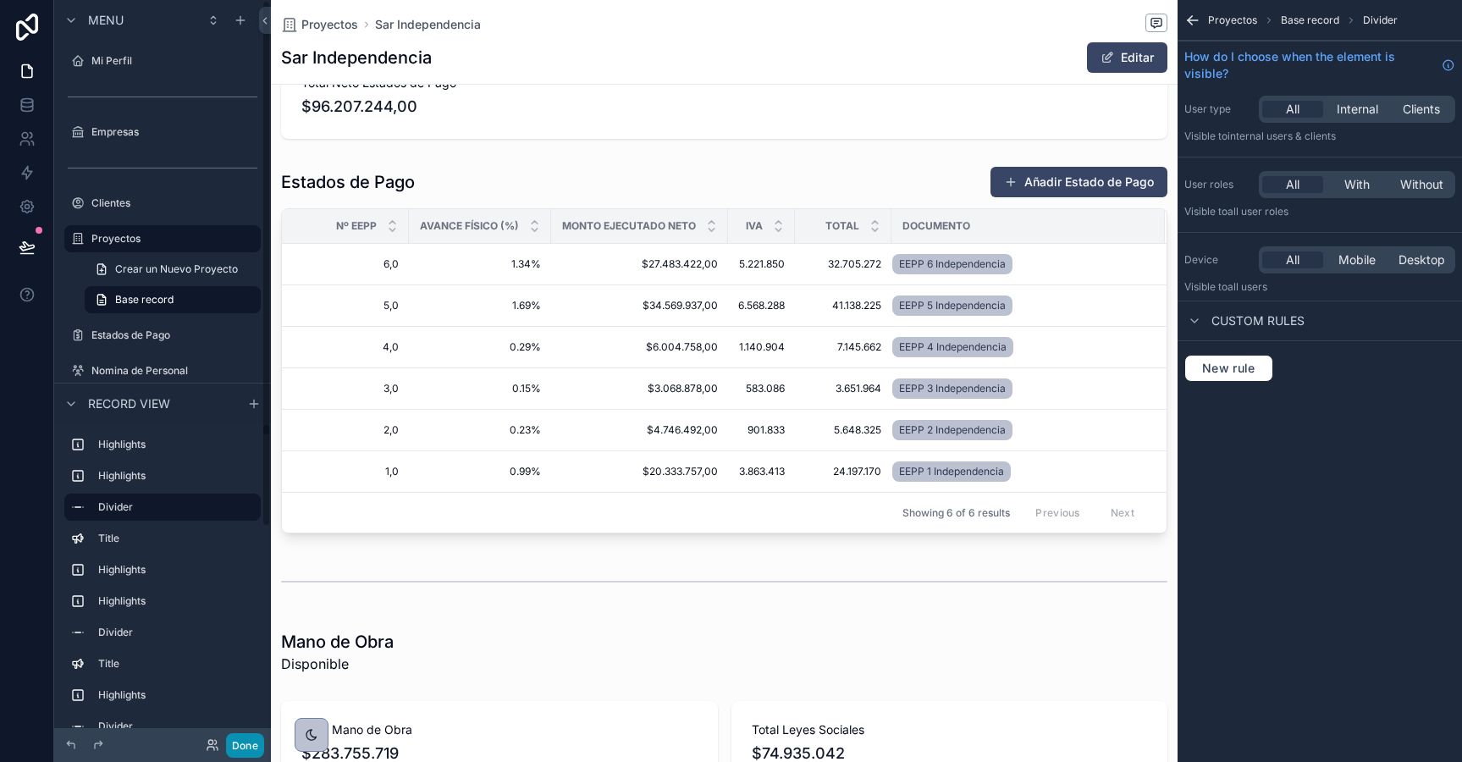
click at [241, 740] on button "Done" at bounding box center [245, 745] width 38 height 25
click at [27, 245] on icon at bounding box center [26, 246] width 14 height 8
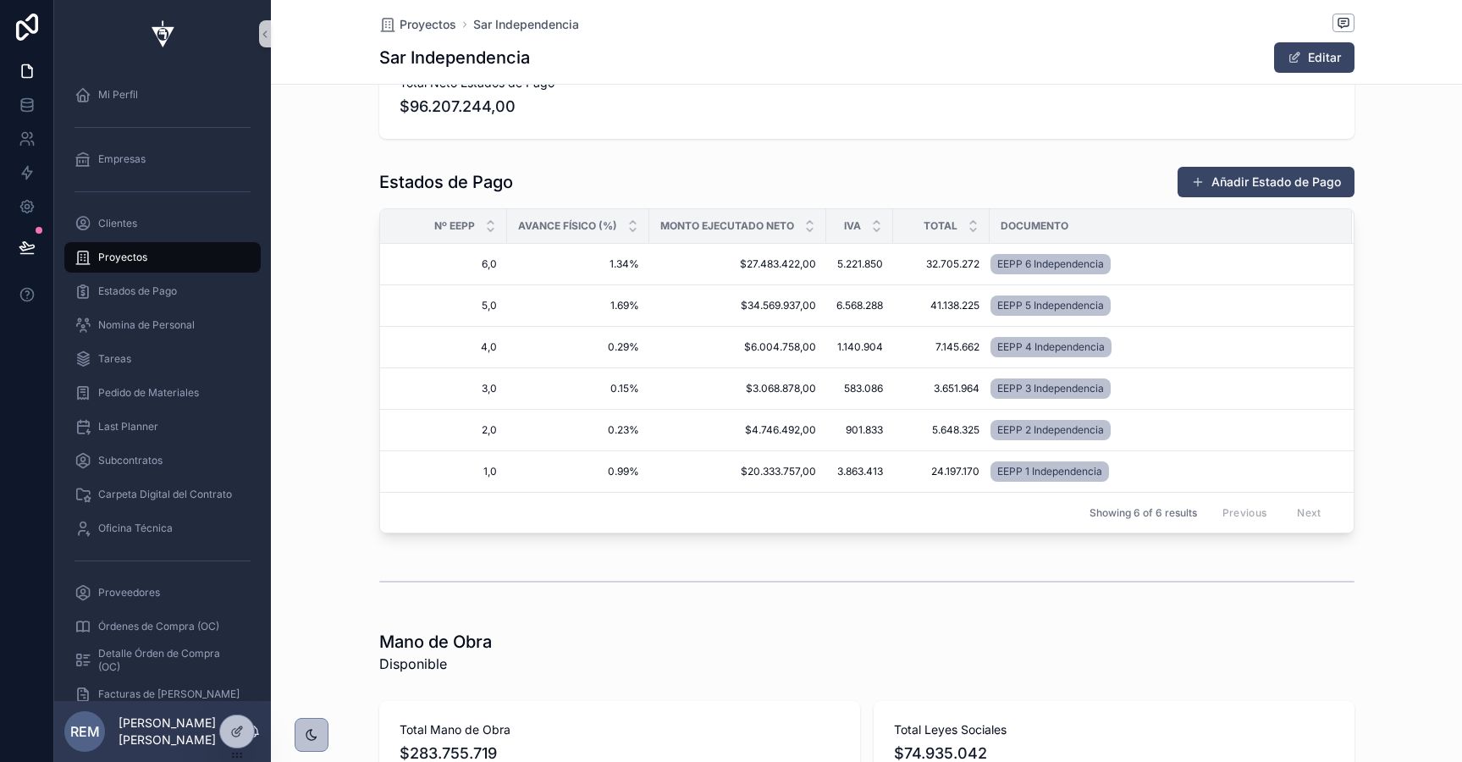
scroll to position [4290, 0]
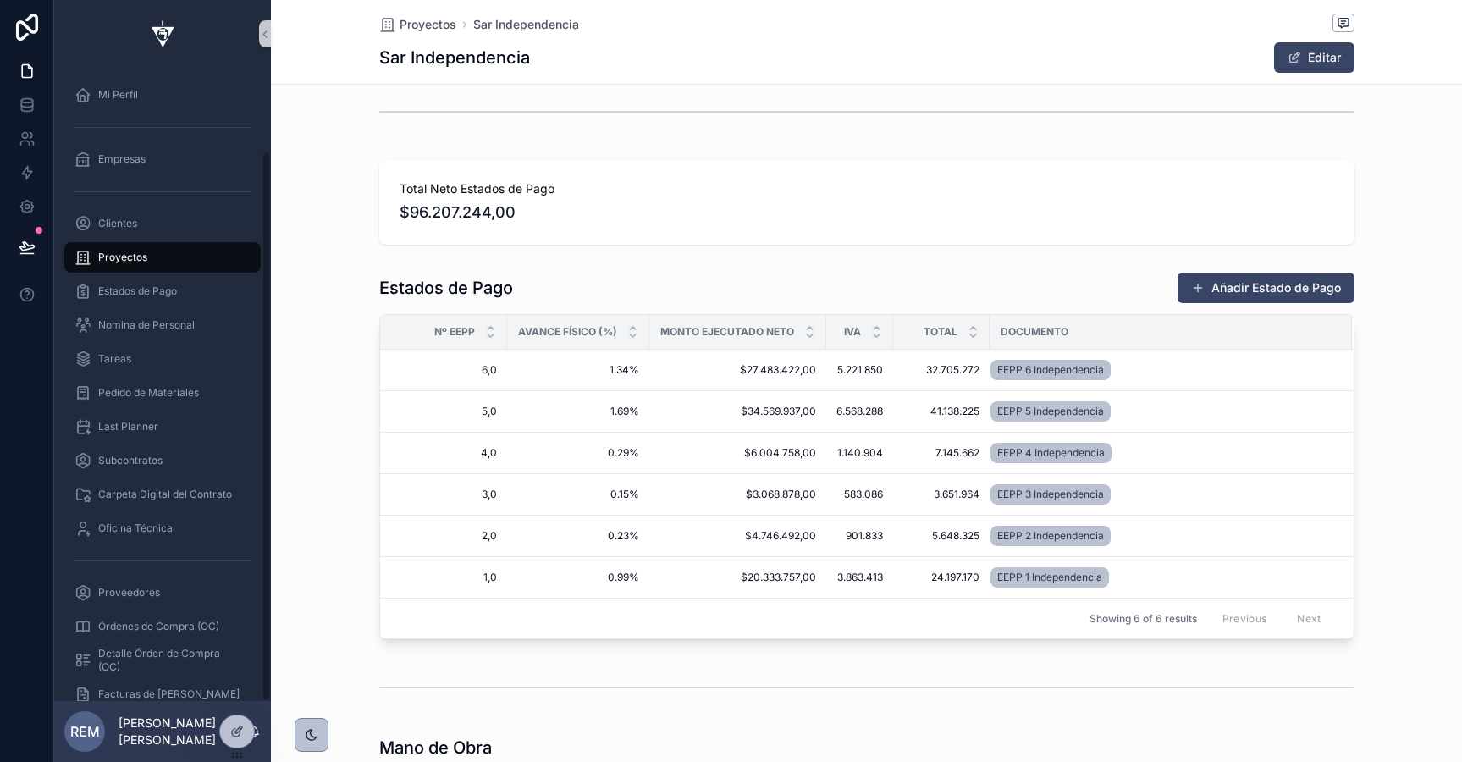
scroll to position [0, 973]
click at [25, 250] on icon at bounding box center [26, 246] width 14 height 8
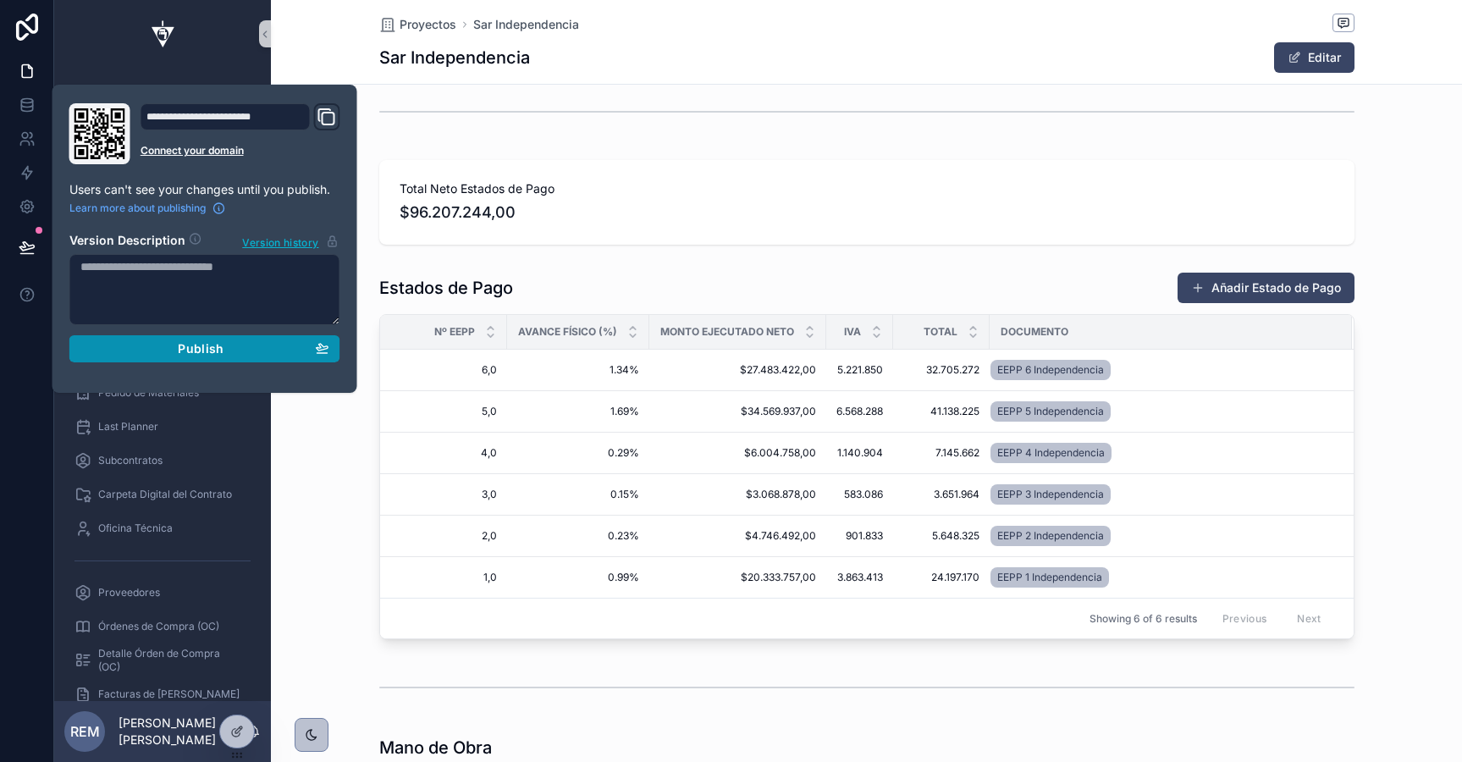
click at [286, 345] on div "Publish" at bounding box center [204, 348] width 249 height 15
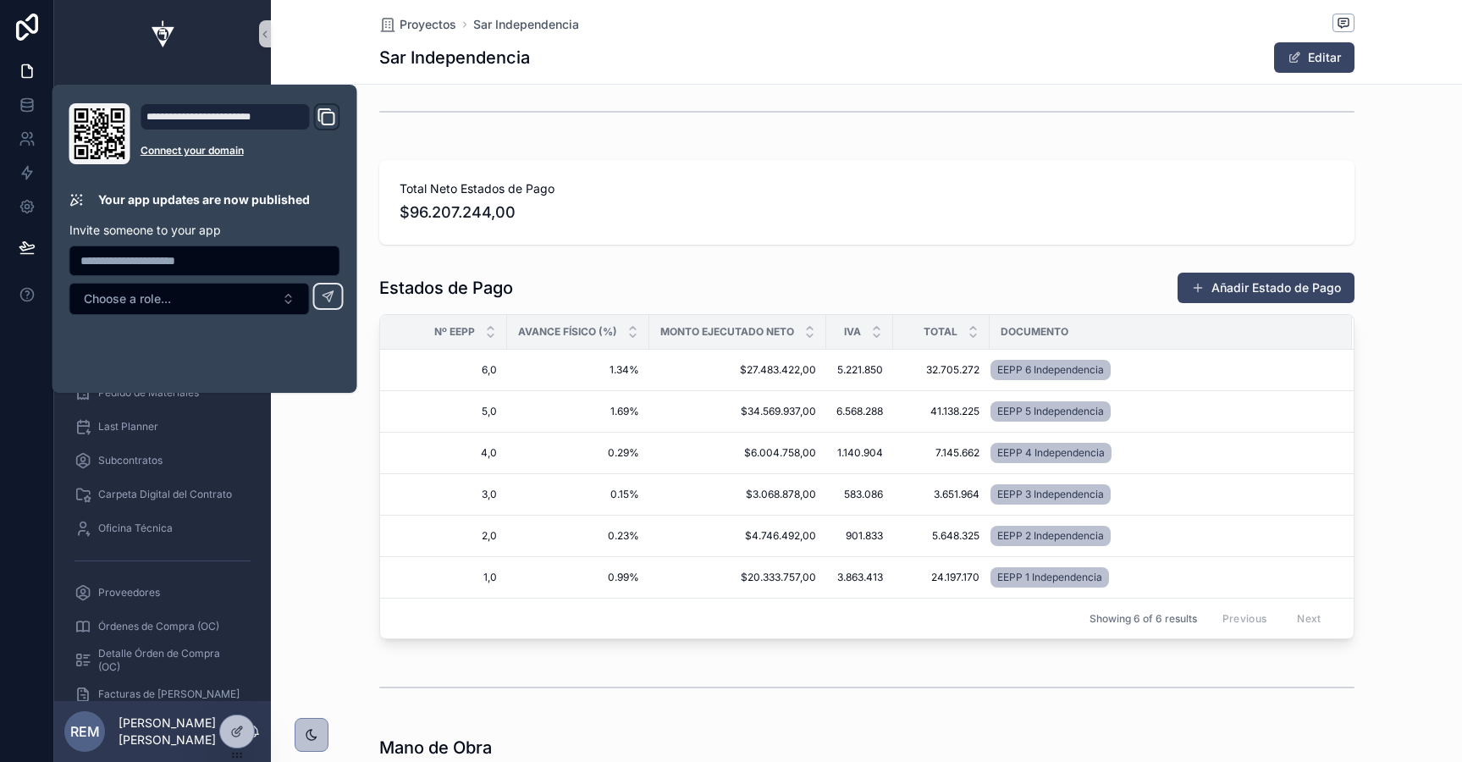
scroll to position [0, 973]
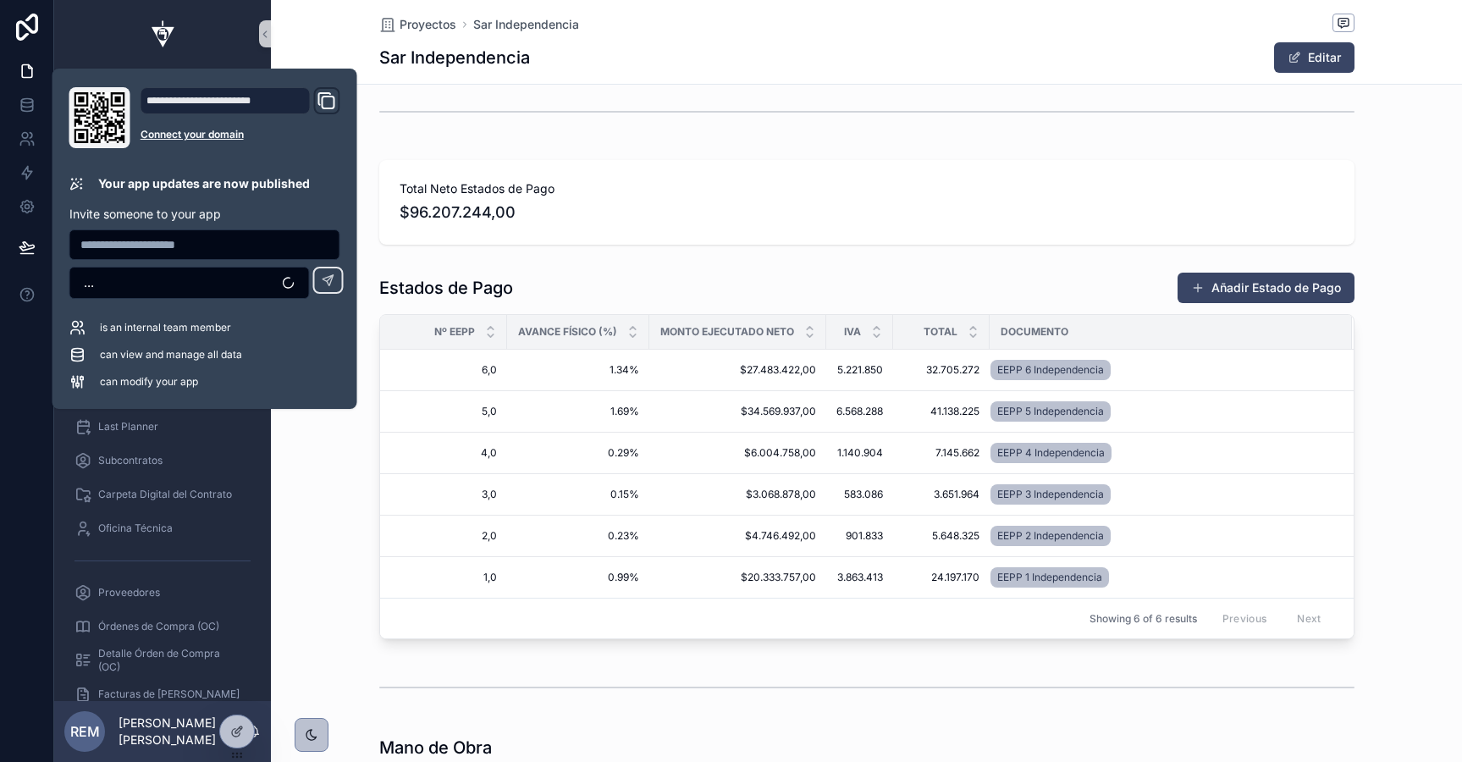
click at [354, 527] on div "Estados de Pago Añadir Estado de Pago Nº EEPP Avance Físico (%) Monto Ejecutado…" at bounding box center [866, 455] width 1191 height 381
